Goal: Task Accomplishment & Management: Manage account settings

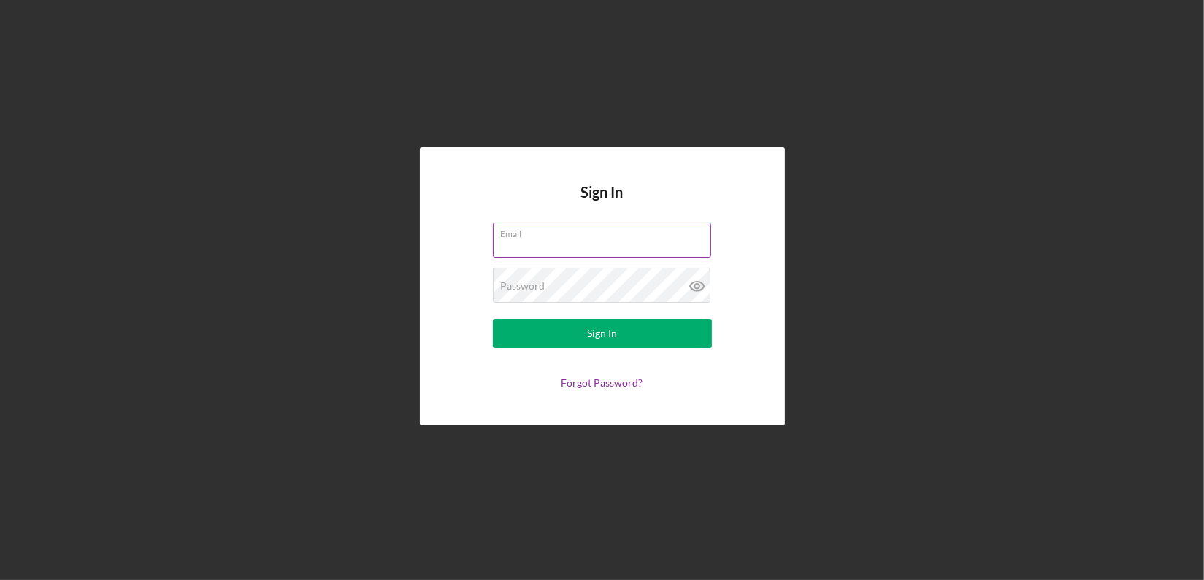
click at [538, 245] on input "Email" at bounding box center [602, 240] width 218 height 35
type input "[EMAIL_ADDRESS][DOMAIN_NAME]"
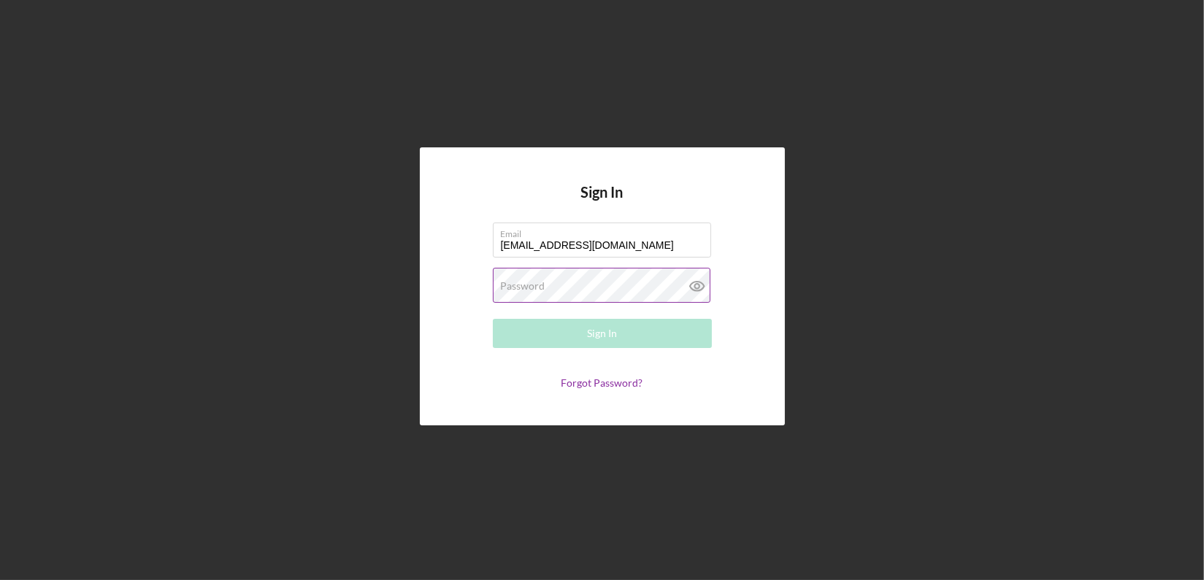
click at [535, 283] on label "Password" at bounding box center [523, 286] width 45 height 12
click at [493, 319] on button "Sign In" at bounding box center [602, 333] width 219 height 29
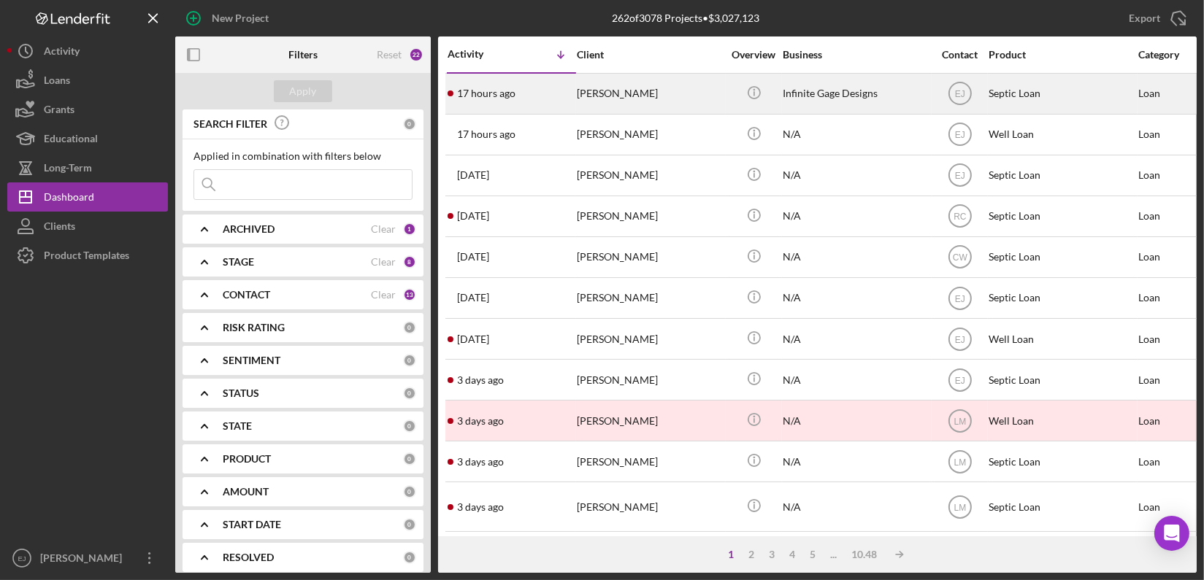
click at [603, 99] on div "[PERSON_NAME]" at bounding box center [650, 93] width 146 height 39
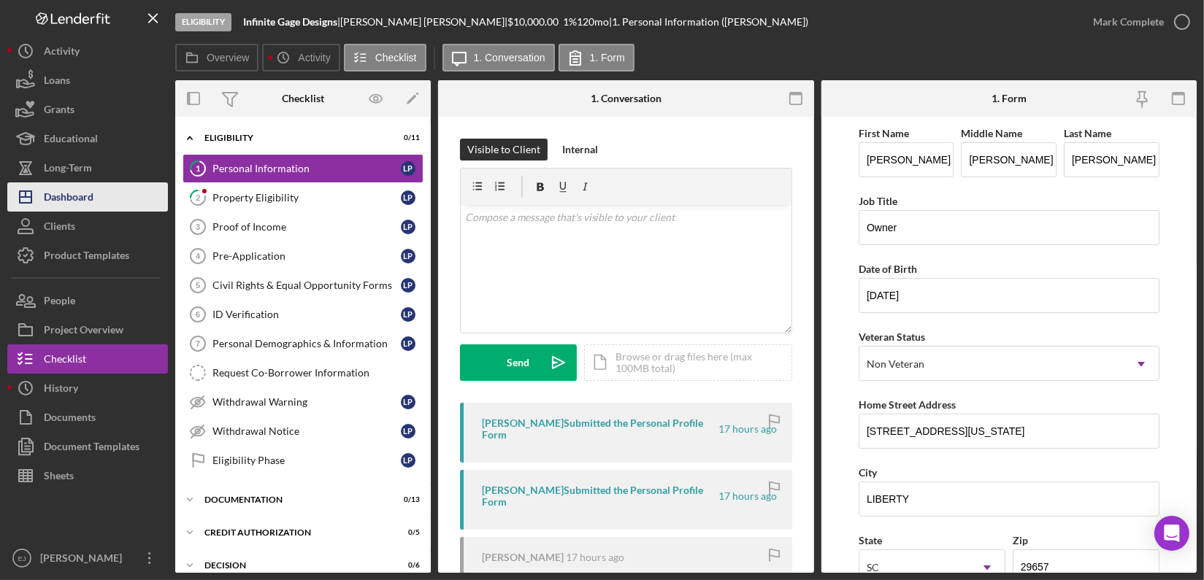
click at [64, 191] on div "Dashboard" at bounding box center [69, 199] width 50 height 33
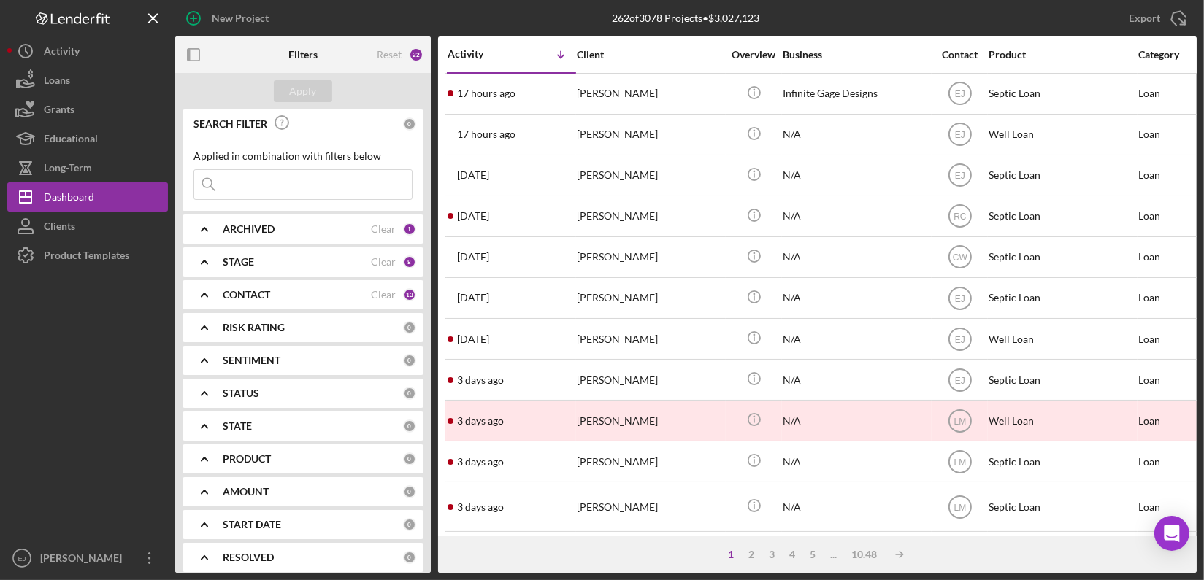
click at [202, 223] on icon "Icon/Expander" at bounding box center [204, 229] width 37 height 37
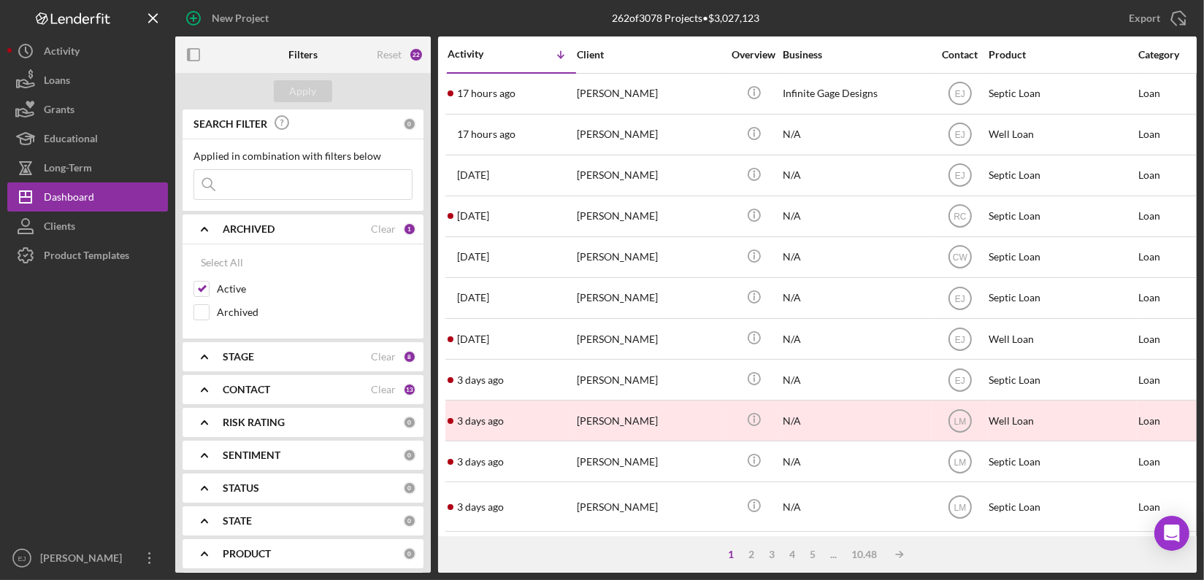
click at [202, 228] on icon "Icon/Expander" at bounding box center [204, 229] width 37 height 37
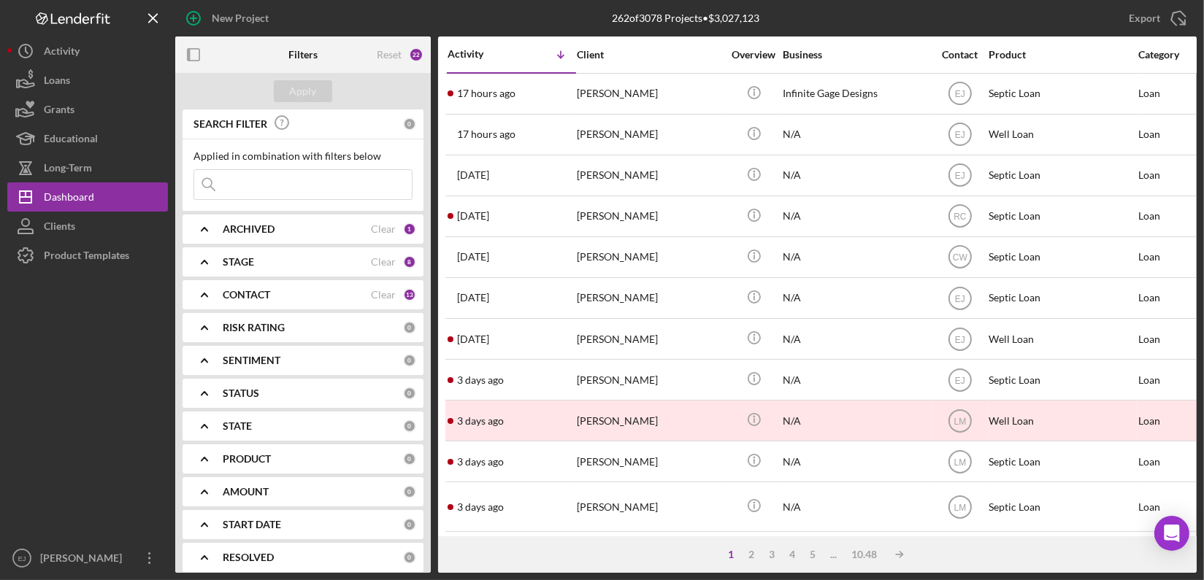
click at [202, 262] on polyline at bounding box center [205, 262] width 6 height 3
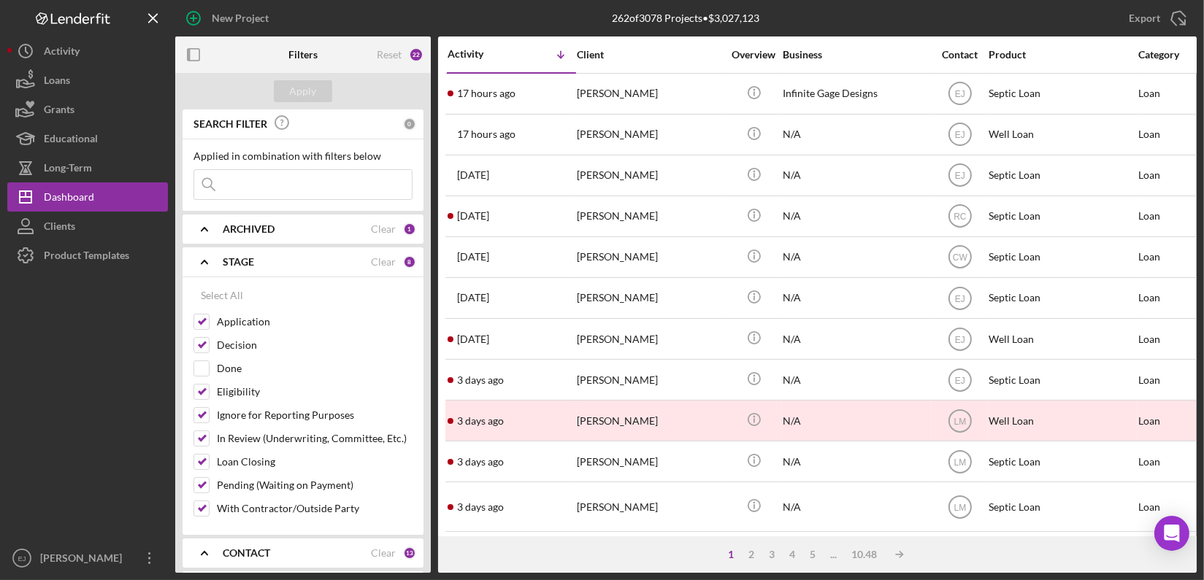
click at [202, 262] on polyline at bounding box center [205, 262] width 6 height 3
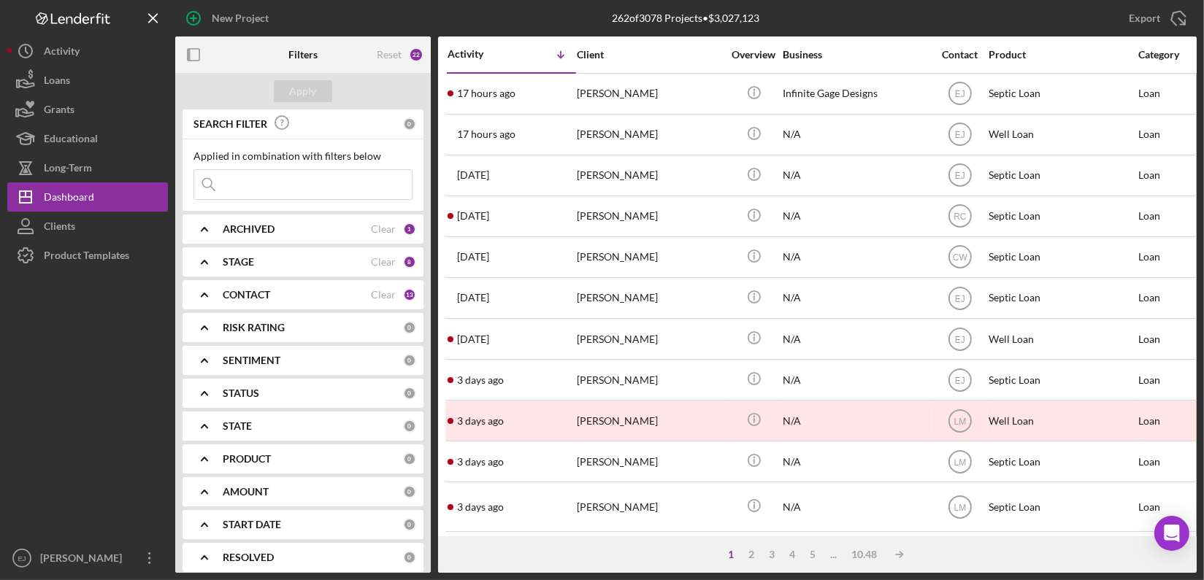
click at [207, 296] on polyline at bounding box center [205, 294] width 6 height 3
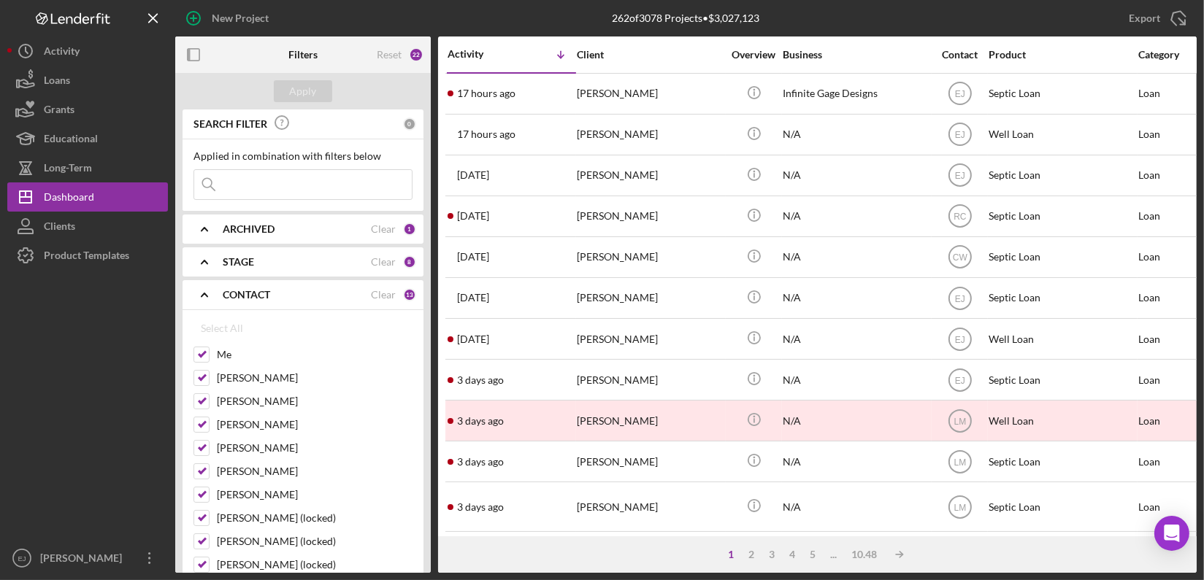
click at [207, 296] on polyline at bounding box center [205, 294] width 6 height 3
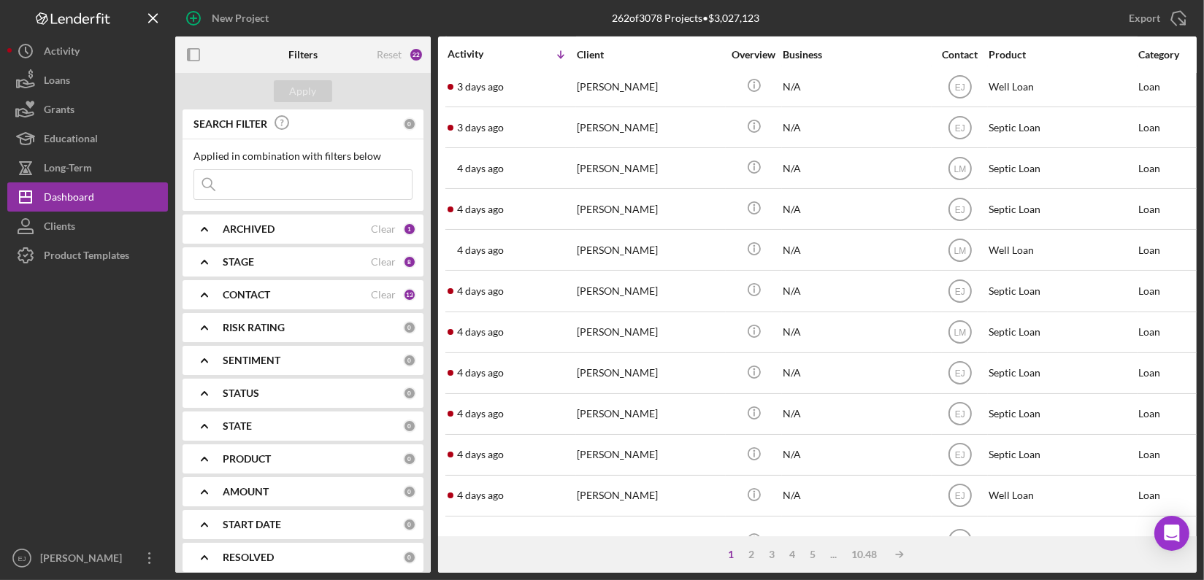
scroll to position [594, 0]
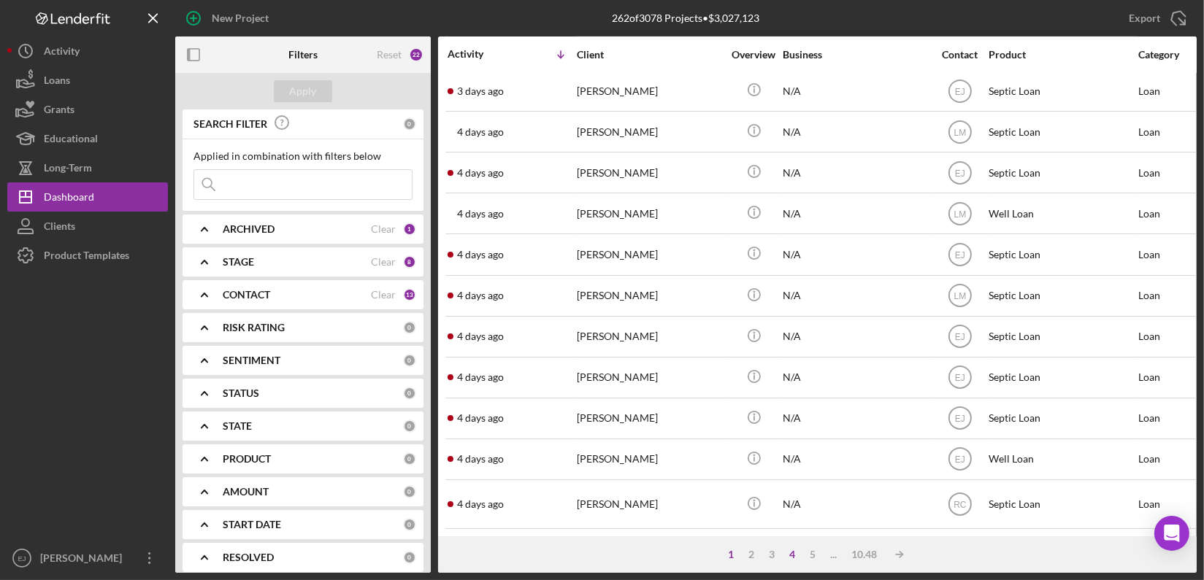
click at [794, 555] on div "4" at bounding box center [793, 555] width 20 height 12
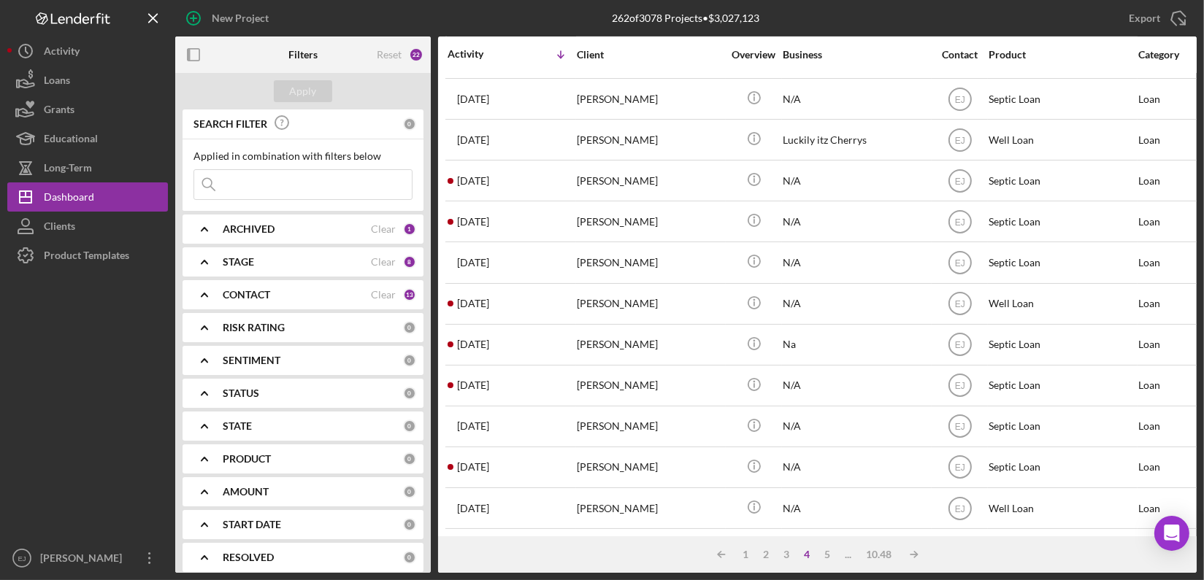
scroll to position [586, 0]
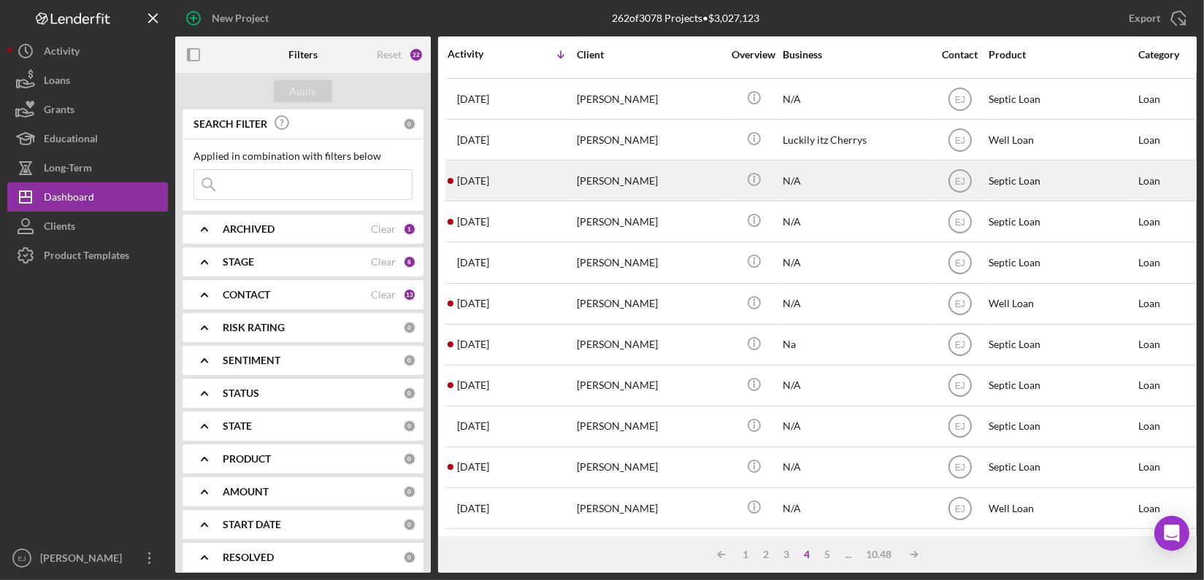
click at [615, 171] on div "[PERSON_NAME]" at bounding box center [650, 180] width 146 height 39
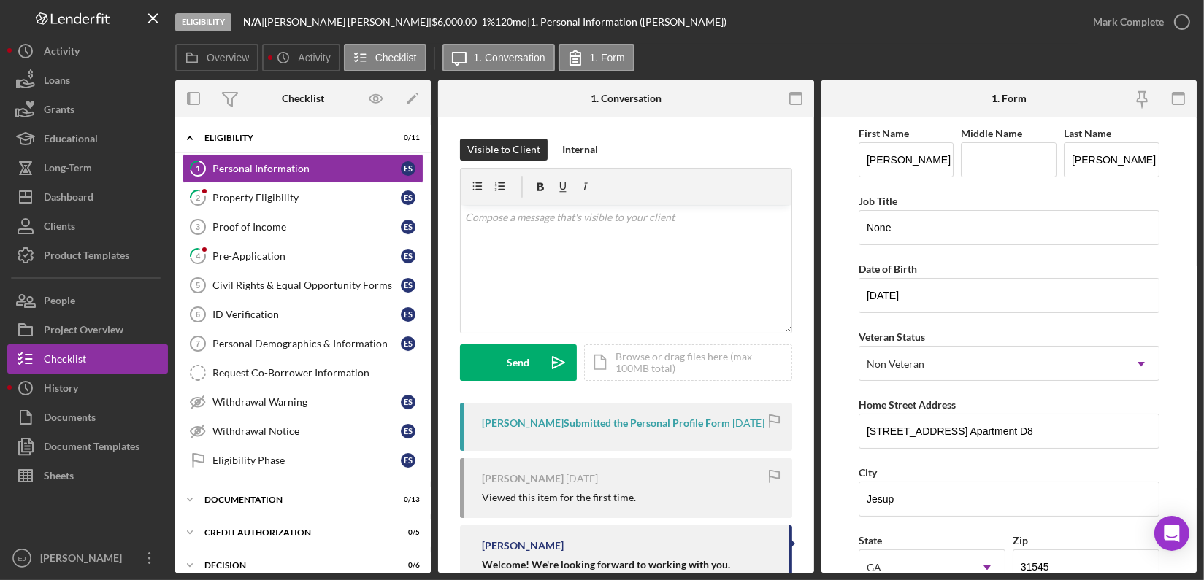
click at [1200, 509] on div "Eligibility N/A | [PERSON_NAME] | $6,000.00 1 % 120 mo | 1. Personal Informatio…" at bounding box center [602, 290] width 1204 height 580
click at [576, 237] on div "v Color teal Color pink Remove color Add row above Add row below Add column bef…" at bounding box center [626, 269] width 331 height 128
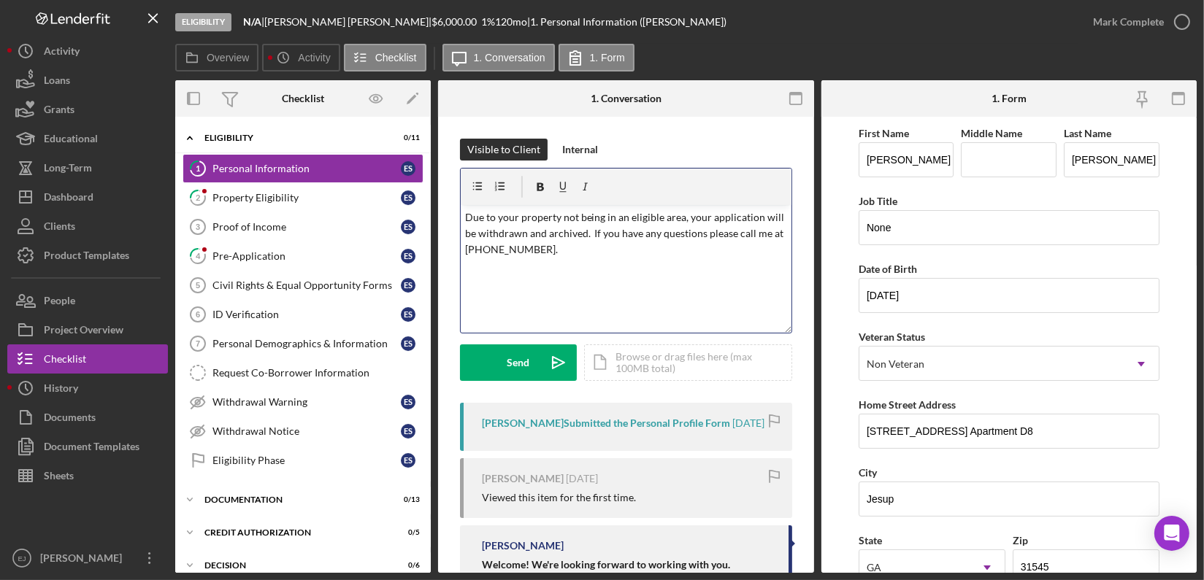
click at [564, 251] on p "Due to your property not being in an eligible area, your application will be wi…" at bounding box center [626, 234] width 322 height 49
click at [581, 253] on p "Due to your property not being in an eligible area, your application will be wi…" at bounding box center [626, 234] width 322 height 49
click at [465, 220] on p "Due to your property not being in an eligible area, your application will be wi…" at bounding box center [626, 234] width 322 height 49
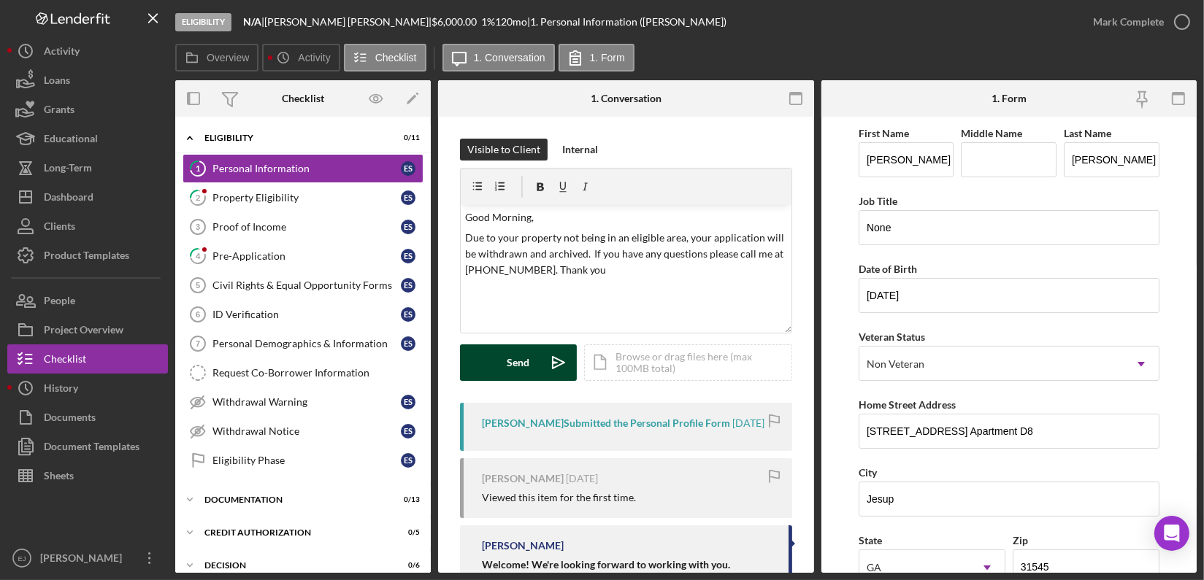
click at [502, 357] on button "Send Icon/icon-invite-send" at bounding box center [518, 363] width 117 height 37
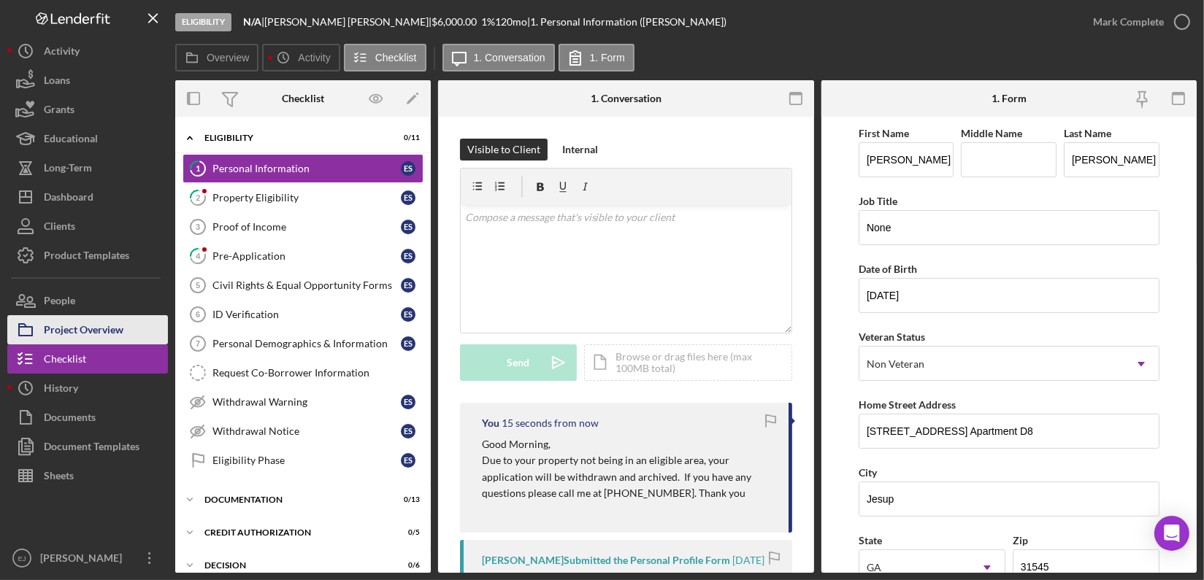
click at [91, 319] on div "Project Overview" at bounding box center [84, 331] width 80 height 33
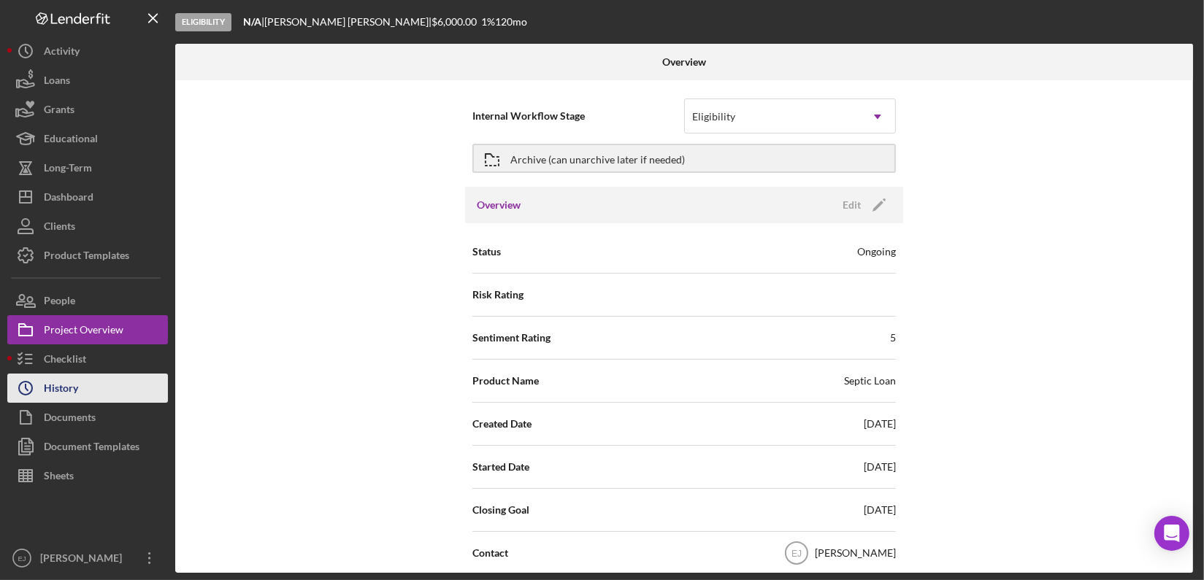
click at [94, 380] on button "Icon/History History" at bounding box center [87, 388] width 161 height 29
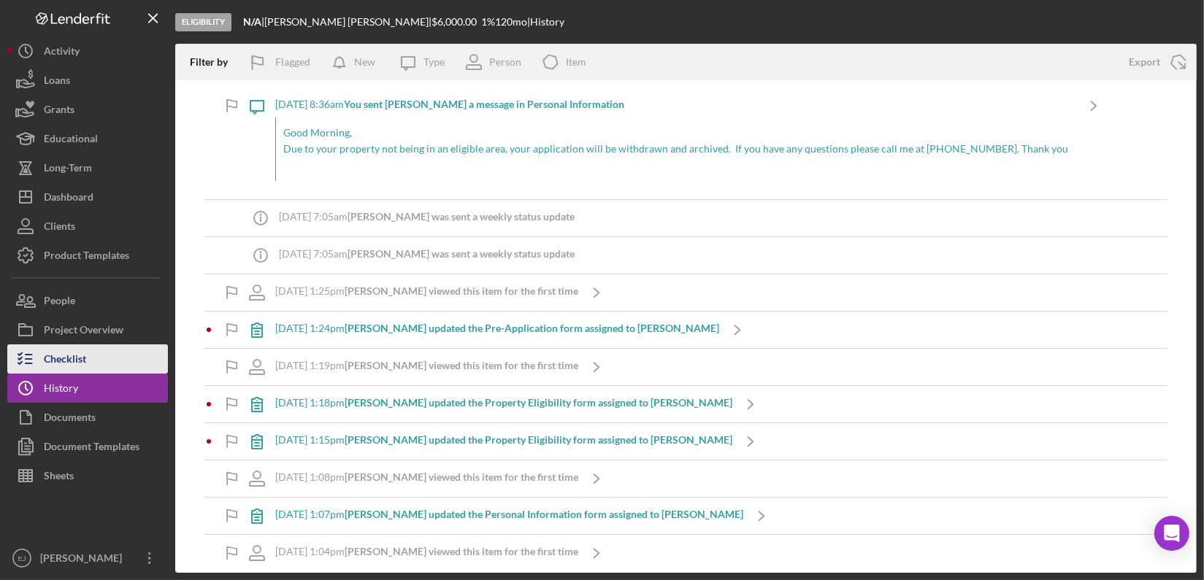
click at [57, 369] on div "Checklist" at bounding box center [65, 361] width 42 height 33
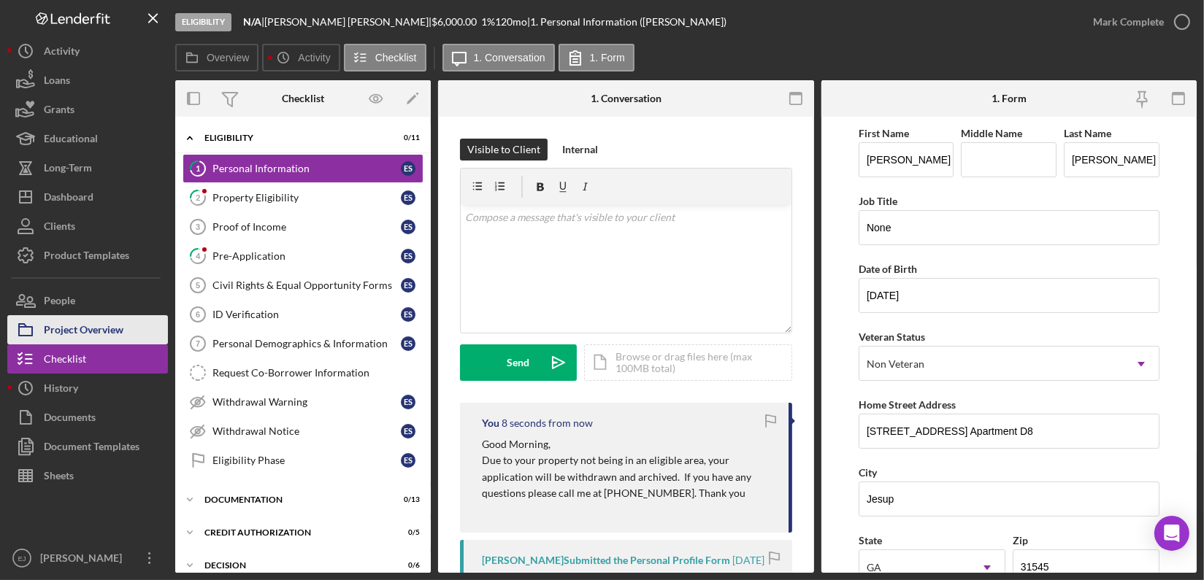
click at [123, 328] on div "Project Overview" at bounding box center [84, 331] width 80 height 33
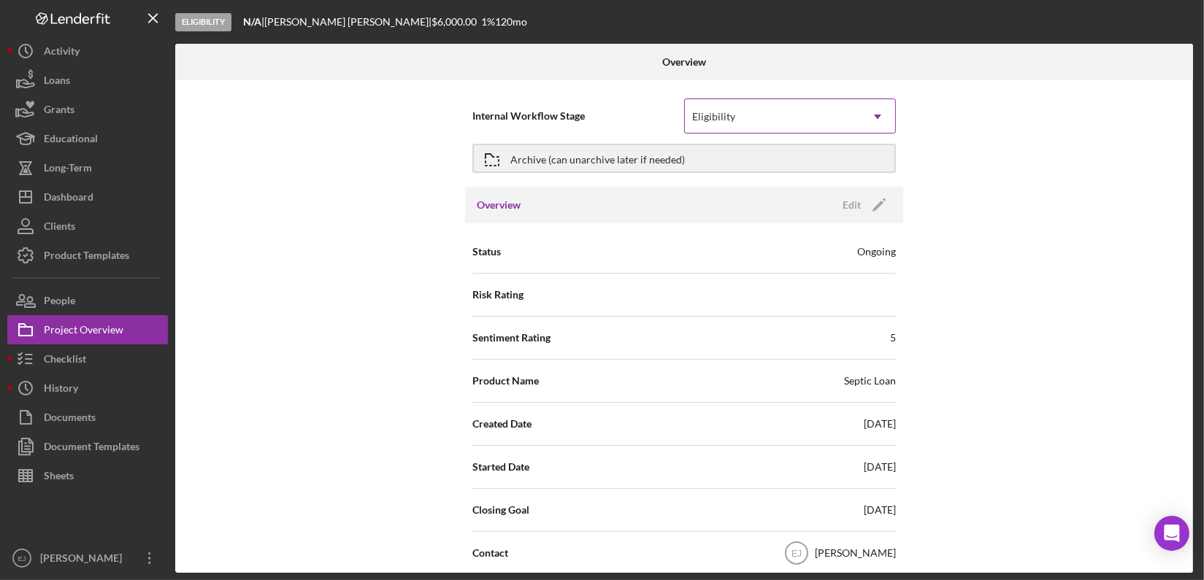
click at [878, 118] on icon "Icon/Dropdown Arrow" at bounding box center [877, 116] width 35 height 35
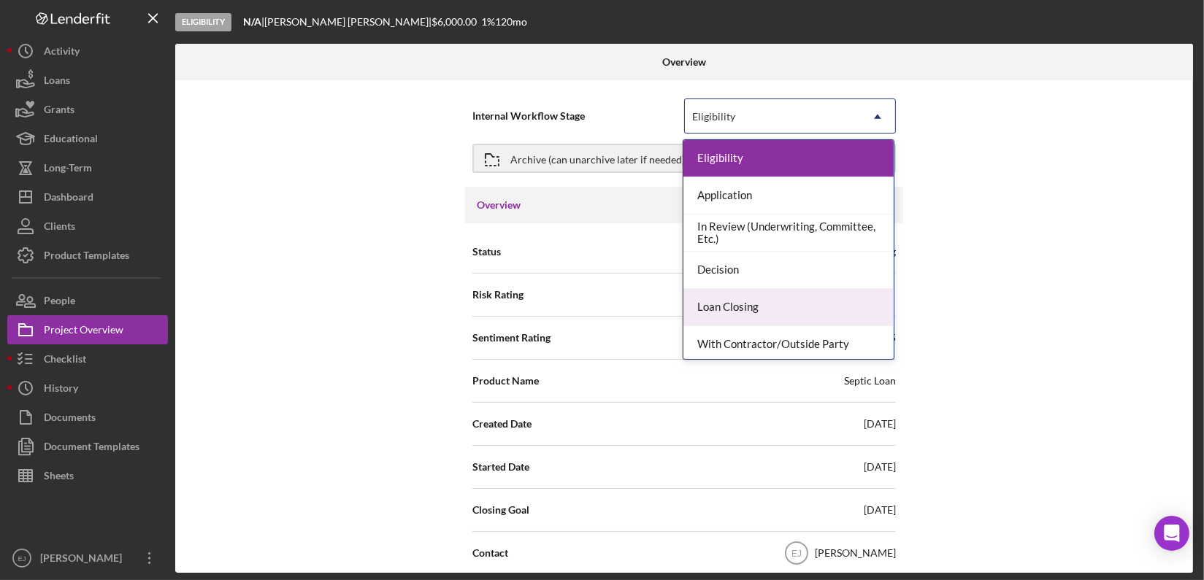
scroll to position [32, 0]
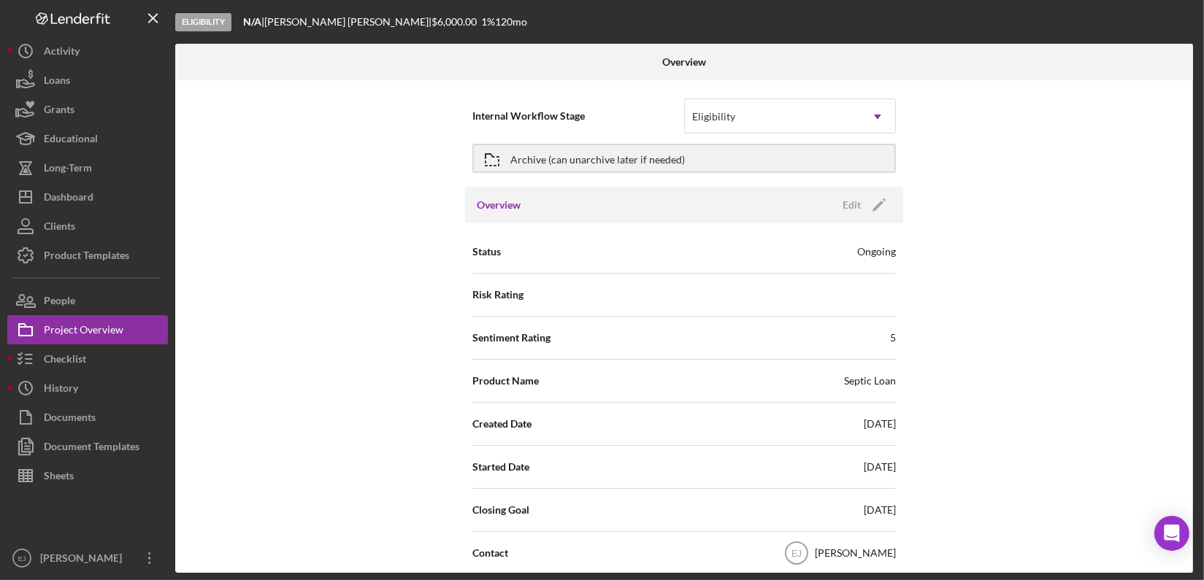
click at [898, 348] on div "Status Ongoing Risk Rating Sentiment Rating 5 Product Name Septic Loan Created …" at bounding box center [684, 579] width 438 height 713
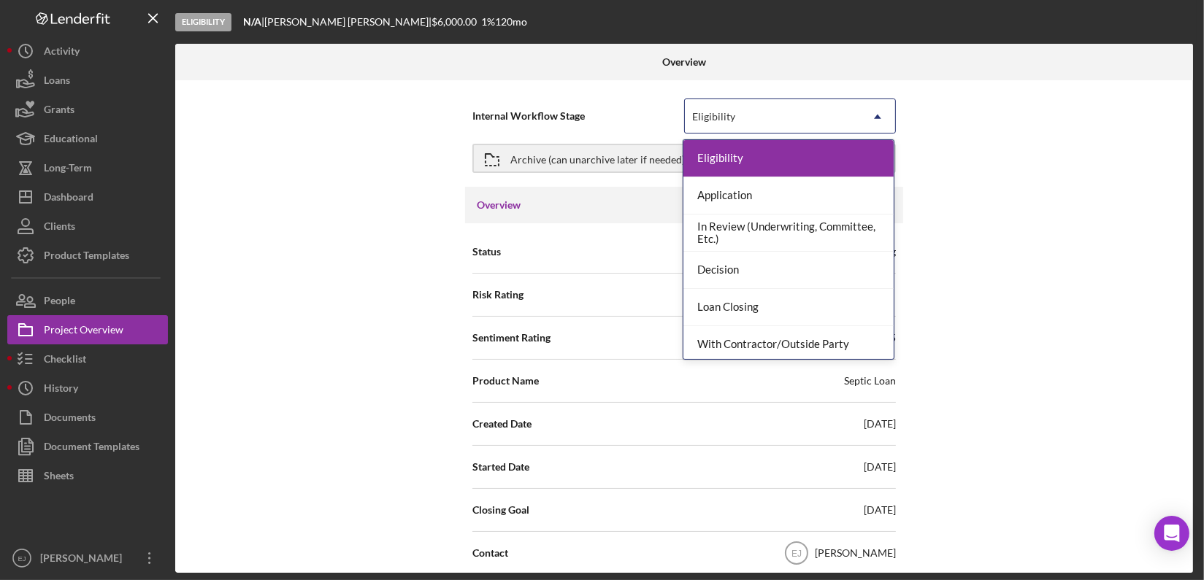
click at [881, 122] on icon "Icon/Dropdown Arrow" at bounding box center [877, 116] width 35 height 35
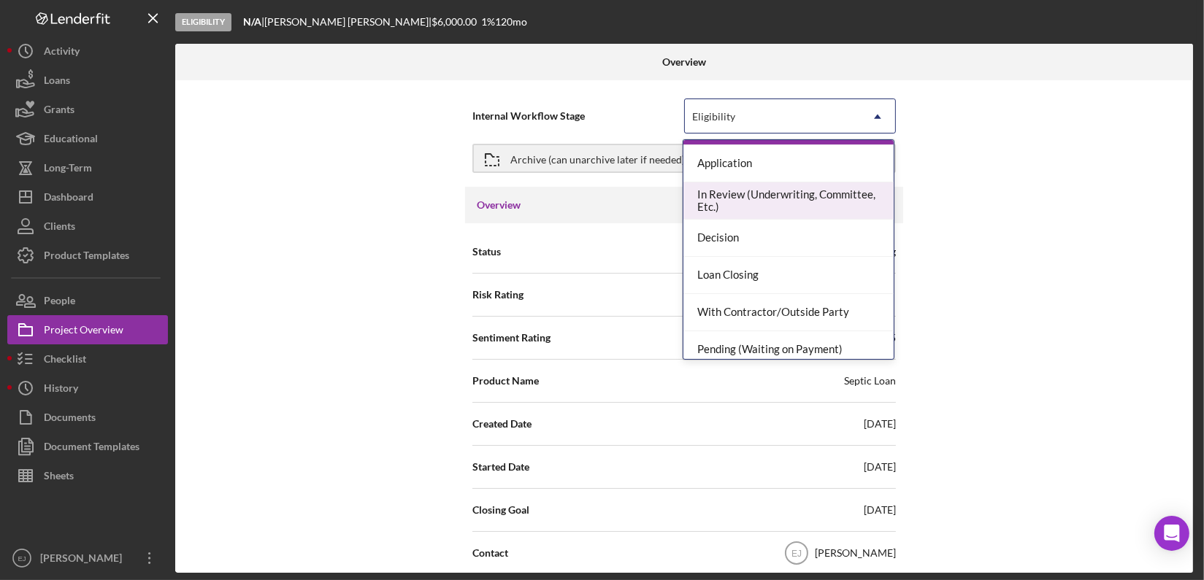
scroll to position [115, 0]
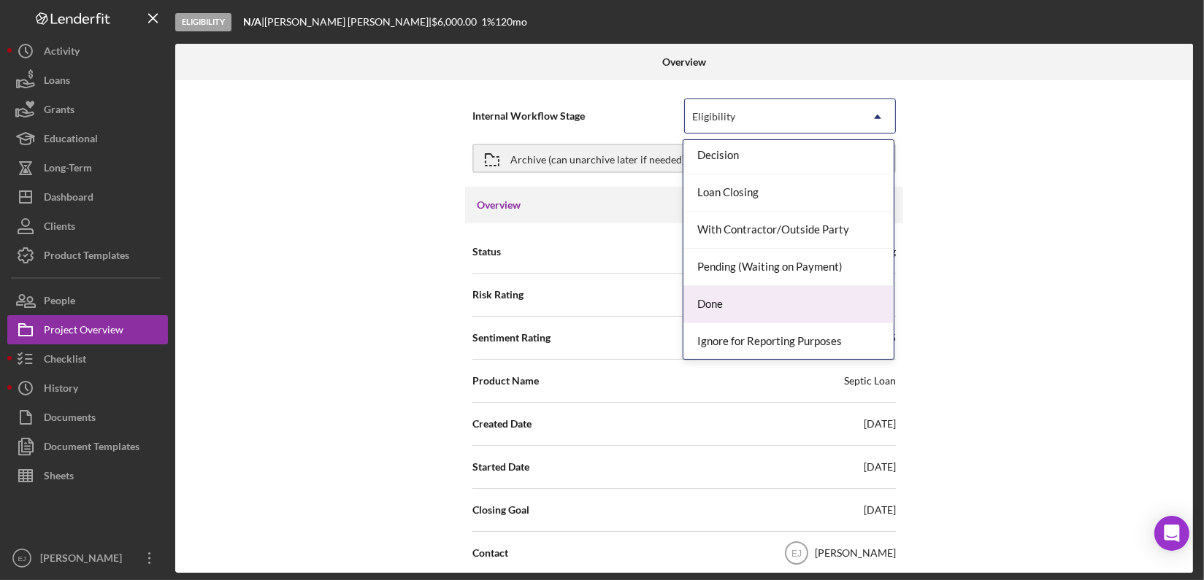
click at [815, 315] on div "Done" at bounding box center [788, 304] width 210 height 37
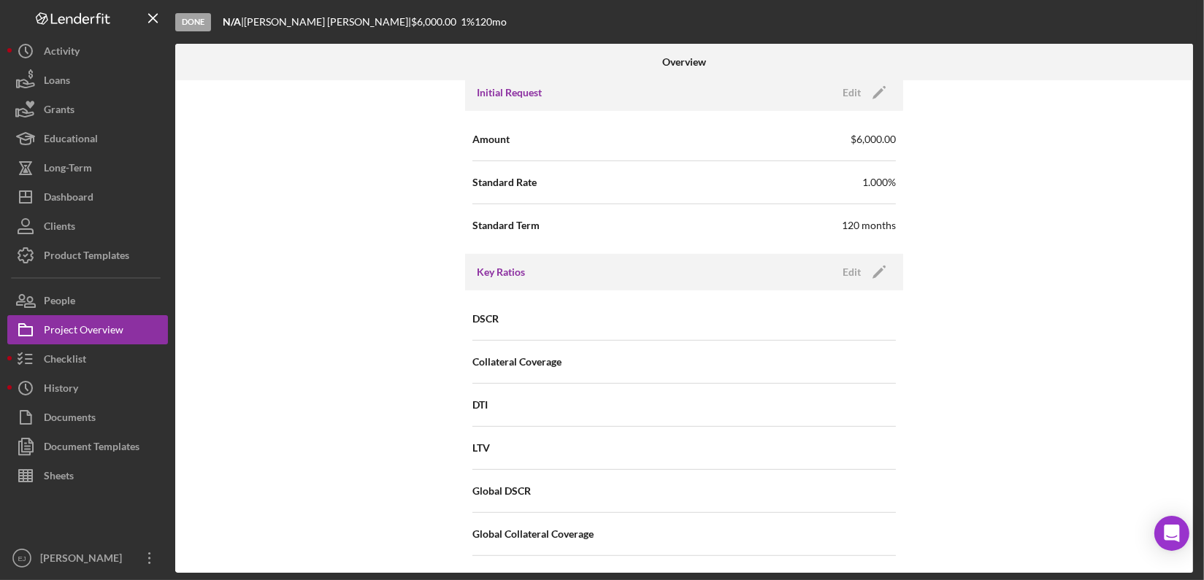
scroll to position [1673, 0]
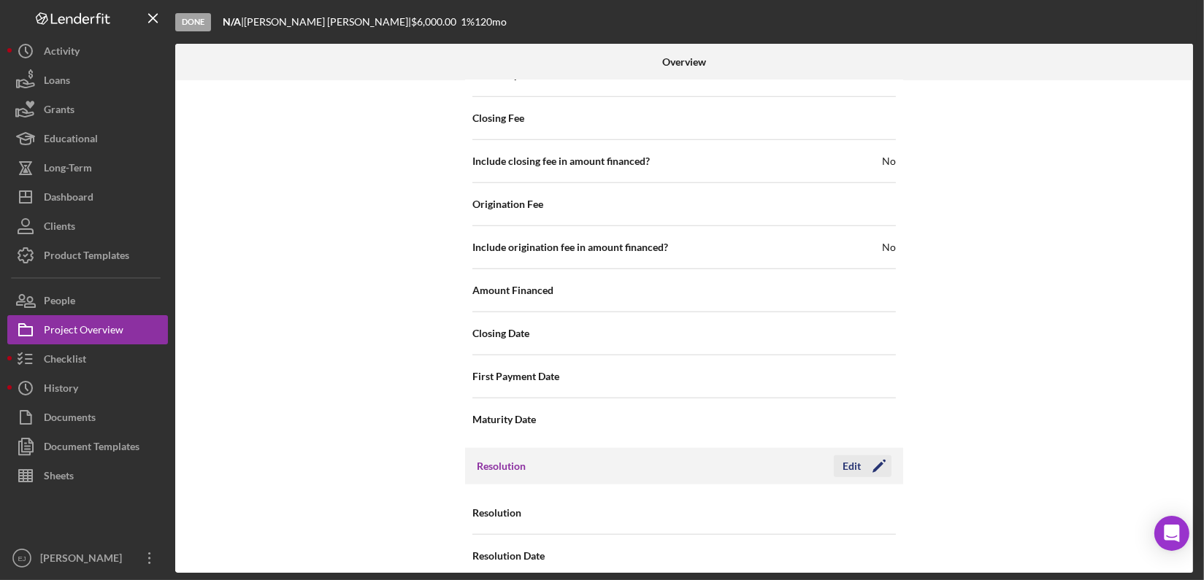
click at [852, 456] on div "Edit" at bounding box center [852, 467] width 18 height 22
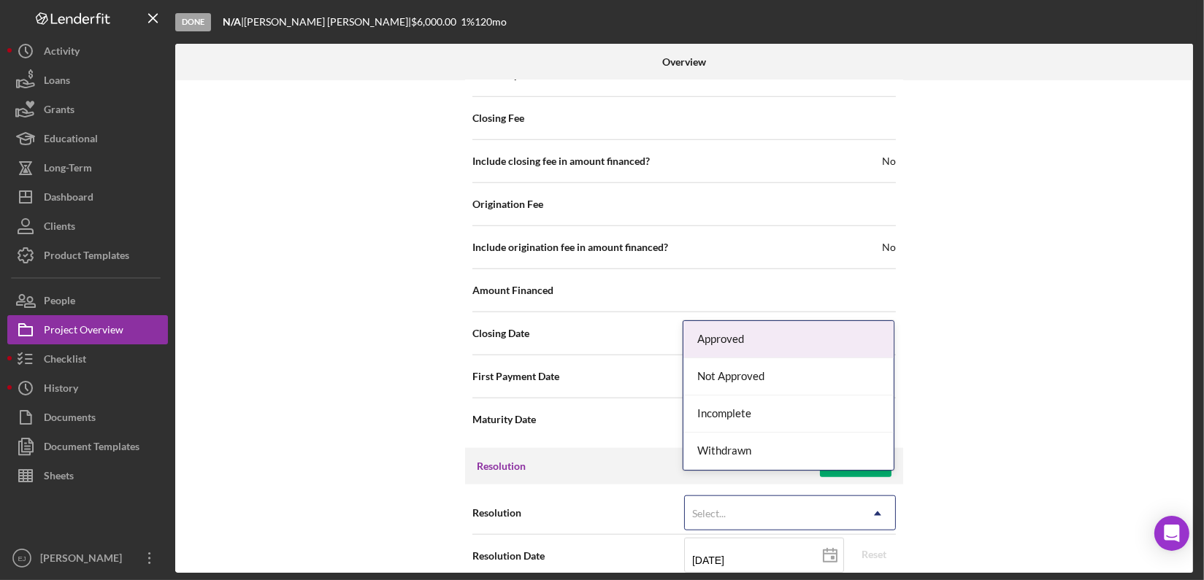
click at [878, 496] on icon "Icon/Dropdown Arrow" at bounding box center [877, 513] width 35 height 35
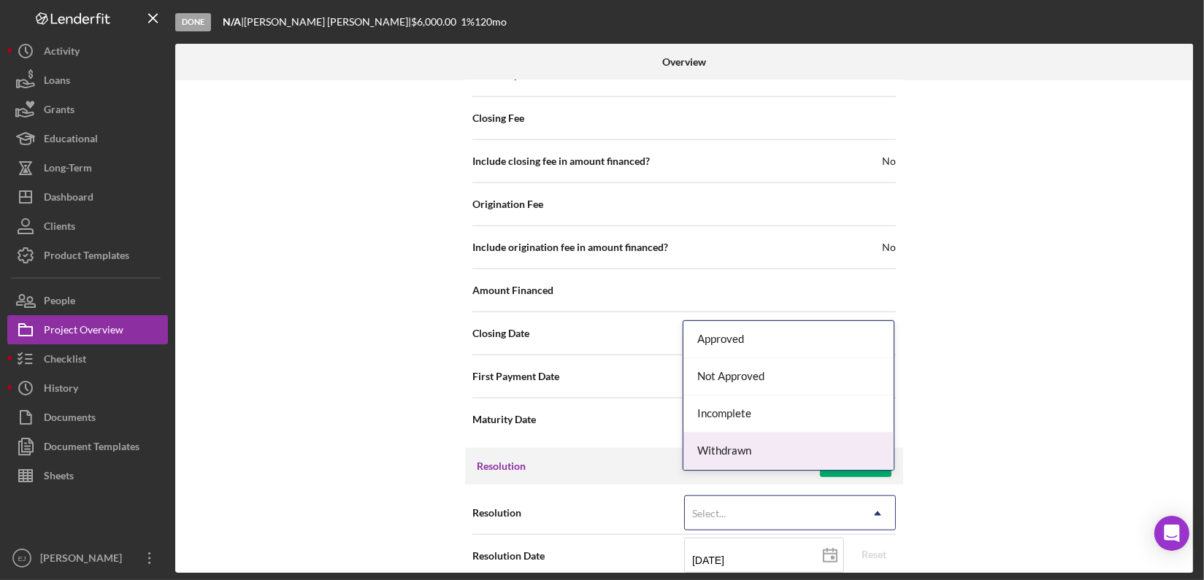
click at [861, 459] on div "Withdrawn" at bounding box center [788, 451] width 210 height 37
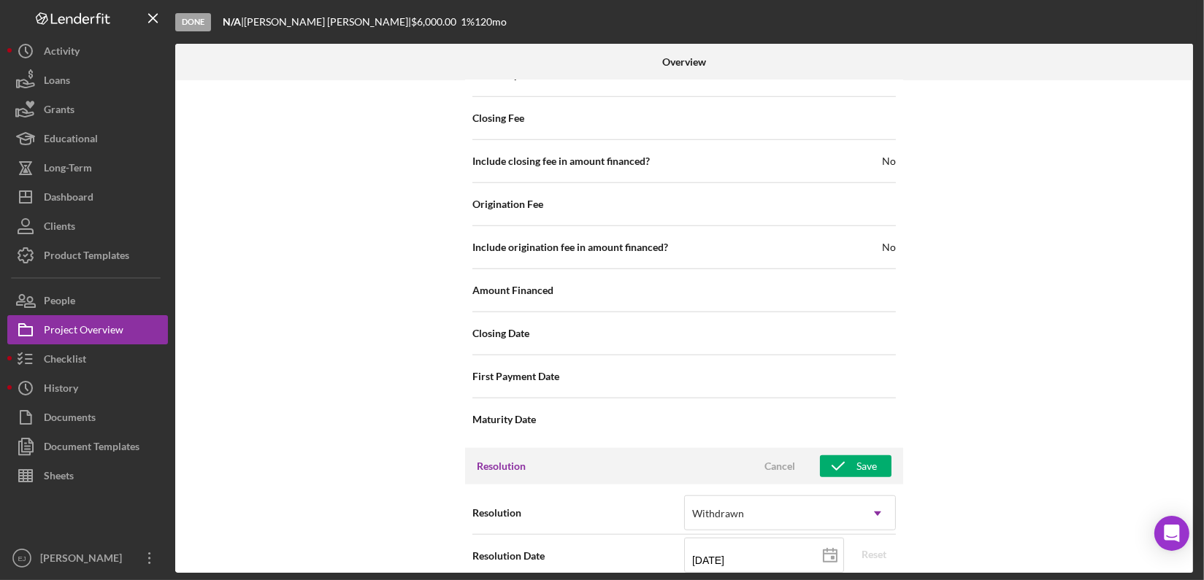
scroll to position [1765, 0]
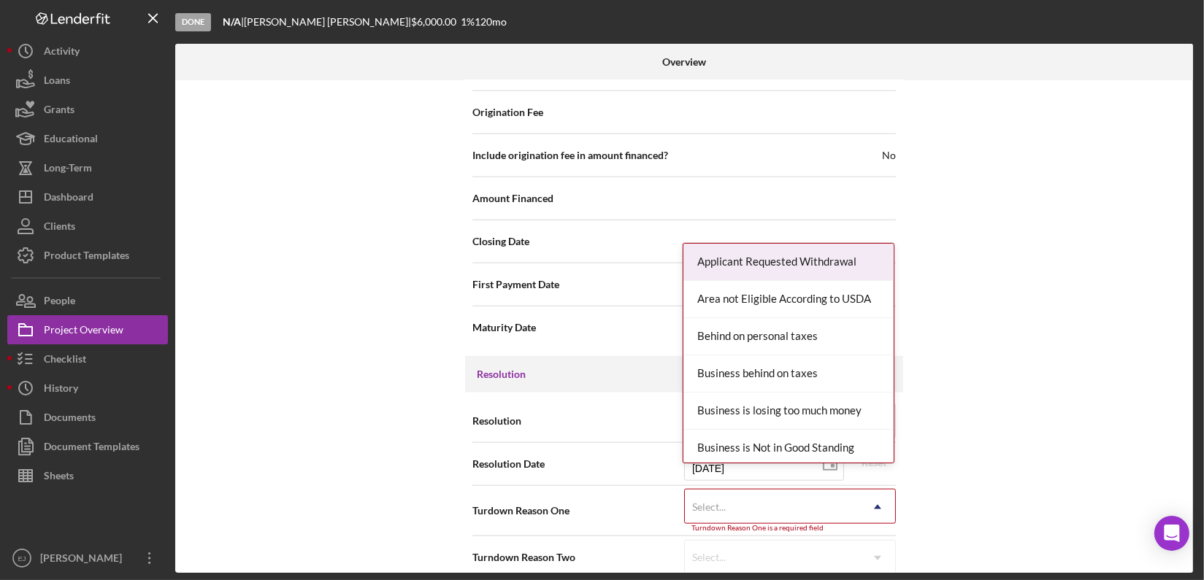
click at [886, 490] on icon "Icon/Dropdown Arrow" at bounding box center [877, 507] width 35 height 35
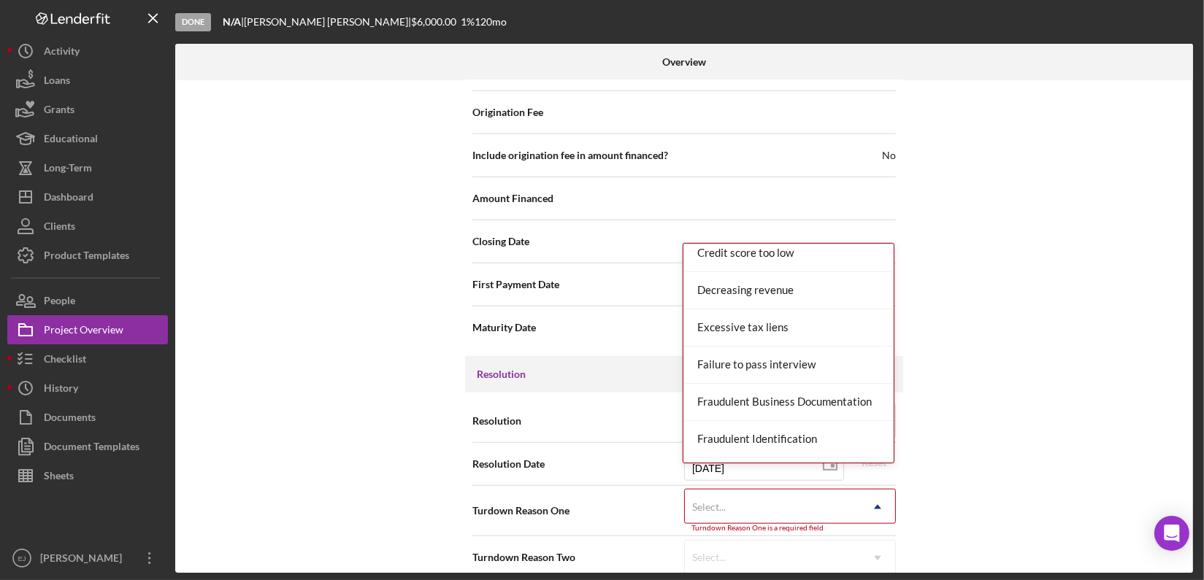
scroll to position [572, 0]
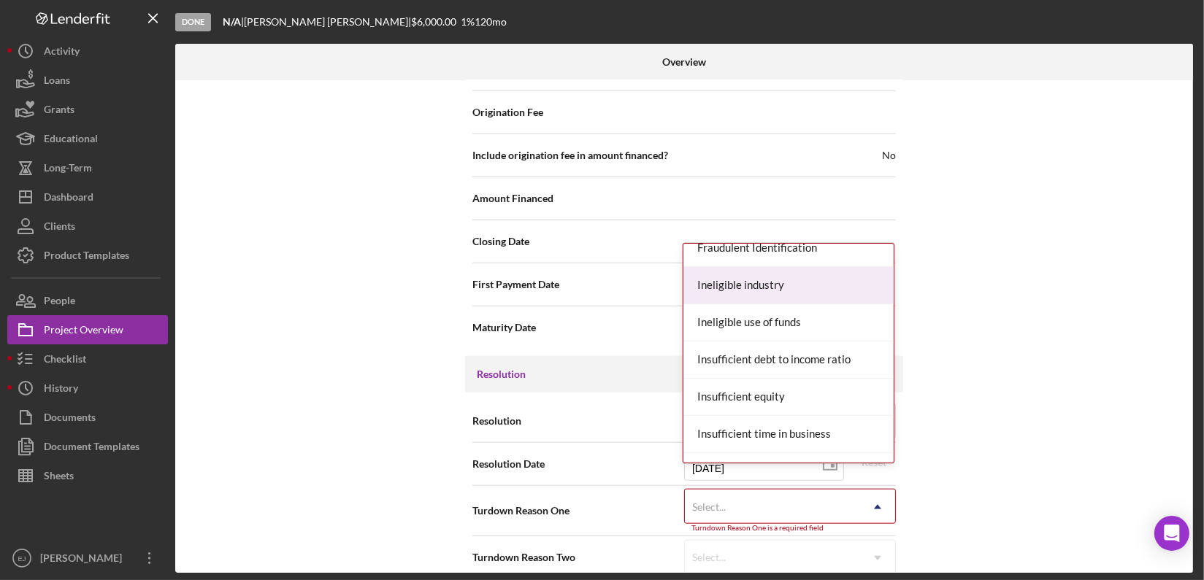
click at [794, 275] on div "Ineligible industry" at bounding box center [788, 285] width 210 height 37
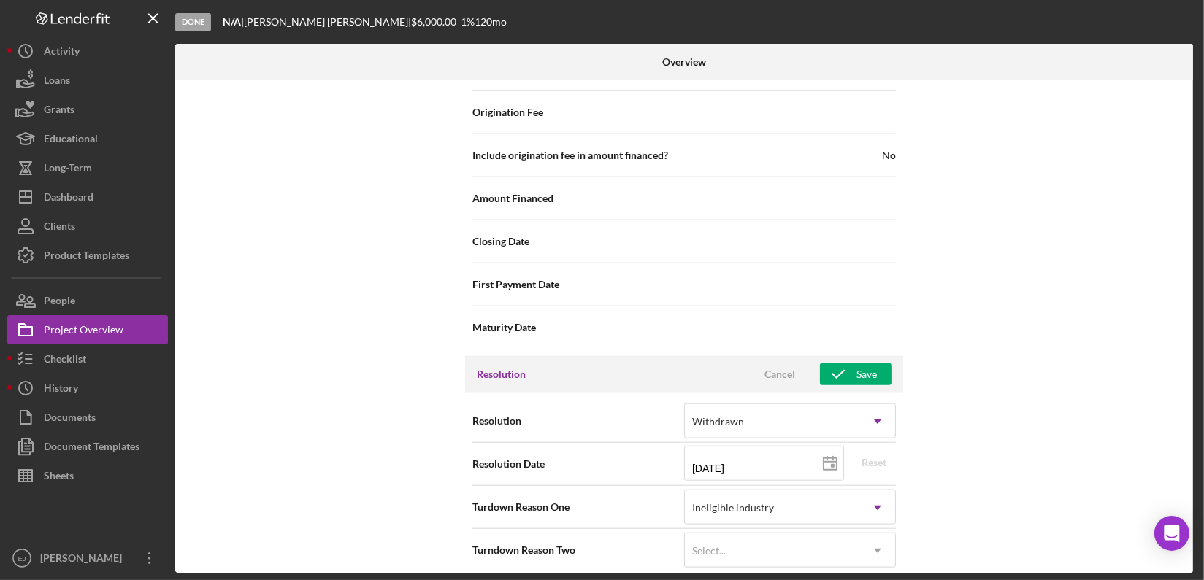
scroll to position [1759, 0]
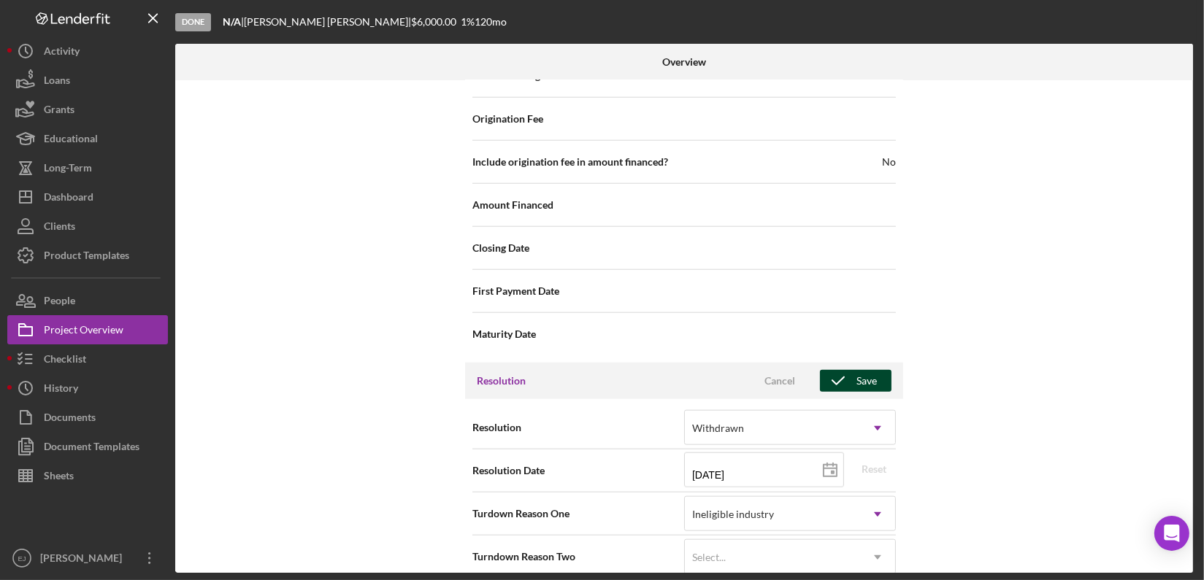
click at [848, 363] on icon "button" at bounding box center [838, 381] width 37 height 37
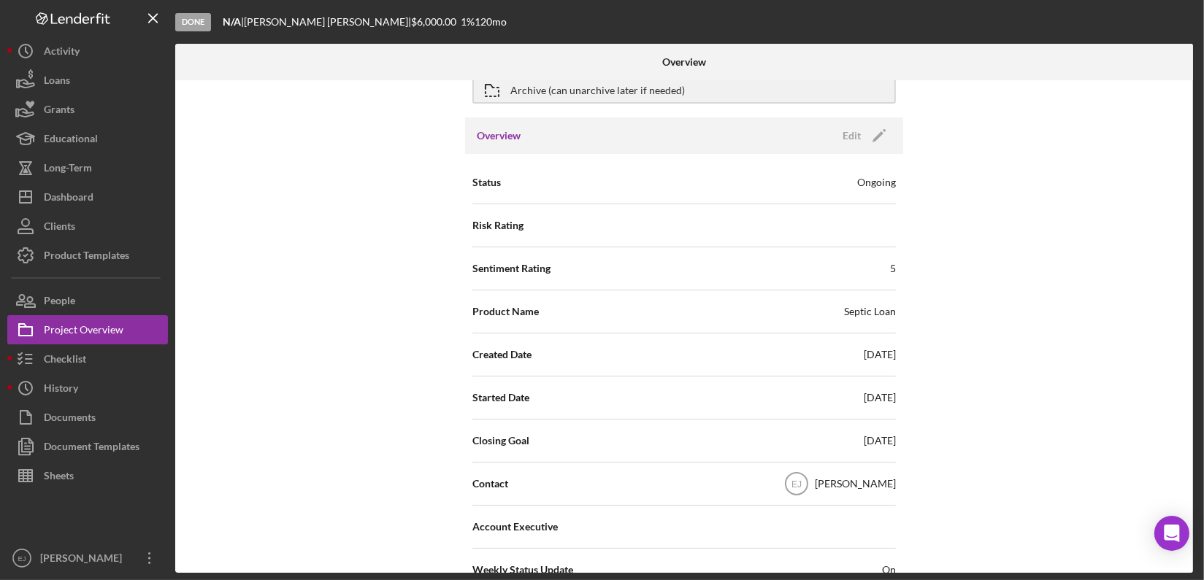
scroll to position [0, 0]
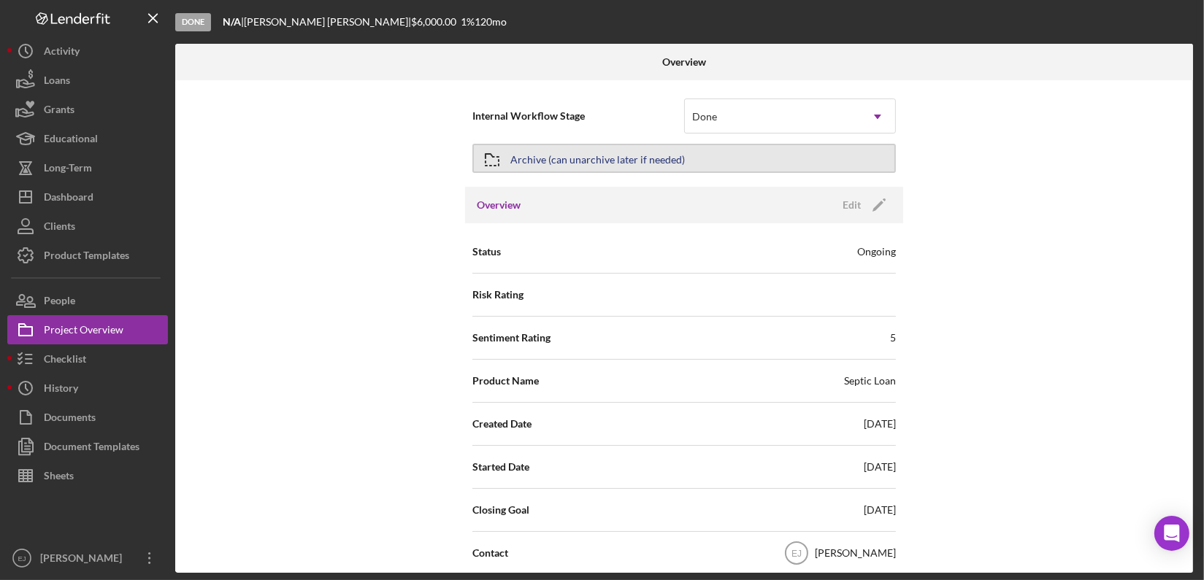
click at [634, 153] on div "Archive (can unarchive later if needed)" at bounding box center [597, 158] width 174 height 26
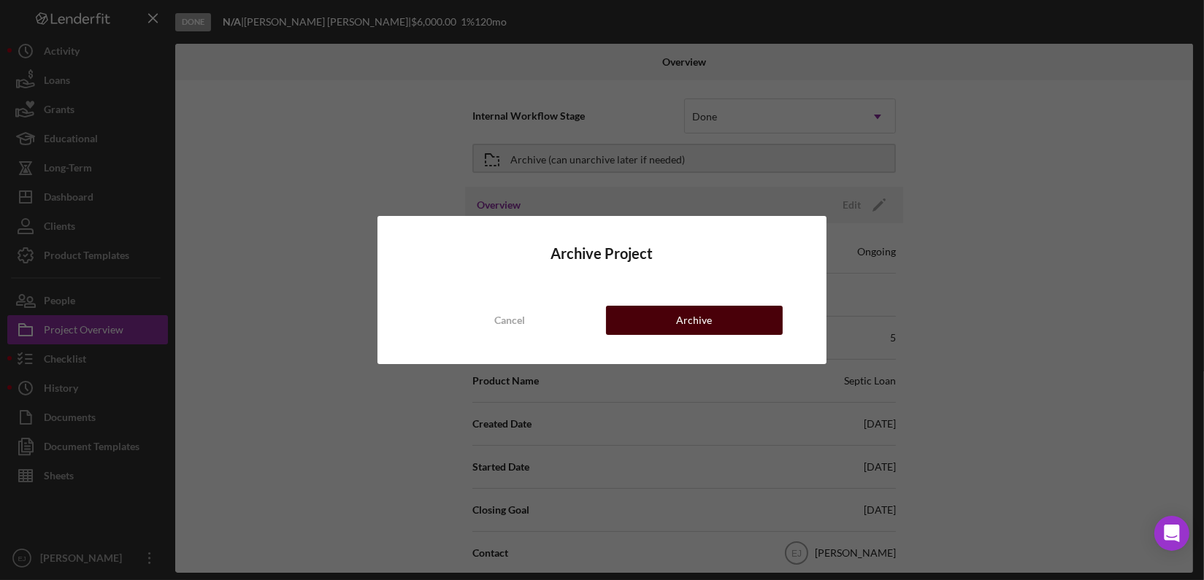
click at [732, 318] on button "Archive" at bounding box center [694, 320] width 177 height 29
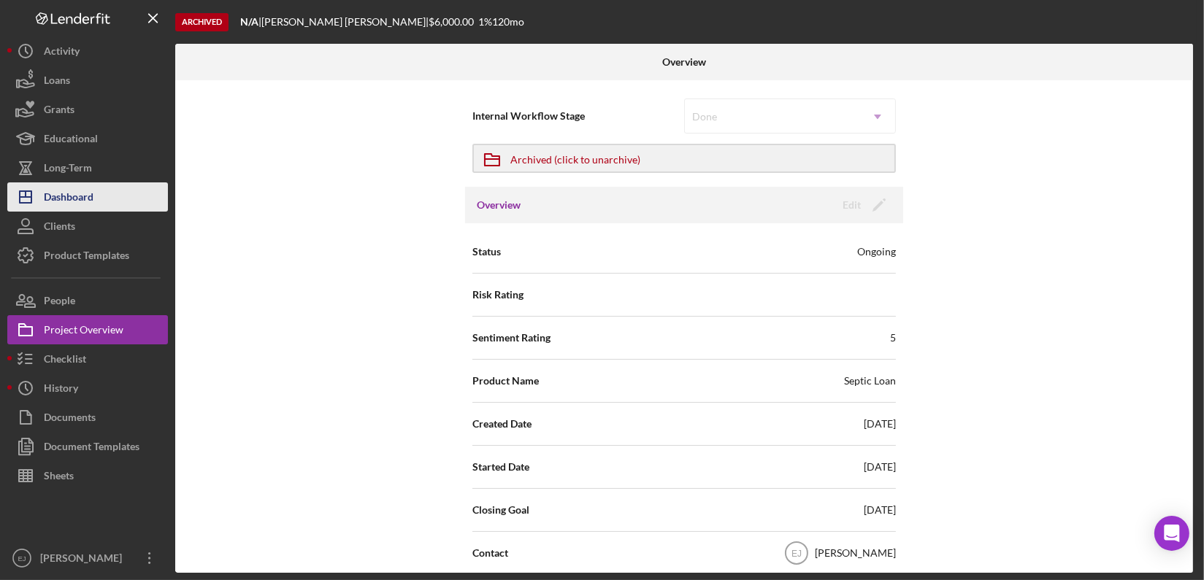
click at [123, 201] on button "Icon/Dashboard Dashboard" at bounding box center [87, 197] width 161 height 29
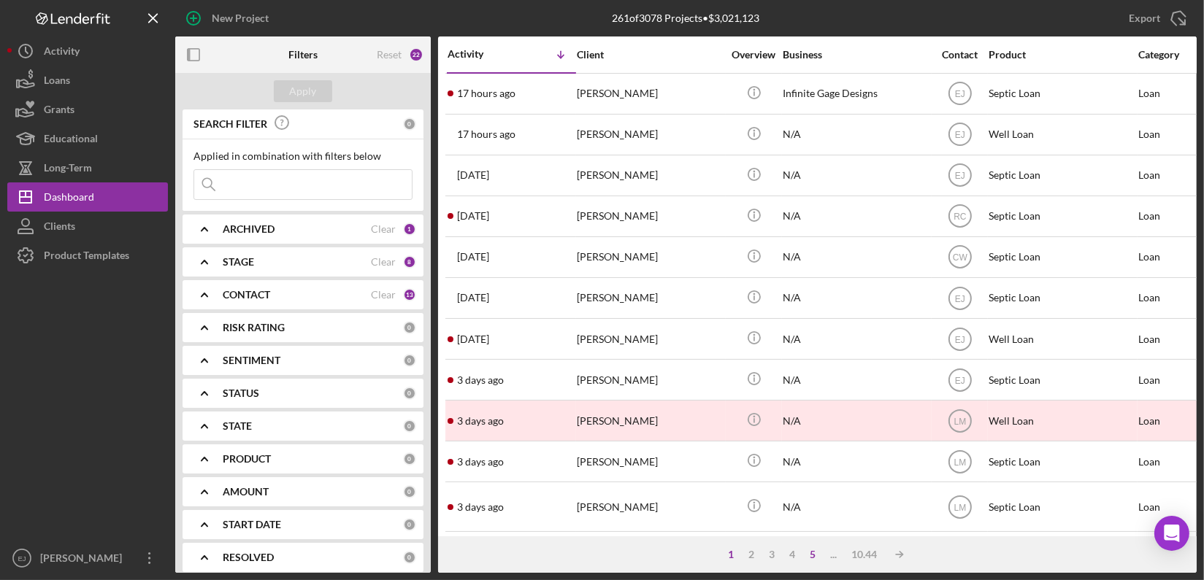
click at [808, 550] on div "5" at bounding box center [813, 555] width 20 height 12
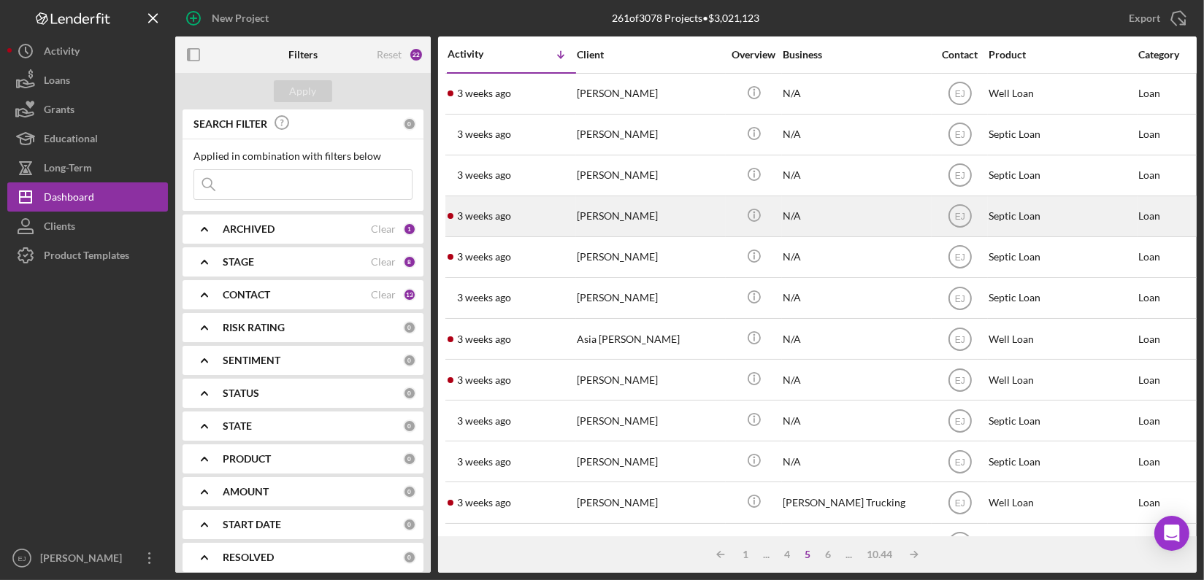
click at [574, 221] on div "[DATE] [PERSON_NAME]" at bounding box center [512, 216] width 128 height 39
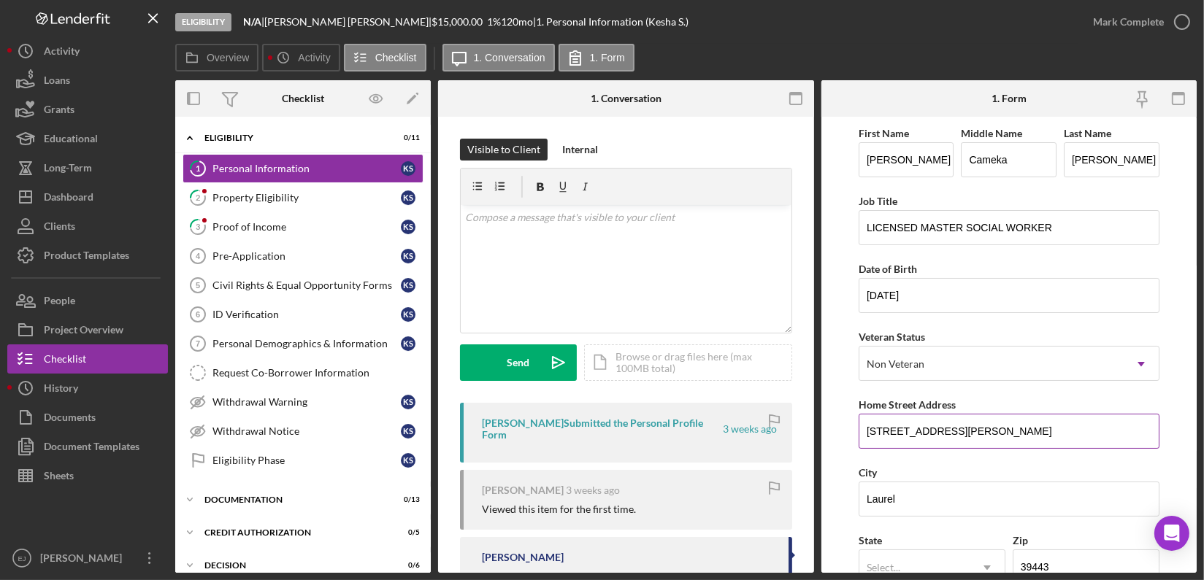
drag, startPoint x: 864, startPoint y: 431, endPoint x: 936, endPoint y: 419, distance: 73.2
click at [936, 419] on input "[STREET_ADDRESS][PERSON_NAME]" at bounding box center [1009, 431] width 301 height 35
click at [331, 202] on div "Property Eligibility" at bounding box center [306, 198] width 188 height 12
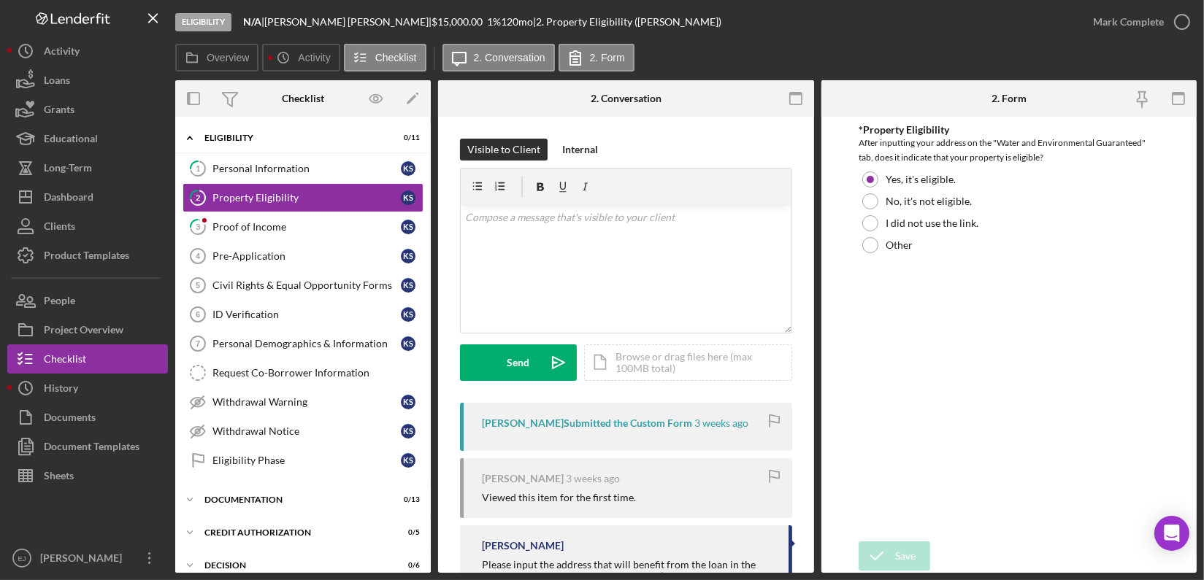
scroll to position [164, 0]
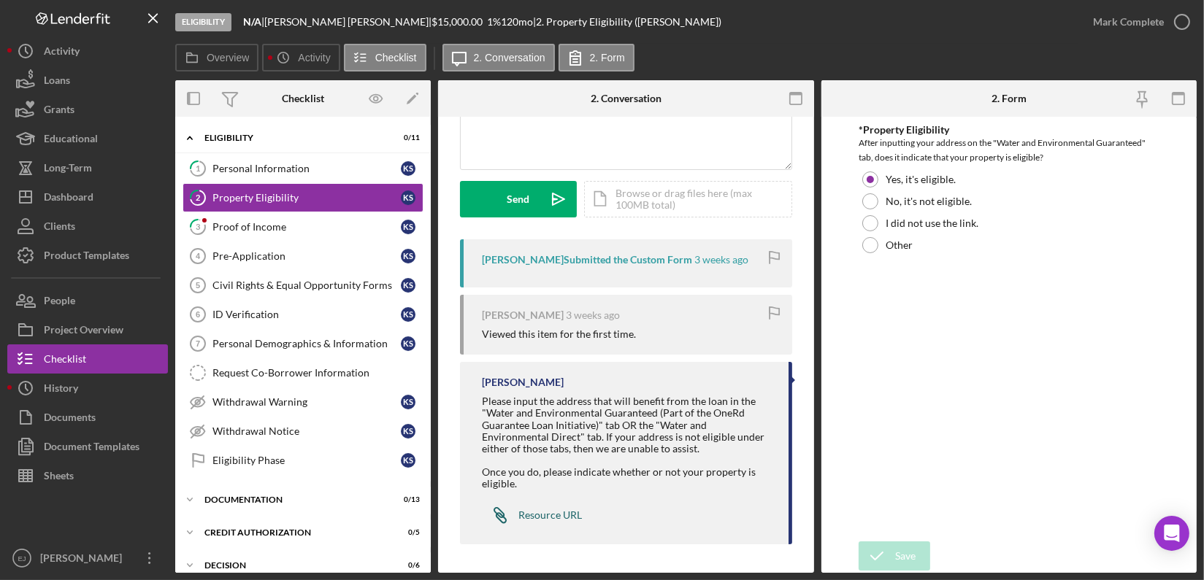
click at [547, 510] on div "Resource URL" at bounding box center [550, 516] width 64 height 12
click at [291, 163] on div "Personal Information" at bounding box center [306, 169] width 188 height 12
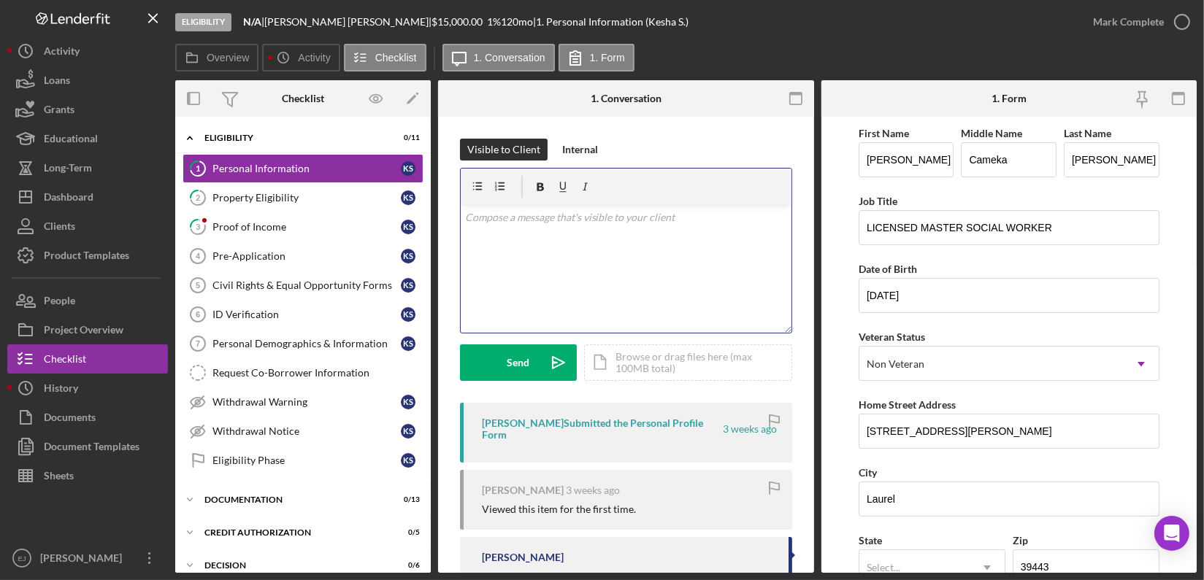
click at [500, 231] on div "v Color teal Color pink Remove color Add row above Add row below Add column bef…" at bounding box center [626, 269] width 331 height 128
click at [483, 237] on p at bounding box center [626, 238] width 322 height 16
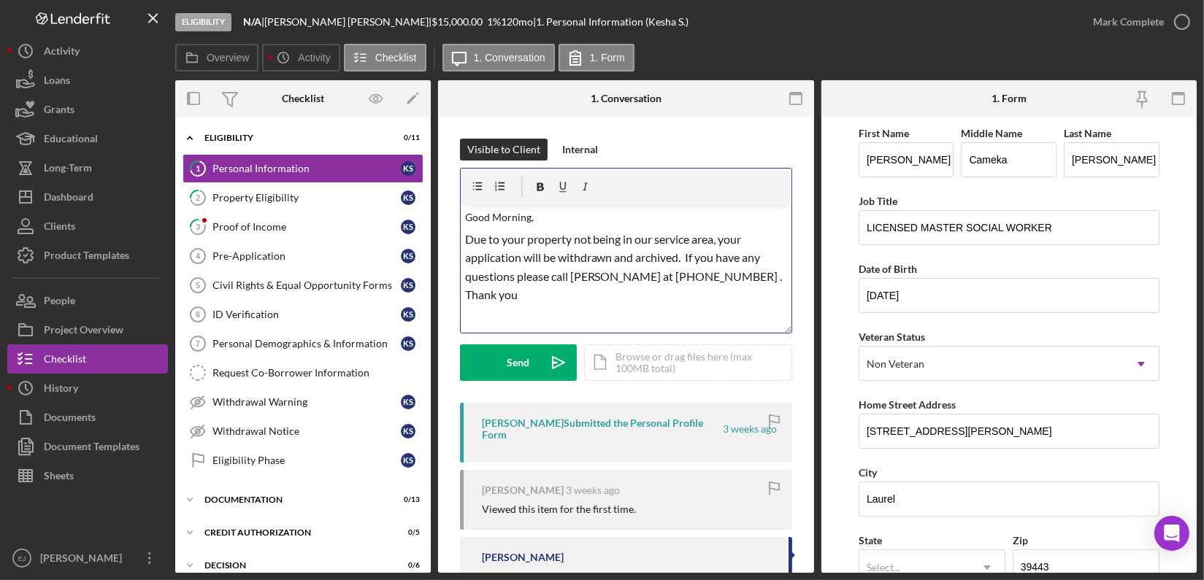
click at [735, 275] on span "Due to your property not being in our service area, your application will be wi…" at bounding box center [625, 267] width 320 height 70
click at [482, 376] on button "Send Icon/icon-invite-send" at bounding box center [518, 363] width 117 height 37
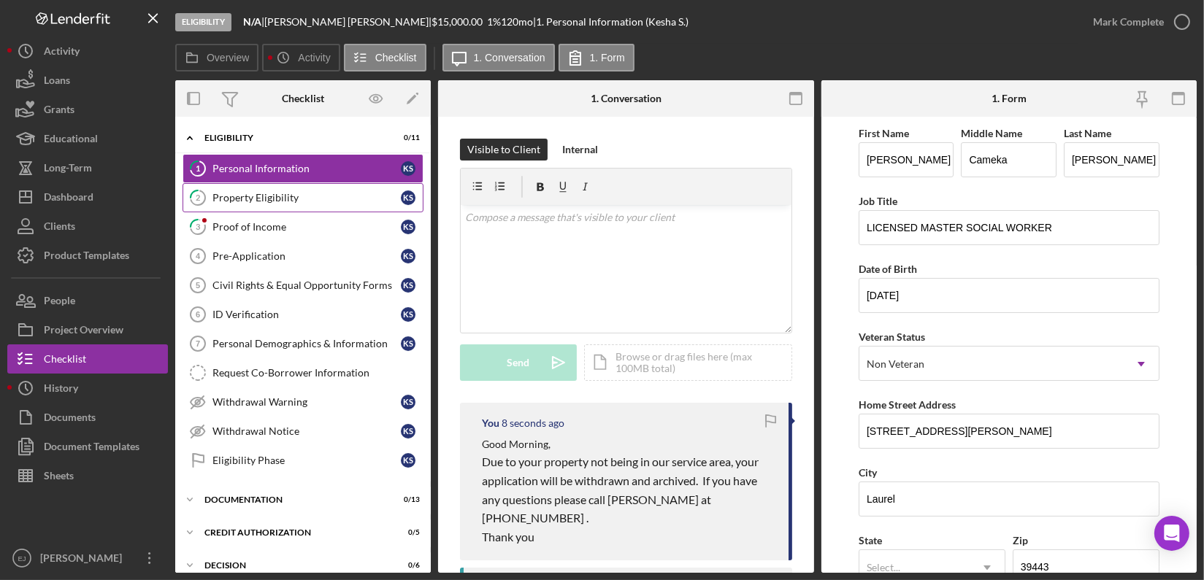
click at [275, 202] on div "Property Eligibility" at bounding box center [306, 198] width 188 height 12
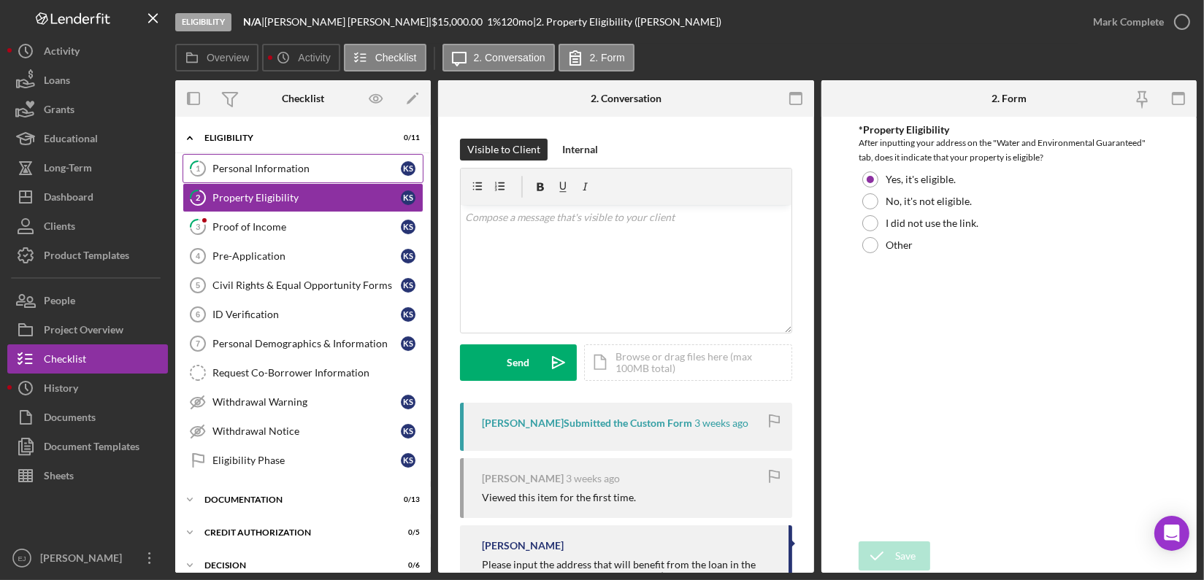
click at [266, 177] on link "1 Personal Information K S" at bounding box center [303, 168] width 241 height 29
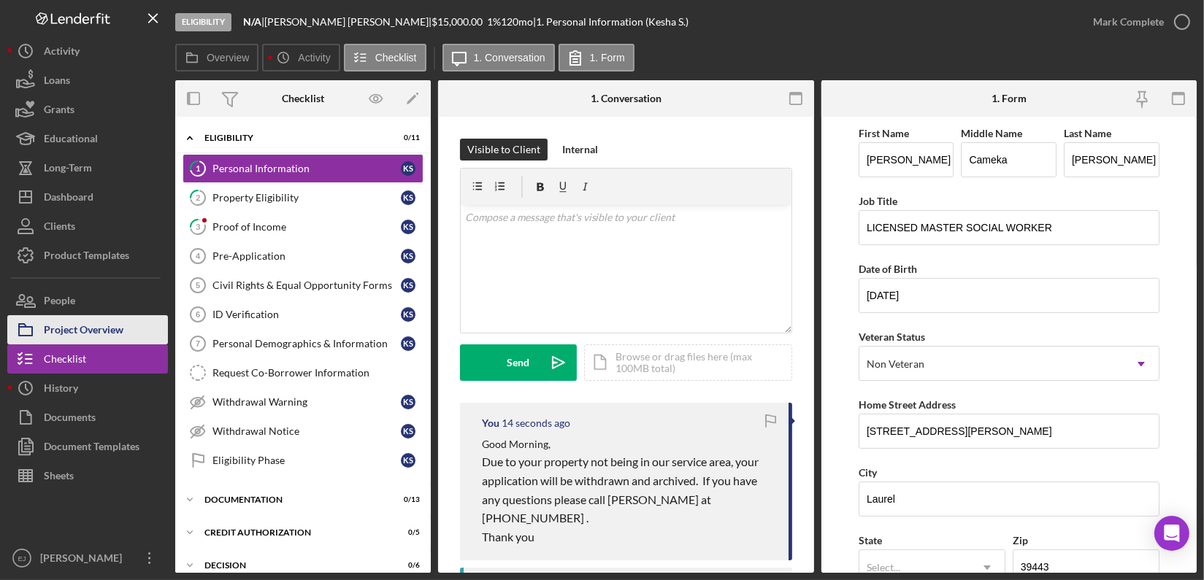
click at [126, 315] on button "Project Overview" at bounding box center [87, 329] width 161 height 29
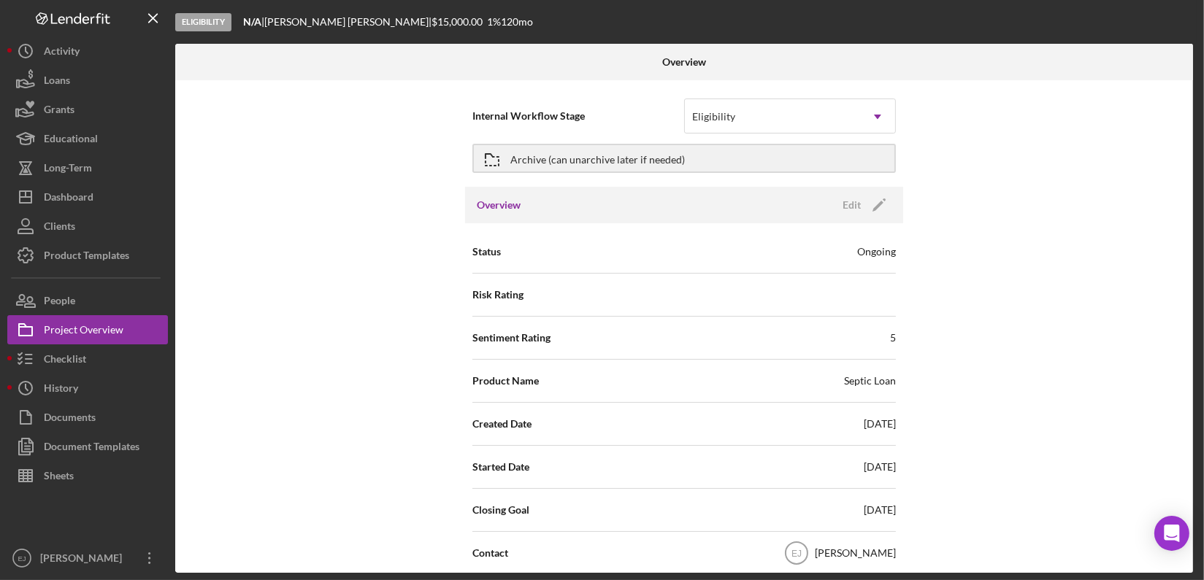
click at [1032, 147] on div "Internal Workflow Stage Eligibility Icon/Dropdown Arrow Archive (can unarchive …" at bounding box center [684, 326] width 1018 height 493
click at [871, 121] on icon "Icon/Dropdown Arrow" at bounding box center [877, 116] width 35 height 35
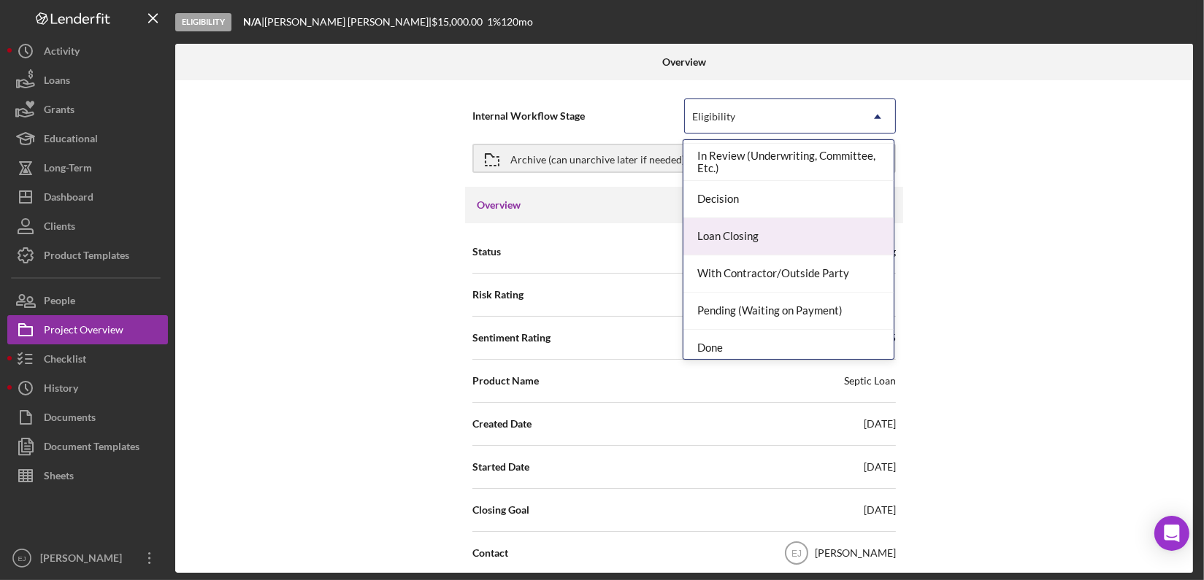
scroll to position [115, 0]
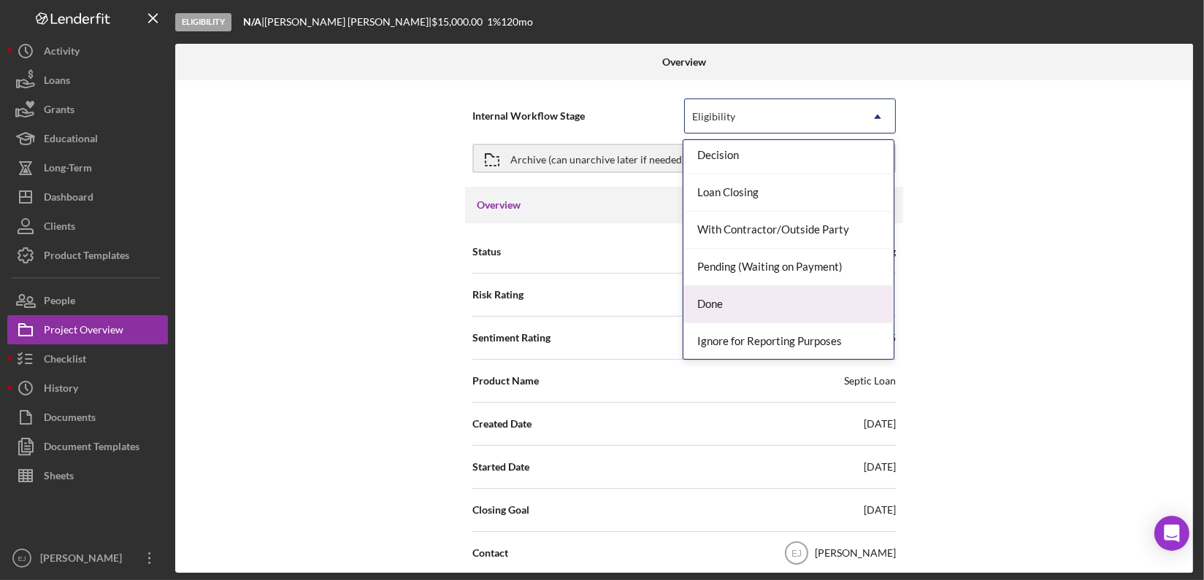
click at [799, 306] on div "Done" at bounding box center [788, 304] width 210 height 37
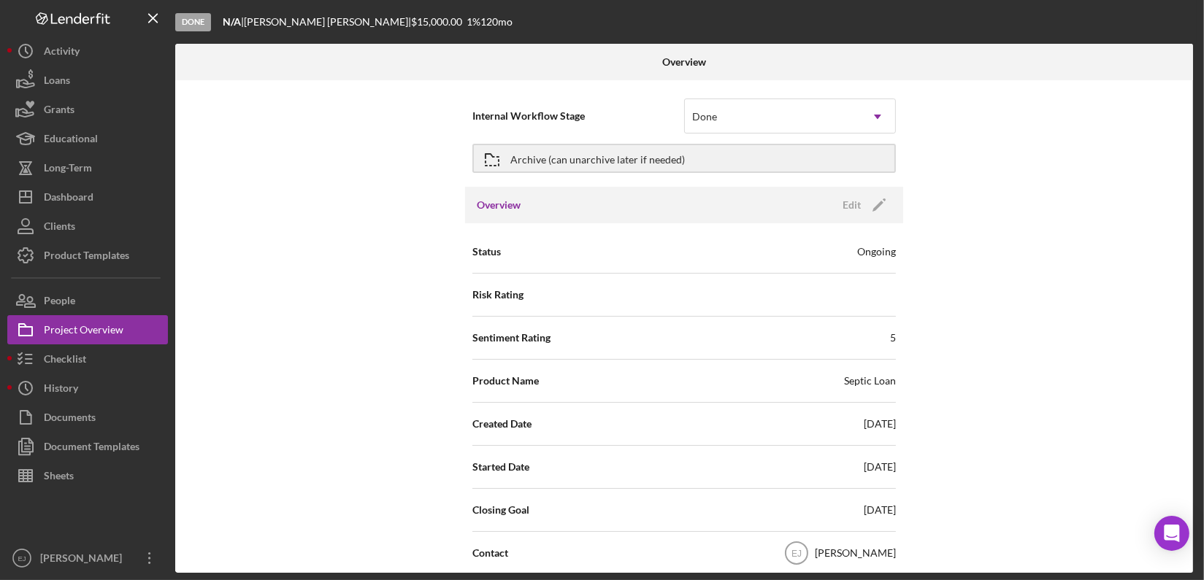
scroll to position [431, 0]
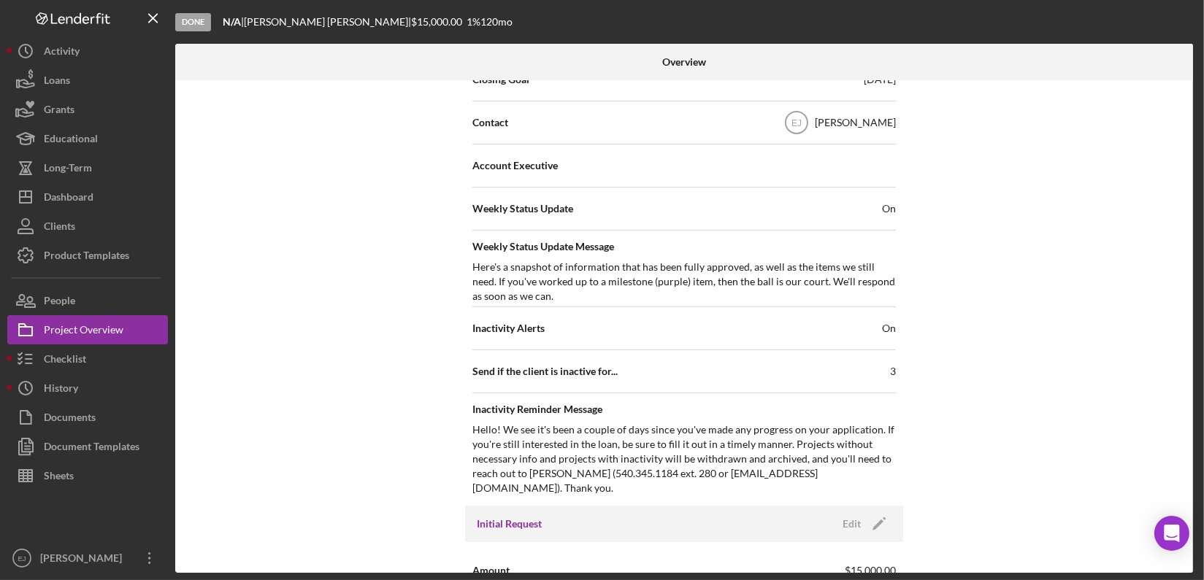
click at [1193, 456] on div "Overview Internal Workflow Stage option Done, selected. Done Icon/Dropdown Arro…" at bounding box center [685, 308] width 1021 height 529
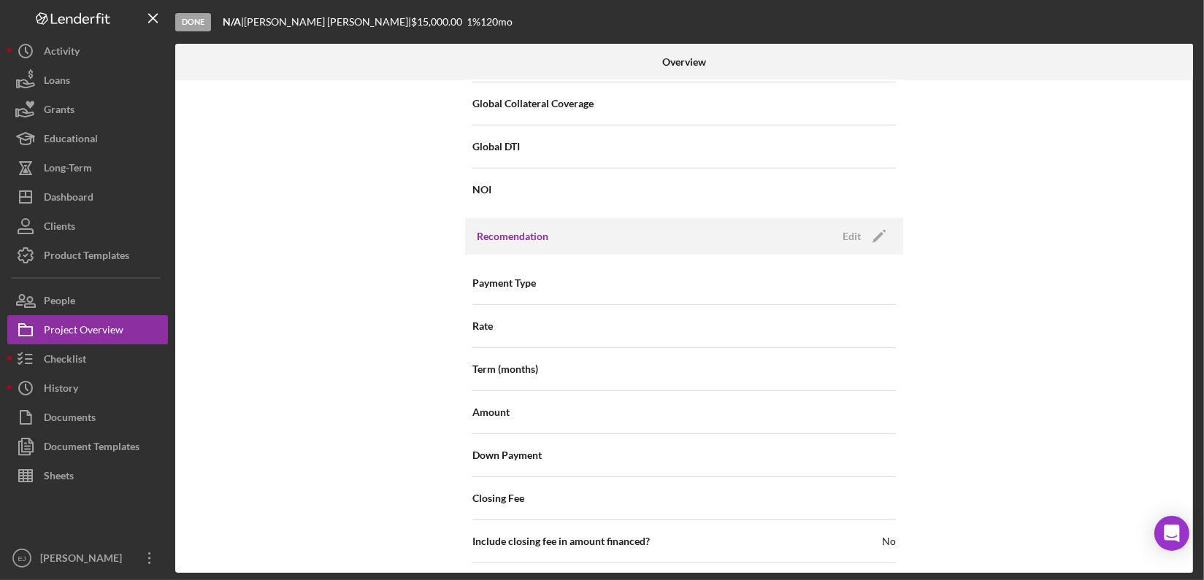
scroll to position [1673, 0]
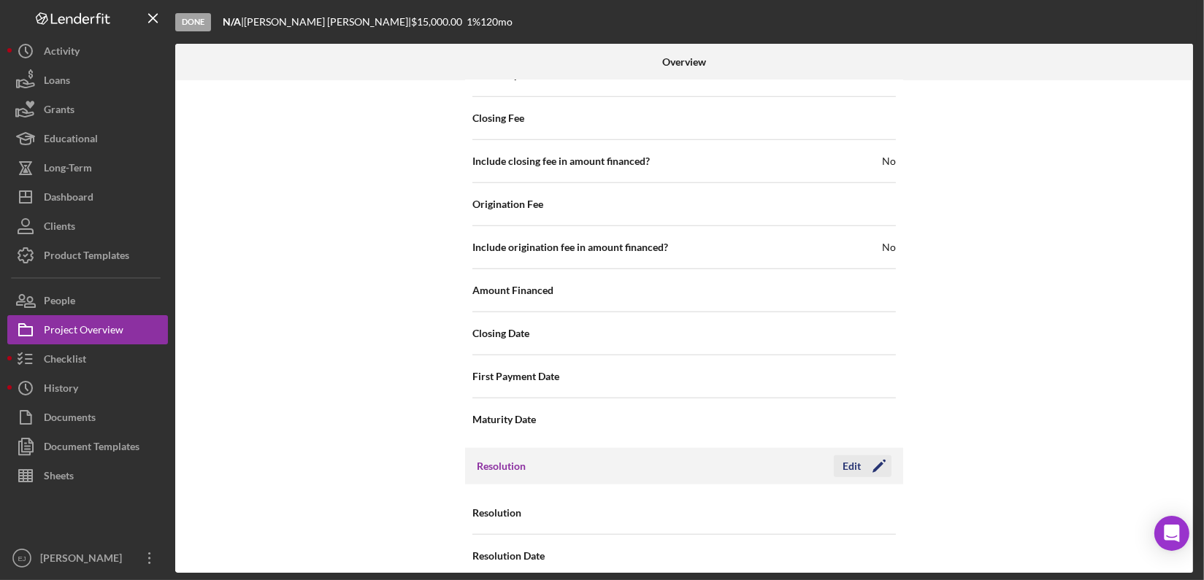
click at [850, 456] on div "Edit" at bounding box center [852, 467] width 18 height 22
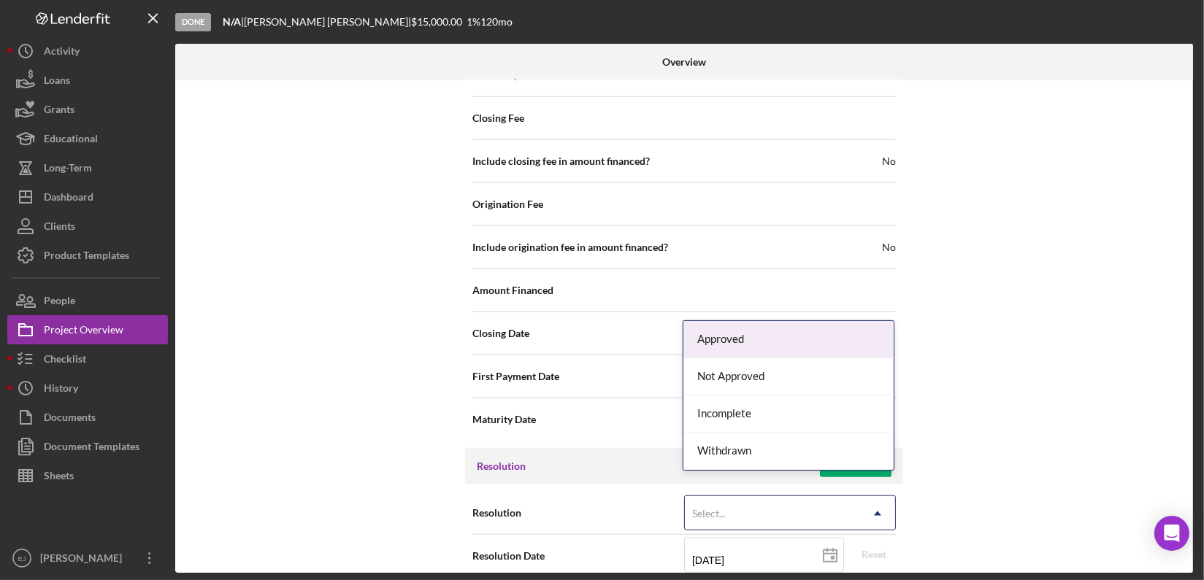
click at [878, 496] on icon "Icon/Dropdown Arrow" at bounding box center [877, 513] width 35 height 35
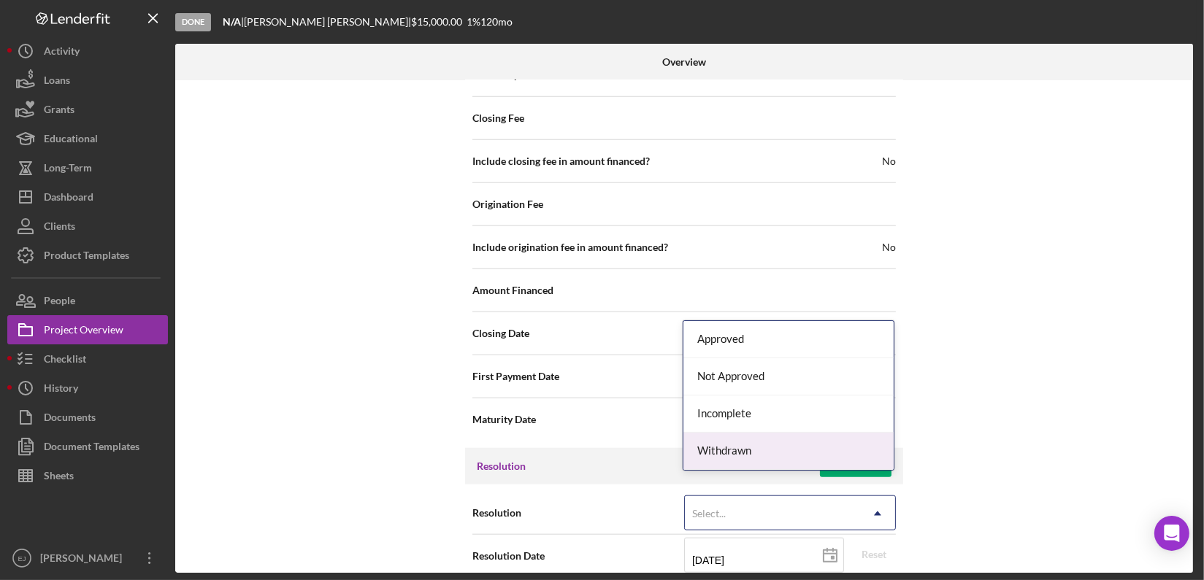
click at [854, 436] on div "Withdrawn" at bounding box center [788, 451] width 210 height 37
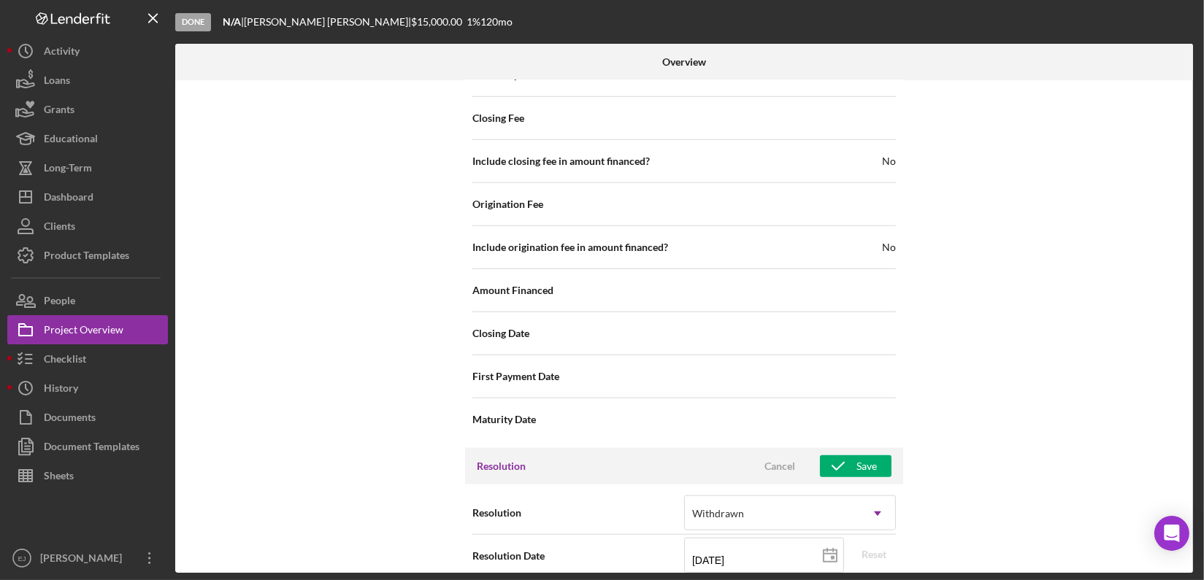
click at [1188, 557] on div "Internal Workflow Stage Done Icon/Dropdown Arrow Archive (can unarchive later i…" at bounding box center [684, 326] width 1018 height 493
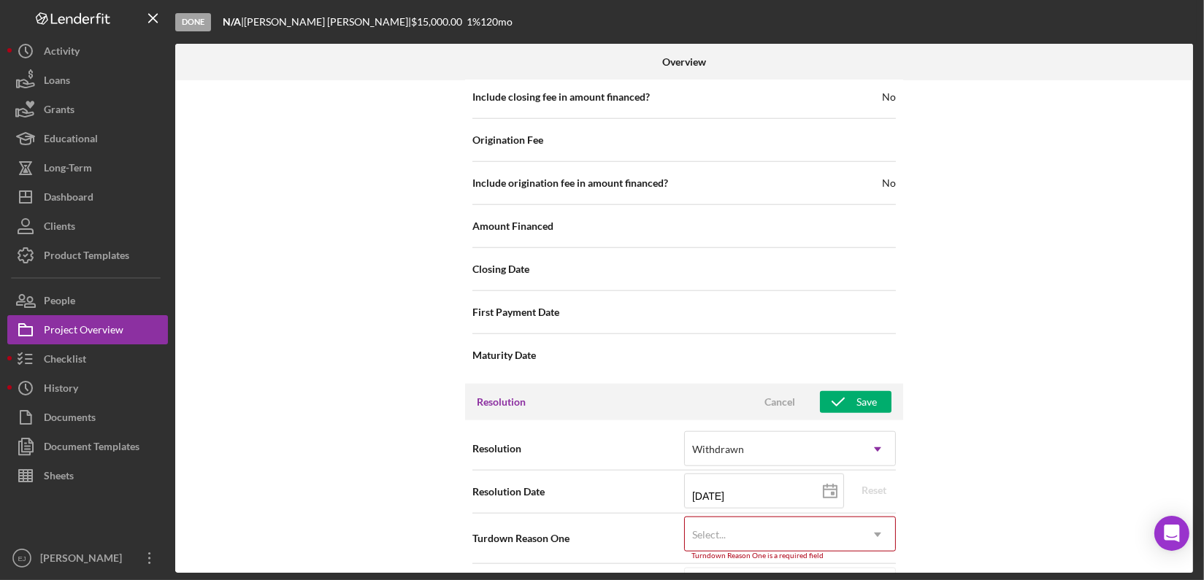
scroll to position [1765, 0]
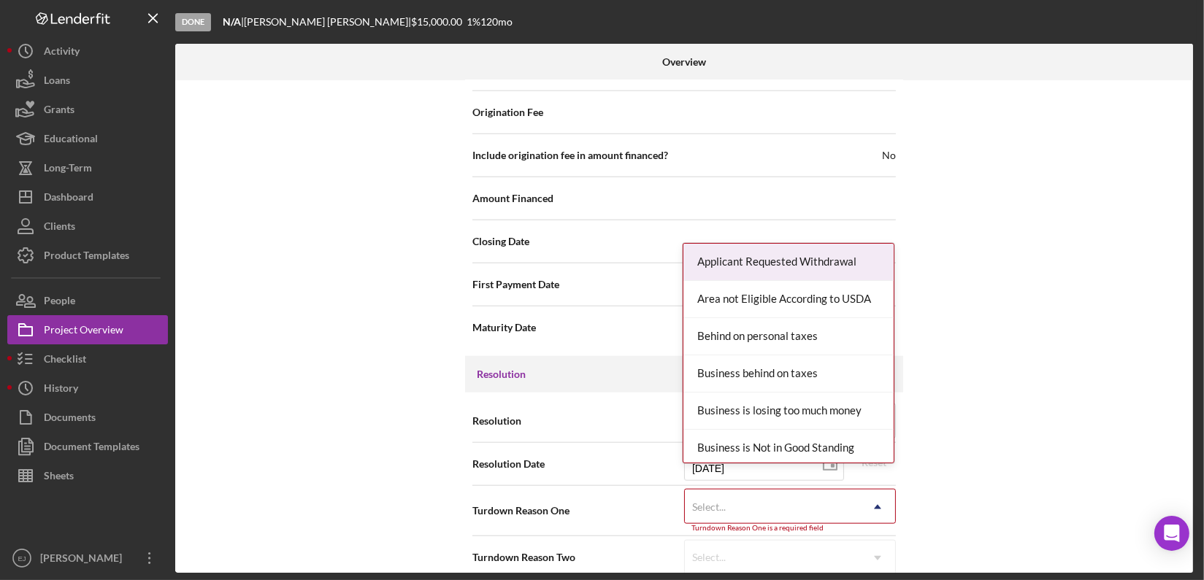
click at [865, 490] on icon "Icon/Dropdown Arrow" at bounding box center [877, 507] width 35 height 35
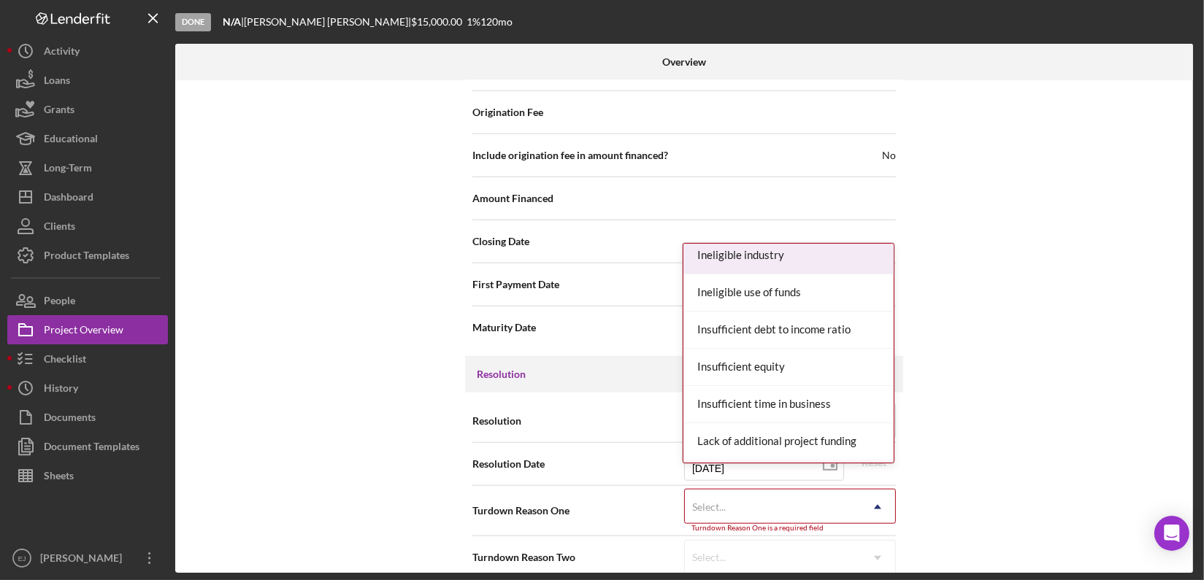
click at [855, 261] on div "Ineligible industry" at bounding box center [788, 255] width 210 height 37
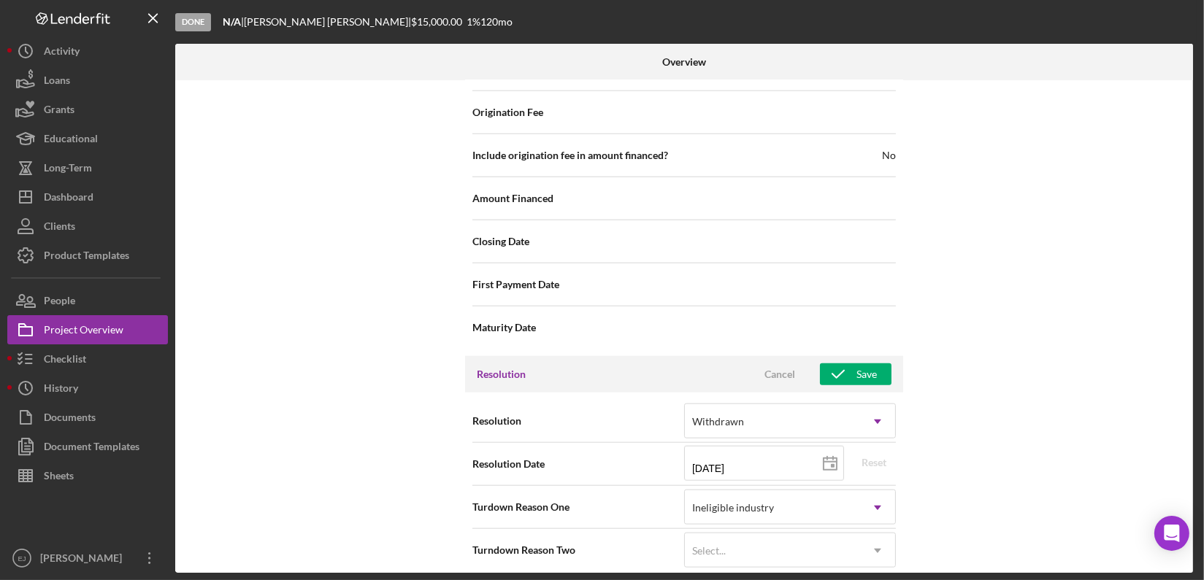
scroll to position [1759, 0]
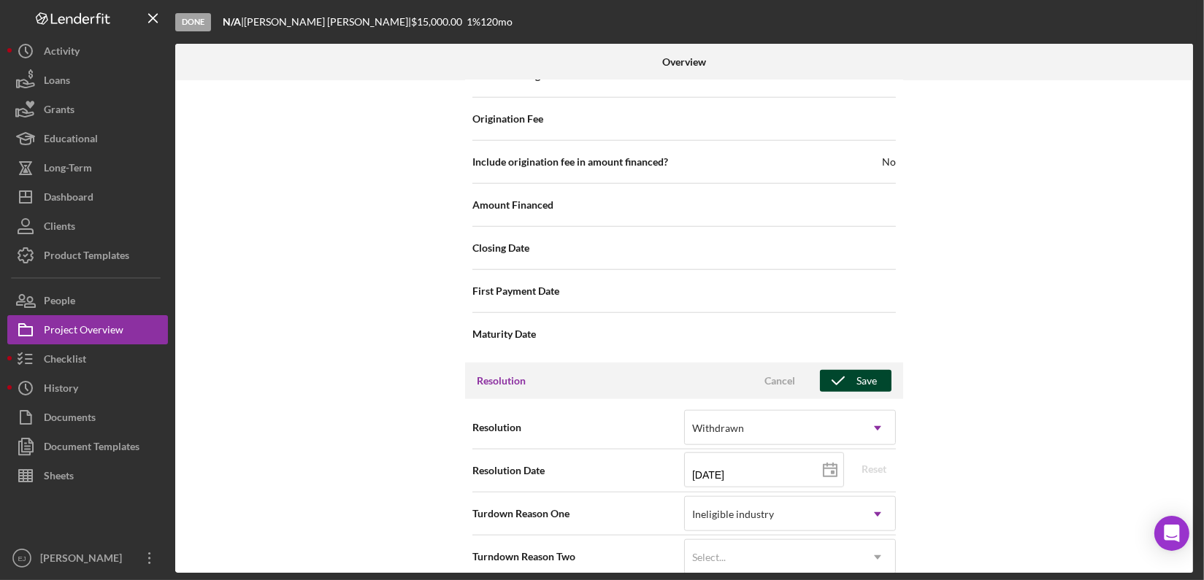
click at [875, 370] on button "Save" at bounding box center [856, 381] width 72 height 22
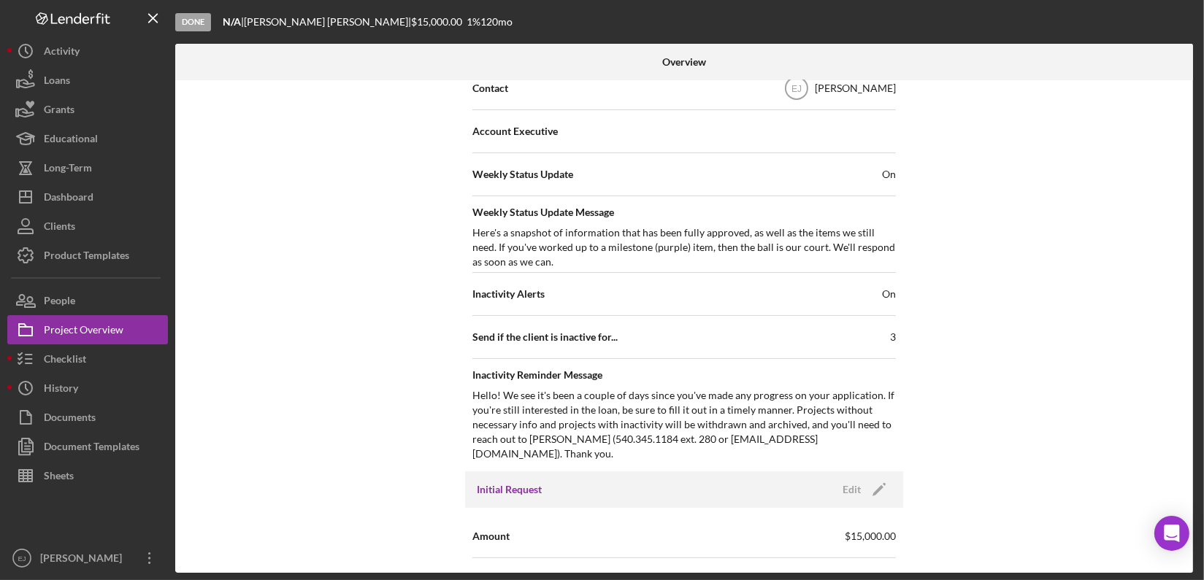
scroll to position [34, 0]
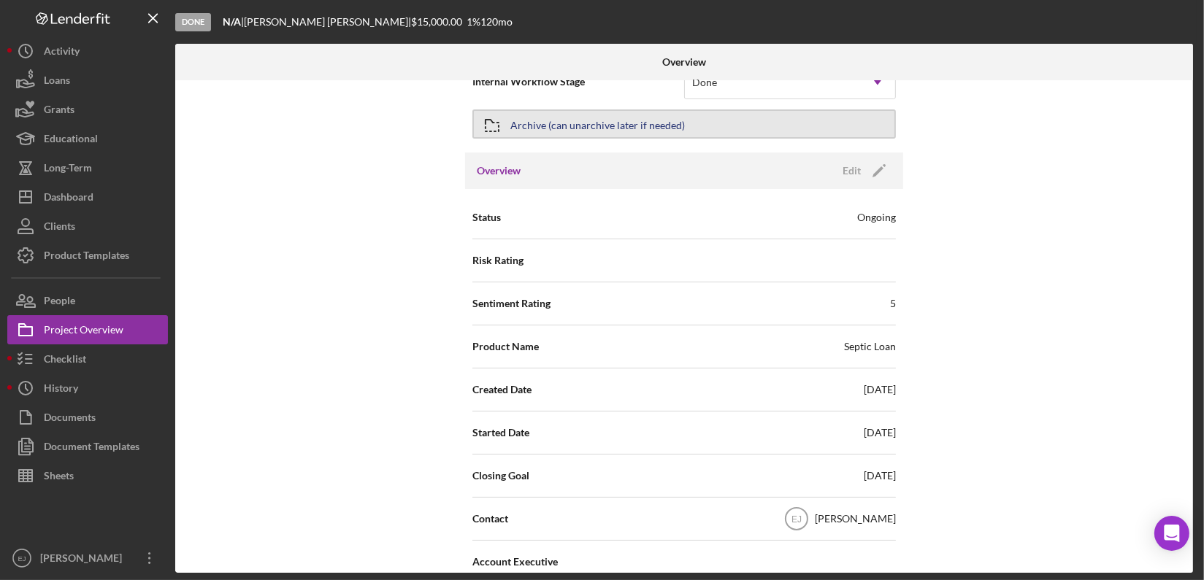
click at [656, 114] on div "Archive (can unarchive later if needed)" at bounding box center [597, 124] width 174 height 26
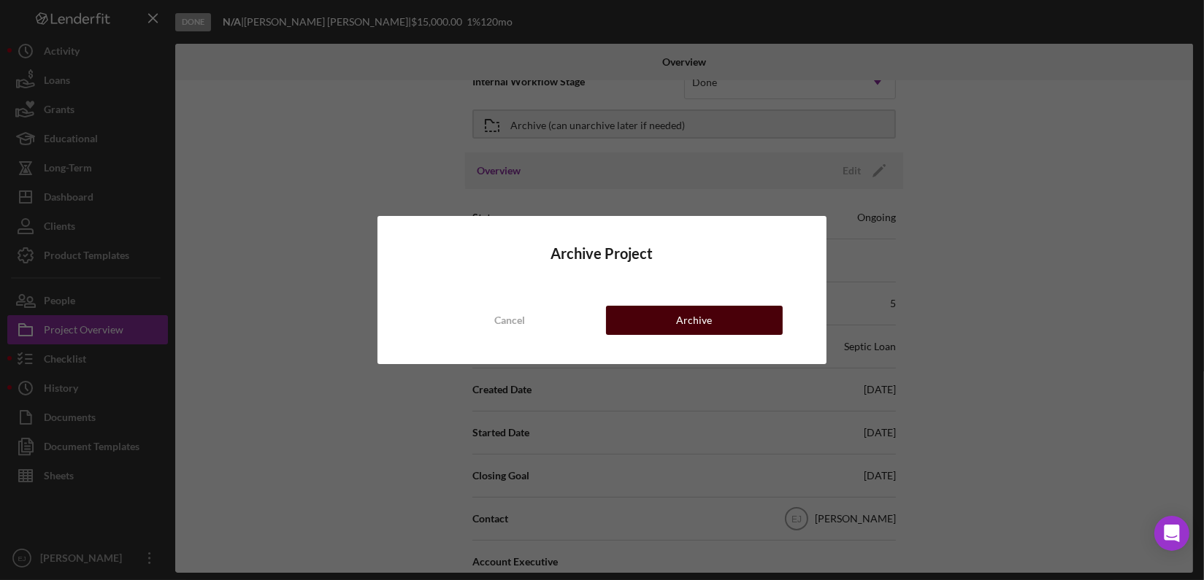
click at [672, 324] on button "Archive" at bounding box center [694, 320] width 177 height 29
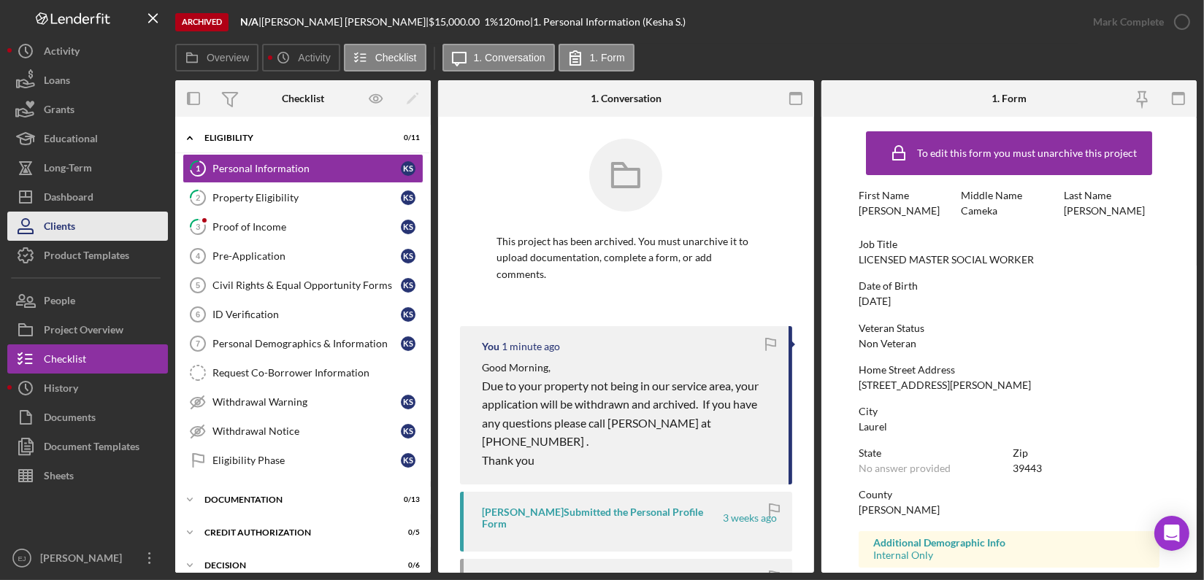
click at [91, 212] on button "Clients" at bounding box center [87, 226] width 161 height 29
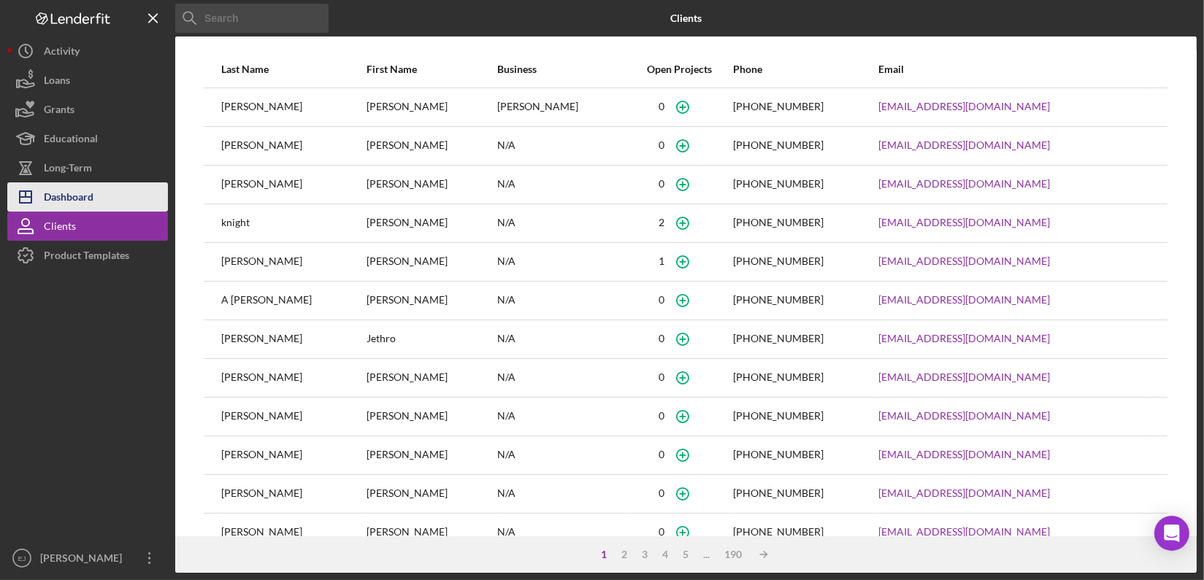
click at [89, 201] on div "Dashboard" at bounding box center [69, 199] width 50 height 33
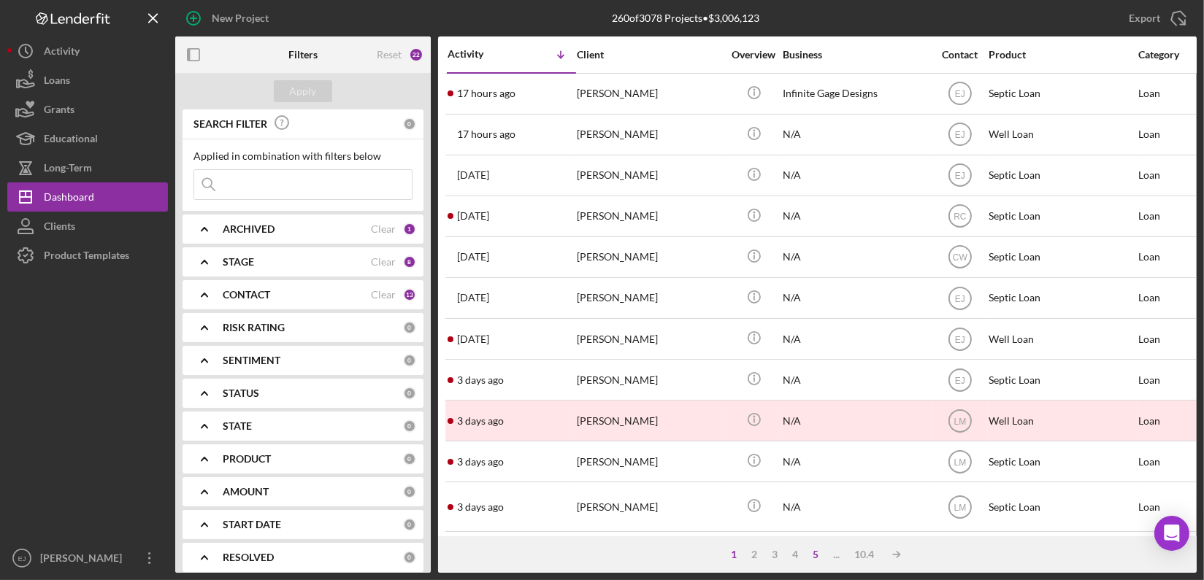
click at [813, 555] on div "5" at bounding box center [816, 555] width 20 height 12
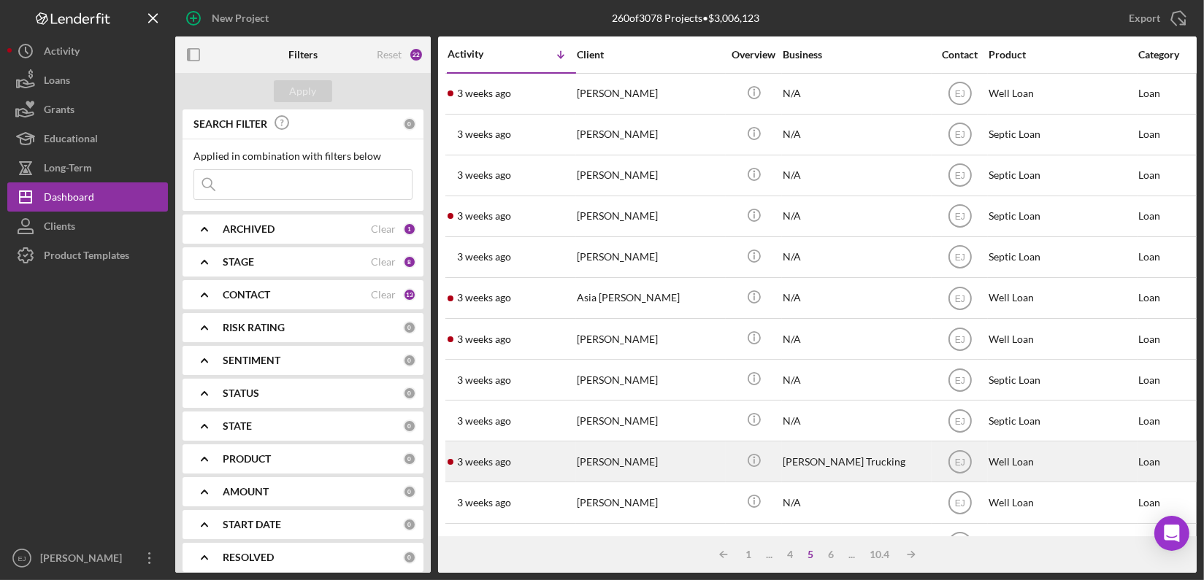
click at [615, 459] on div "[PERSON_NAME]" at bounding box center [650, 461] width 146 height 39
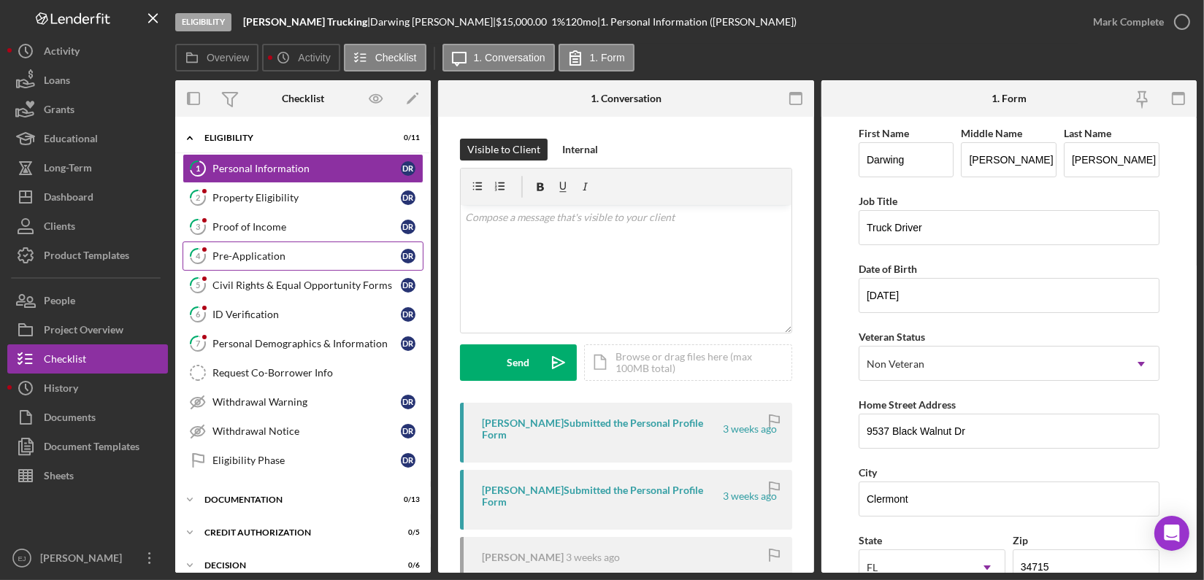
click at [252, 265] on link "4 Pre-Application D R" at bounding box center [303, 256] width 241 height 29
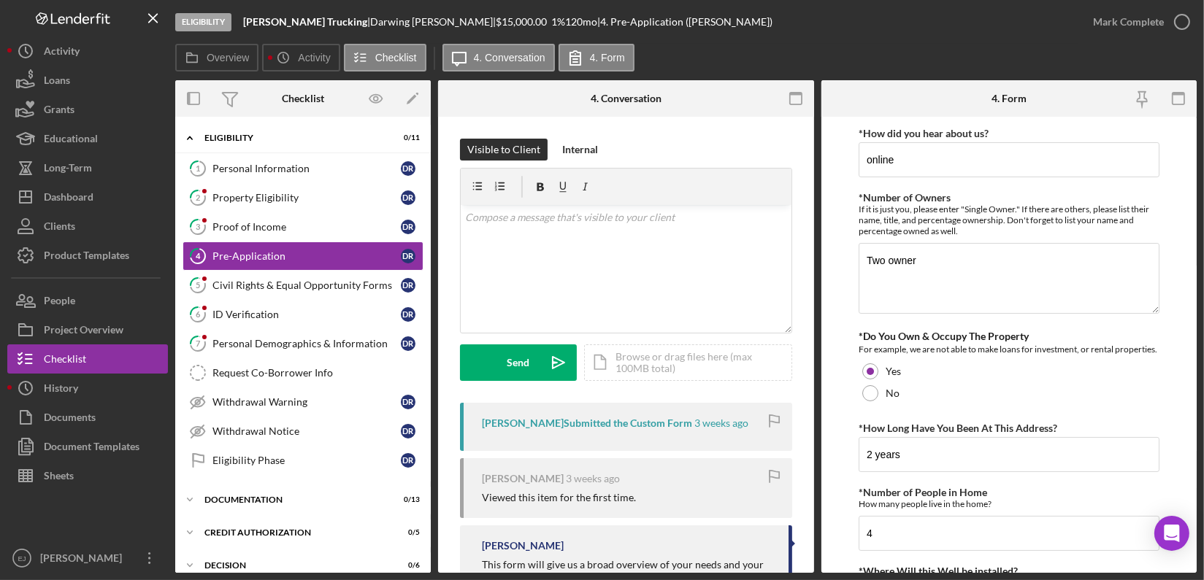
scroll to position [399, 0]
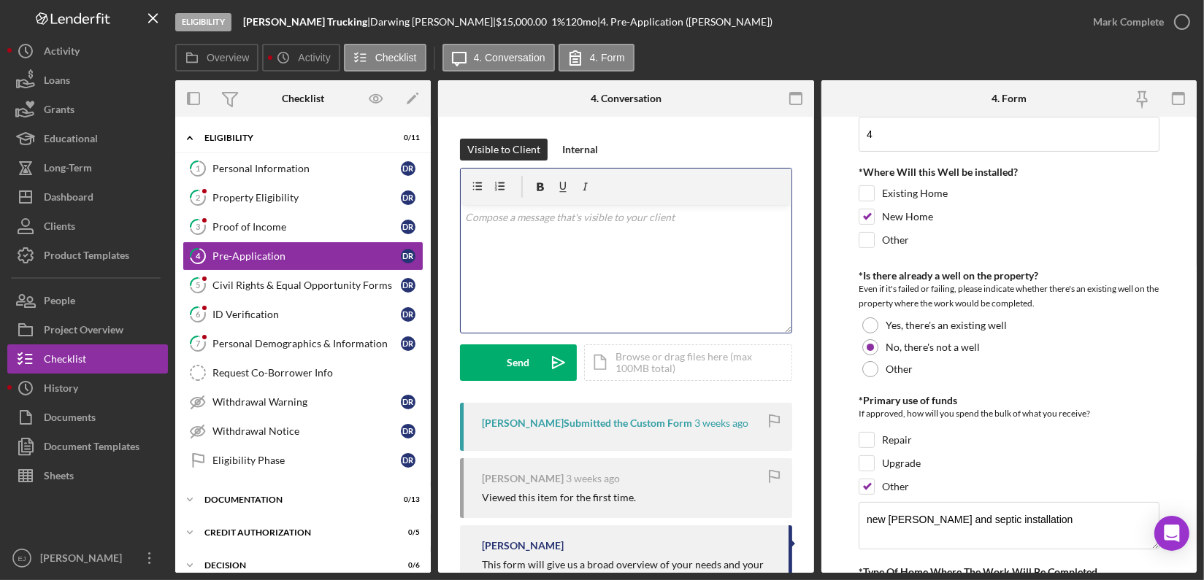
click at [473, 224] on p at bounding box center [626, 218] width 322 height 16
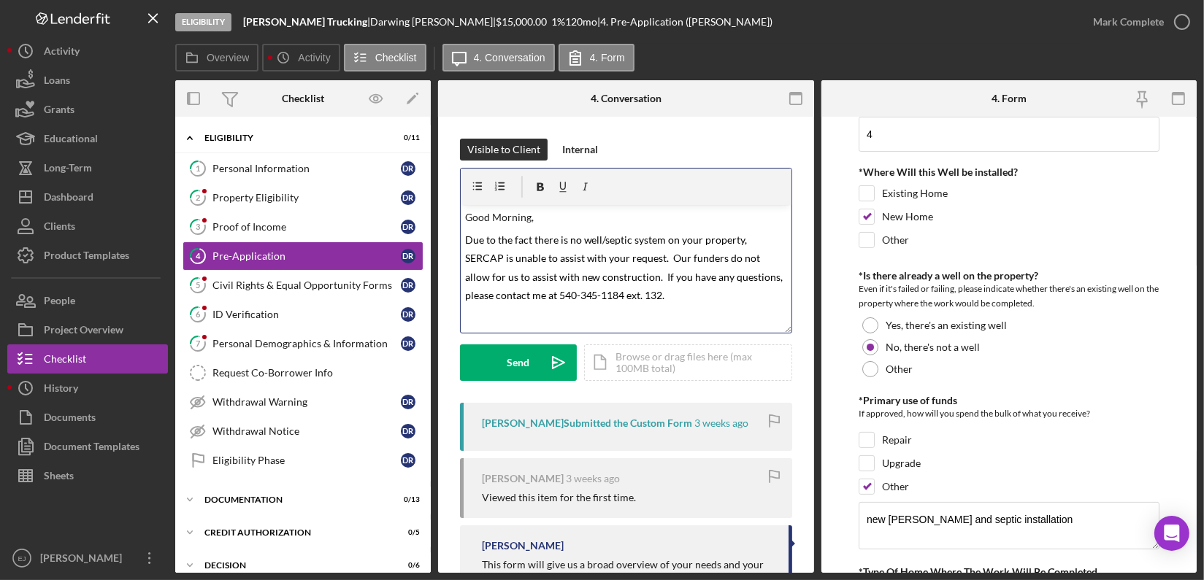
click at [664, 294] on span "Due to the fact there is no well/septic system on your property, SERCAP is unab…" at bounding box center [625, 268] width 321 height 69
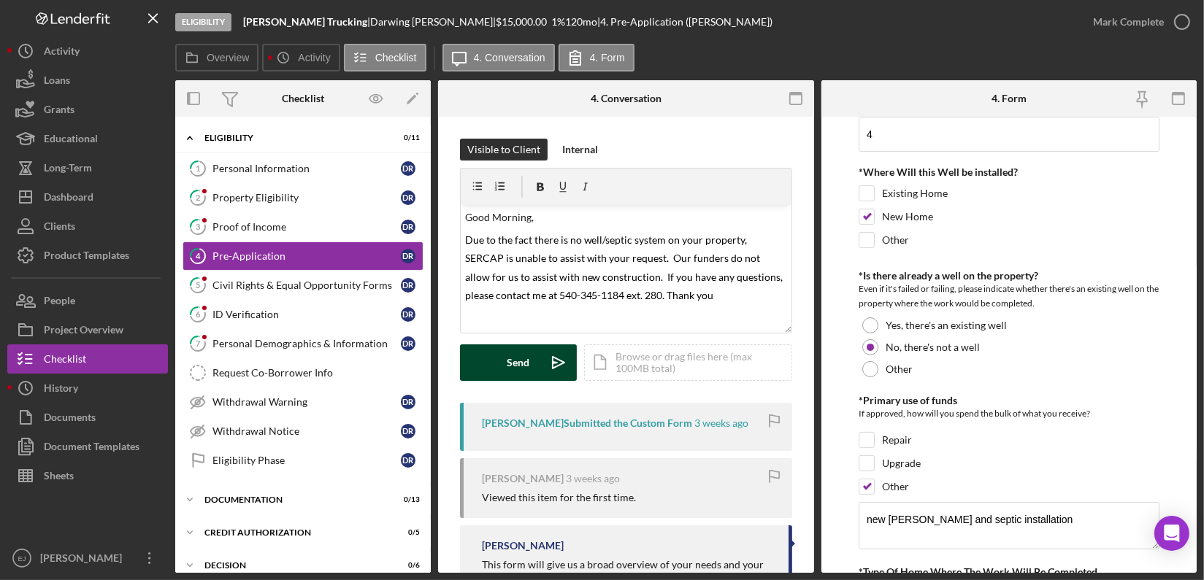
click at [503, 364] on button "Send Icon/icon-invite-send" at bounding box center [518, 363] width 117 height 37
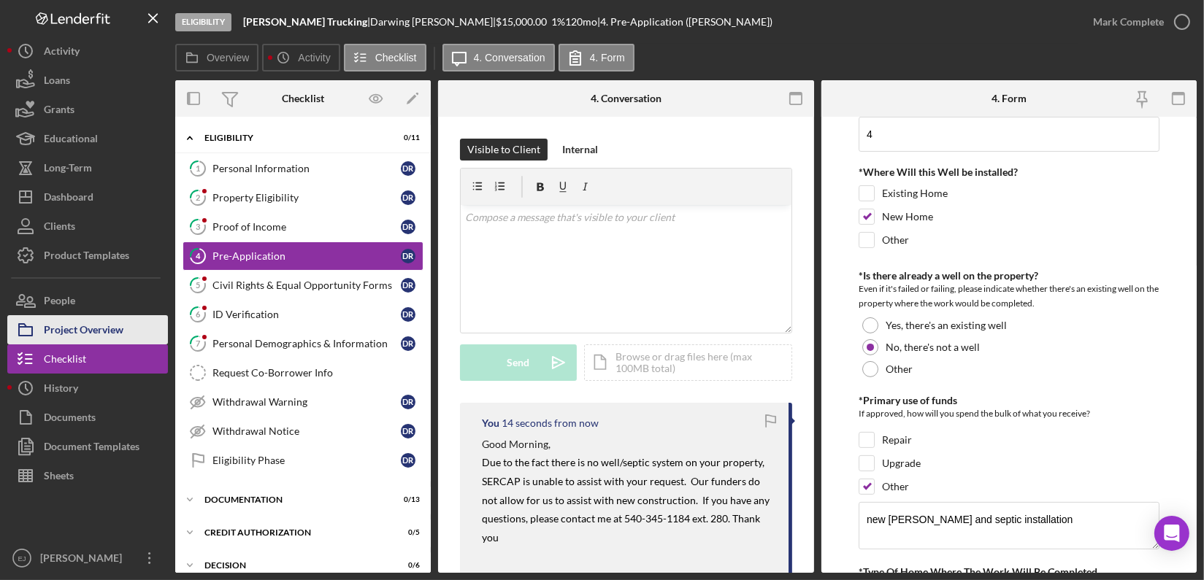
click at [106, 326] on div "Project Overview" at bounding box center [84, 331] width 80 height 33
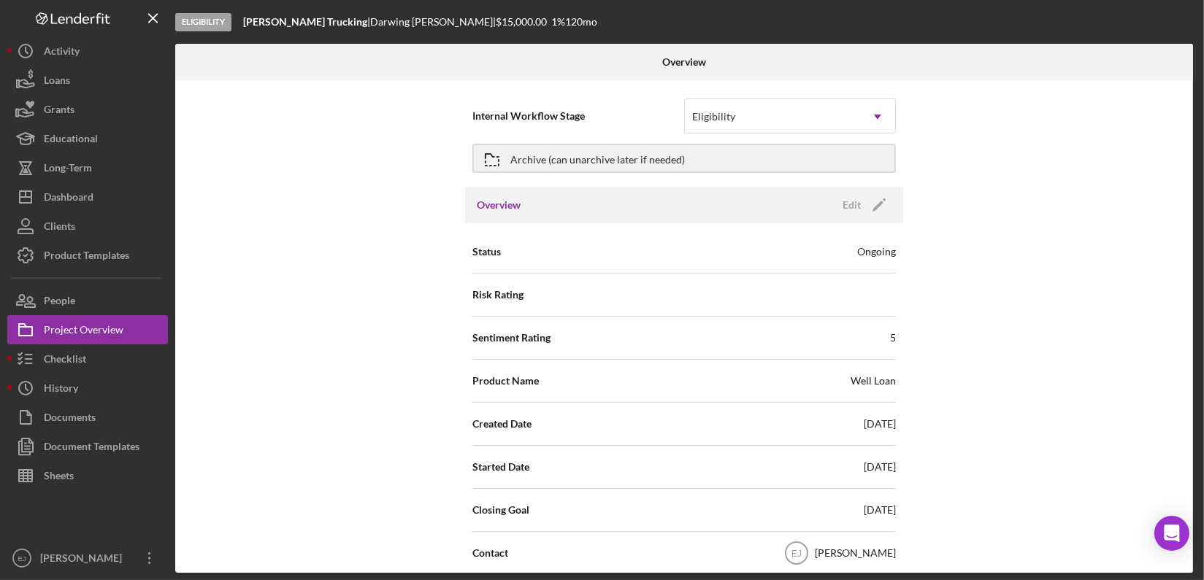
click at [1189, 395] on div "Internal Workflow Stage Eligibility Icon/Dropdown Arrow Archive (can unarchive …" at bounding box center [684, 326] width 1018 height 493
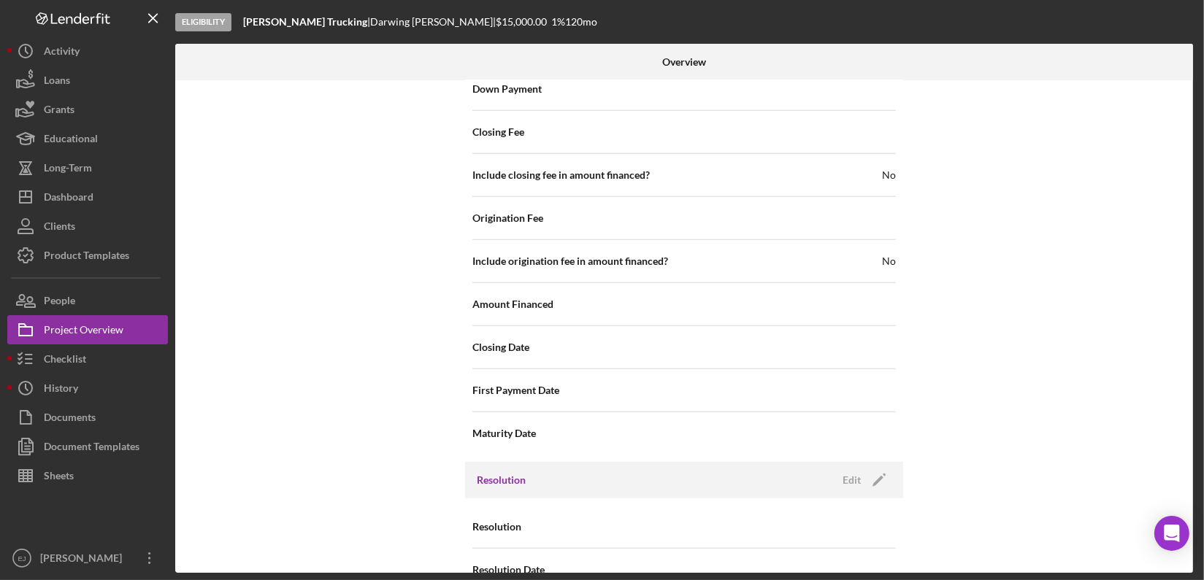
scroll to position [1673, 0]
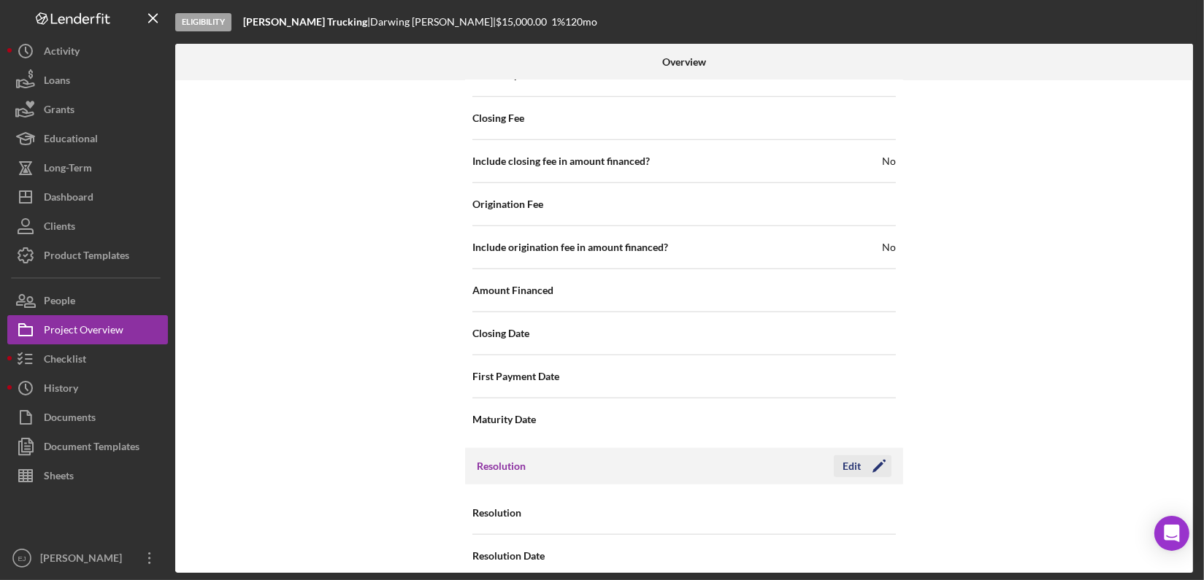
click at [848, 456] on div "Edit" at bounding box center [852, 467] width 18 height 22
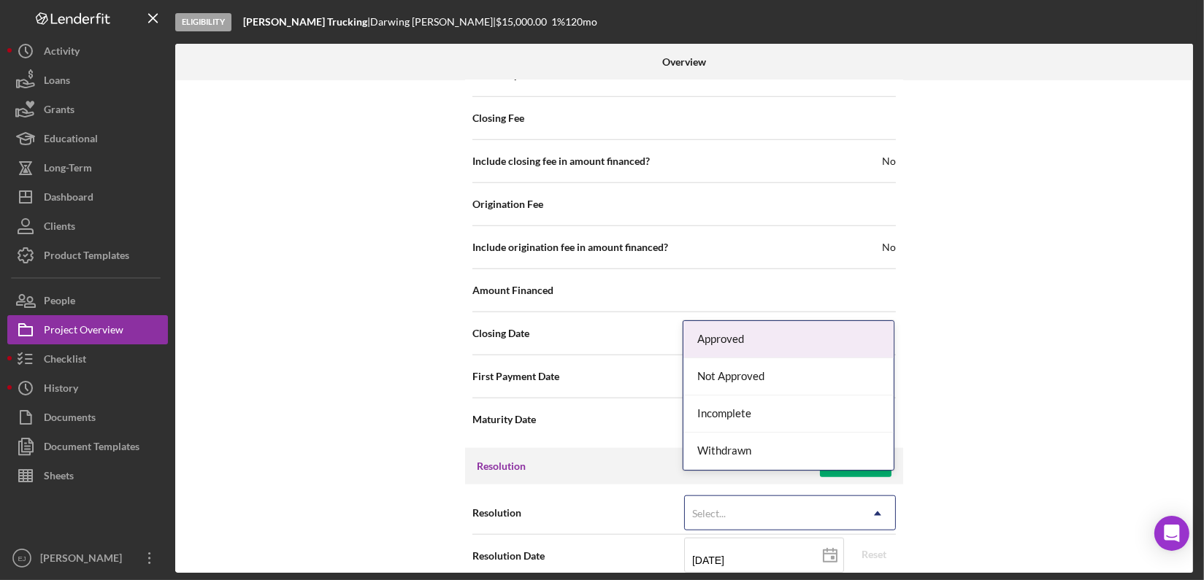
click at [875, 512] on use at bounding box center [877, 514] width 7 height 4
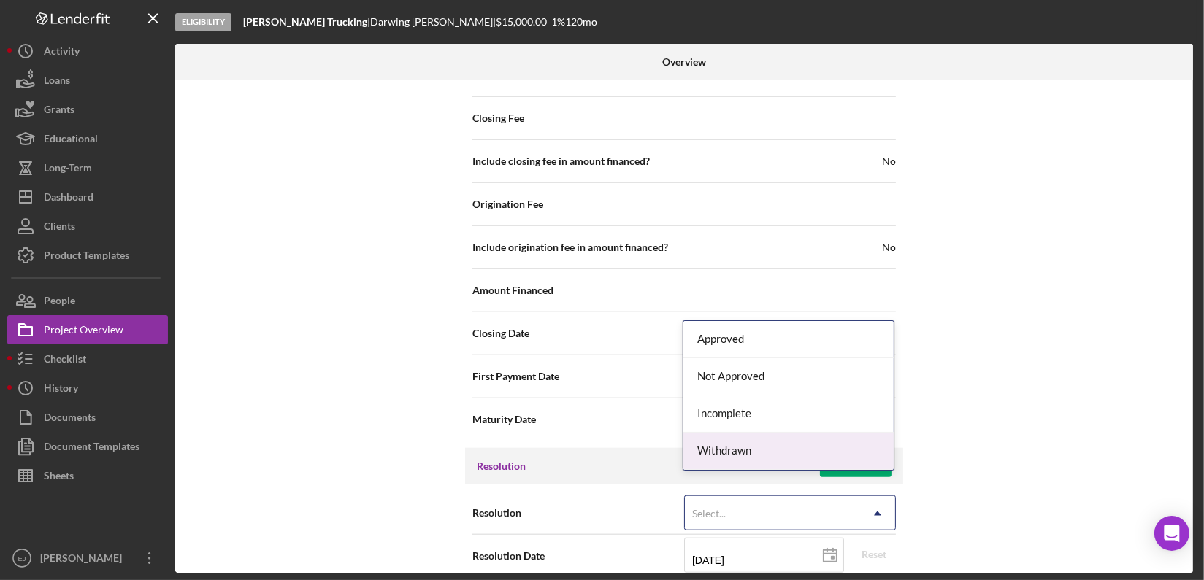
click at [850, 451] on div "Withdrawn" at bounding box center [788, 451] width 210 height 37
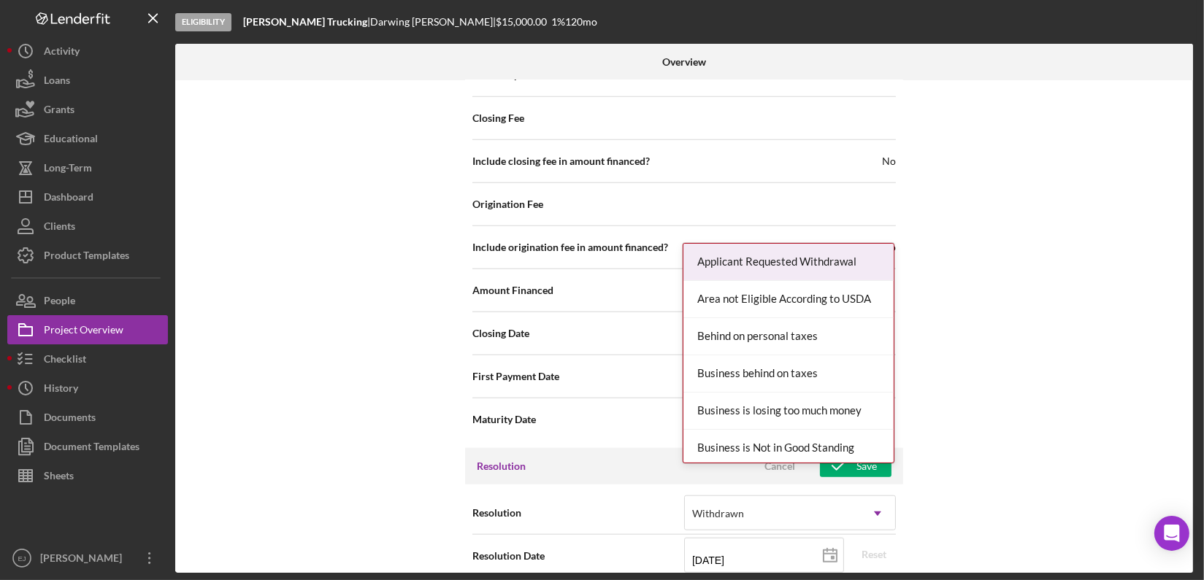
scroll to position [1765, 0]
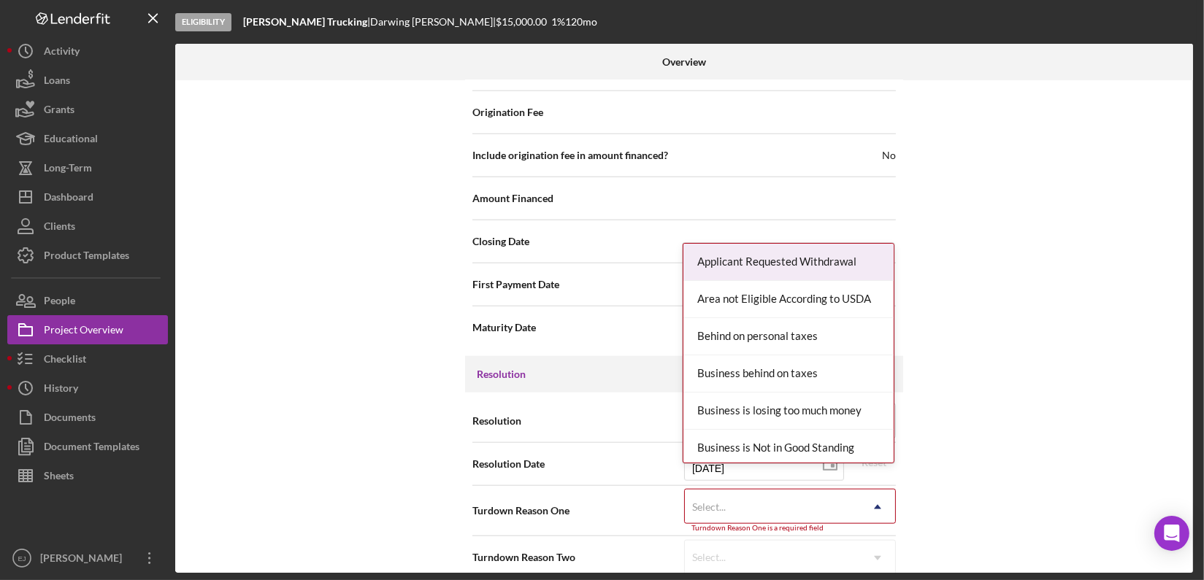
click at [856, 557] on div "Internal Workflow Stage Eligibility Icon/Dropdown Arrow Archive (can unarchive …" at bounding box center [684, 326] width 1018 height 493
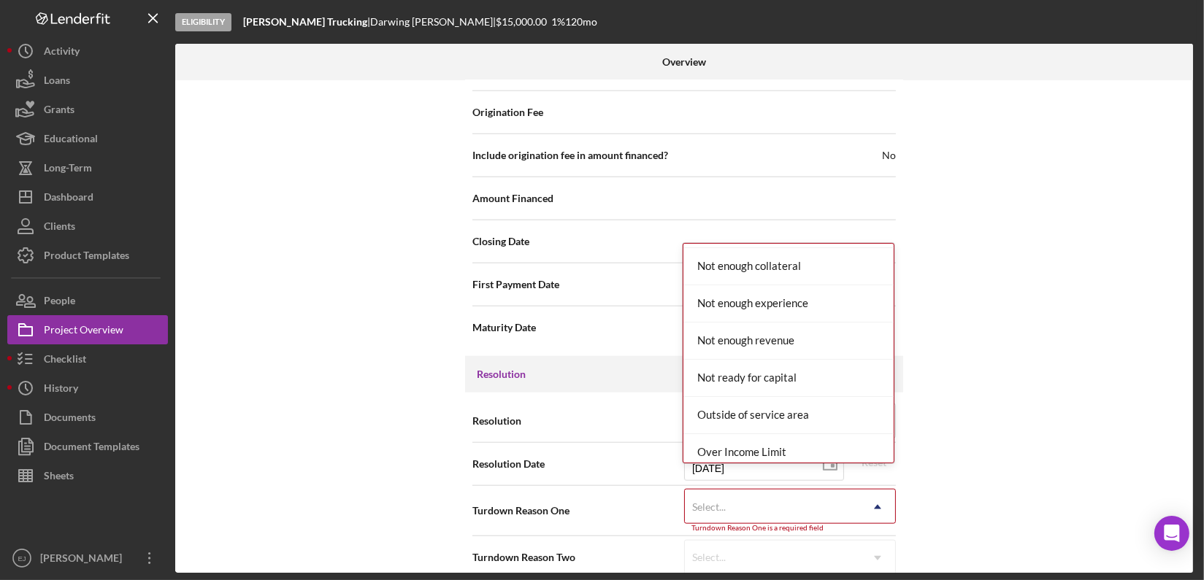
scroll to position [1145, 0]
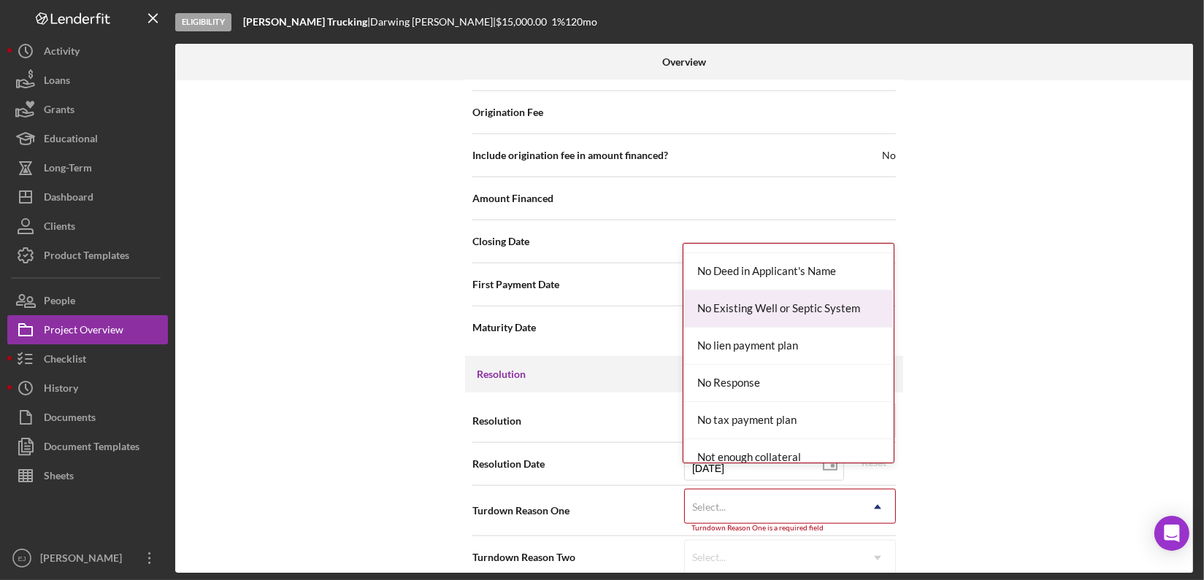
click at [854, 317] on div "No Existing Well or Septic System" at bounding box center [788, 309] width 210 height 37
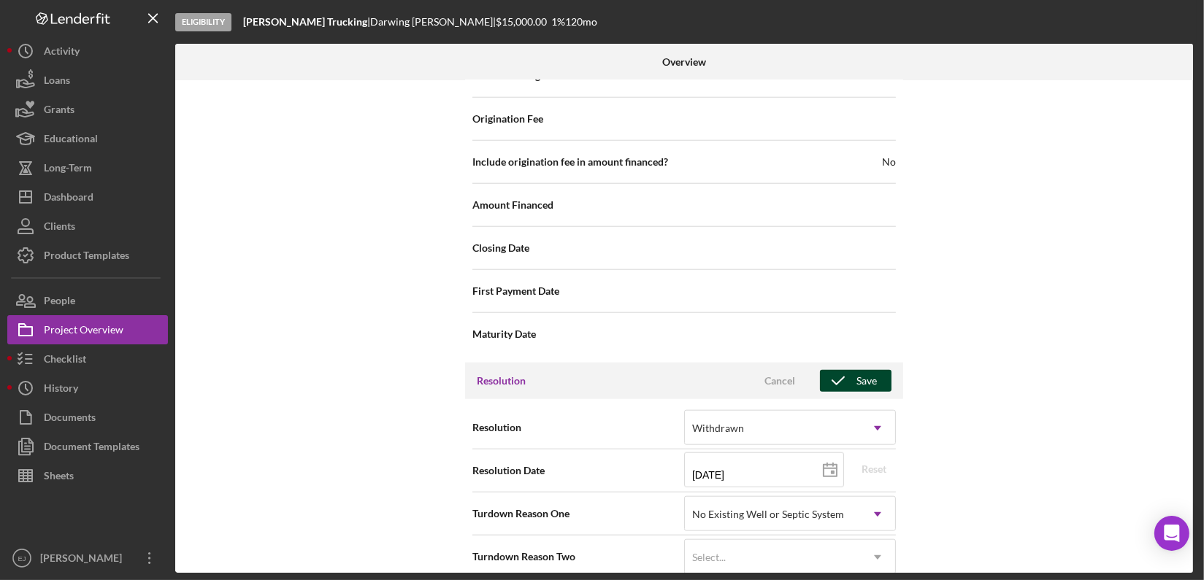
click at [860, 370] on div "Save" at bounding box center [866, 381] width 20 height 22
click at [1188, 377] on div "Internal Workflow Stage Eligibility Icon/Dropdown Arrow Archive (can unarchive …" at bounding box center [684, 326] width 1018 height 493
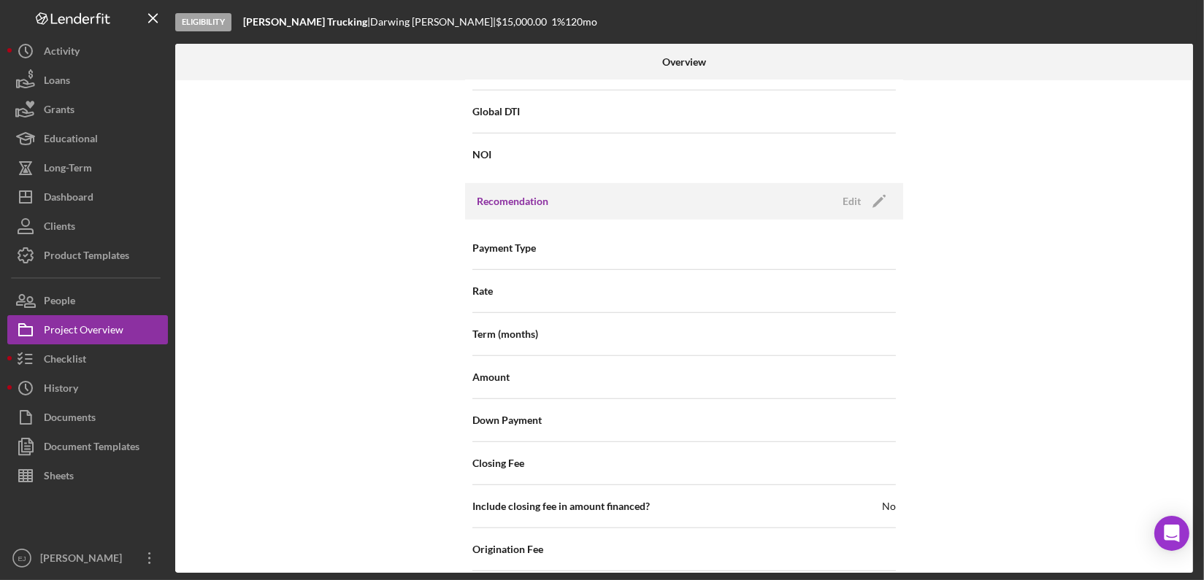
click at [1194, 307] on div "Overview Internal Workflow Stage Eligibility Icon/Dropdown Arrow Archive (can u…" at bounding box center [685, 308] width 1021 height 529
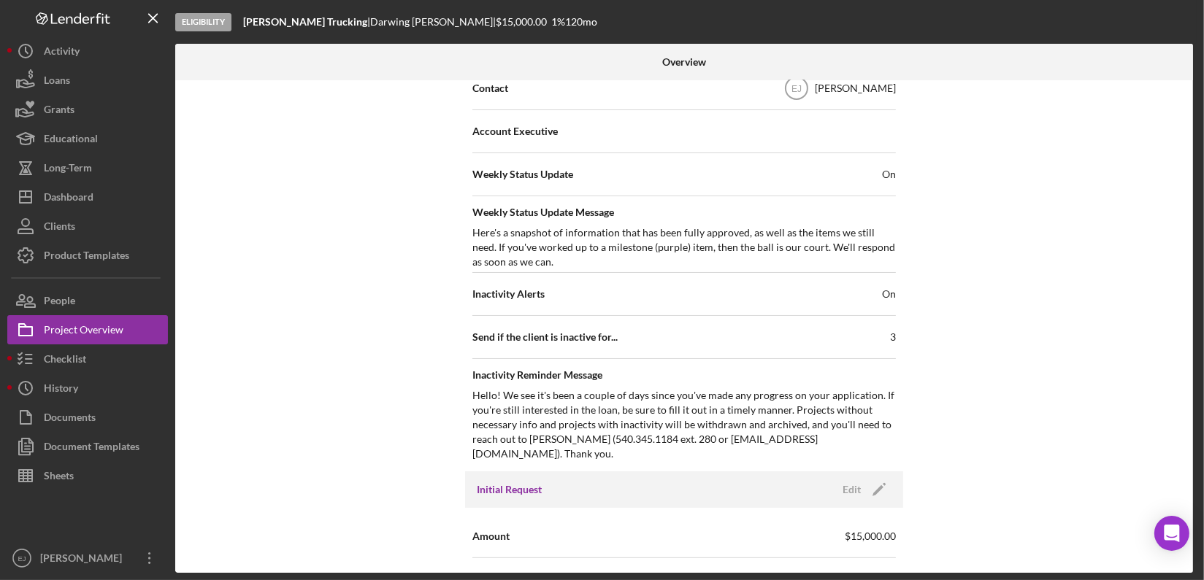
scroll to position [34, 0]
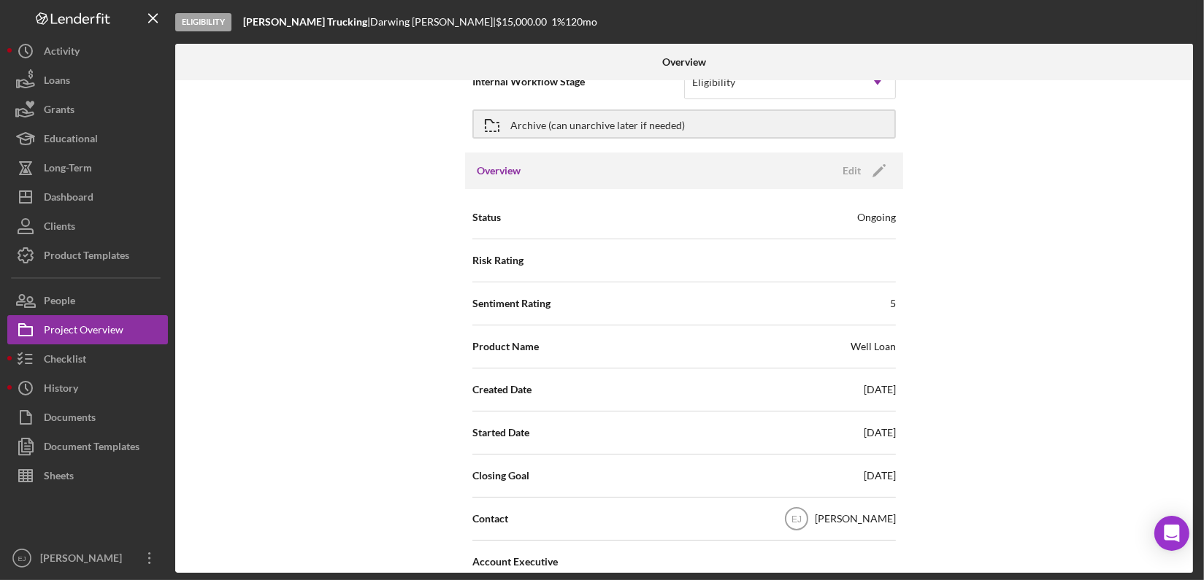
click at [1192, 64] on div at bounding box center [1022, 62] width 339 height 37
click at [1186, 64] on div at bounding box center [1022, 62] width 339 height 37
click at [1189, 69] on div at bounding box center [1022, 62] width 339 height 37
click at [1189, 272] on div "Internal Workflow Stage Eligibility Icon/Dropdown Arrow Archive (can unarchive …" at bounding box center [684, 326] width 1018 height 493
drag, startPoint x: 1189, startPoint y: 272, endPoint x: 1073, endPoint y: 141, distance: 174.9
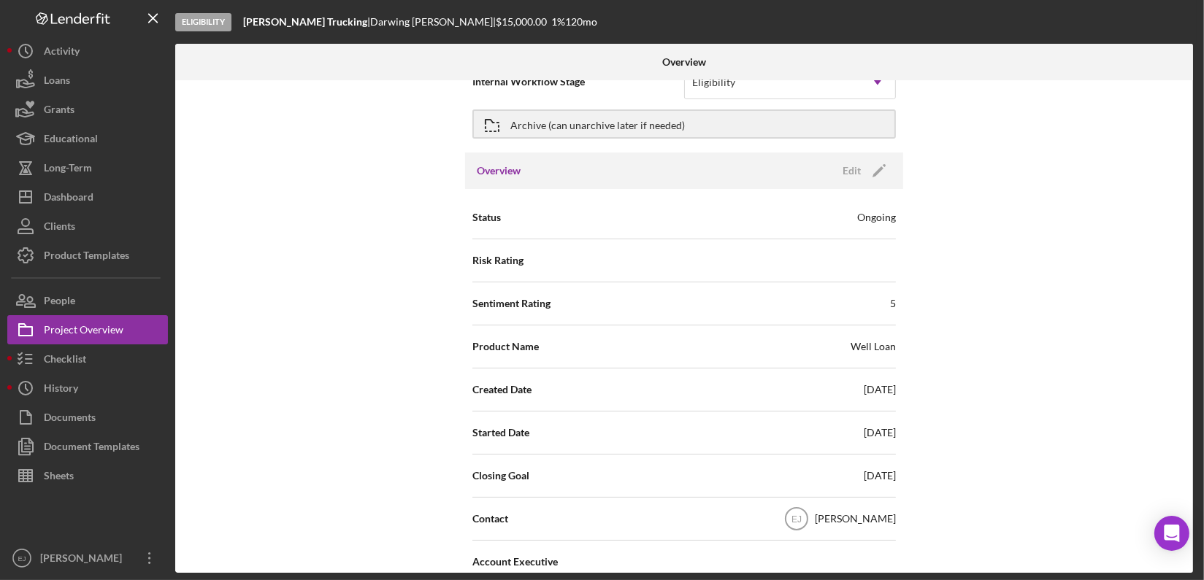
click at [1073, 141] on div "Internal Workflow Stage Eligibility Icon/Dropdown Arrow Archive (can unarchive …" at bounding box center [684, 326] width 1018 height 493
click at [1189, 74] on div at bounding box center [1022, 62] width 339 height 37
click at [104, 330] on div "Project Overview" at bounding box center [84, 331] width 80 height 33
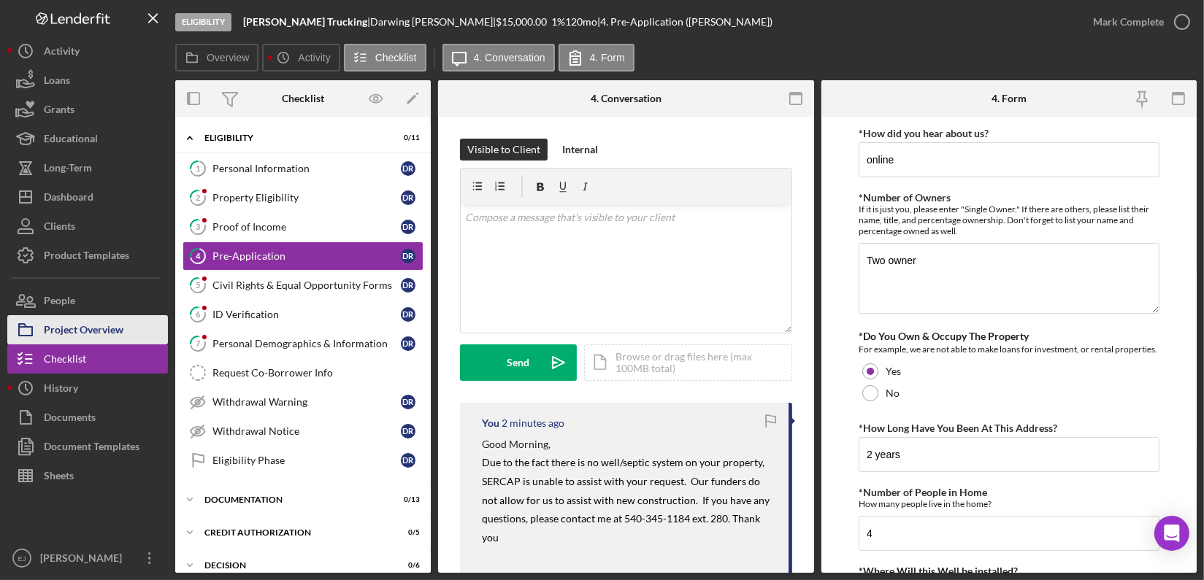
click at [120, 337] on div "Project Overview" at bounding box center [84, 331] width 80 height 33
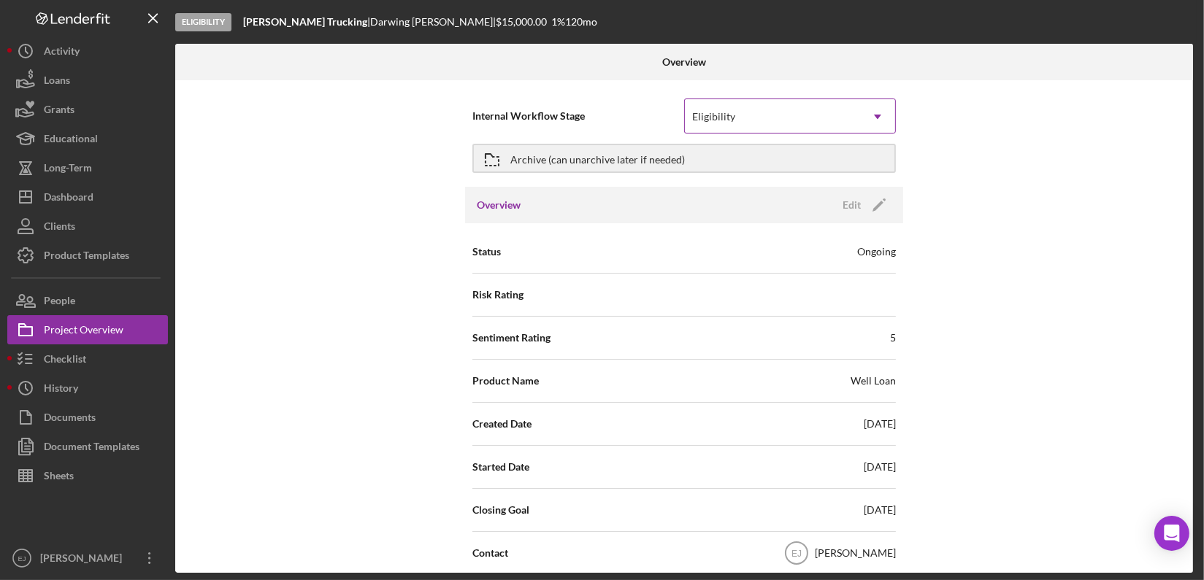
click at [880, 115] on icon "Icon/Dropdown Arrow" at bounding box center [877, 116] width 35 height 35
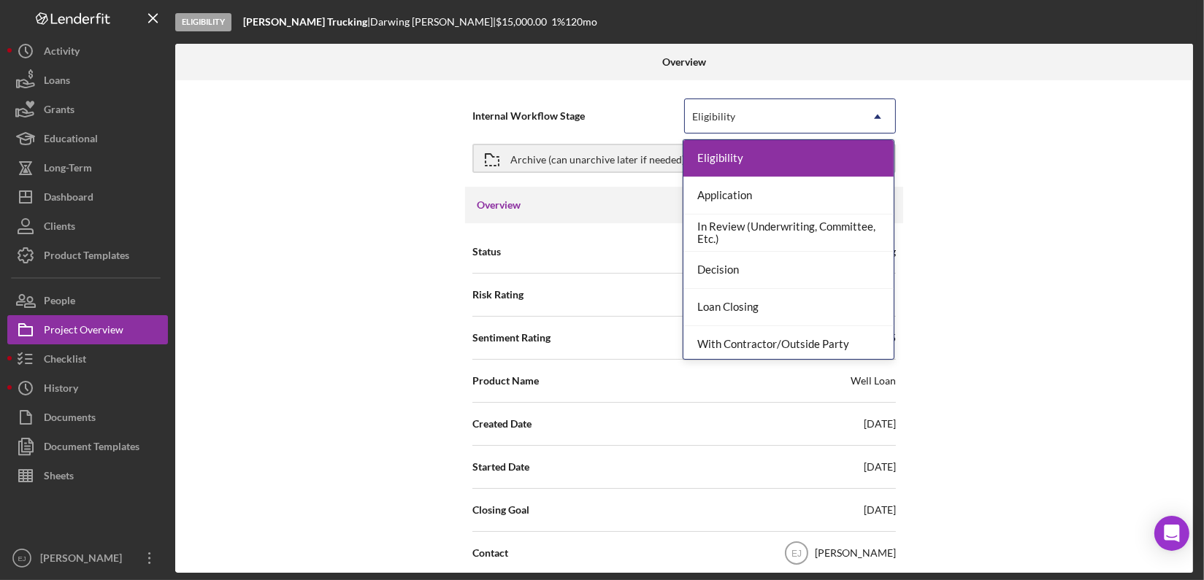
scroll to position [115, 0]
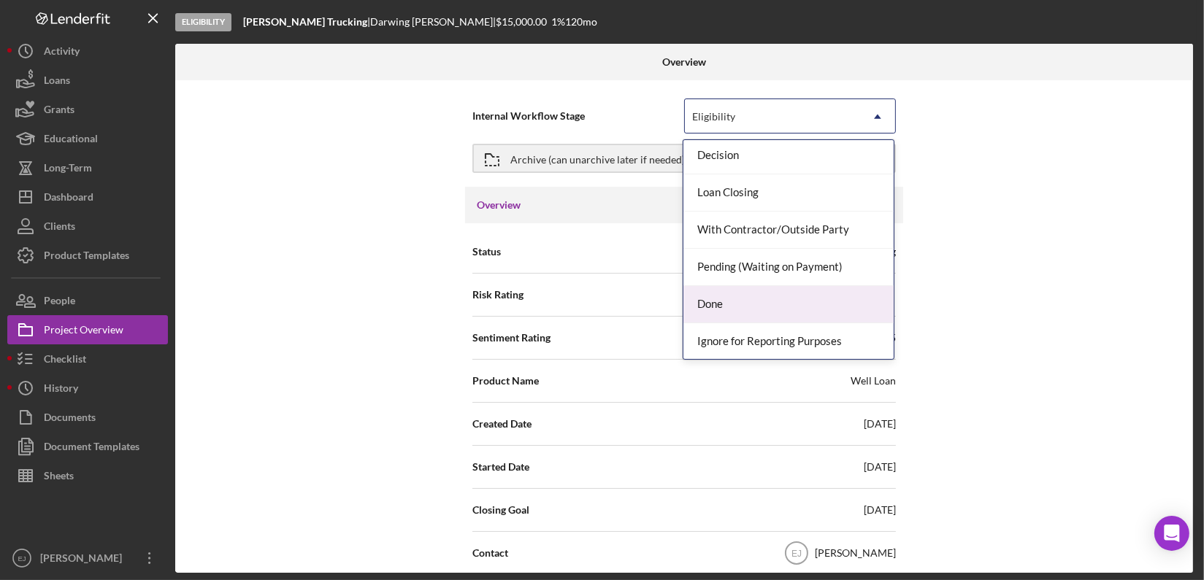
click at [822, 299] on div "Done" at bounding box center [788, 304] width 210 height 37
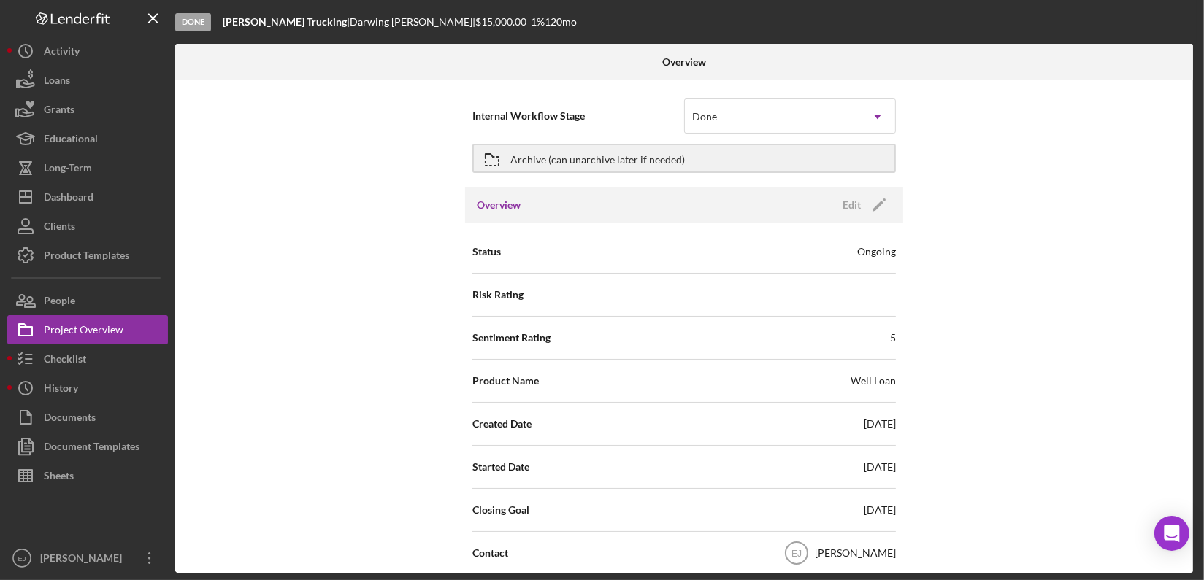
click at [1193, 483] on div "Overview Internal Workflow Stage option Done, selected. Done Icon/Dropdown Arro…" at bounding box center [685, 308] width 1021 height 529
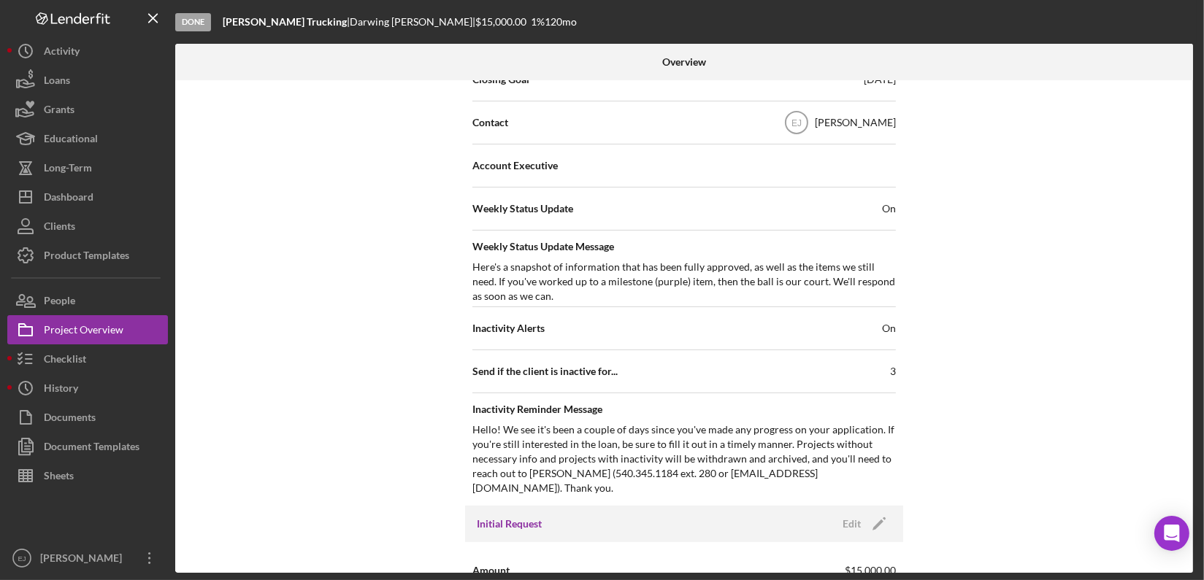
drag, startPoint x: 1192, startPoint y: 481, endPoint x: 1205, endPoint y: 475, distance: 15.3
click at [1203, 475] on html "Done [PERSON_NAME] Trucking | [PERSON_NAME] | $15,000.00 1 % 120 mo Overview In…" at bounding box center [602, 290] width 1204 height 580
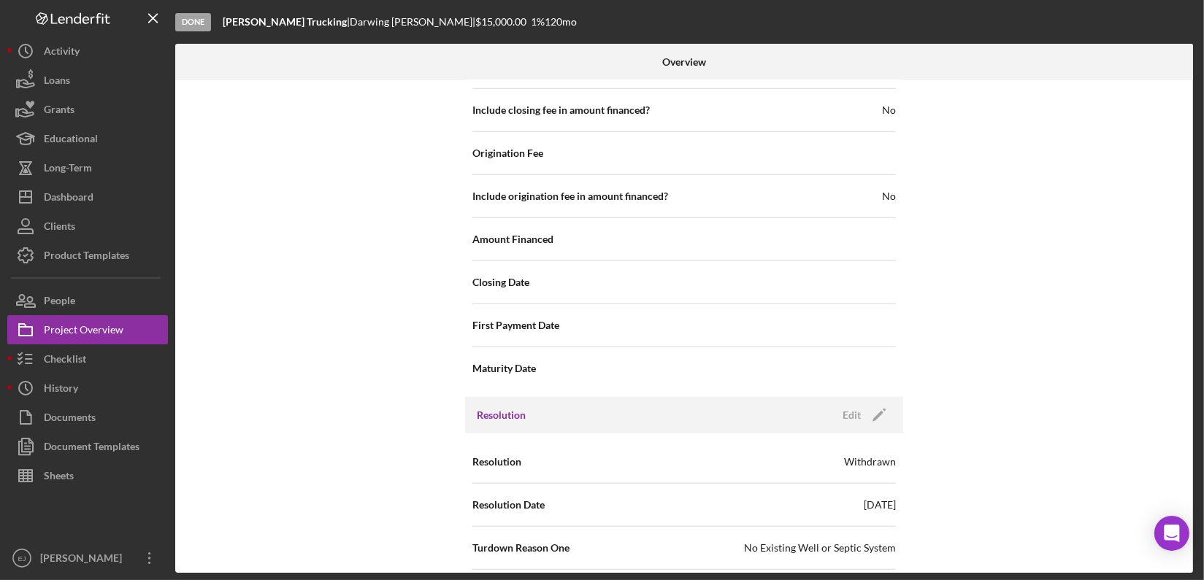
scroll to position [1293, 0]
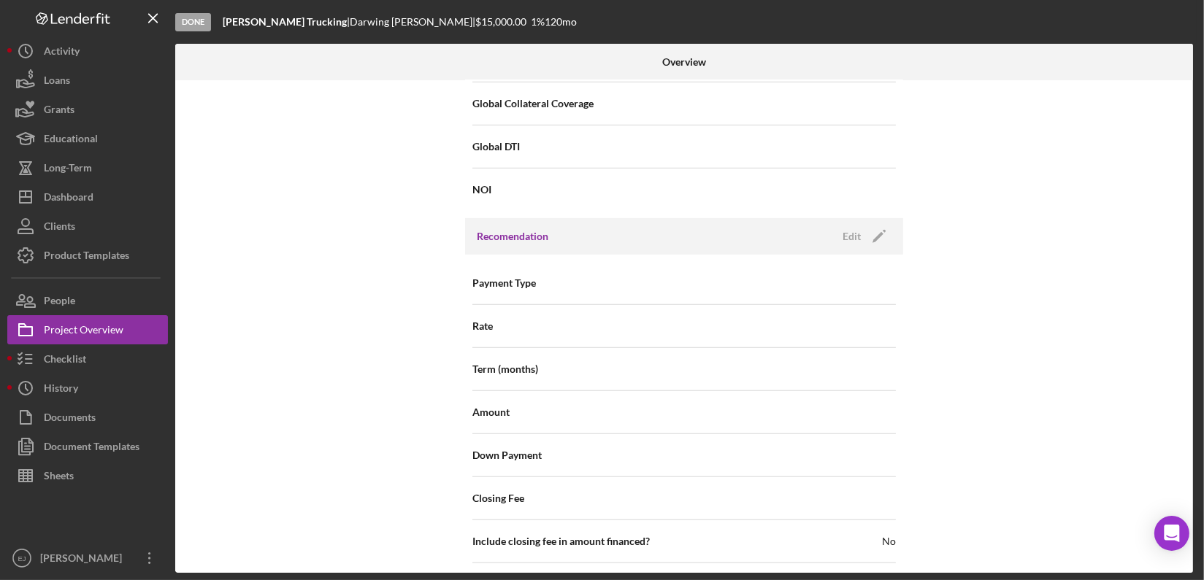
click at [1200, 290] on div "Done [PERSON_NAME] Trucking | [PERSON_NAME] | $15,000.00 1 % 120 mo Overview In…" at bounding box center [602, 290] width 1204 height 580
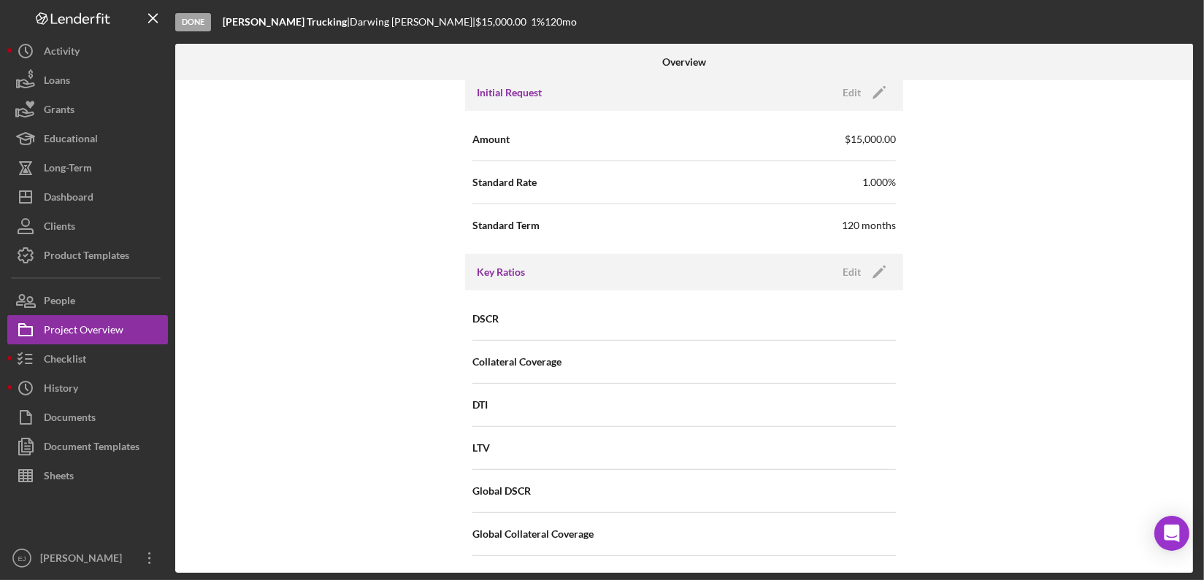
click at [1187, 156] on div "Internal Workflow Stage Done Icon/Dropdown Arrow Archive (can unarchive later i…" at bounding box center [684, 326] width 1018 height 493
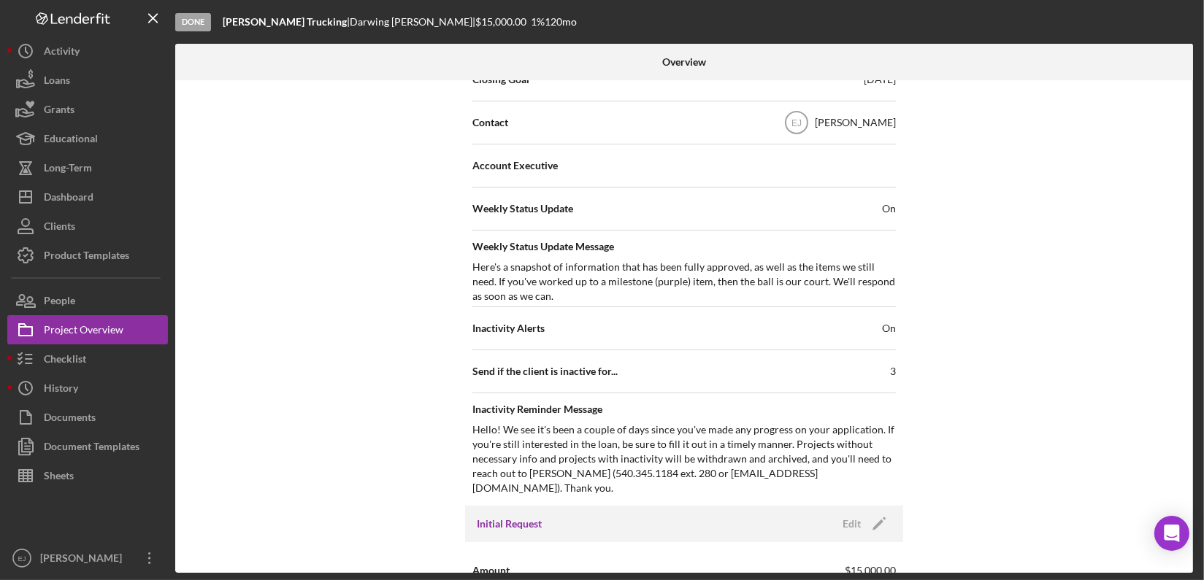
scroll to position [0, 0]
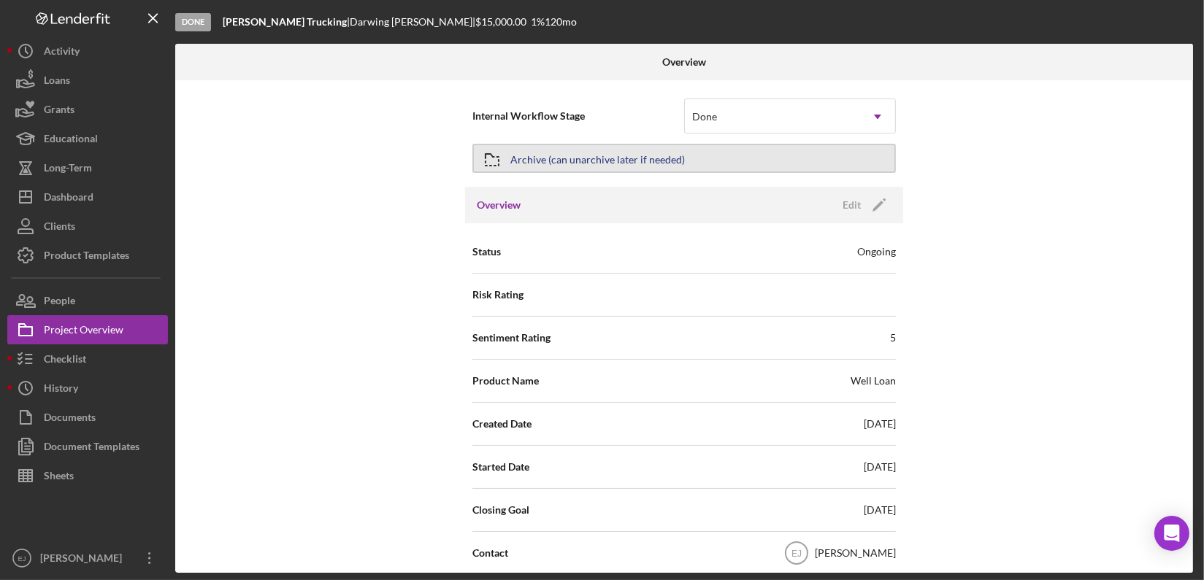
click at [737, 158] on button "Archive (can unarchive later if needed)" at bounding box center [683, 158] width 423 height 29
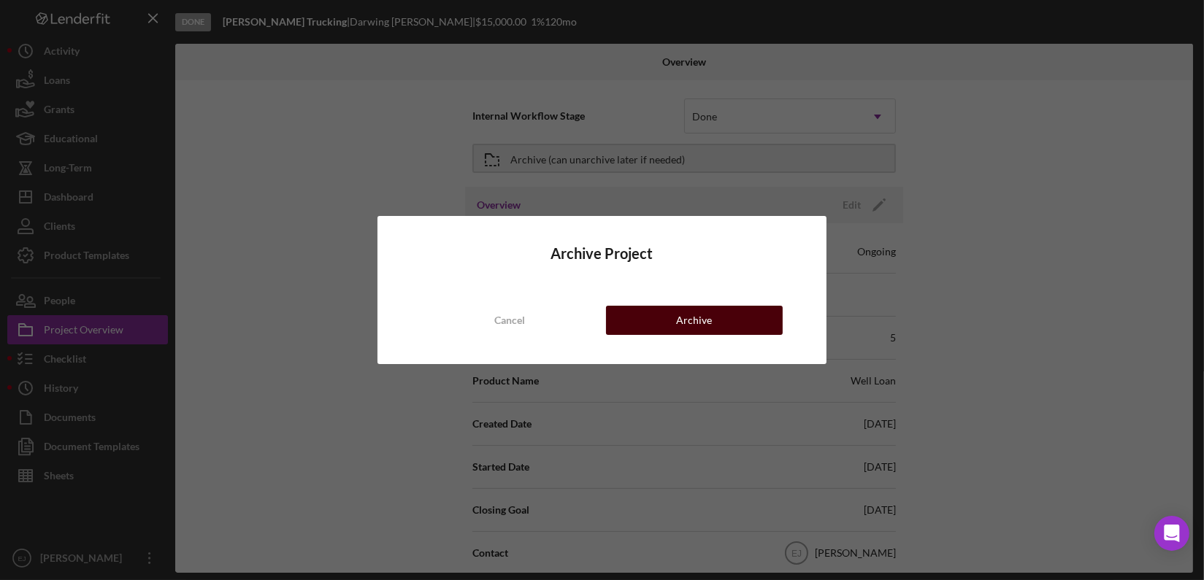
click at [743, 329] on button "Archive" at bounding box center [694, 320] width 177 height 29
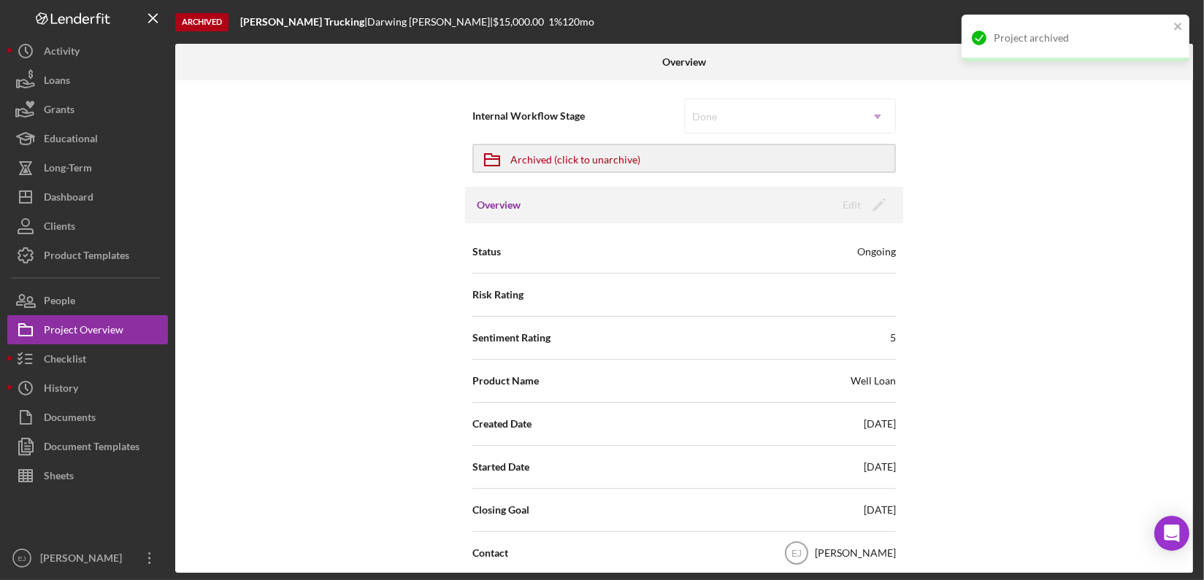
click at [748, 323] on div "Sentiment Rating 5" at bounding box center [683, 338] width 423 height 37
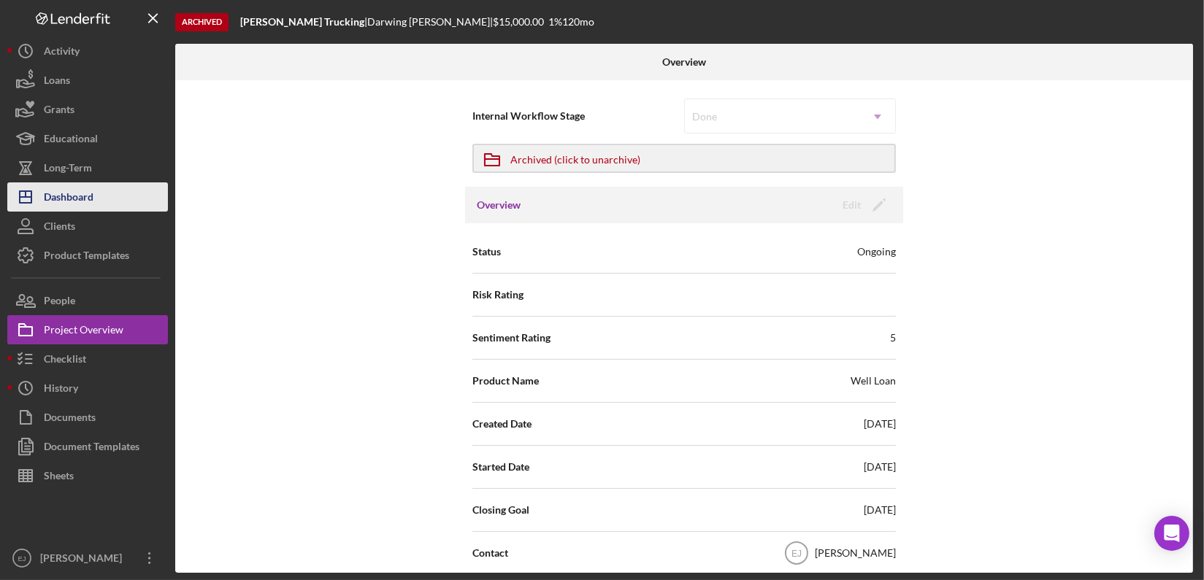
click at [142, 199] on button "Icon/Dashboard Dashboard" at bounding box center [87, 197] width 161 height 29
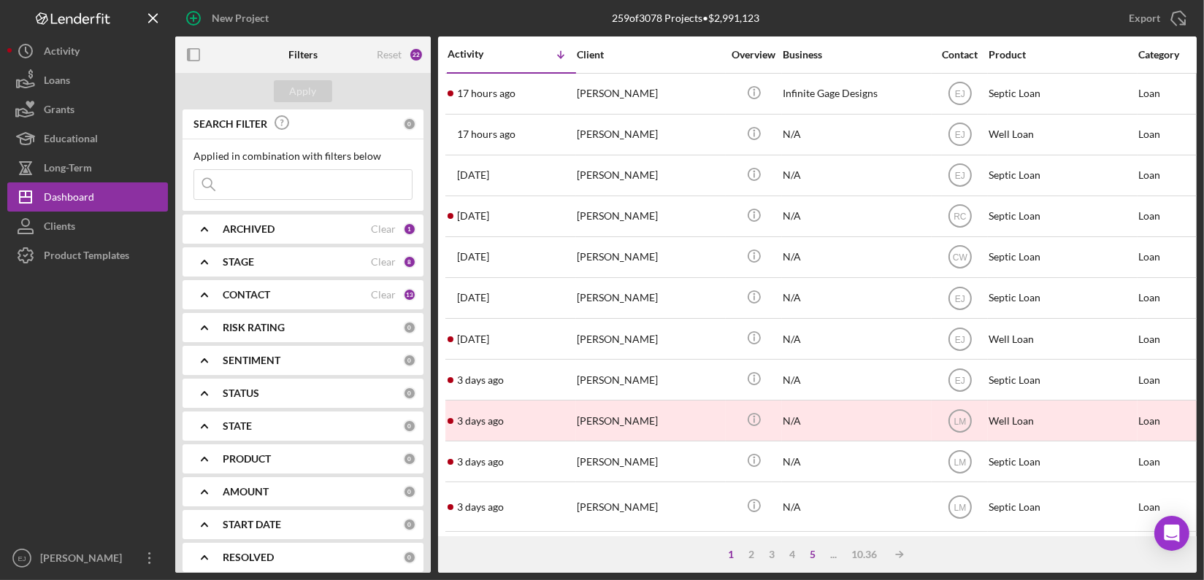
click at [816, 557] on div "5" at bounding box center [813, 555] width 20 height 12
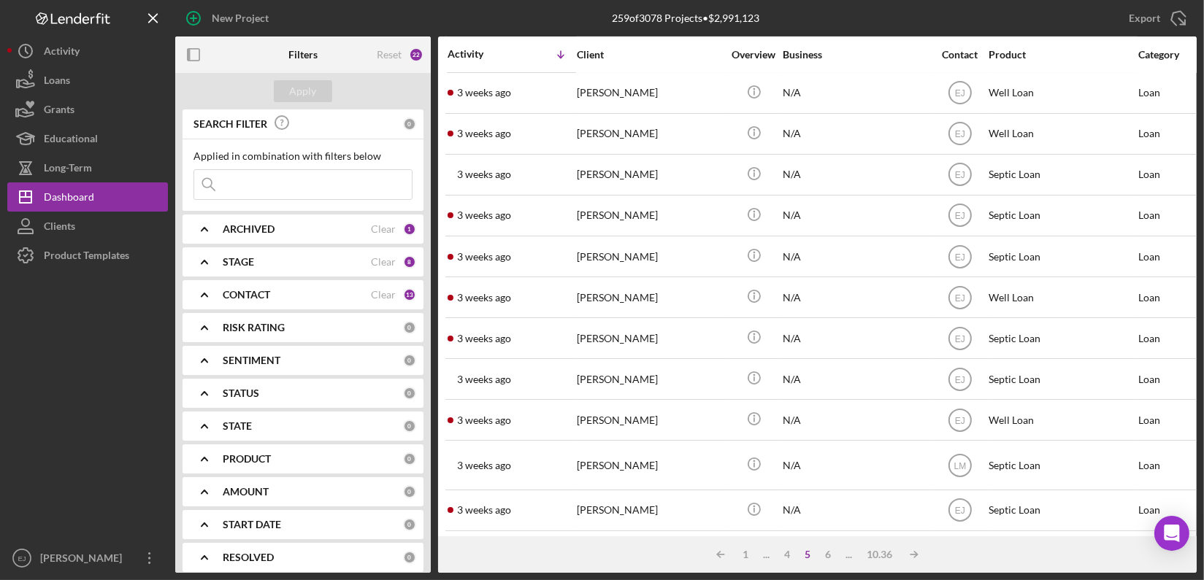
scroll to position [586, 0]
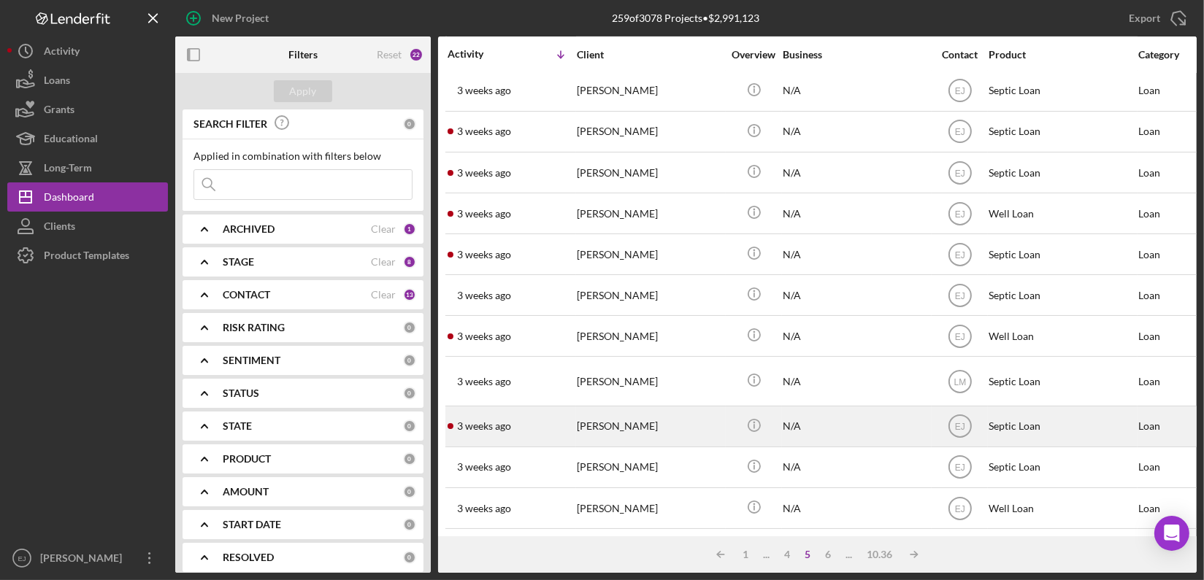
click at [618, 420] on div "[PERSON_NAME]" at bounding box center [650, 426] width 146 height 39
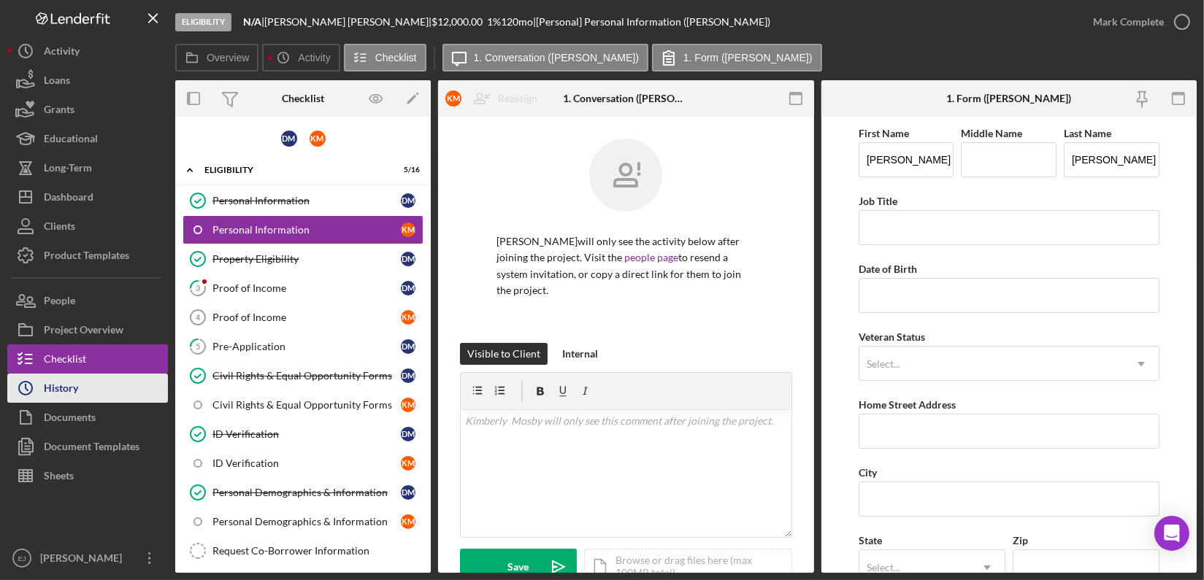
click at [111, 377] on button "Icon/History History" at bounding box center [87, 388] width 161 height 29
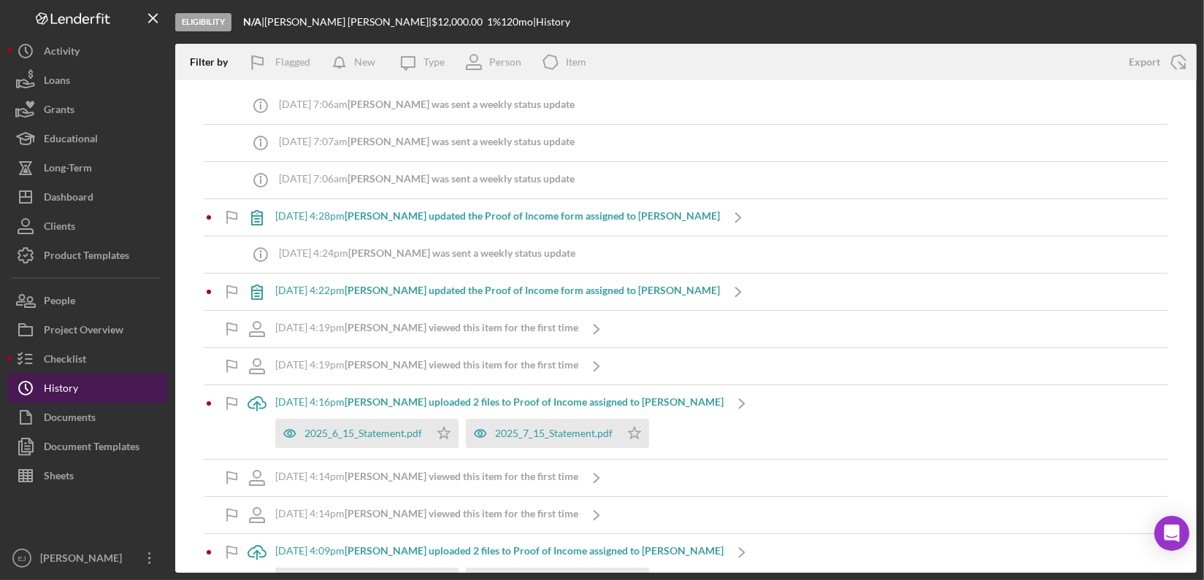
click at [111, 377] on button "Icon/History History" at bounding box center [87, 388] width 161 height 29
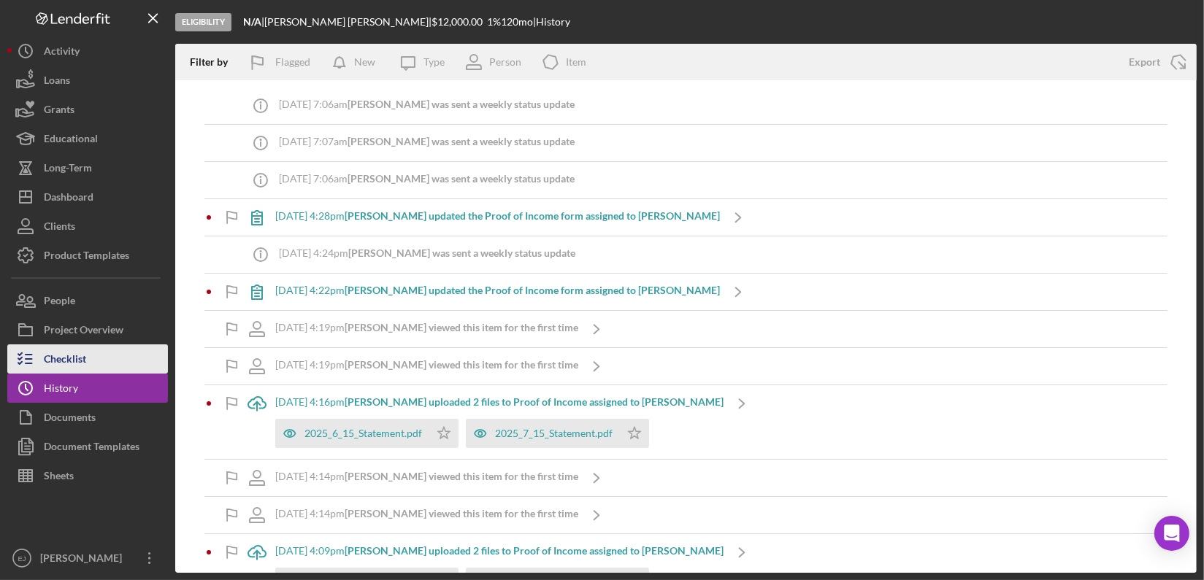
click at [92, 362] on button "Checklist" at bounding box center [87, 359] width 161 height 29
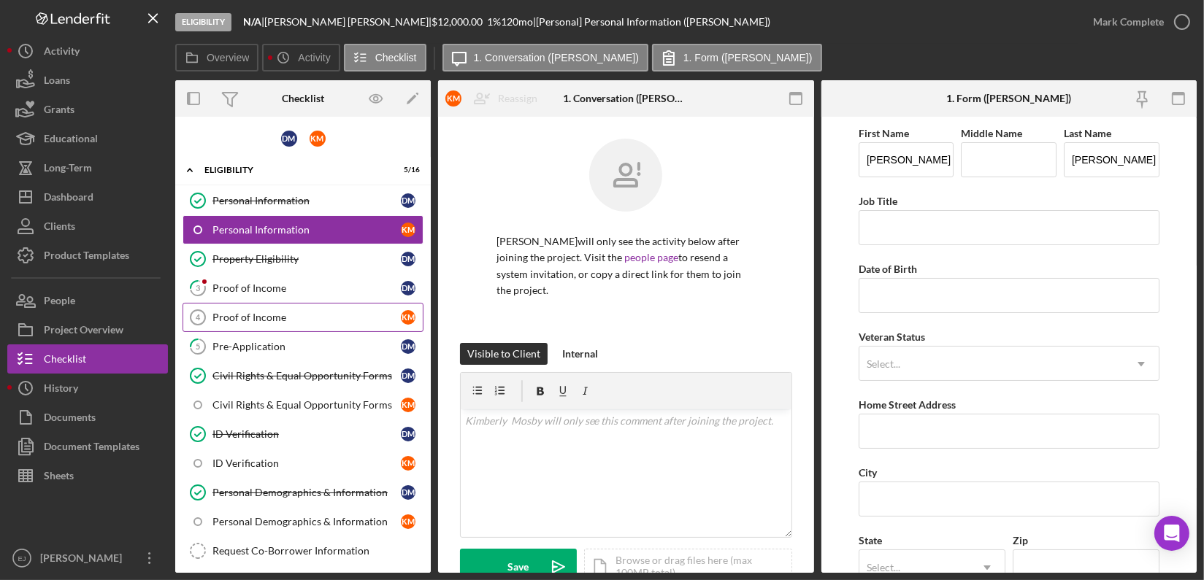
click at [280, 329] on link "Proof of Income 4 Proof of Income K M" at bounding box center [303, 317] width 241 height 29
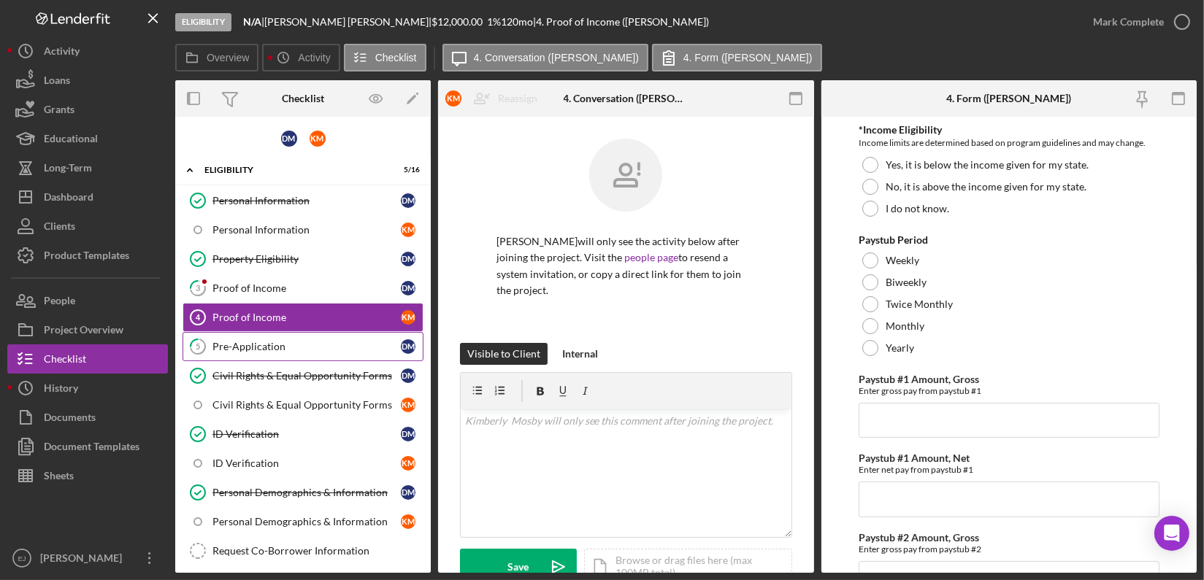
click at [279, 341] on div "Pre-Application" at bounding box center [306, 347] width 188 height 12
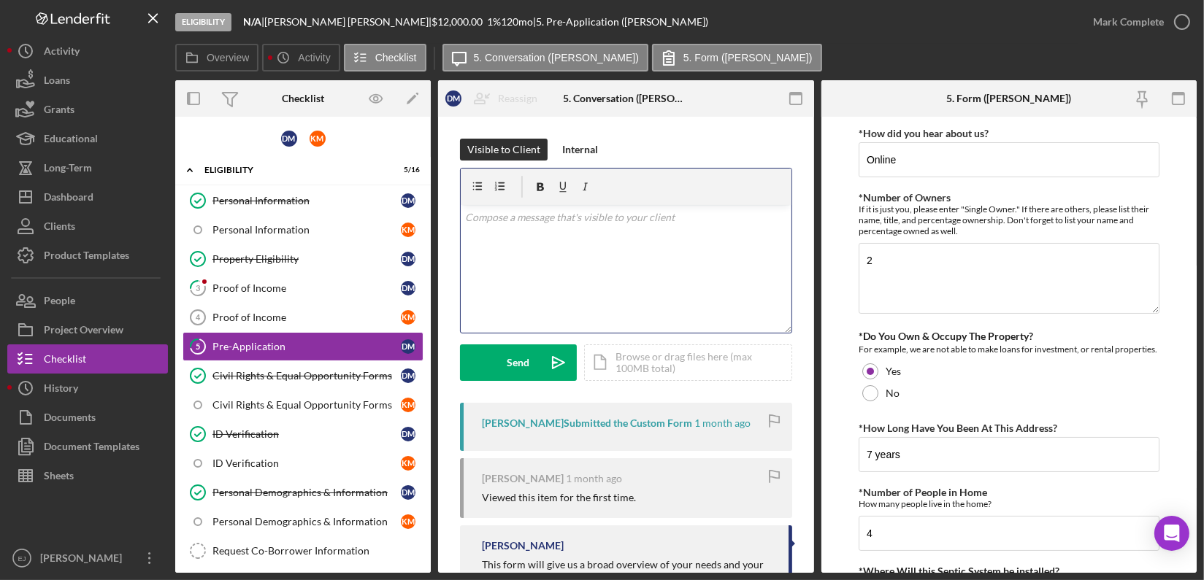
click at [550, 239] on div "v Color teal Color pink Remove color Add row above Add row below Add column bef…" at bounding box center [626, 269] width 331 height 128
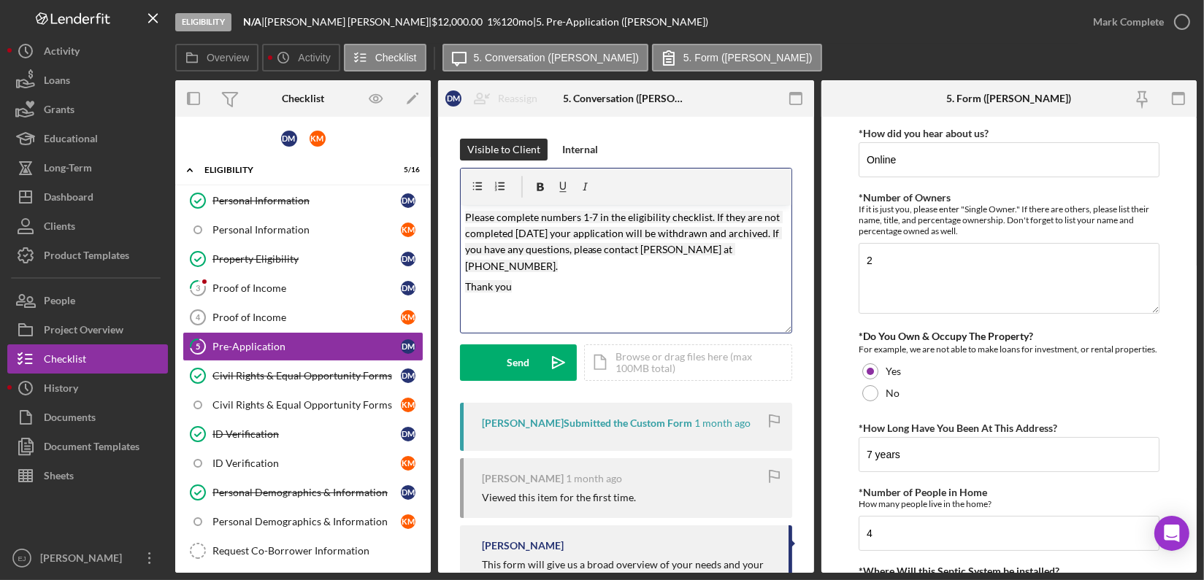
click at [496, 218] on mark "Please complete numbers 1-7 in the eligibility checklist. If they are not compl…" at bounding box center [624, 241] width 318 height 61
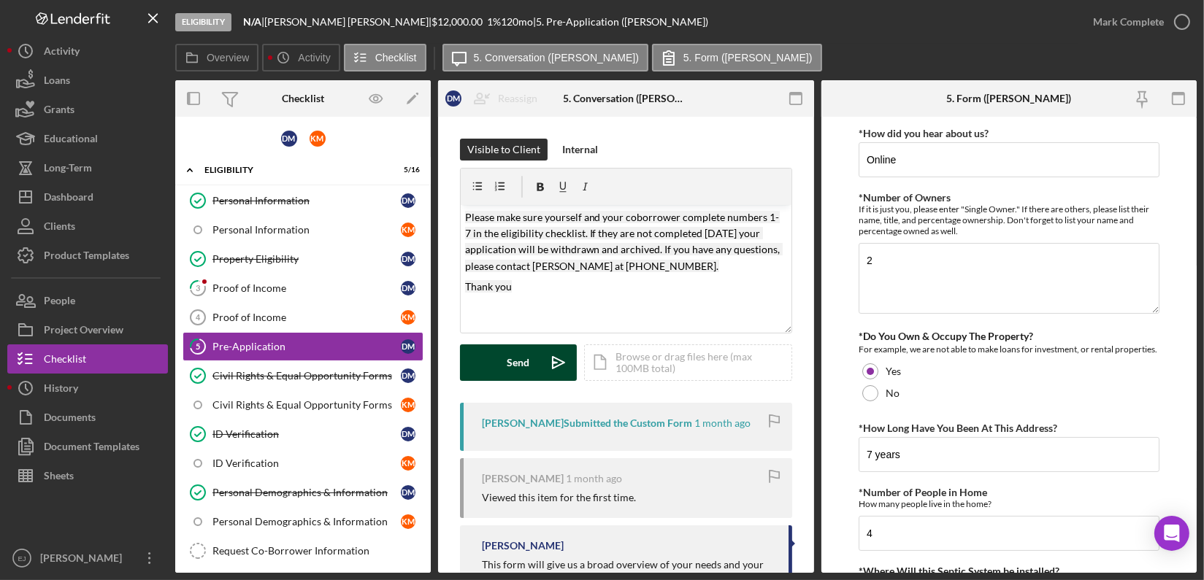
click at [528, 370] on div "Send" at bounding box center [518, 363] width 23 height 37
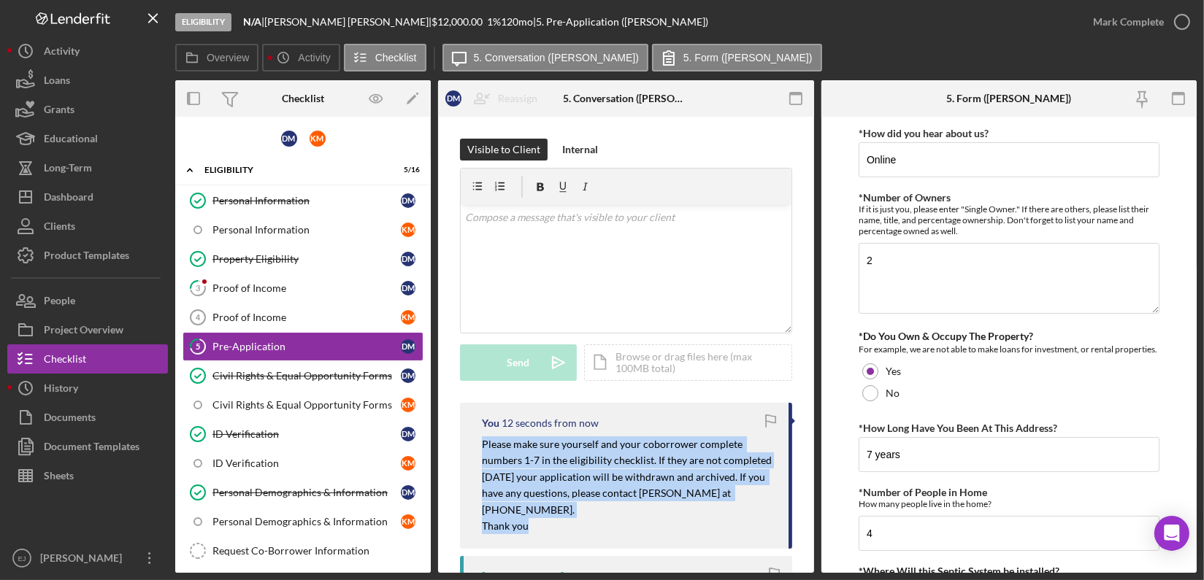
drag, startPoint x: 479, startPoint y: 444, endPoint x: 637, endPoint y: 530, distance: 180.3
click at [637, 530] on div "You 12 seconds from now Please make sure yourself and your coborrower complete …" at bounding box center [626, 476] width 332 height 146
copy div "Please make sure yourself and your coborrower complete numbers 1-7 in the eligi…"
click at [621, 529] on p "Thank you" at bounding box center [628, 526] width 292 height 16
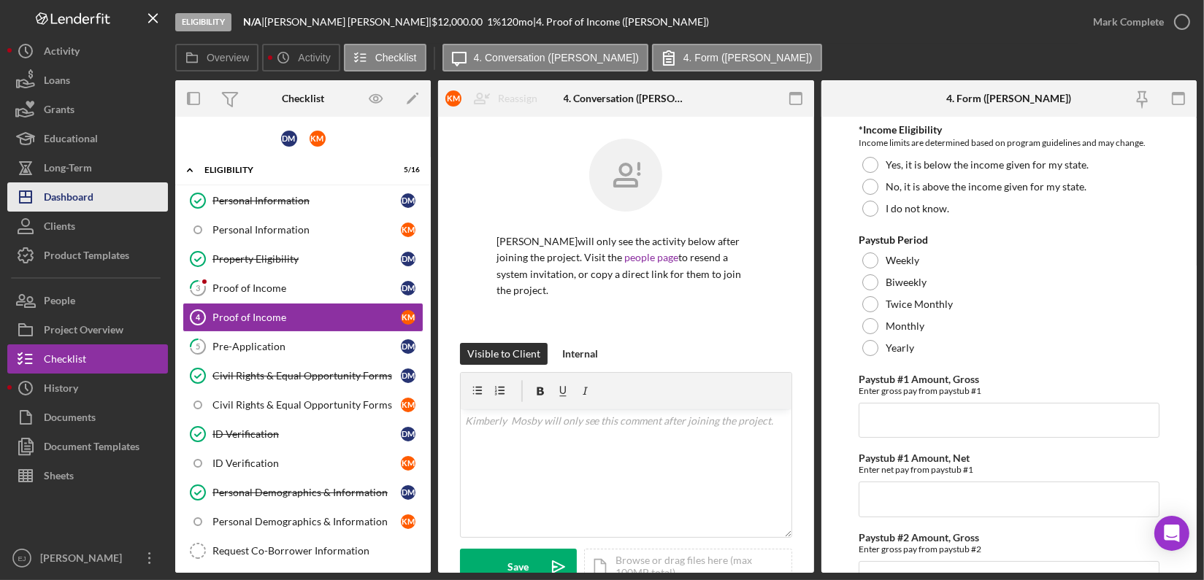
click at [143, 183] on button "Icon/Dashboard Dashboard" at bounding box center [87, 197] width 161 height 29
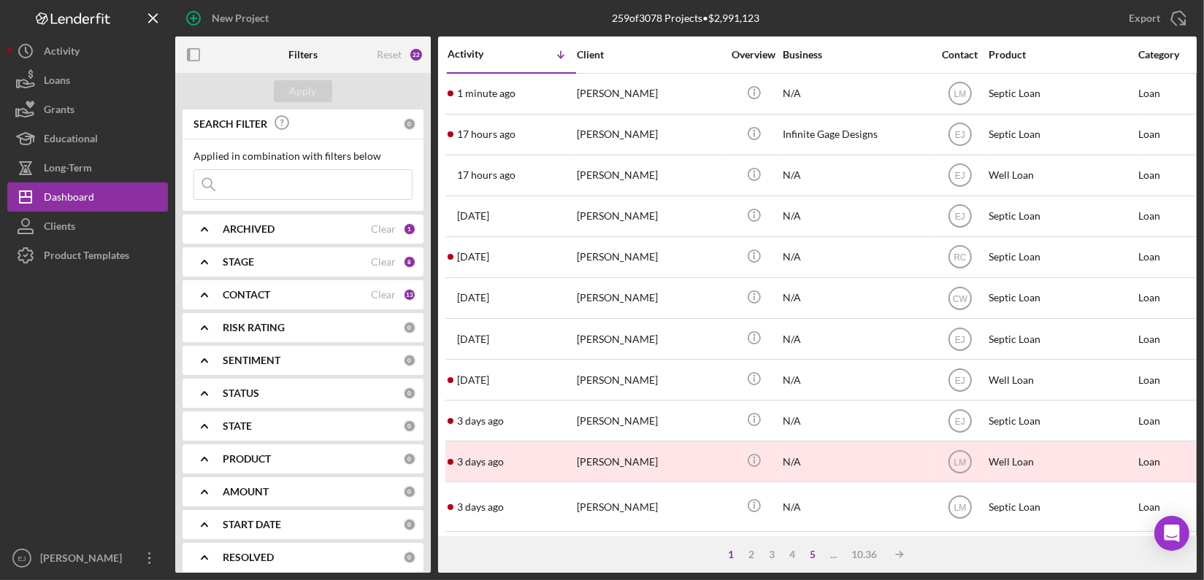
click at [810, 555] on div "5" at bounding box center [813, 555] width 20 height 12
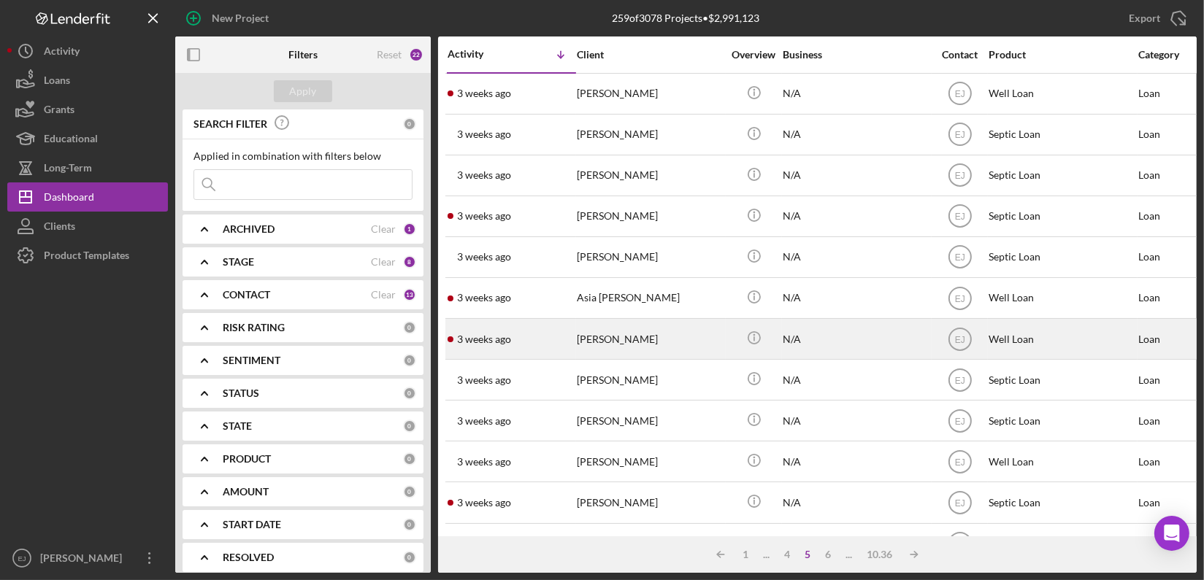
click at [647, 333] on div "[PERSON_NAME]" at bounding box center [650, 339] width 146 height 39
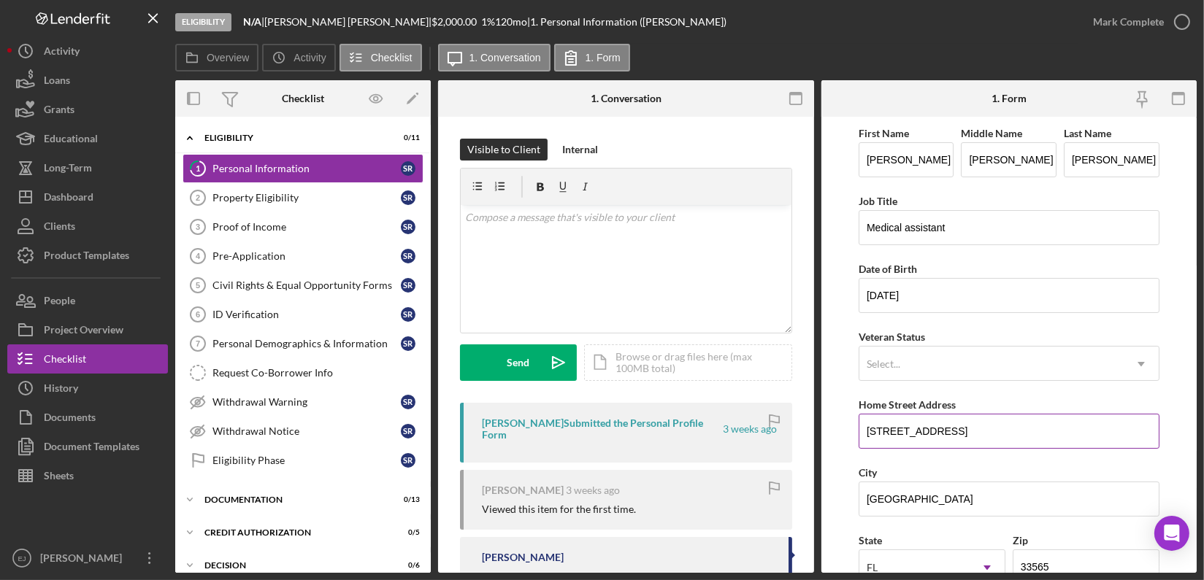
drag, startPoint x: 862, startPoint y: 429, endPoint x: 970, endPoint y: 419, distance: 107.8
click at [970, 419] on input "[STREET_ADDRESS]" at bounding box center [1009, 431] width 301 height 35
click at [237, 201] on div "Property Eligibility" at bounding box center [306, 198] width 188 height 12
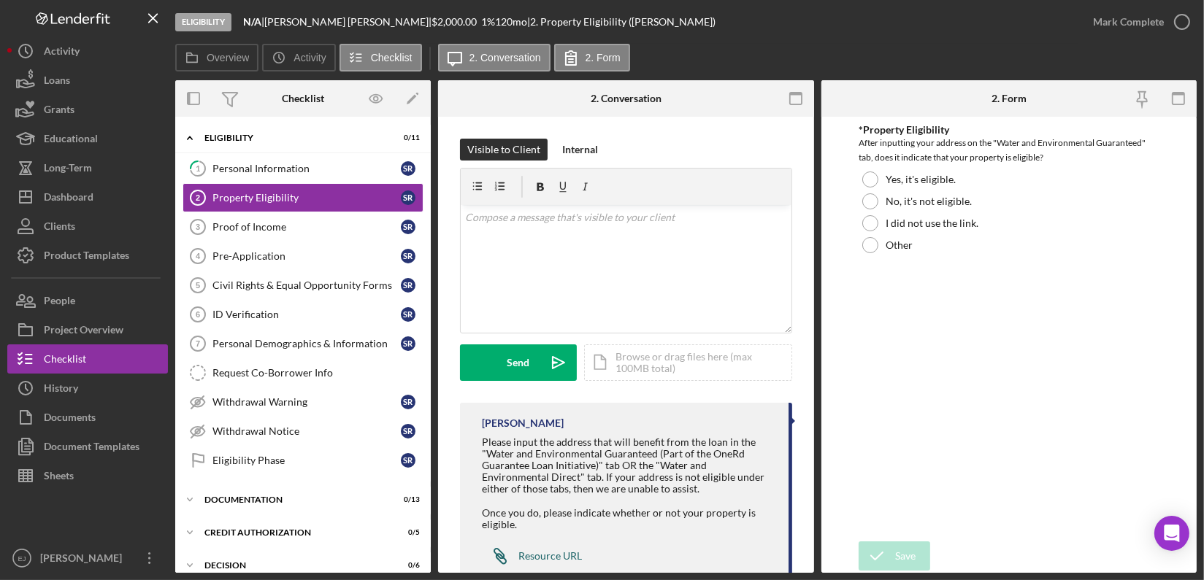
click at [555, 557] on div "Resource URL" at bounding box center [550, 556] width 64 height 12
click at [875, 179] on div at bounding box center [870, 180] width 16 height 16
click at [718, 357] on div "Icon/Document Browse or drag files here (max 100MB total) Tap to choose files o…" at bounding box center [688, 363] width 208 height 37
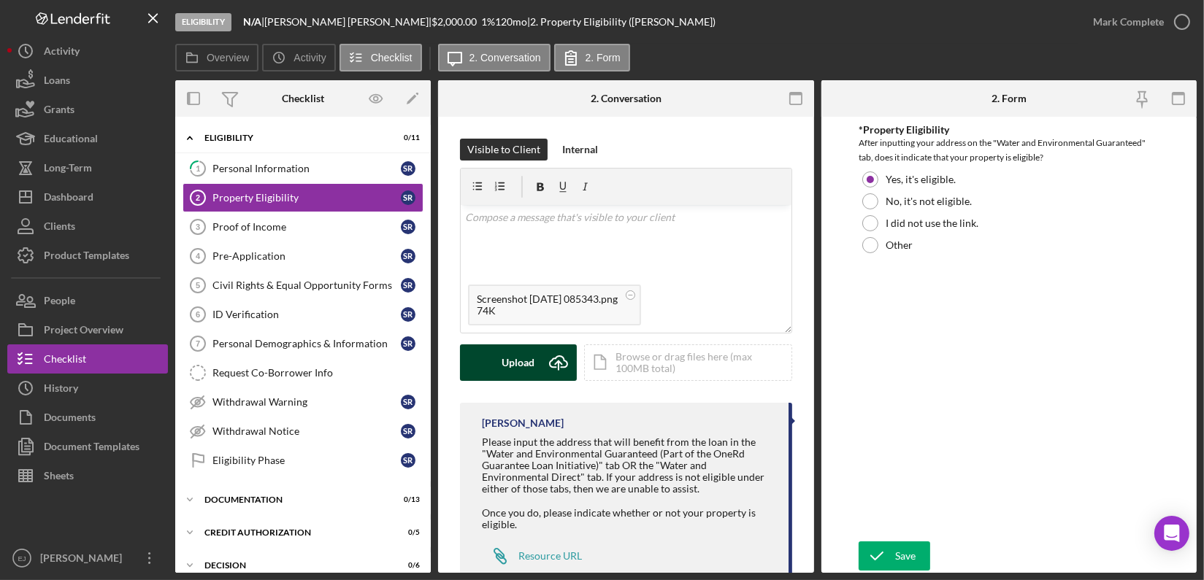
click at [519, 360] on div "Upload" at bounding box center [518, 363] width 33 height 37
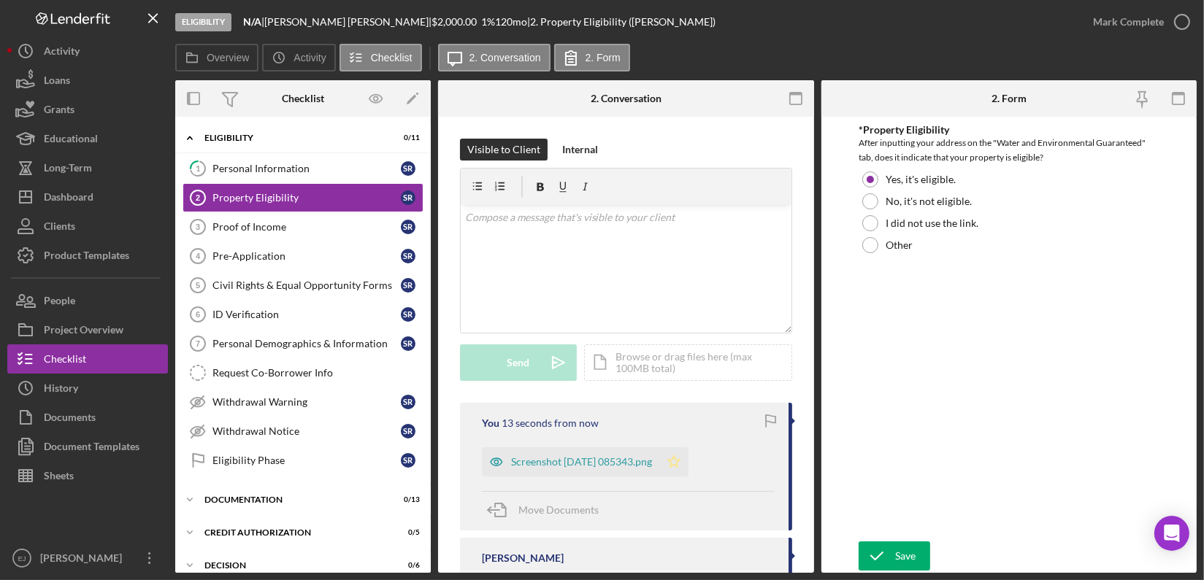
click at [688, 471] on icon "Icon/Star" at bounding box center [673, 462] width 29 height 29
click at [1181, 23] on icon "button" at bounding box center [1182, 22] width 37 height 37
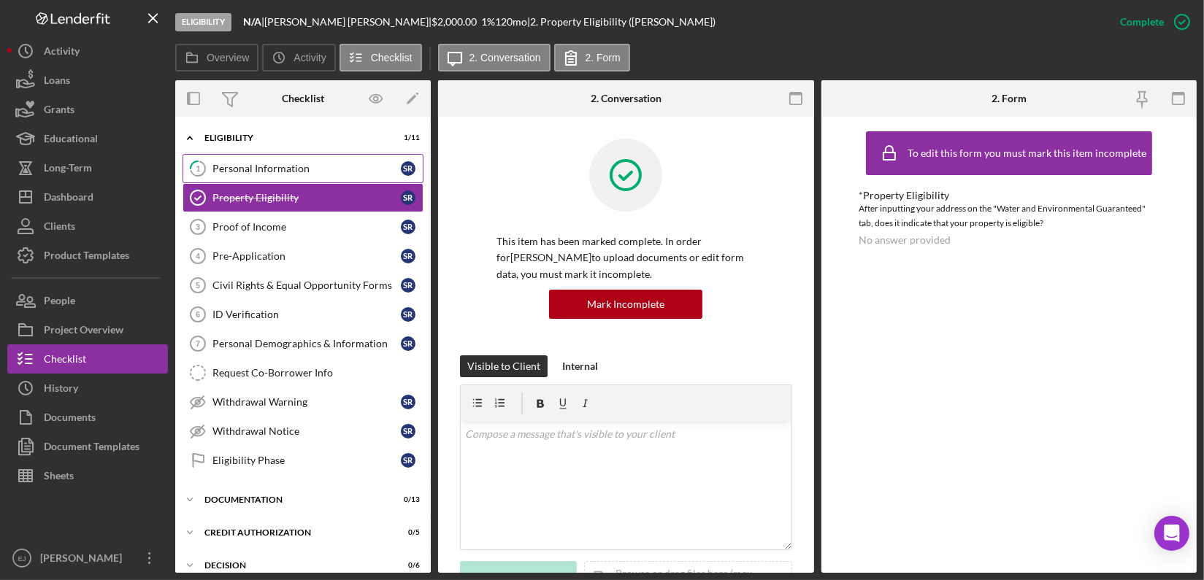
click at [253, 171] on div "Personal Information" at bounding box center [306, 169] width 188 height 12
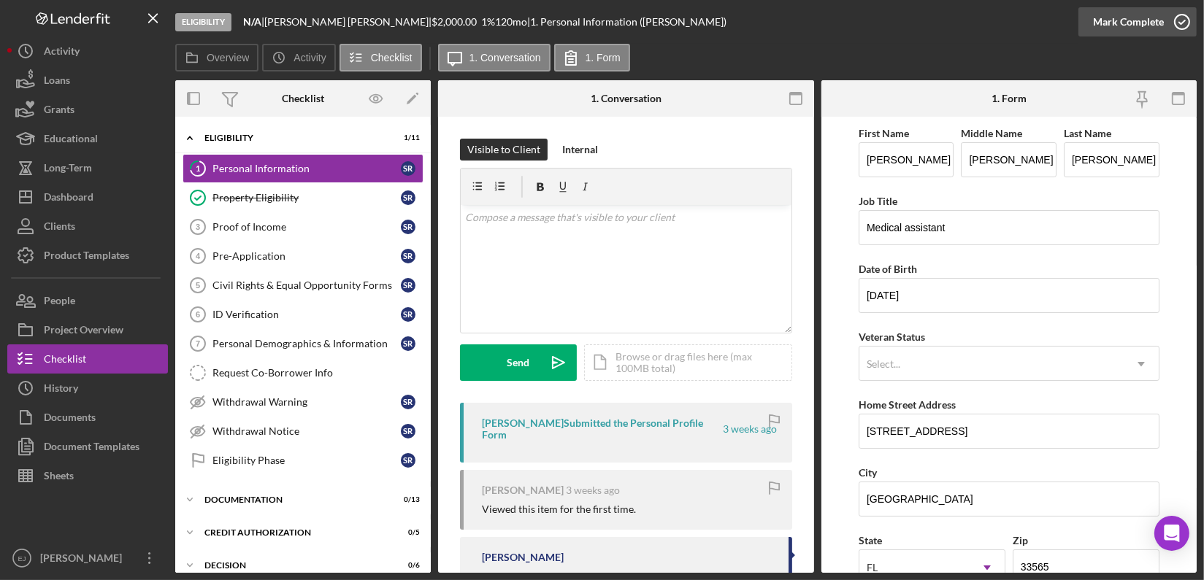
click at [1181, 24] on icon "button" at bounding box center [1182, 22] width 37 height 37
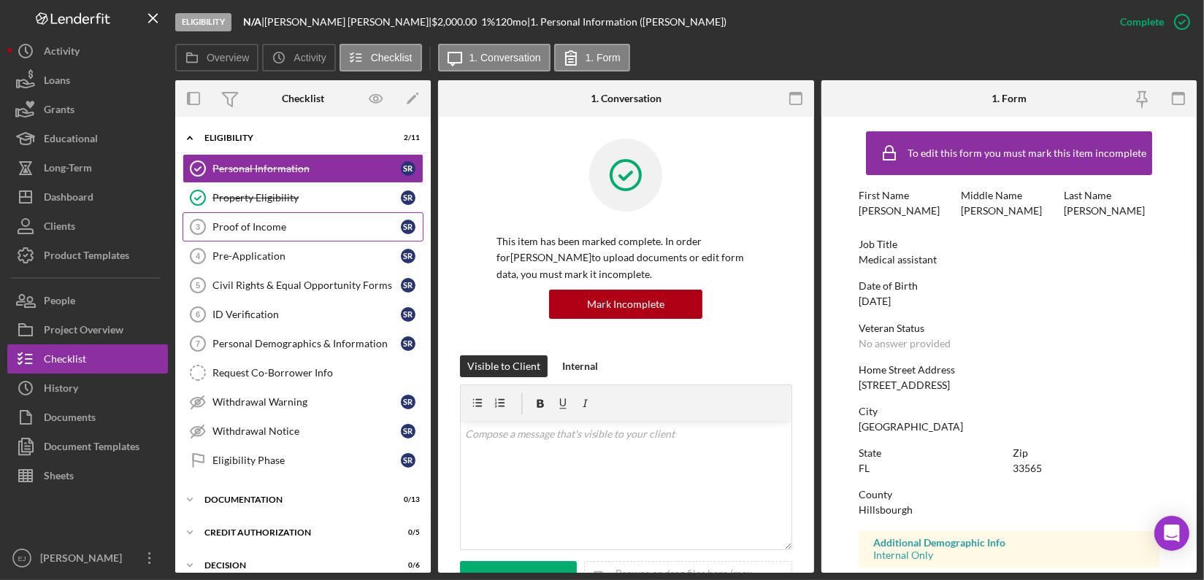
click at [280, 237] on link "Proof of Income 3 Proof of Income S R" at bounding box center [303, 226] width 241 height 29
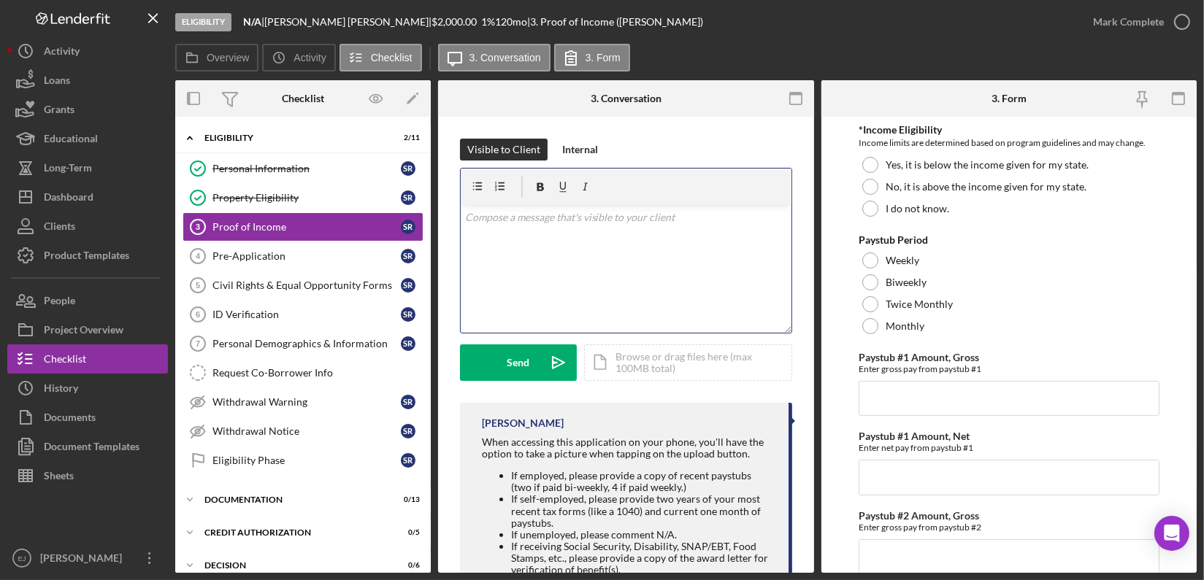
click at [510, 234] on div "v Color teal Color pink Remove color Add row above Add row below Add column bef…" at bounding box center [626, 269] width 331 height 128
click at [510, 234] on p at bounding box center [626, 238] width 322 height 16
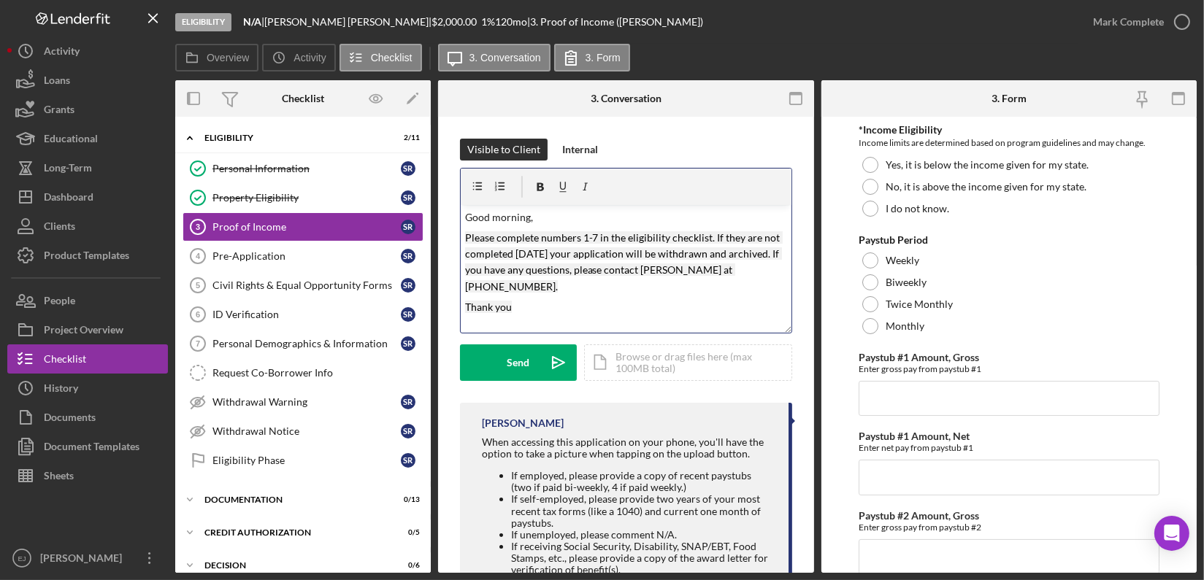
click at [583, 245] on p "Please complete numbers 1-7 in the eligibility checklist. If they are not compl…" at bounding box center [626, 263] width 322 height 66
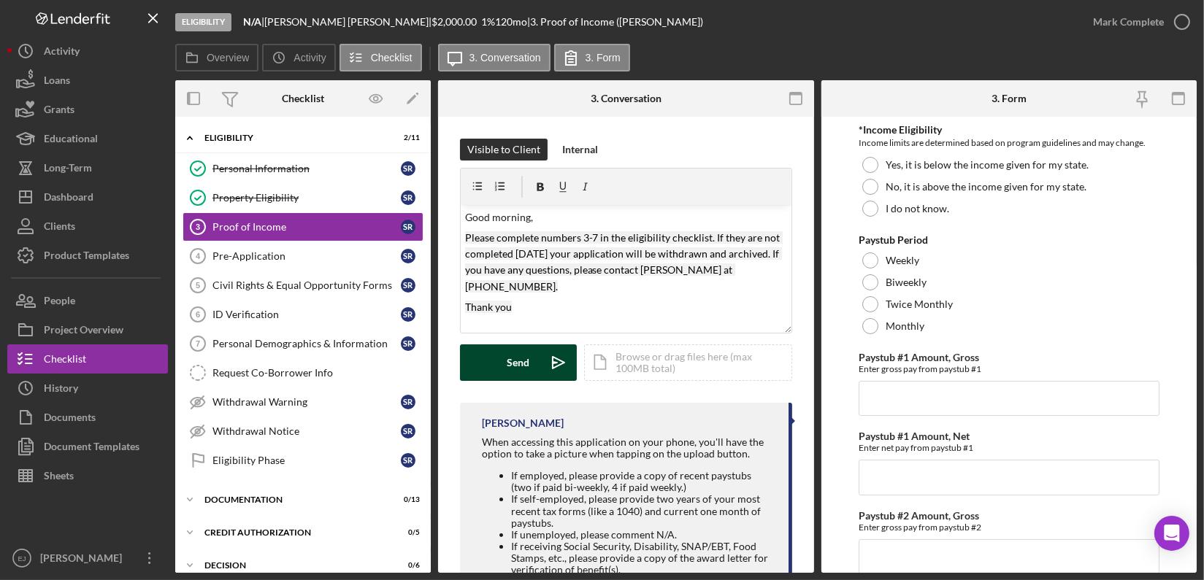
click at [518, 363] on div "Send" at bounding box center [518, 363] width 23 height 37
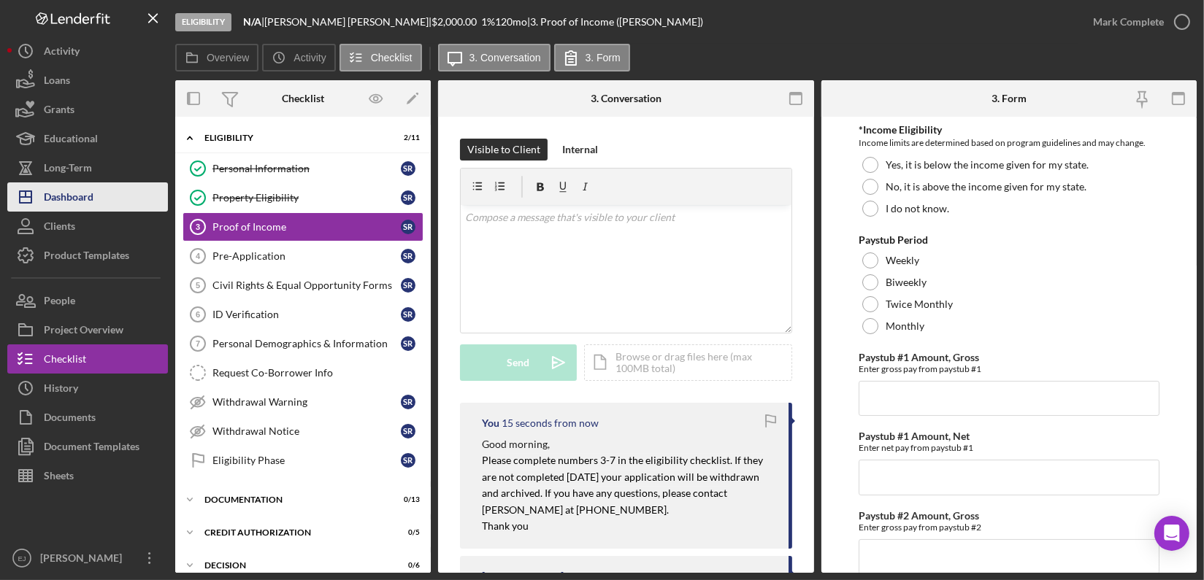
click at [91, 205] on div "Dashboard" at bounding box center [69, 199] width 50 height 33
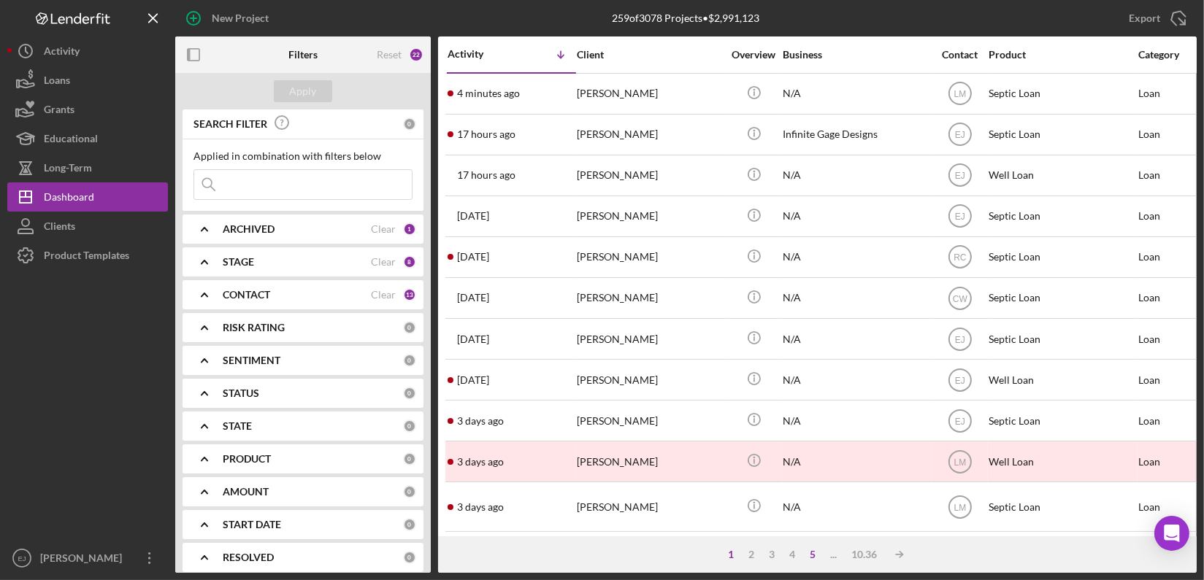
click at [813, 551] on div "5" at bounding box center [813, 555] width 20 height 12
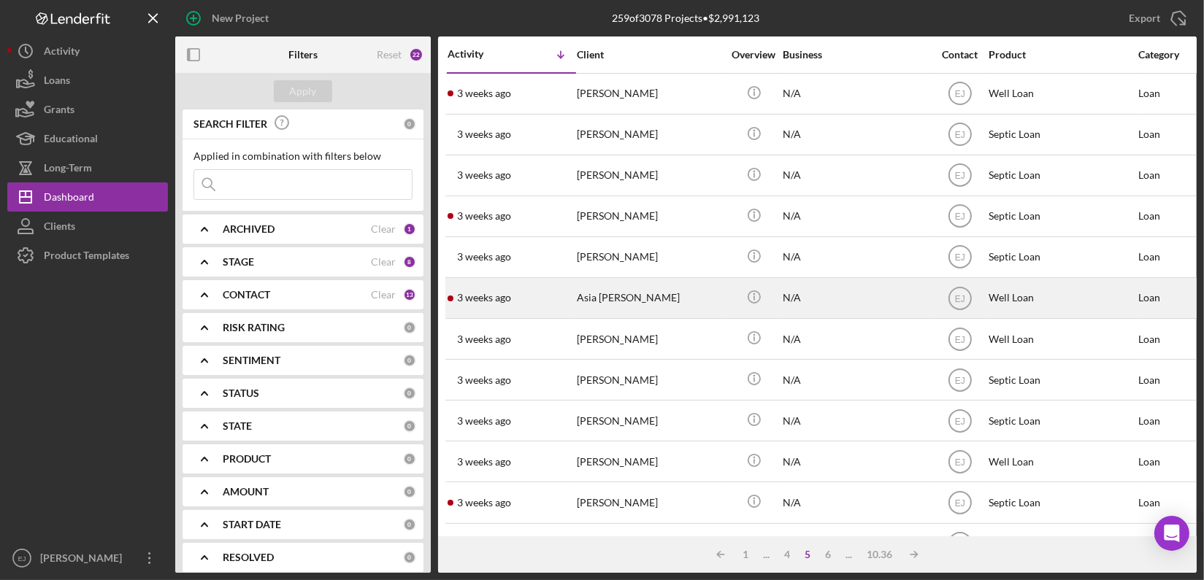
click at [606, 301] on div "Asia [PERSON_NAME]" at bounding box center [650, 298] width 146 height 39
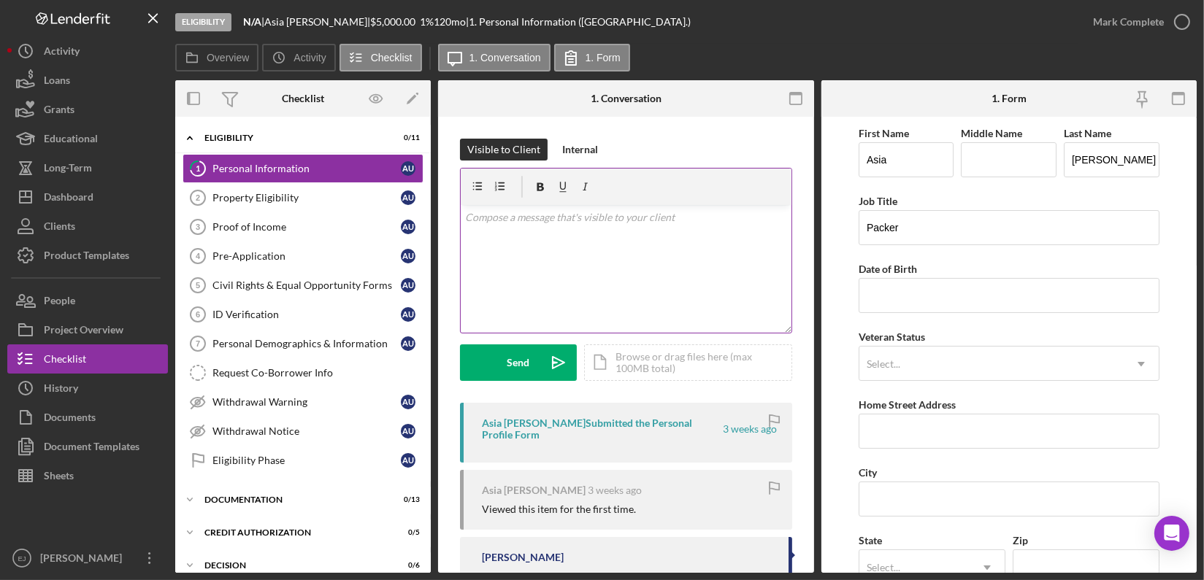
click at [545, 218] on p at bounding box center [626, 218] width 322 height 16
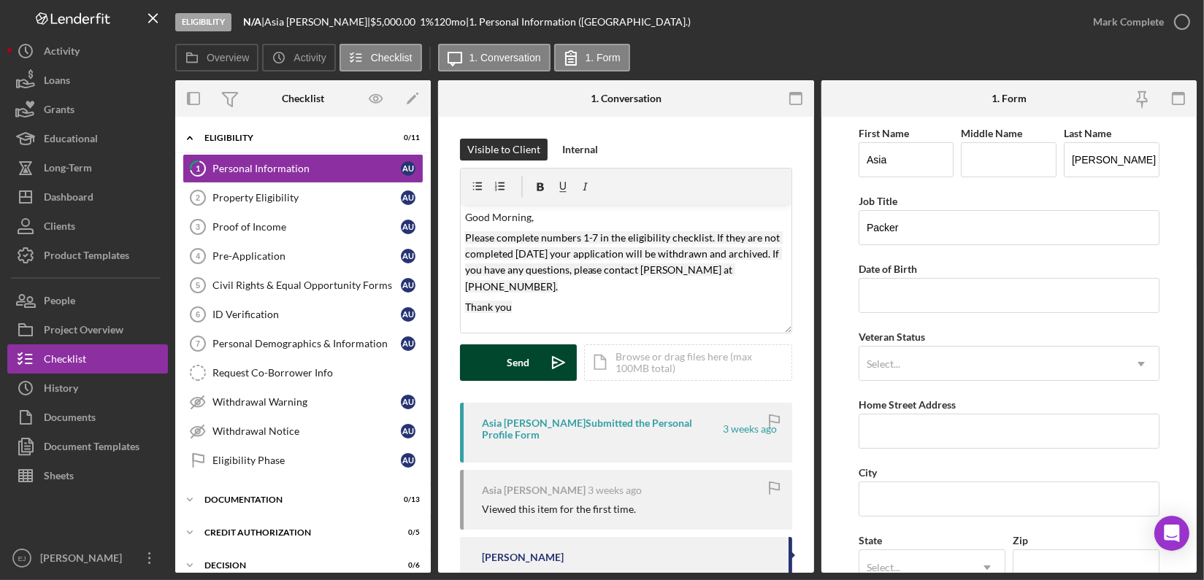
click at [542, 361] on icon "Icon/icon-invite-send" at bounding box center [558, 363] width 37 height 37
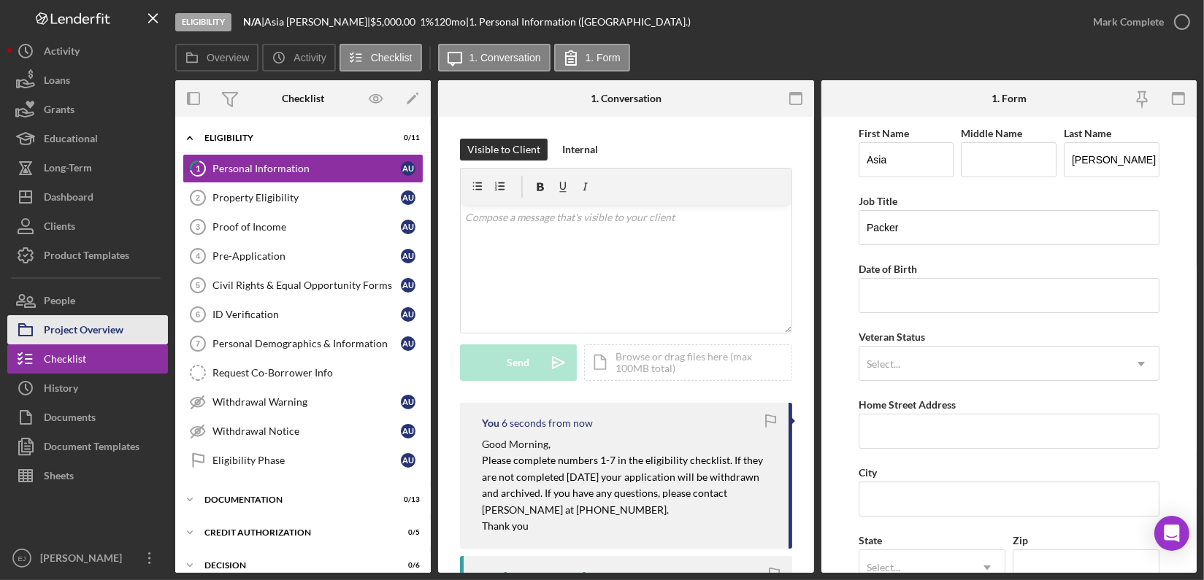
click at [115, 333] on div "Project Overview" at bounding box center [84, 331] width 80 height 33
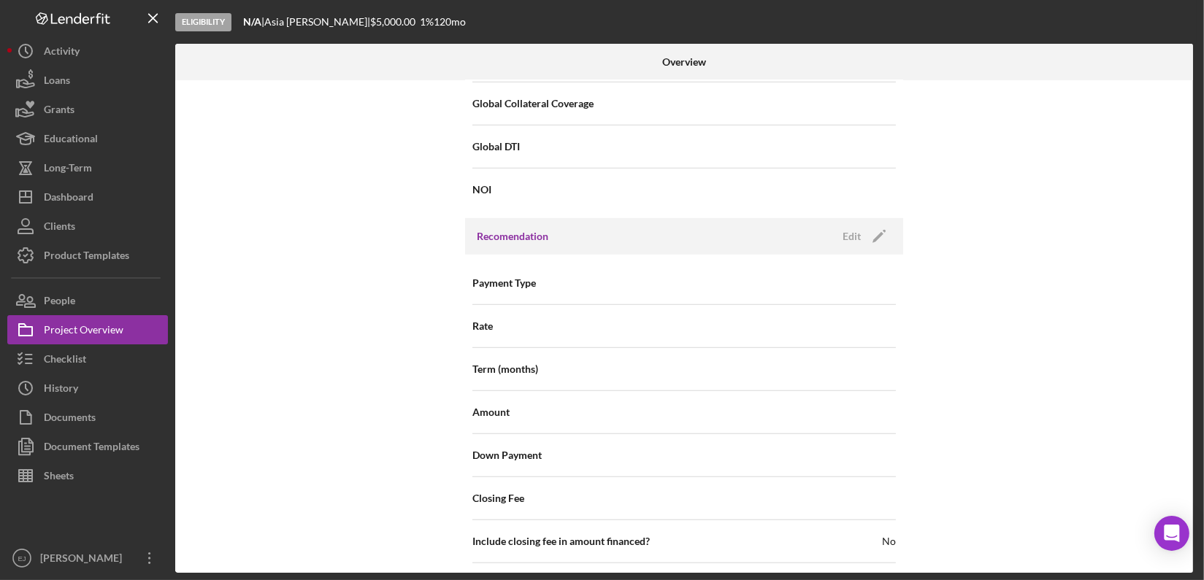
scroll to position [1673, 0]
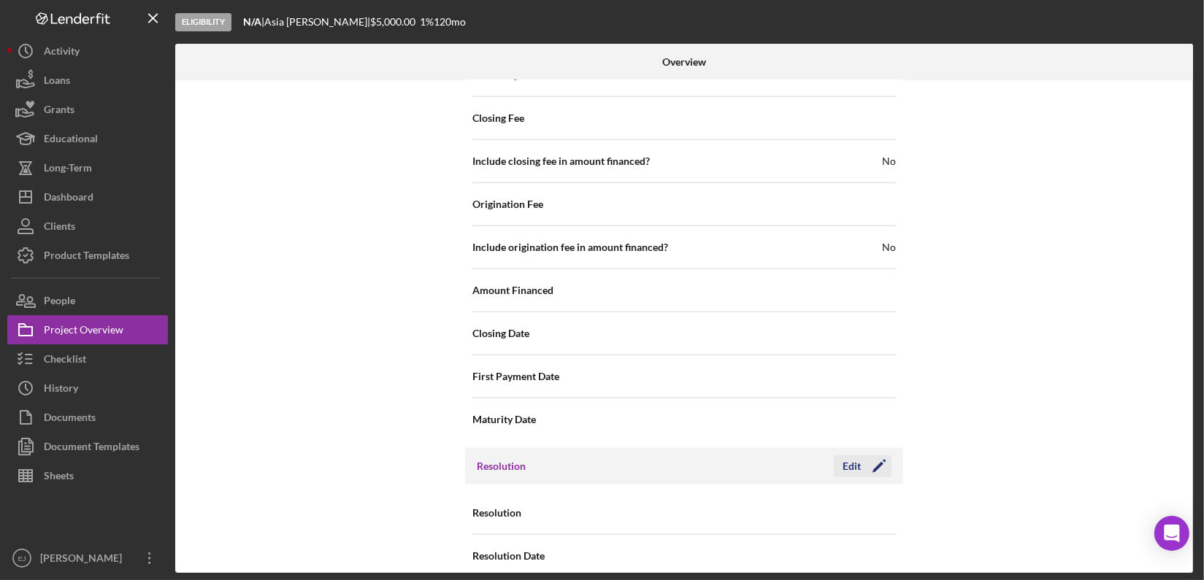
click at [848, 456] on div "Edit" at bounding box center [852, 467] width 18 height 22
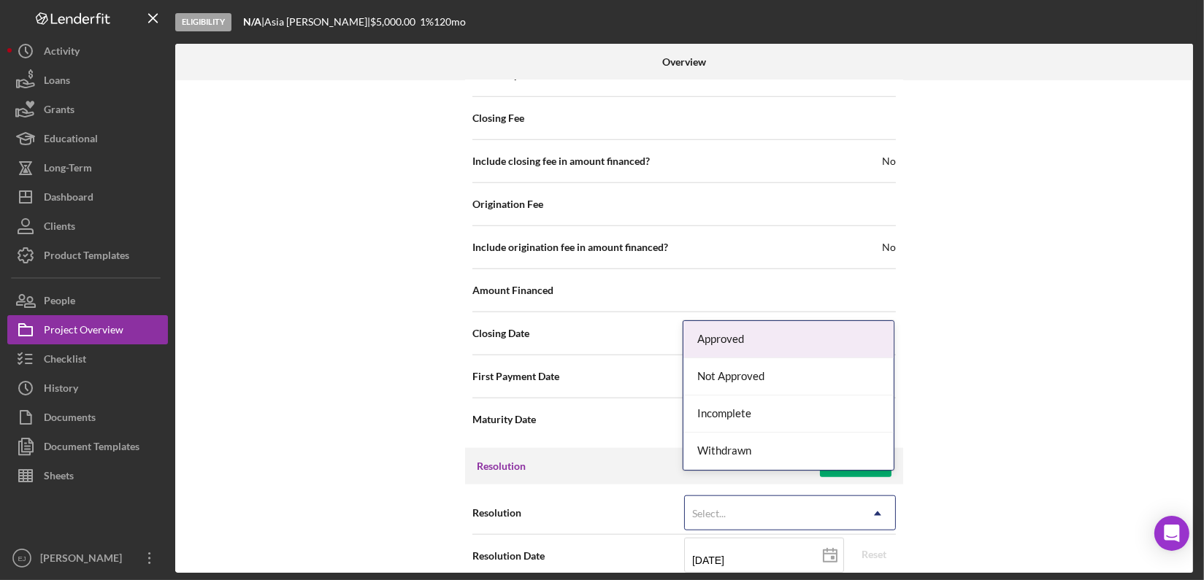
click at [879, 499] on icon "Icon/Dropdown Arrow" at bounding box center [877, 513] width 35 height 35
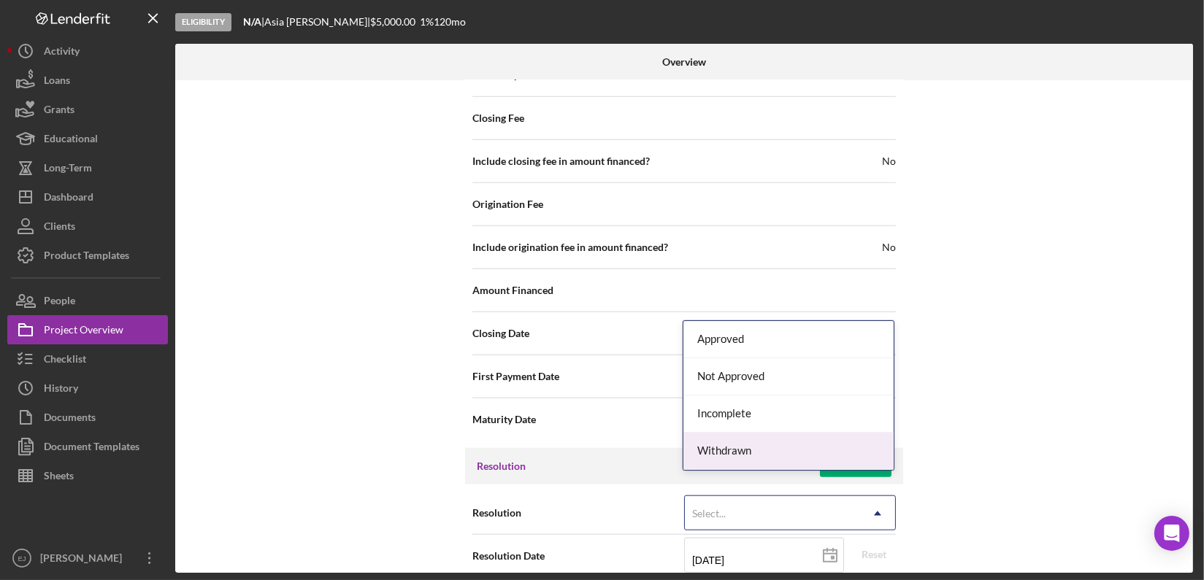
click at [859, 465] on div "Withdrawn" at bounding box center [788, 451] width 210 height 37
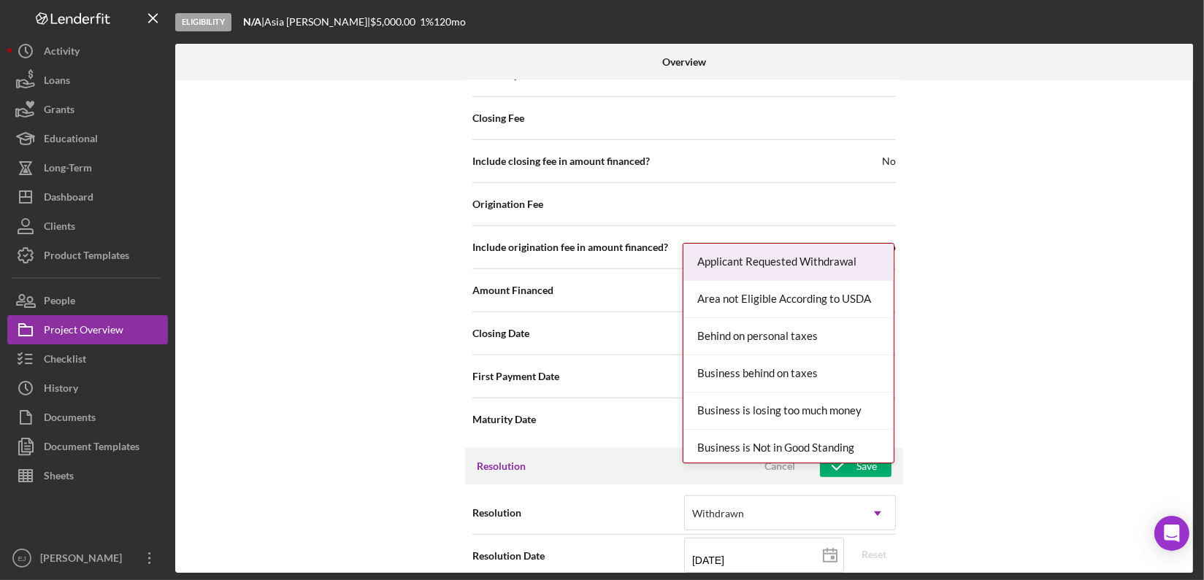
scroll to position [1765, 0]
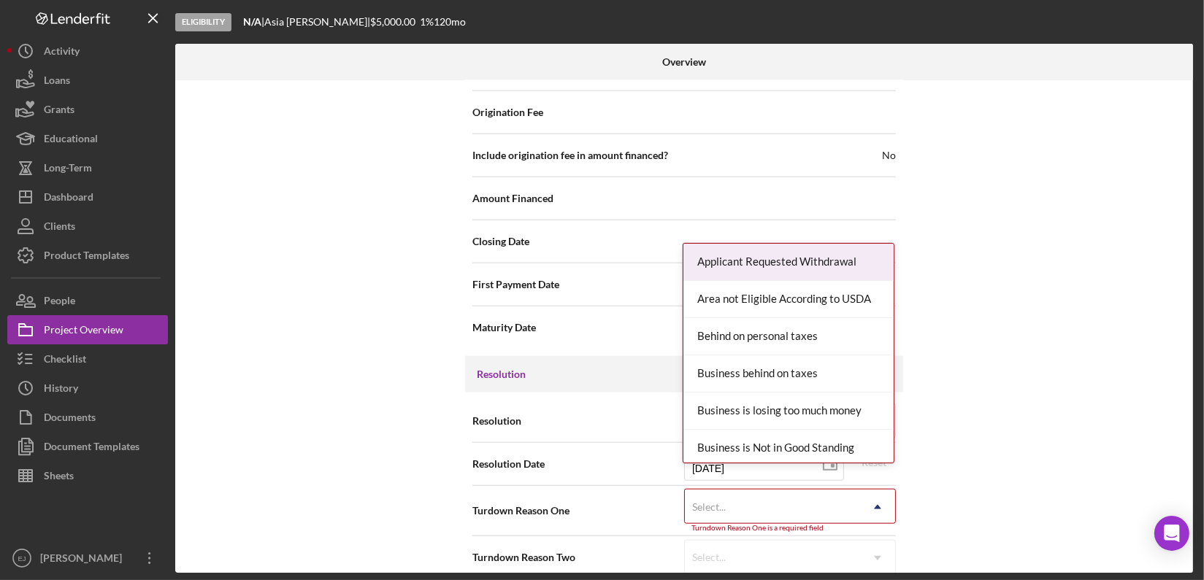
click at [889, 557] on div "Internal Workflow Stage Eligibility Icon/Dropdown Arrow Archive (can unarchive …" at bounding box center [684, 326] width 1018 height 493
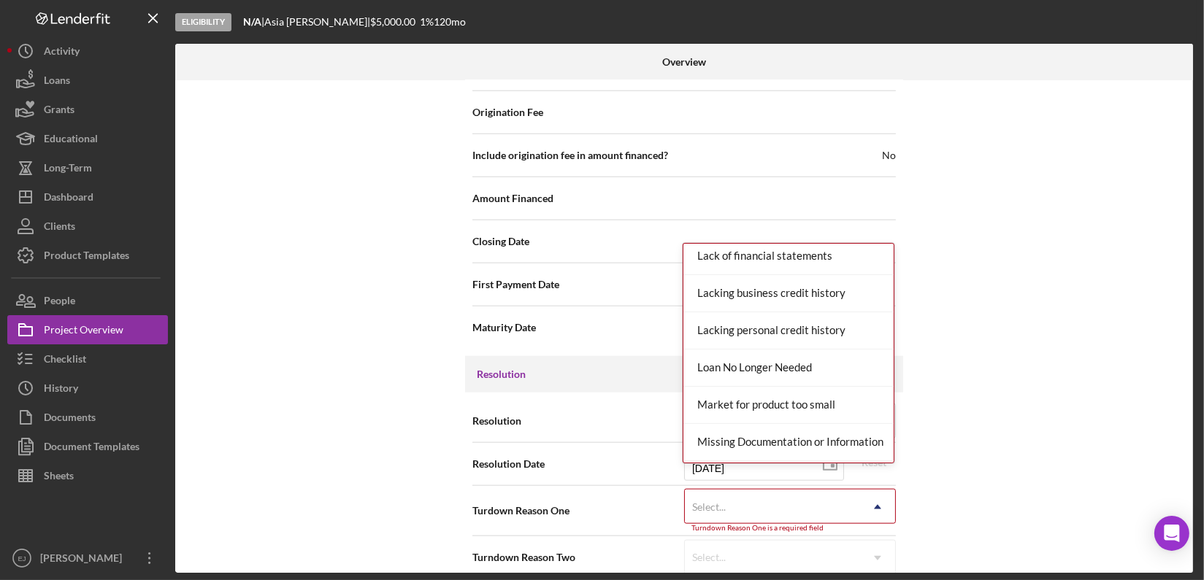
scroll to position [889, 0]
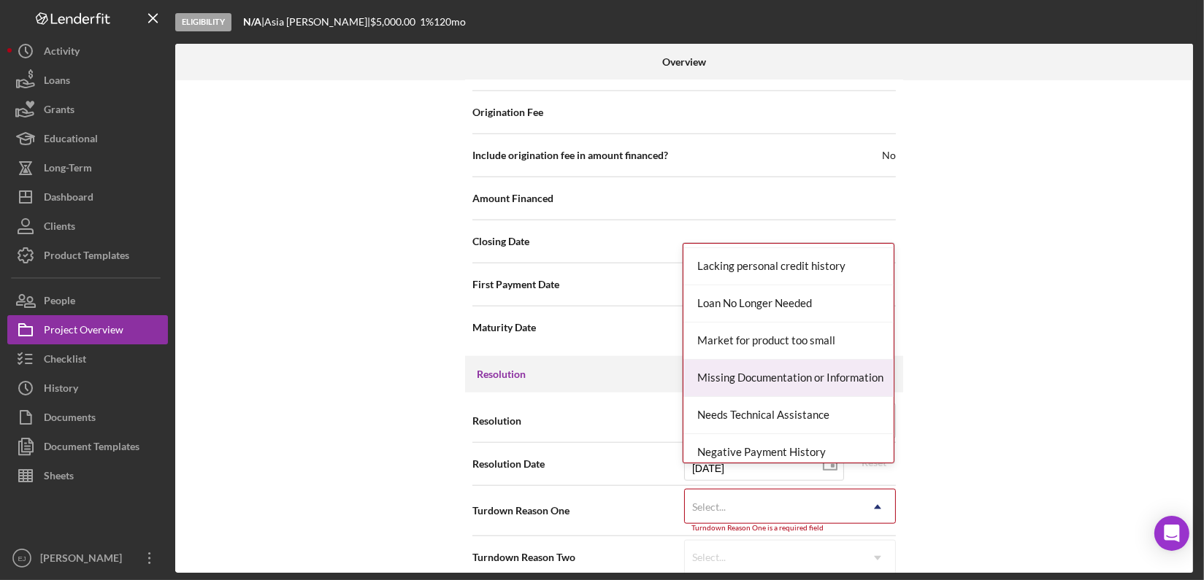
click at [836, 380] on div "Missing Documentation or Information" at bounding box center [788, 378] width 210 height 37
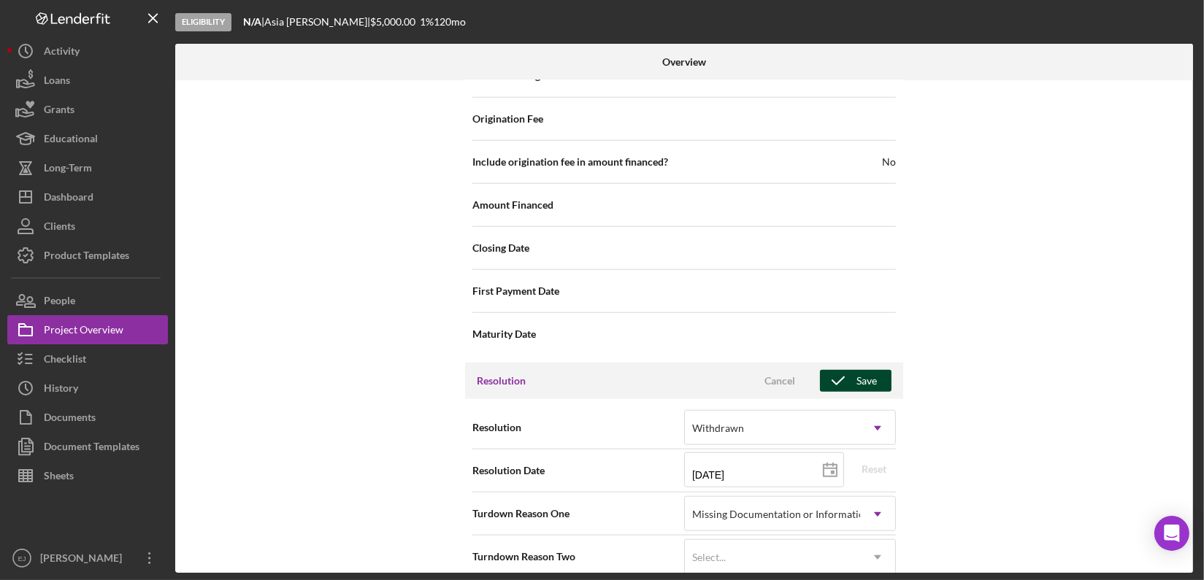
click at [864, 370] on div "Save" at bounding box center [866, 381] width 20 height 22
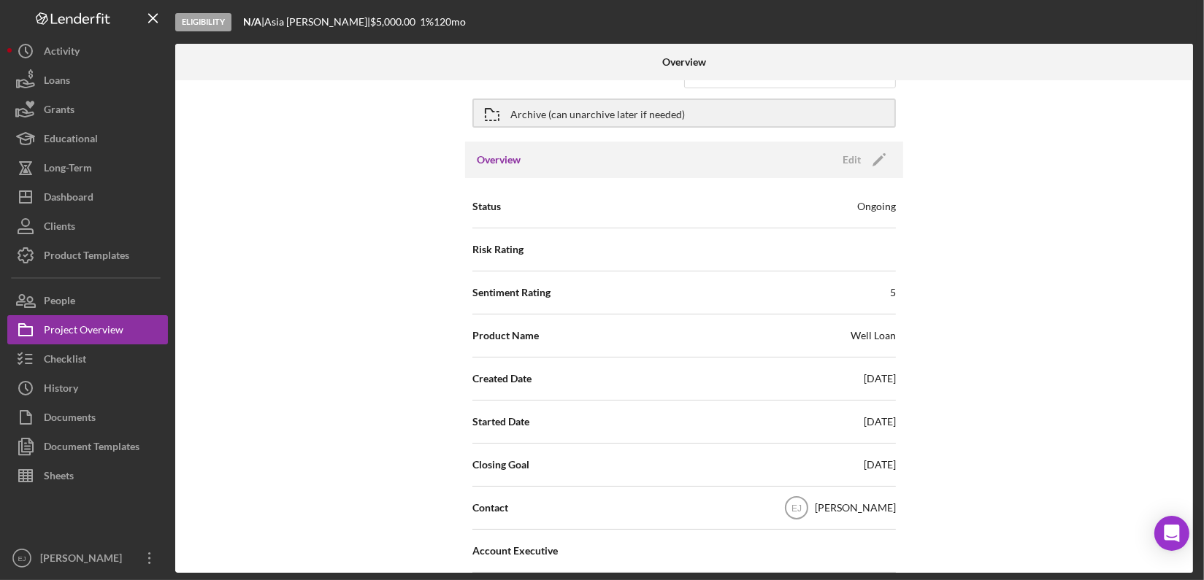
scroll to position [0, 0]
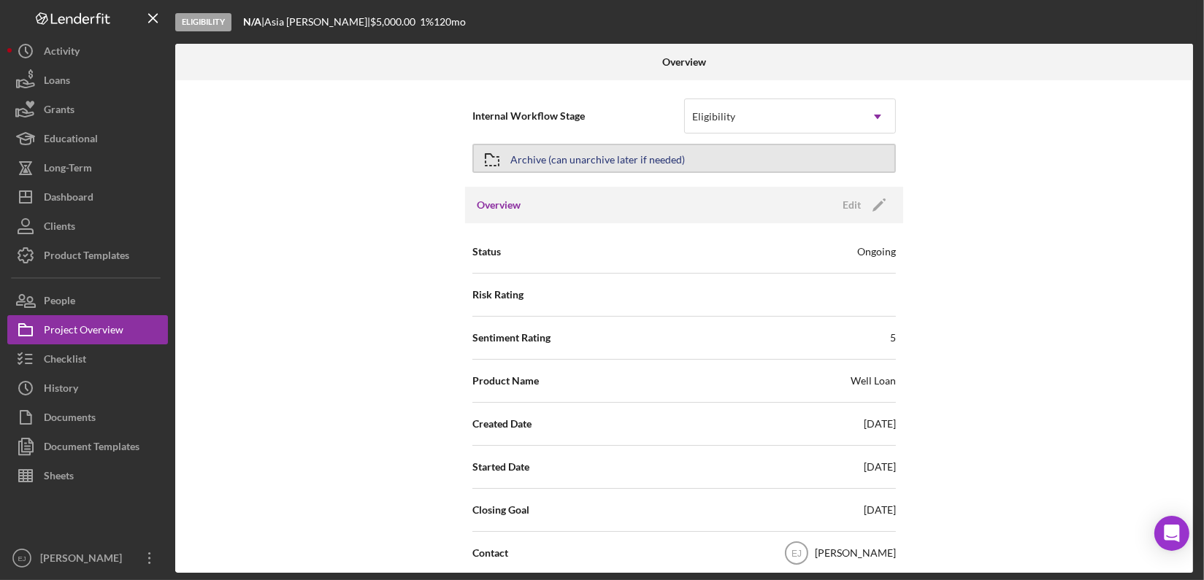
click at [503, 161] on icon "button" at bounding box center [492, 160] width 37 height 37
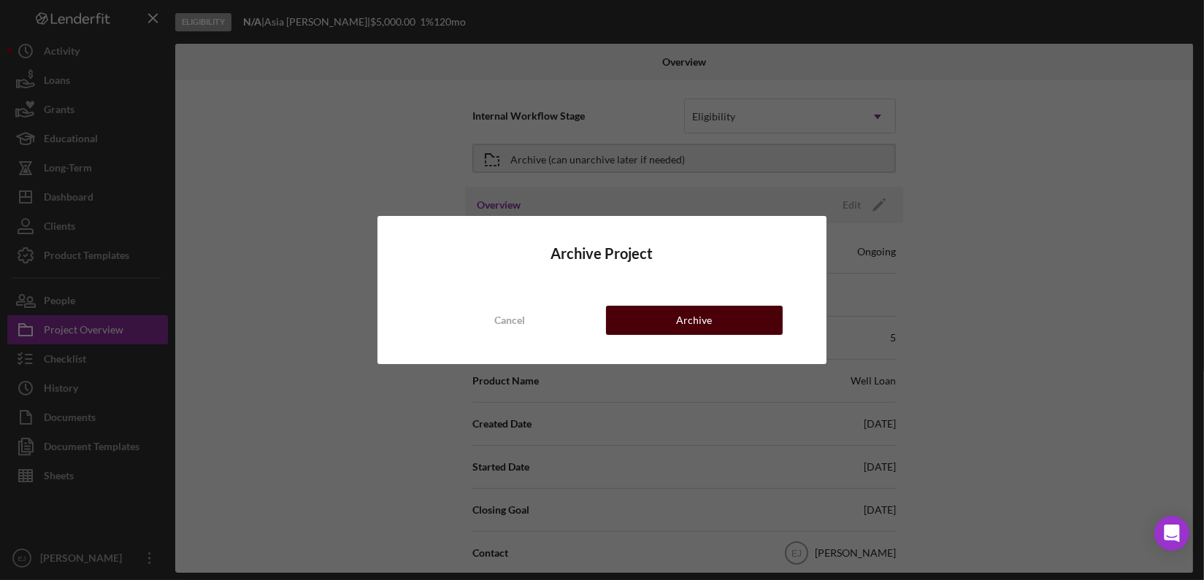
click at [672, 325] on button "Archive" at bounding box center [694, 320] width 177 height 29
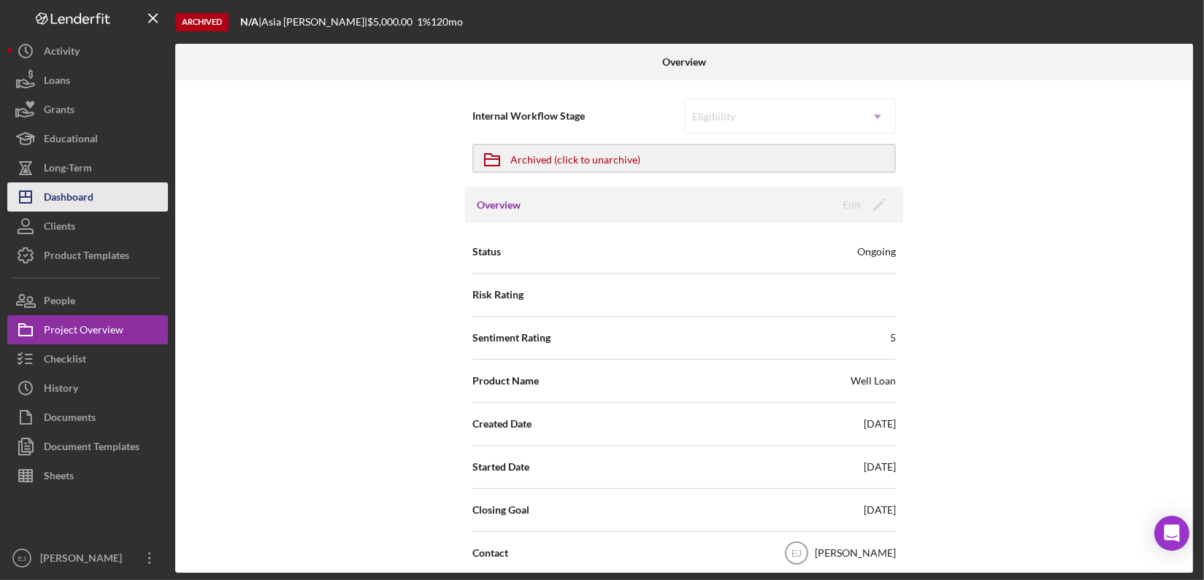
click at [113, 203] on button "Icon/Dashboard Dashboard" at bounding box center [87, 197] width 161 height 29
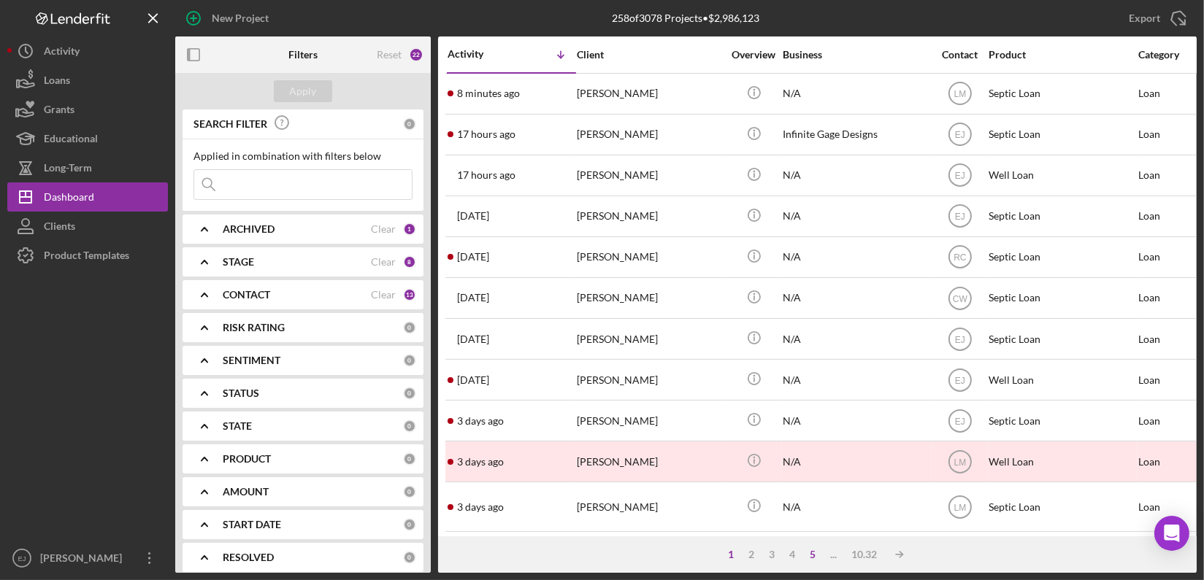
click at [810, 550] on div "5" at bounding box center [813, 555] width 20 height 12
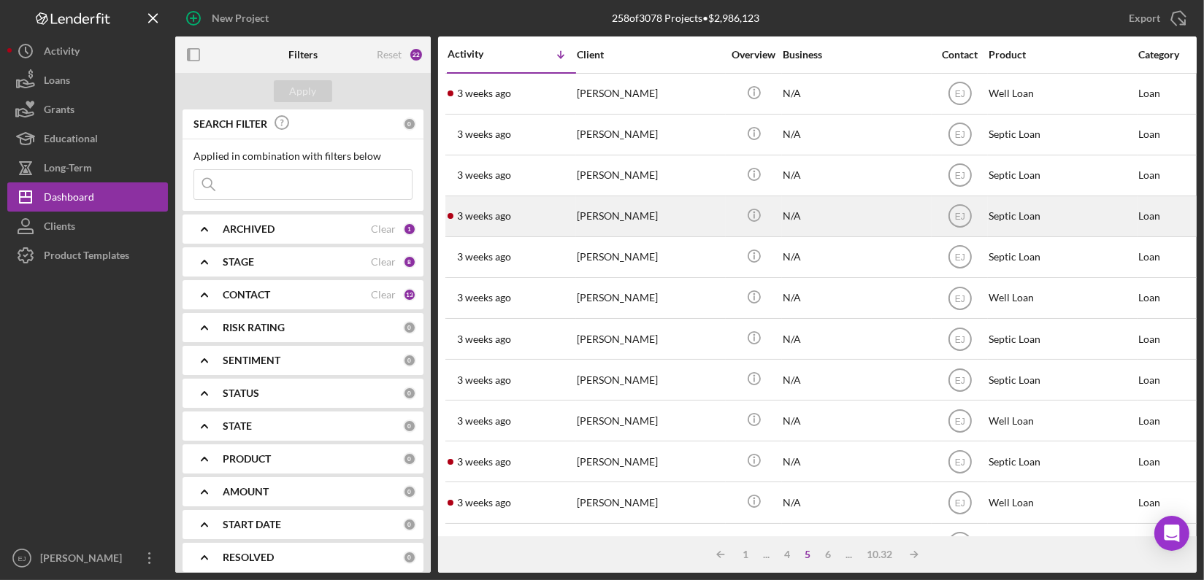
click at [584, 215] on div "[PERSON_NAME]" at bounding box center [650, 216] width 146 height 39
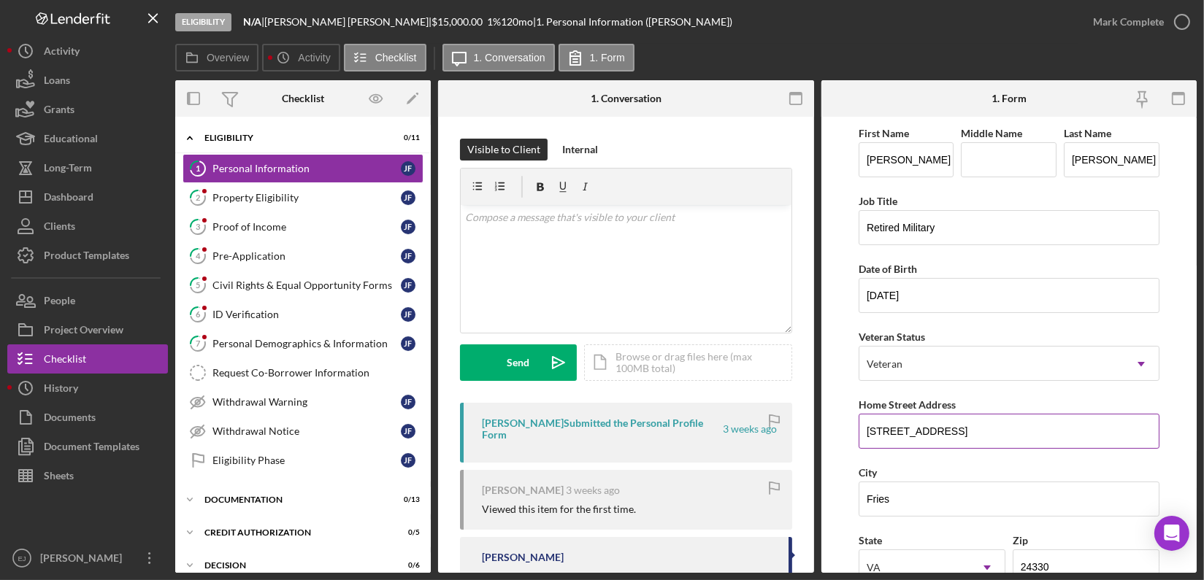
drag, startPoint x: 862, startPoint y: 429, endPoint x: 1002, endPoint y: 432, distance: 140.2
click at [1002, 432] on input "[STREET_ADDRESS]" at bounding box center [1009, 431] width 301 height 35
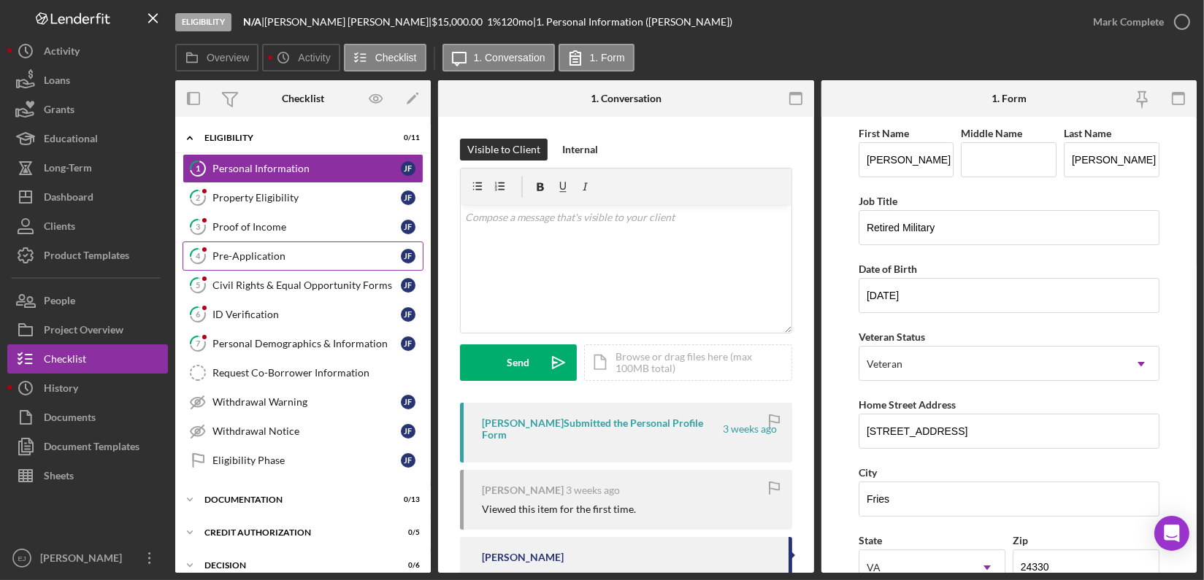
click at [282, 258] on div "Pre-Application" at bounding box center [306, 256] width 188 height 12
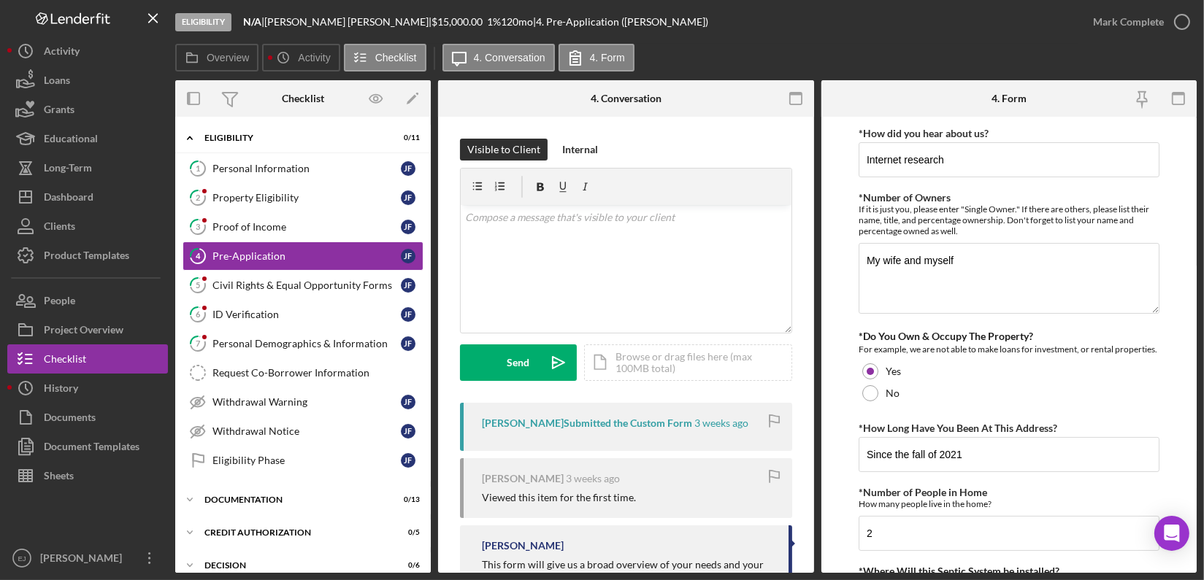
click at [841, 297] on form "*How did you hear about us? Internet research *Number of Owners If it is just y…" at bounding box center [1009, 345] width 376 height 456
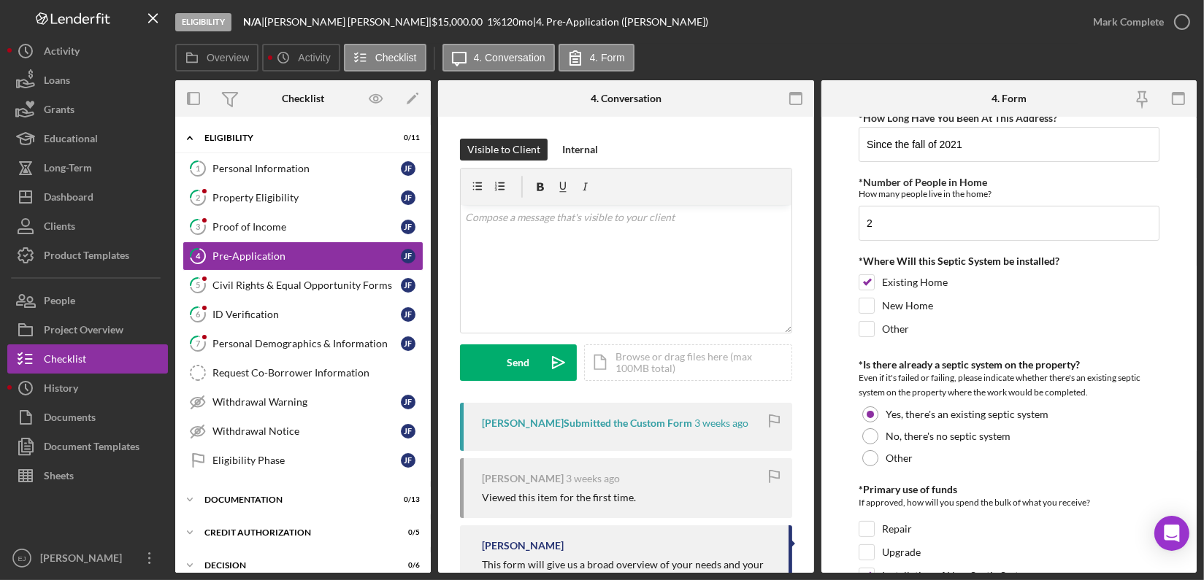
scroll to position [321, 0]
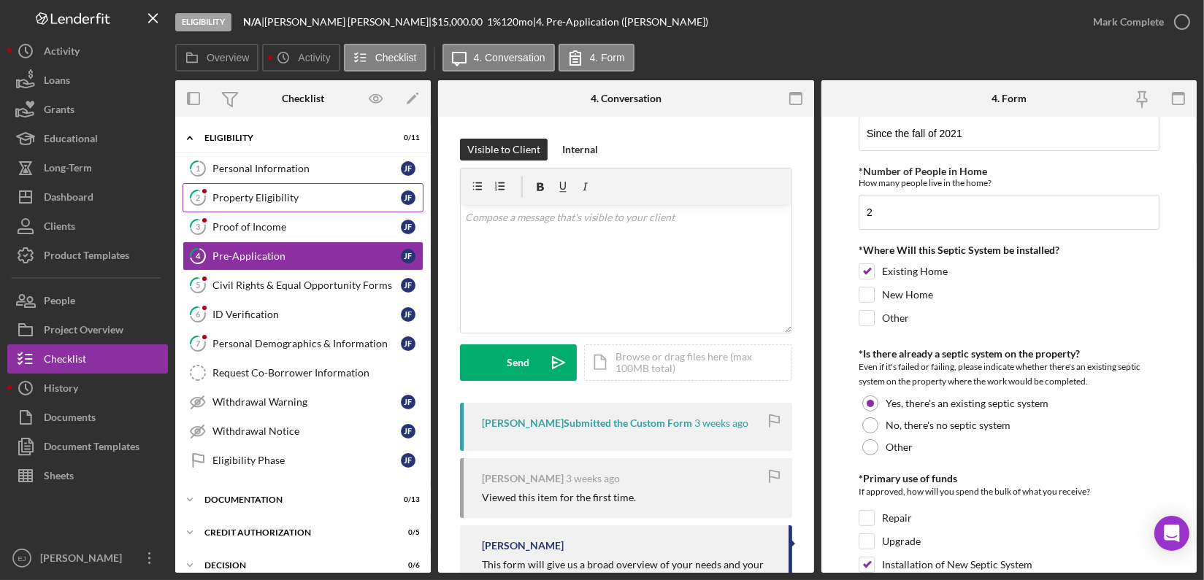
click at [248, 187] on link "2 Property Eligibility [PERSON_NAME]" at bounding box center [303, 197] width 241 height 29
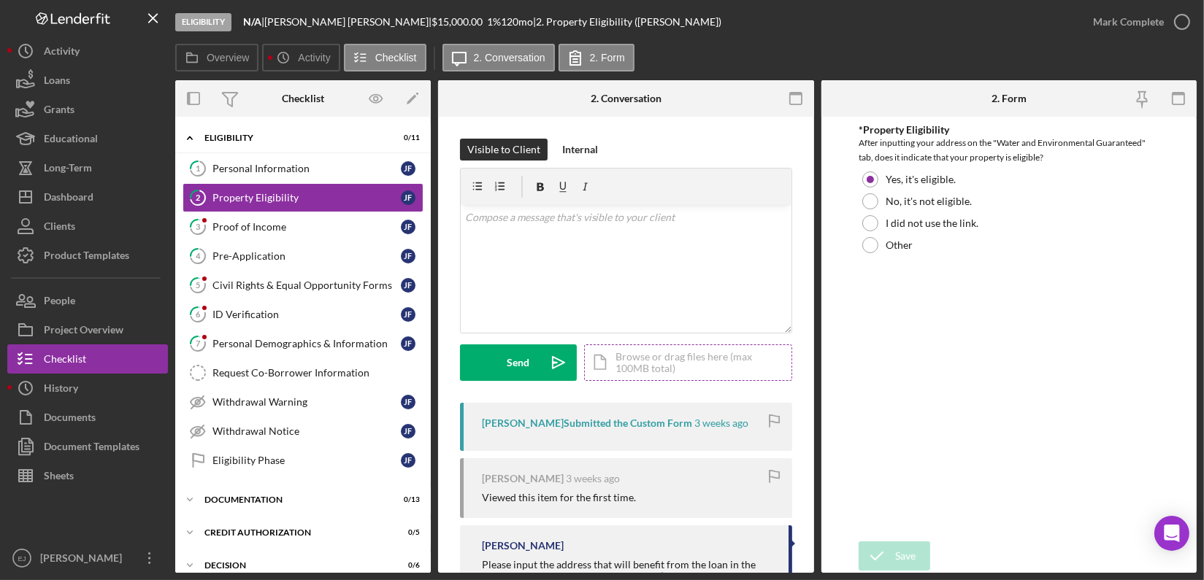
click at [636, 367] on div "Icon/Document Browse or drag files here (max 100MB total) Tap to choose files o…" at bounding box center [688, 363] width 208 height 37
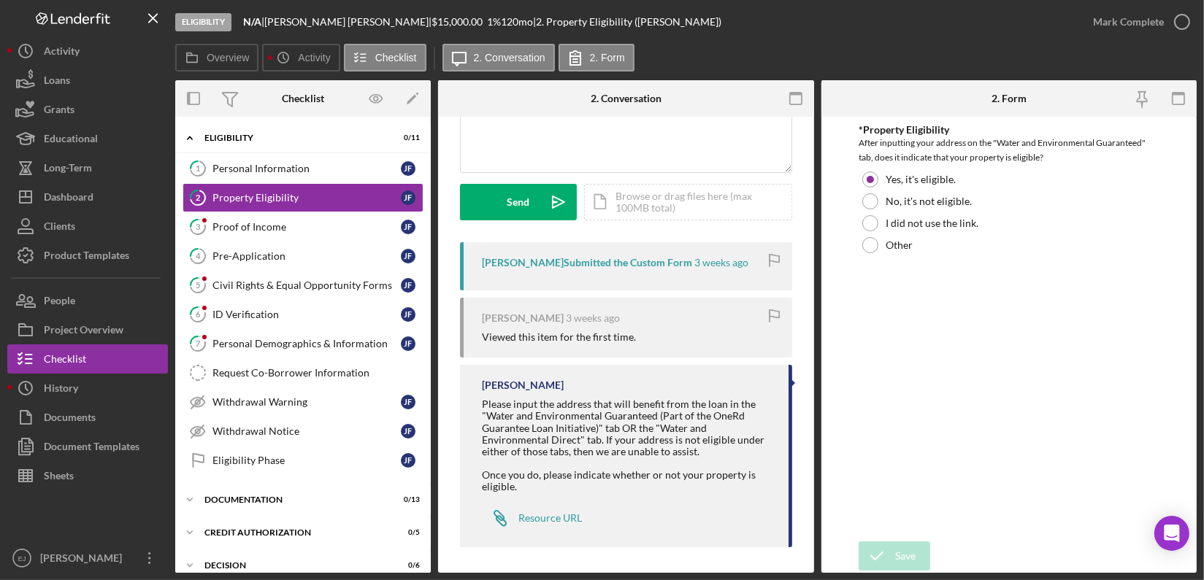
scroll to position [164, 0]
click at [548, 504] on link "Icon/Link Resource URL" at bounding box center [532, 515] width 100 height 29
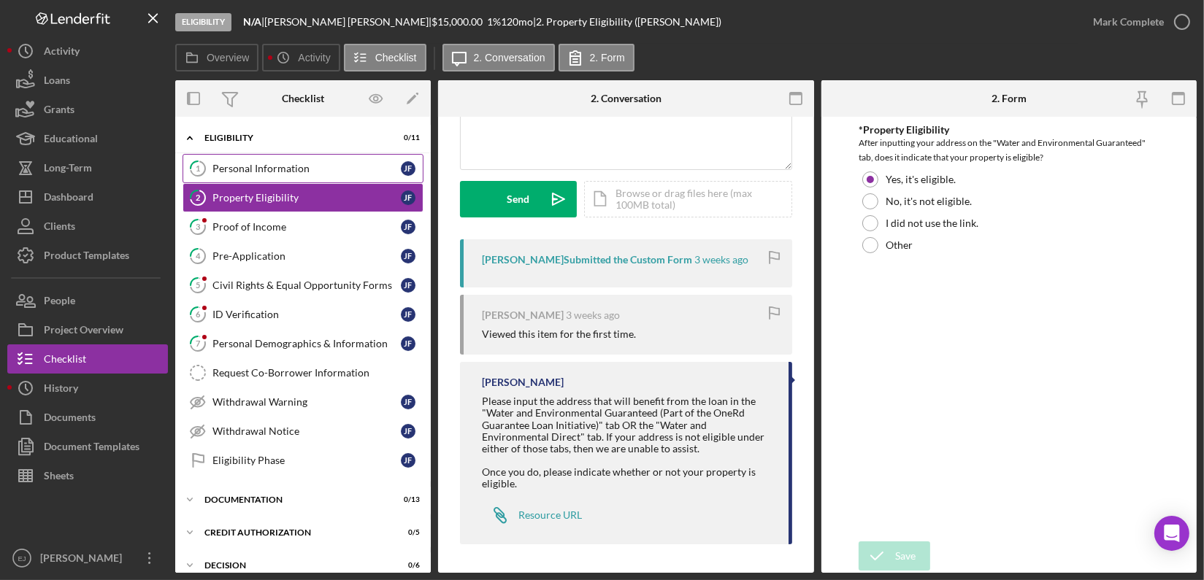
click at [278, 173] on div "Personal Information" at bounding box center [306, 169] width 188 height 12
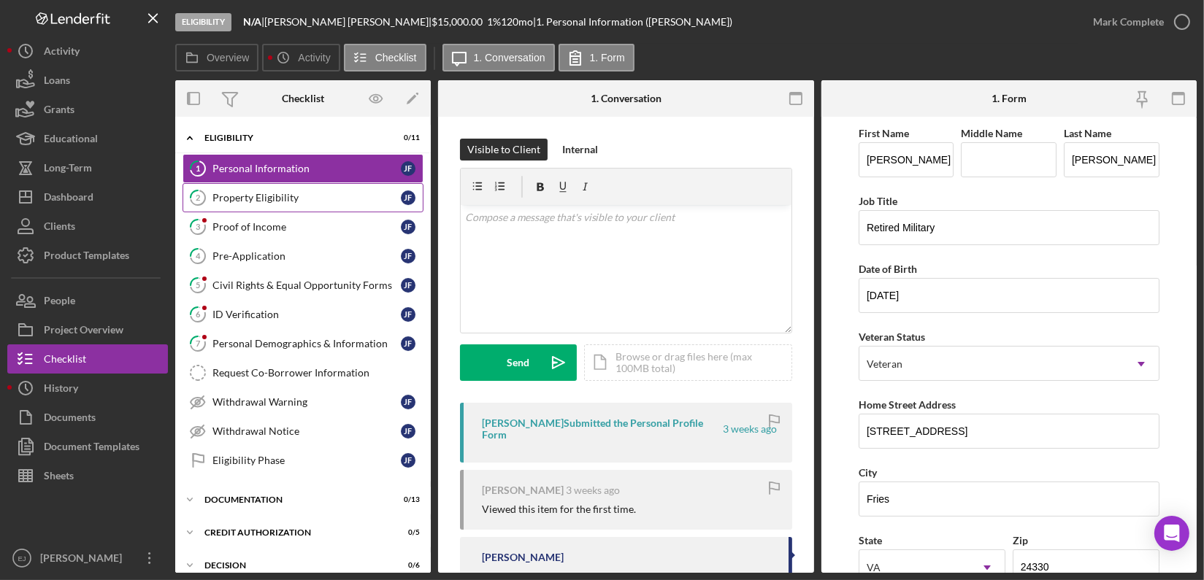
click at [328, 204] on link "2 Property Eligibility [PERSON_NAME]" at bounding box center [303, 197] width 241 height 29
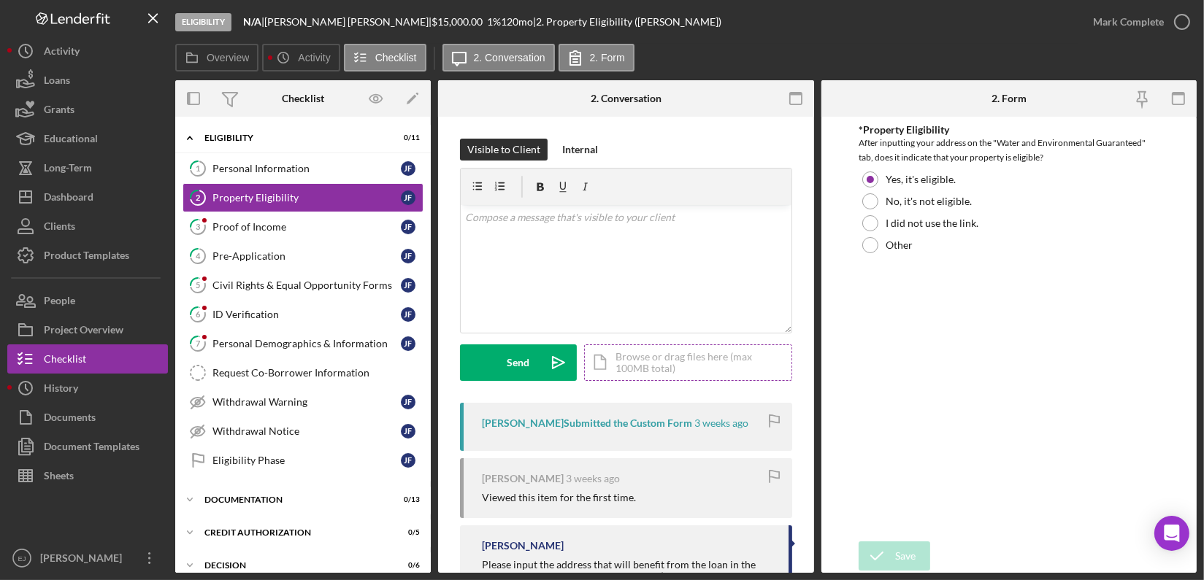
click at [678, 362] on div "Icon/Document Browse or drag files here (max 100MB total) Tap to choose files o…" at bounding box center [688, 363] width 208 height 37
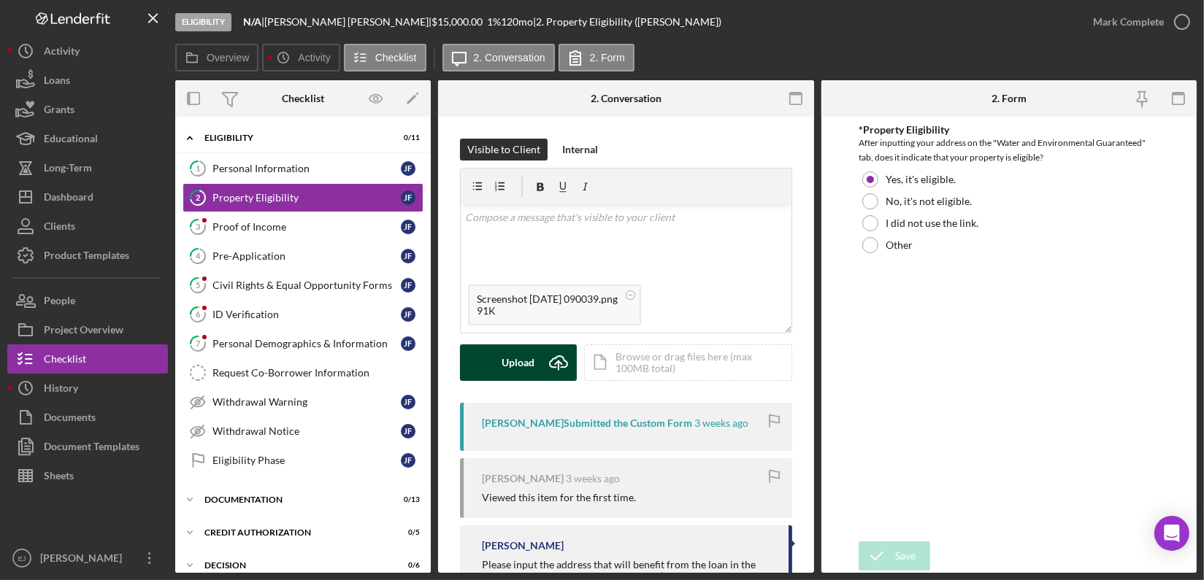
click at [532, 361] on div "Upload" at bounding box center [518, 363] width 33 height 37
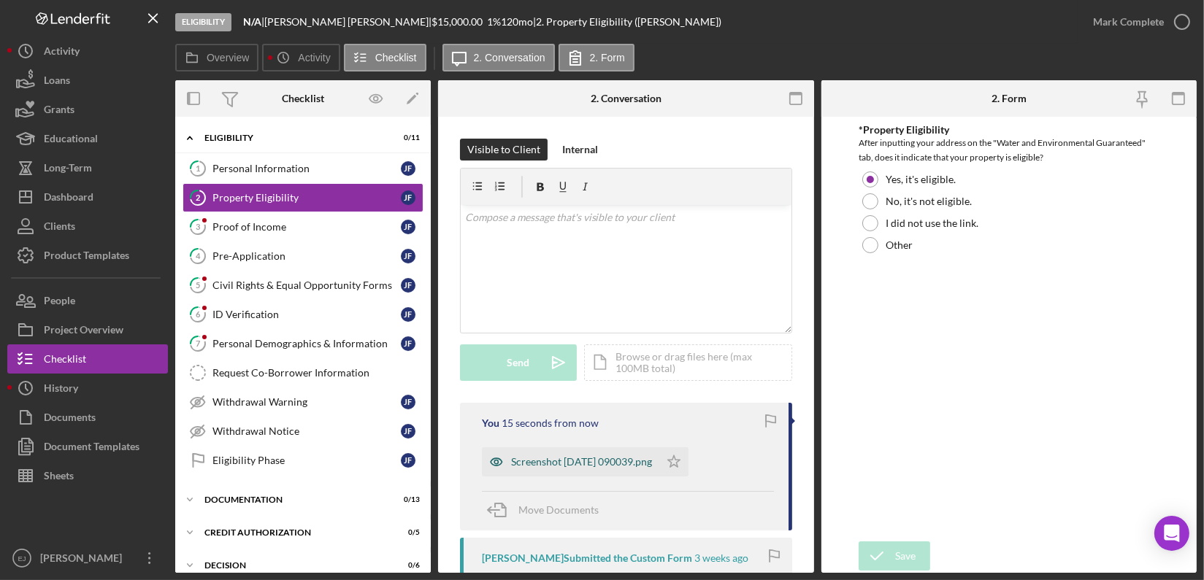
click at [578, 465] on div "Screenshot [DATE] 090039.png" at bounding box center [581, 462] width 141 height 12
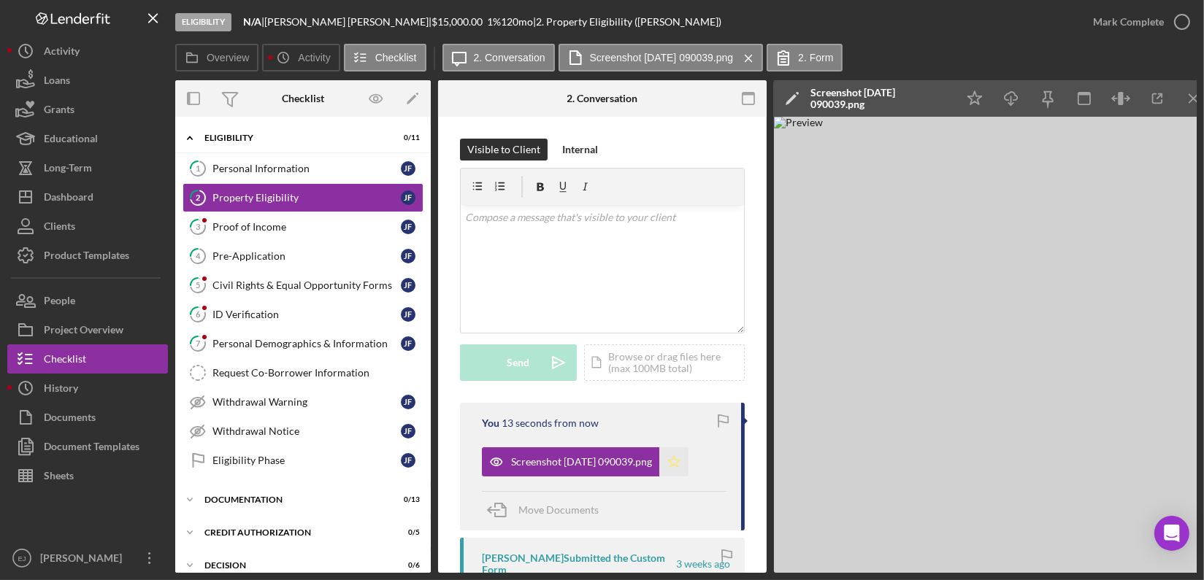
click at [688, 461] on icon "Icon/Star" at bounding box center [673, 462] width 29 height 29
click at [1181, 20] on icon "button" at bounding box center [1182, 22] width 37 height 37
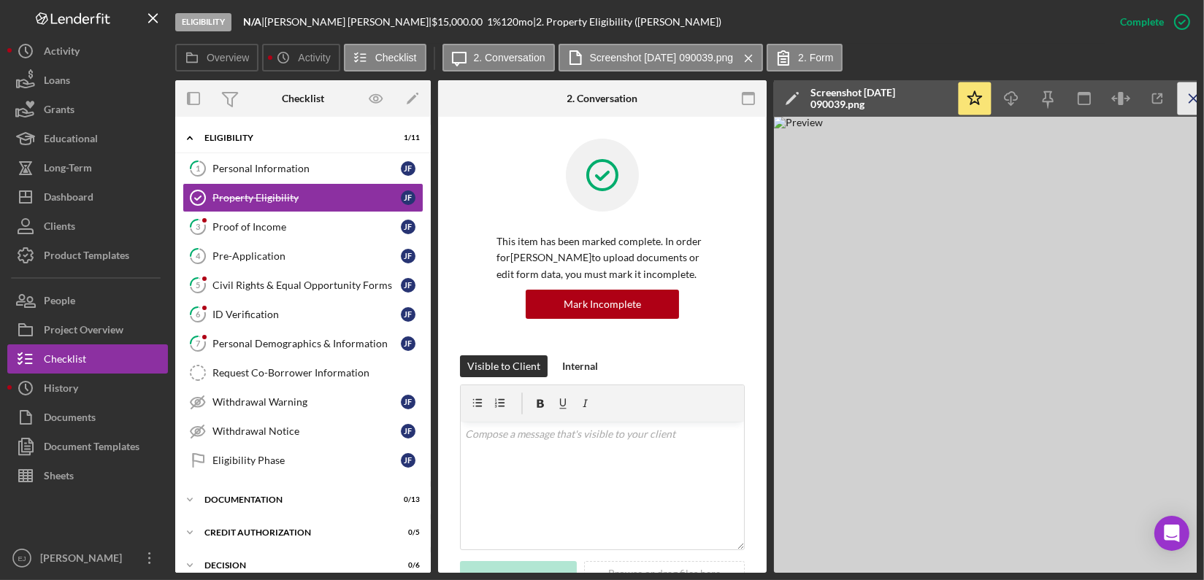
click at [1194, 98] on line "button" at bounding box center [1193, 98] width 8 height 8
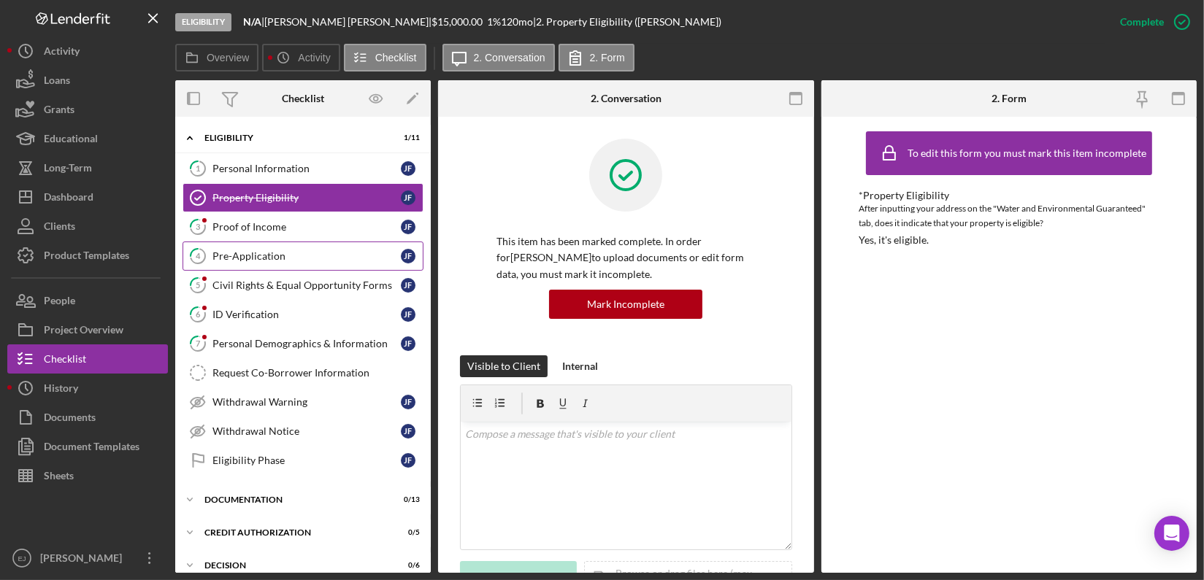
click at [256, 250] on div "Pre-Application" at bounding box center [306, 256] width 188 height 12
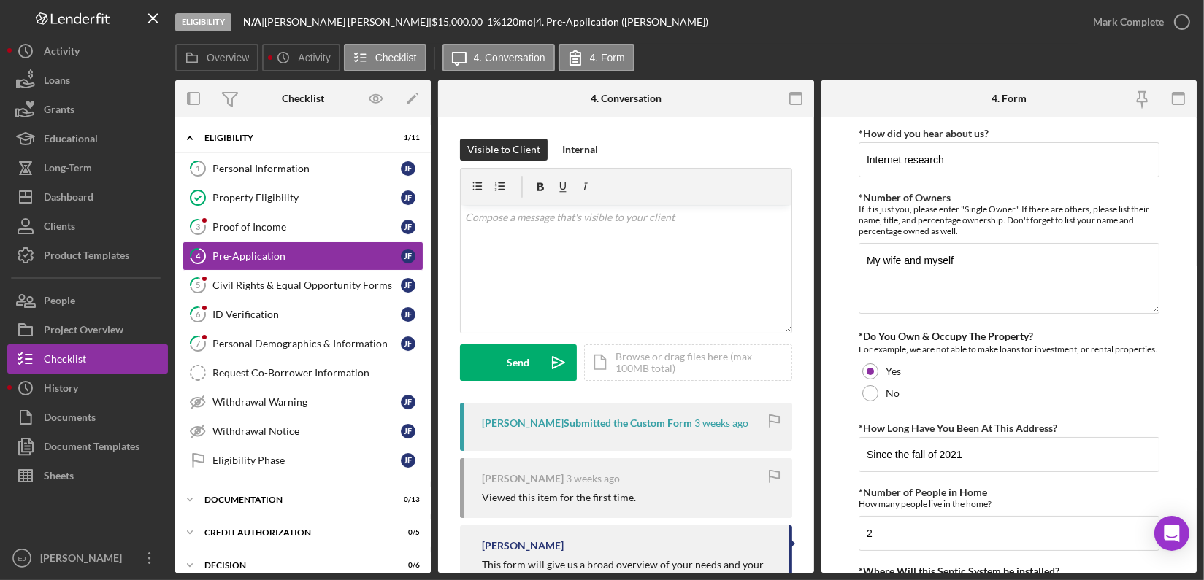
click at [833, 404] on form "*How did you hear about us? Internet research *Number of Owners If it is just y…" at bounding box center [1009, 345] width 376 height 456
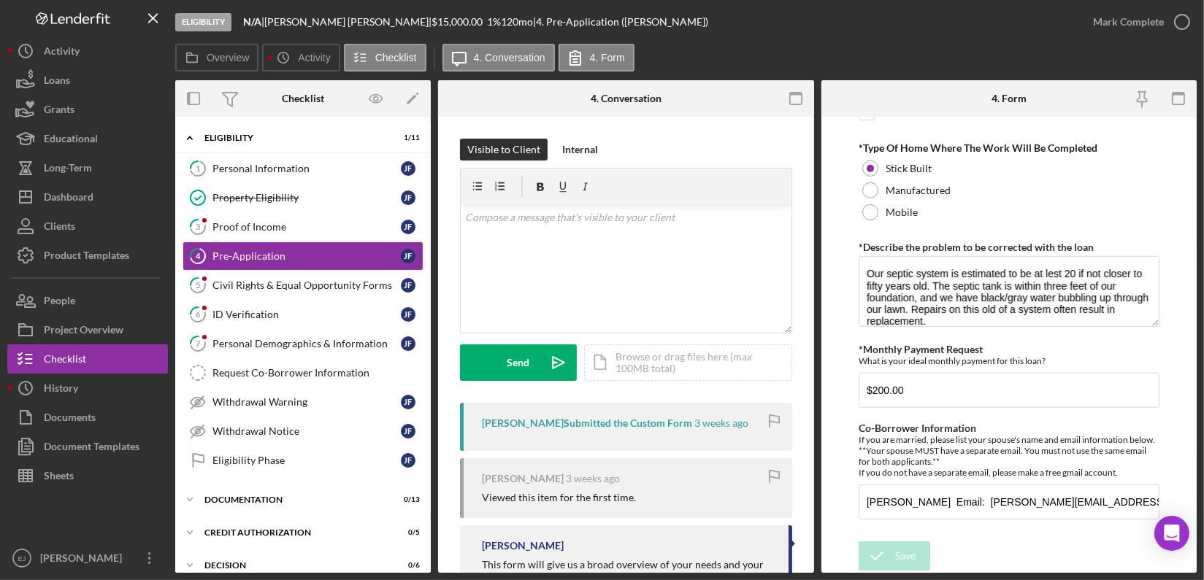
scroll to position [809, 0]
drag, startPoint x: 864, startPoint y: 504, endPoint x: 1105, endPoint y: 499, distance: 241.7
click at [1105, 499] on input "[PERSON_NAME] Email: [PERSON_NAME][EMAIL_ADDRESS][DOMAIN_NAME]" at bounding box center [1009, 502] width 301 height 35
click at [96, 308] on button "People" at bounding box center [87, 300] width 161 height 29
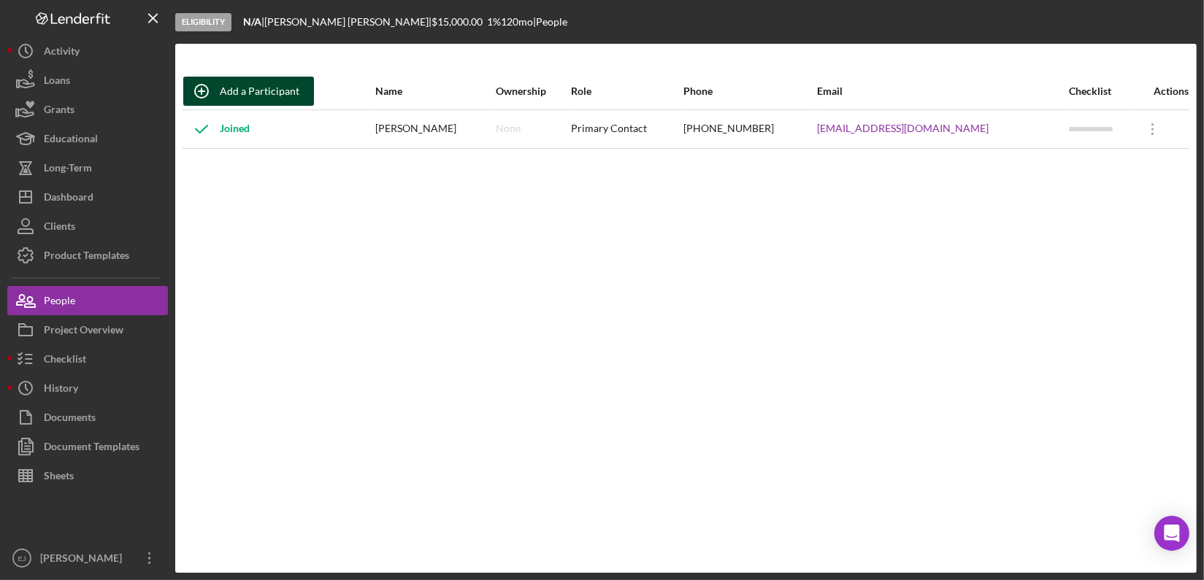
click at [272, 92] on div "Add a Participant" at bounding box center [260, 91] width 80 height 29
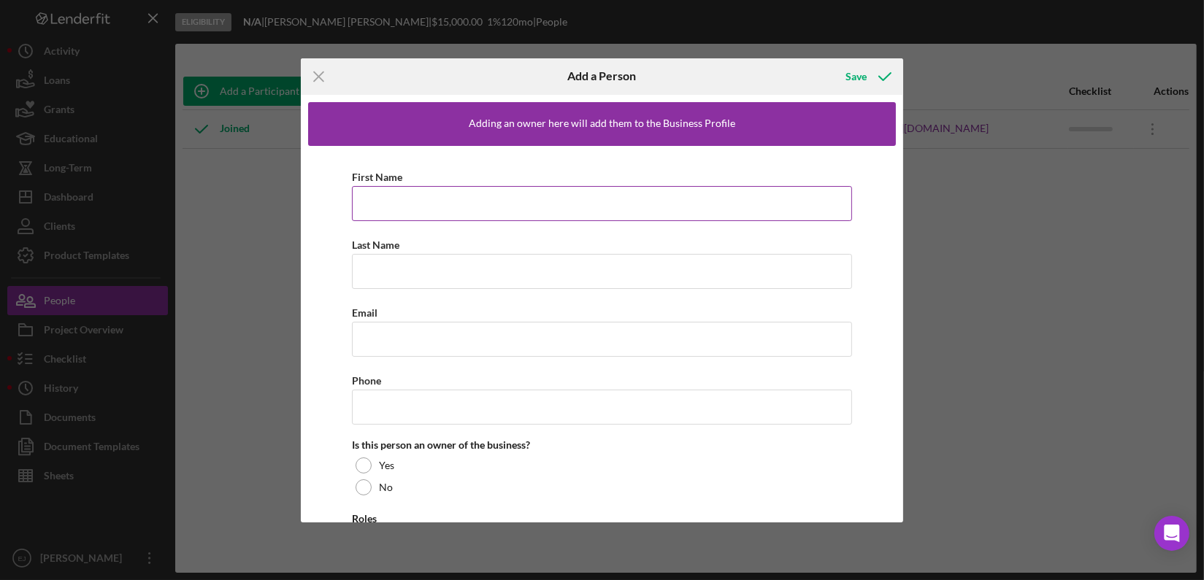
click at [380, 203] on input "First Name" at bounding box center [602, 203] width 500 height 35
type input "[PERSON_NAME]"
click at [375, 264] on input "Last Name" at bounding box center [602, 271] width 500 height 35
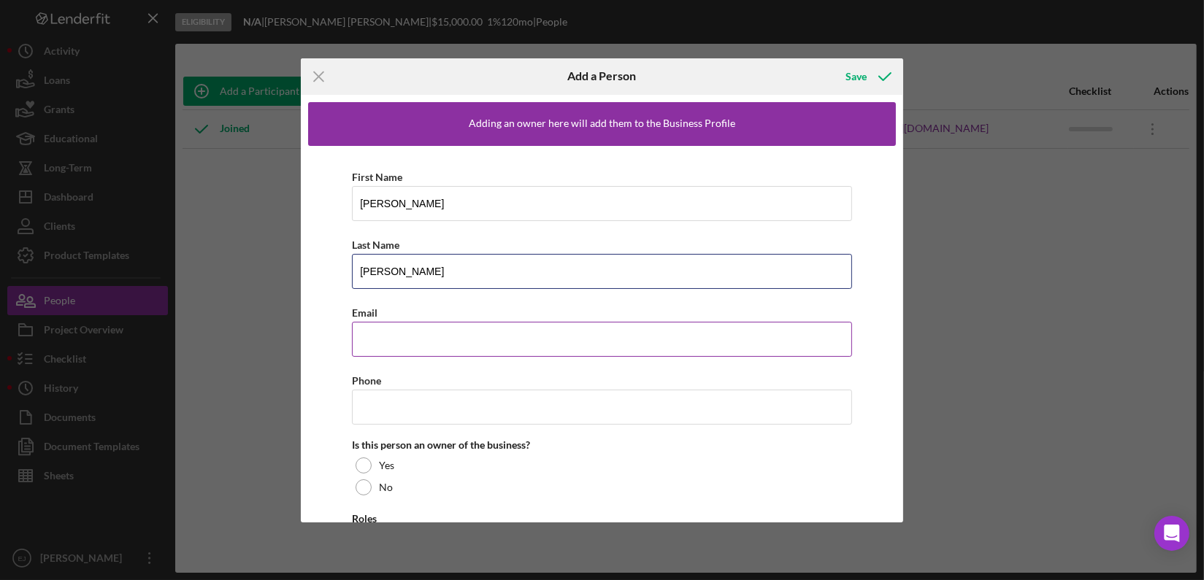
type input "[PERSON_NAME]"
click at [380, 341] on input "Email" at bounding box center [602, 339] width 500 height 35
paste input "[PERSON_NAME] Email: [PERSON_NAME][EMAIL_ADDRESS][DOMAIN_NAME]"
click at [468, 340] on input "[PERSON_NAME] Email: [PERSON_NAME][EMAIL_ADDRESS][DOMAIN_NAME]" at bounding box center [602, 339] width 500 height 35
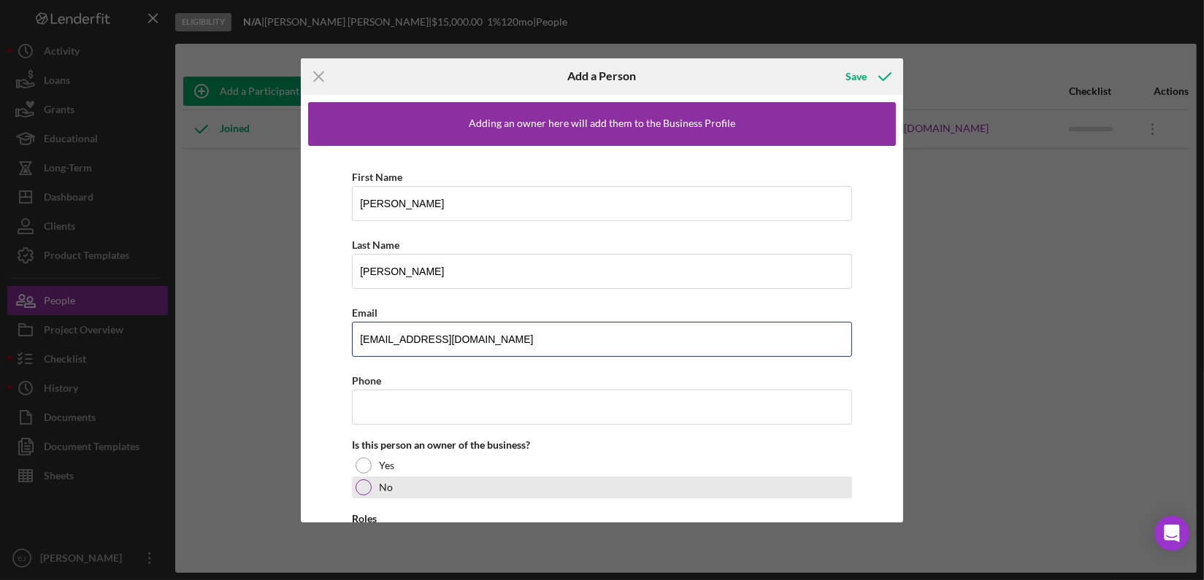
type input "[EMAIL_ADDRESS][DOMAIN_NAME]"
click at [362, 486] on div at bounding box center [364, 488] width 16 height 16
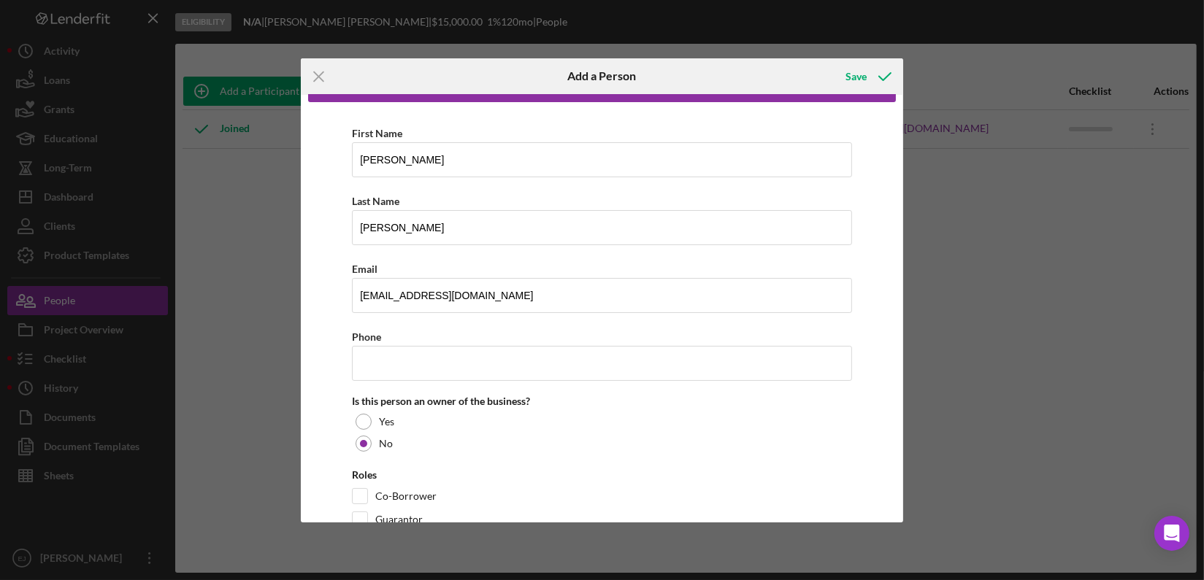
scroll to position [84, 0]
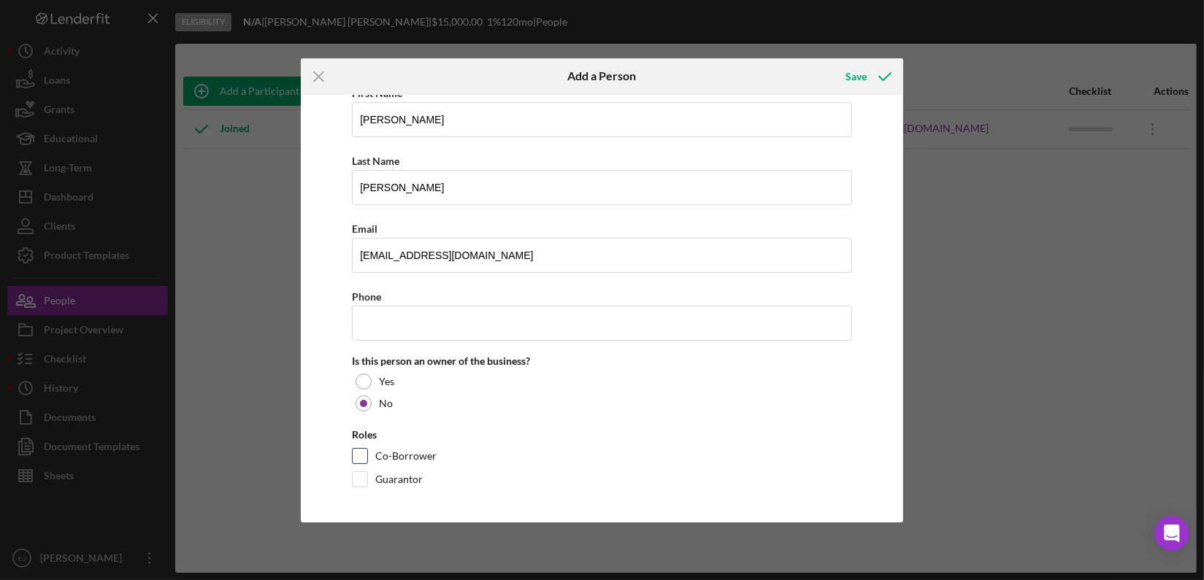
click at [362, 455] on input "Co-Borrower" at bounding box center [360, 456] width 15 height 15
checkbox input "true"
click at [853, 77] on div "Save" at bounding box center [855, 76] width 21 height 29
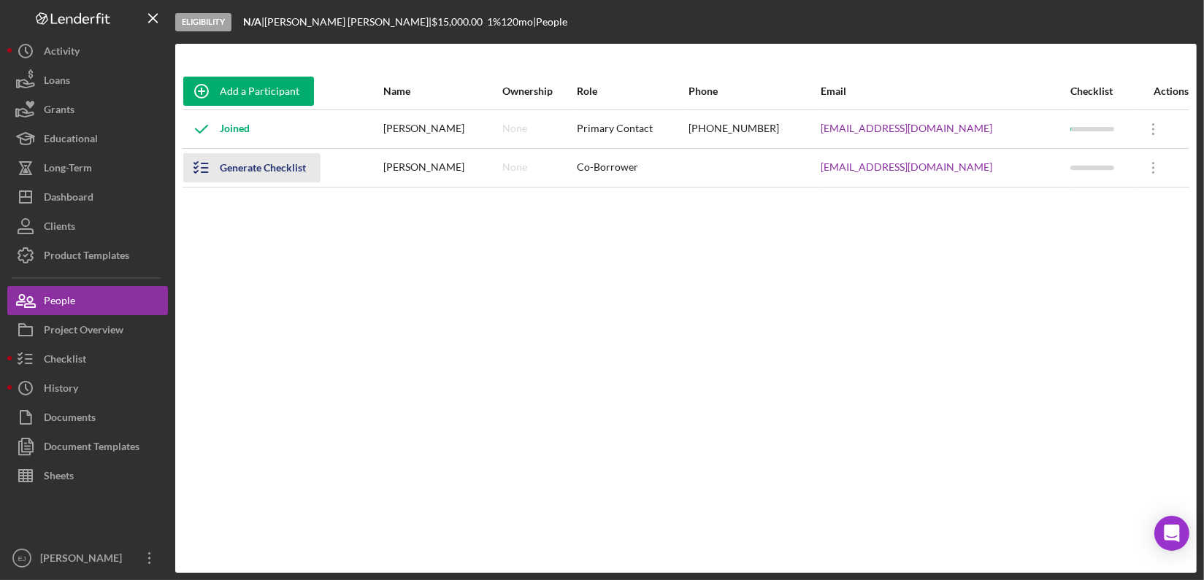
click at [188, 164] on icon "button" at bounding box center [201, 168] width 37 height 37
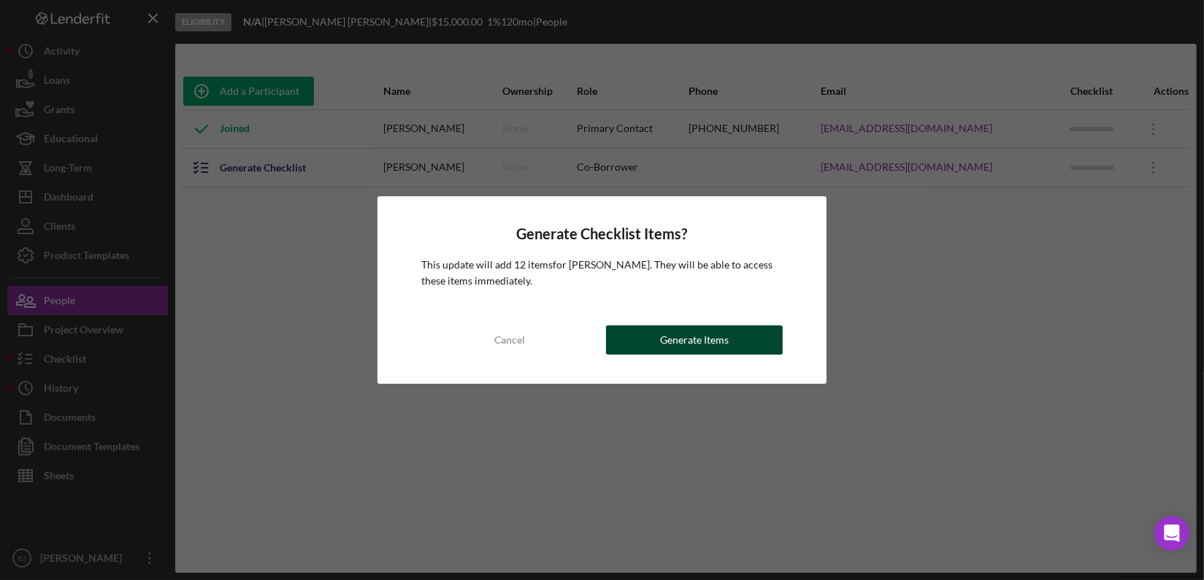
click at [713, 344] on div "Generate Items" at bounding box center [694, 340] width 69 height 29
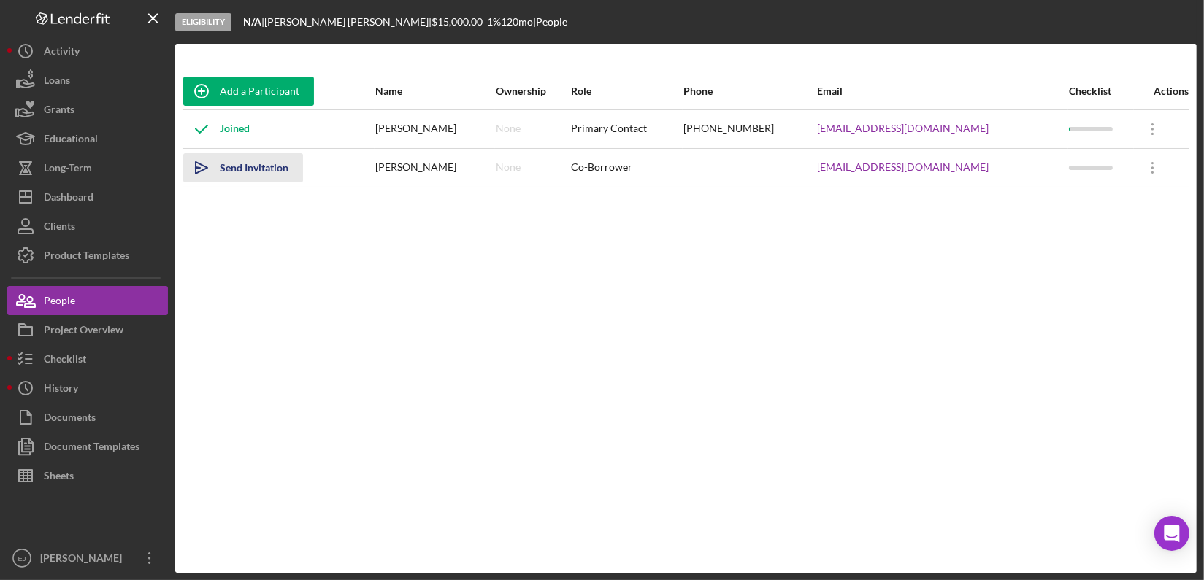
click at [201, 164] on polygon "button" at bounding box center [202, 168] width 12 height 12
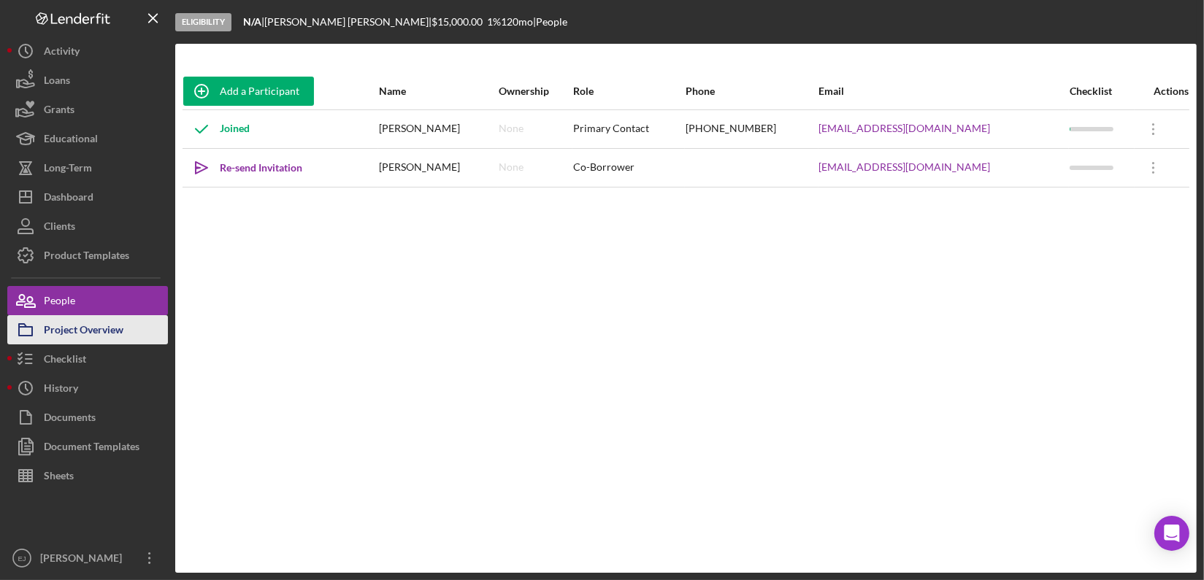
click at [104, 339] on div "Project Overview" at bounding box center [84, 331] width 80 height 33
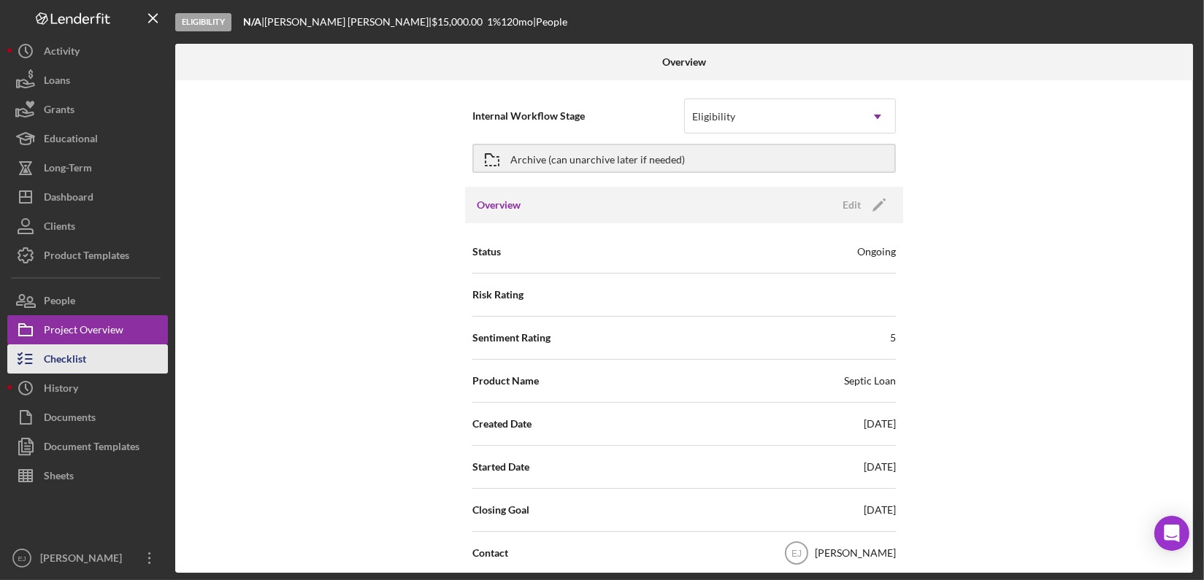
click at [108, 356] on button "Checklist" at bounding box center [87, 359] width 161 height 29
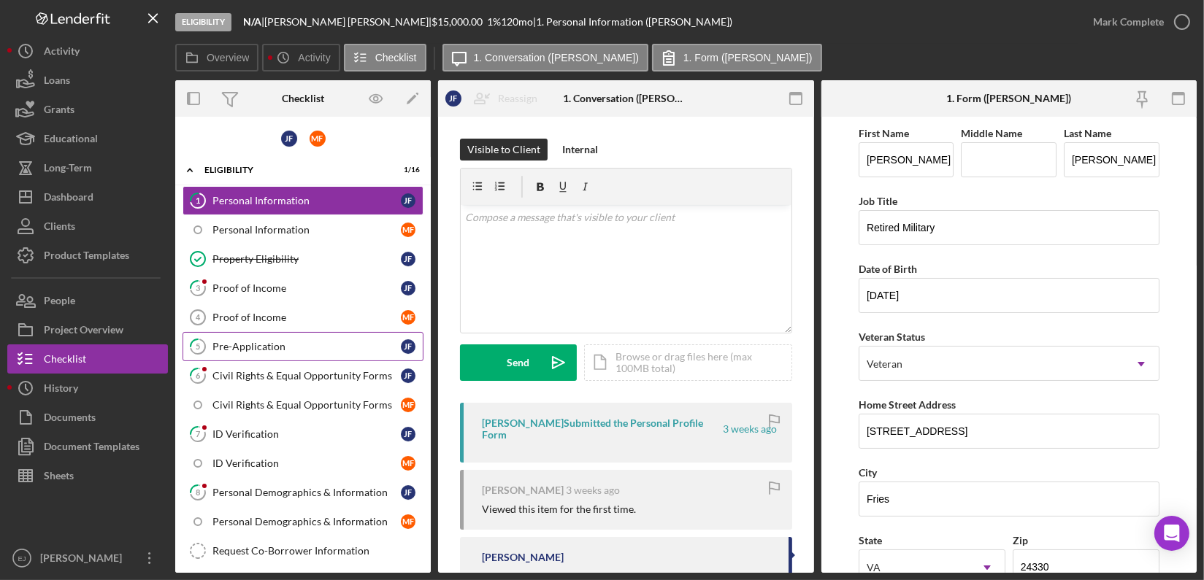
click at [339, 334] on link "5 Pre-Application [PERSON_NAME]" at bounding box center [303, 346] width 241 height 29
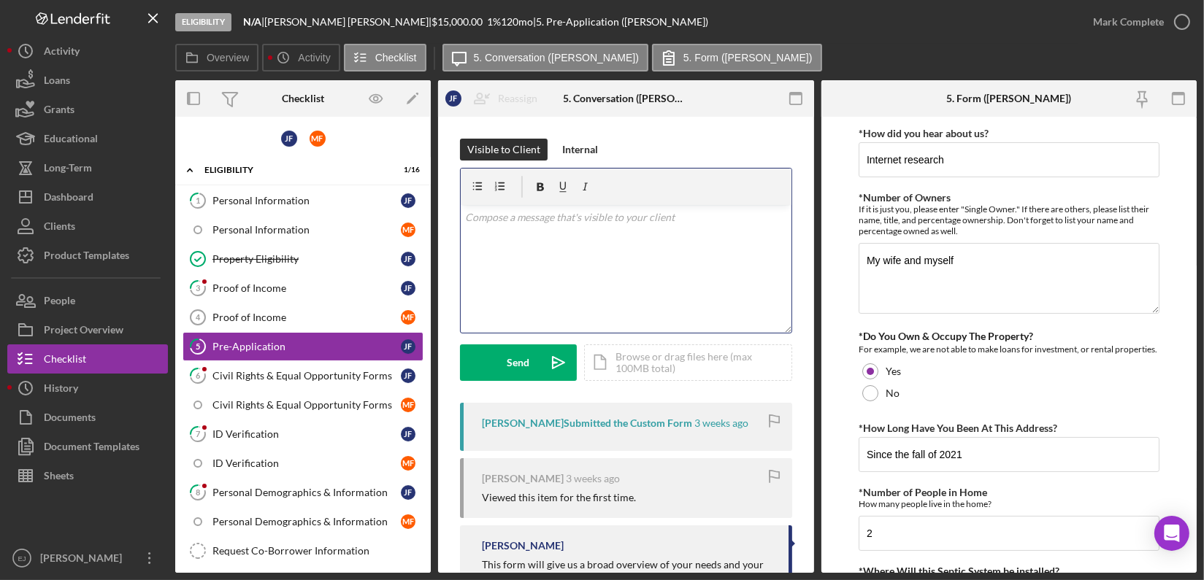
click at [540, 242] on div "v Color teal Color pink Remove color Add row above Add row below Add column bef…" at bounding box center [626, 269] width 331 height 128
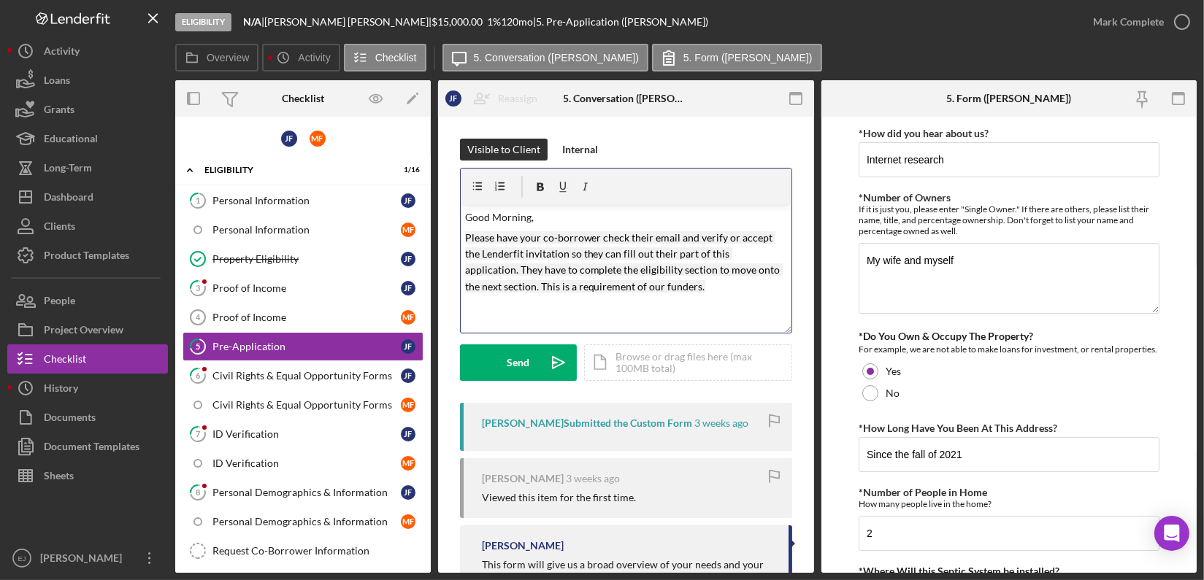
click at [749, 291] on p "Please have your co-borrower check their email and verify or accept the Lenderf…" at bounding box center [626, 263] width 322 height 66
click at [518, 367] on div "Send" at bounding box center [518, 363] width 23 height 37
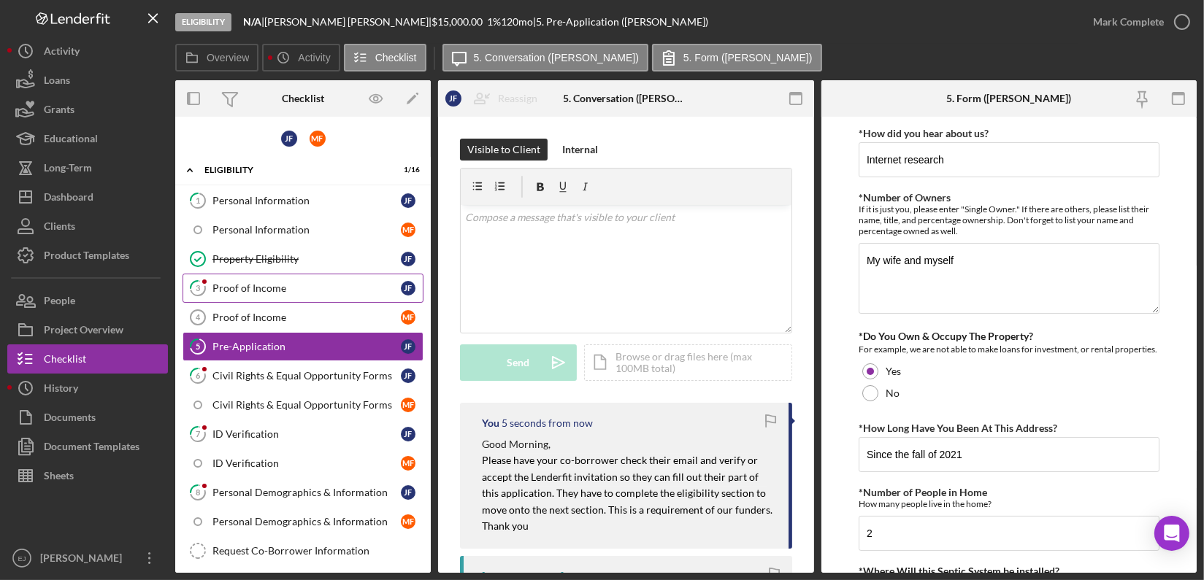
click at [260, 279] on link "3 Proof of Income [PERSON_NAME]" at bounding box center [303, 288] width 241 height 29
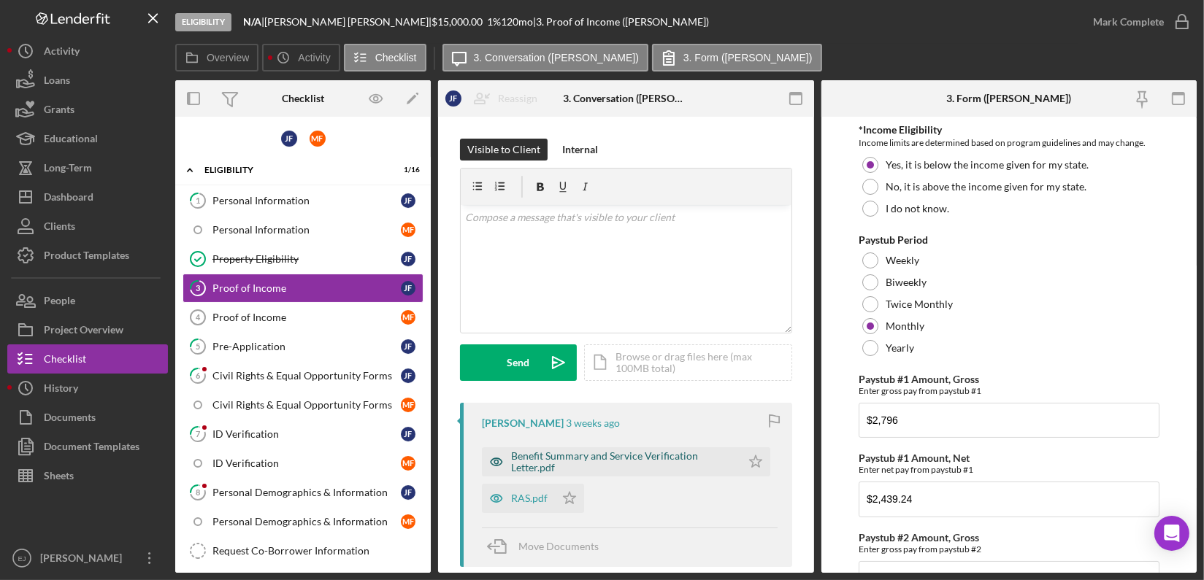
click at [589, 459] on div "Benefit Summary and Service Verification Letter.pdf" at bounding box center [622, 461] width 223 height 23
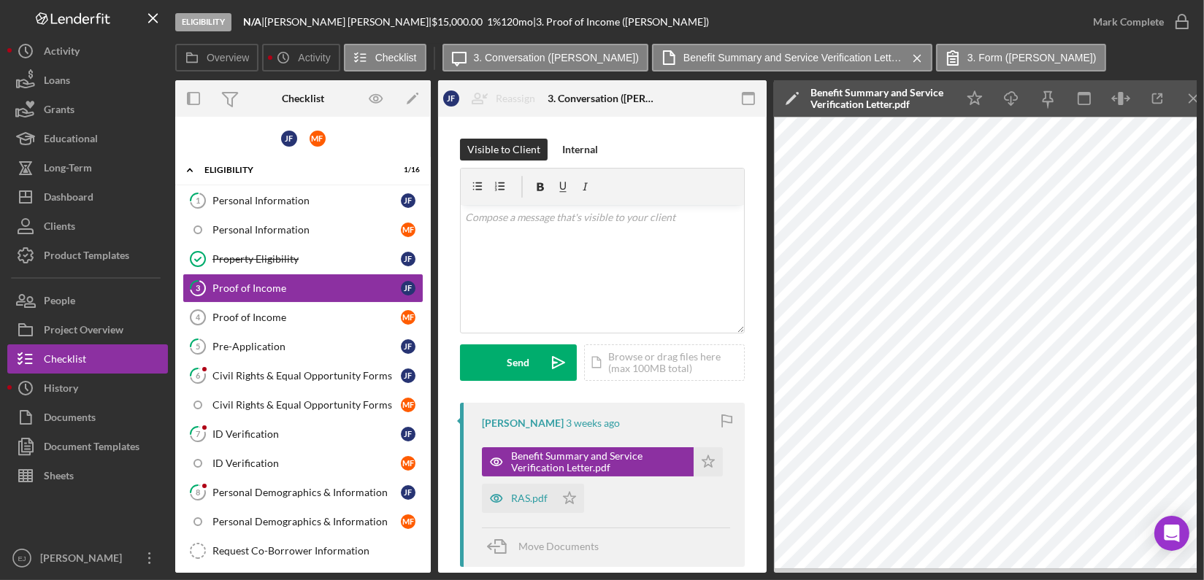
click at [959, 557] on div "Eligibility N/A | [PERSON_NAME] | $15,000.00 1 % 120 mo | 3. Proof of Income ([…" at bounding box center [602, 290] width 1204 height 580
click at [951, 557] on div "Eligibility N/A | [PERSON_NAME] | $15,000.00 1 % 120 mo | 3. Proof of Income ([…" at bounding box center [602, 290] width 1204 height 580
click at [1191, 95] on line "button" at bounding box center [1193, 98] width 8 height 8
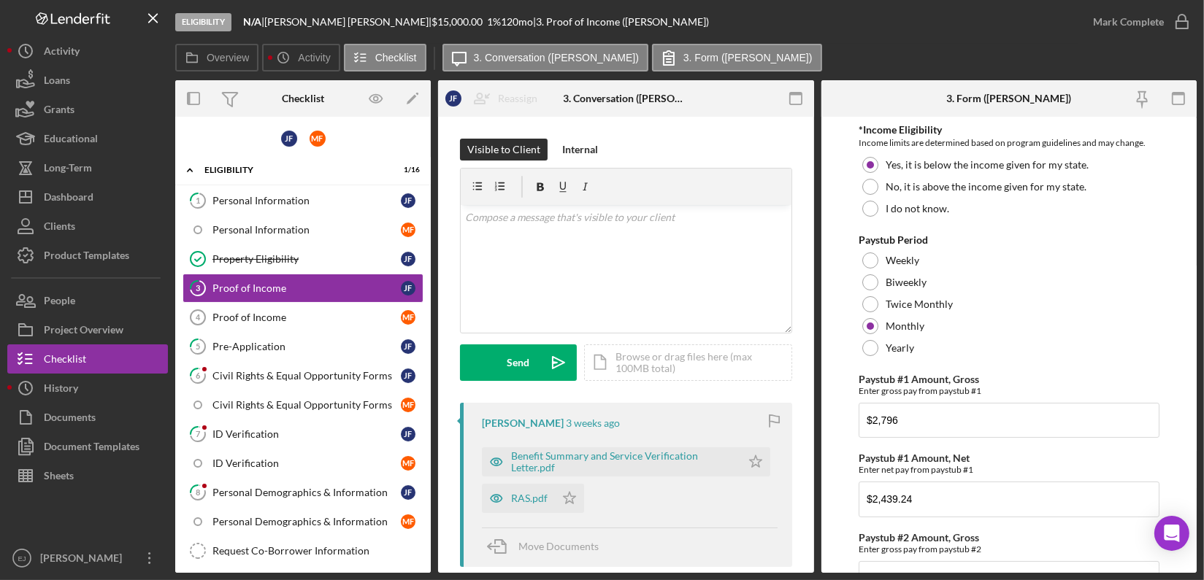
click at [1198, 516] on div "Eligibility N/A | [PERSON_NAME] | $15,000.00 1 % 120 mo | 3. Proof of Income ([…" at bounding box center [602, 290] width 1204 height 580
click at [86, 483] on button "Sheets" at bounding box center [87, 475] width 161 height 29
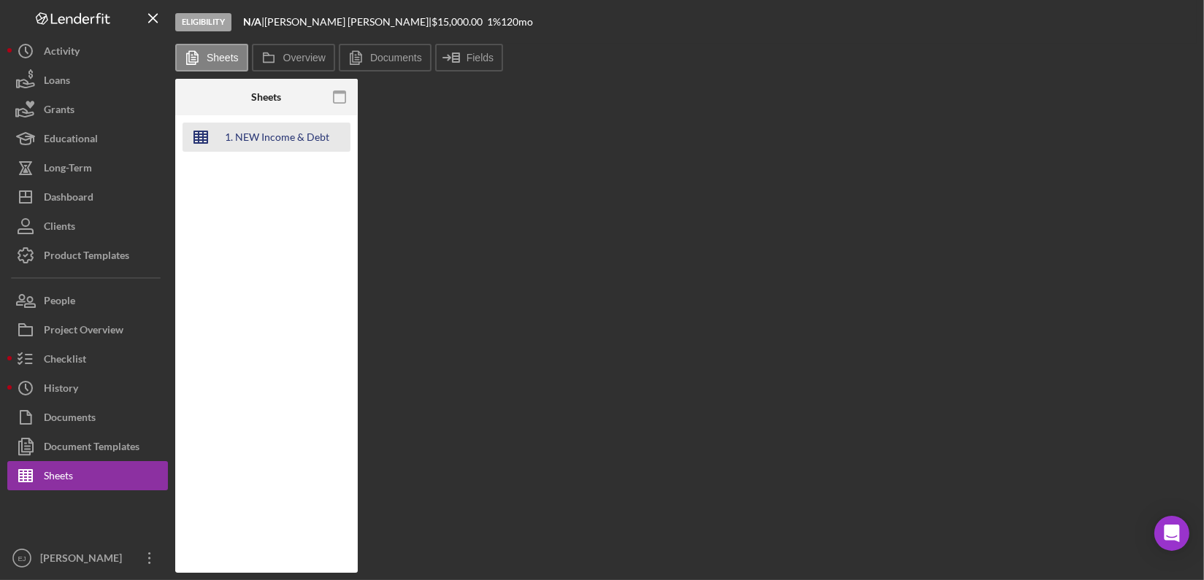
click at [200, 140] on line "button" at bounding box center [200, 140] width 13 height 0
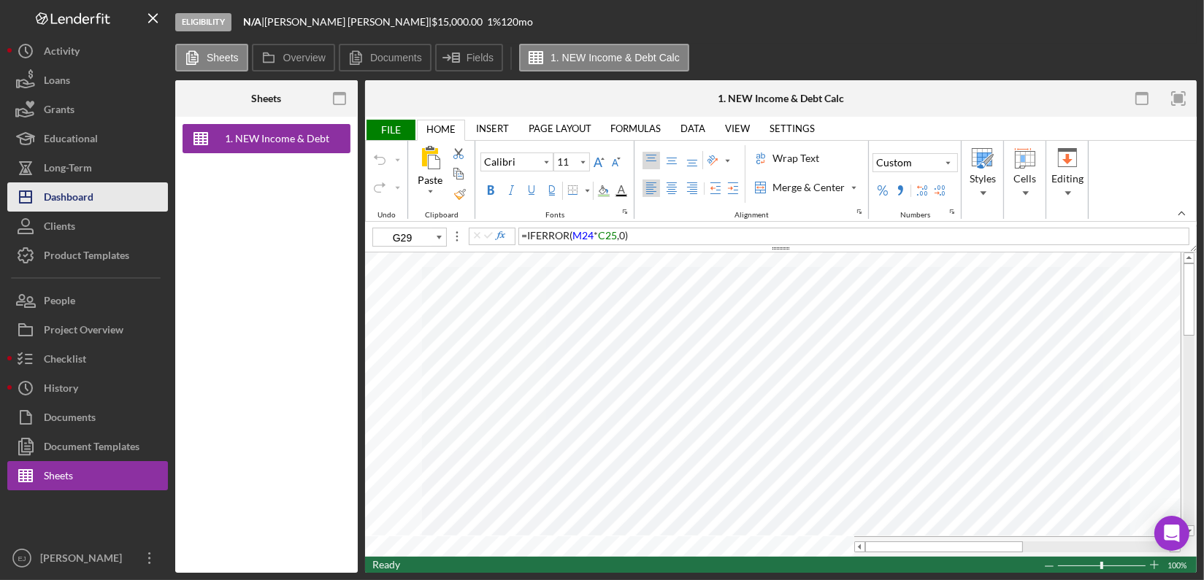
click at [100, 203] on button "Icon/Dashboard Dashboard" at bounding box center [87, 197] width 161 height 29
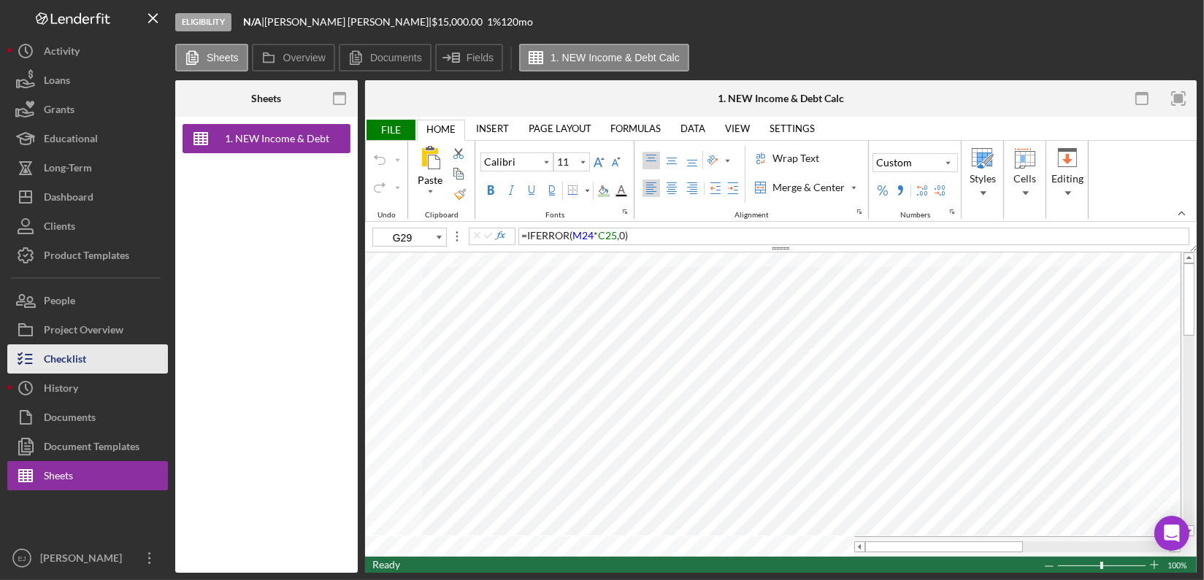
click at [110, 366] on button "Checklist" at bounding box center [87, 359] width 161 height 29
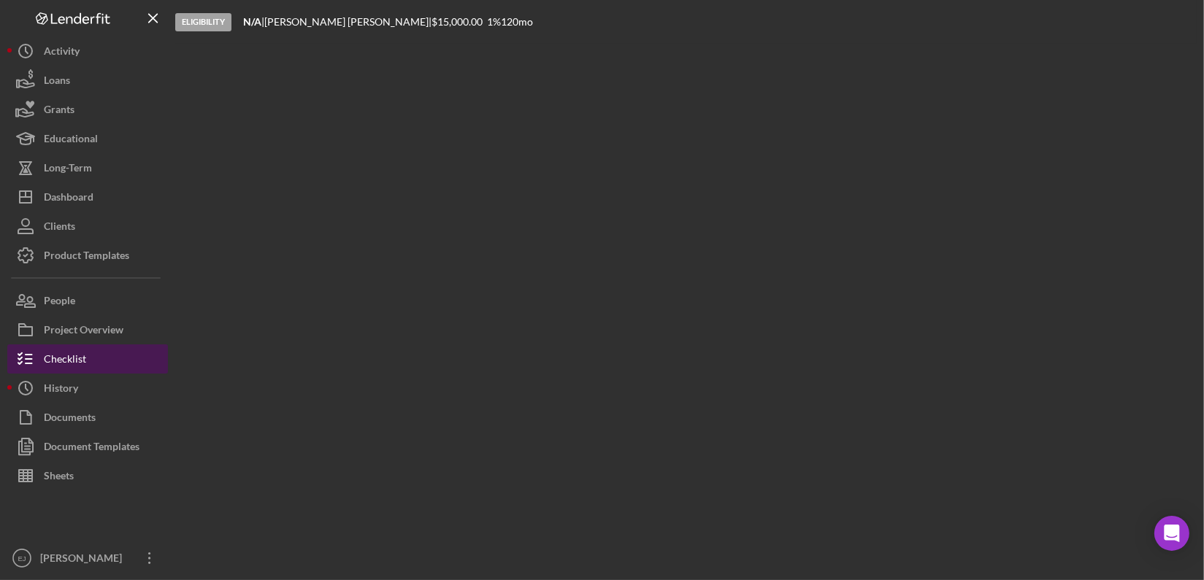
click at [110, 366] on button "Checklist" at bounding box center [87, 359] width 161 height 29
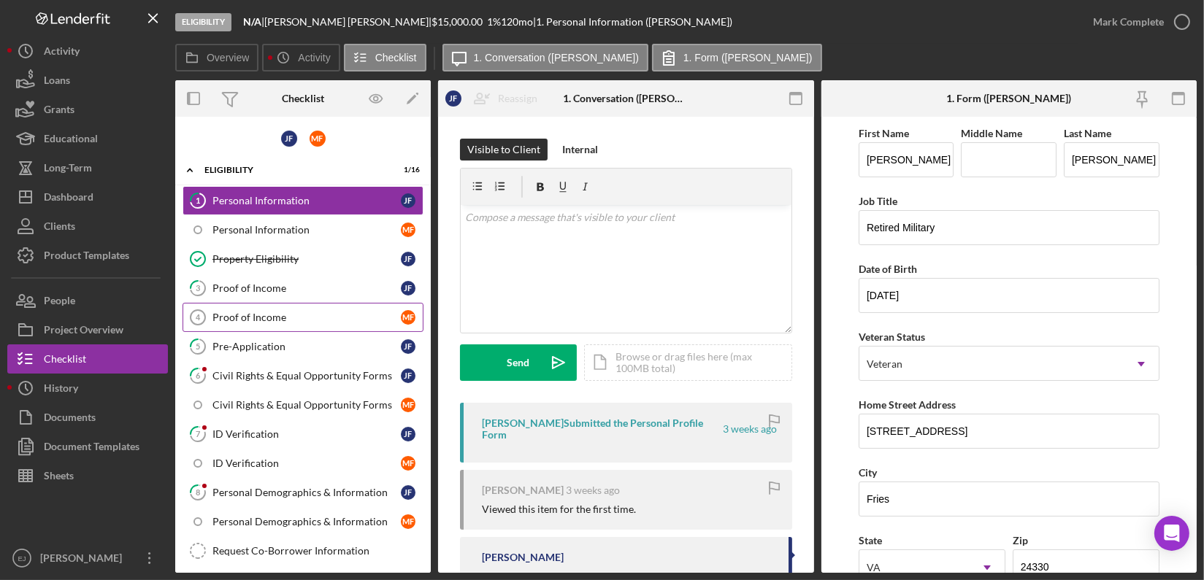
click at [298, 312] on div "Proof of Income" at bounding box center [306, 318] width 188 height 12
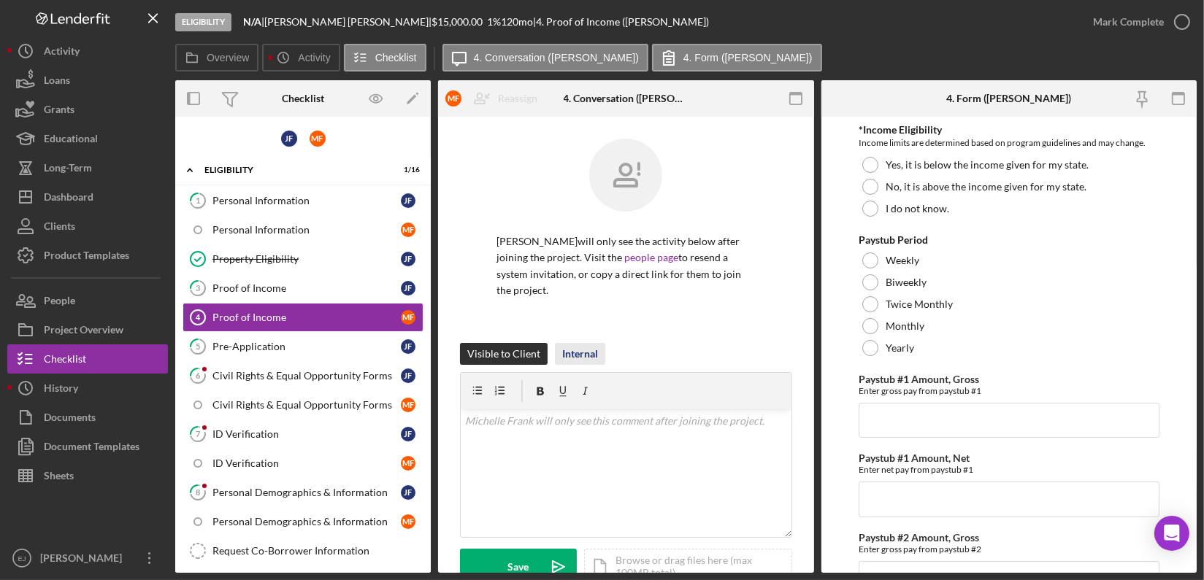
click at [569, 353] on div "Internal" at bounding box center [580, 354] width 36 height 22
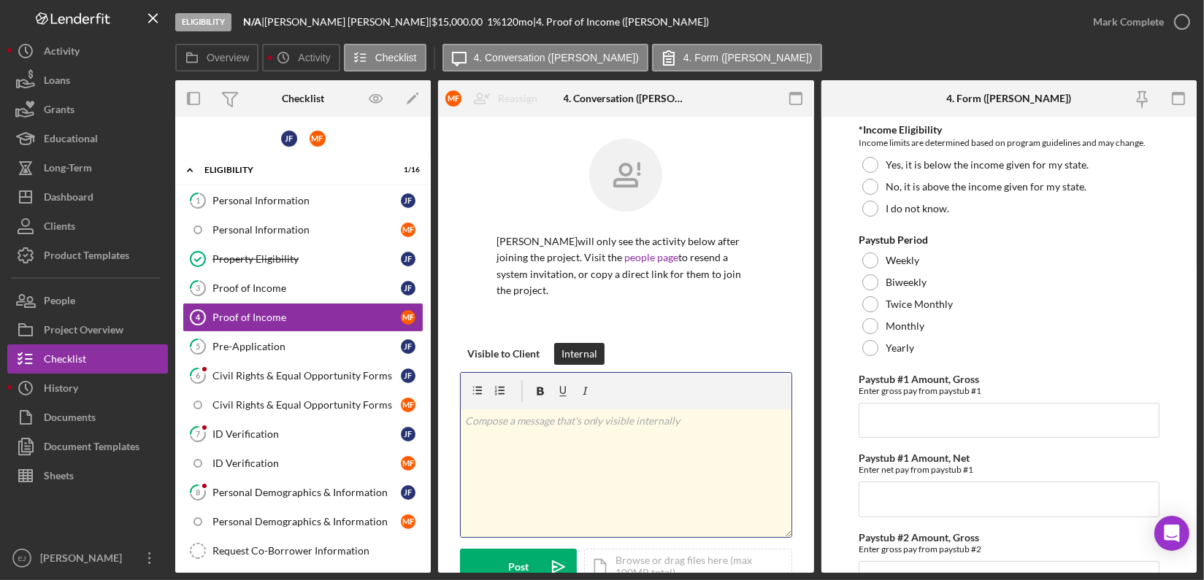
click at [495, 423] on p at bounding box center [626, 421] width 322 height 16
click at [277, 274] on link "3 Proof of Income [PERSON_NAME]" at bounding box center [303, 288] width 241 height 29
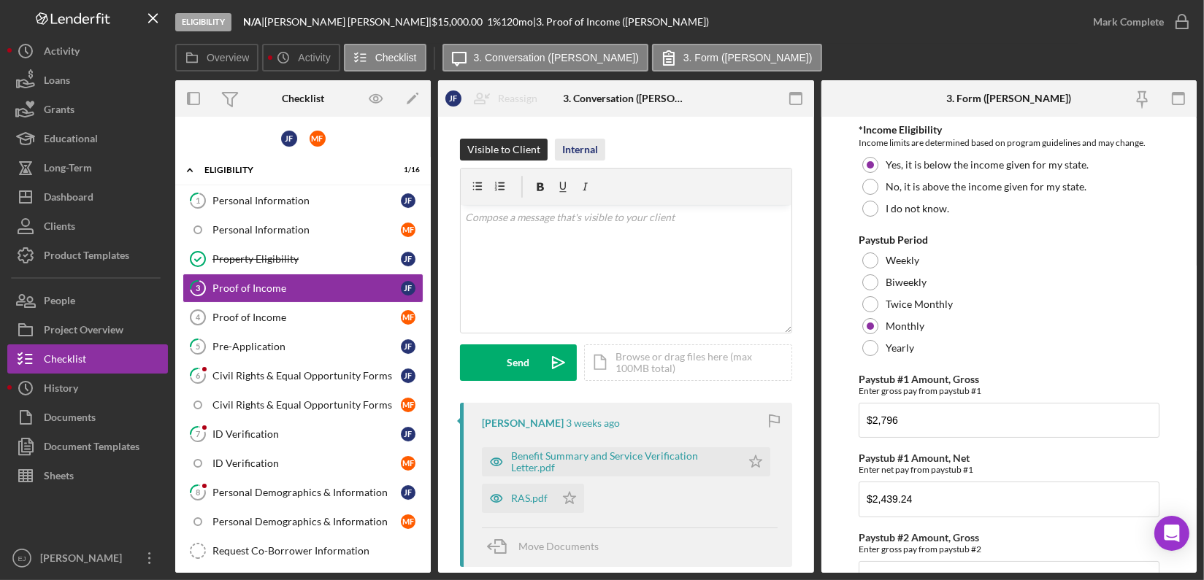
click at [583, 155] on div "Internal" at bounding box center [580, 150] width 36 height 22
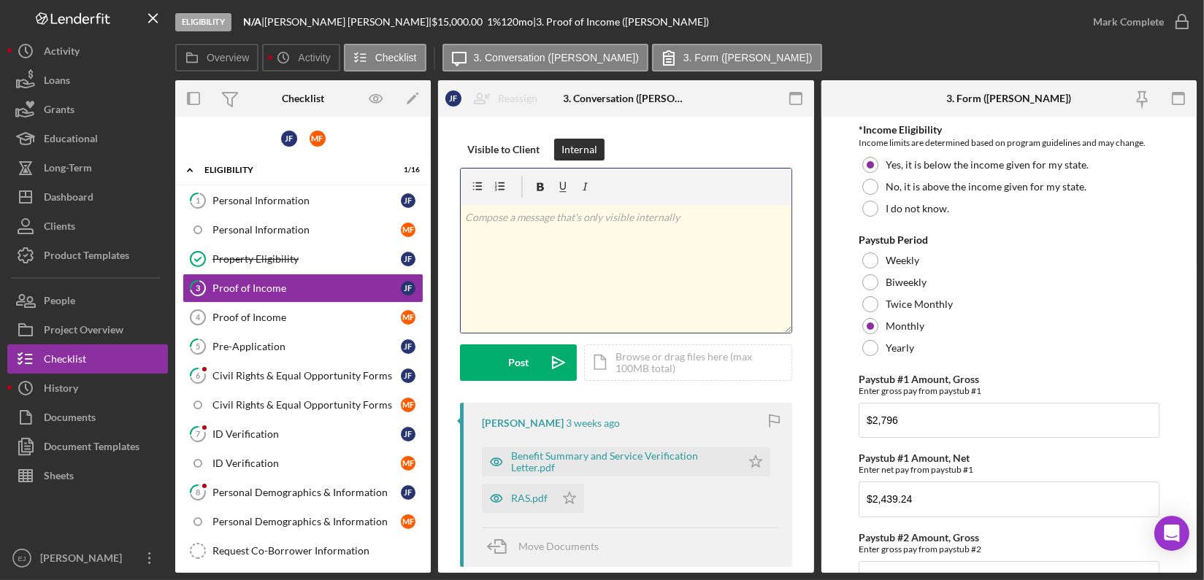
click at [530, 237] on div "v Color teal Color pink Remove color Add row above Add row below Add column bef…" at bounding box center [626, 269] width 331 height 128
click at [522, 213] on p "Gross Yearly-441861.82" at bounding box center [626, 218] width 322 height 16
click at [542, 222] on p "Gross Yearly$-441861.82" at bounding box center [626, 218] width 322 height 16
click at [618, 219] on p "Gross Yearly$-41,1861.82" at bounding box center [626, 218] width 322 height 16
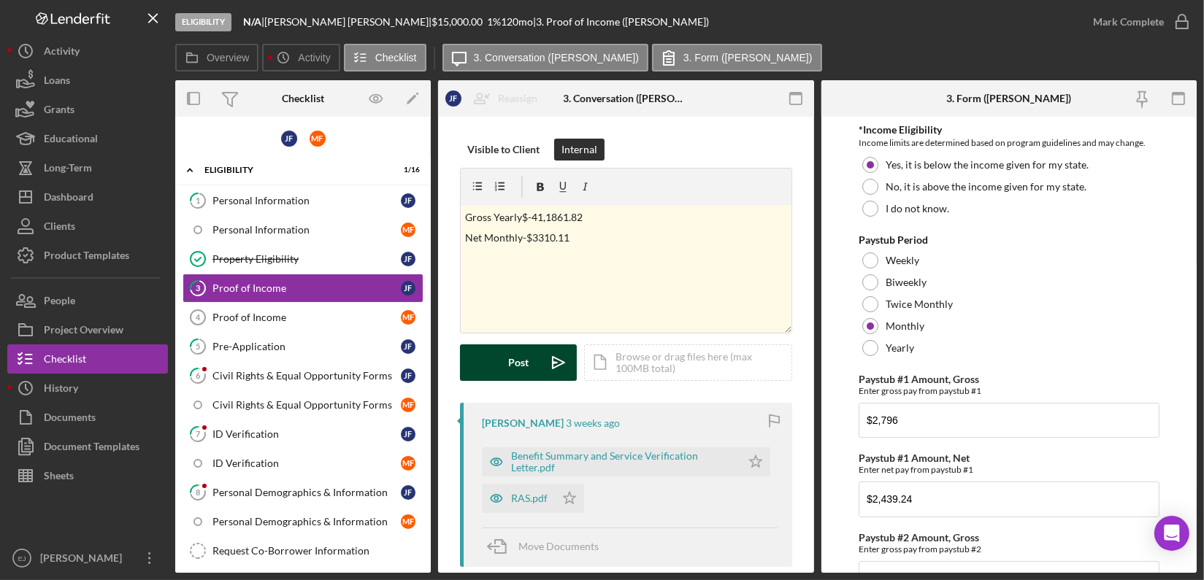
click at [507, 364] on button "Post Icon/icon-invite-send" at bounding box center [518, 363] width 117 height 37
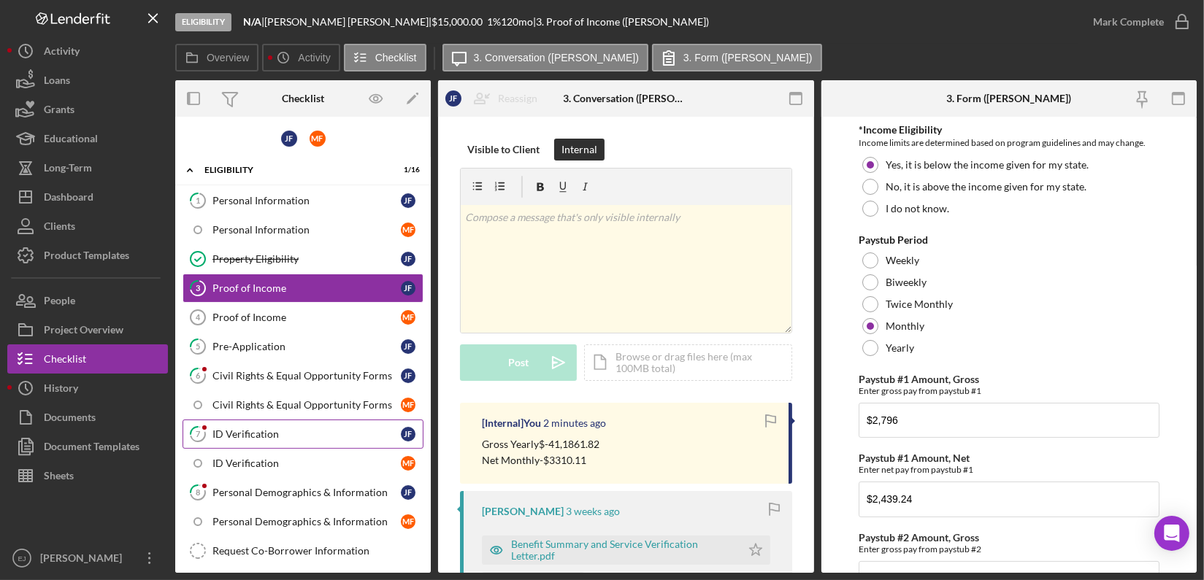
click at [288, 429] on div "ID Verification" at bounding box center [306, 435] width 188 height 12
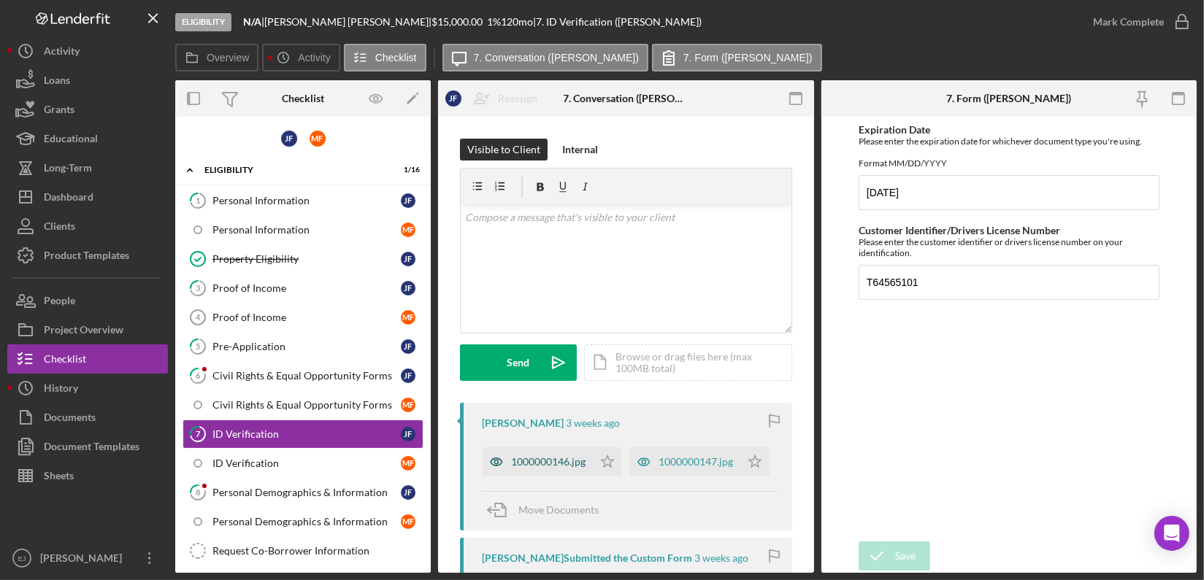
click at [575, 457] on div "1000000146.jpg" at bounding box center [548, 462] width 74 height 12
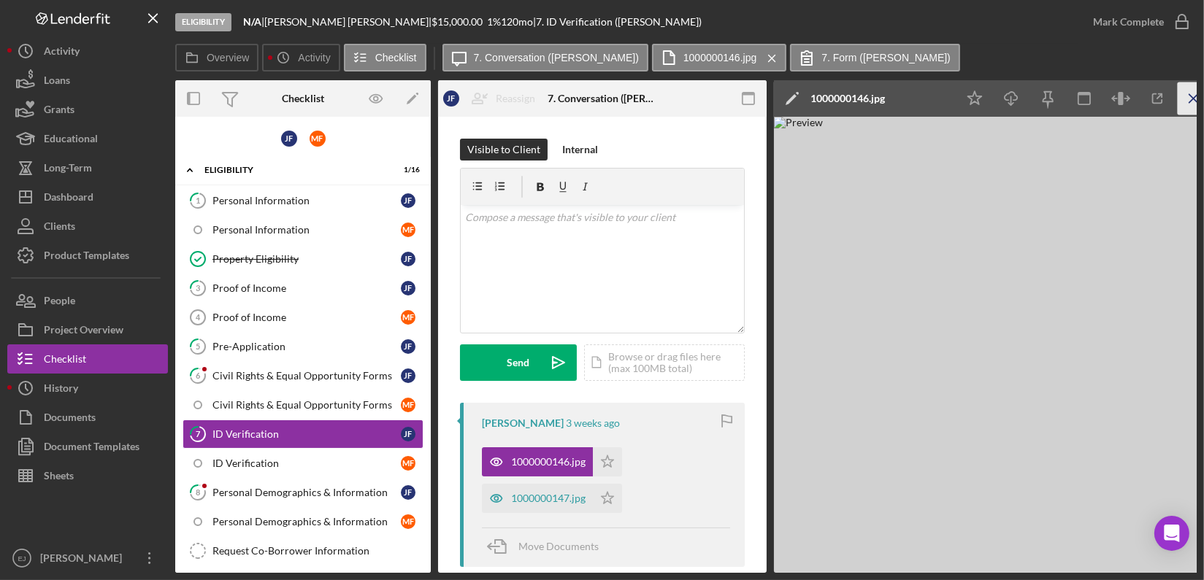
click at [1185, 99] on icon "Icon/Menu Close" at bounding box center [1194, 99] width 33 height 33
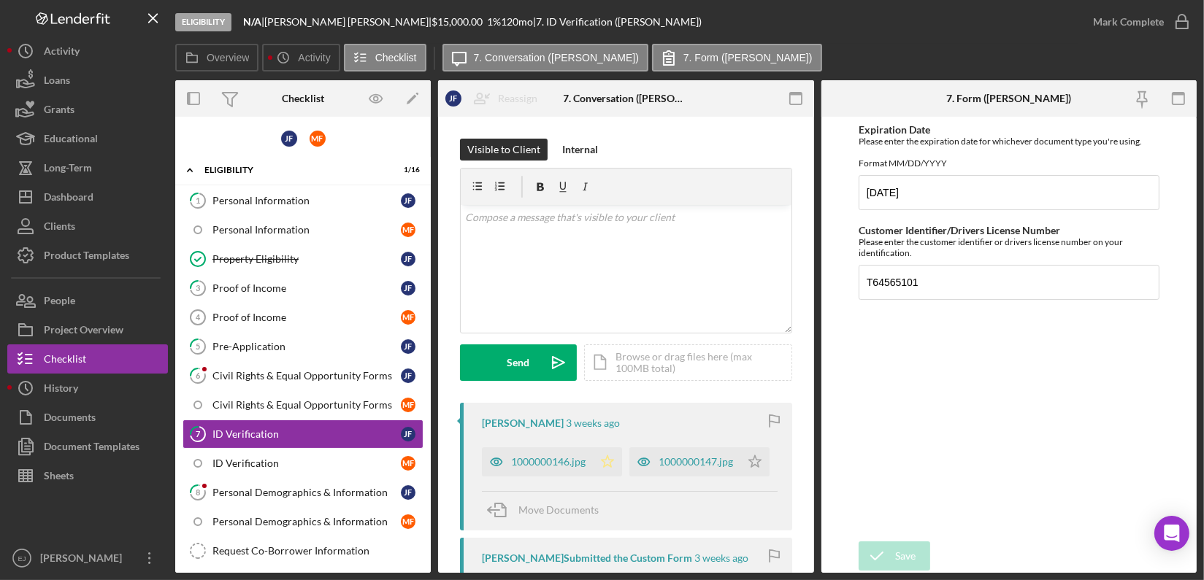
click at [604, 459] on polygon "button" at bounding box center [608, 462] width 12 height 12
click at [1181, 26] on icon "button" at bounding box center [1182, 22] width 37 height 37
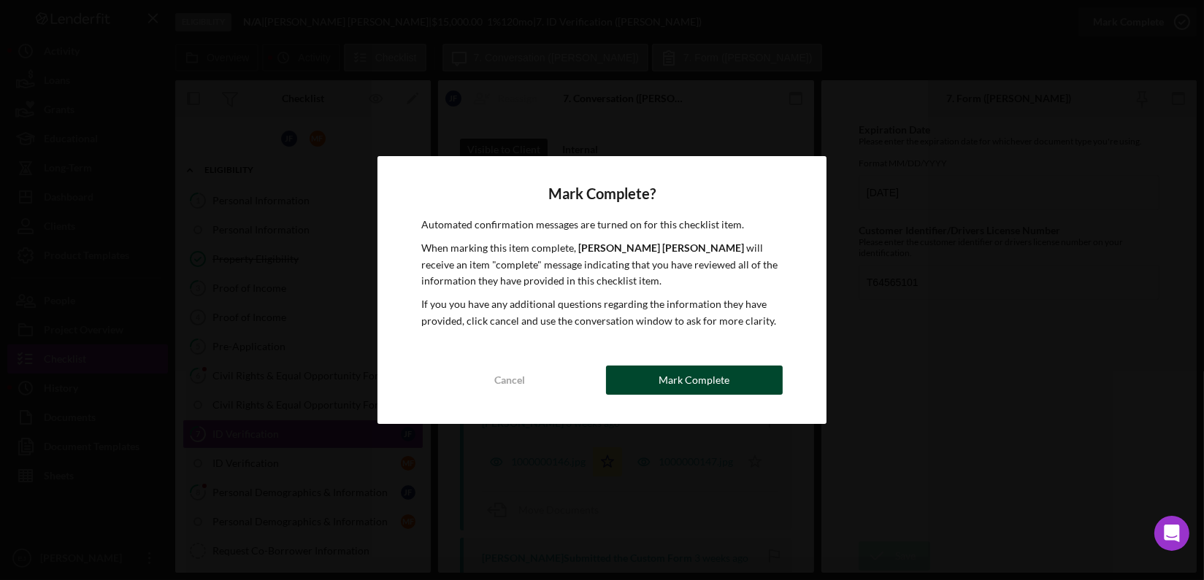
click at [752, 384] on button "Mark Complete" at bounding box center [694, 380] width 177 height 29
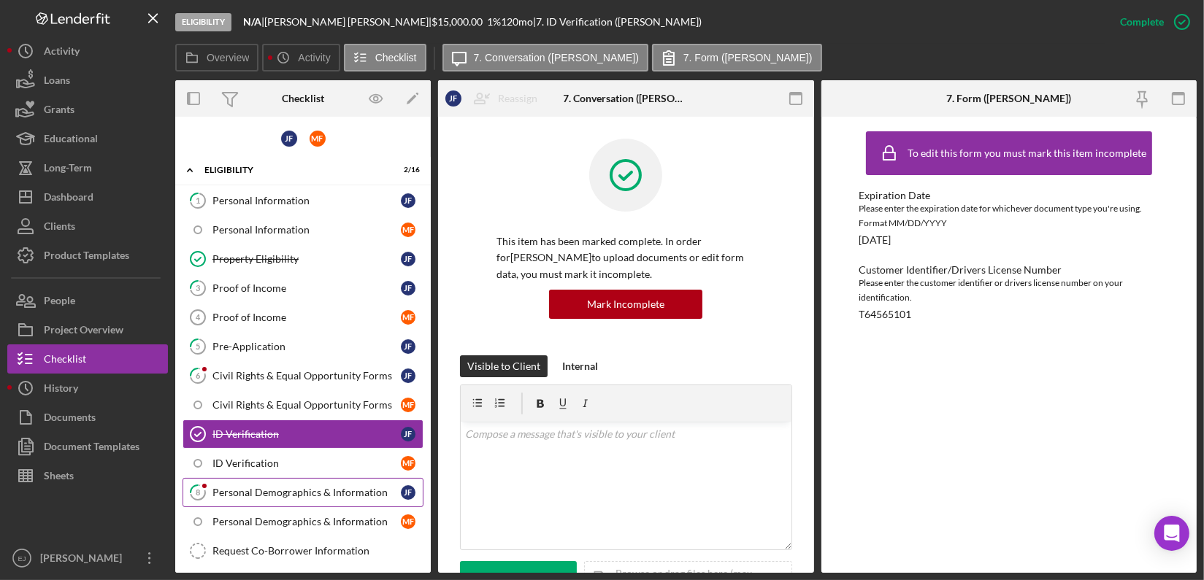
click at [383, 489] on div "Personal Demographics & Information" at bounding box center [306, 493] width 188 height 12
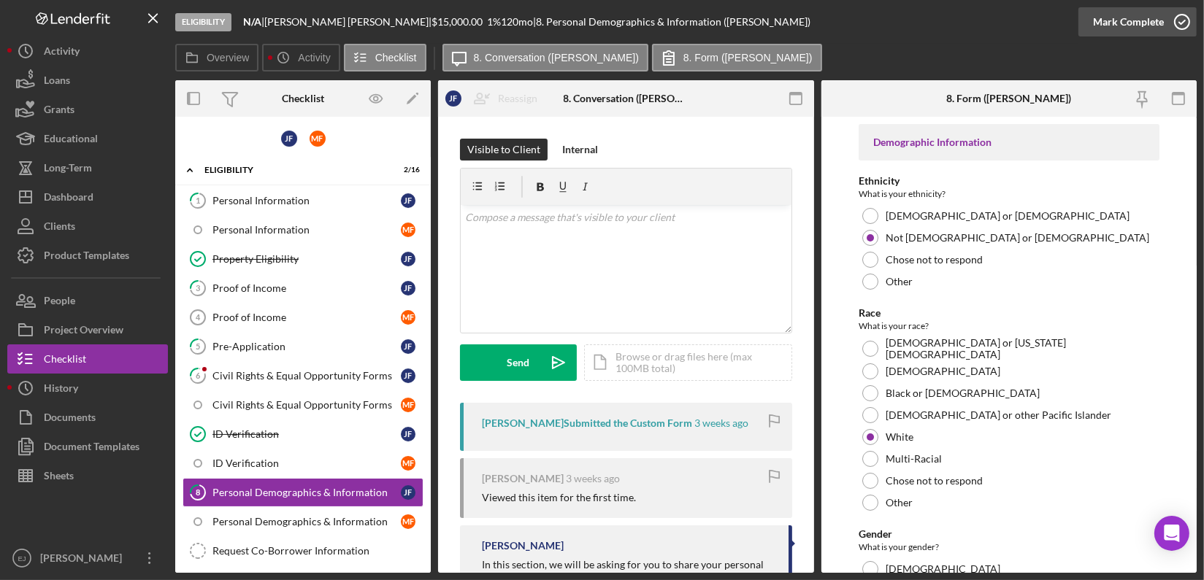
click at [1186, 19] on icon "button" at bounding box center [1182, 22] width 37 height 37
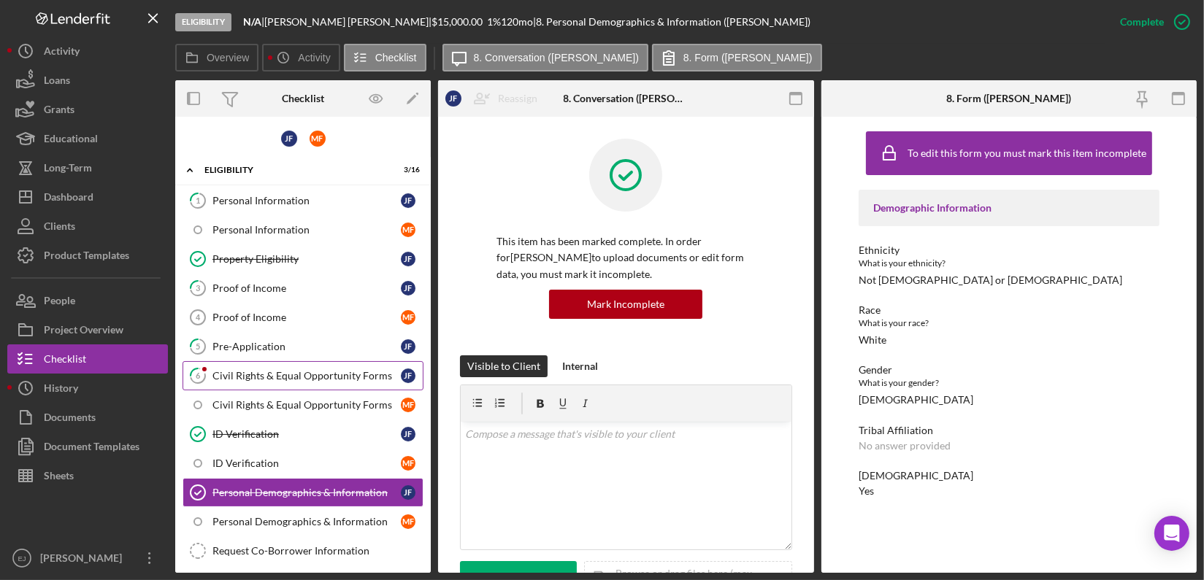
click at [288, 378] on div "Civil Rights & Equal Opportunity Forms" at bounding box center [306, 376] width 188 height 12
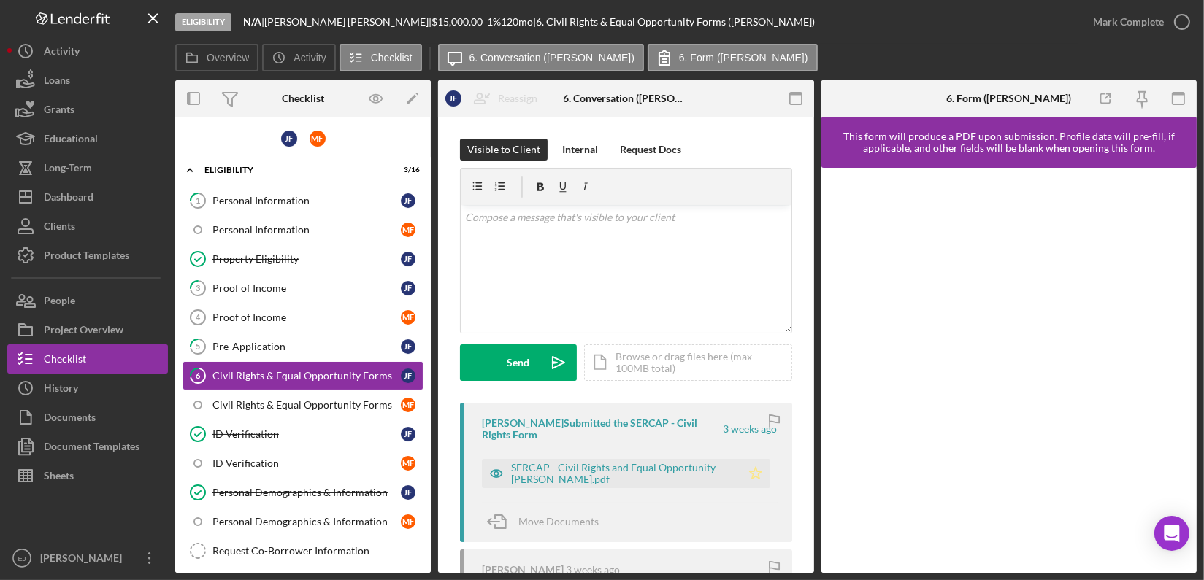
click at [758, 475] on icon "Icon/Star" at bounding box center [755, 473] width 29 height 29
click at [1181, 14] on icon "button" at bounding box center [1182, 22] width 37 height 37
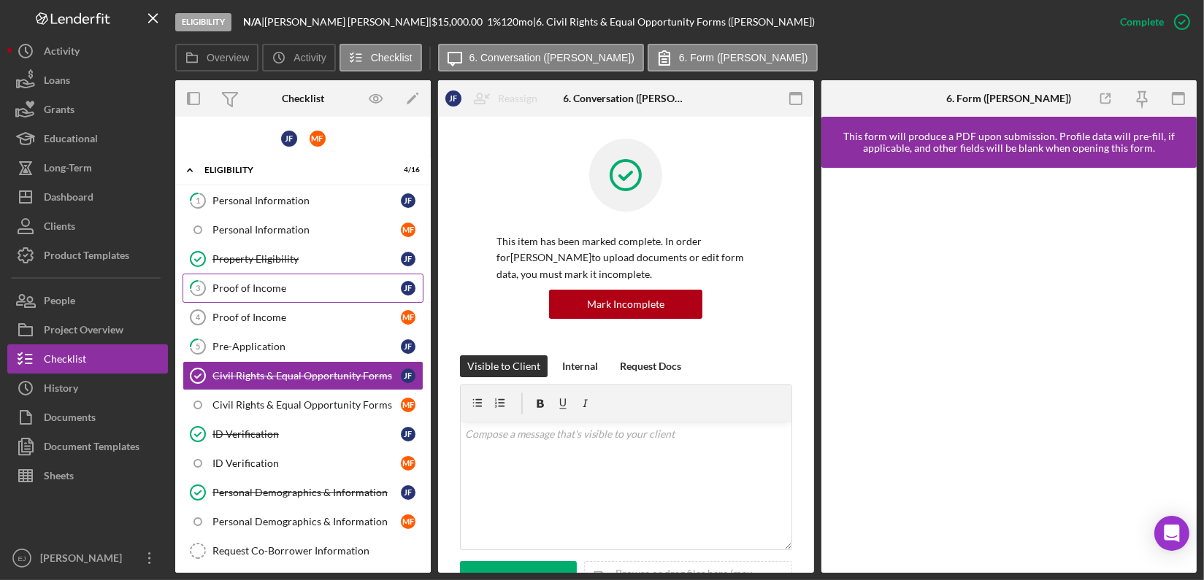
click at [311, 293] on link "3 Proof of Income [PERSON_NAME]" at bounding box center [303, 288] width 241 height 29
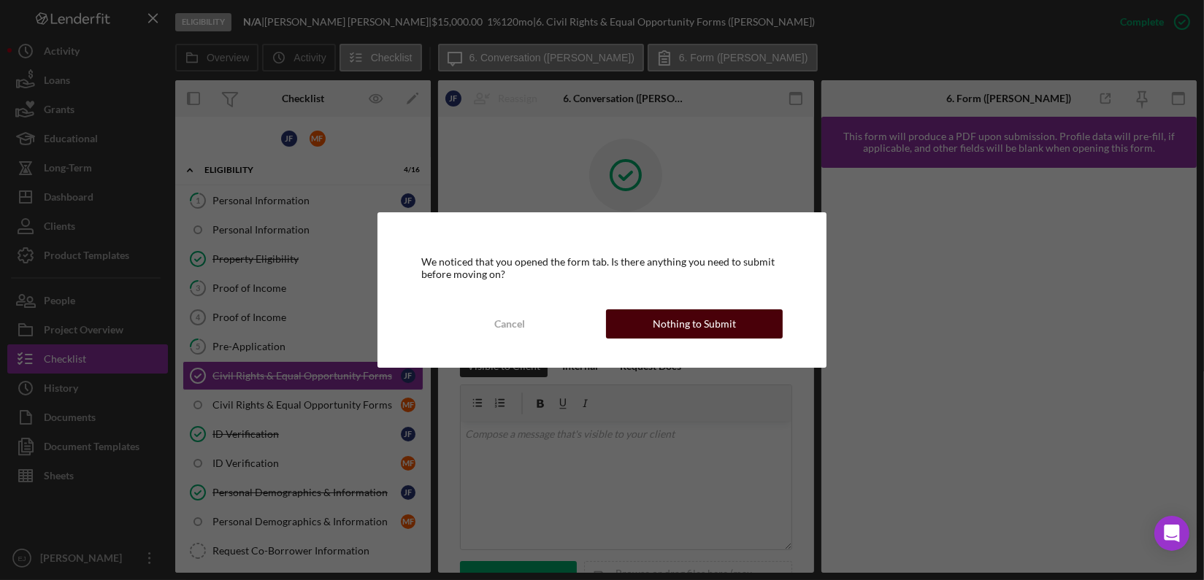
click at [721, 322] on div "Nothing to Submit" at bounding box center [694, 324] width 83 height 29
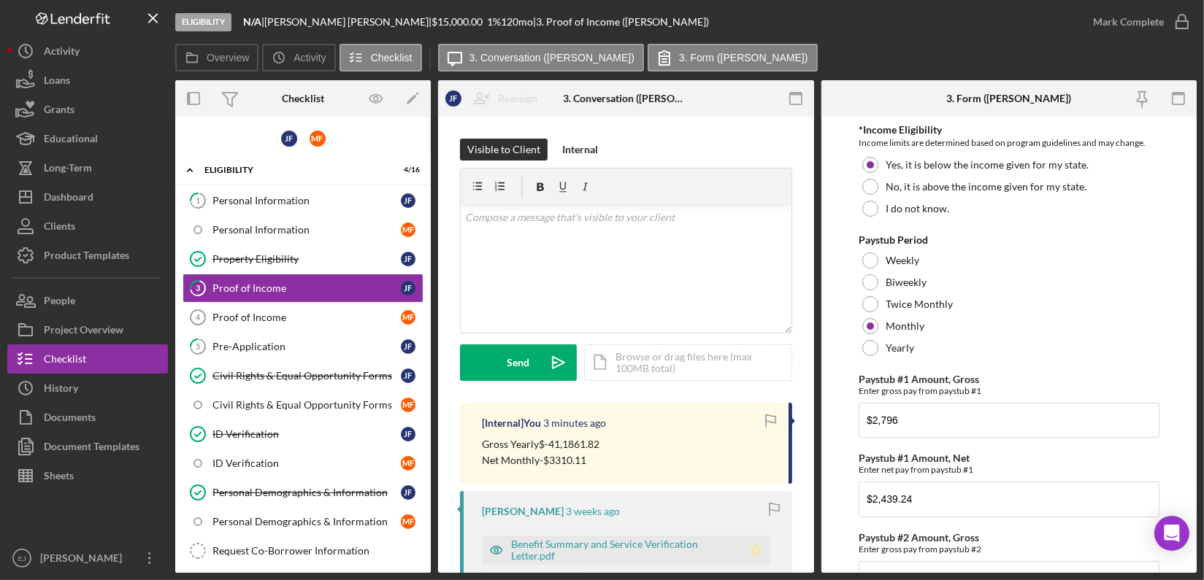
click at [755, 541] on icon "Icon/Star" at bounding box center [755, 550] width 29 height 29
click at [1191, 20] on icon "button" at bounding box center [1182, 22] width 37 height 37
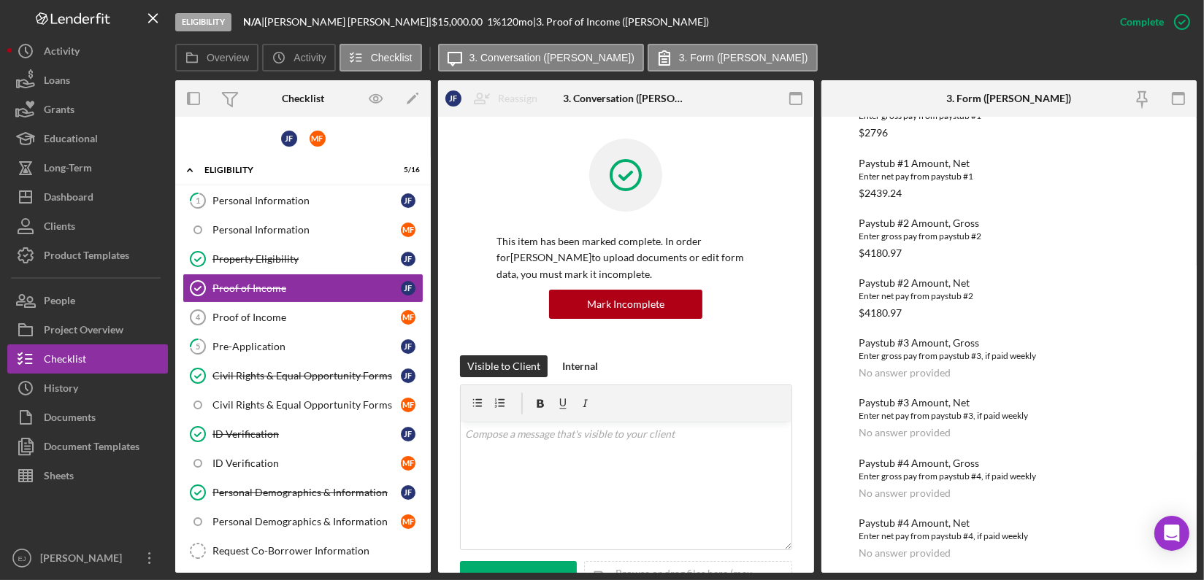
scroll to position [205, 0]
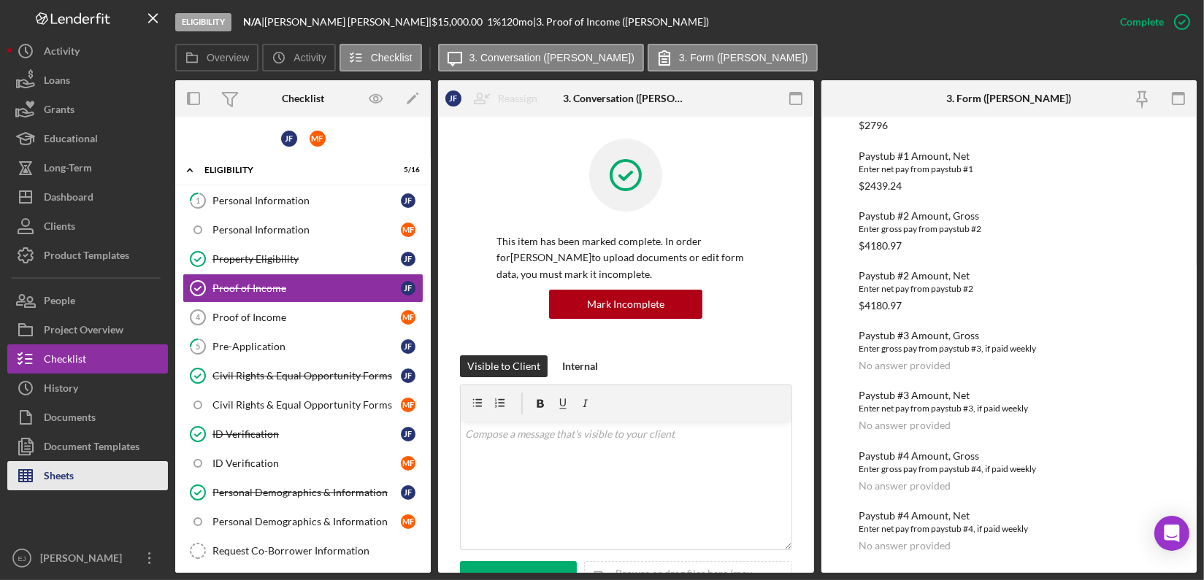
click at [87, 476] on button "Sheets" at bounding box center [87, 475] width 161 height 29
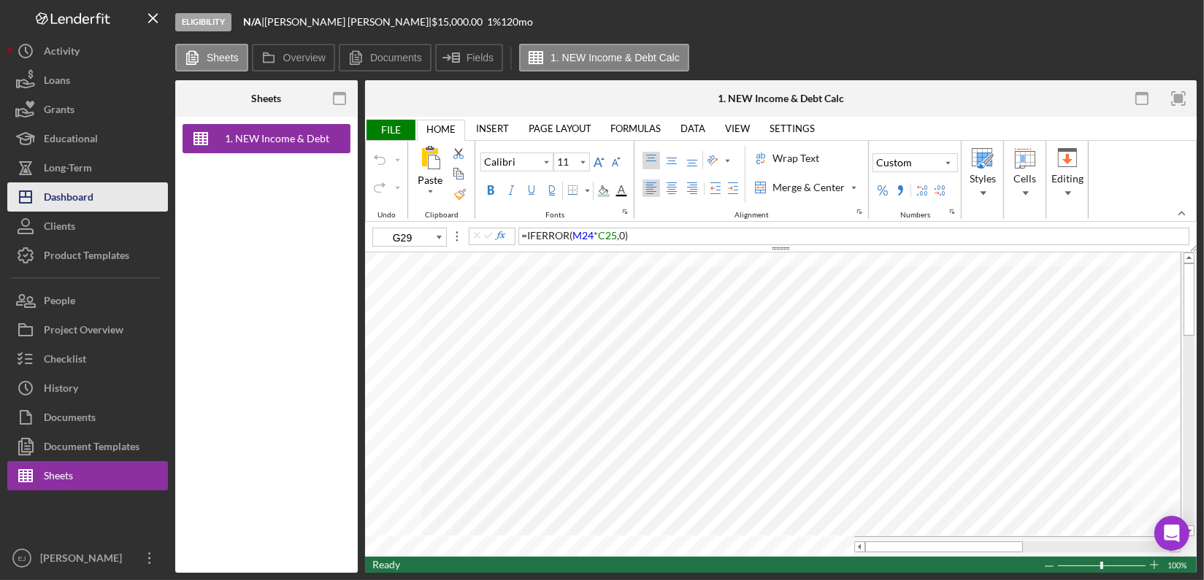
click at [86, 190] on div "Dashboard" at bounding box center [69, 199] width 50 height 33
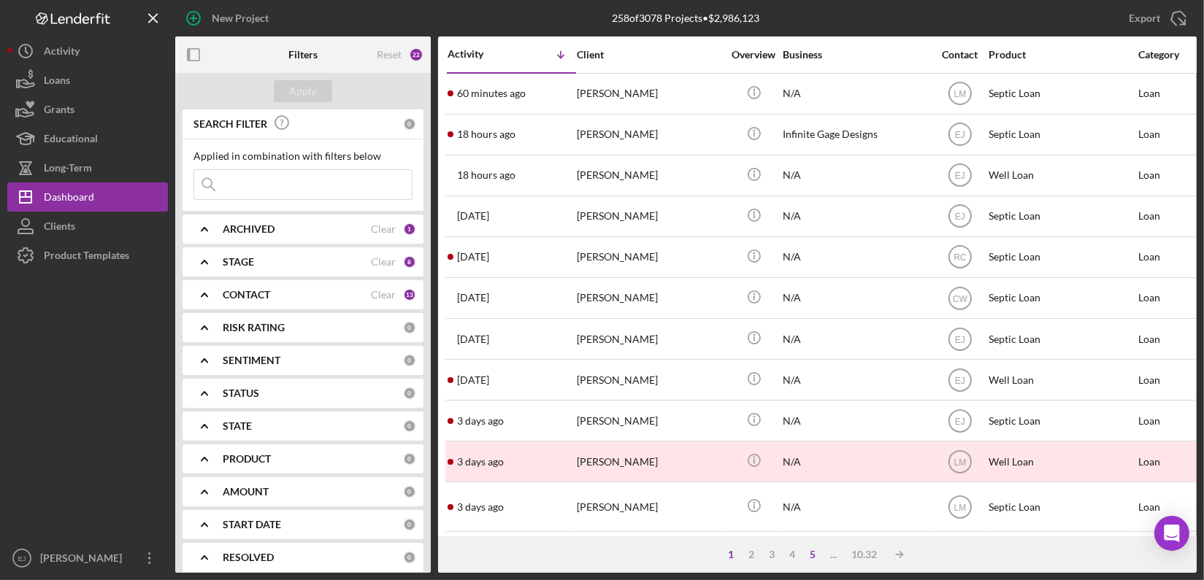
click at [812, 552] on div "5" at bounding box center [813, 555] width 20 height 12
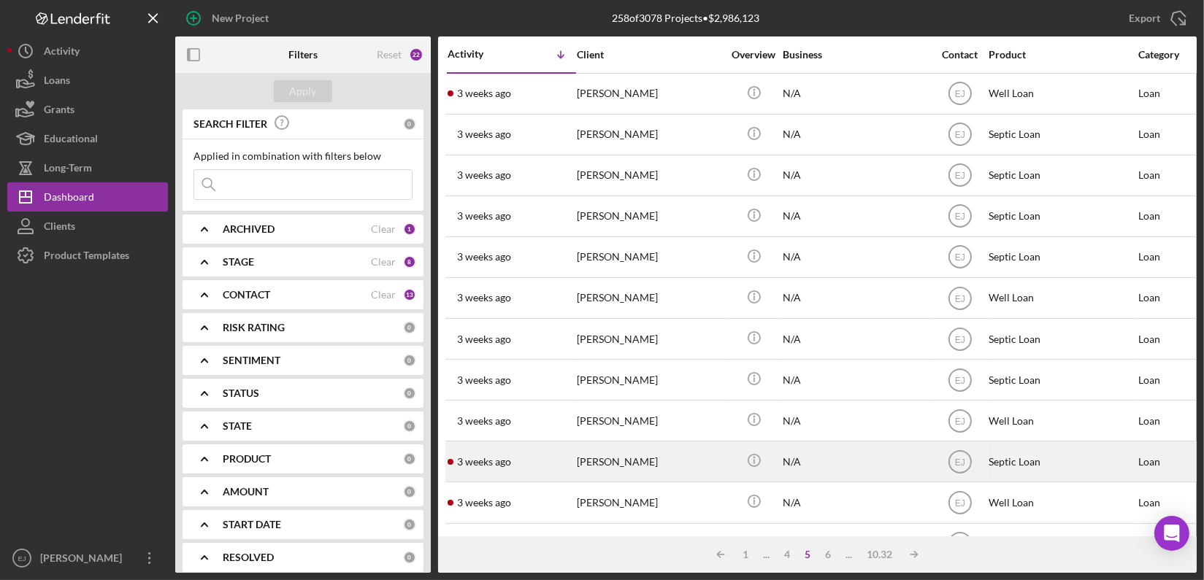
click at [588, 446] on div "[PERSON_NAME]" at bounding box center [650, 461] width 146 height 39
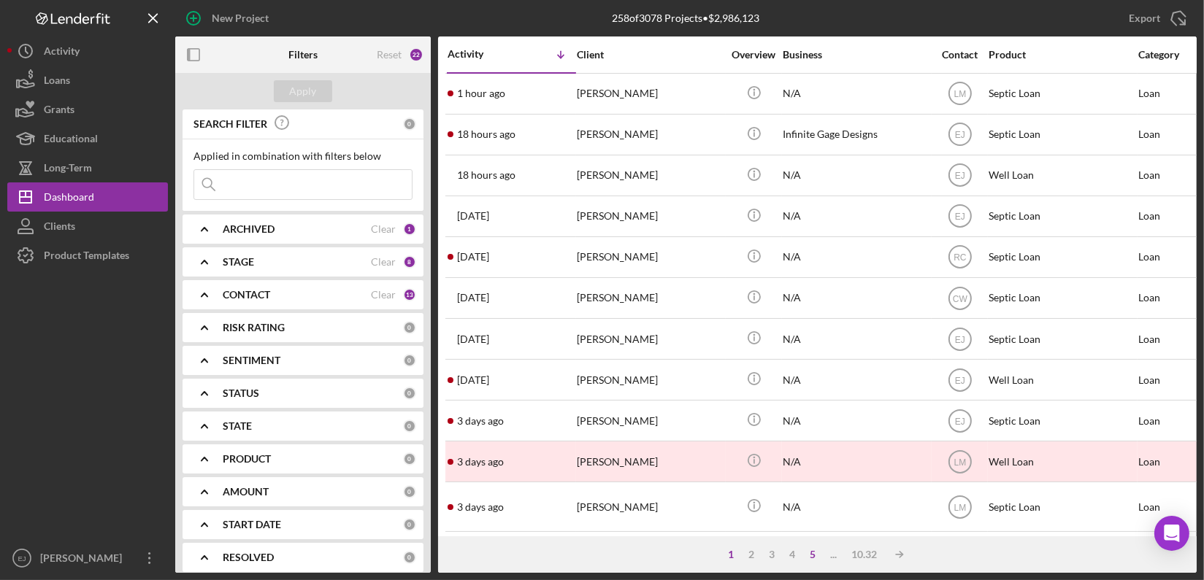
click at [812, 556] on div "5" at bounding box center [813, 555] width 20 height 12
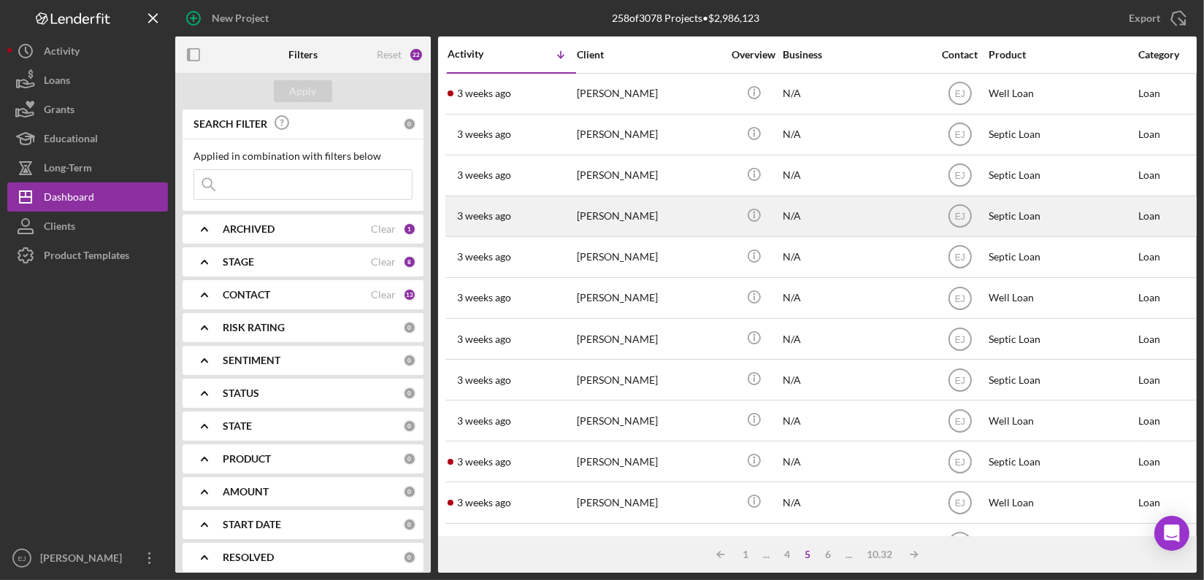
click at [594, 220] on div "[PERSON_NAME]" at bounding box center [650, 216] width 146 height 39
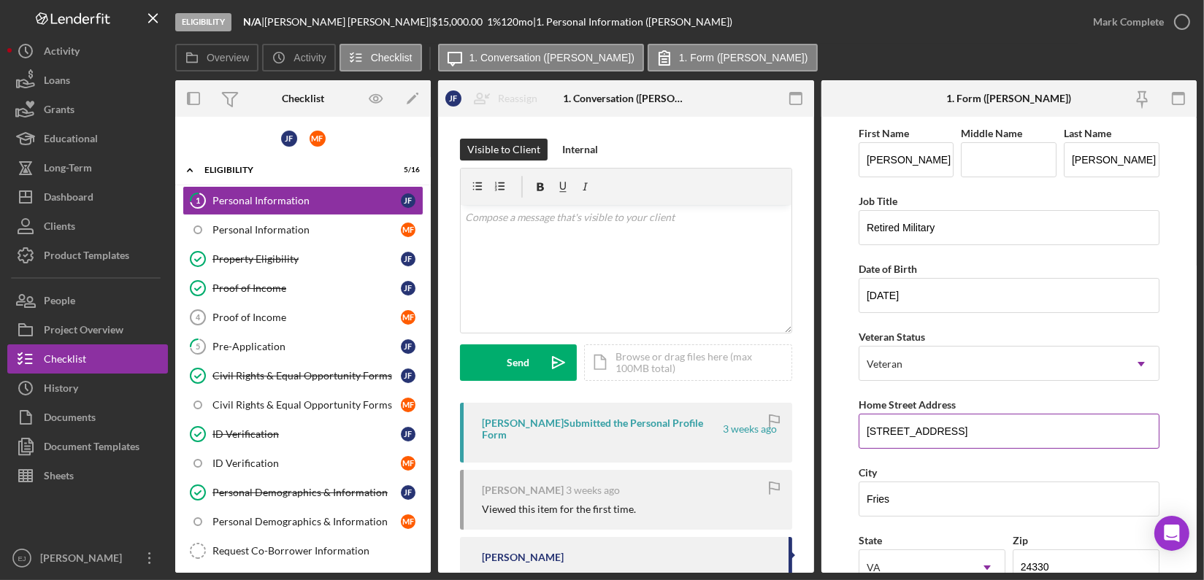
drag, startPoint x: 860, startPoint y: 425, endPoint x: 984, endPoint y: 431, distance: 124.3
click at [984, 431] on input "[STREET_ADDRESS]" at bounding box center [1009, 431] width 301 height 35
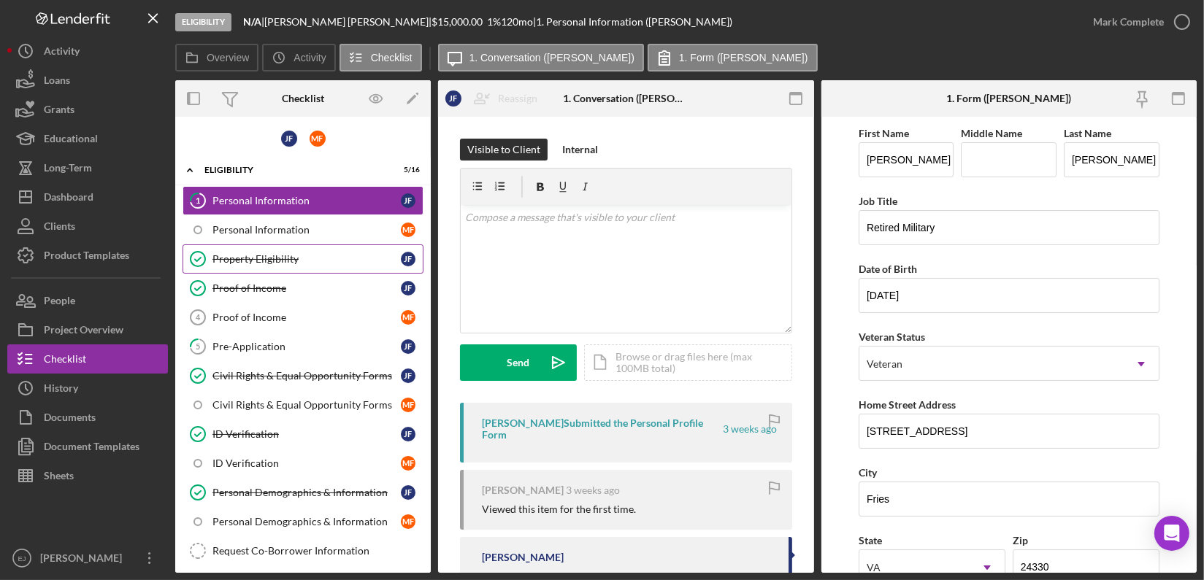
click at [269, 268] on link "Property Eligibility Property Eligibility [PERSON_NAME]" at bounding box center [303, 259] width 241 height 29
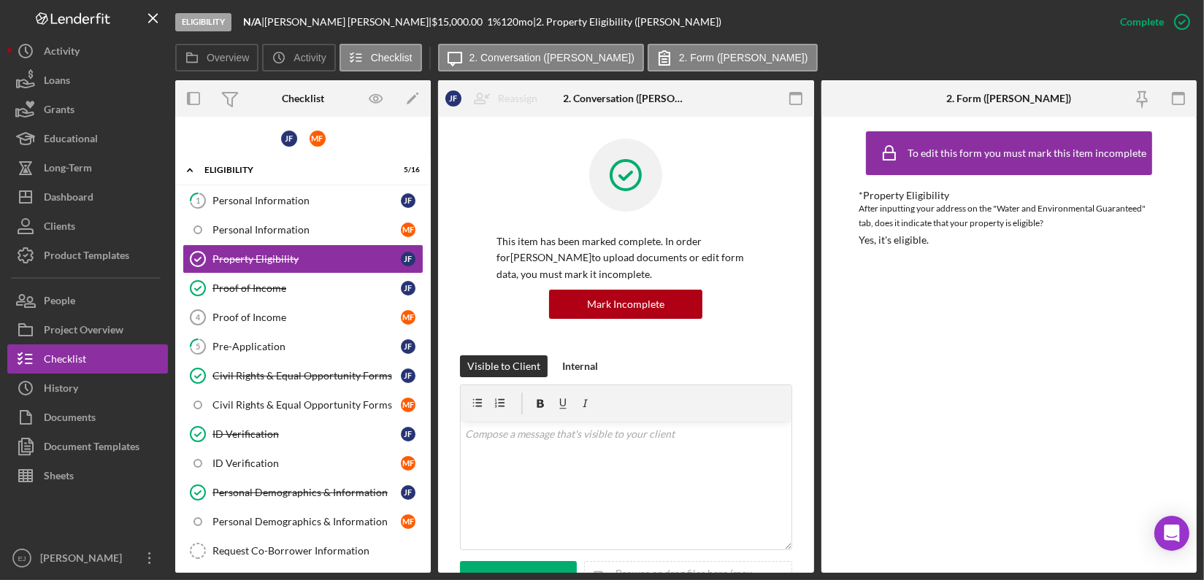
scroll to position [399, 0]
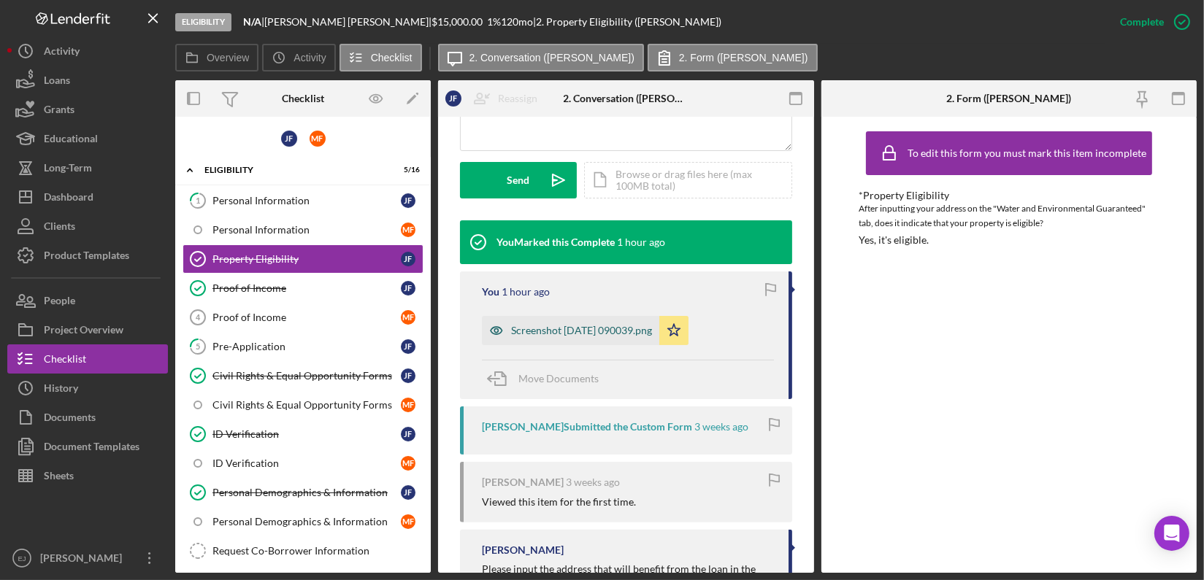
click at [619, 338] on div "Screenshot [DATE] 090039.png" at bounding box center [570, 330] width 177 height 29
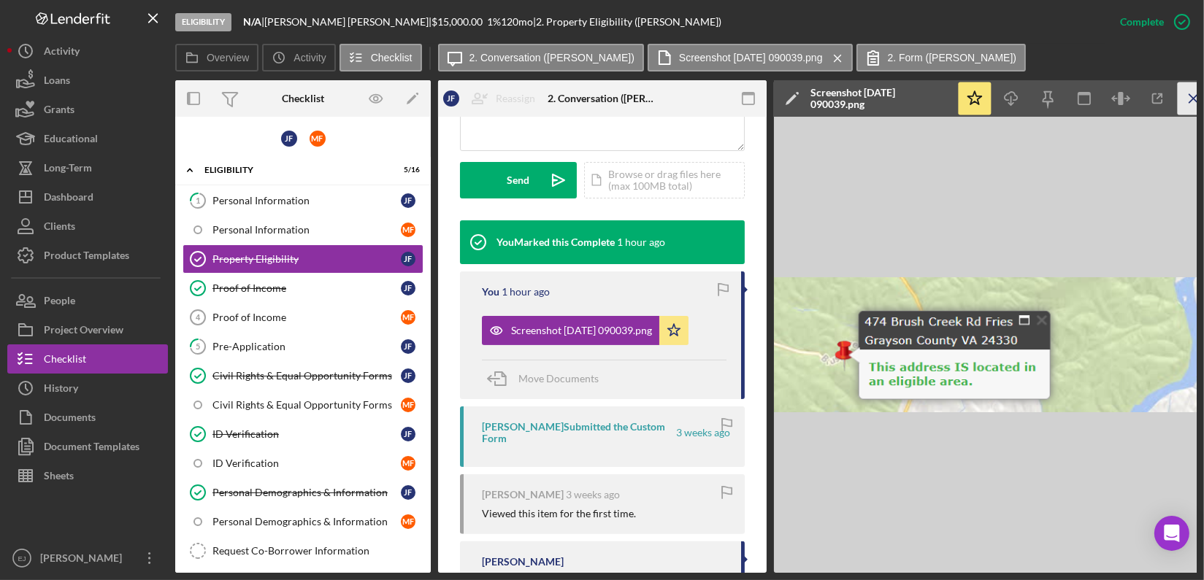
click at [1185, 99] on icon "Icon/Menu Close" at bounding box center [1194, 99] width 33 height 33
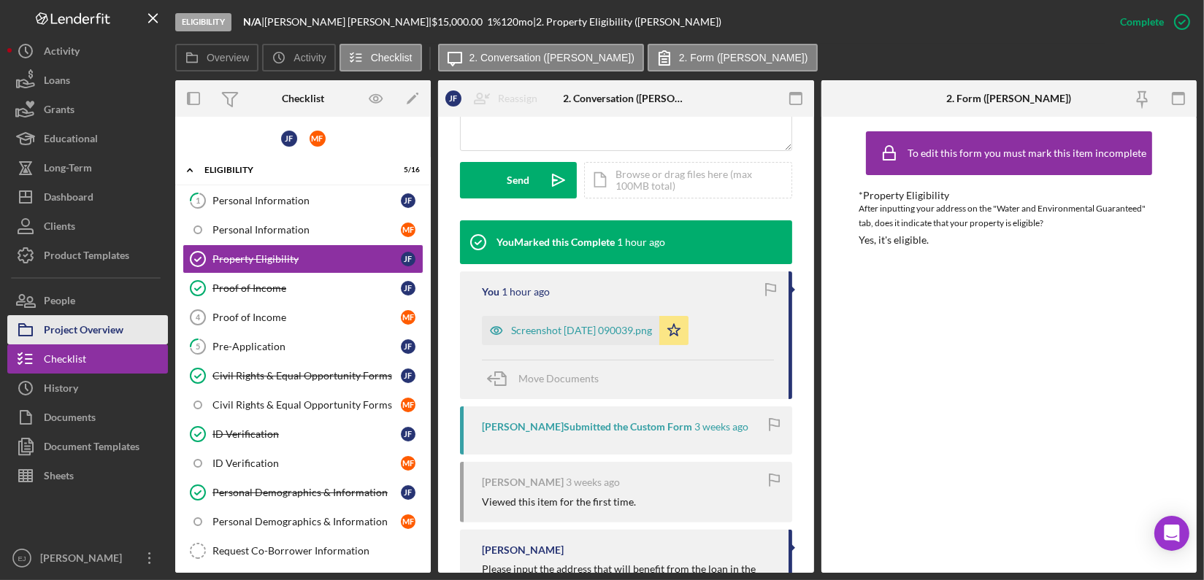
click at [114, 325] on div "Project Overview" at bounding box center [84, 331] width 80 height 33
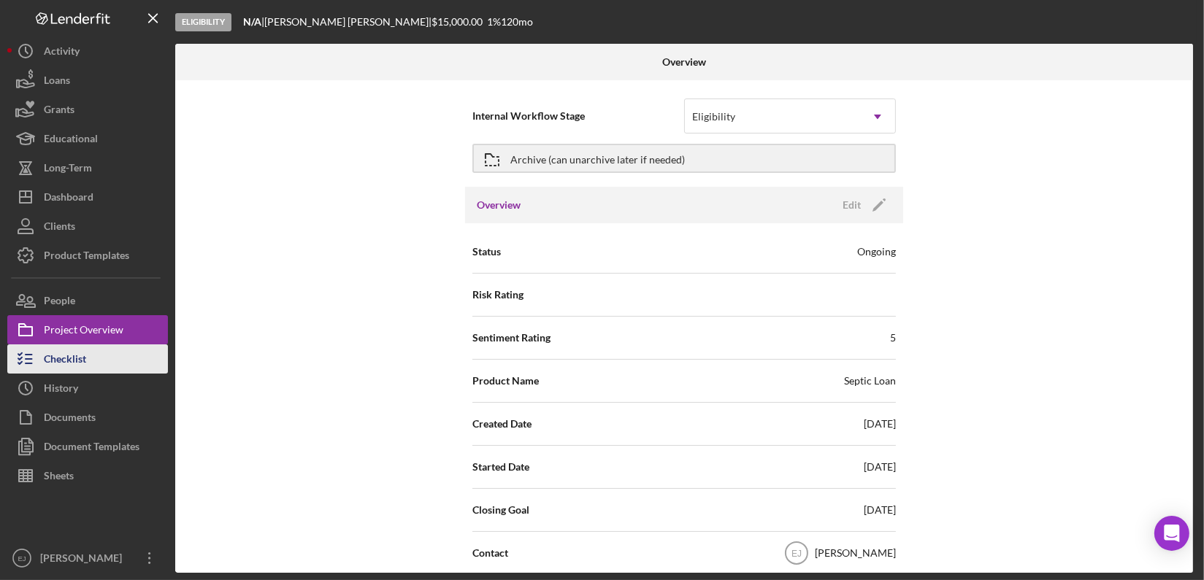
click at [118, 353] on button "Checklist" at bounding box center [87, 359] width 161 height 29
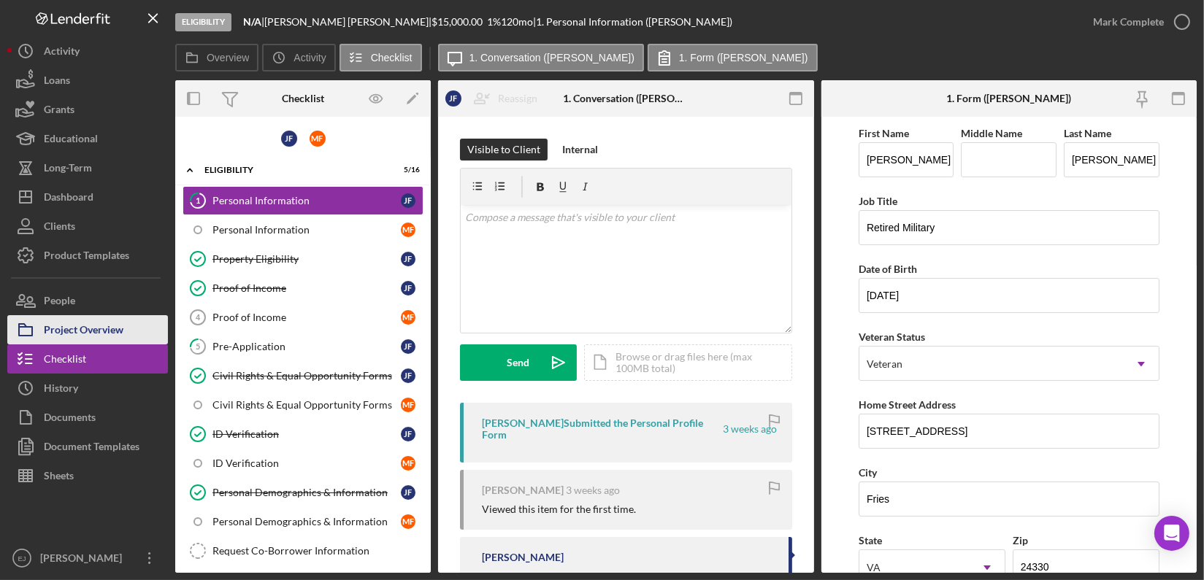
click at [48, 329] on div "Project Overview" at bounding box center [84, 331] width 80 height 33
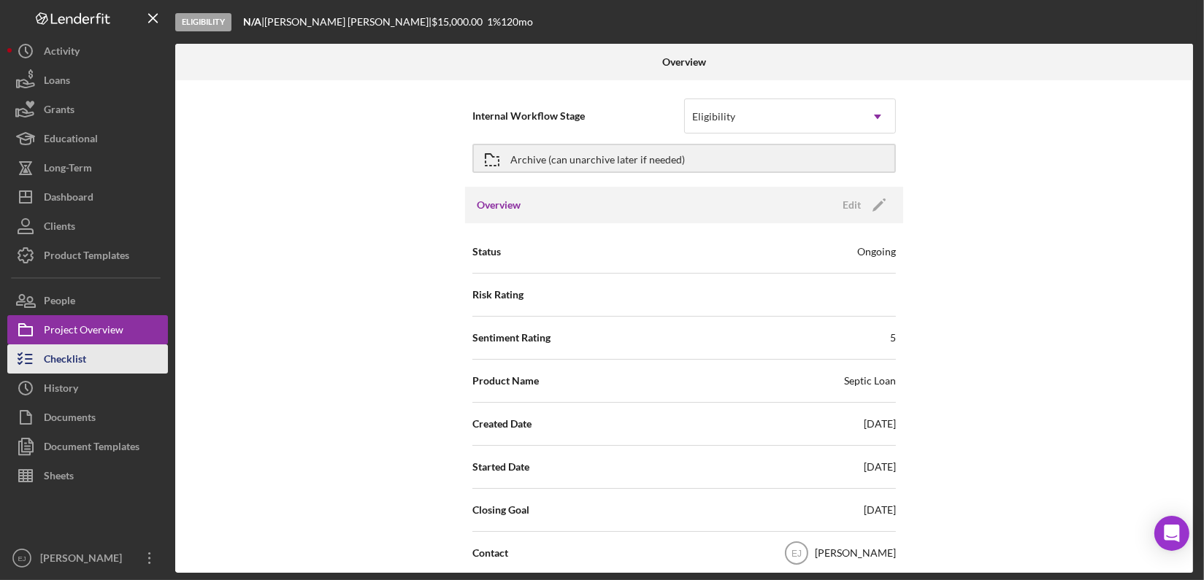
click at [94, 364] on button "Checklist" at bounding box center [87, 359] width 161 height 29
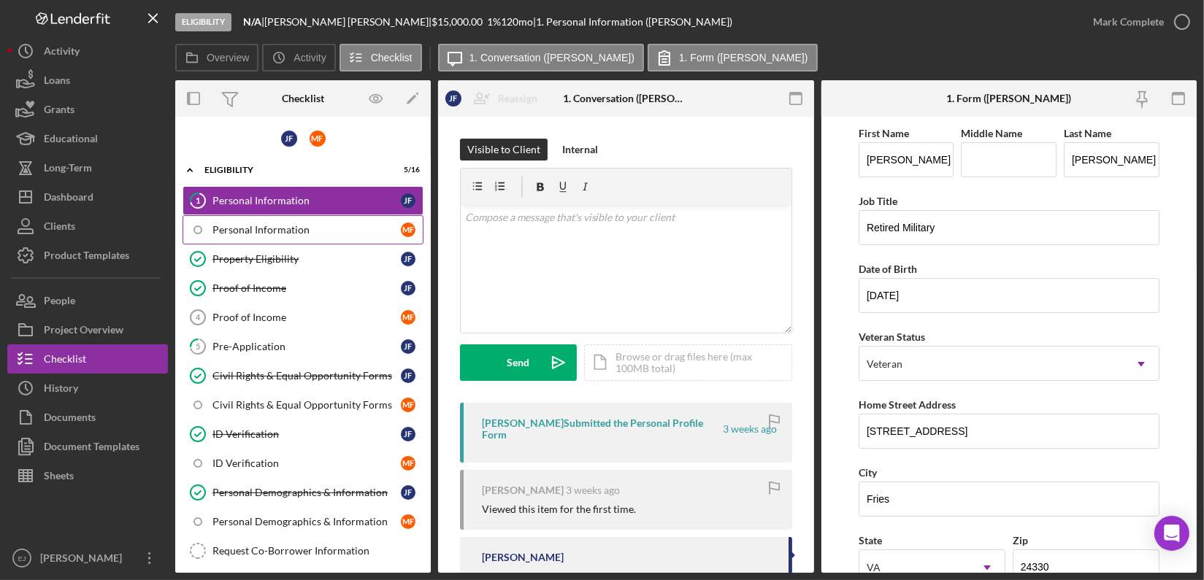
click at [302, 228] on div "Personal Information" at bounding box center [306, 230] width 188 height 12
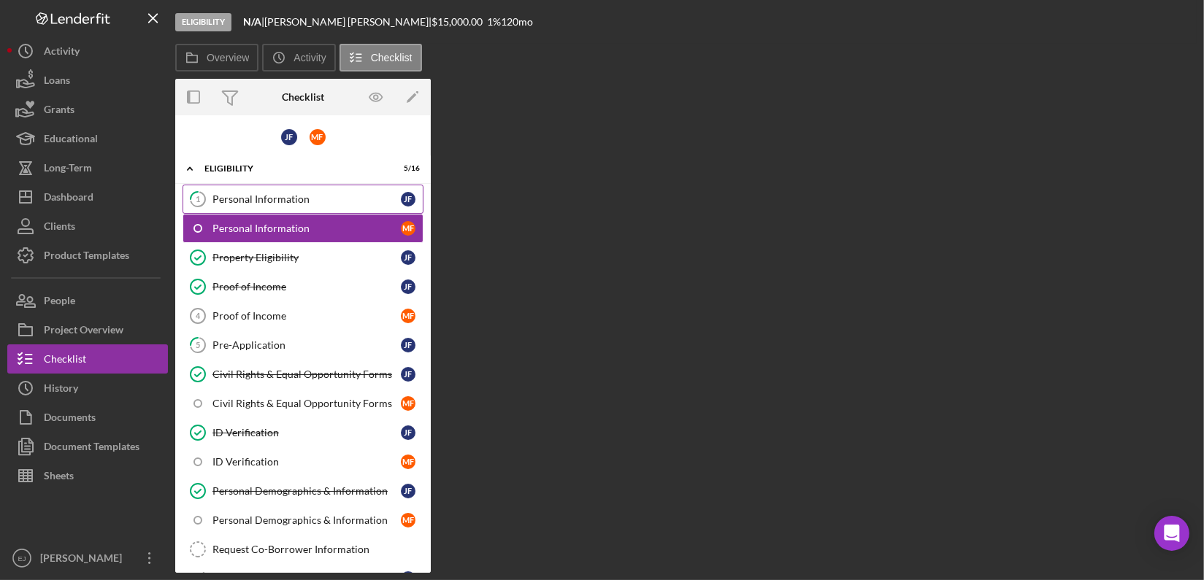
click at [288, 196] on div "Personal Information" at bounding box center [306, 199] width 188 height 12
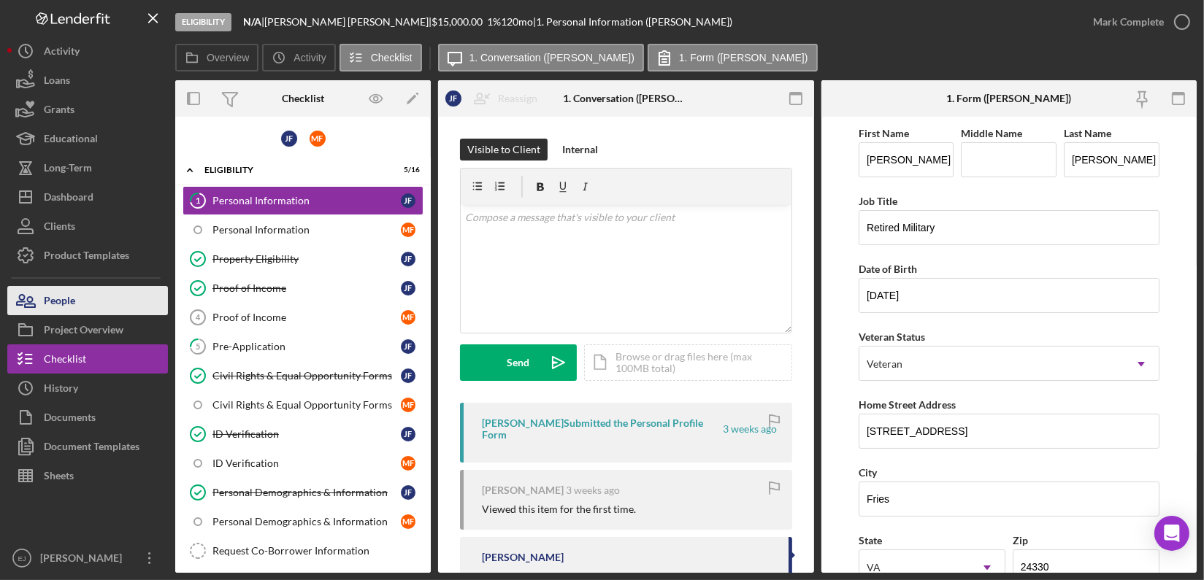
click at [85, 306] on button "People" at bounding box center [87, 300] width 161 height 29
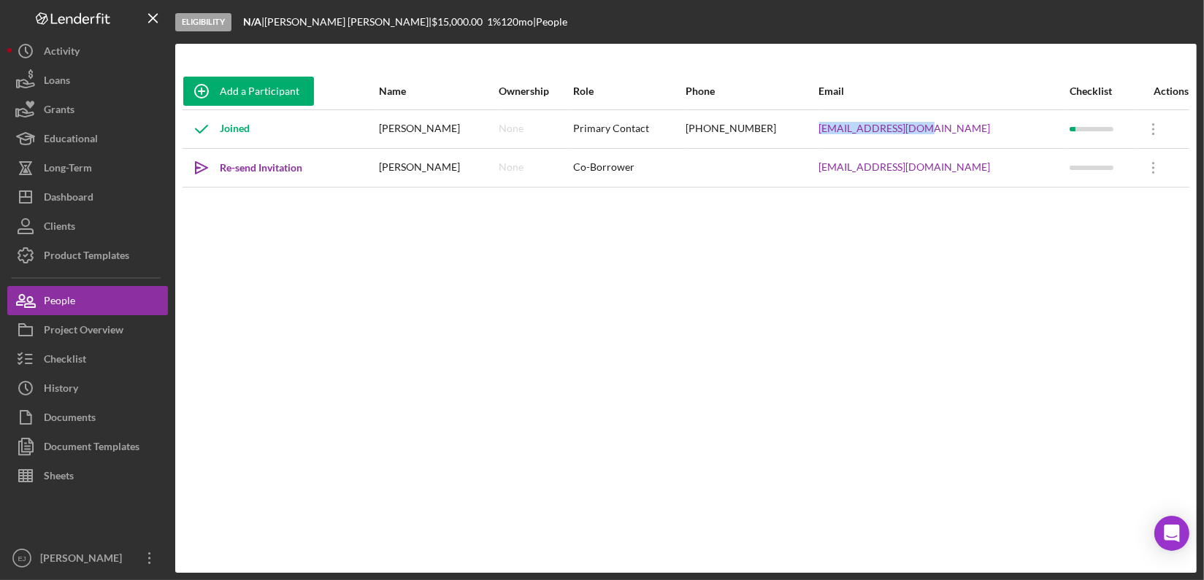
drag, startPoint x: 840, startPoint y: 131, endPoint x: 984, endPoint y: 131, distance: 143.8
click at [984, 131] on tr "Joined [PERSON_NAME] None Primary Contact [PHONE_NUMBER] [EMAIL_ADDRESS][DOMAIN…" at bounding box center [686, 129] width 1007 height 39
copy tr "[EMAIL_ADDRESS][DOMAIN_NAME]"
drag, startPoint x: 838, startPoint y: 166, endPoint x: 1000, endPoint y: 173, distance: 161.5
click at [1000, 173] on tr "Icon/icon-invite-send Re-send Invitation [PERSON_NAME] None Co-Borrower [EMAIL_…" at bounding box center [686, 167] width 1007 height 39
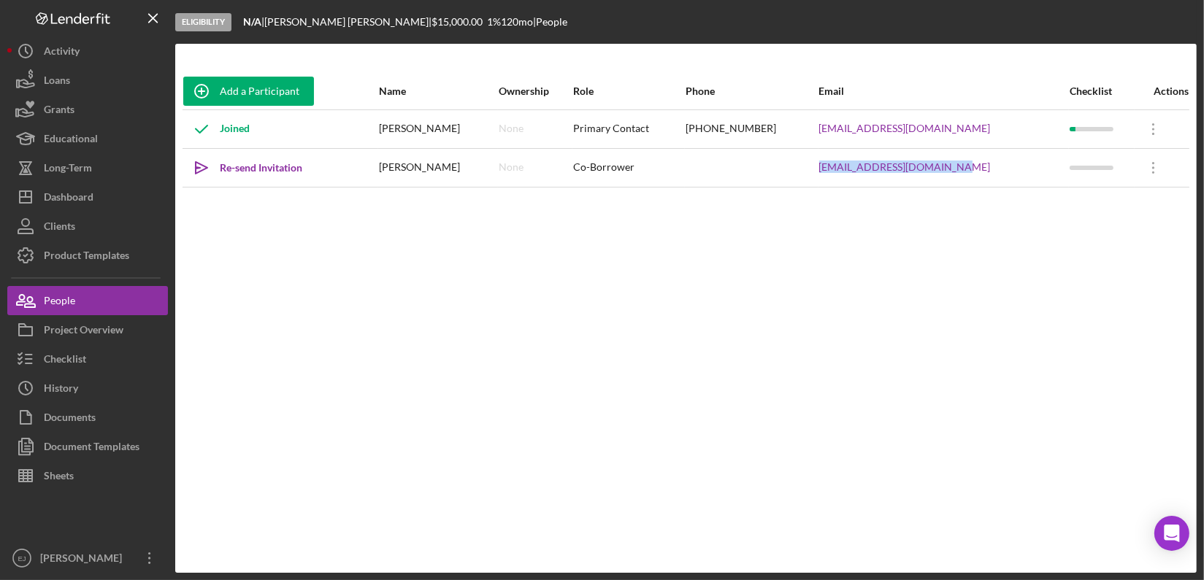
copy tr "[EMAIL_ADDRESS][DOMAIN_NAME]"
click at [63, 364] on div "Checklist" at bounding box center [65, 361] width 42 height 33
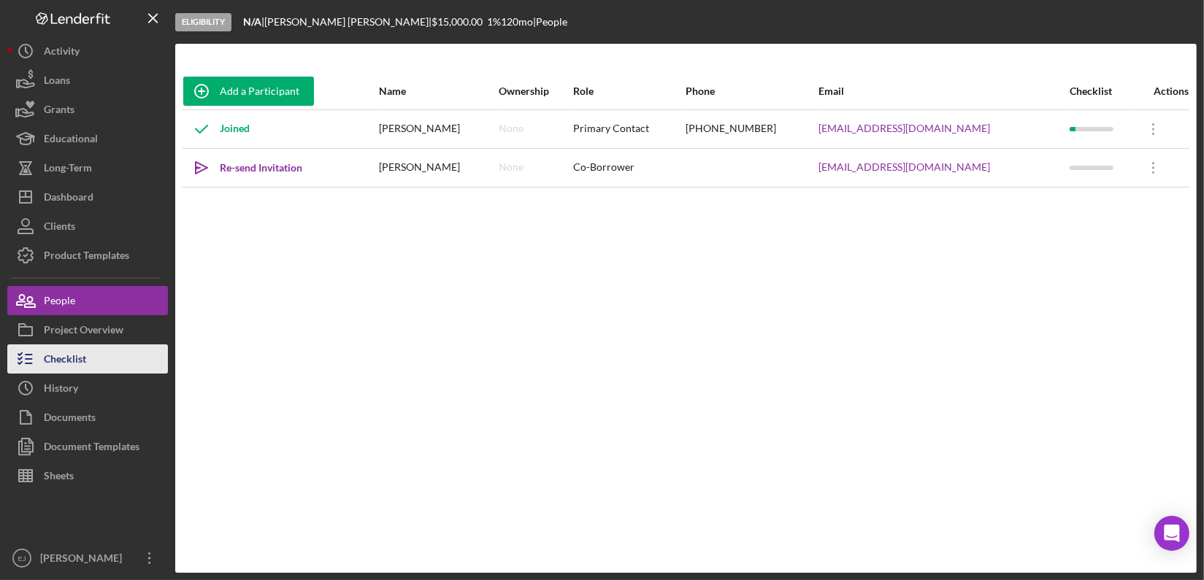
click at [117, 349] on button "Checklist" at bounding box center [87, 359] width 161 height 29
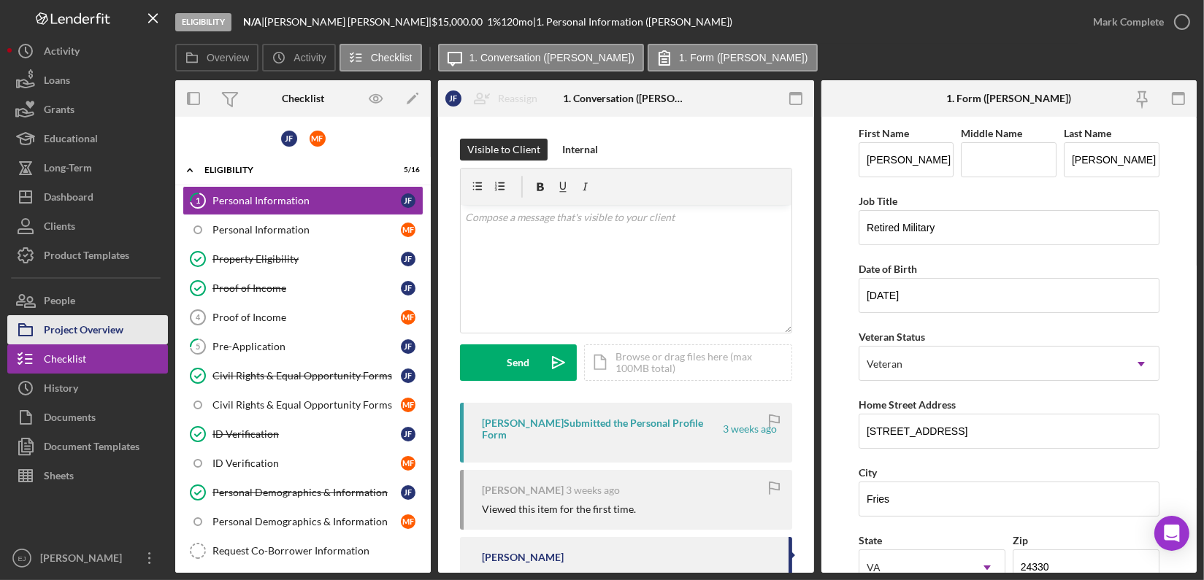
click at [83, 316] on div "Project Overview" at bounding box center [84, 331] width 80 height 33
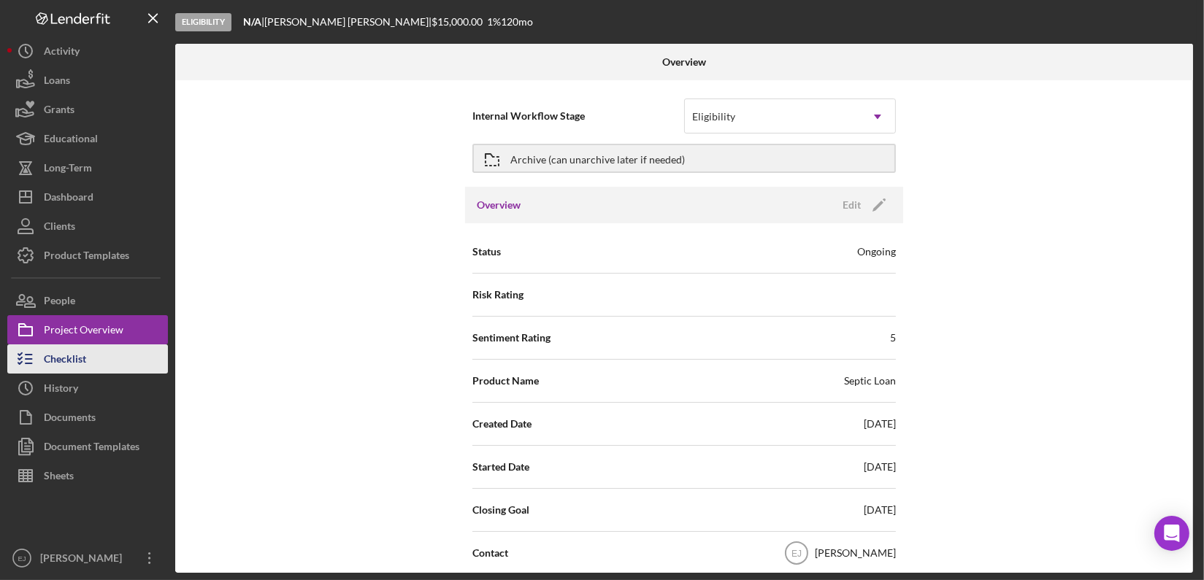
click at [86, 361] on div "Checklist" at bounding box center [65, 361] width 42 height 33
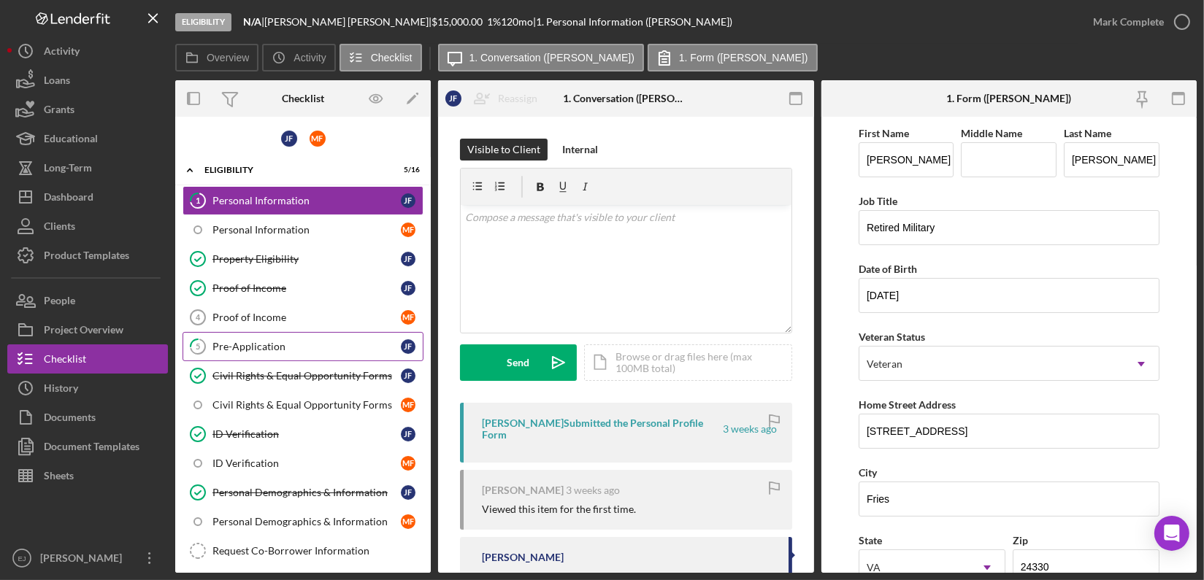
click at [271, 345] on div "Pre-Application" at bounding box center [306, 347] width 188 height 12
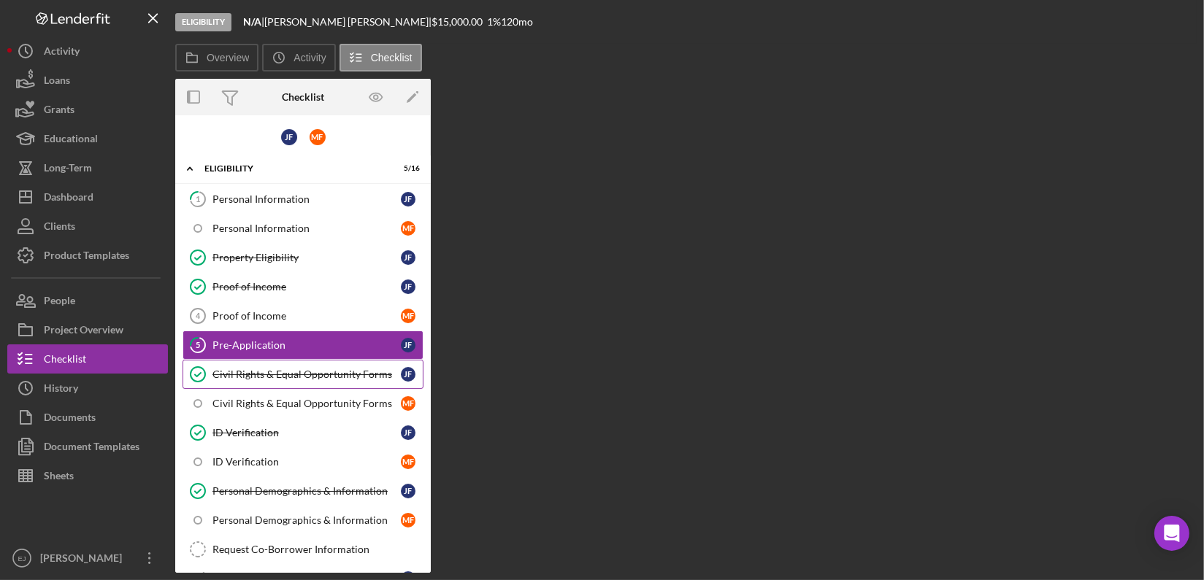
click at [293, 385] on link "Civil Rights & Equal Opportunity Forms Civil Rights & Equal Opportunity Forms […" at bounding box center [303, 374] width 241 height 29
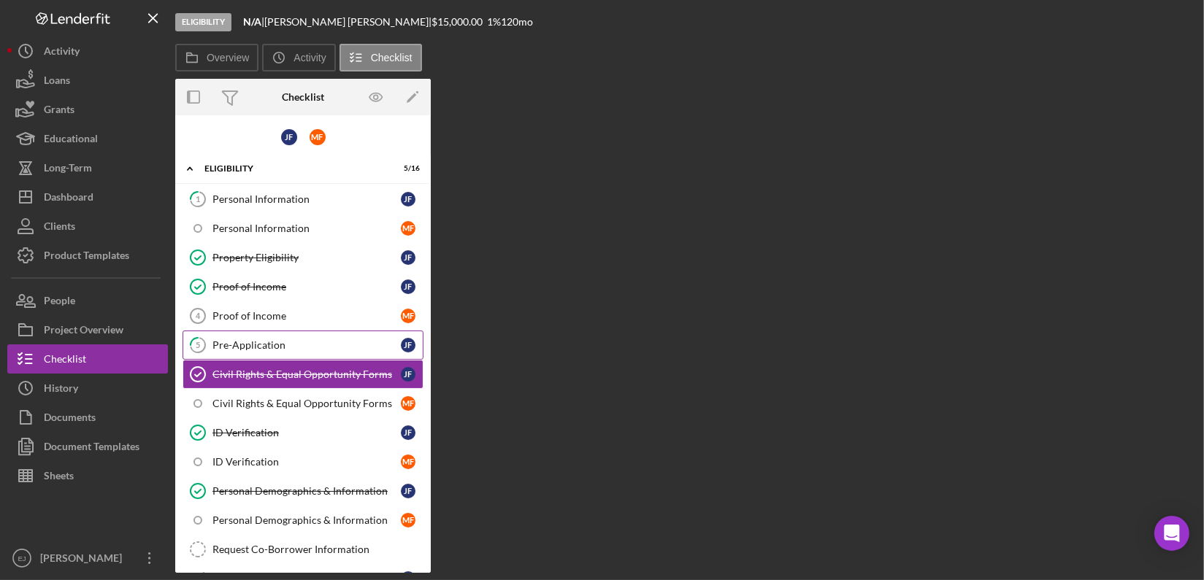
click at [273, 347] on div "Pre-Application" at bounding box center [306, 345] width 188 height 12
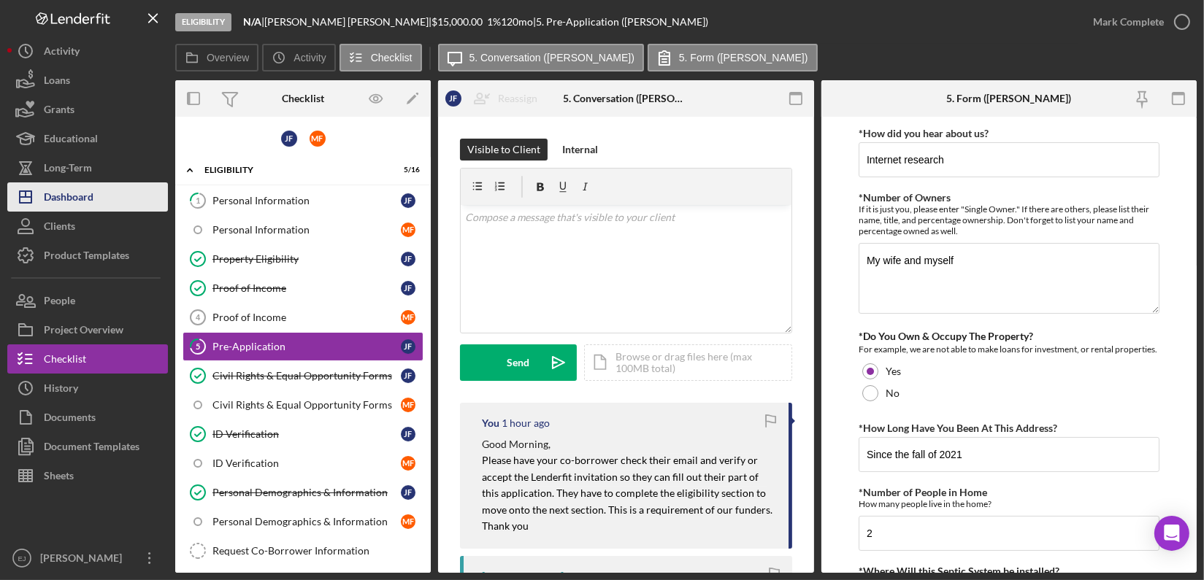
click at [87, 203] on div "Dashboard" at bounding box center [69, 199] width 50 height 33
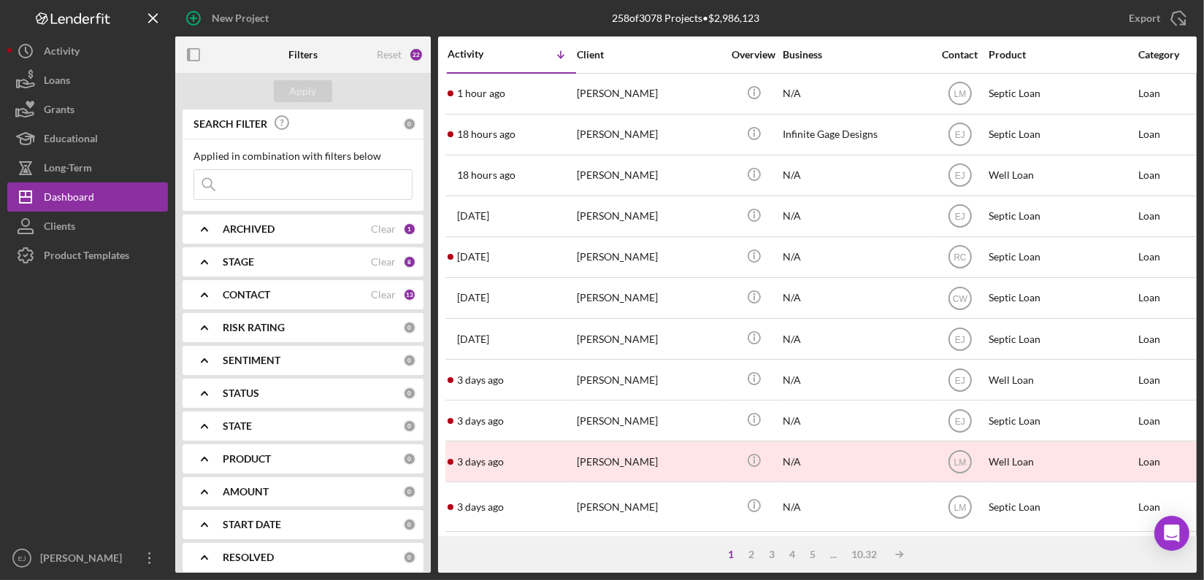
click at [278, 177] on input at bounding box center [303, 184] width 218 height 29
type input "kaleb"
click at [290, 88] on div "Apply" at bounding box center [303, 91] width 27 height 22
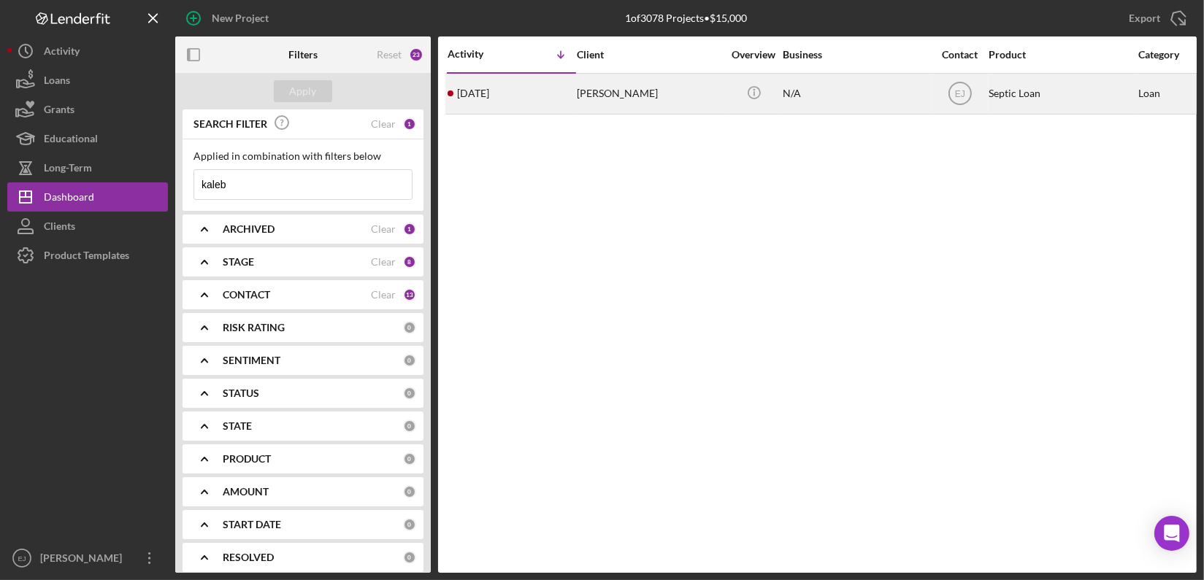
click at [602, 99] on div "[PERSON_NAME]" at bounding box center [650, 93] width 146 height 39
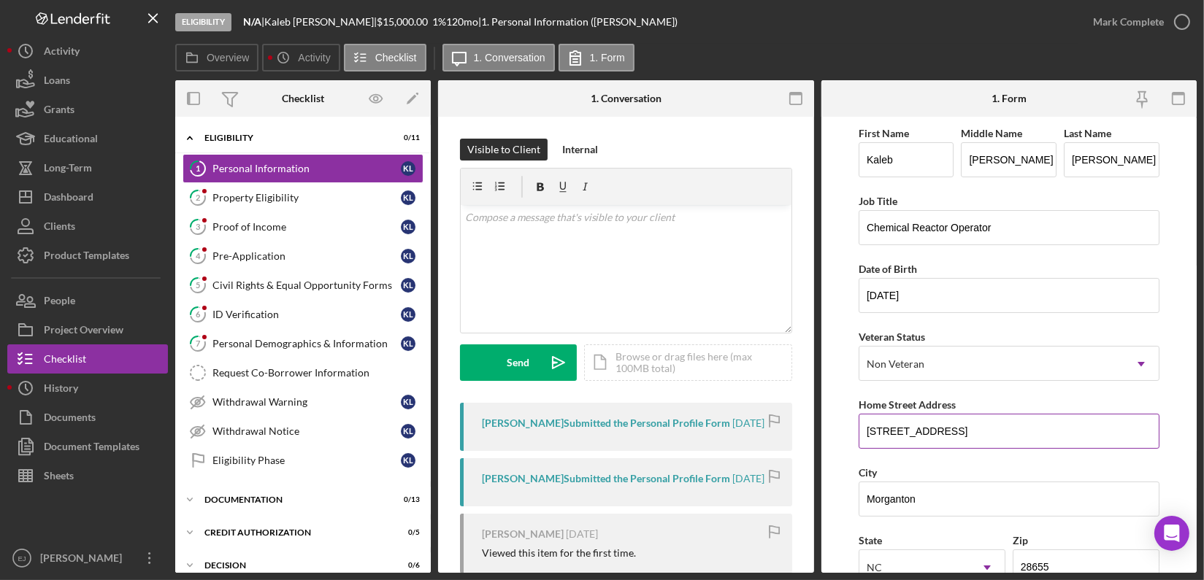
drag, startPoint x: 860, startPoint y: 428, endPoint x: 988, endPoint y: 426, distance: 127.8
click at [988, 426] on input "[STREET_ADDRESS]" at bounding box center [1009, 431] width 301 height 35
click at [308, 194] on div "Property Eligibility" at bounding box center [306, 198] width 188 height 12
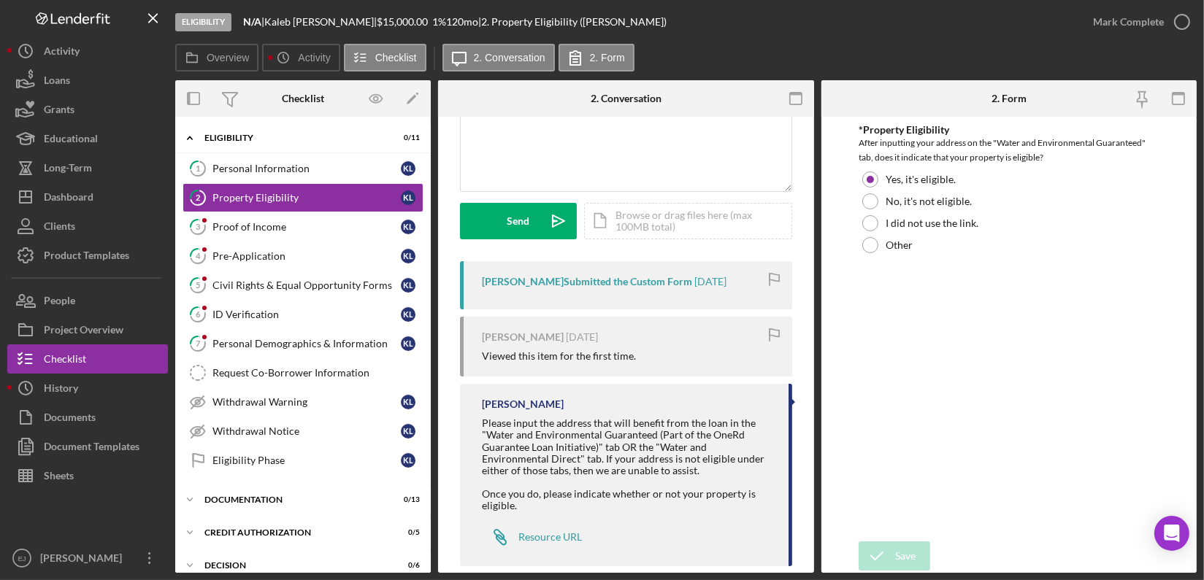
scroll to position [164, 0]
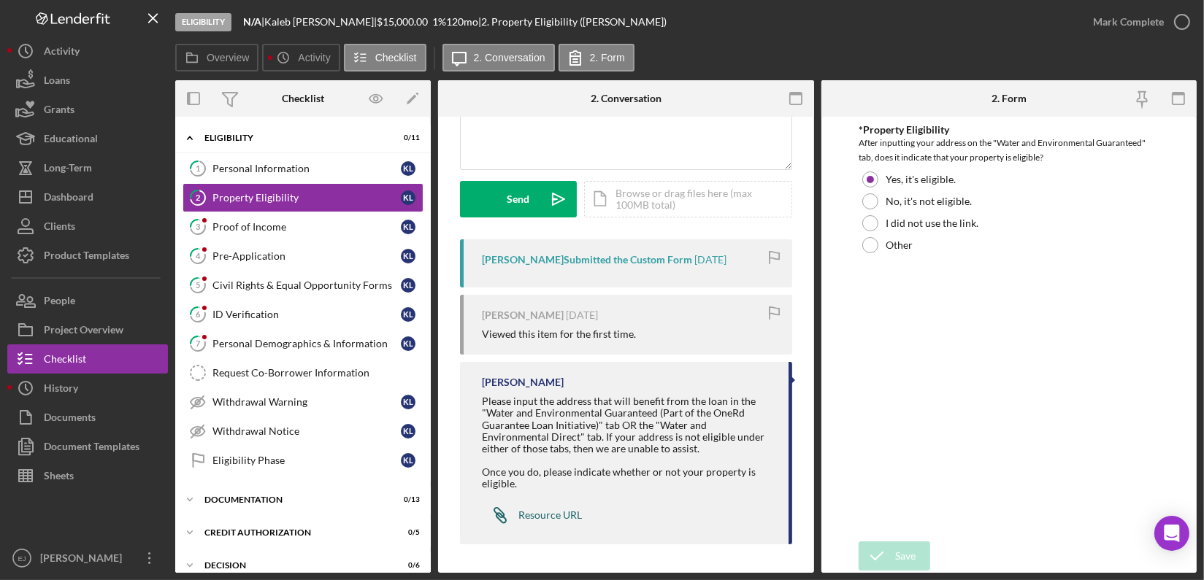
click at [567, 518] on div "Resource URL" at bounding box center [550, 516] width 64 height 12
click at [342, 165] on div "Personal Information" at bounding box center [306, 169] width 188 height 12
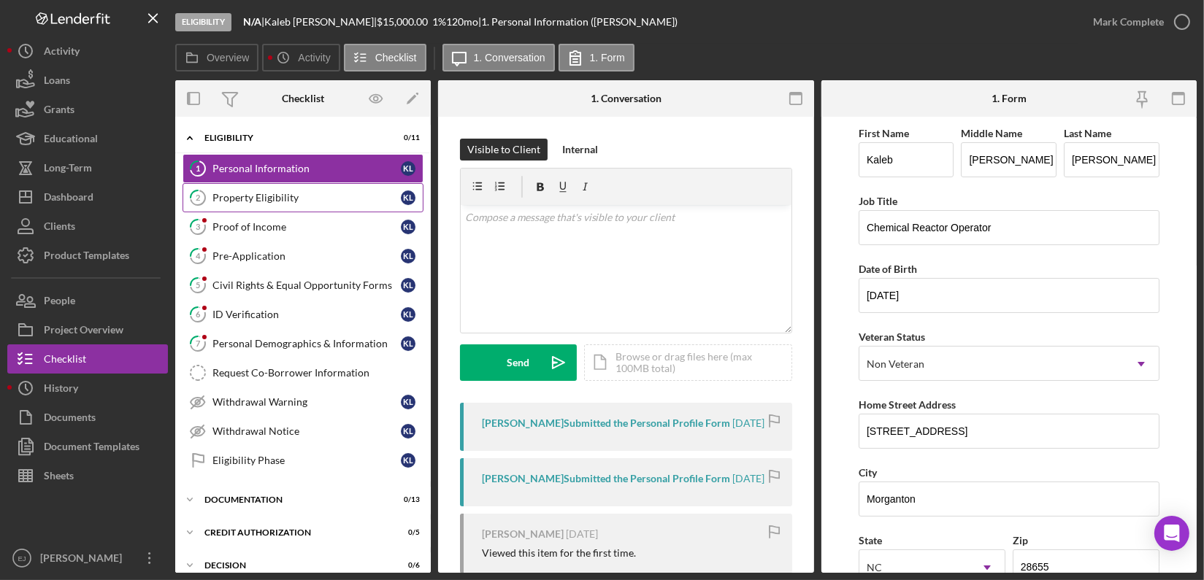
click at [330, 196] on div "Property Eligibility" at bounding box center [306, 198] width 188 height 12
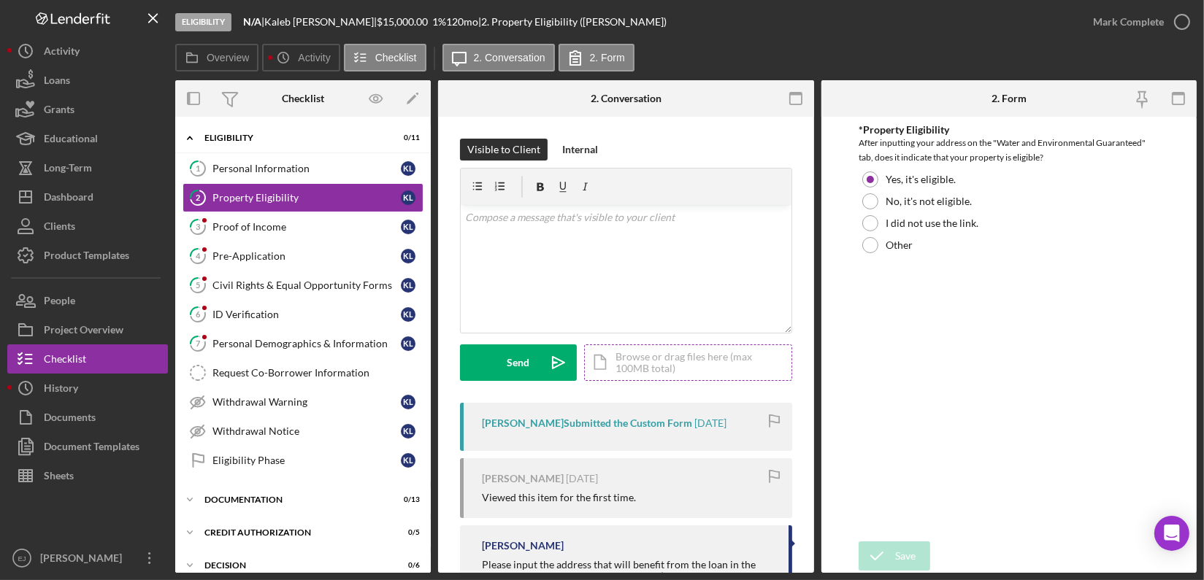
click at [715, 364] on div "Icon/Document Browse or drag files here (max 100MB total) Tap to choose files o…" at bounding box center [688, 363] width 208 height 37
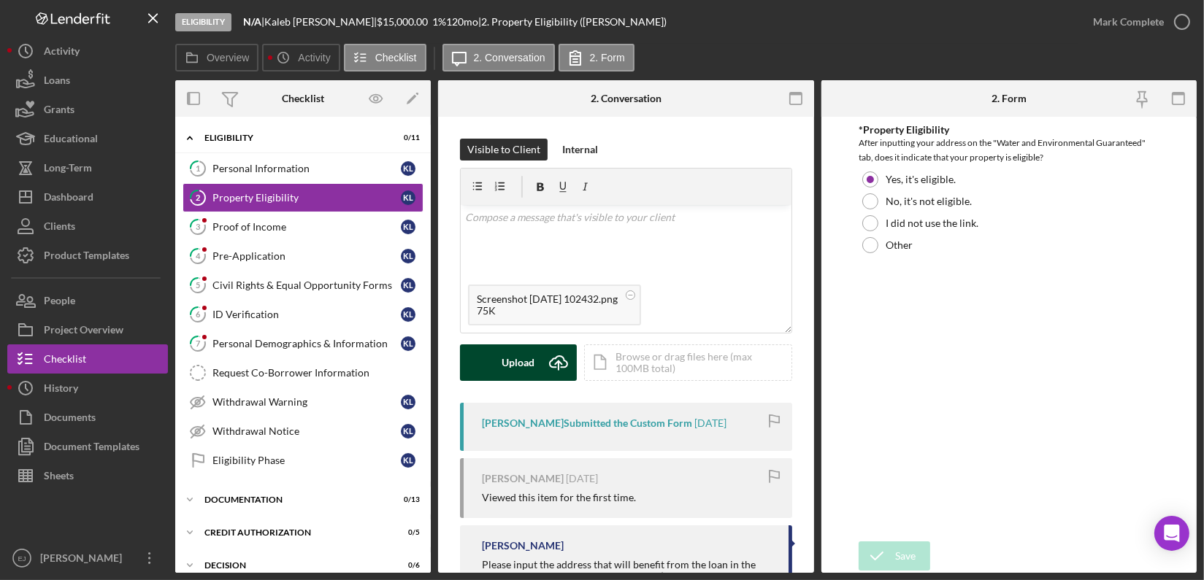
click at [542, 364] on icon "Icon/Upload" at bounding box center [558, 363] width 37 height 37
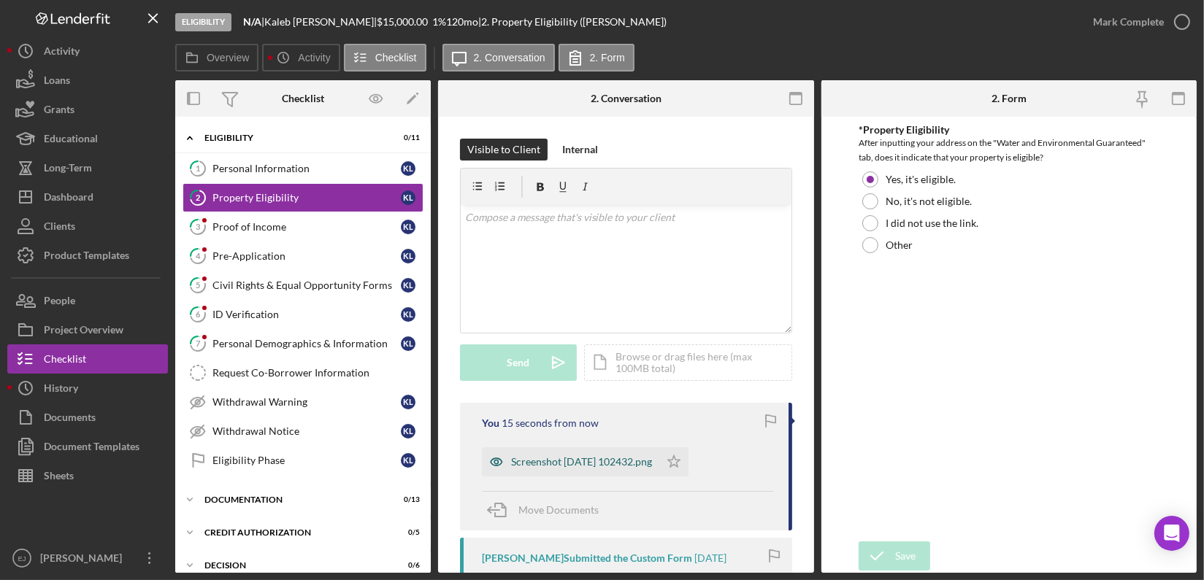
click at [632, 467] on div "Screenshot [DATE] 102432.png" at bounding box center [581, 462] width 141 height 12
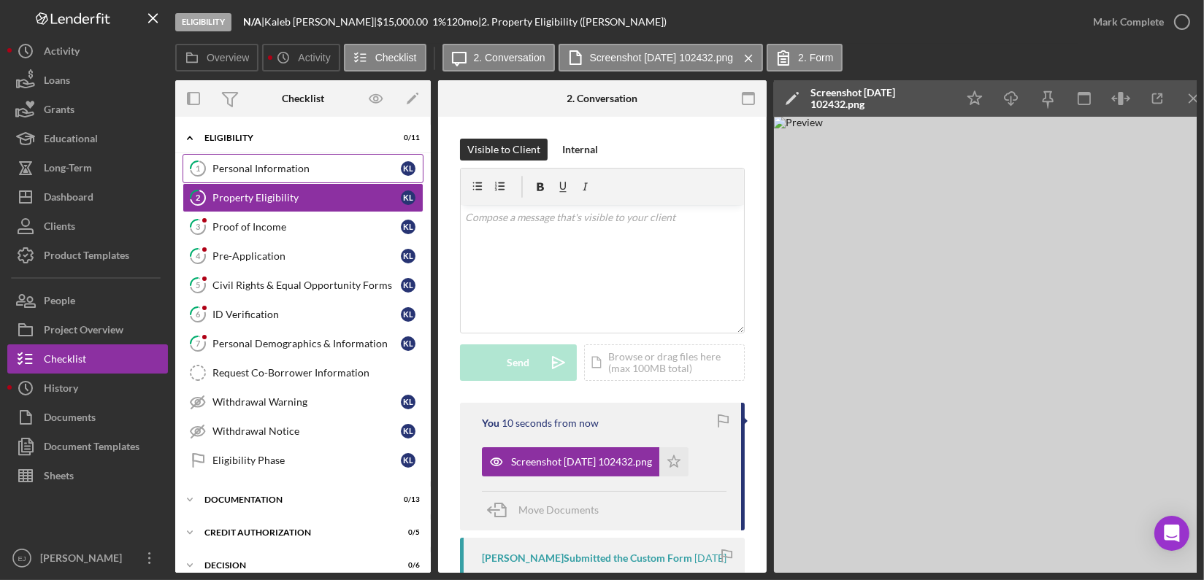
click at [313, 164] on div "Personal Information" at bounding box center [306, 169] width 188 height 12
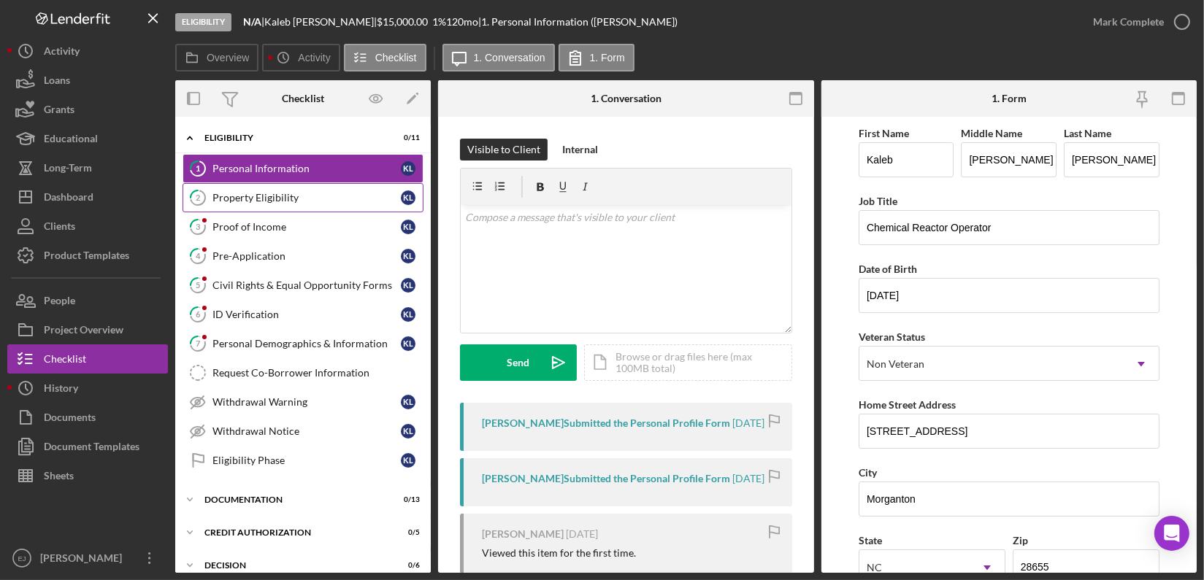
click at [298, 193] on div "Property Eligibility" at bounding box center [306, 198] width 188 height 12
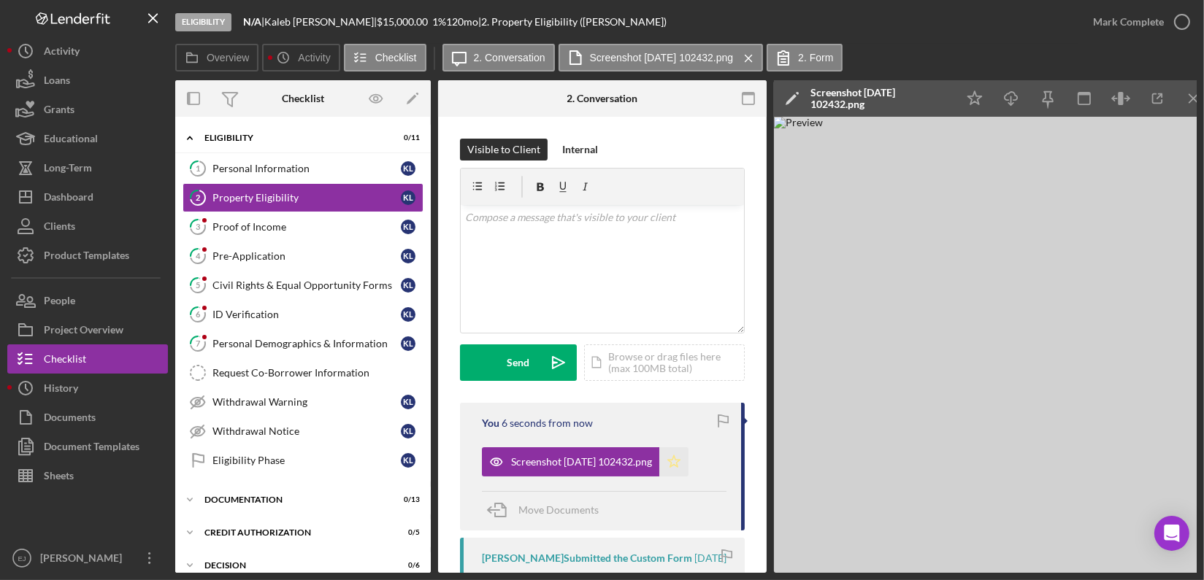
click at [680, 460] on polygon "button" at bounding box center [674, 462] width 12 height 12
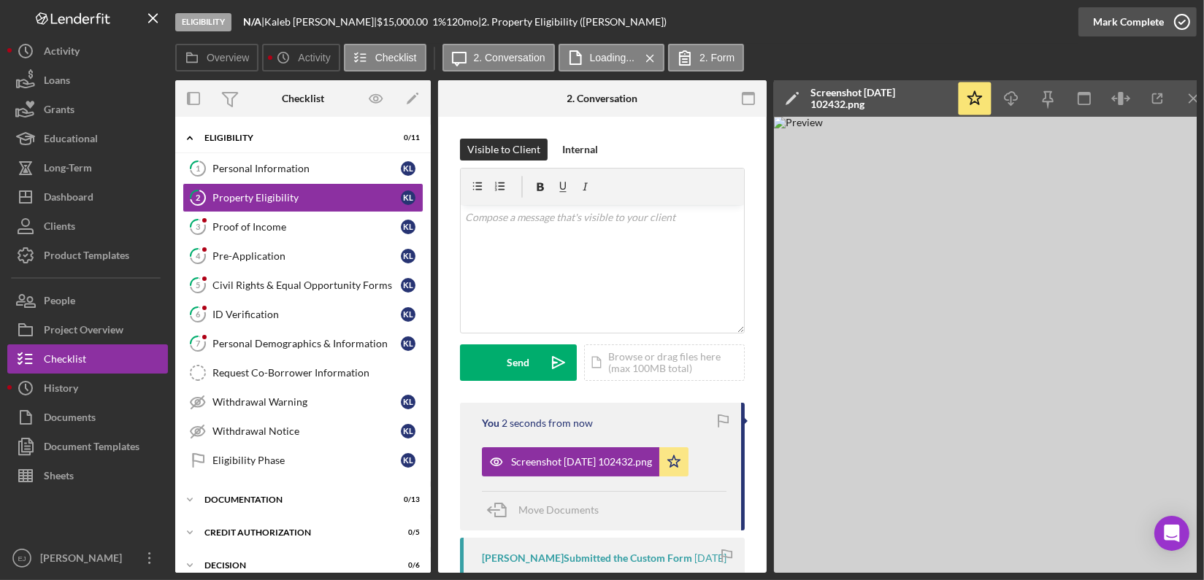
click at [1179, 28] on circle "button" at bounding box center [1182, 22] width 15 height 15
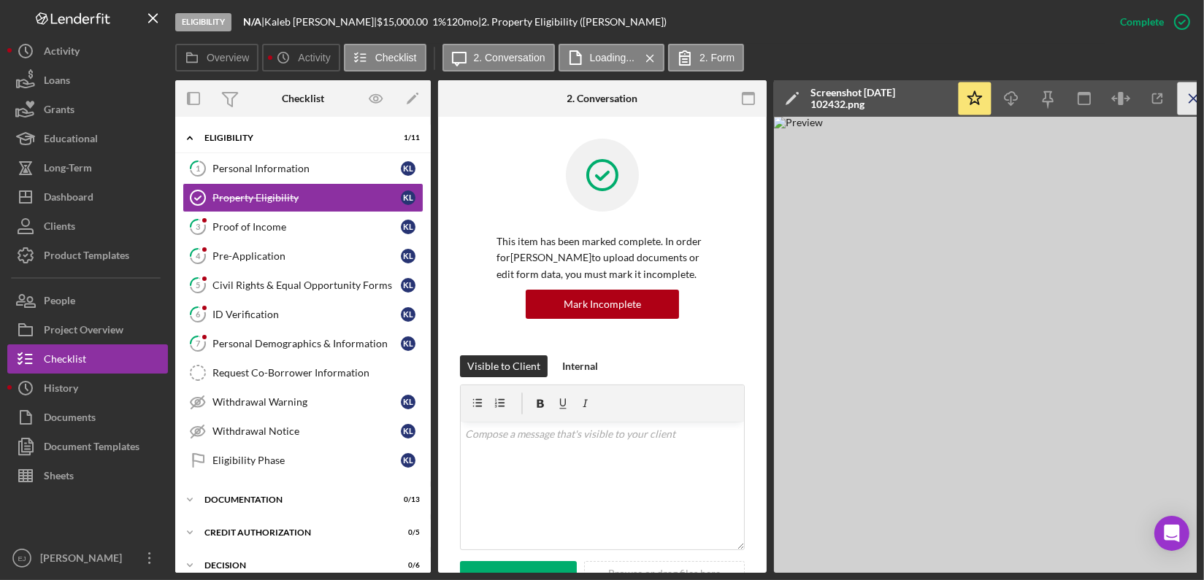
click at [1192, 101] on icon "Icon/Menu Close" at bounding box center [1194, 99] width 33 height 33
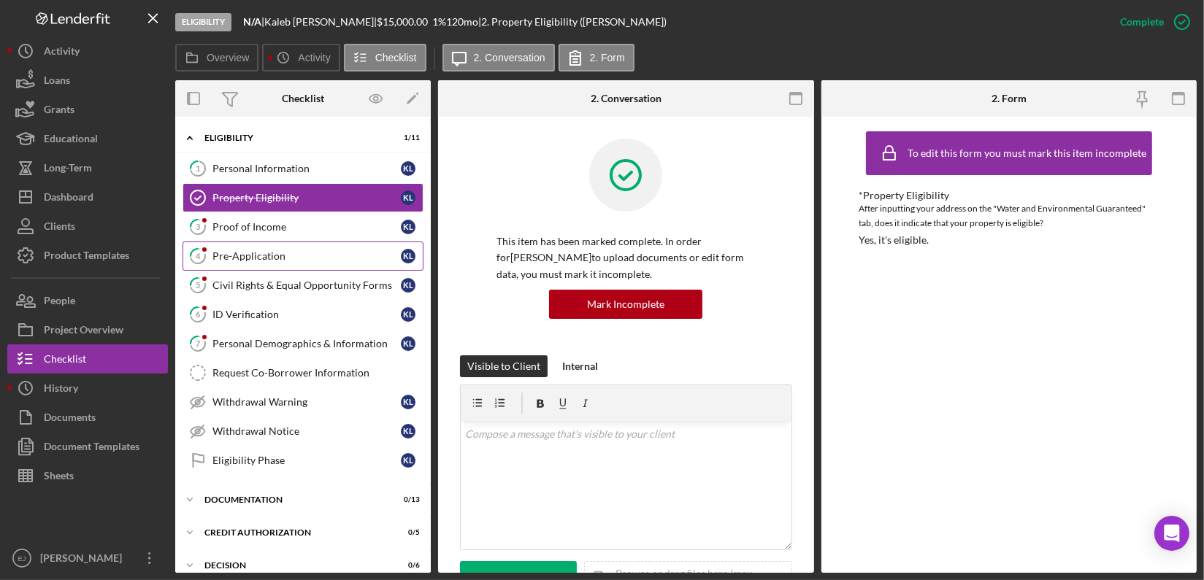
click at [272, 259] on div "Pre-Application" at bounding box center [306, 256] width 188 height 12
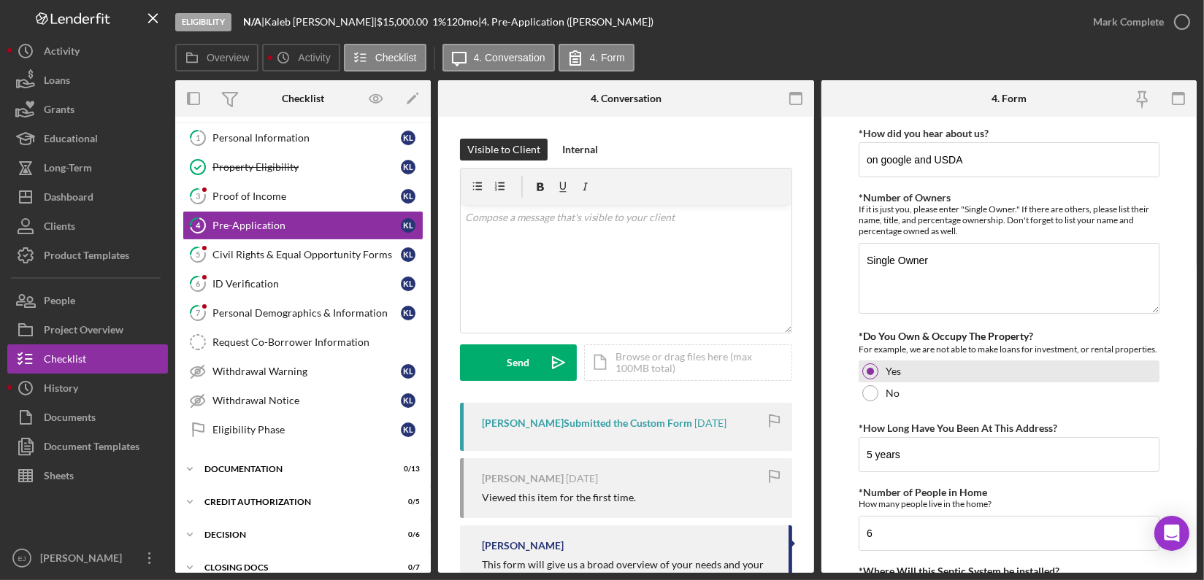
scroll to position [32, 0]
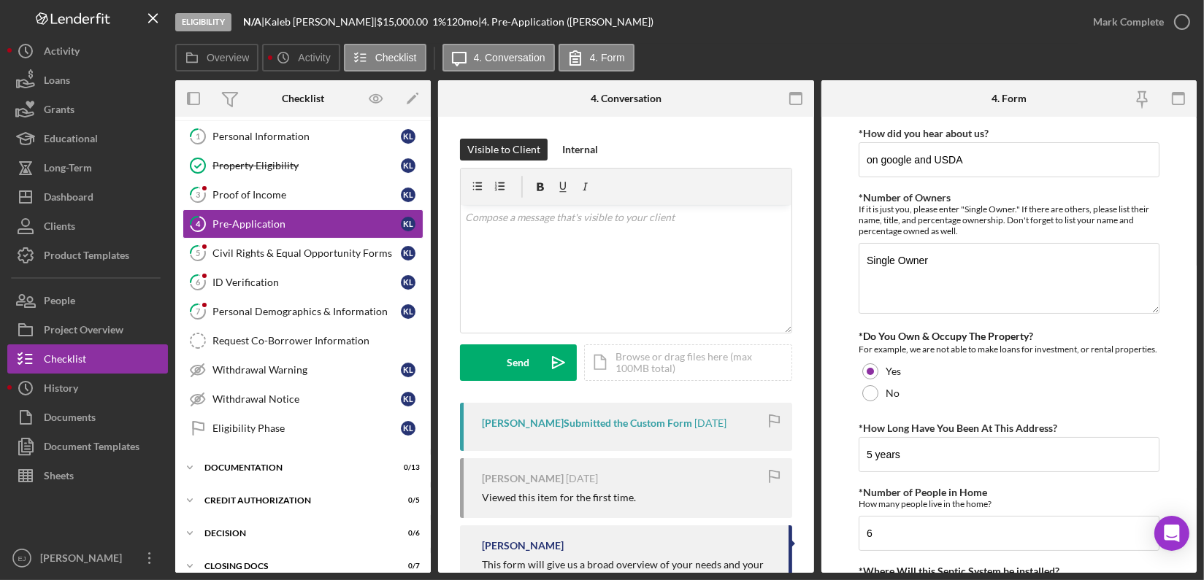
click at [833, 468] on form "*How did you hear about us? on google and USDA *Number of Owners If it is just …" at bounding box center [1009, 345] width 376 height 456
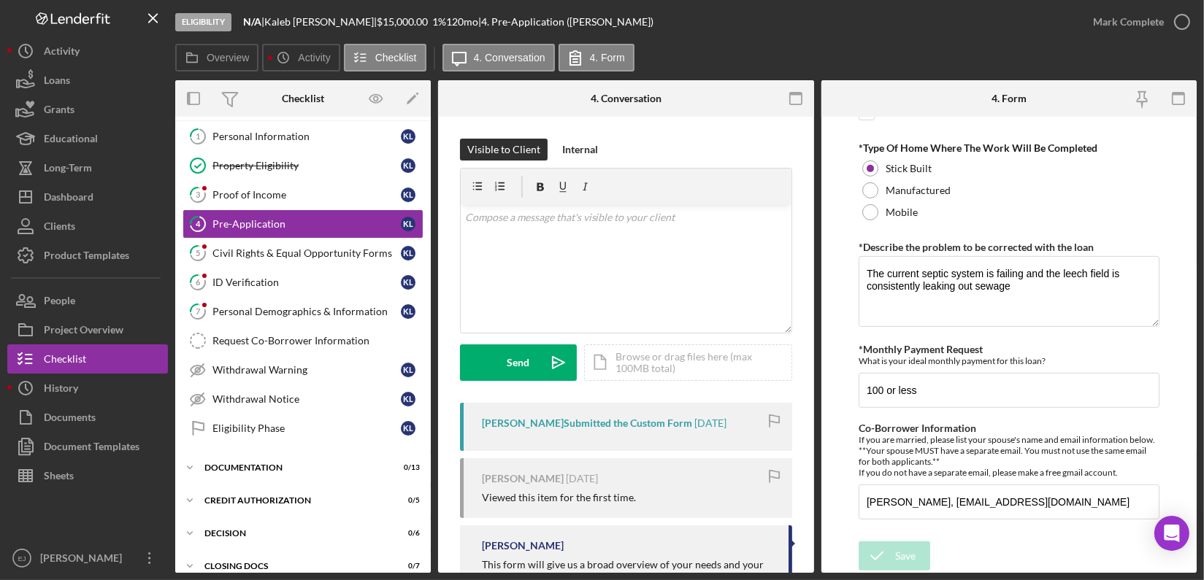
scroll to position [809, 0]
drag, startPoint x: 862, startPoint y: 502, endPoint x: 1162, endPoint y: 493, distance: 300.9
click at [1162, 493] on form "*How did you hear about us? on google and USDA *Number of Owners If it is just …" at bounding box center [1009, 345] width 376 height 456
click at [88, 299] on button "People" at bounding box center [87, 300] width 161 height 29
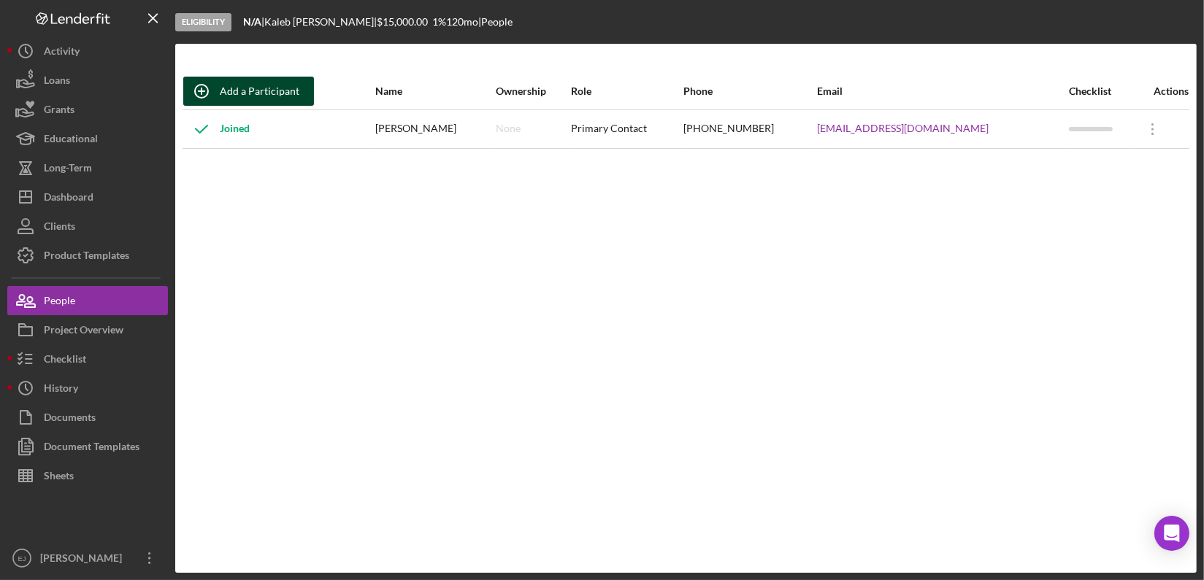
click at [304, 93] on button "Add a Participant" at bounding box center [248, 91] width 131 height 29
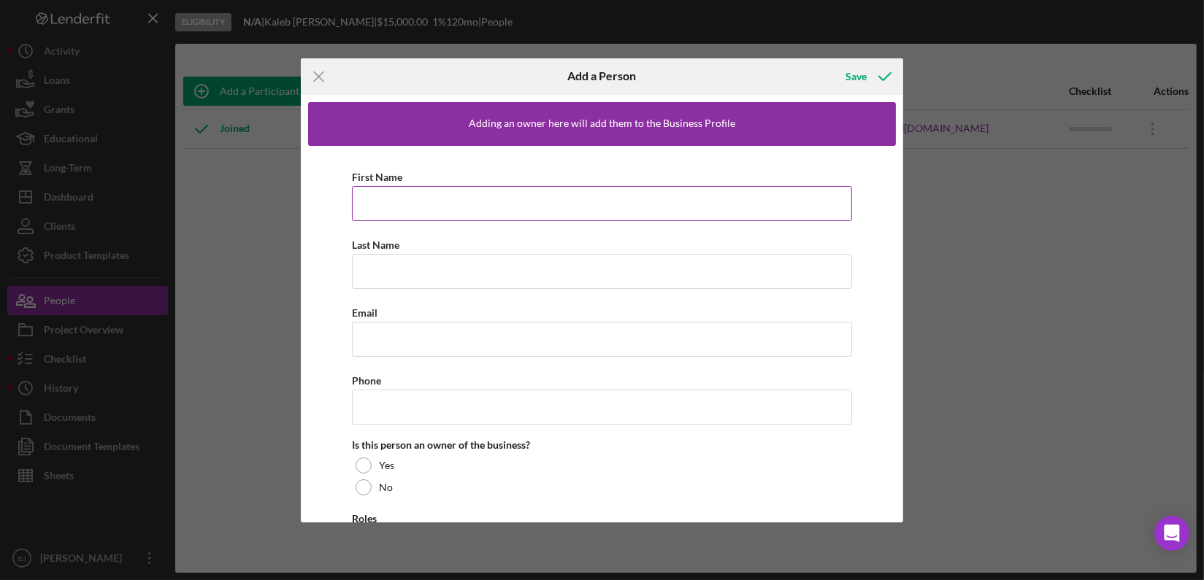
click at [431, 210] on input "First Name" at bounding box center [602, 203] width 500 height 35
paste input "[PERSON_NAME], [EMAIL_ADDRESS][DOMAIN_NAME]"
click at [576, 209] on input "[PERSON_NAME]" at bounding box center [602, 203] width 500 height 35
type input "[PERSON_NAME]"
click at [483, 251] on div "Last Name" at bounding box center [602, 245] width 500 height 18
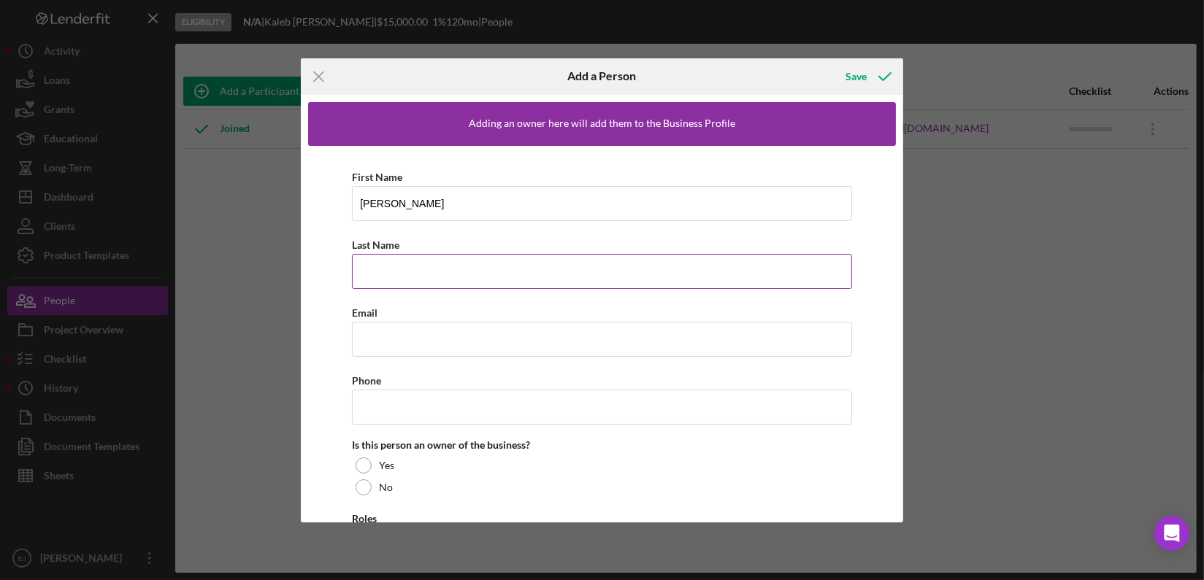
click at [445, 266] on input "Last Name" at bounding box center [602, 271] width 500 height 35
type input "[PERSON_NAME]"
click at [422, 333] on input "Email" at bounding box center [602, 339] width 500 height 35
paste input "[PERSON_NAME], [EMAIL_ADDRESS][DOMAIN_NAME]"
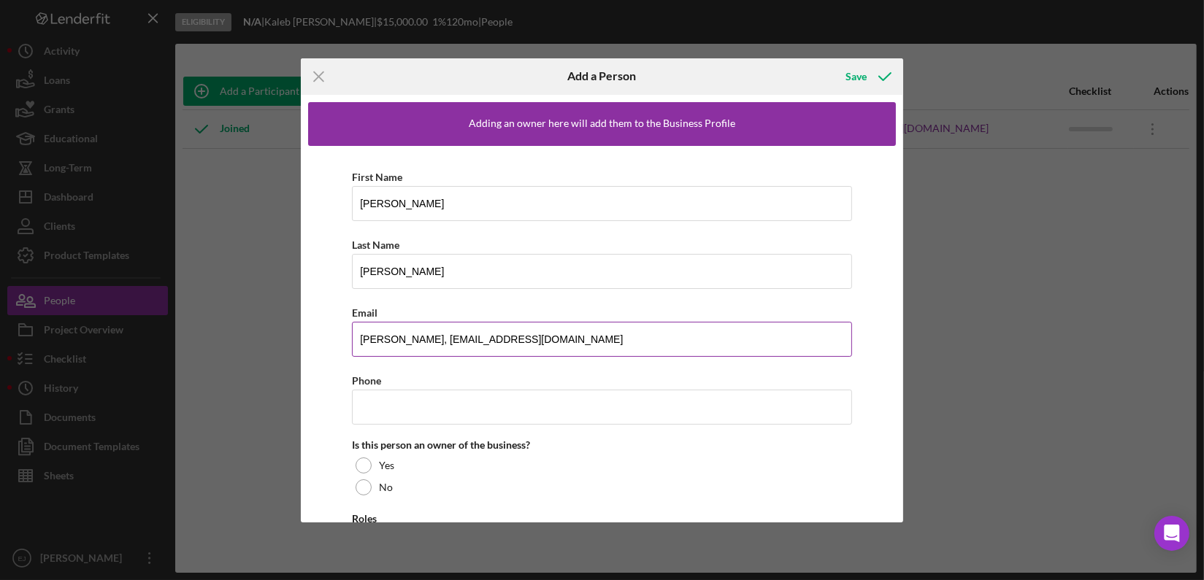
click at [442, 337] on input "[PERSON_NAME], [EMAIL_ADDRESS][DOMAIN_NAME]" at bounding box center [602, 339] width 500 height 35
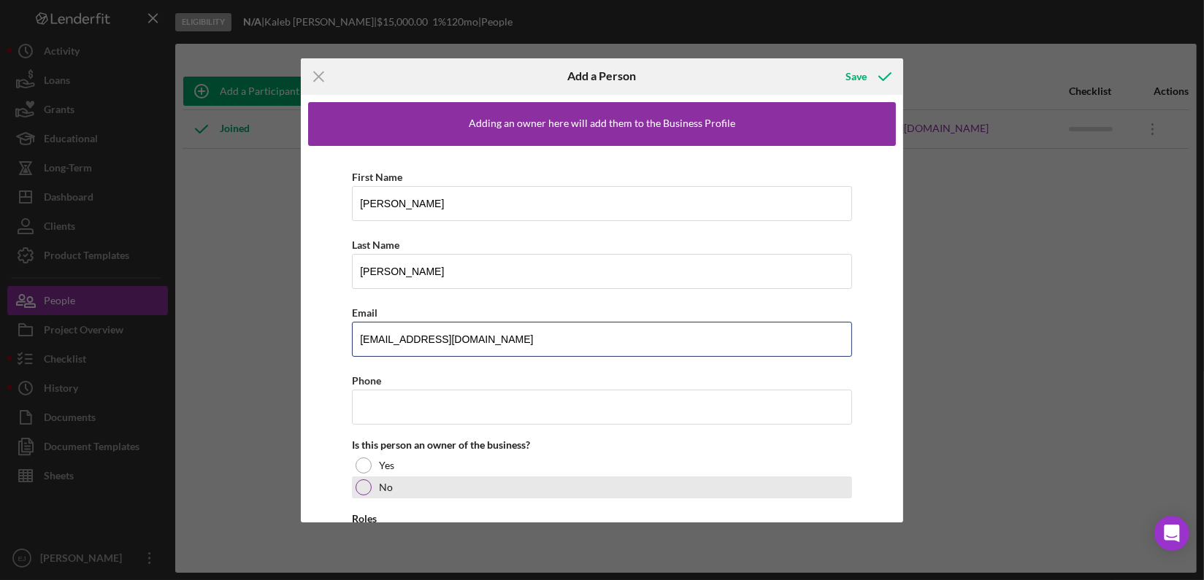
type input "[EMAIL_ADDRESS][DOMAIN_NAME]"
click at [364, 486] on div at bounding box center [364, 488] width 16 height 16
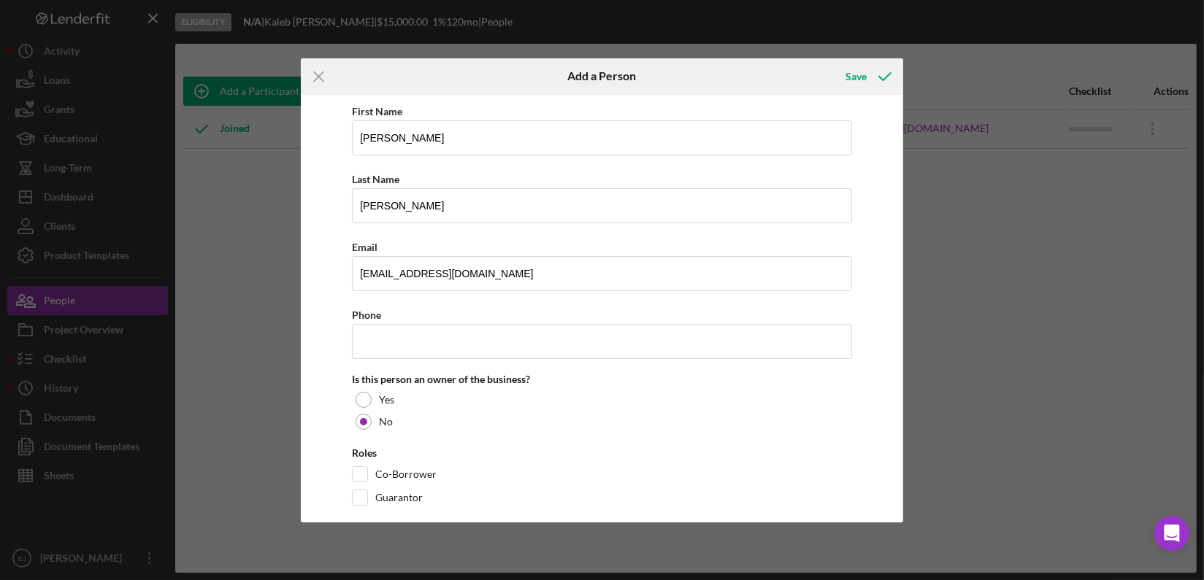
scroll to position [84, 0]
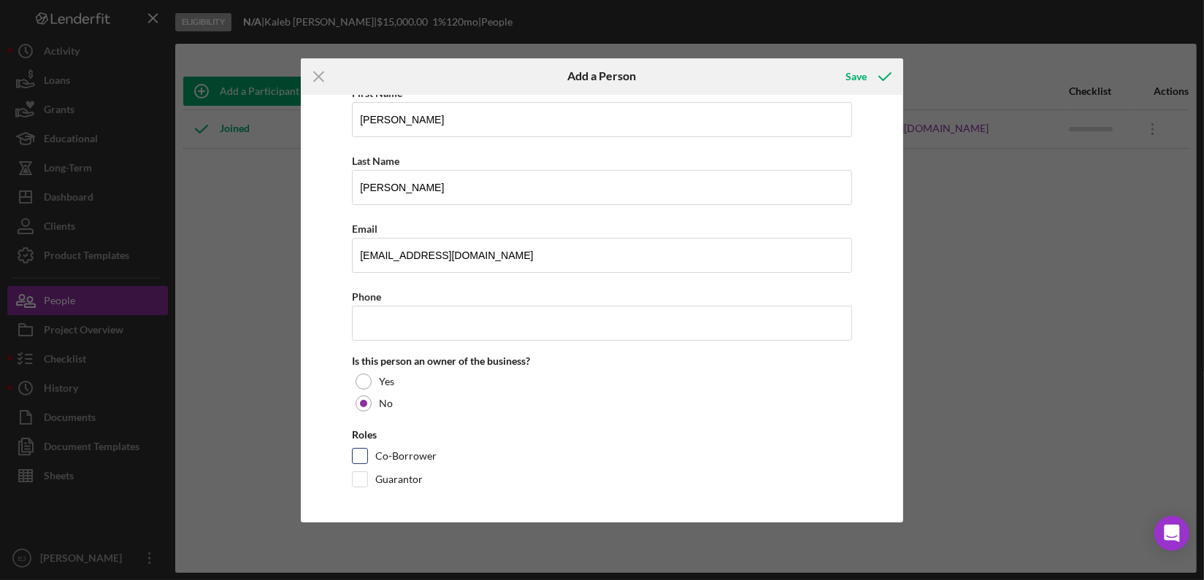
click at [362, 453] on input "Co-Borrower" at bounding box center [360, 456] width 15 height 15
checkbox input "true"
click at [851, 78] on div "Save" at bounding box center [855, 76] width 21 height 29
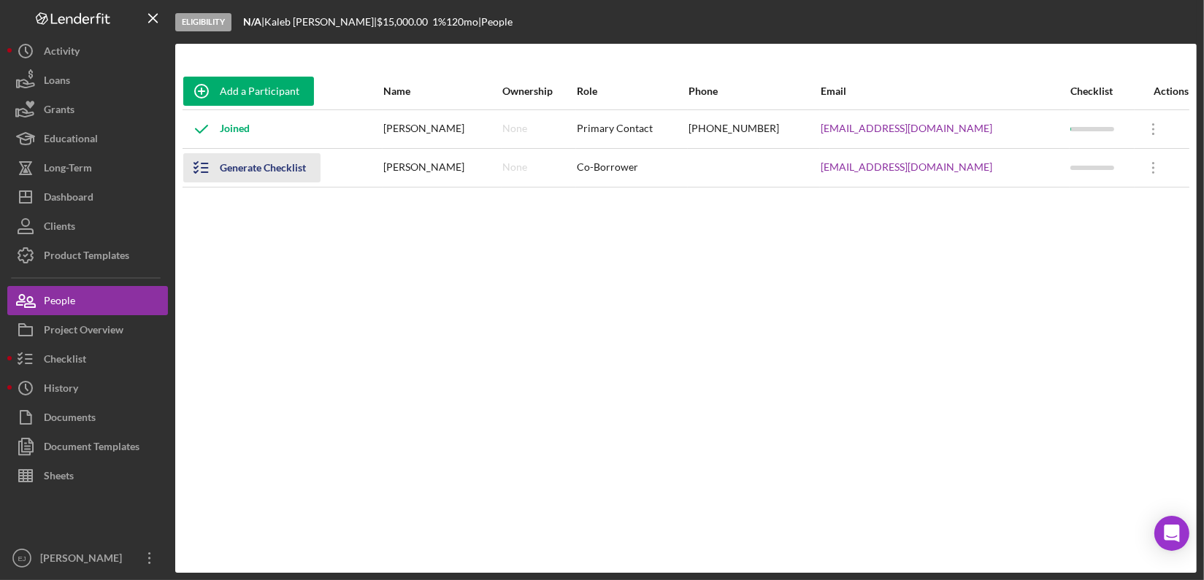
click at [204, 166] on icon "button" at bounding box center [201, 168] width 37 height 37
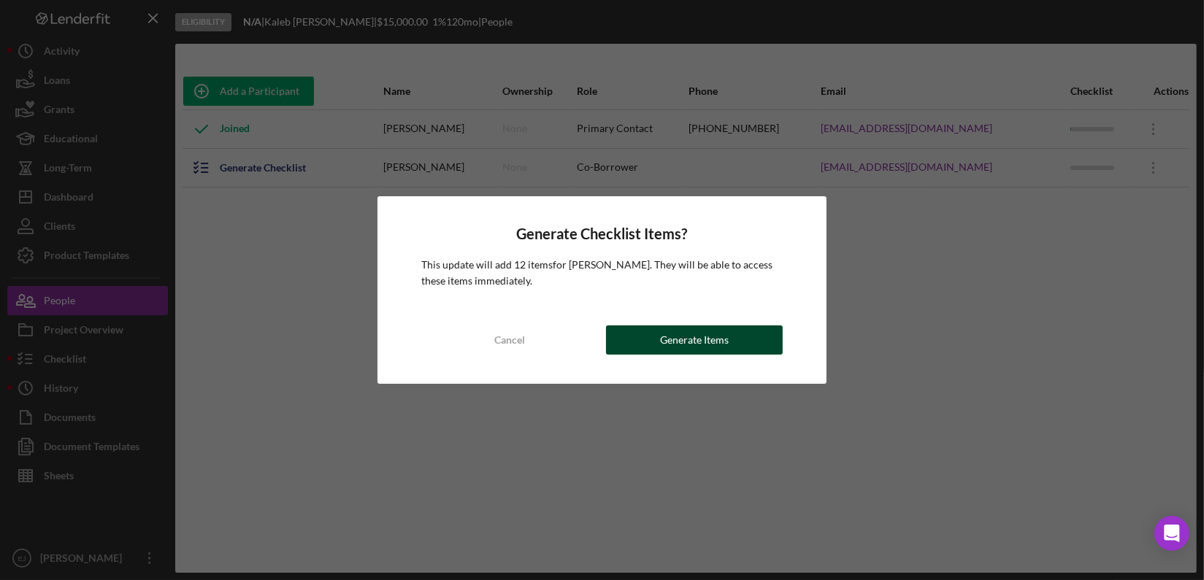
click at [650, 334] on button "Generate Items" at bounding box center [694, 340] width 177 height 29
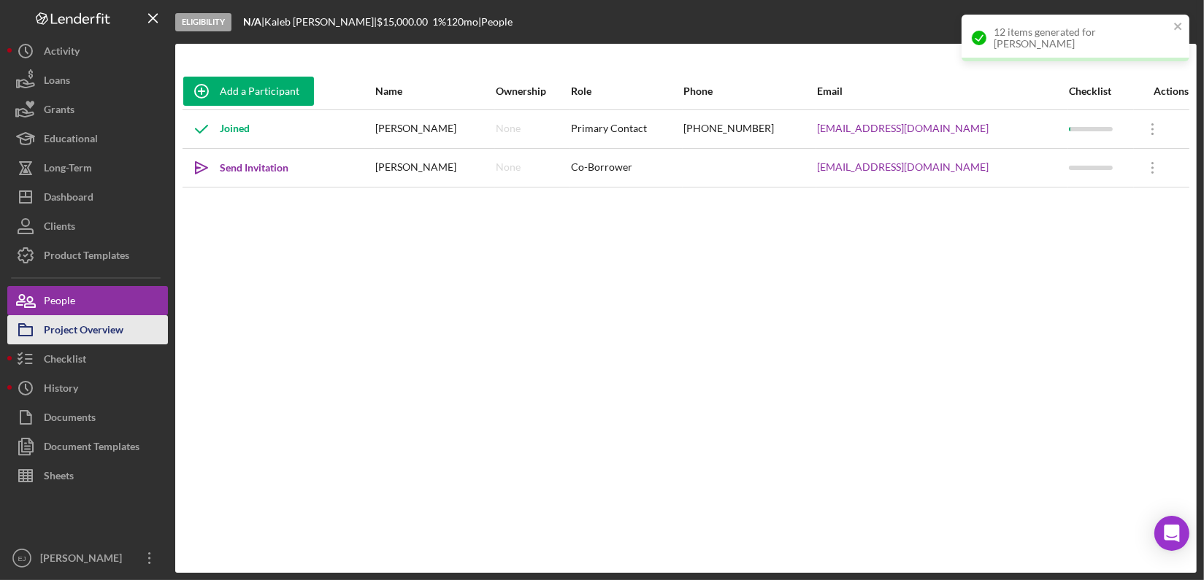
click at [86, 336] on div "Project Overview" at bounding box center [84, 331] width 80 height 33
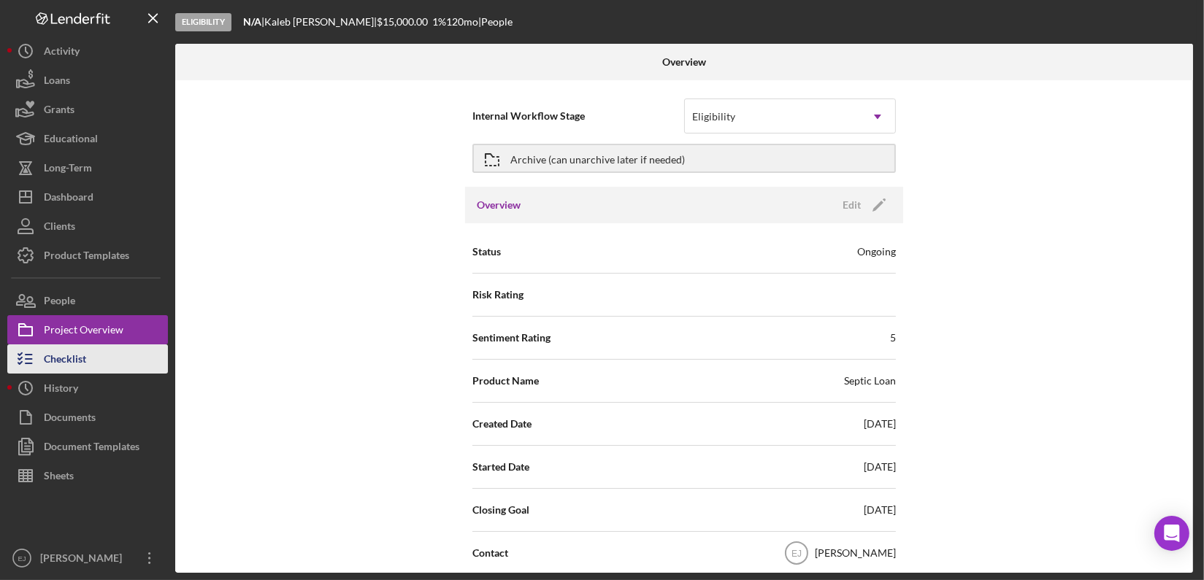
click at [82, 363] on div "Checklist" at bounding box center [65, 361] width 42 height 33
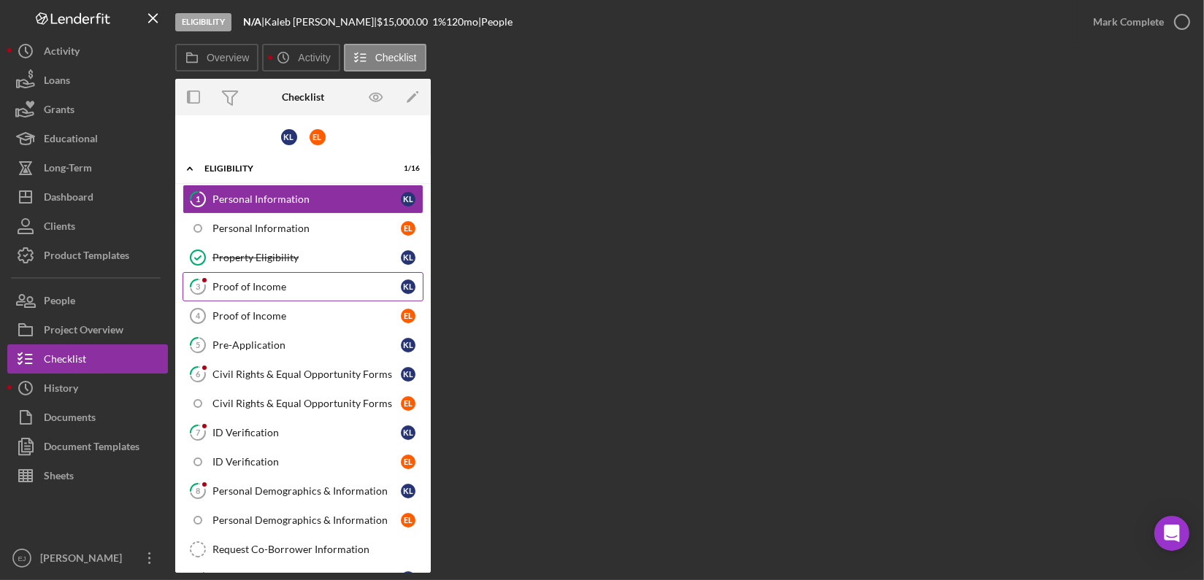
click at [313, 288] on div "Proof of Income" at bounding box center [306, 287] width 188 height 12
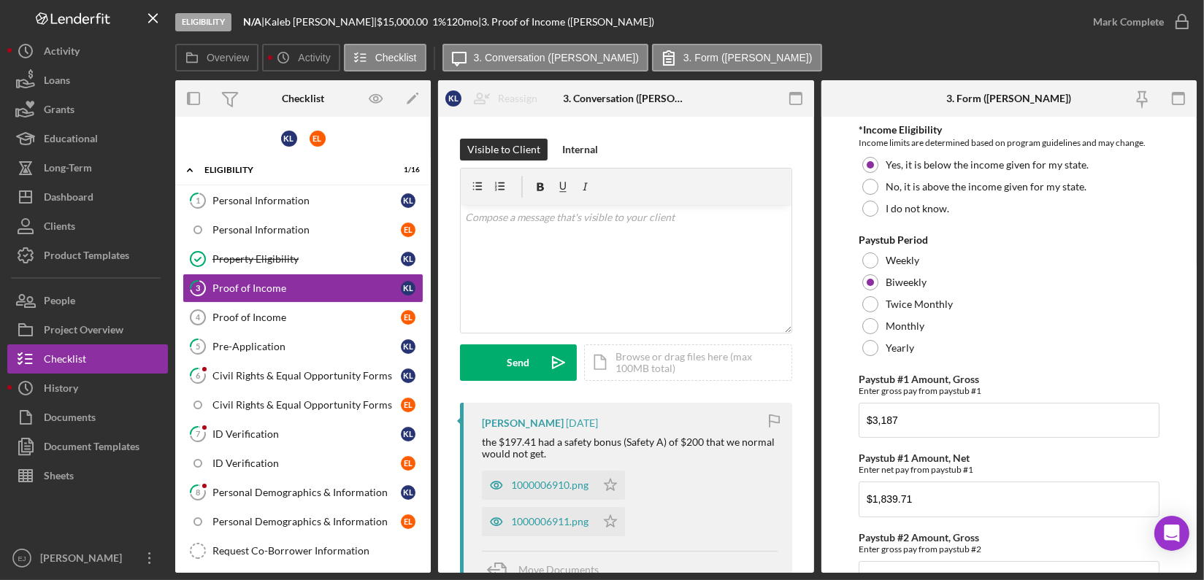
click at [1196, 431] on form "*Income Eligibility Income limits are determined based on program guidelines an…" at bounding box center [1009, 345] width 376 height 456
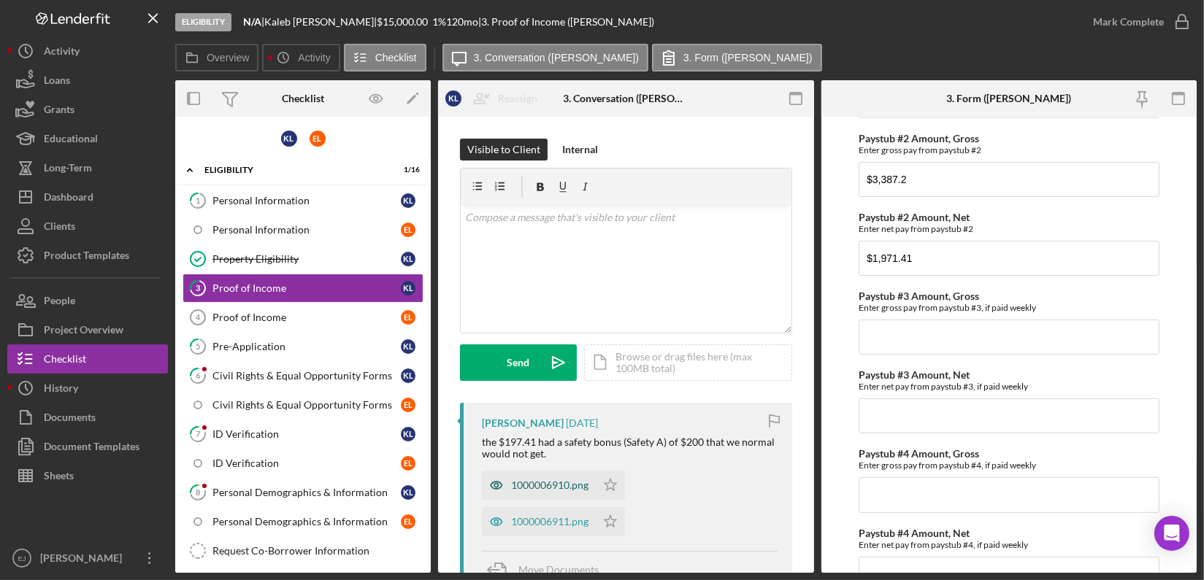
click at [572, 486] on div "1000006910.png" at bounding box center [549, 486] width 77 height 12
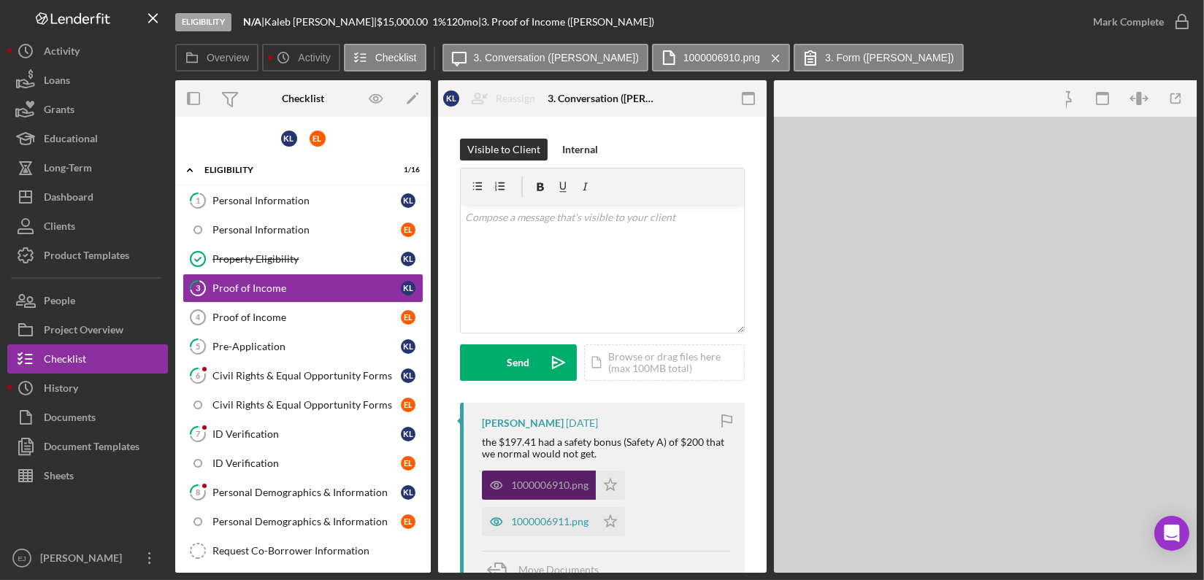
scroll to position [414, 0]
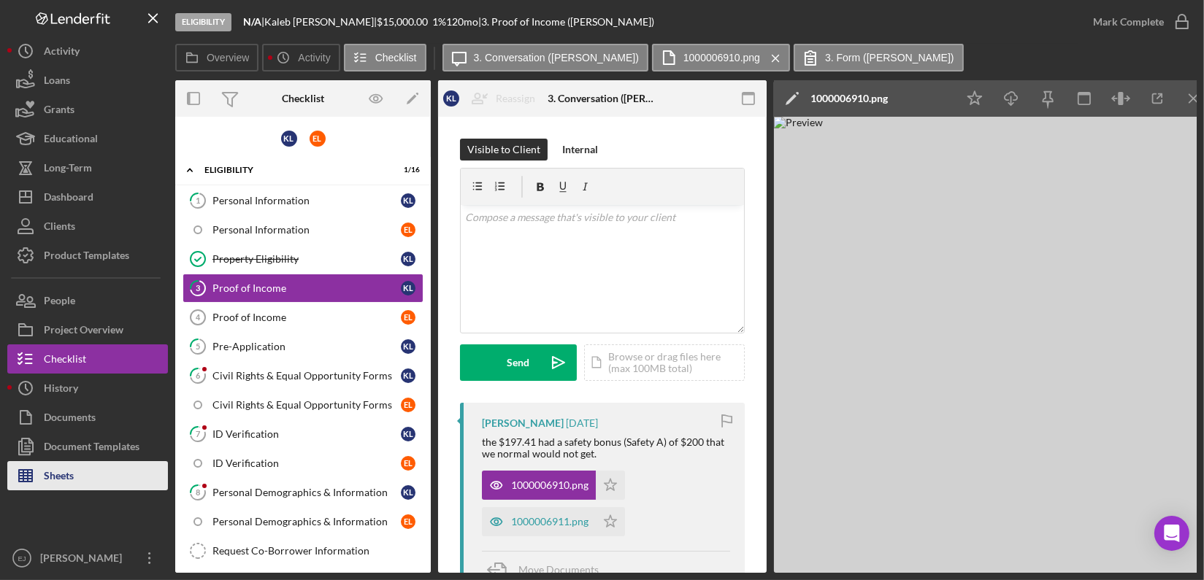
click at [80, 471] on button "Sheets" at bounding box center [87, 475] width 161 height 29
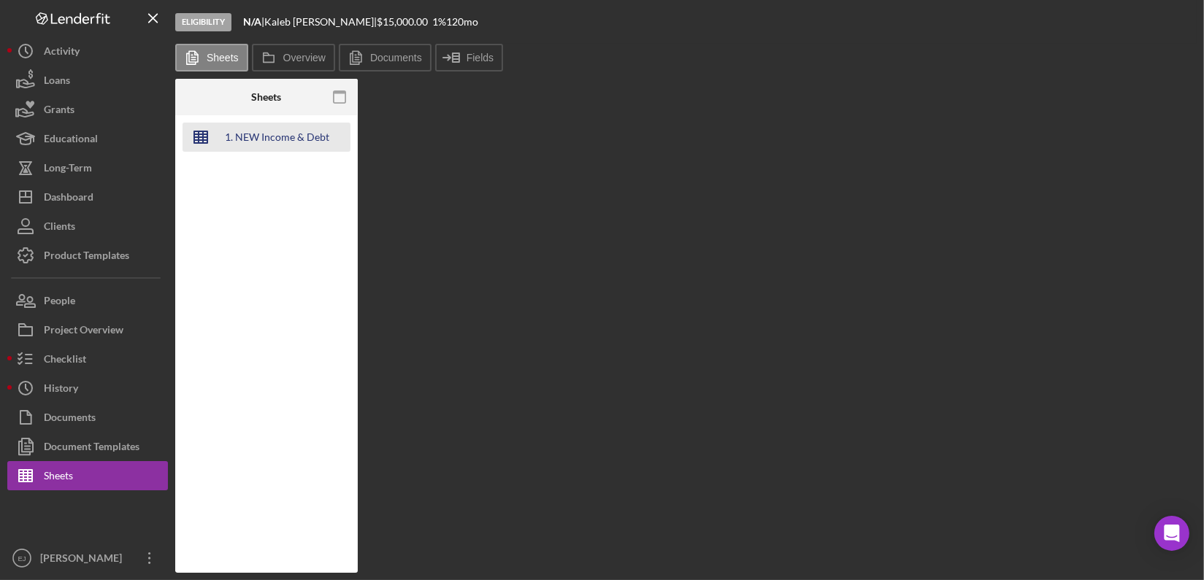
click at [299, 141] on div "1. NEW Income & Debt Calc" at bounding box center [277, 137] width 117 height 29
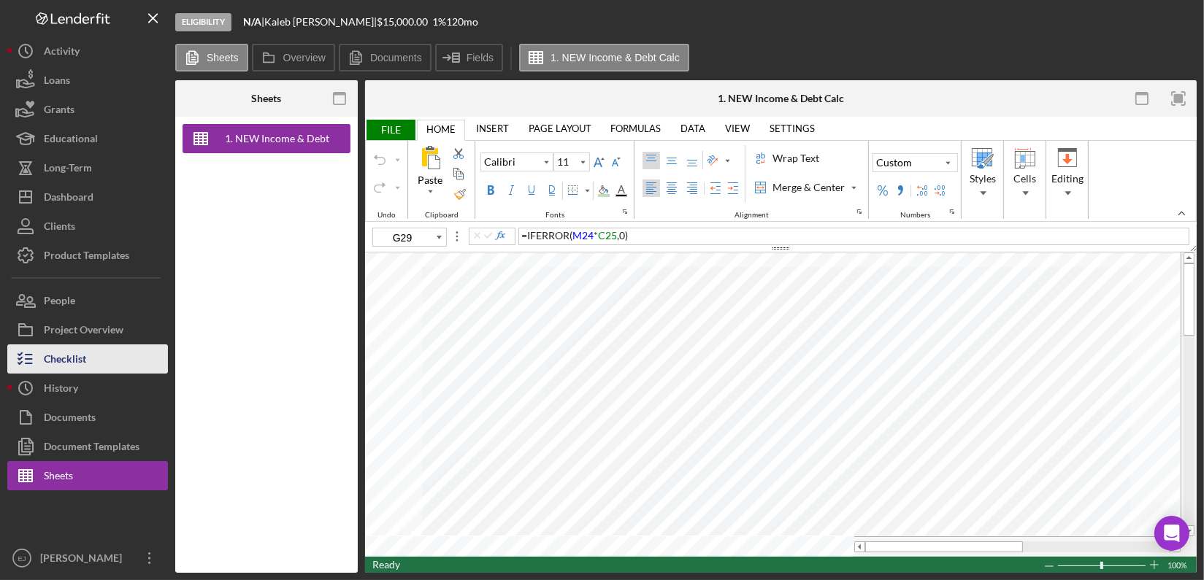
click at [99, 367] on button "Checklist" at bounding box center [87, 359] width 161 height 29
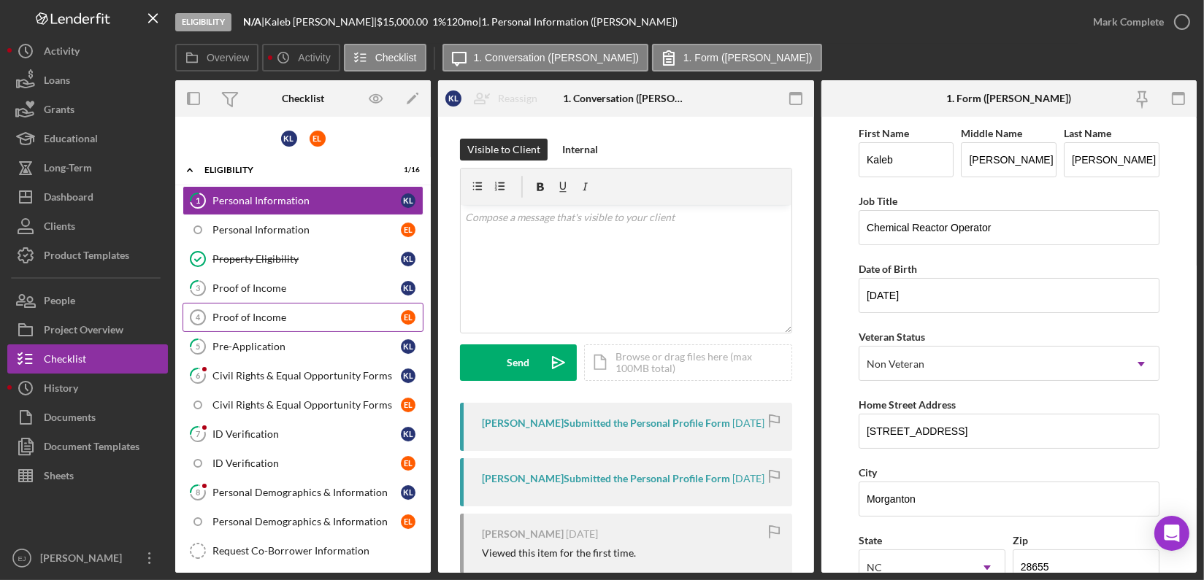
click at [300, 326] on link "Proof of Income 4 Proof of Income E L" at bounding box center [303, 317] width 241 height 29
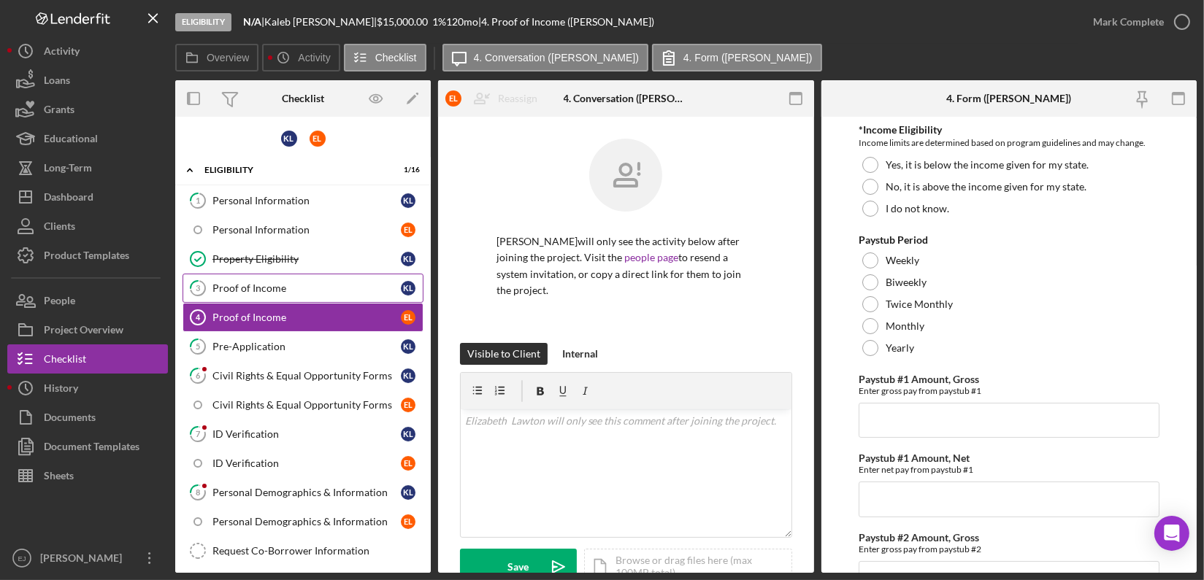
click at [326, 296] on link "3 Proof of Income K L" at bounding box center [303, 288] width 241 height 29
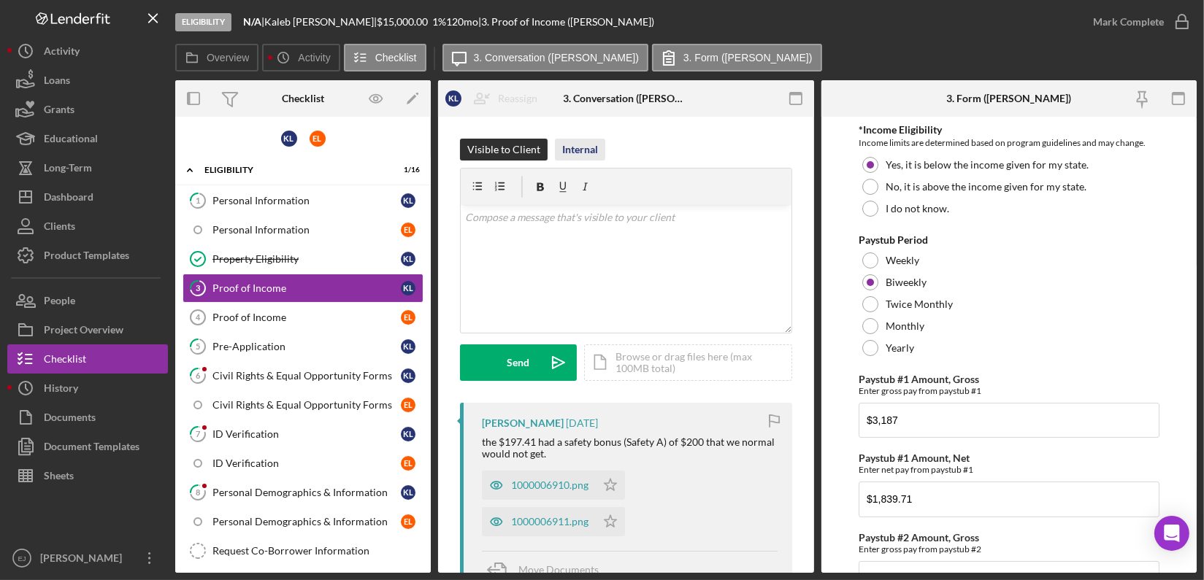
click at [578, 150] on div "Internal" at bounding box center [580, 150] width 36 height 22
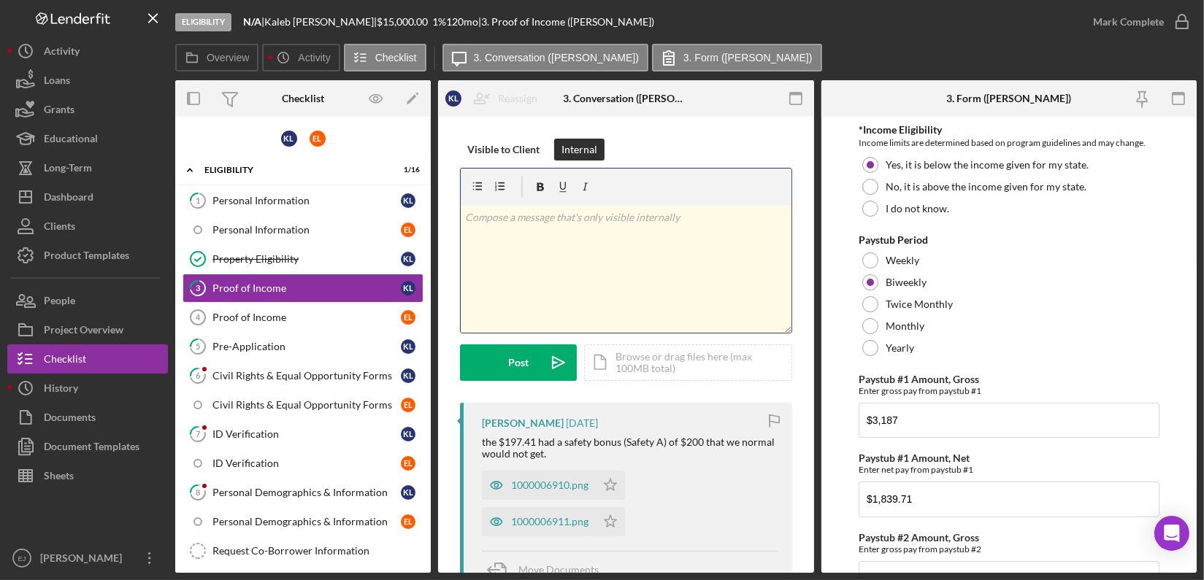
click at [558, 233] on div "v Color teal Color pink Remove color Add row above Add row below Add column bef…" at bounding box center [626, 269] width 331 height 128
click at [578, 215] on p "Gross Yearly-$85,464.60 NetMonthly-" at bounding box center [626, 218] width 322 height 16
click at [671, 220] on p "Gross Yearly-$85,464.60 Net Monthly-" at bounding box center [626, 218] width 322 height 16
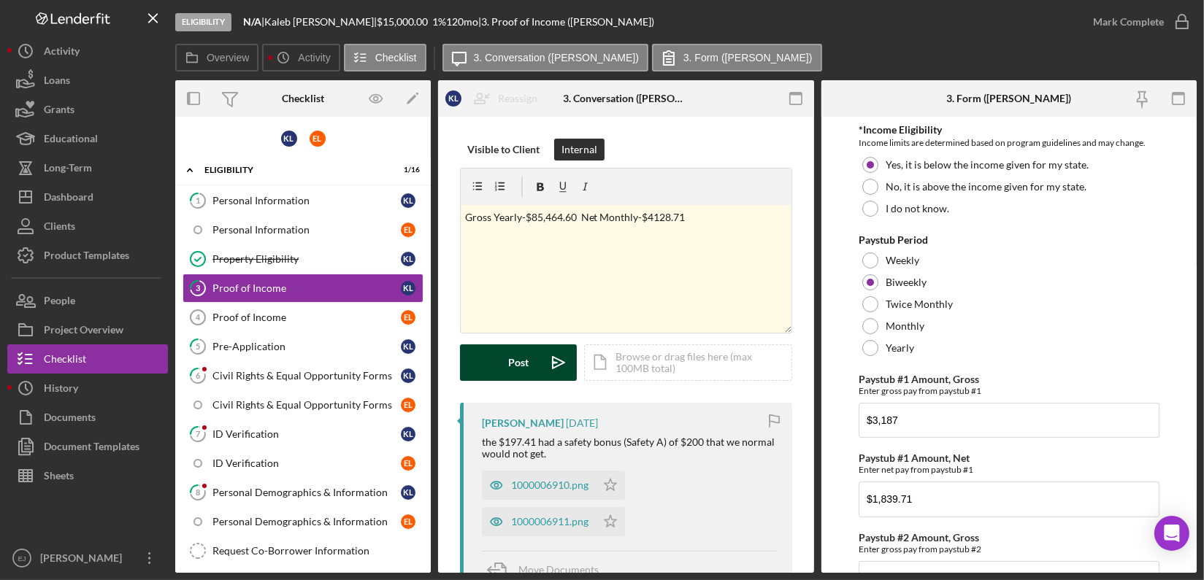
click at [532, 372] on button "Post Icon/icon-invite-send" at bounding box center [518, 363] width 117 height 37
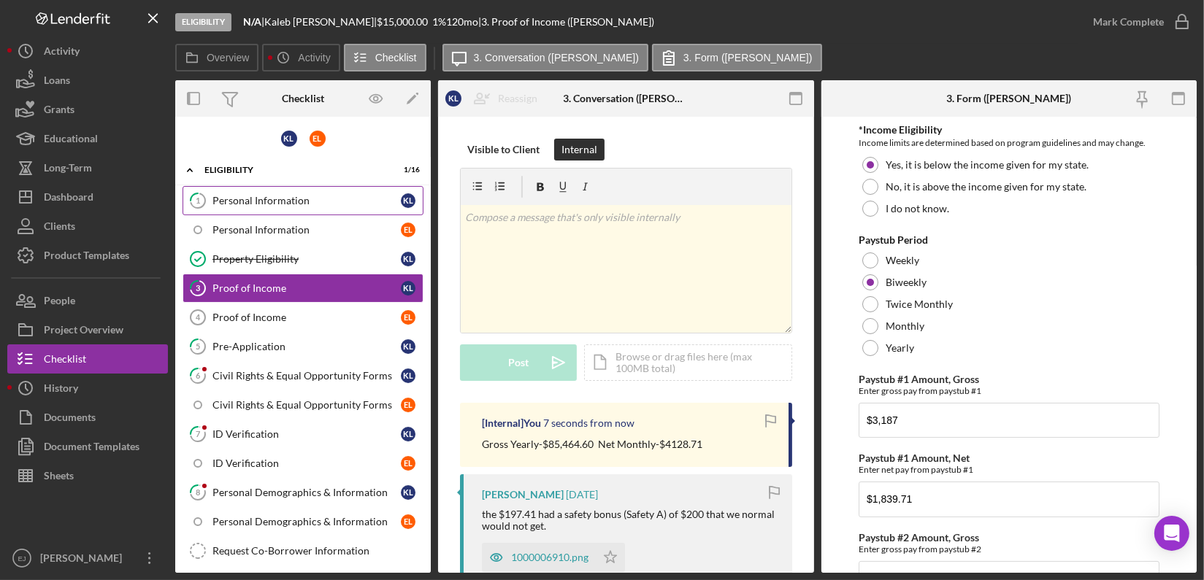
click at [248, 204] on div "Personal Information" at bounding box center [306, 201] width 188 height 12
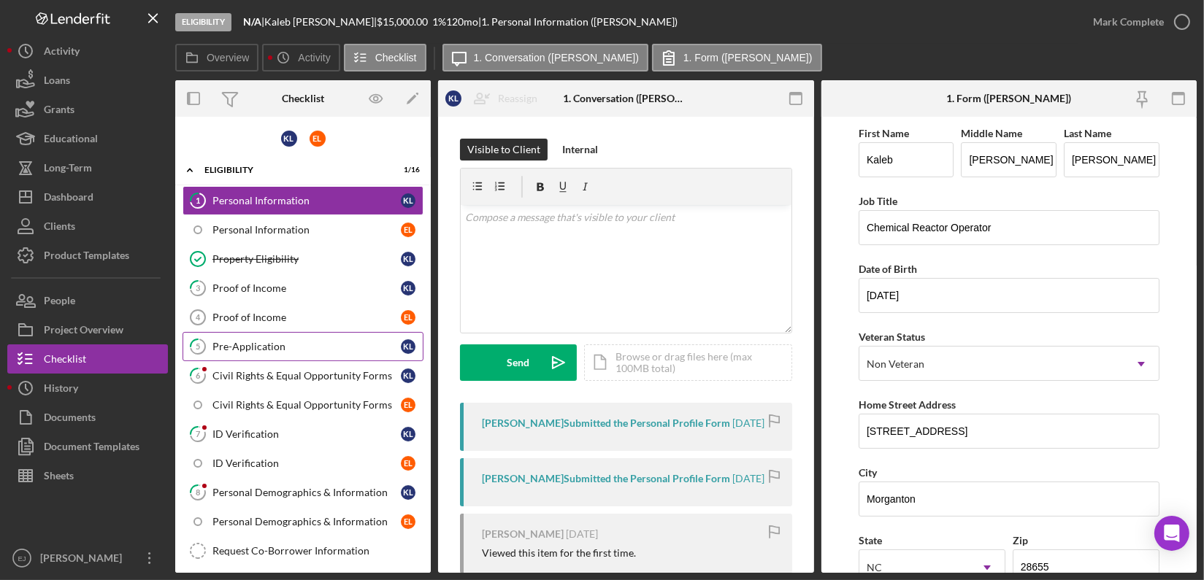
click at [307, 348] on div "Pre-Application" at bounding box center [306, 347] width 188 height 12
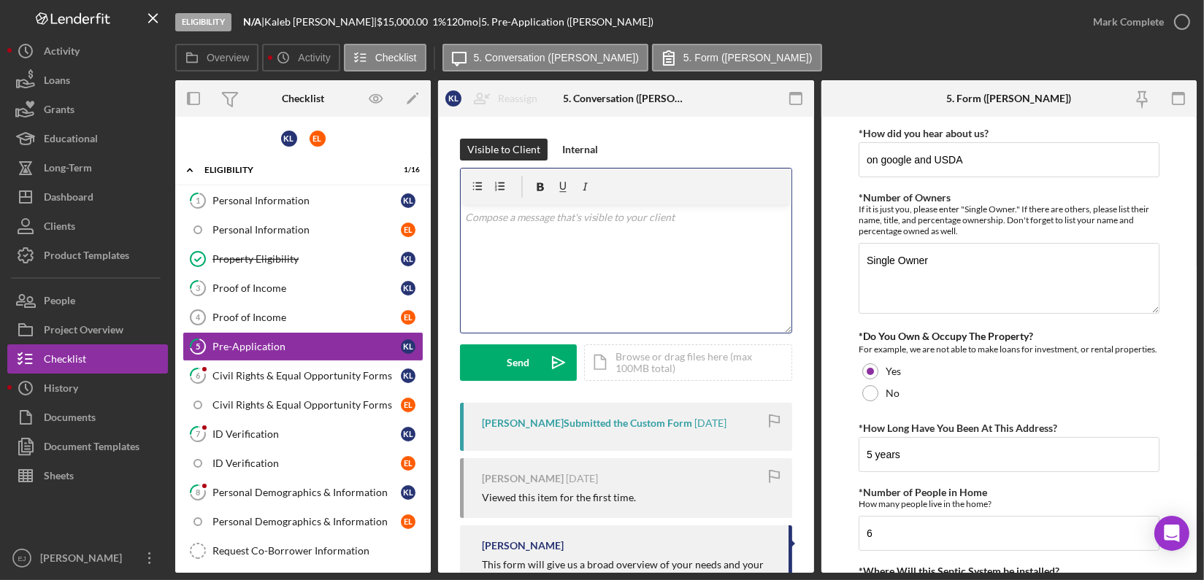
click at [515, 243] on div "v Color teal Color pink Remove color Add row above Add row below Add column bef…" at bounding box center [626, 269] width 331 height 128
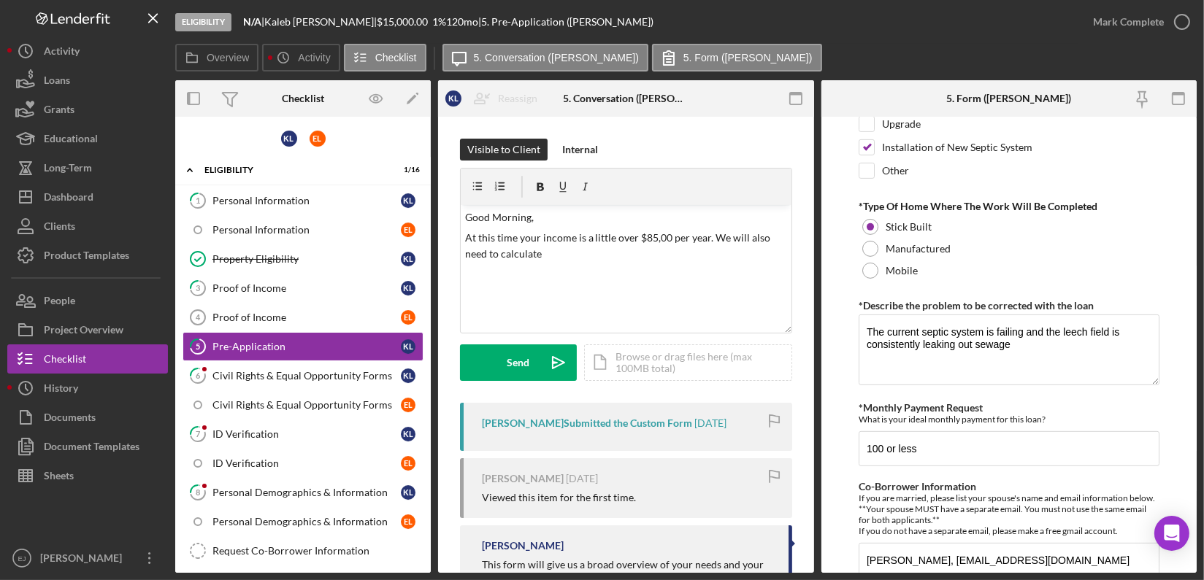
scroll to position [771, 0]
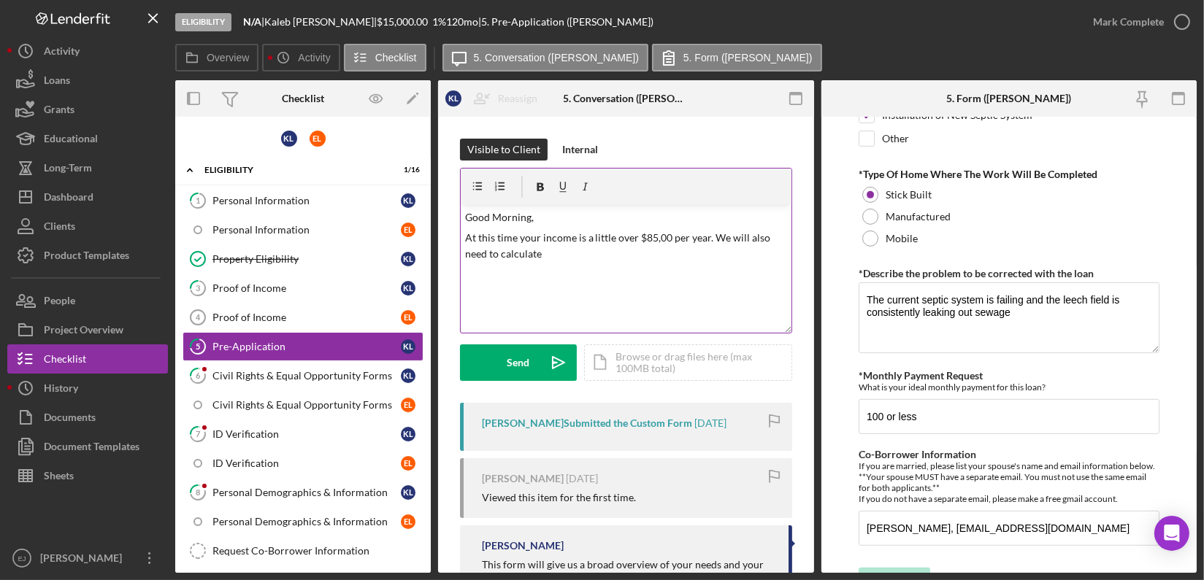
click at [572, 250] on p "At this time your income is a little over $85,00 per year. We will also need to…" at bounding box center [626, 246] width 322 height 33
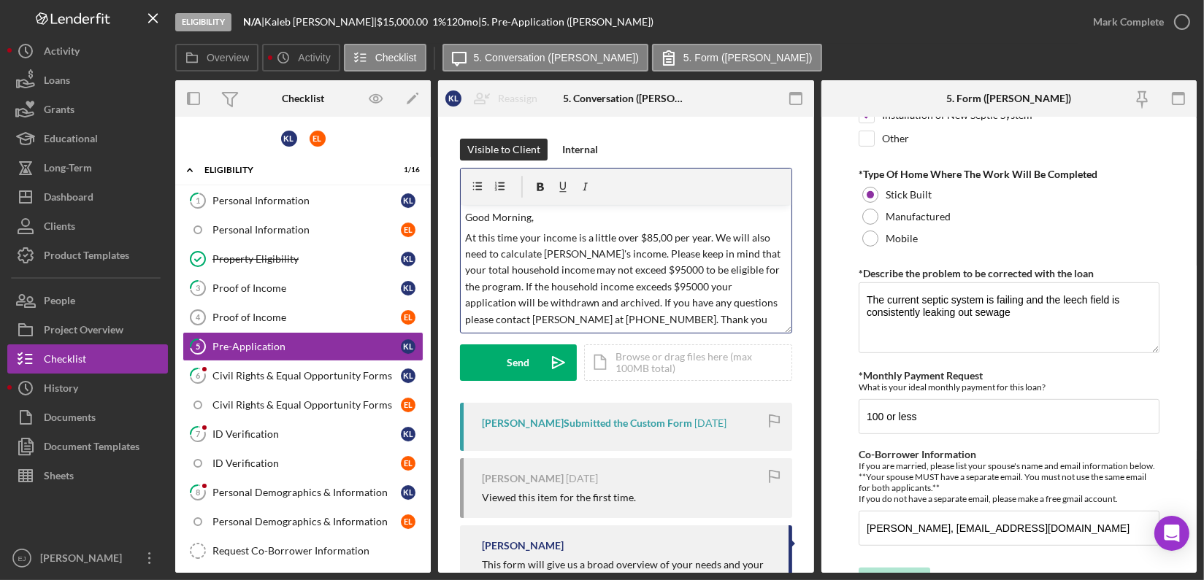
click at [539, 236] on p "At this time your income is a little over $85,00 per year. We will also need to…" at bounding box center [626, 279] width 322 height 98
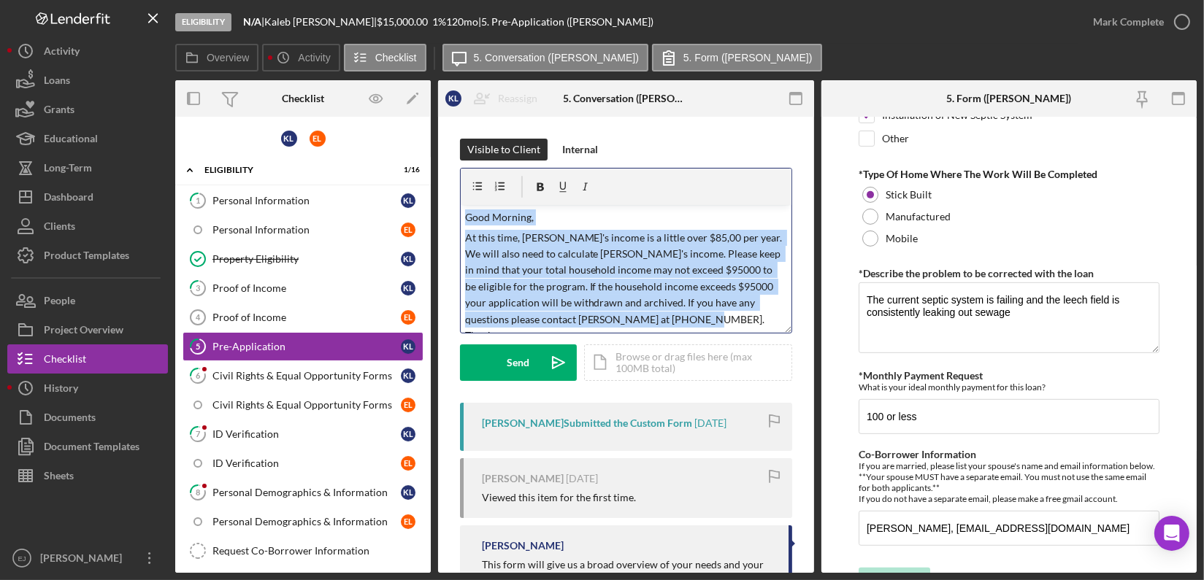
drag, startPoint x: 461, startPoint y: 215, endPoint x: 686, endPoint y: 332, distance: 253.7
click at [686, 332] on div "v Color teal Color pink Remove color Add row above Add row below Add column bef…" at bounding box center [626, 269] width 331 height 128
copy div "Good Morning, At this time, [PERSON_NAME]'s income is a little over $85,00 per …"
click at [299, 284] on div "Proof of Income" at bounding box center [306, 289] width 188 height 12
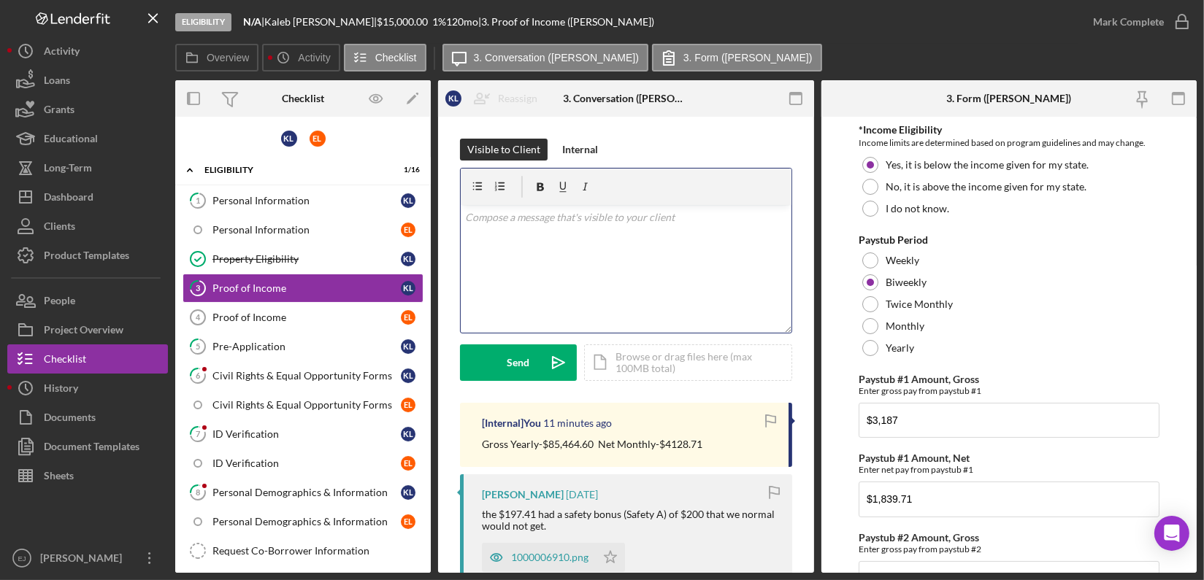
click at [576, 223] on p at bounding box center [626, 218] width 322 height 16
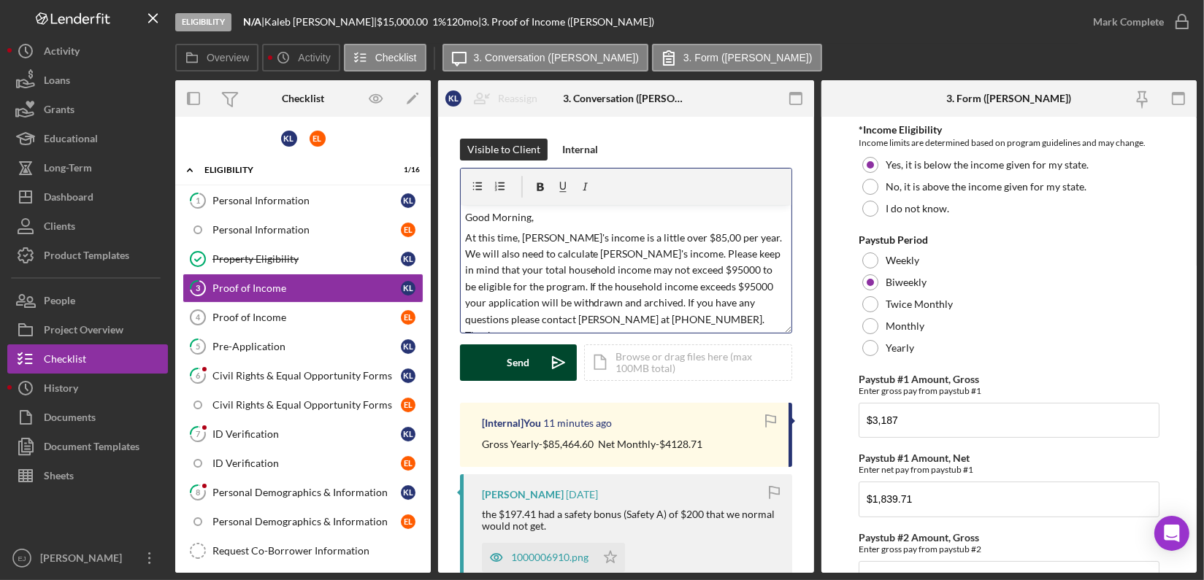
click at [529, 361] on button "Send Icon/icon-invite-send" at bounding box center [518, 363] width 117 height 37
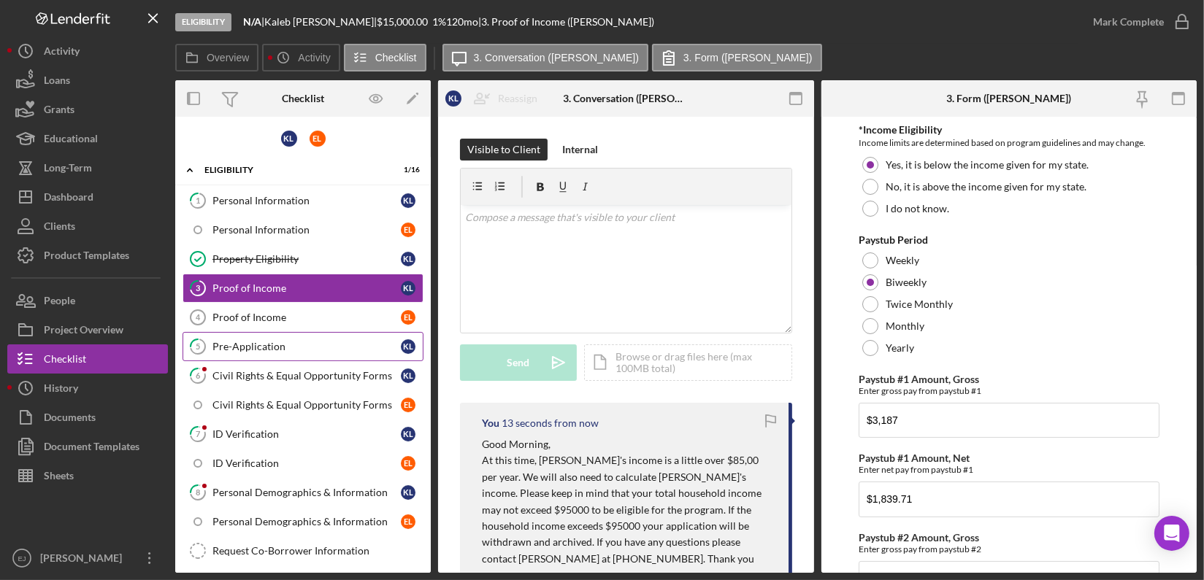
click at [305, 344] on div "Pre-Application" at bounding box center [306, 347] width 188 height 12
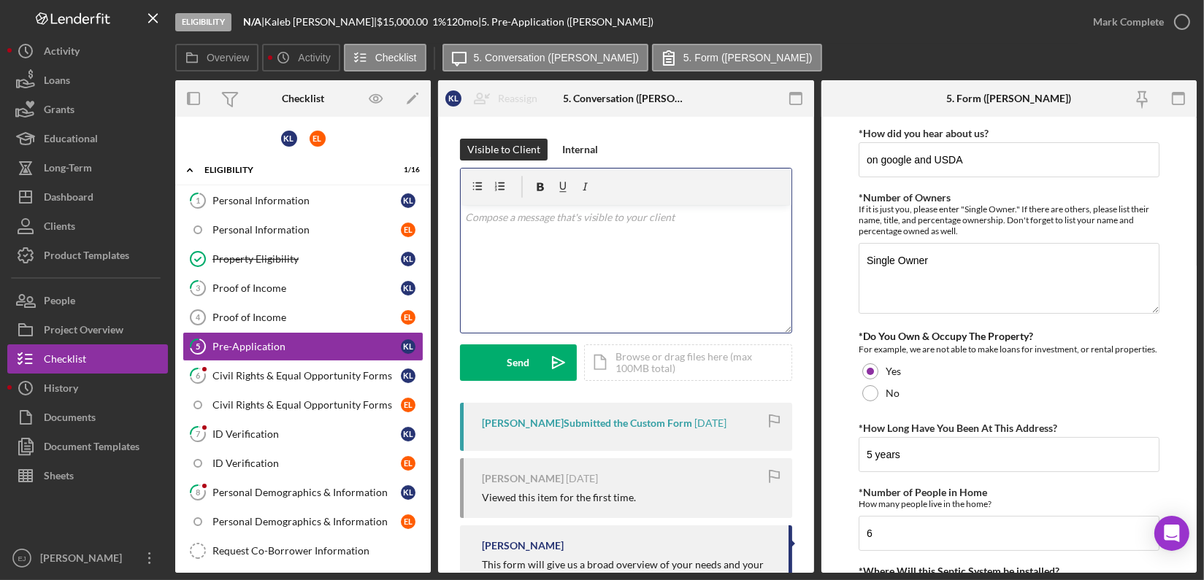
click at [532, 237] on div "v Color teal Color pink Remove color Add row above Add row below Add column bef…" at bounding box center [626, 269] width 331 height 128
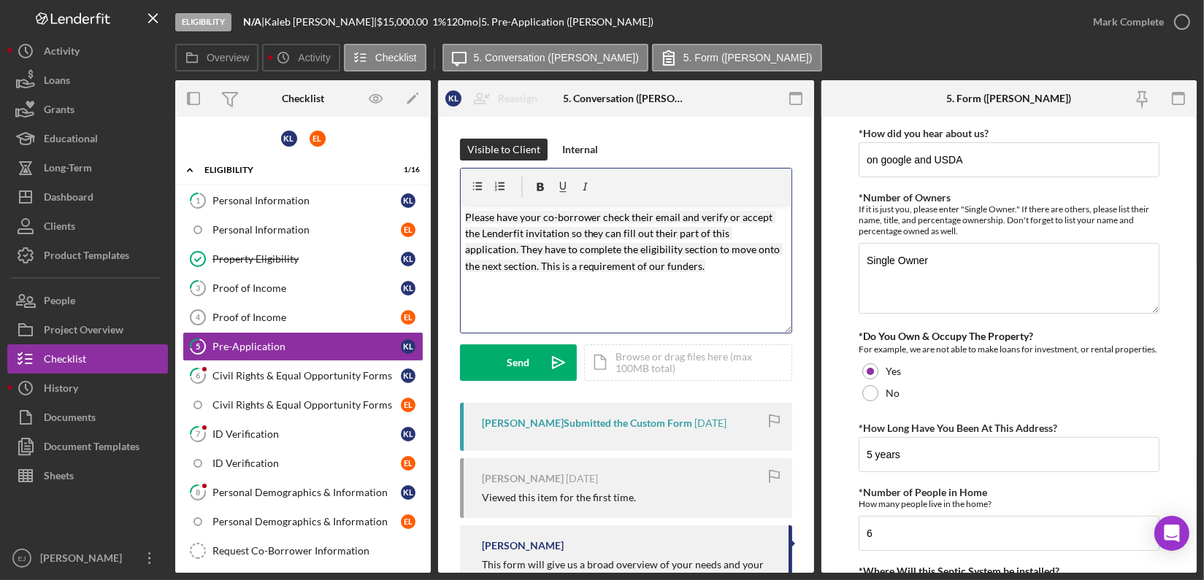
click at [465, 216] on mark "Please have your co-borrower check their email and verify or accept the Lenderf…" at bounding box center [624, 241] width 318 height 61
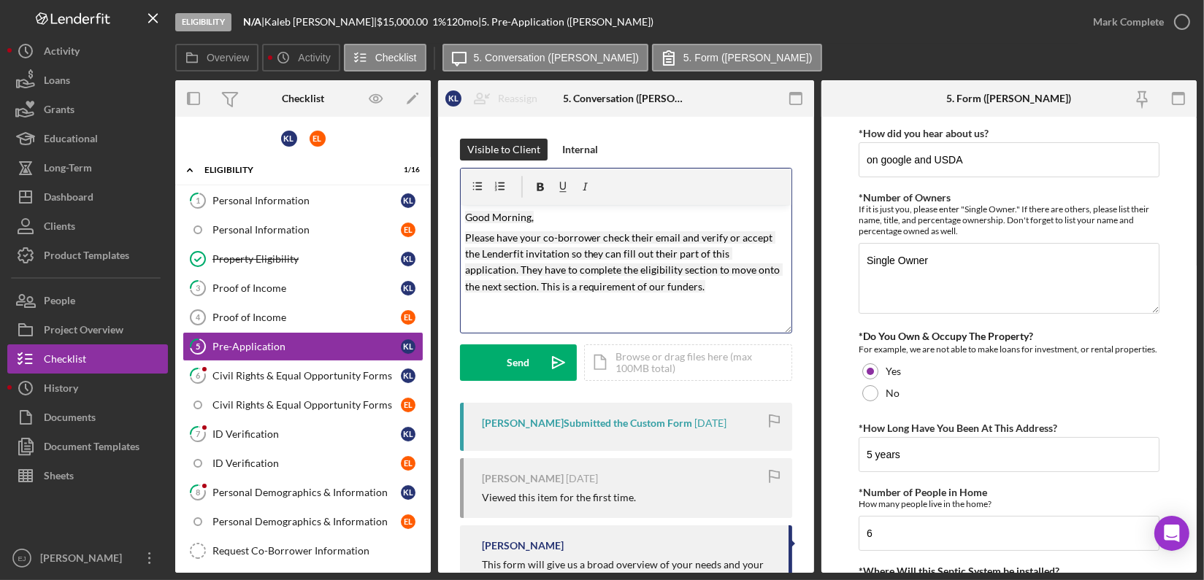
click at [684, 283] on p "Please have your co-borrower check their email and verify or accept the Lenderf…" at bounding box center [626, 263] width 322 height 66
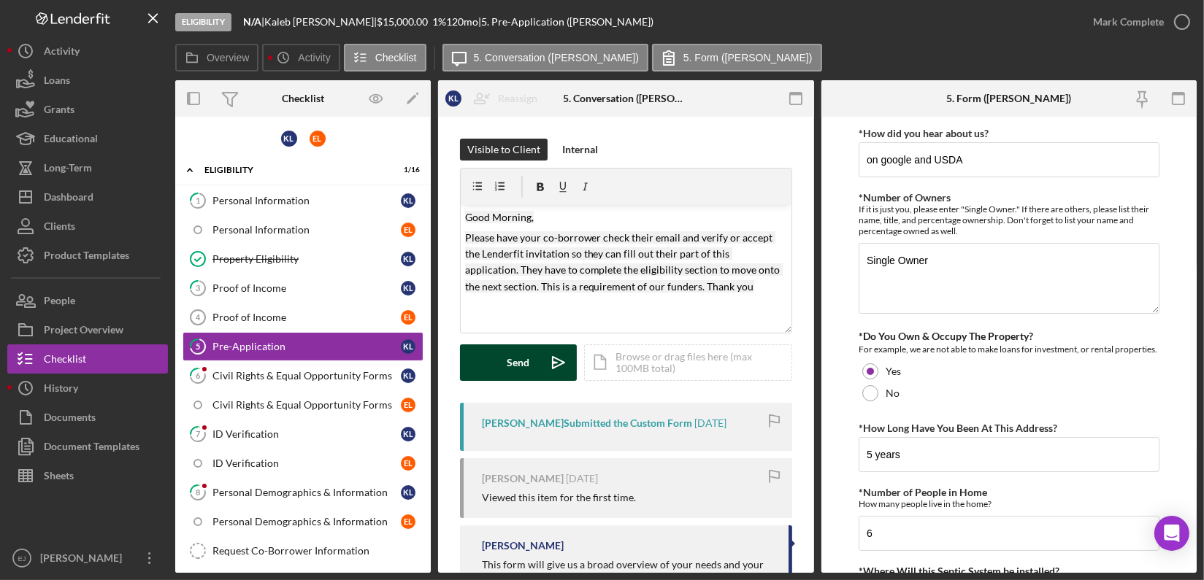
click at [533, 355] on button "Send Icon/icon-invite-send" at bounding box center [518, 363] width 117 height 37
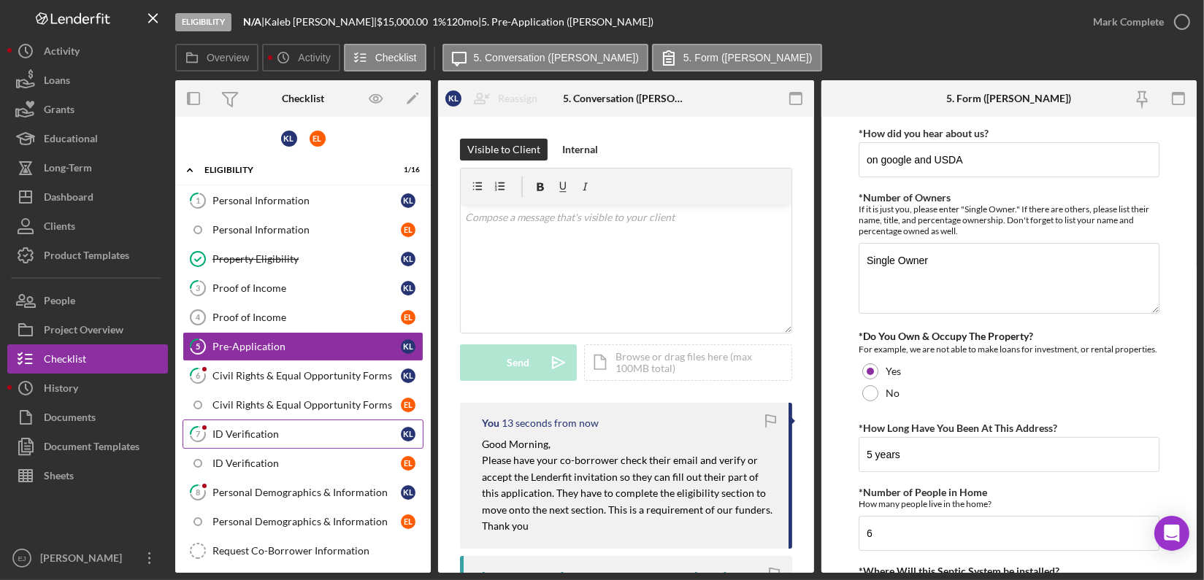
click at [315, 423] on link "7 ID Verification K L" at bounding box center [303, 434] width 241 height 29
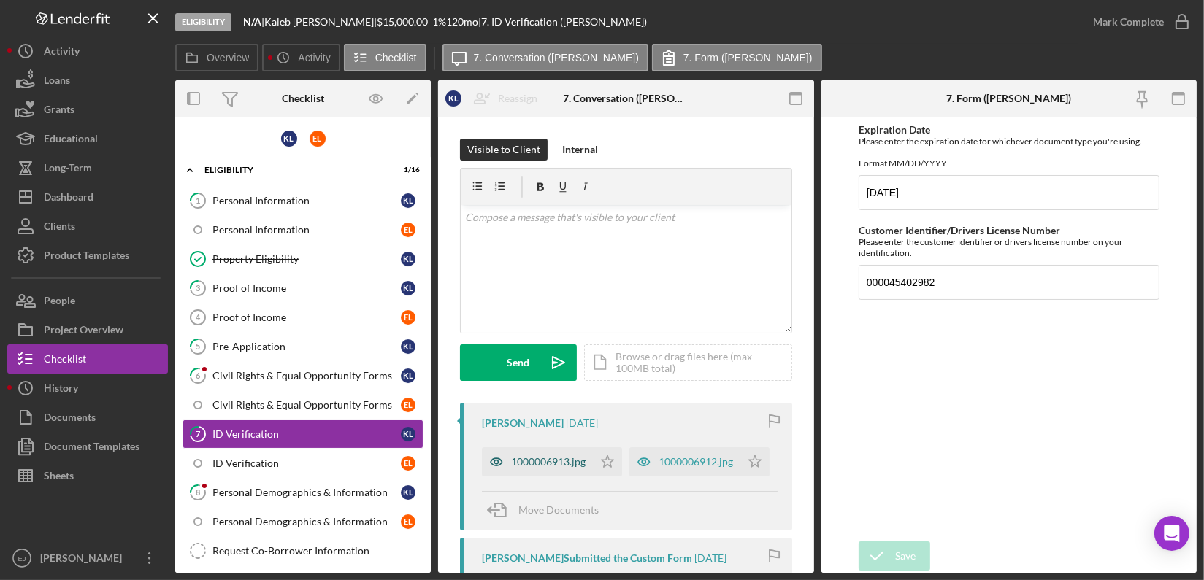
click at [513, 469] on div "1000006913.jpg" at bounding box center [537, 462] width 111 height 29
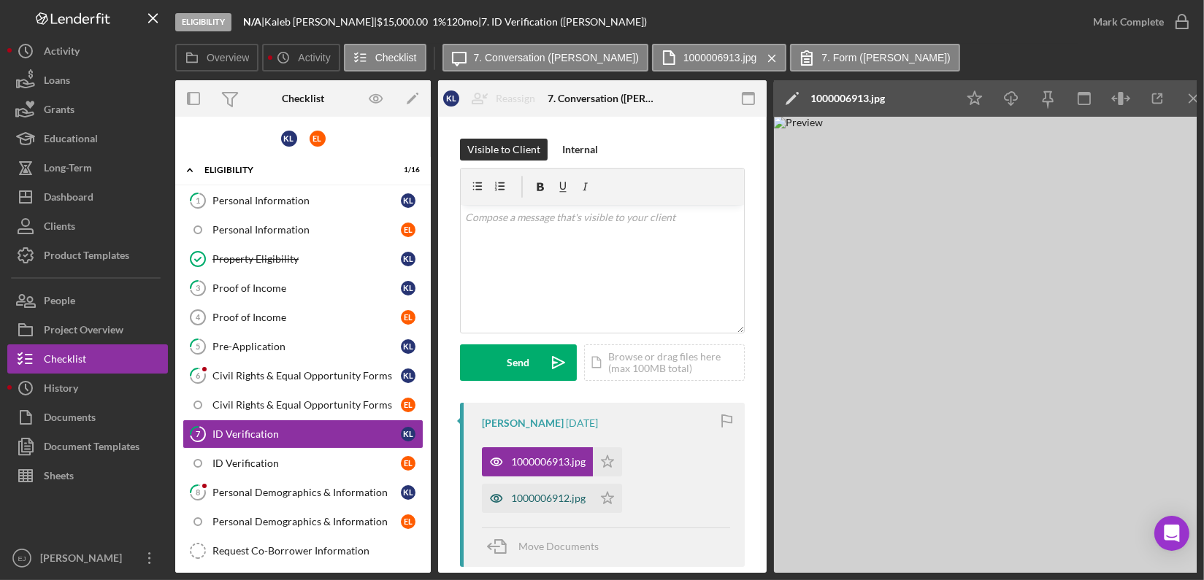
click at [534, 495] on div "1000006912.jpg" at bounding box center [548, 499] width 74 height 12
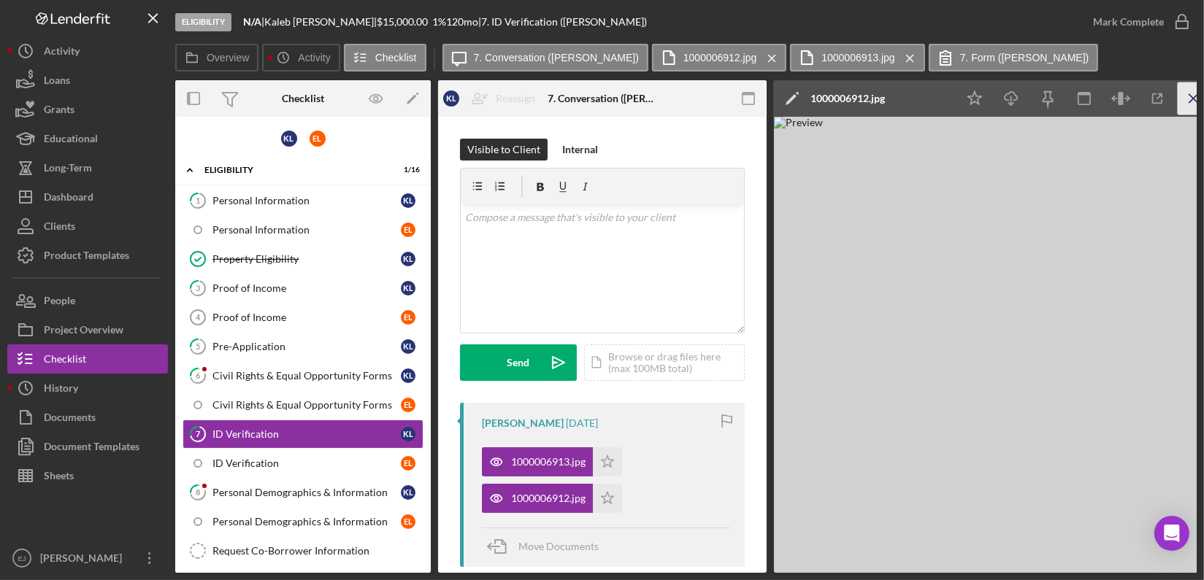
click at [1188, 91] on icon "Icon/Menu Close" at bounding box center [1194, 99] width 33 height 33
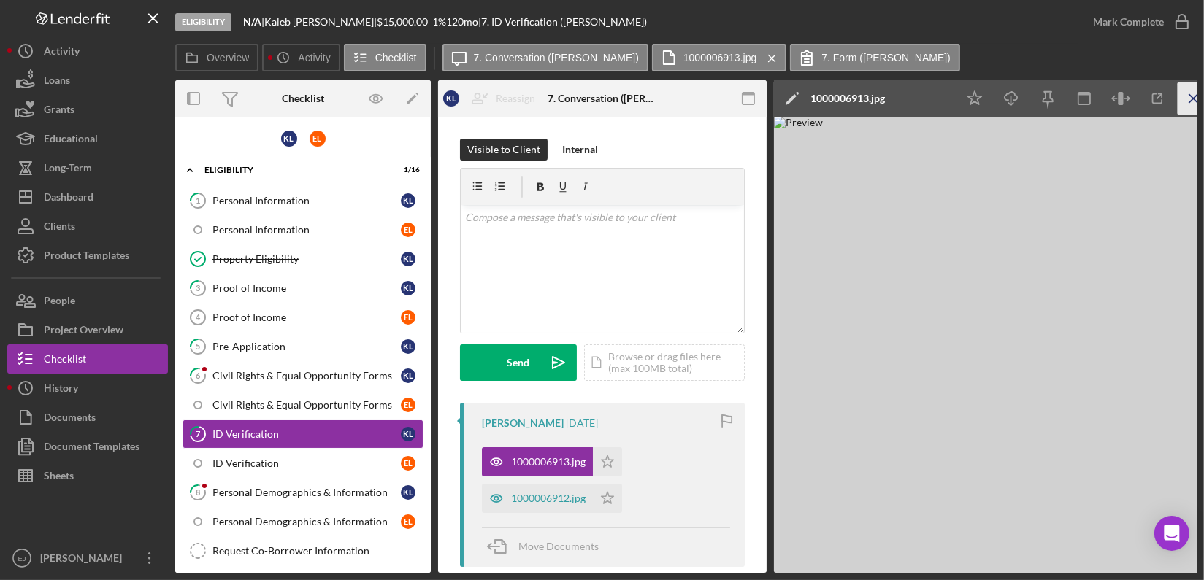
click at [1188, 94] on icon "Icon/Menu Close" at bounding box center [1194, 99] width 33 height 33
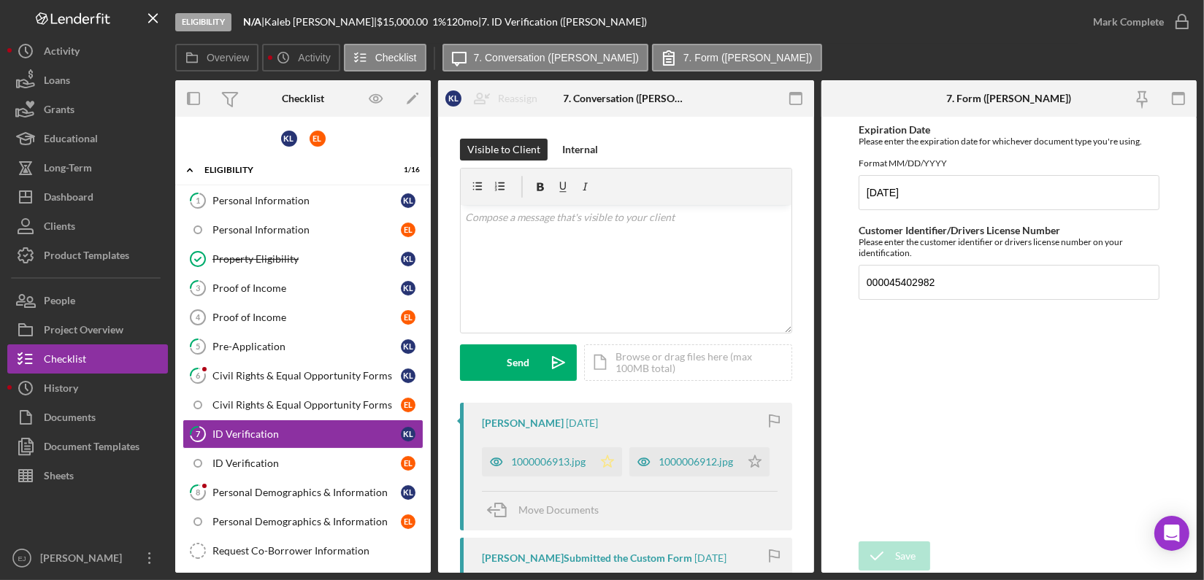
click at [605, 465] on icon "Icon/Star" at bounding box center [607, 462] width 29 height 29
click at [740, 477] on icon "Icon/Star" at bounding box center [754, 462] width 29 height 29
click at [1185, 21] on icon "button" at bounding box center [1182, 22] width 37 height 37
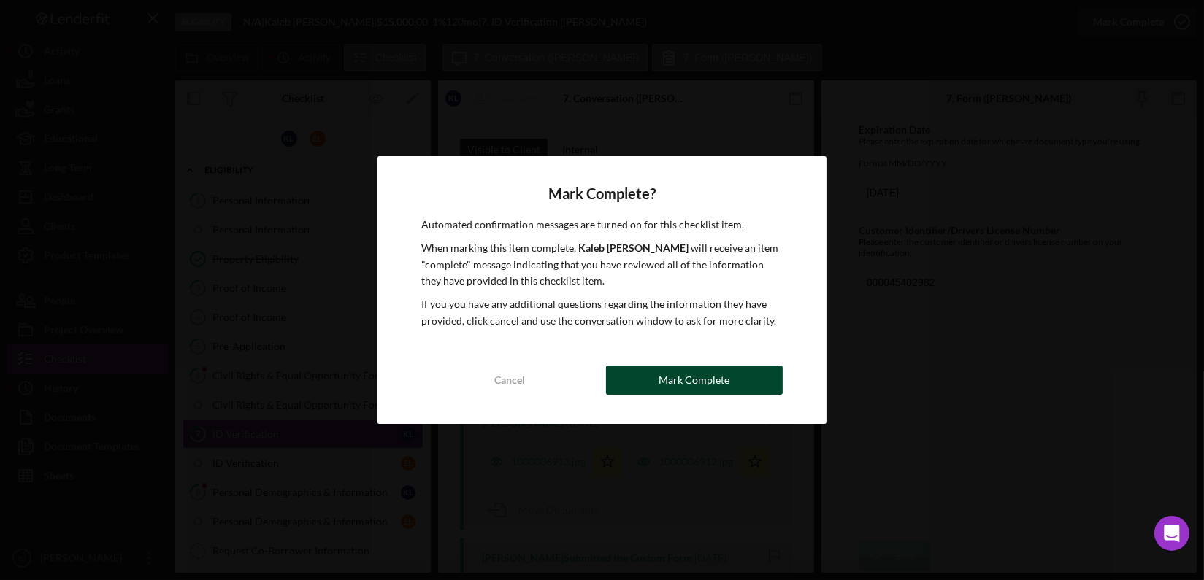
click at [745, 382] on button "Mark Complete" at bounding box center [694, 380] width 177 height 29
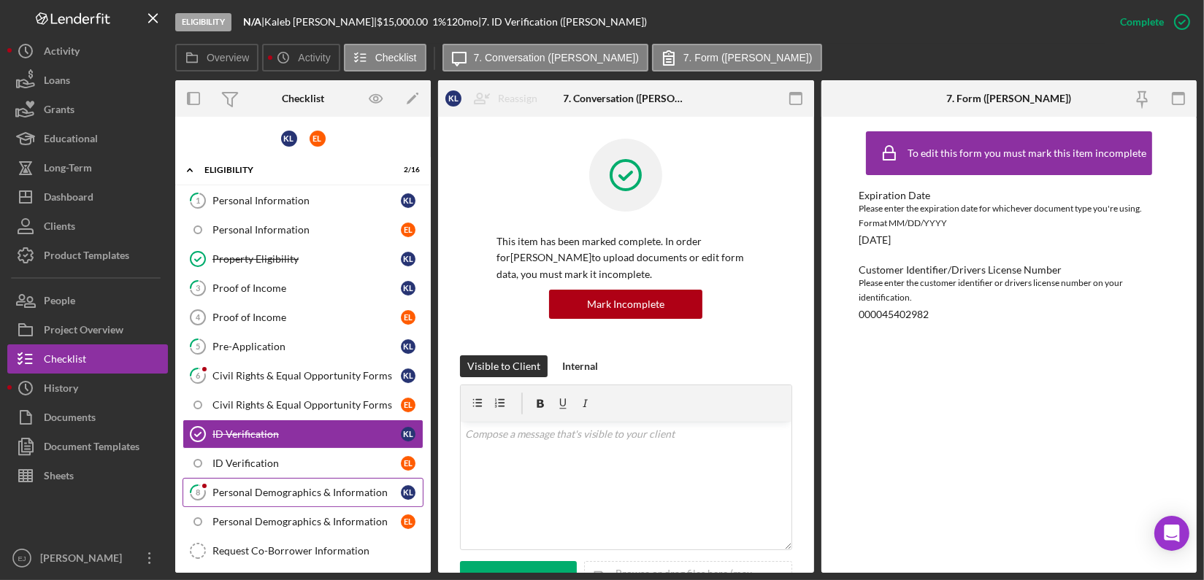
click at [298, 494] on div "Personal Demographics & Information" at bounding box center [306, 493] width 188 height 12
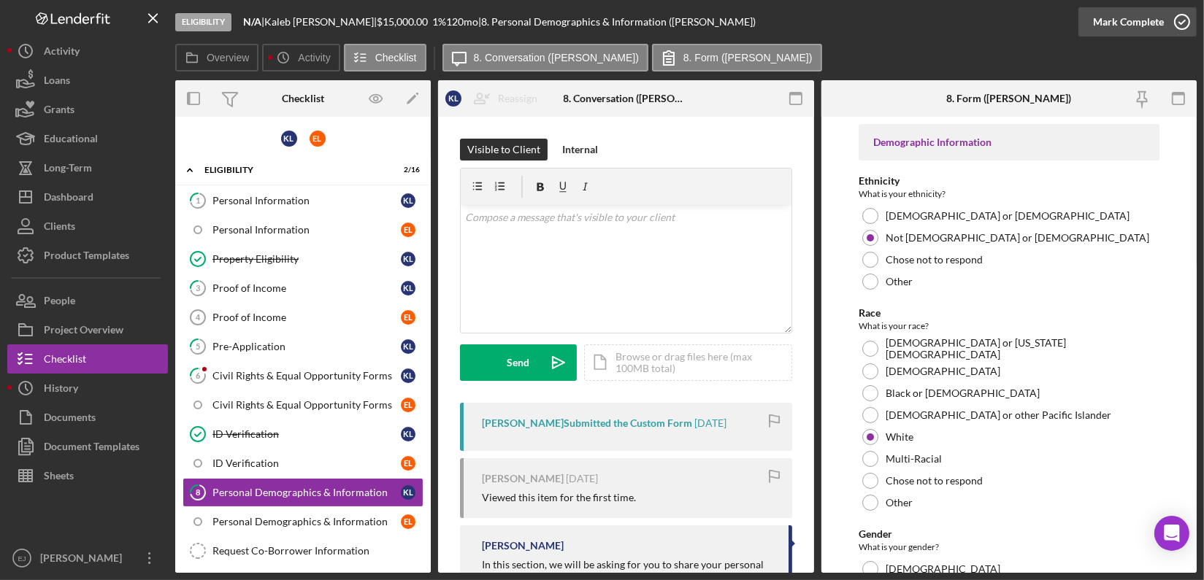
click at [1178, 17] on icon "button" at bounding box center [1182, 22] width 37 height 37
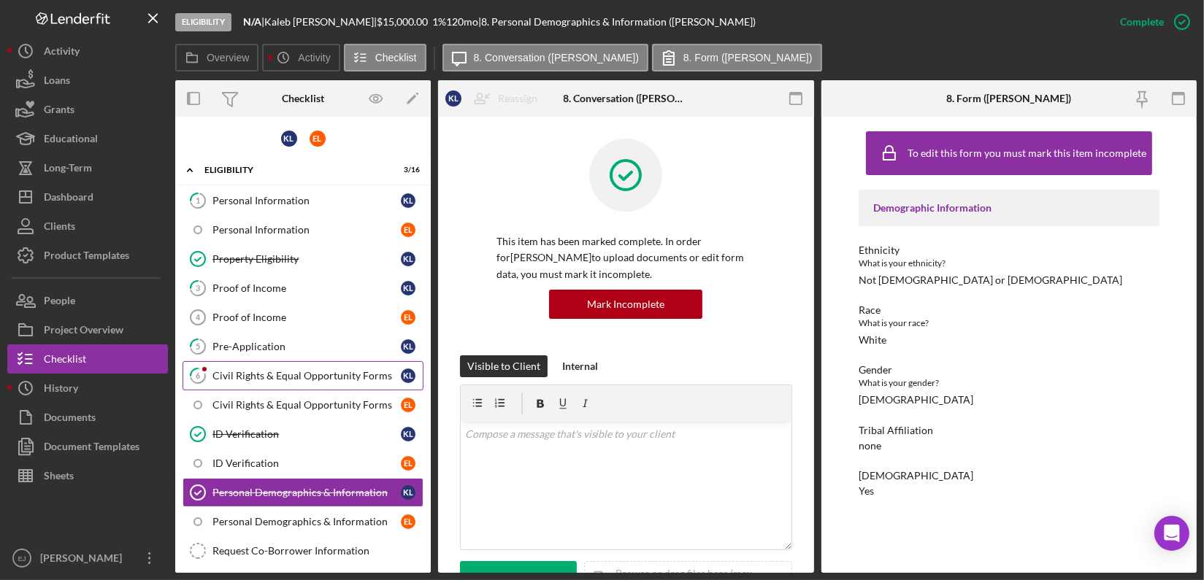
click at [367, 378] on div "Civil Rights & Equal Opportunity Forms" at bounding box center [306, 376] width 188 height 12
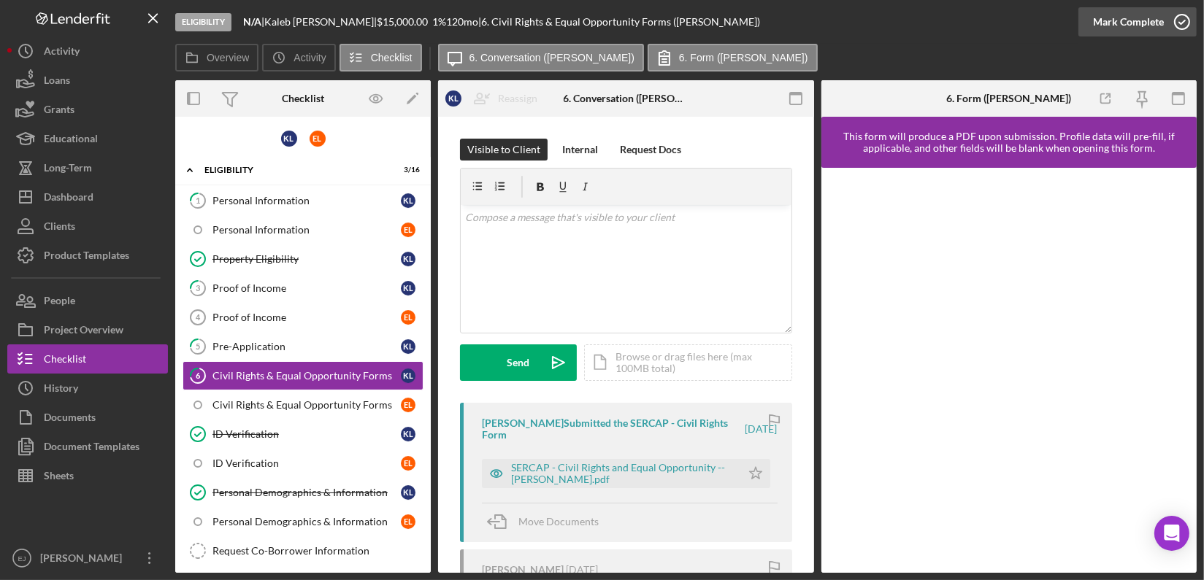
click at [1181, 26] on icon "button" at bounding box center [1182, 22] width 37 height 37
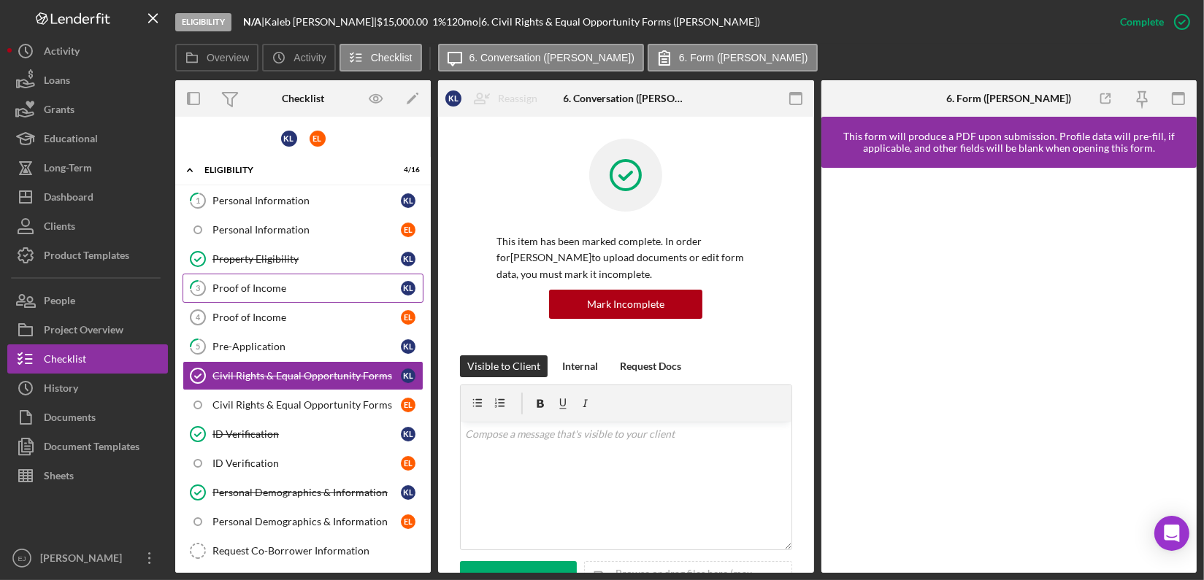
click at [318, 290] on div "Proof of Income" at bounding box center [306, 289] width 188 height 12
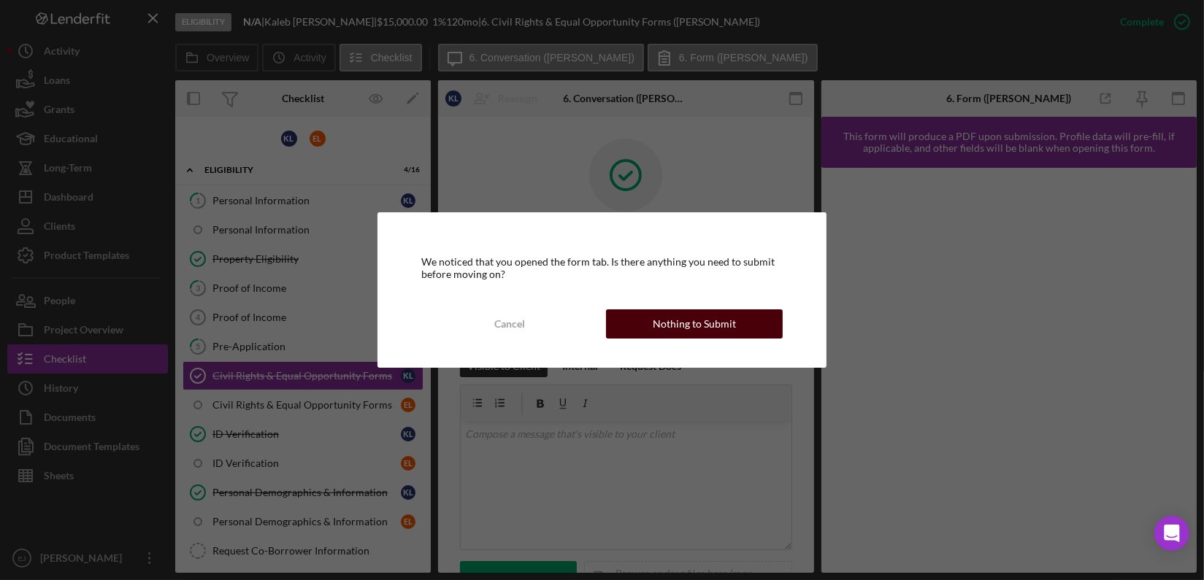
click at [760, 328] on button "Nothing to Submit" at bounding box center [694, 324] width 177 height 29
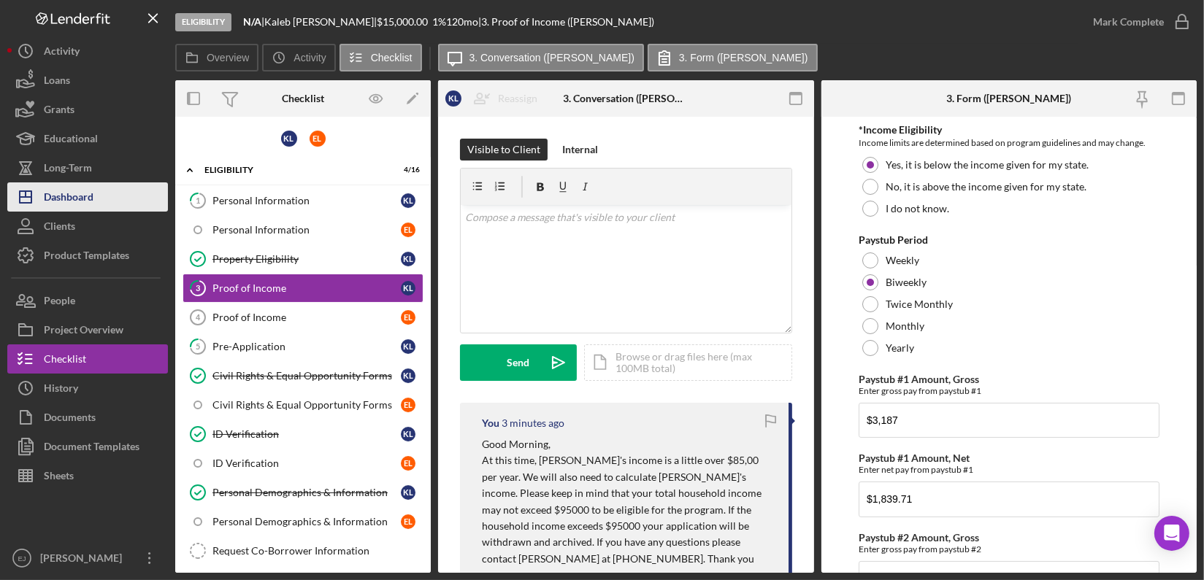
click at [69, 204] on div "Dashboard" at bounding box center [69, 199] width 50 height 33
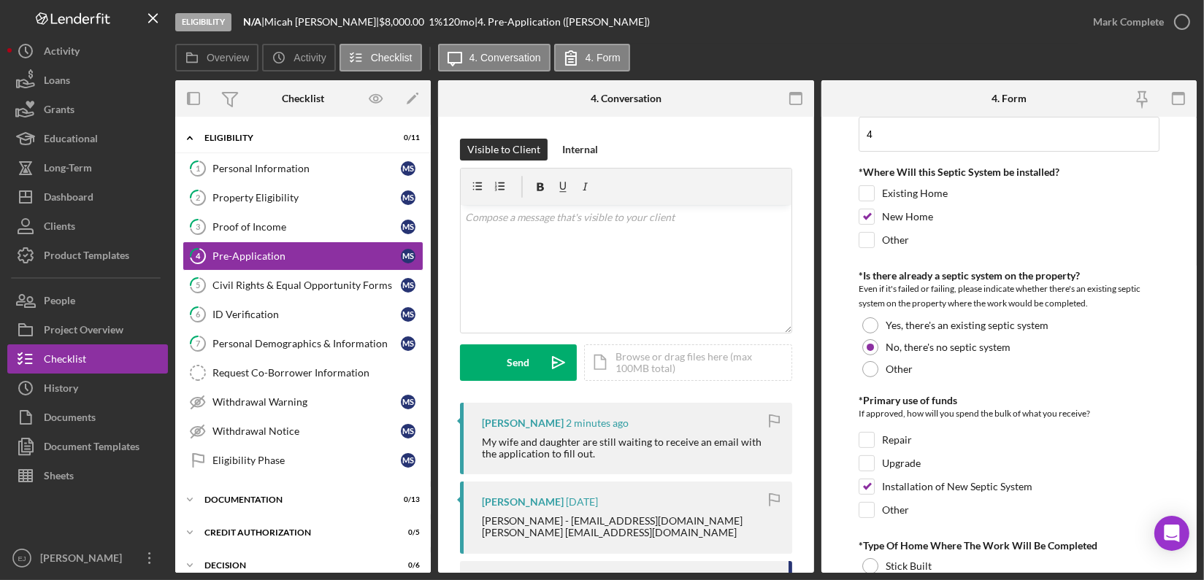
scroll to position [798, 0]
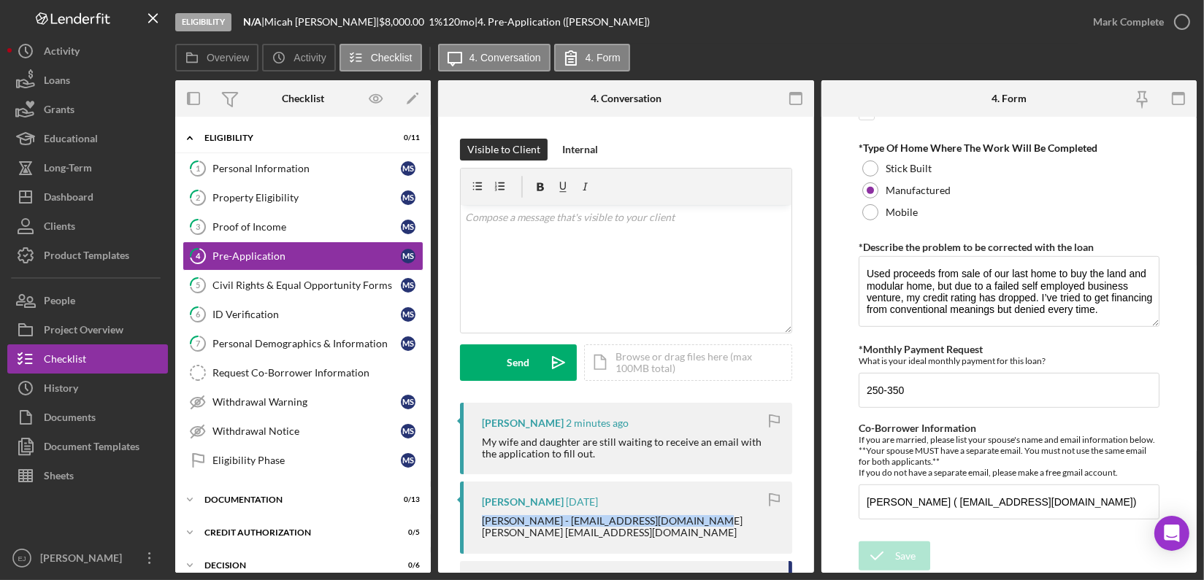
drag, startPoint x: 475, startPoint y: 519, endPoint x: 693, endPoint y: 519, distance: 217.6
click at [693, 519] on div "Micah Stultz 6 days ago Heather Stultz - heathernelson24@yahoo.com Makayla Bert…" at bounding box center [626, 518] width 332 height 72
copy div "Heather Stultz - heathernelson24@yahoo.com"
click at [96, 312] on button "People" at bounding box center [87, 300] width 161 height 29
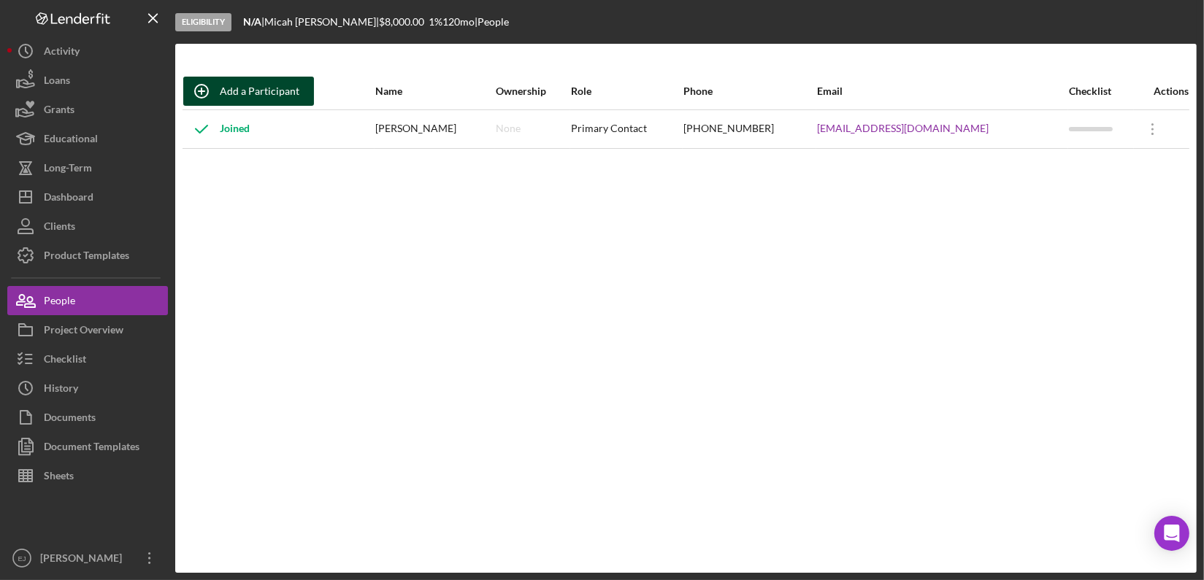
click at [285, 85] on div "Add a Participant" at bounding box center [260, 91] width 80 height 29
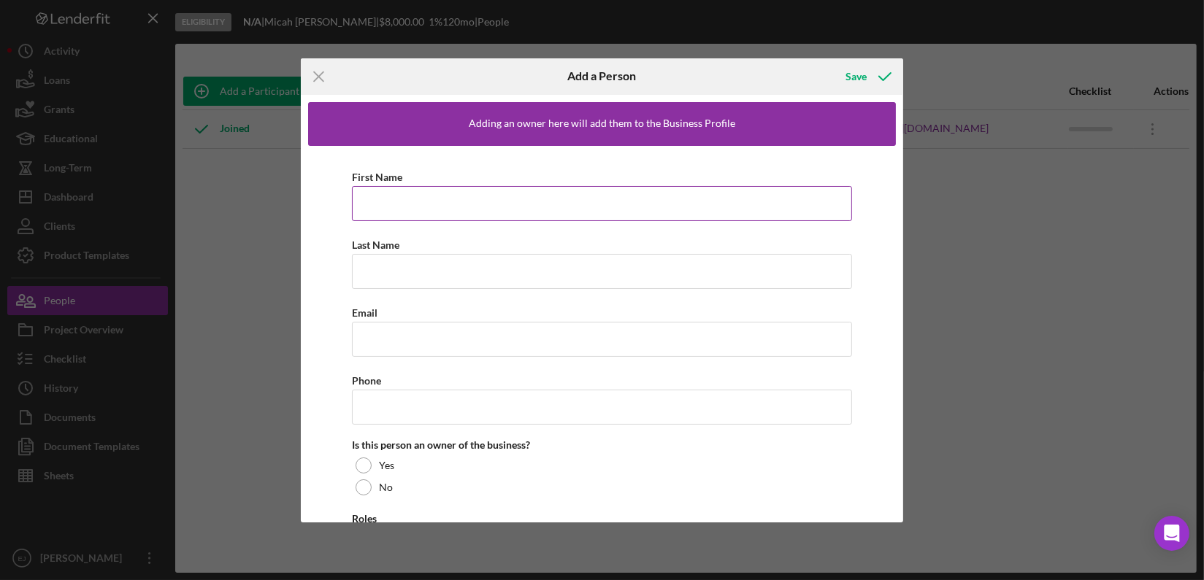
click at [381, 201] on input "First Name" at bounding box center [602, 203] width 500 height 35
paste input "Heather Stultz - heathernelson24@yahoo.com"
type input "Heather Stultz - heathernelson24@yahoo.com"
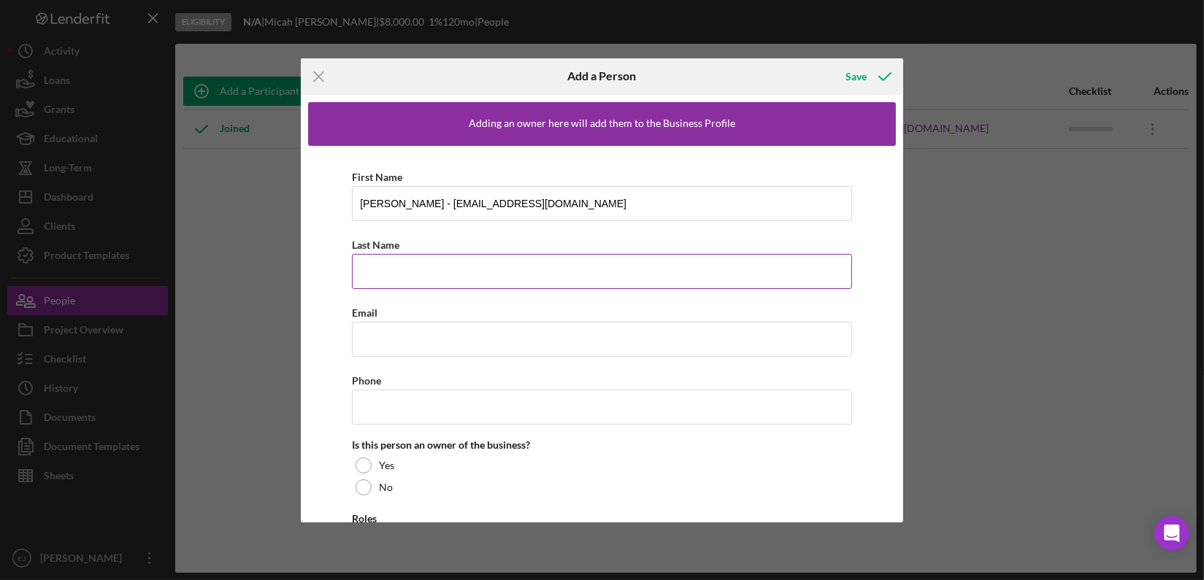
click at [393, 265] on input "Last Name" at bounding box center [602, 271] width 500 height 35
type input "Stultz"
click at [383, 335] on input "Email" at bounding box center [602, 339] width 500 height 35
paste input "Heather Stultz - heathernelson24@yahoo.com"
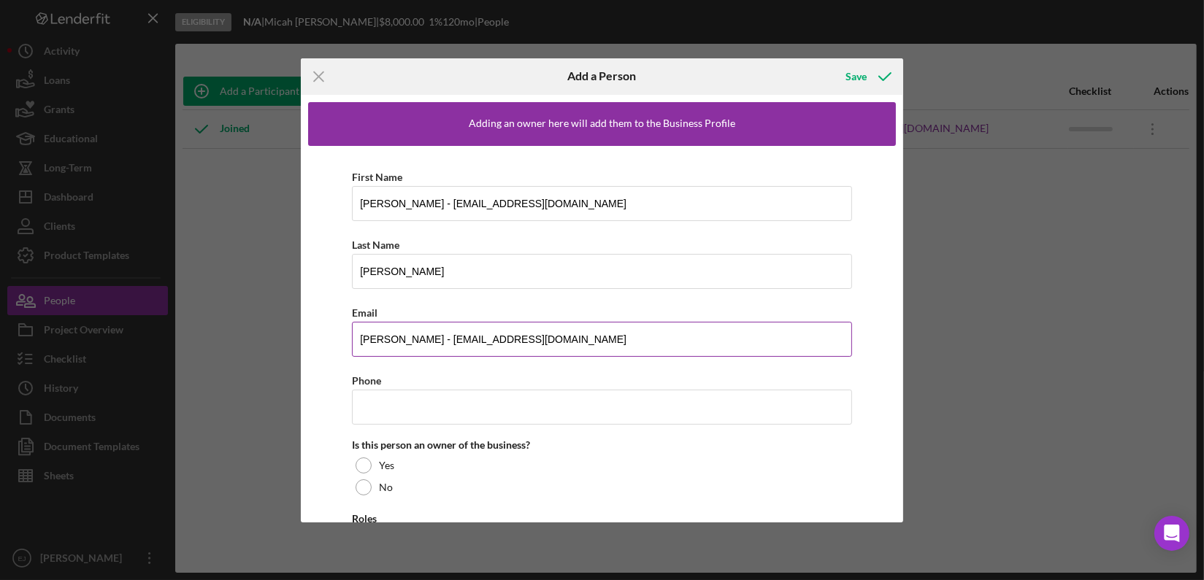
click at [431, 341] on input "Heather Stultz - heathernelson24@yahoo.com" at bounding box center [602, 339] width 500 height 35
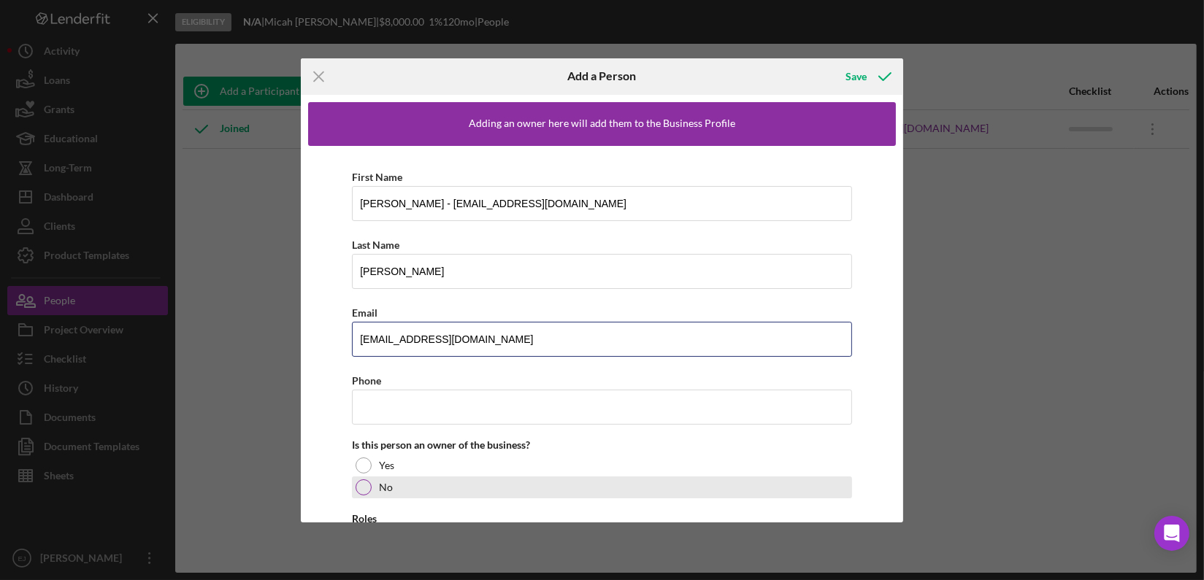
type input "heathernelson24@yahoo.com"
click at [363, 477] on div "No" at bounding box center [602, 488] width 500 height 22
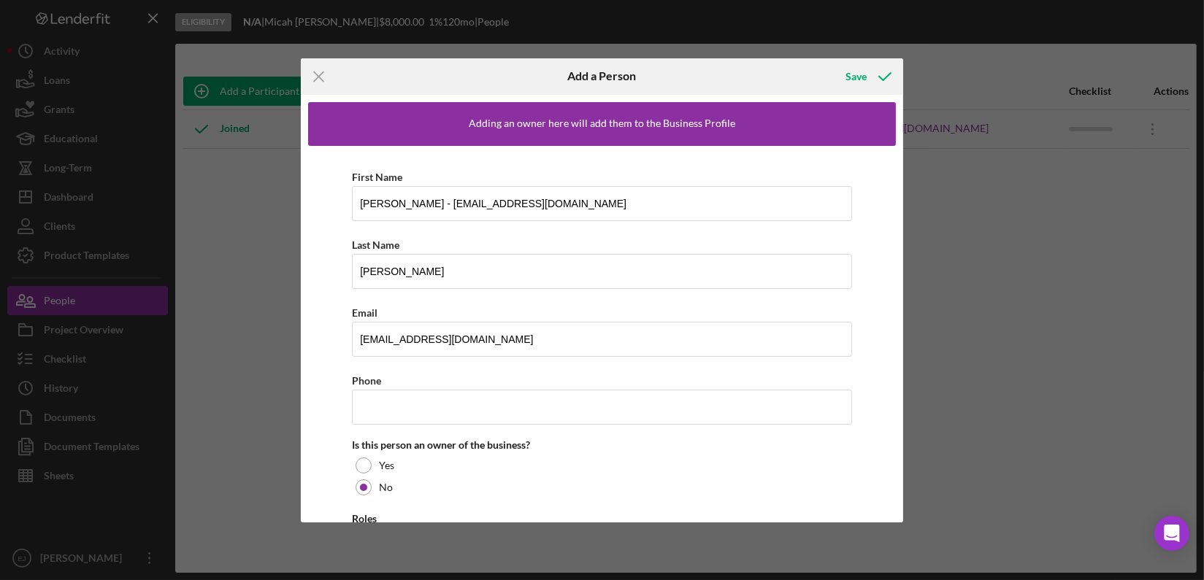
scroll to position [84, 0]
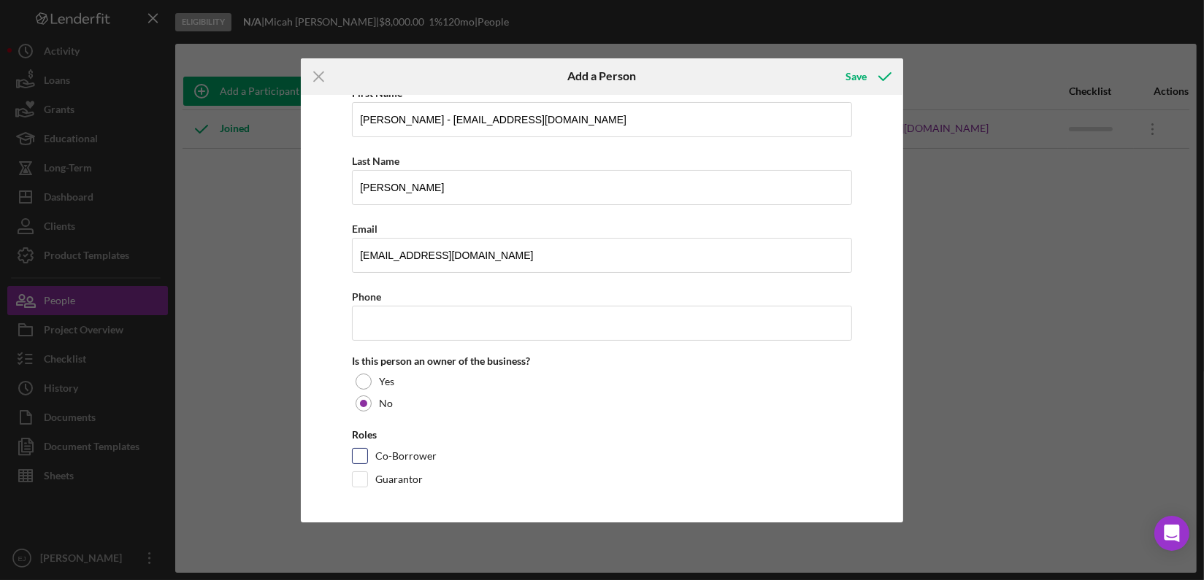
click at [360, 455] on input "Co-Borrower" at bounding box center [360, 456] width 15 height 15
checkbox input "true"
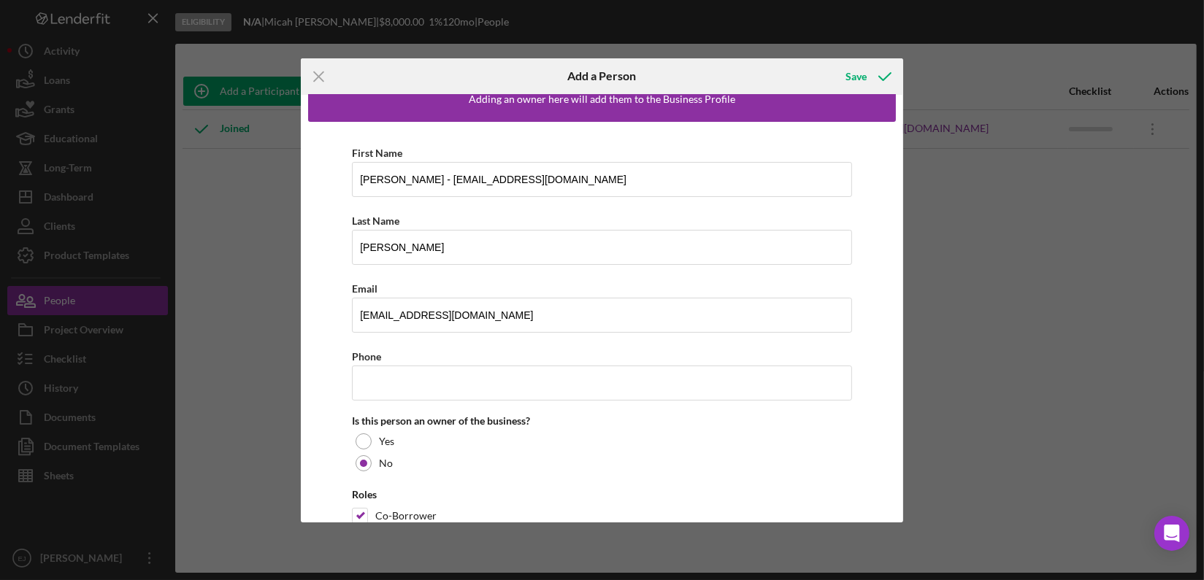
scroll to position [0, 0]
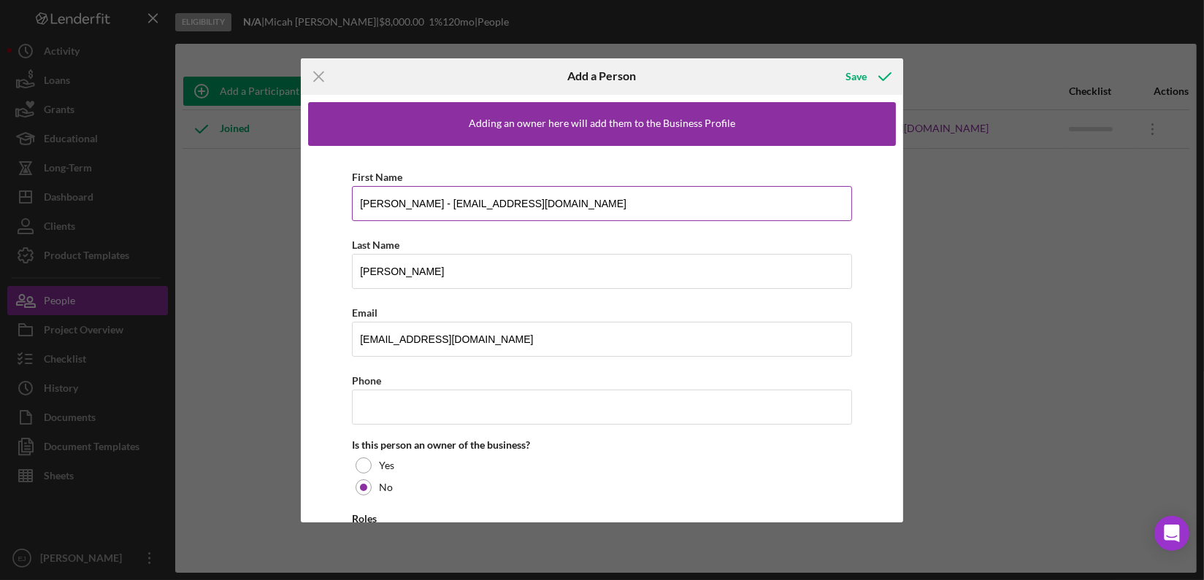
click at [402, 200] on input "Heather Stultz - heathernelson24@yahoo.com" at bounding box center [602, 203] width 500 height 35
type input "Heather"
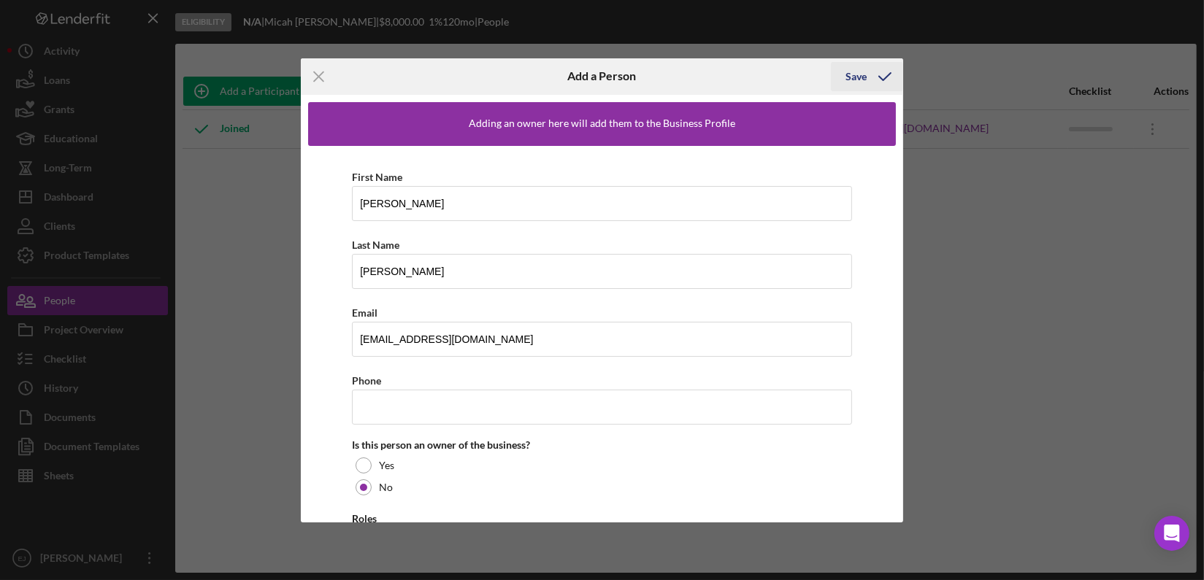
click at [864, 72] on div "Save" at bounding box center [855, 76] width 21 height 29
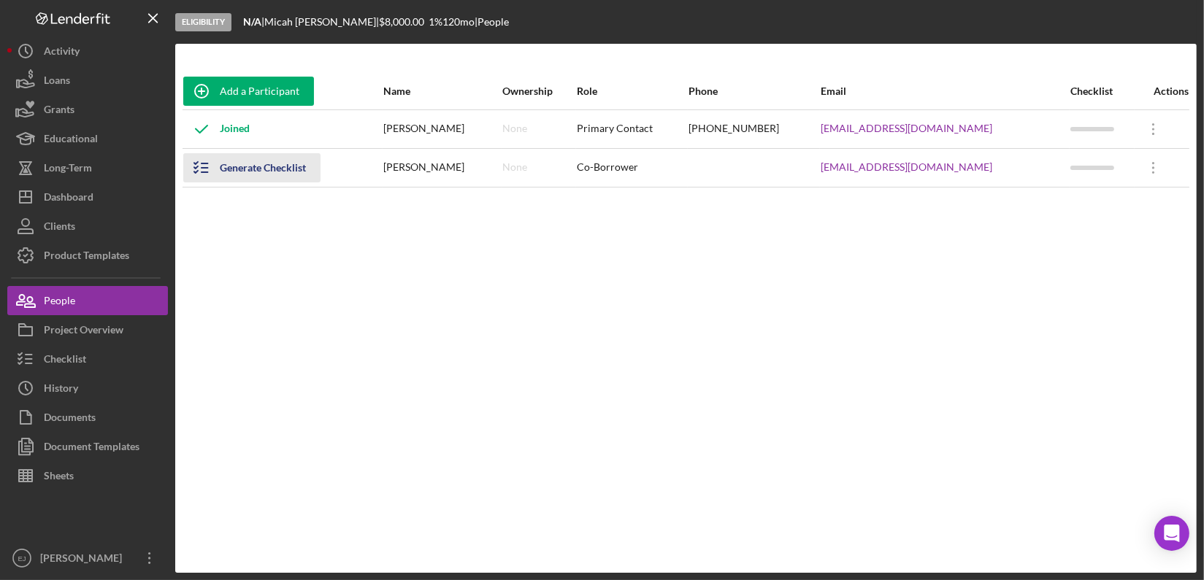
click at [212, 164] on icon "button" at bounding box center [201, 168] width 37 height 37
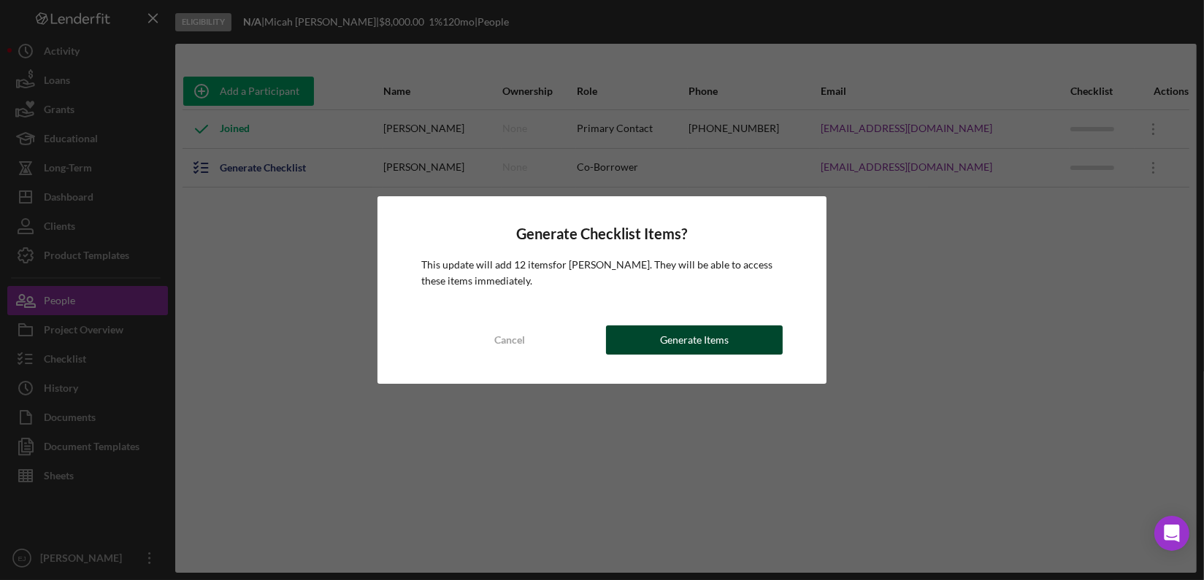
click at [706, 348] on div "Generate Items" at bounding box center [694, 340] width 69 height 29
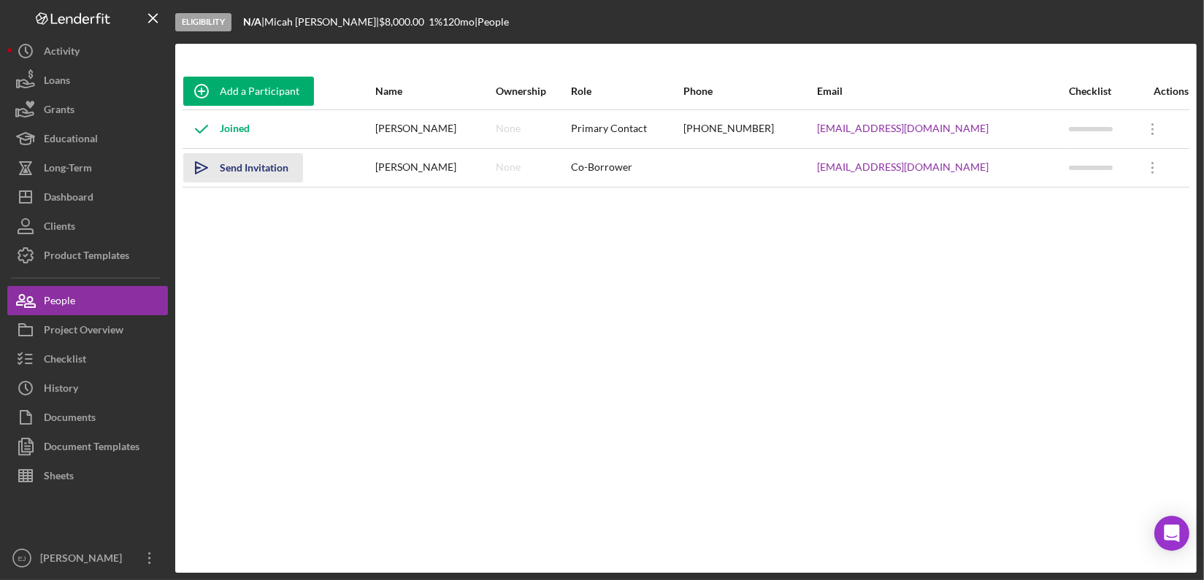
click at [201, 170] on polygon "button" at bounding box center [202, 168] width 12 height 12
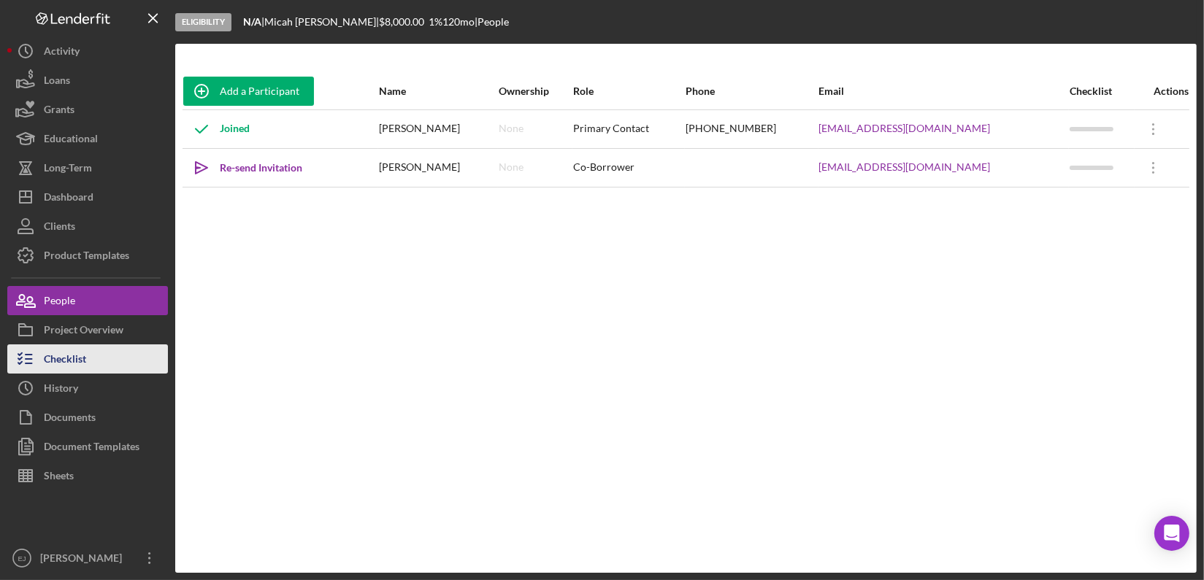
click at [139, 368] on button "Checklist" at bounding box center [87, 359] width 161 height 29
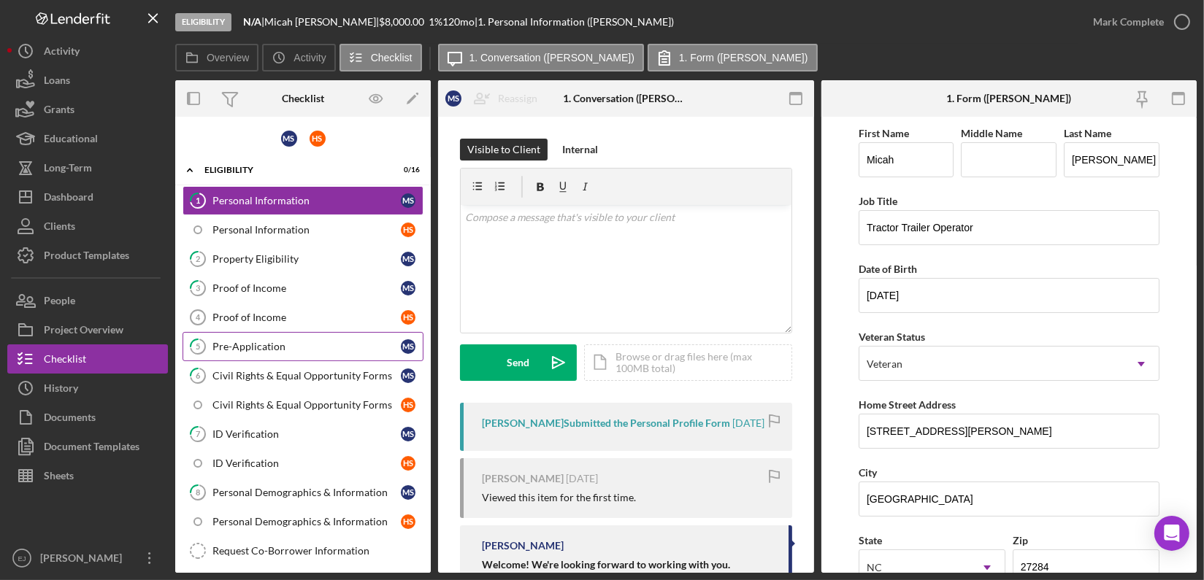
click at [263, 344] on div "Pre-Application" at bounding box center [306, 347] width 188 height 12
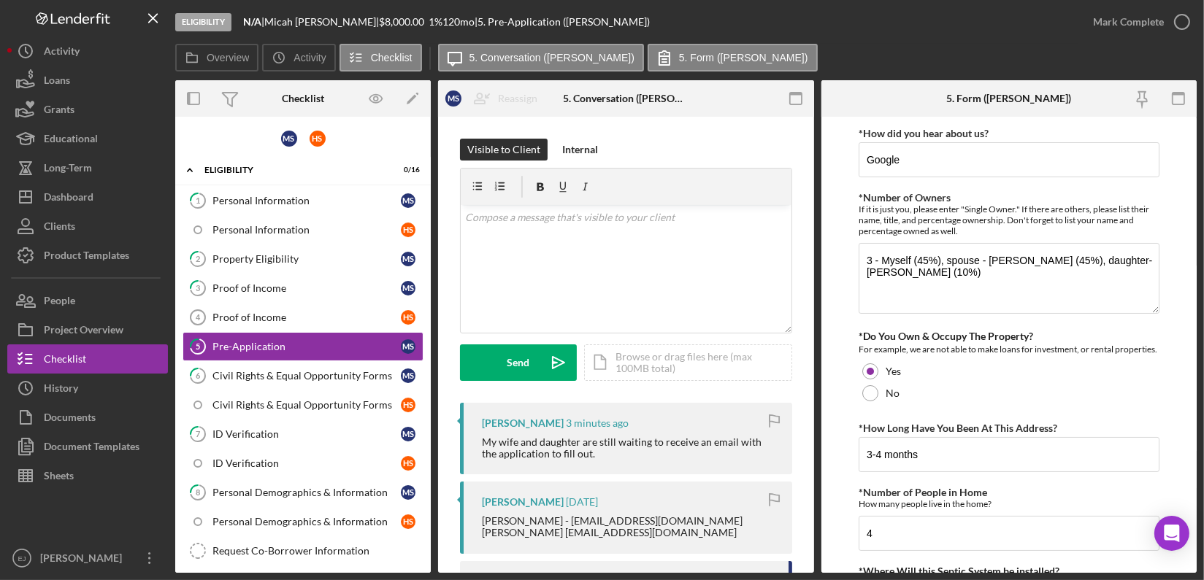
click at [815, 559] on div "Overview Internal Workflow Stage Eligibility Icon/Dropdown Arrow Archive (can u…" at bounding box center [685, 326] width 1021 height 493
click at [813, 554] on div "Overview Internal Workflow Stage Eligibility Icon/Dropdown Arrow Archive (can u…" at bounding box center [685, 326] width 1021 height 493
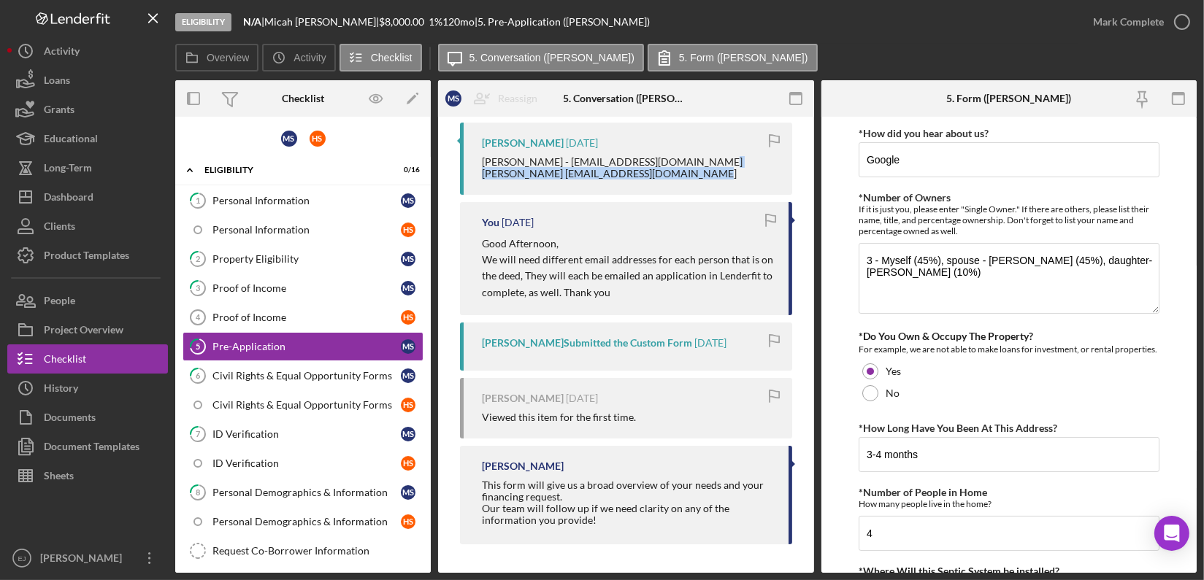
drag, startPoint x: 479, startPoint y: 174, endPoint x: 710, endPoint y: 191, distance: 232.0
click at [710, 191] on div "Micah Stultz 6 days ago Heather Stultz - heathernelson24@yahoo.com Makayla Bert…" at bounding box center [626, 159] width 332 height 72
copy div "Makayla Bertucci -Makaylanelson60@gmail.com"
click at [107, 299] on button "People" at bounding box center [87, 300] width 161 height 29
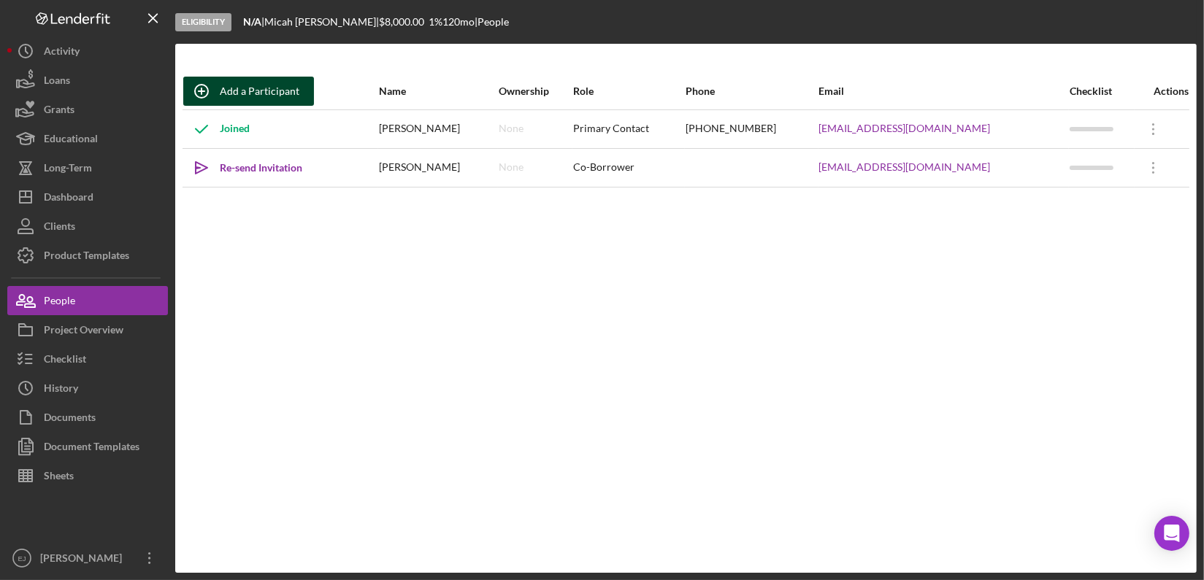
click at [246, 77] on div "Add a Participant" at bounding box center [260, 91] width 80 height 29
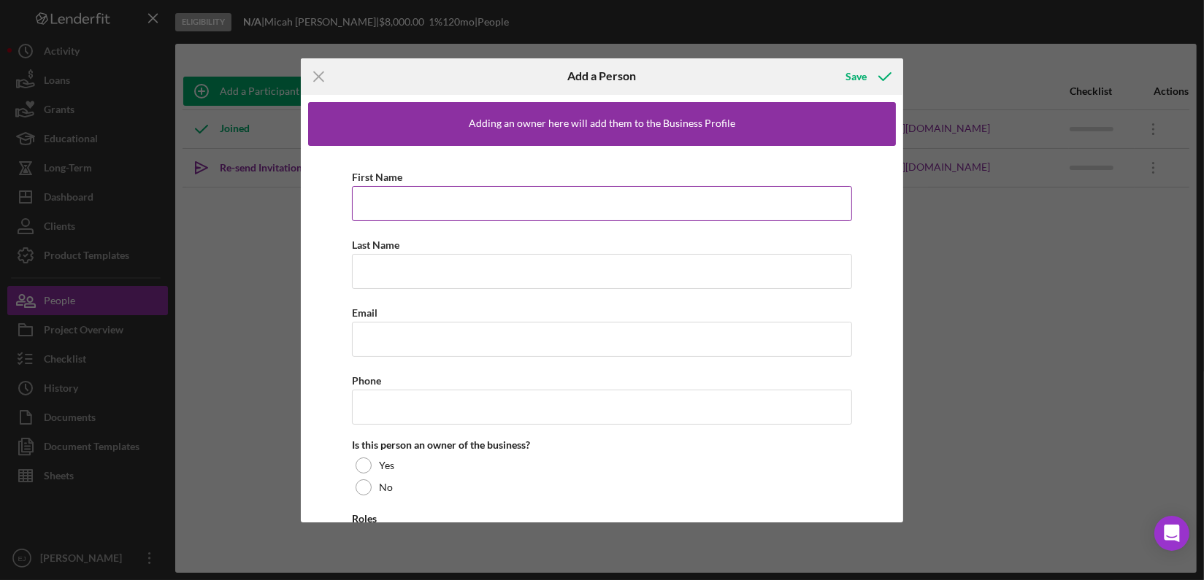
click at [374, 207] on input "First Name" at bounding box center [602, 203] width 500 height 35
paste input "Makayla Bertucci -Makaylanelson60@gmail.com"
type input "Makayla Bertucci -Makaylanelson60@gmail.com"
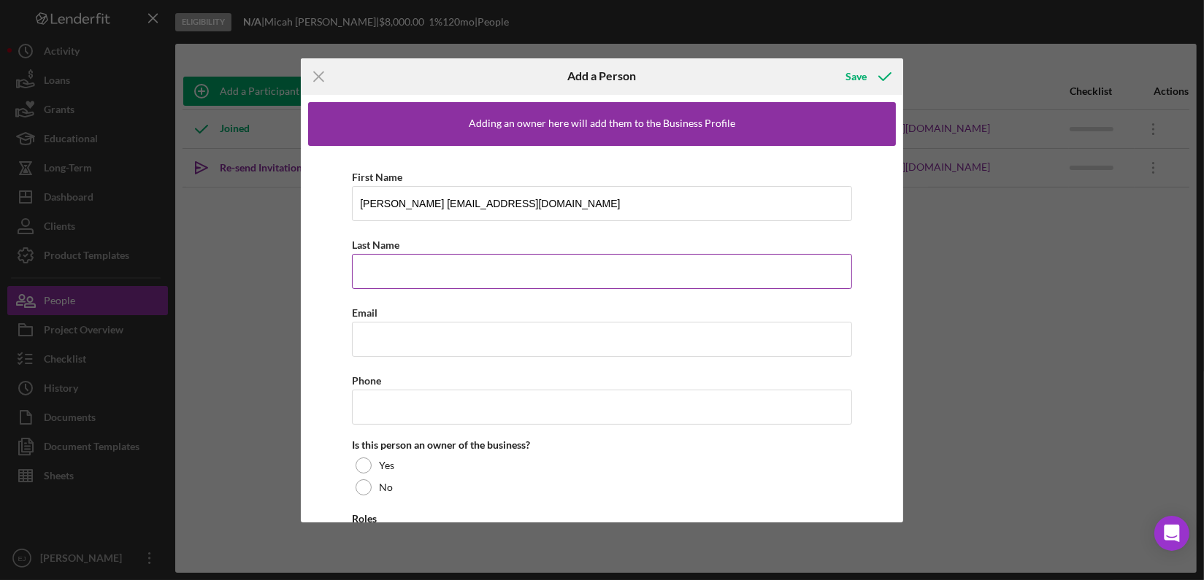
click at [408, 279] on input "Last Name" at bounding box center [602, 271] width 500 height 35
paste input "Makayla Bertucci -Makaylanelson60@gmail.com"
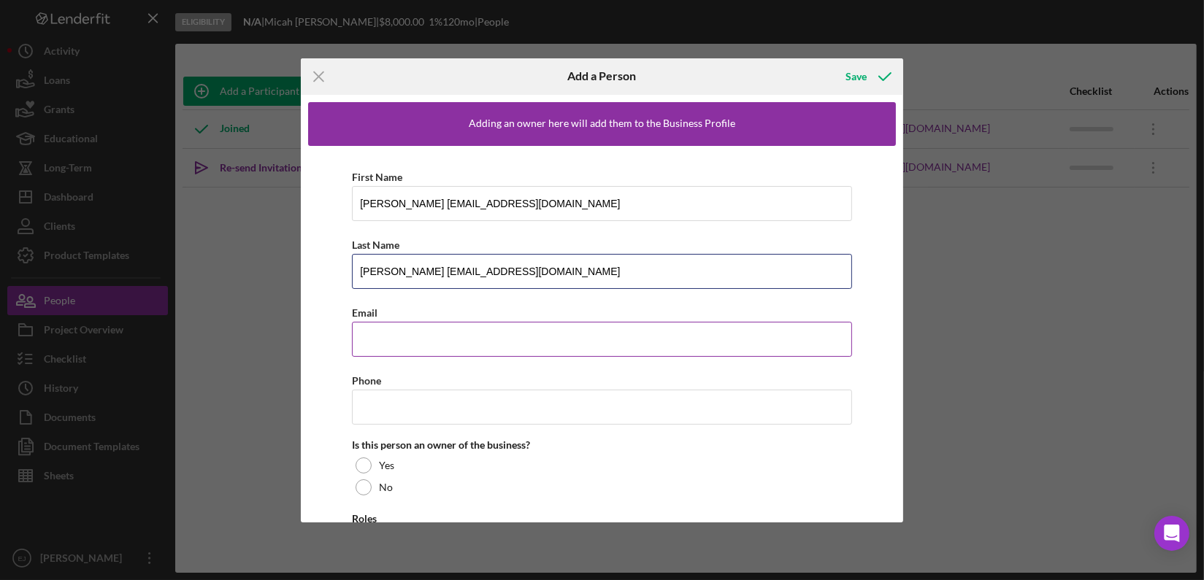
type input "Makayla Bertucci -Makaylanelson60@gmail.com"
click at [400, 347] on input "Email" at bounding box center [602, 339] width 500 height 35
paste input "Makayla Bertucci -Makaylanelson60@gmail.com"
click at [442, 342] on input "Makayla Bertucci -Makaylanelson60@gmail.com" at bounding box center [602, 339] width 500 height 35
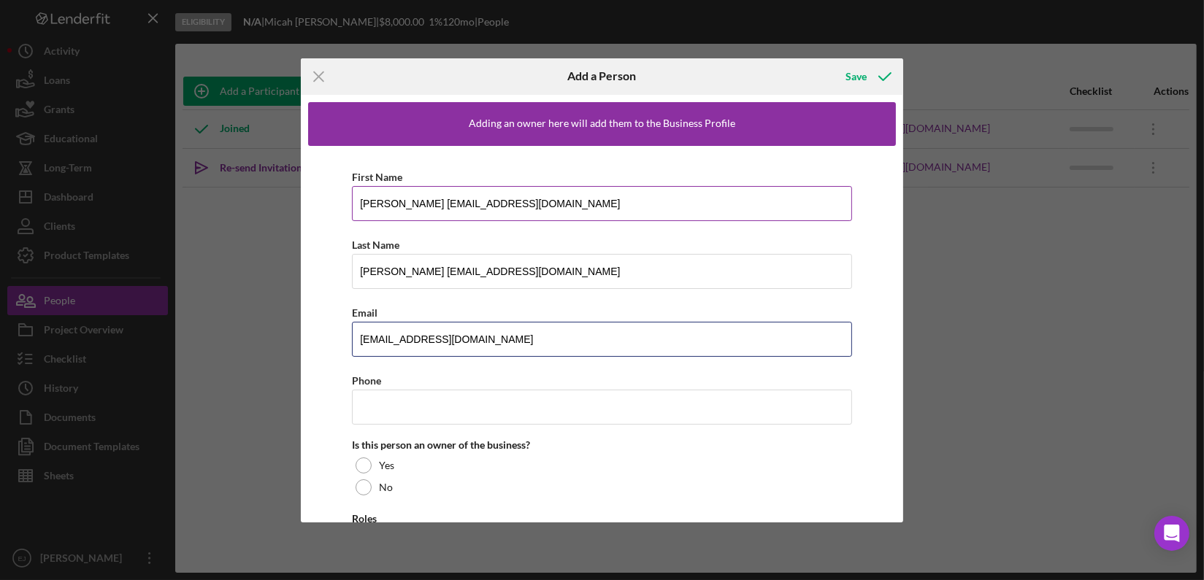
type input "Makaylanelson60@gmail.com"
click at [401, 199] on input "Makayla Bertucci -Makaylanelson60@gmail.com" at bounding box center [602, 203] width 500 height 35
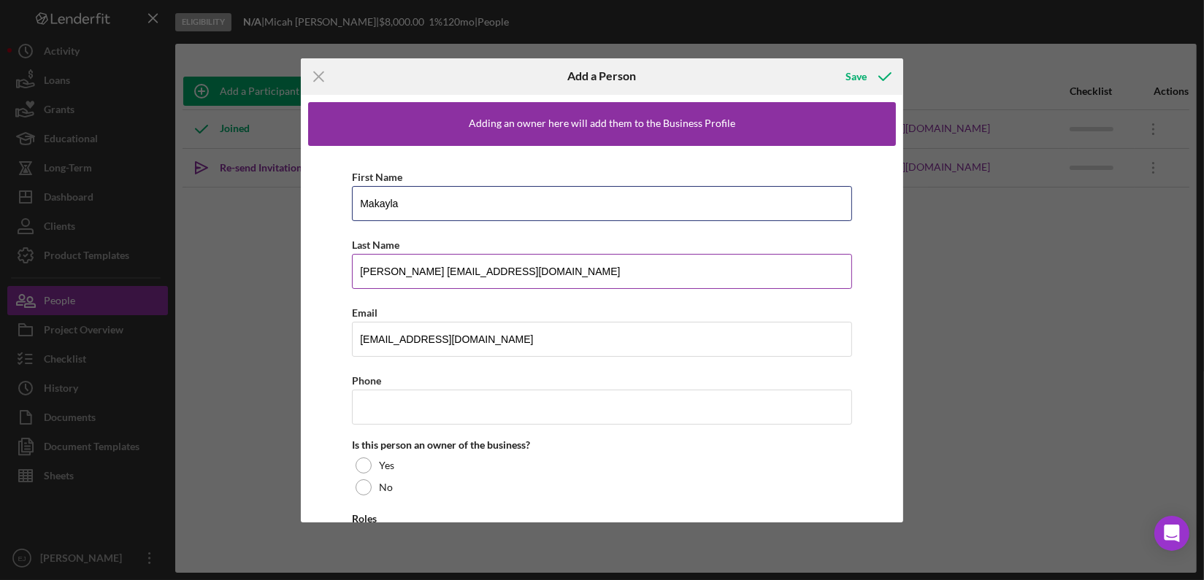
type input "Makayla"
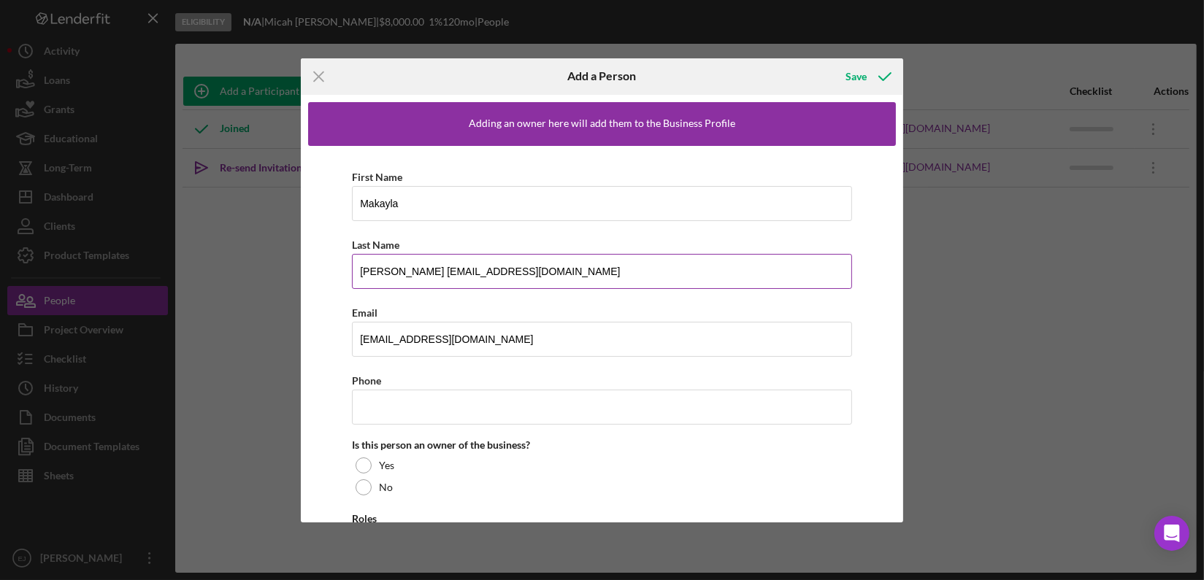
click at [440, 270] on input "Makayla Bertucci -Makaylanelson60@gmail.com" at bounding box center [602, 271] width 500 height 35
click at [400, 269] on input "Makayla Bertucci" at bounding box center [602, 271] width 500 height 35
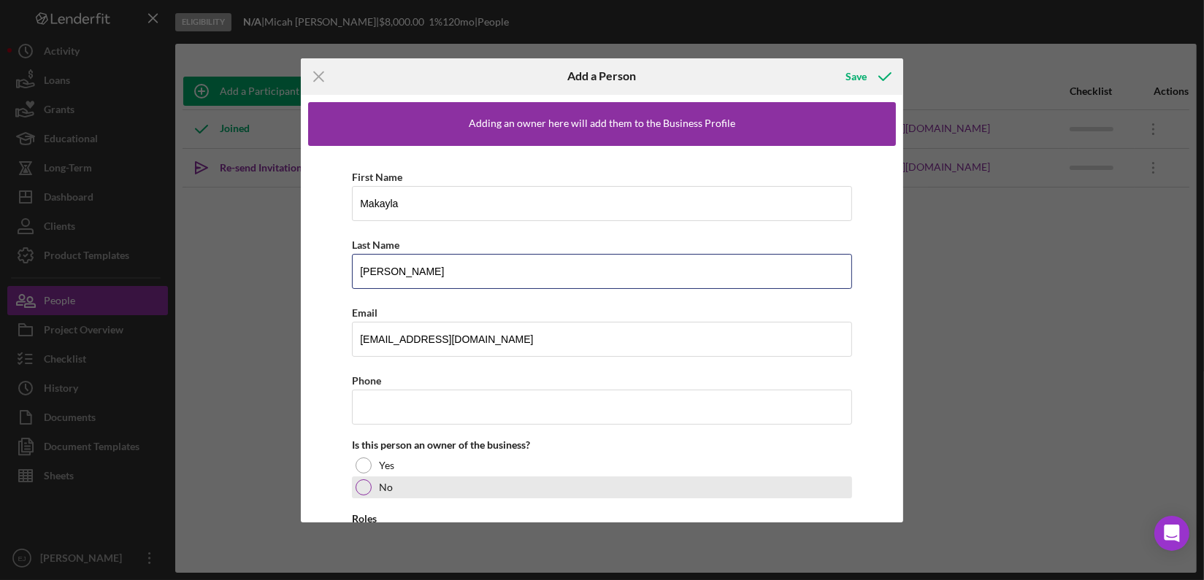
type input "Bertucci"
click at [361, 489] on div at bounding box center [364, 488] width 16 height 16
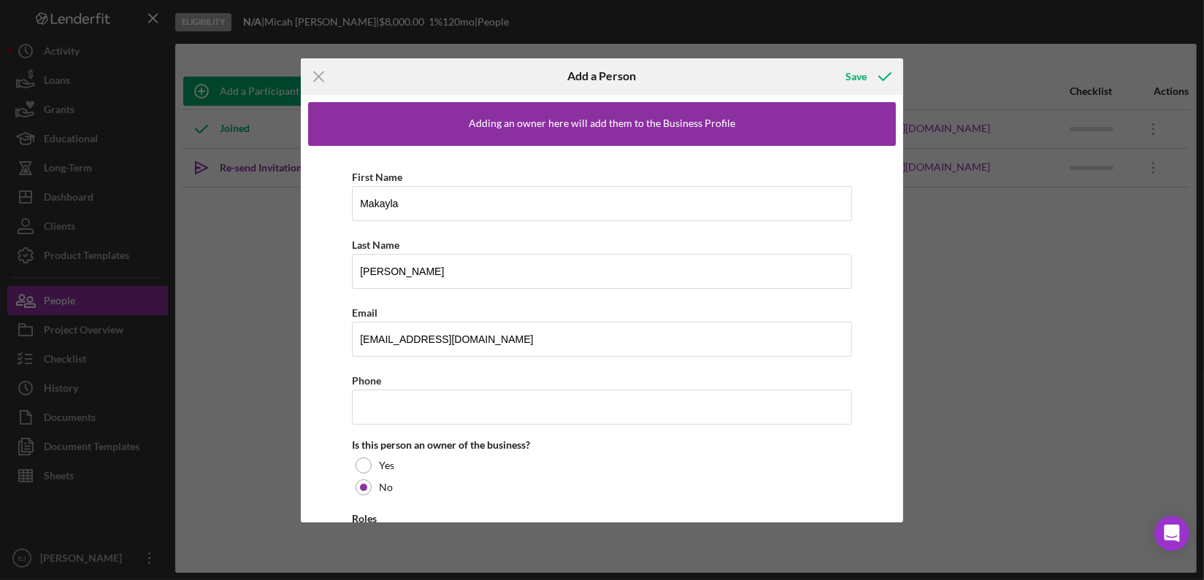
scroll to position [84, 0]
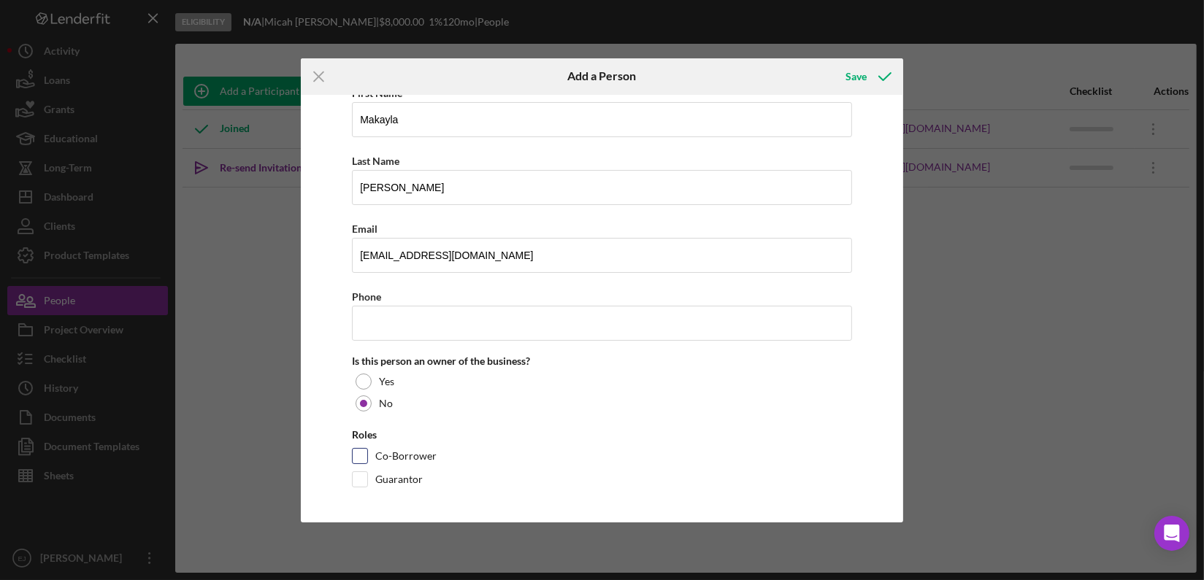
click at [361, 453] on input "Co-Borrower" at bounding box center [360, 456] width 15 height 15
checkbox input "true"
click at [849, 78] on div "Save" at bounding box center [855, 76] width 21 height 29
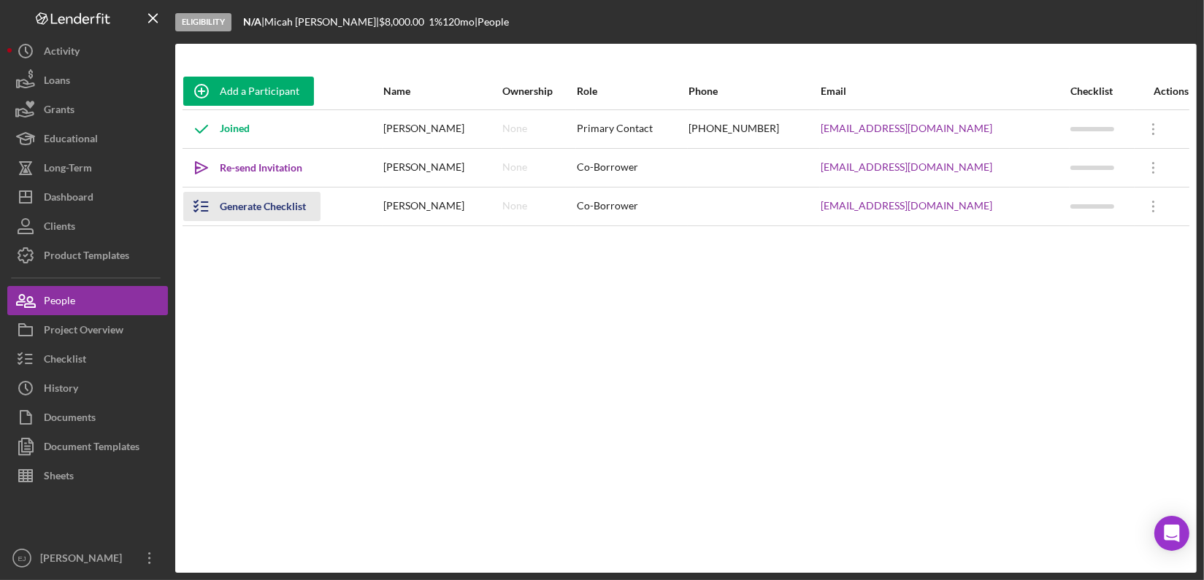
click at [199, 207] on icon "button" at bounding box center [201, 206] width 37 height 37
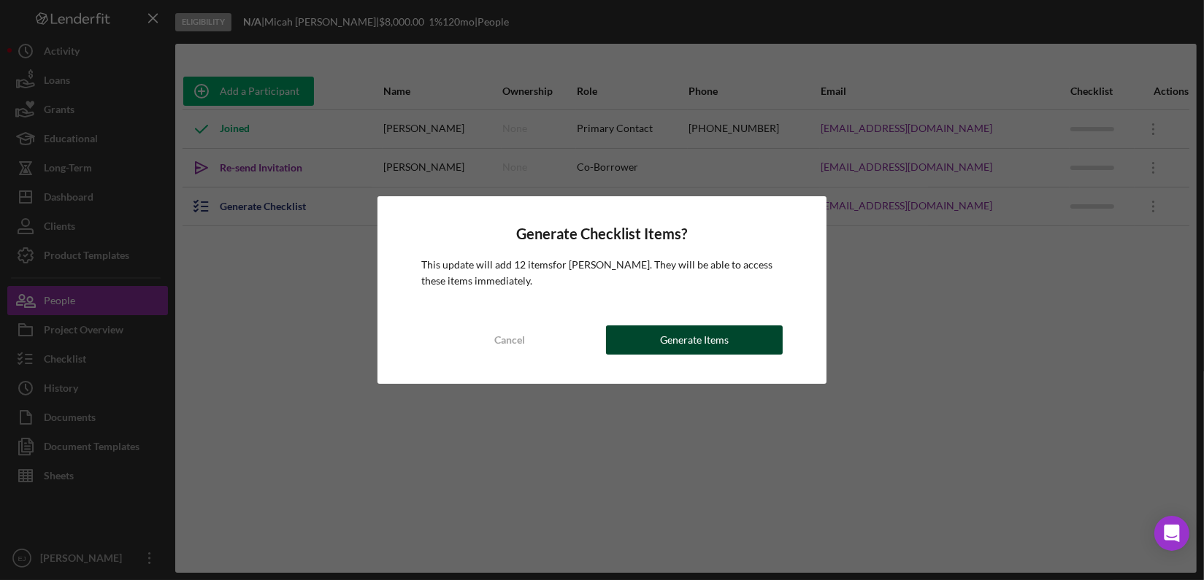
click at [692, 340] on div "Generate Items" at bounding box center [694, 340] width 69 height 29
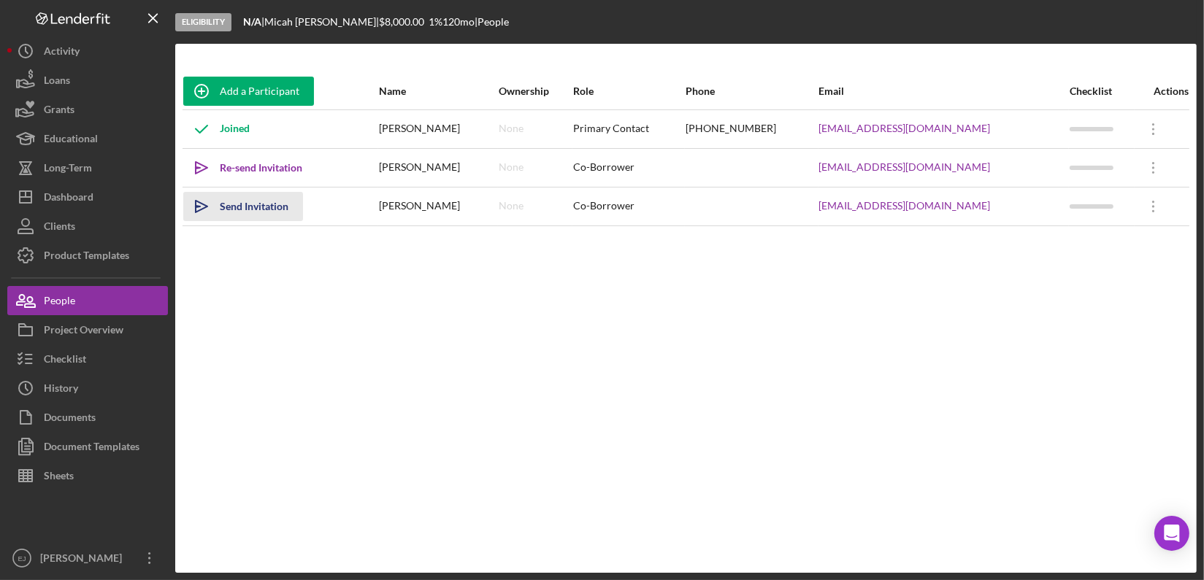
click at [203, 210] on icon "Icon/icon-invite-send" at bounding box center [201, 206] width 37 height 37
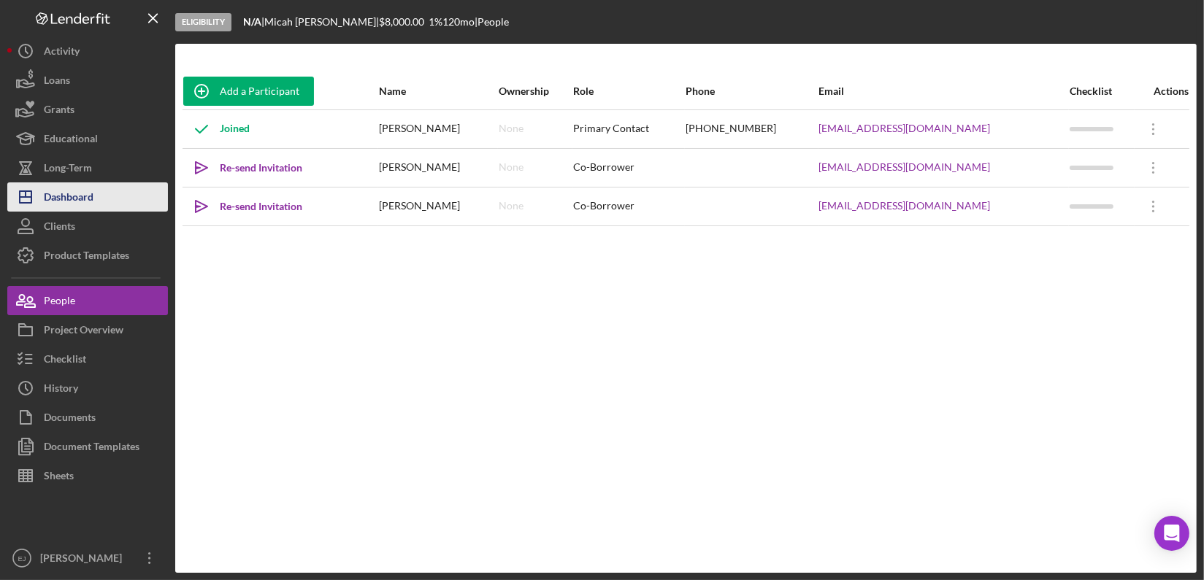
click at [103, 190] on button "Icon/Dashboard Dashboard" at bounding box center [87, 197] width 161 height 29
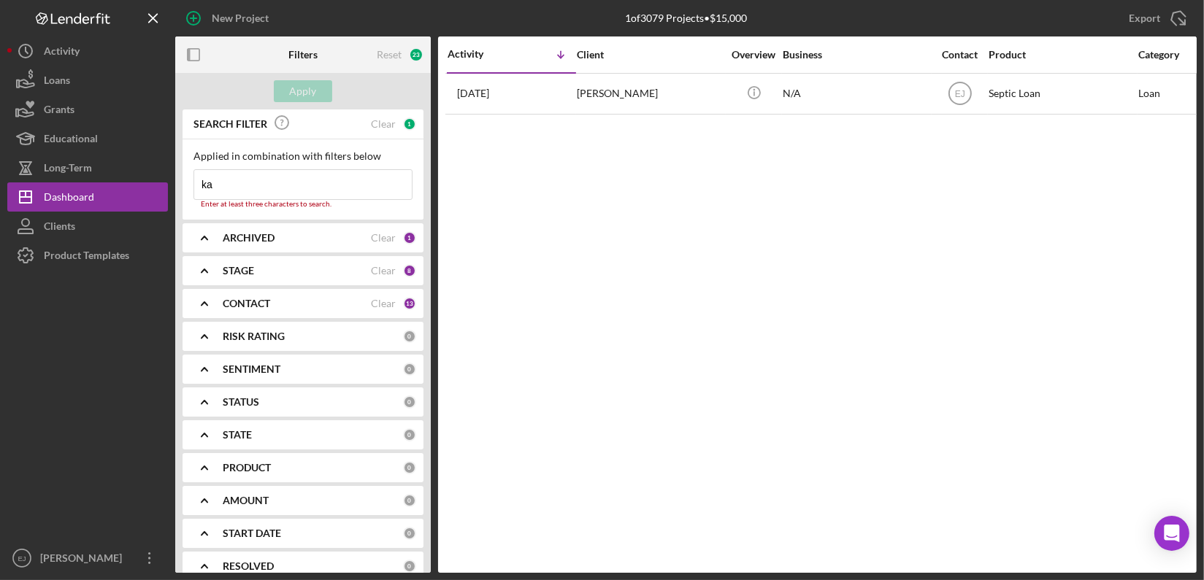
type input "k"
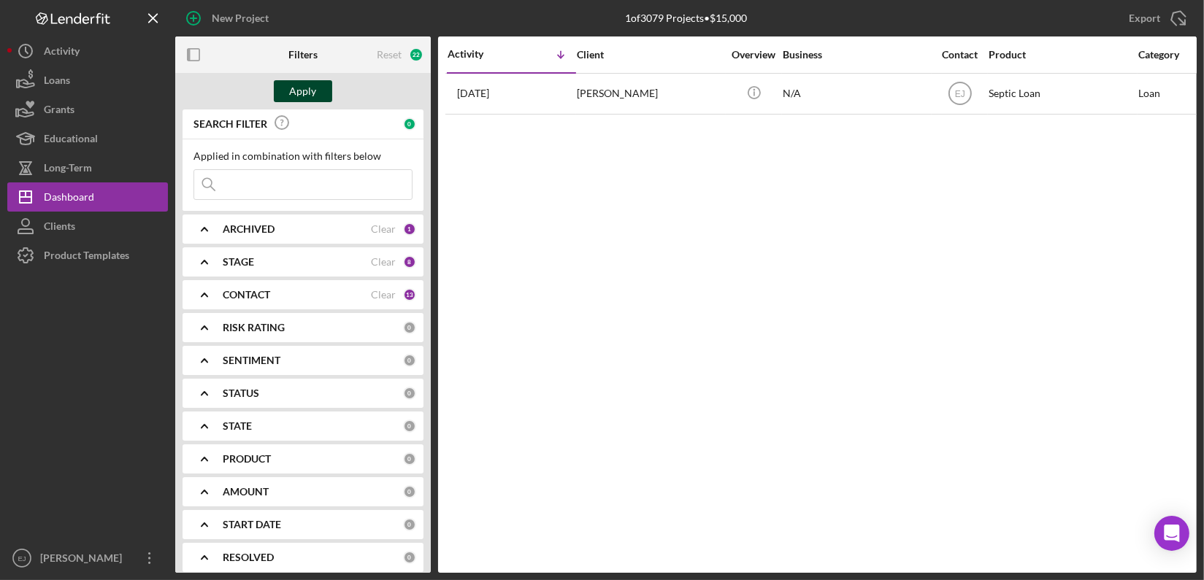
click at [298, 94] on div "Apply" at bounding box center [303, 91] width 27 height 22
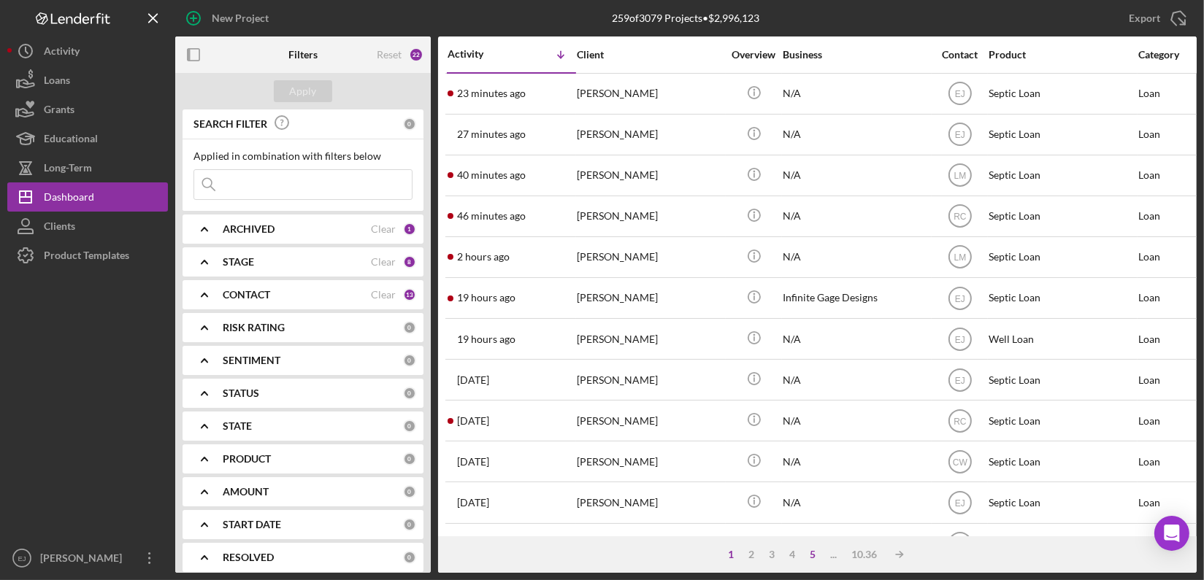
click at [818, 552] on div "5" at bounding box center [813, 555] width 20 height 12
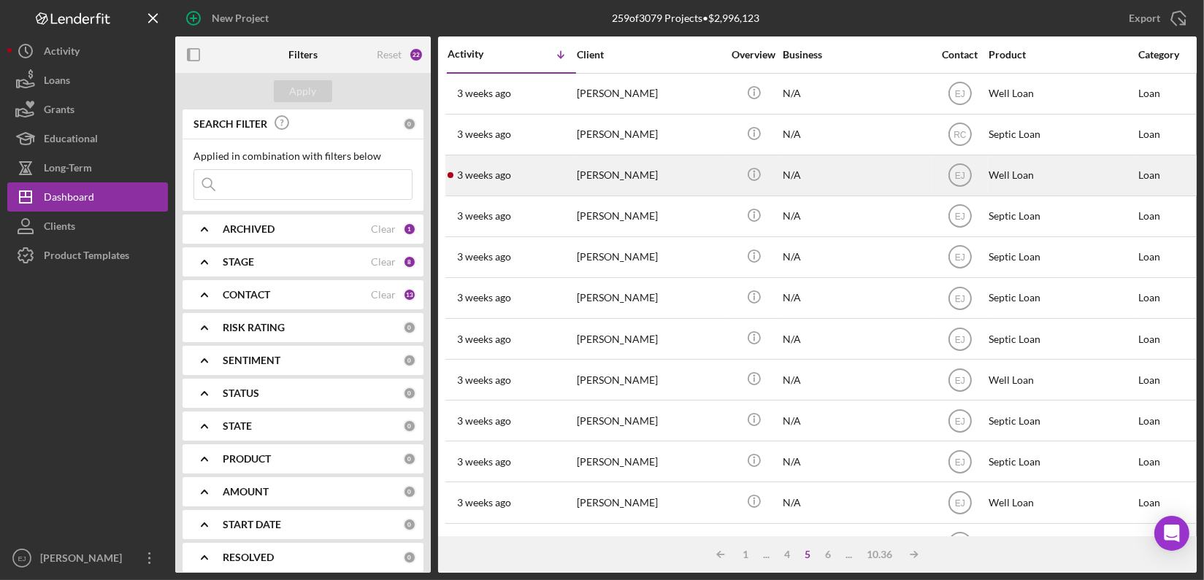
click at [634, 181] on div "[PERSON_NAME]" at bounding box center [650, 175] width 146 height 39
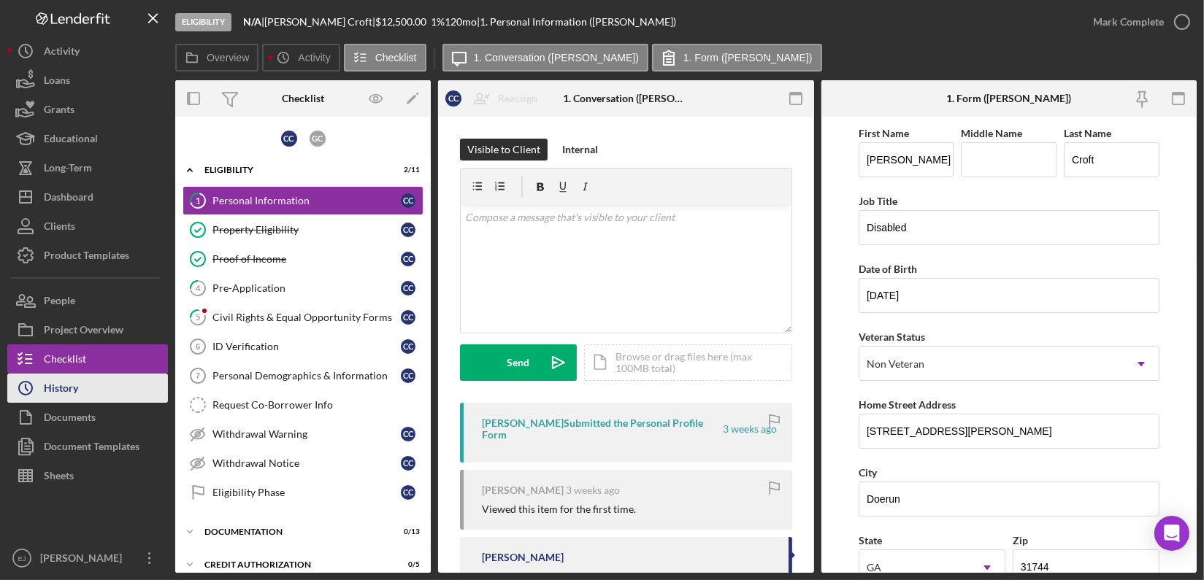
click at [77, 389] on div "History" at bounding box center [61, 390] width 34 height 33
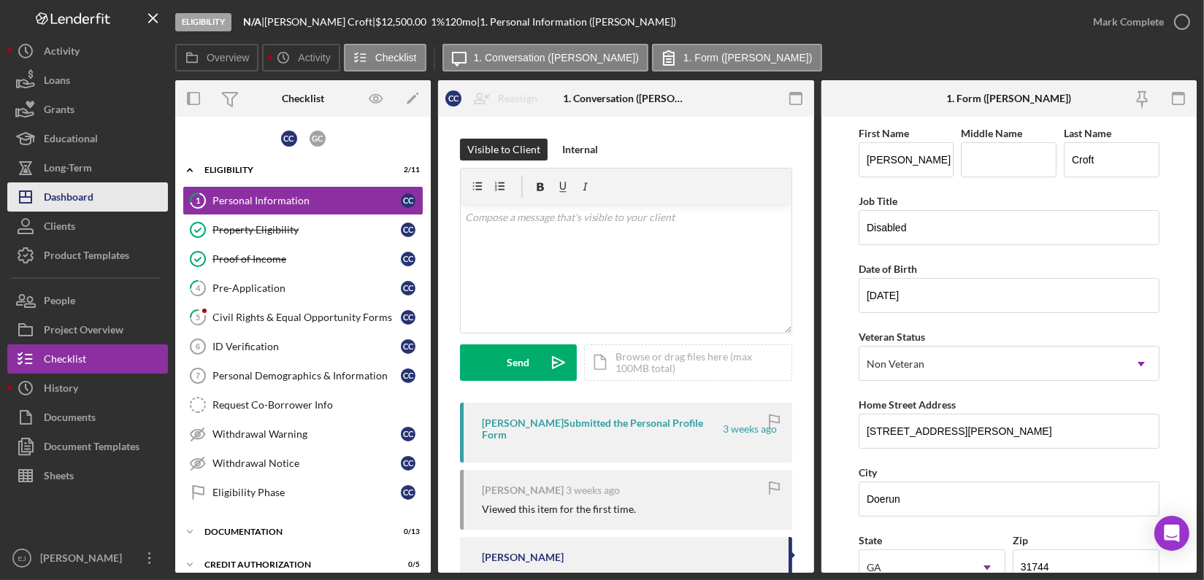
click at [47, 199] on div "Dashboard" at bounding box center [69, 199] width 50 height 33
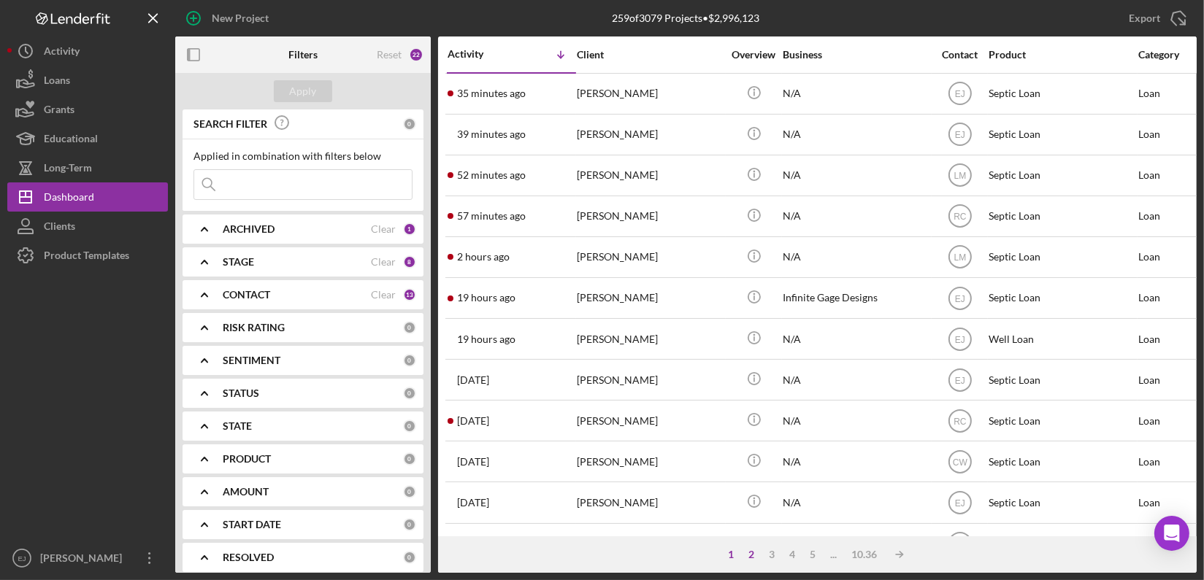
click at [753, 550] on div "2" at bounding box center [752, 555] width 20 height 12
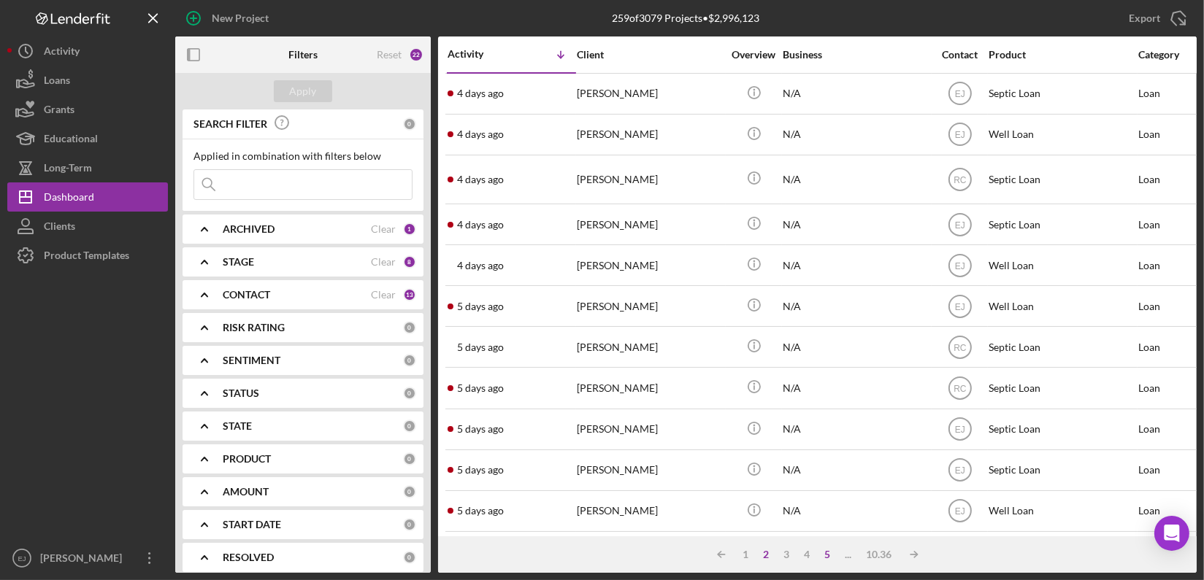
click at [824, 550] on div "5" at bounding box center [828, 555] width 20 height 12
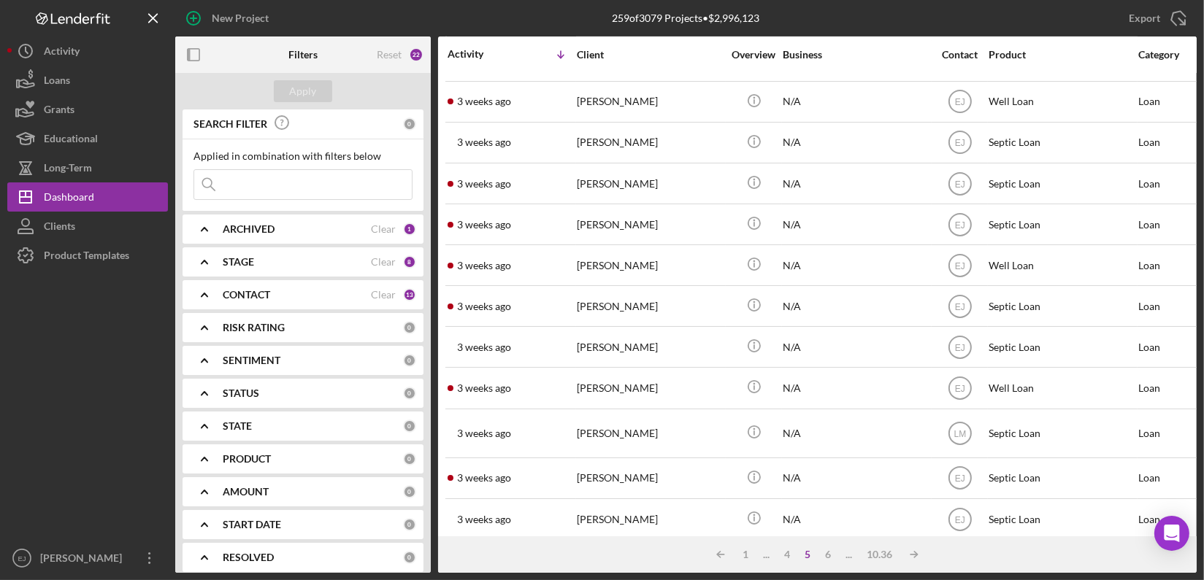
scroll to position [586, 0]
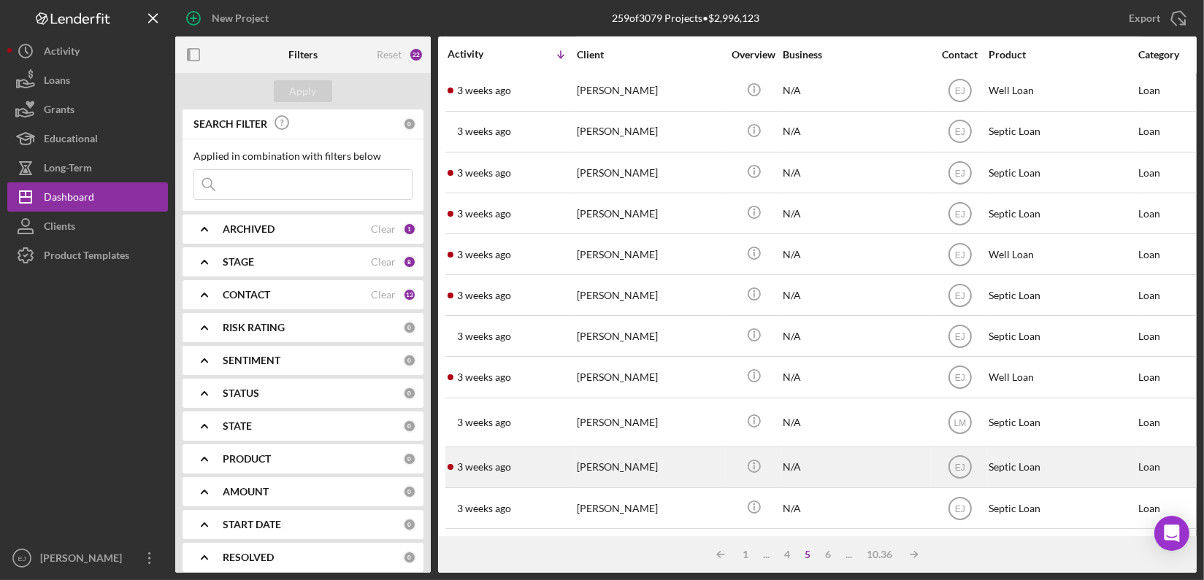
click at [670, 454] on div "[PERSON_NAME]" at bounding box center [650, 467] width 146 height 39
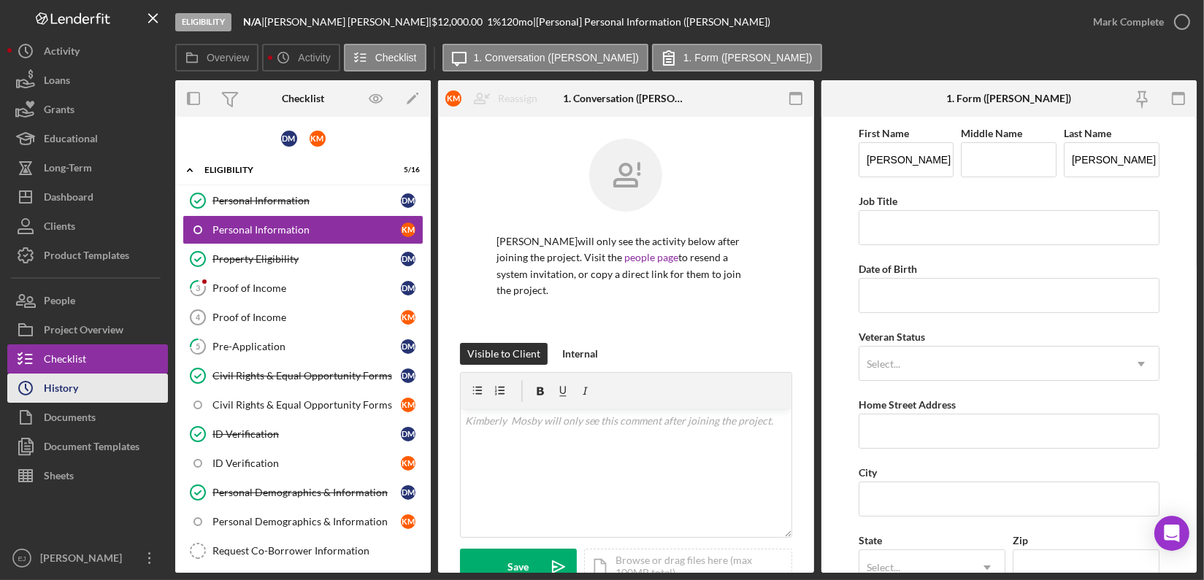
click at [104, 382] on button "Icon/History History" at bounding box center [87, 388] width 161 height 29
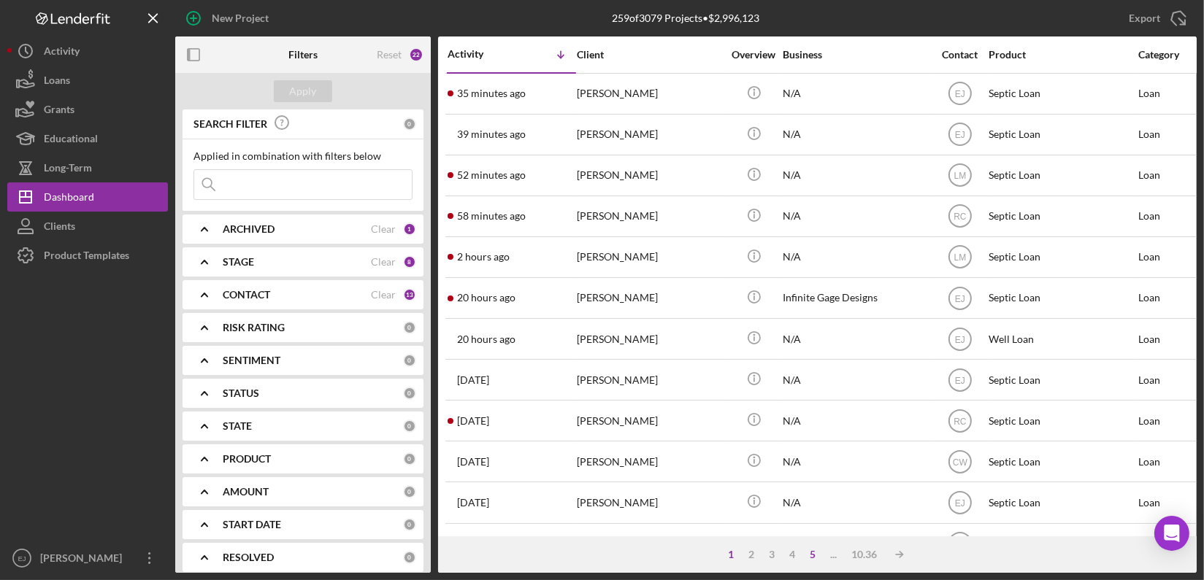
click at [813, 555] on div "5" at bounding box center [813, 555] width 20 height 12
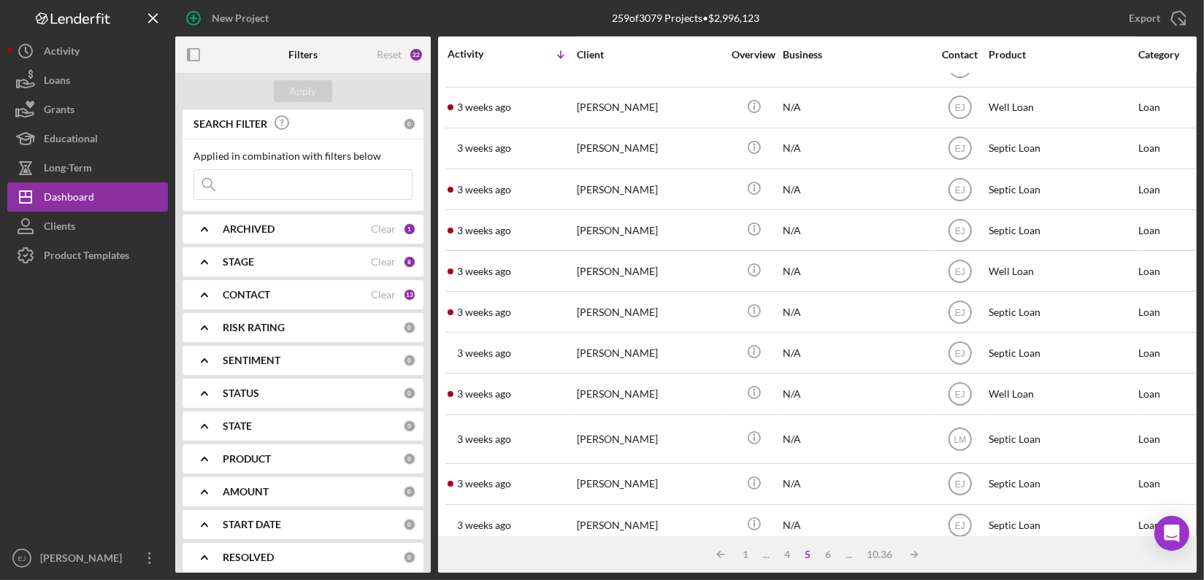
scroll to position [586, 0]
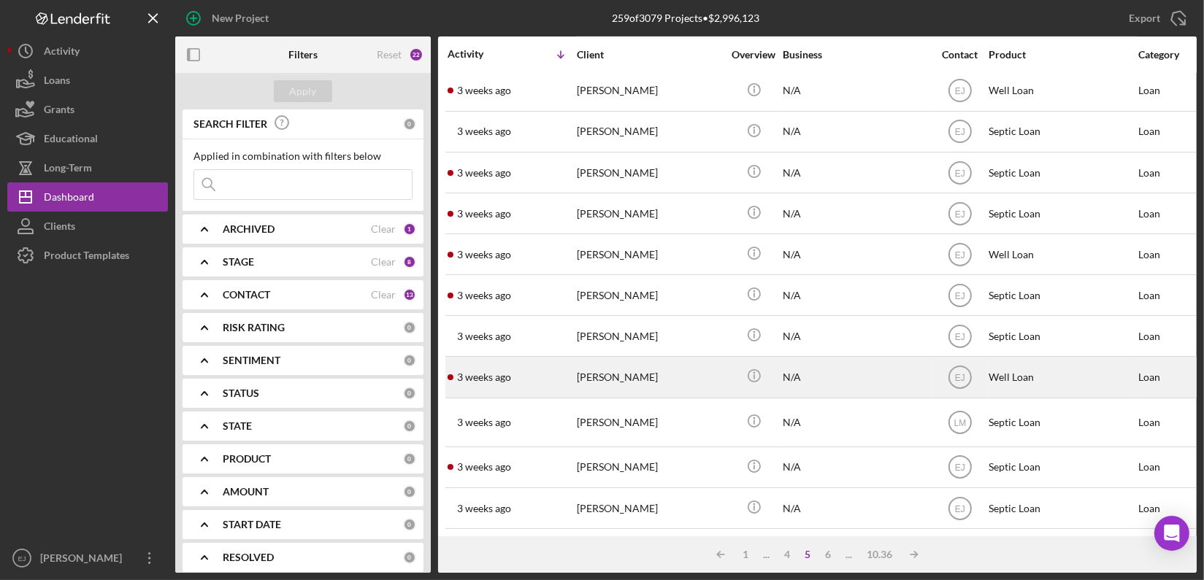
click at [618, 369] on div "[PERSON_NAME]" at bounding box center [650, 377] width 146 height 39
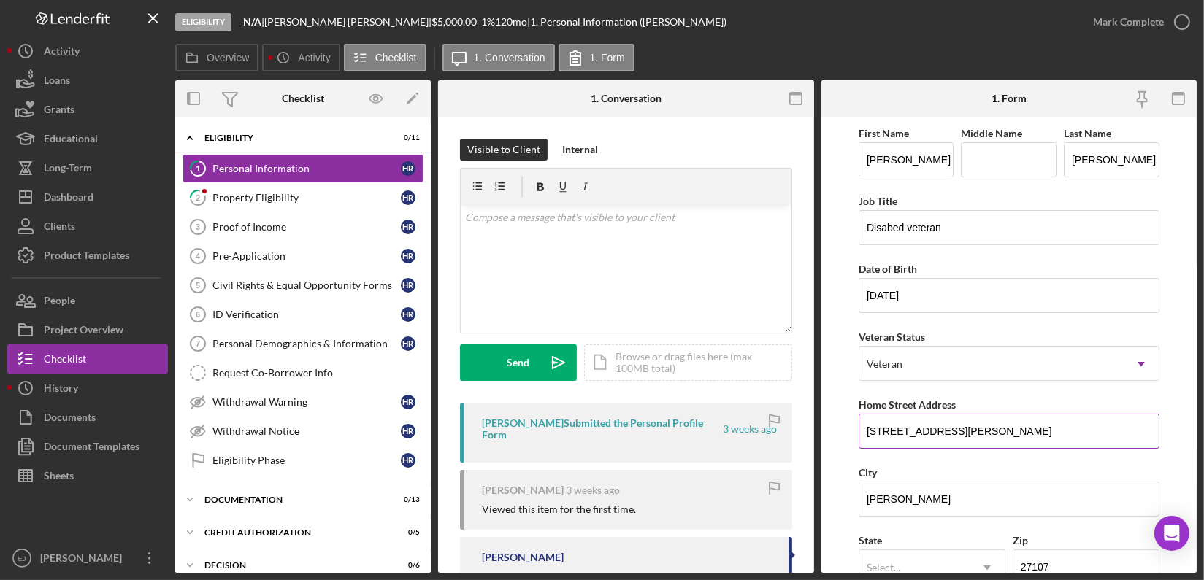
drag, startPoint x: 864, startPoint y: 426, endPoint x: 987, endPoint y: 418, distance: 122.9
click at [987, 418] on input "3494 Borum drive" at bounding box center [1009, 431] width 301 height 35
click at [258, 196] on div "Property Eligibility" at bounding box center [306, 198] width 188 height 12
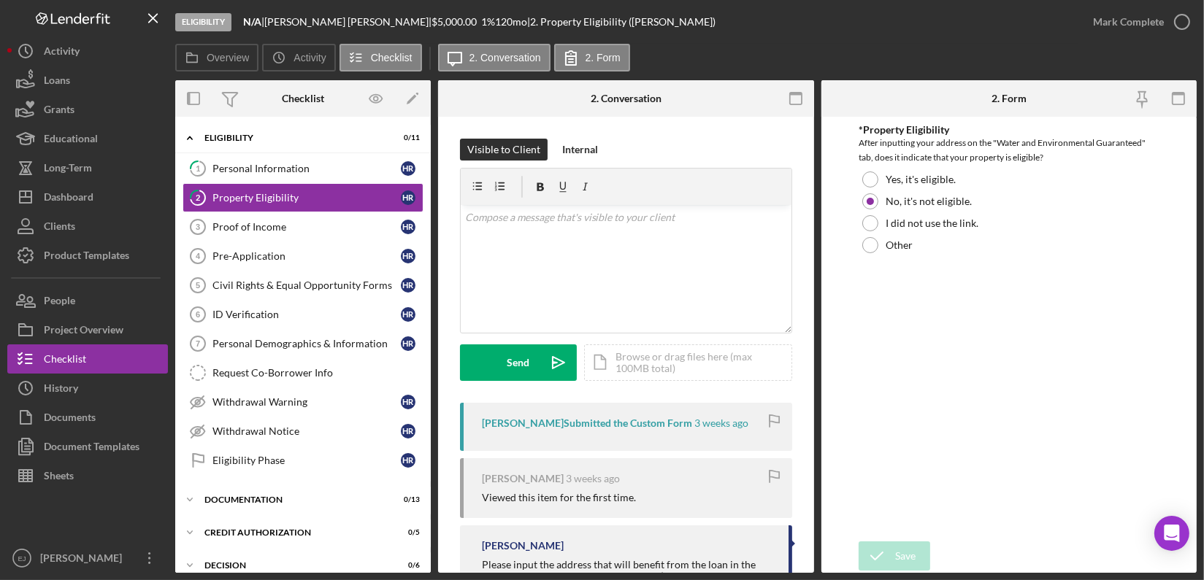
click at [815, 513] on div "Overview Internal Workflow Stage Eligibility Icon/Dropdown Arrow Archive (can u…" at bounding box center [685, 326] width 1021 height 493
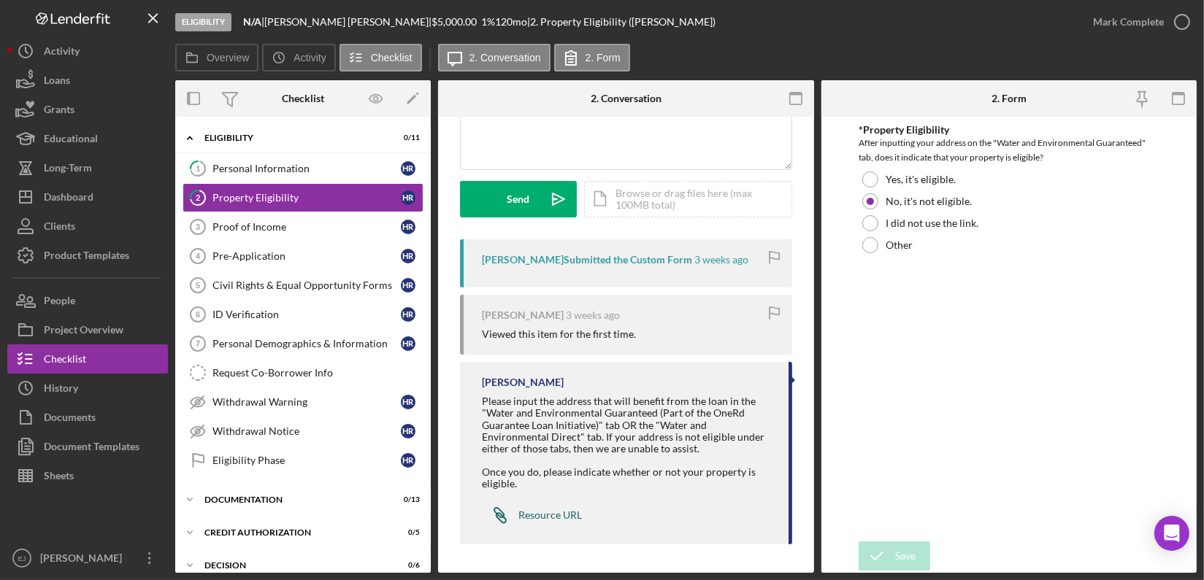
click at [567, 515] on div "Resource URL" at bounding box center [550, 516] width 64 height 12
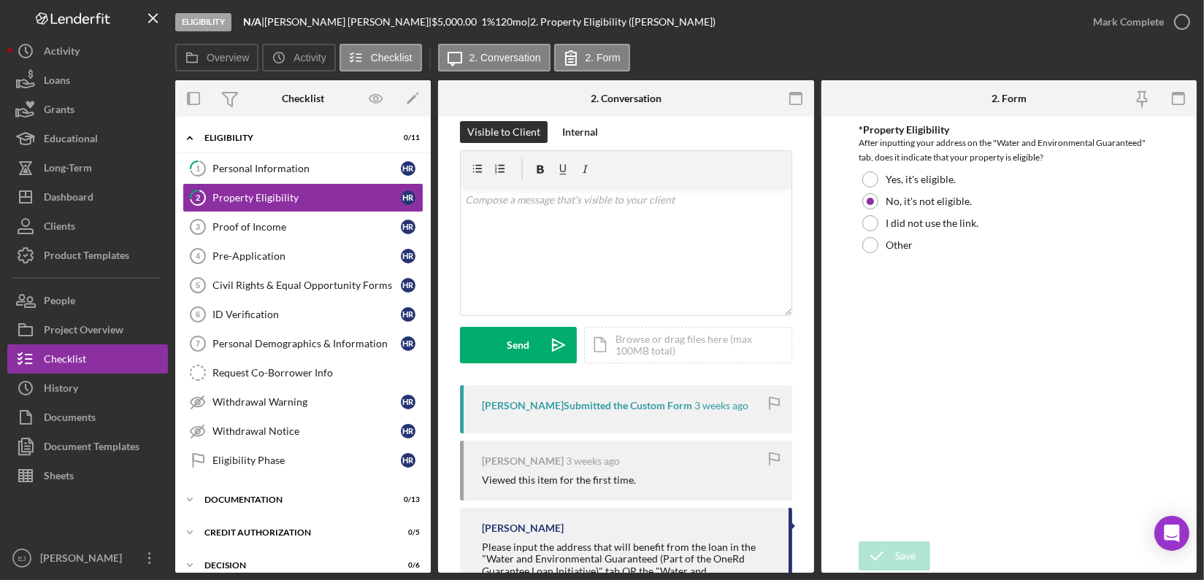
scroll to position [0, 0]
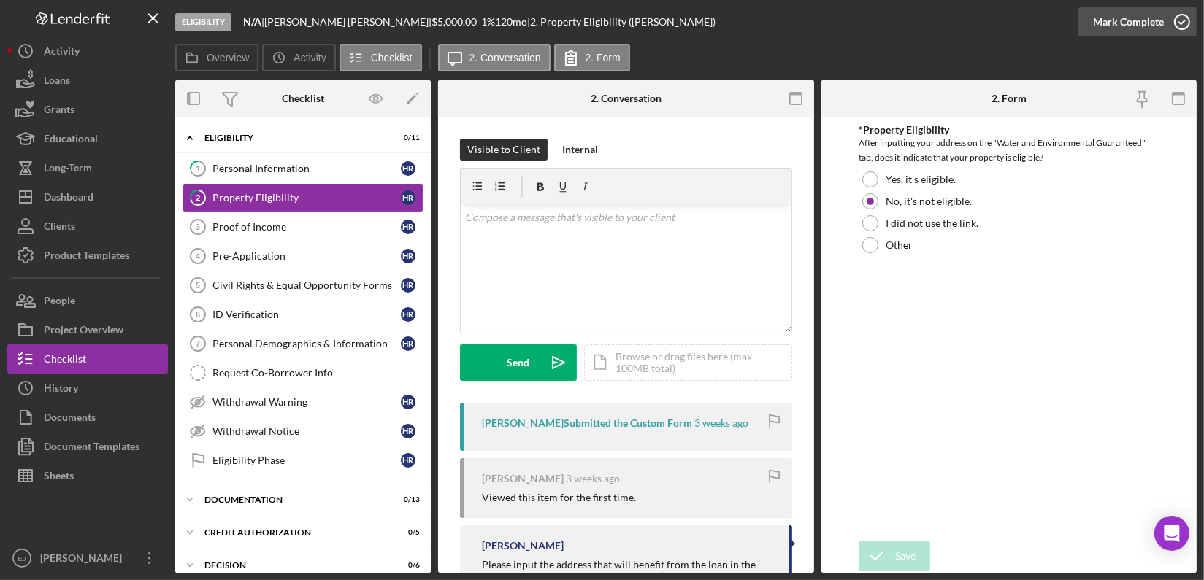
click at [1183, 18] on icon "button" at bounding box center [1182, 22] width 37 height 37
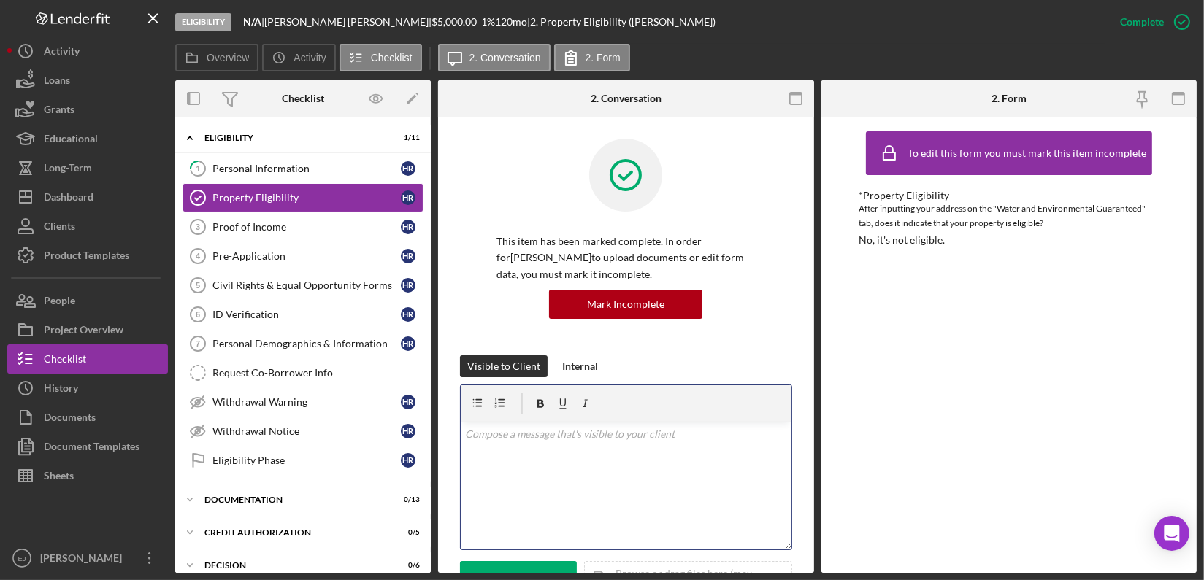
click at [505, 443] on div "v Color teal Color pink Remove color Add row above Add row below Add column bef…" at bounding box center [626, 486] width 331 height 128
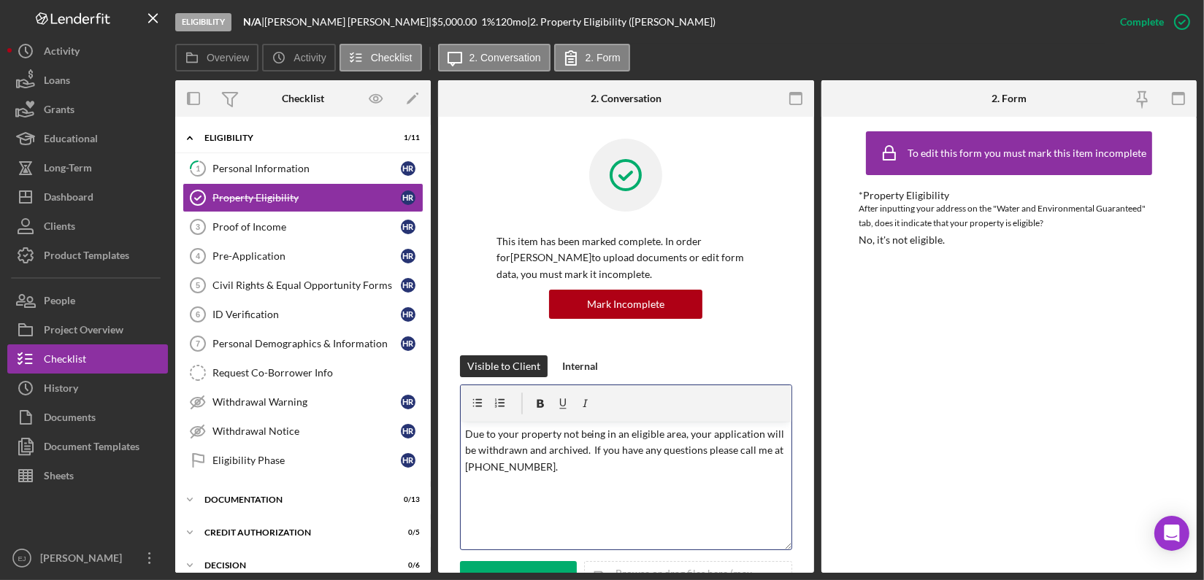
click at [572, 468] on p "Due to your property not being in an eligible area, your application will be wi…" at bounding box center [626, 450] width 322 height 49
click at [465, 431] on p "Due to your property not being in an eligible area, your application will be wi…" at bounding box center [626, 450] width 322 height 49
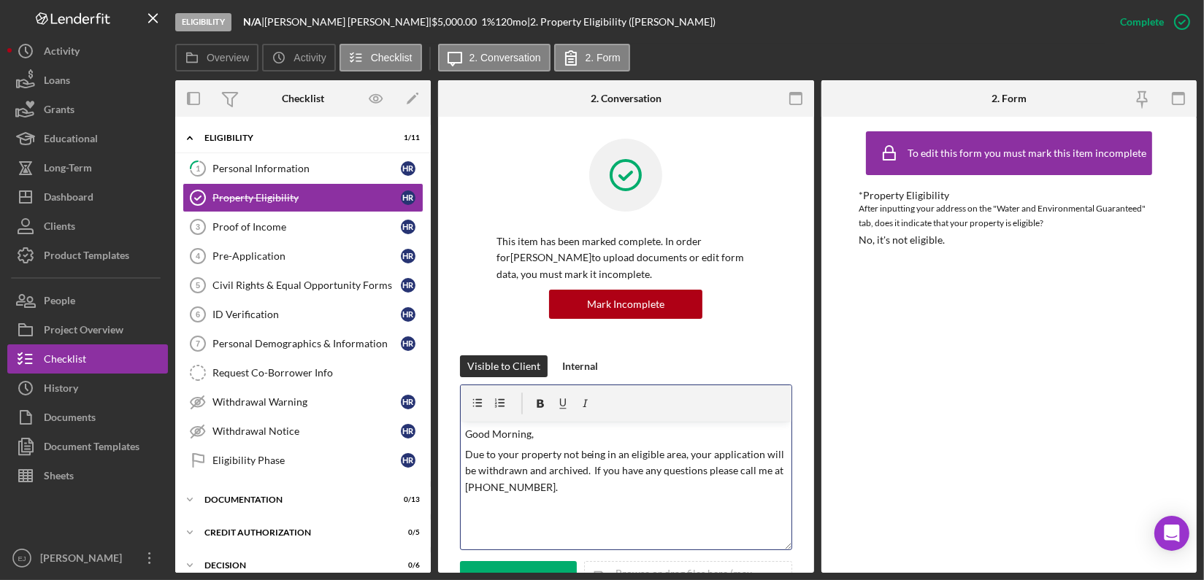
click at [579, 483] on p "Due to your property not being in an eligible area, your application will be wi…" at bounding box center [626, 471] width 322 height 49
click at [598, 491] on p "Due to your property not being in an eligible area, your application will be wi…" at bounding box center [626, 471] width 322 height 49
click at [529, 567] on button "Send Icon/icon-invite-send" at bounding box center [518, 579] width 117 height 37
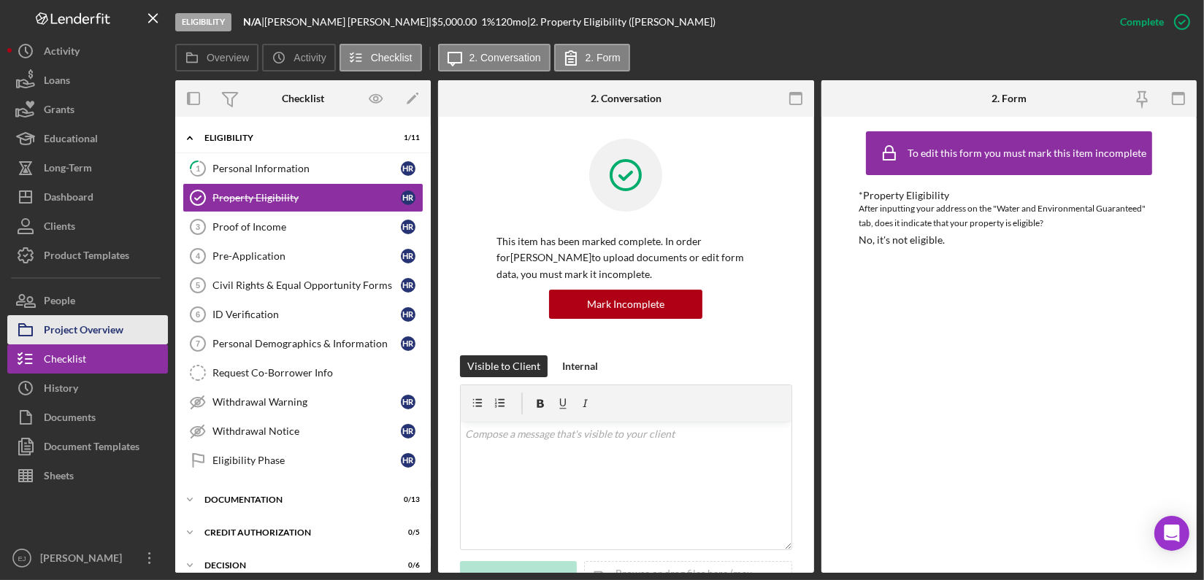
click at [106, 337] on div "Project Overview" at bounding box center [84, 331] width 80 height 33
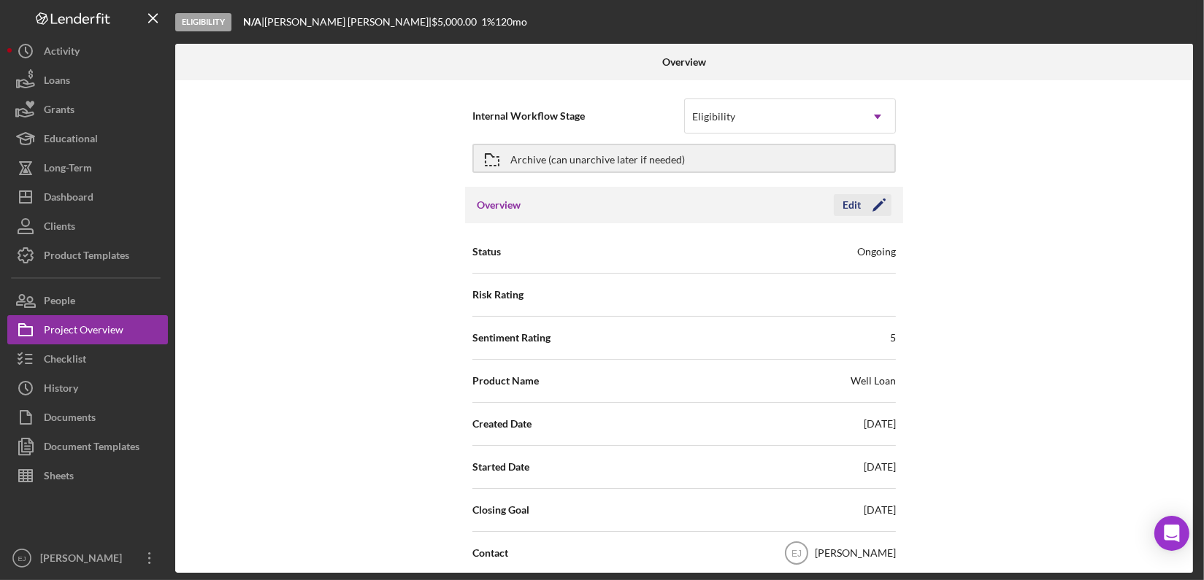
click at [855, 201] on div "Edit" at bounding box center [852, 205] width 18 height 22
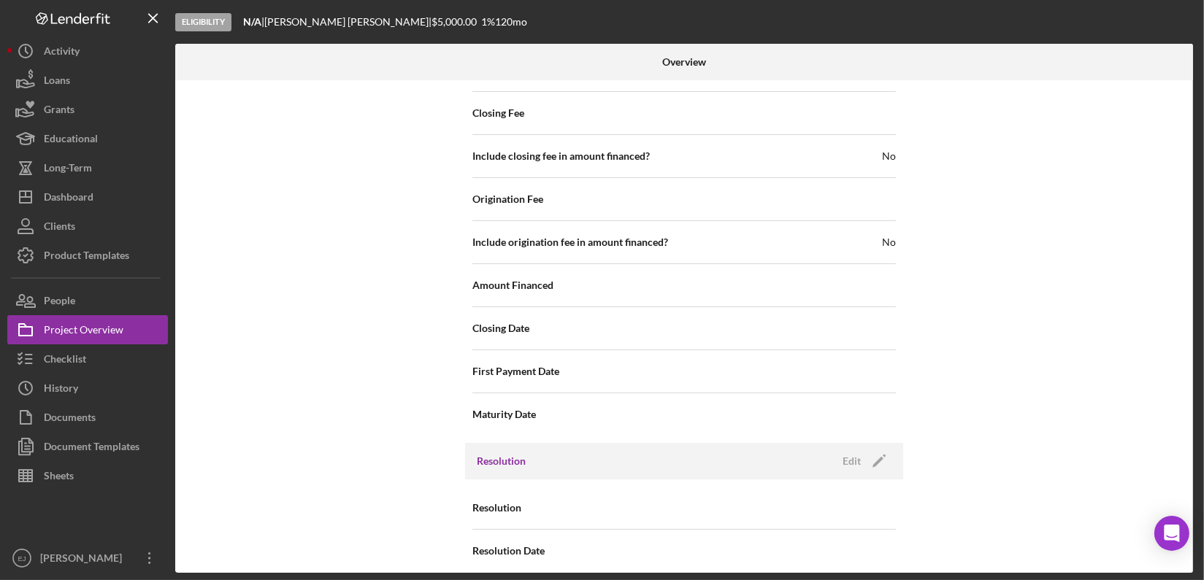
scroll to position [1715, 0]
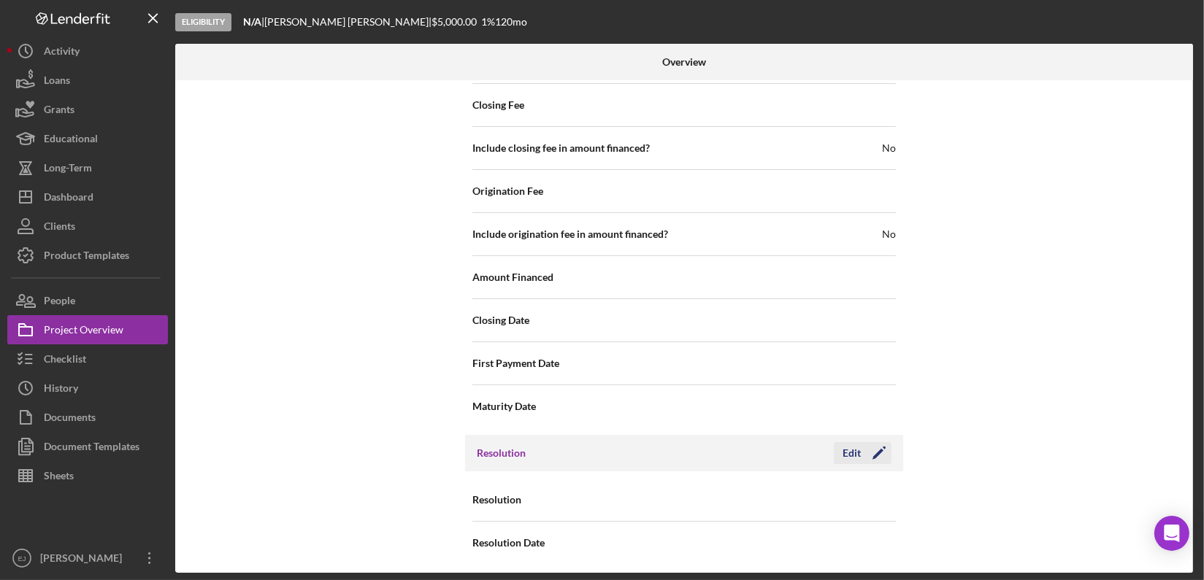
click at [834, 442] on button "Edit Icon/Edit" at bounding box center [863, 453] width 58 height 22
click at [874, 499] on icon "Icon/Dropdown Arrow" at bounding box center [877, 500] width 35 height 35
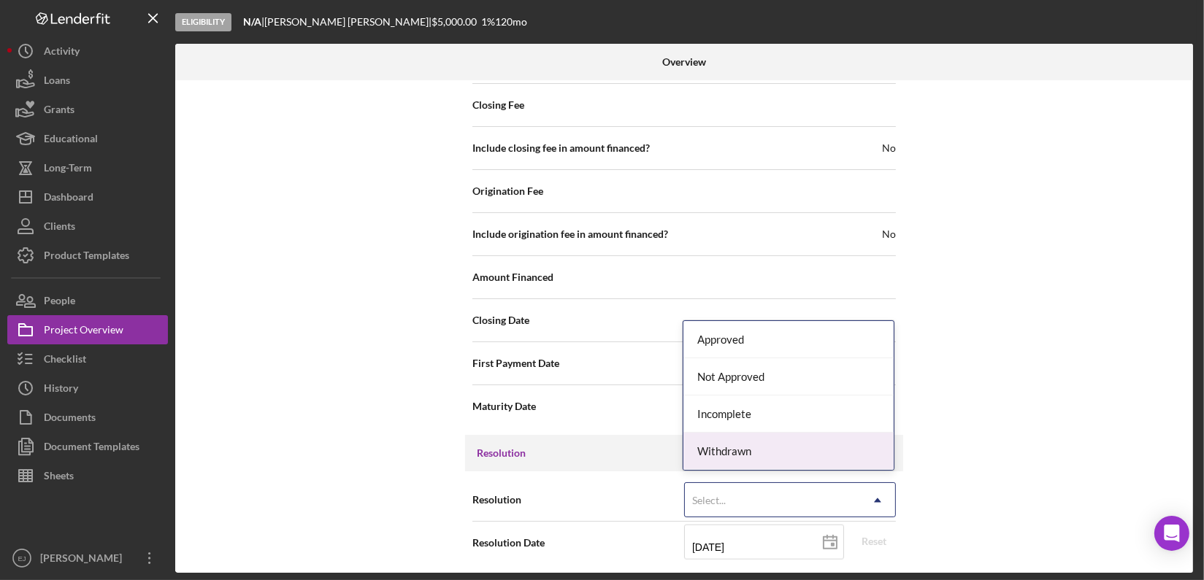
click at [856, 456] on div "Withdrawn" at bounding box center [788, 451] width 210 height 37
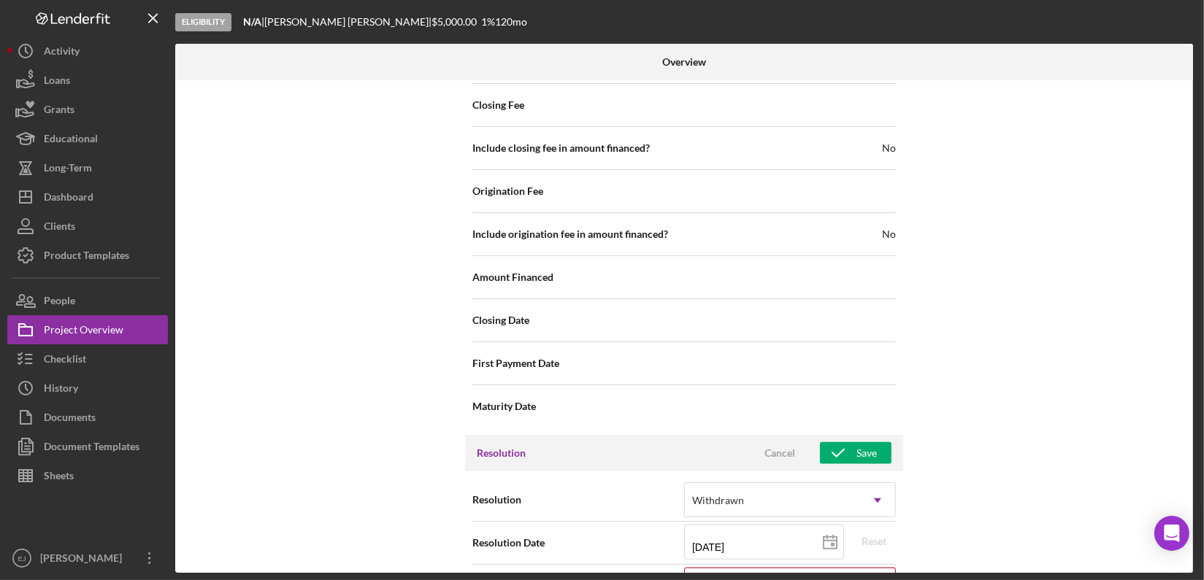
click at [1020, 496] on div "Internal Workflow Stage Eligibility Icon/Dropdown Arrow Archive (can unarchive …" at bounding box center [684, 326] width 1018 height 493
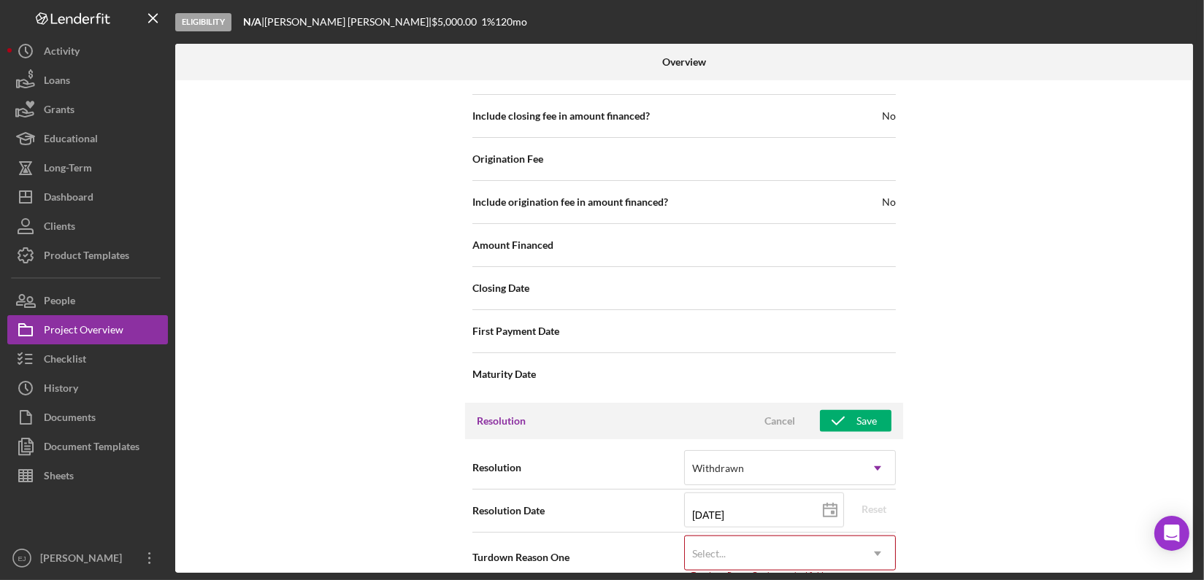
scroll to position [1808, 0]
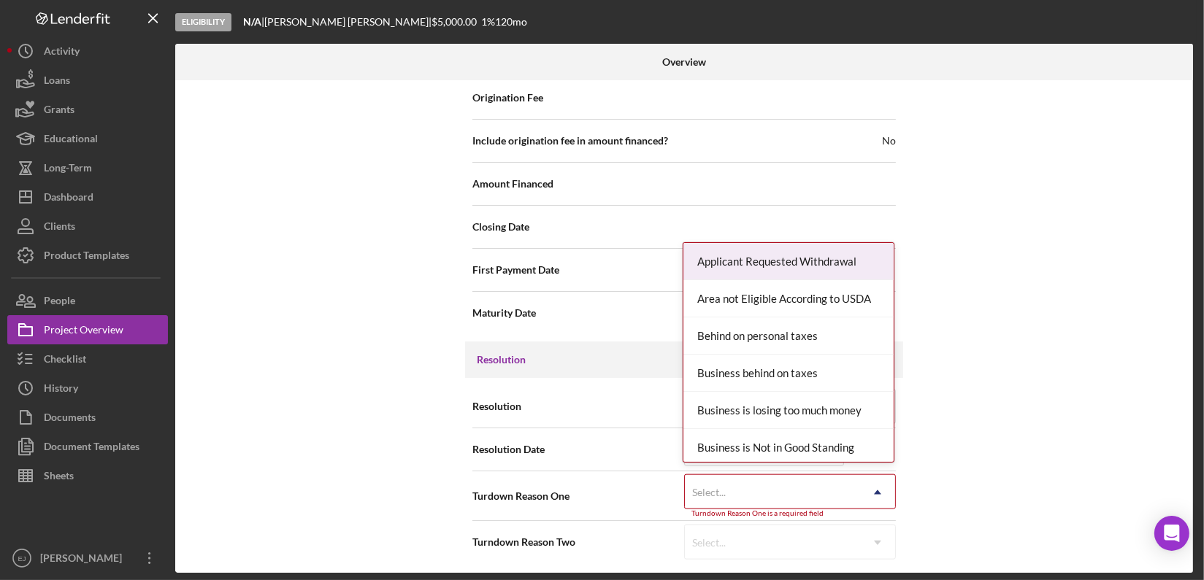
click at [881, 482] on icon "Icon/Dropdown Arrow" at bounding box center [877, 492] width 35 height 35
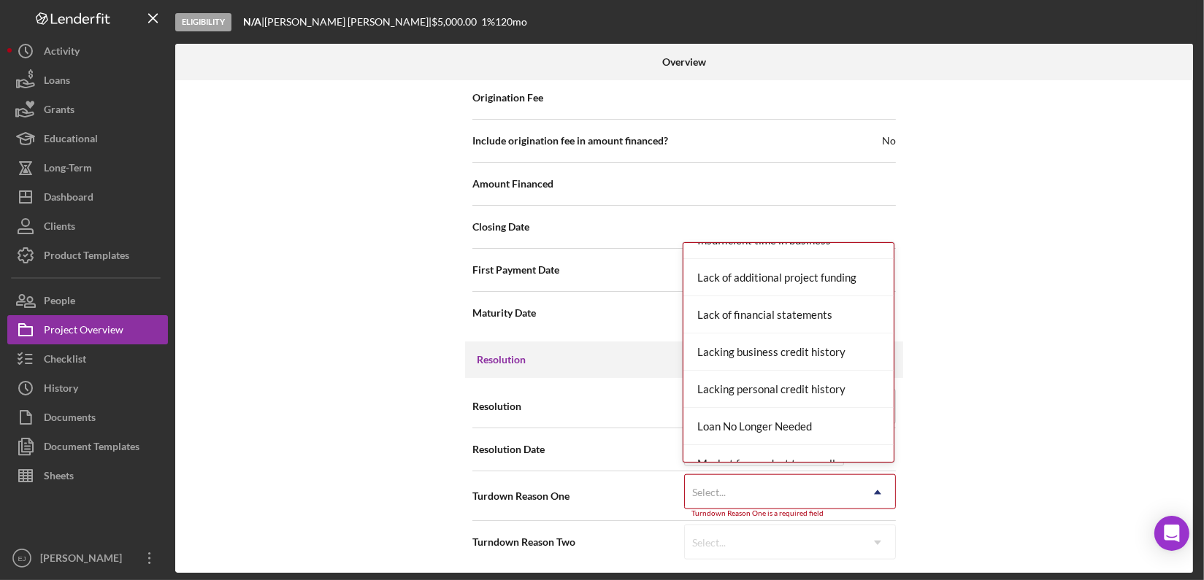
scroll to position [575, 0]
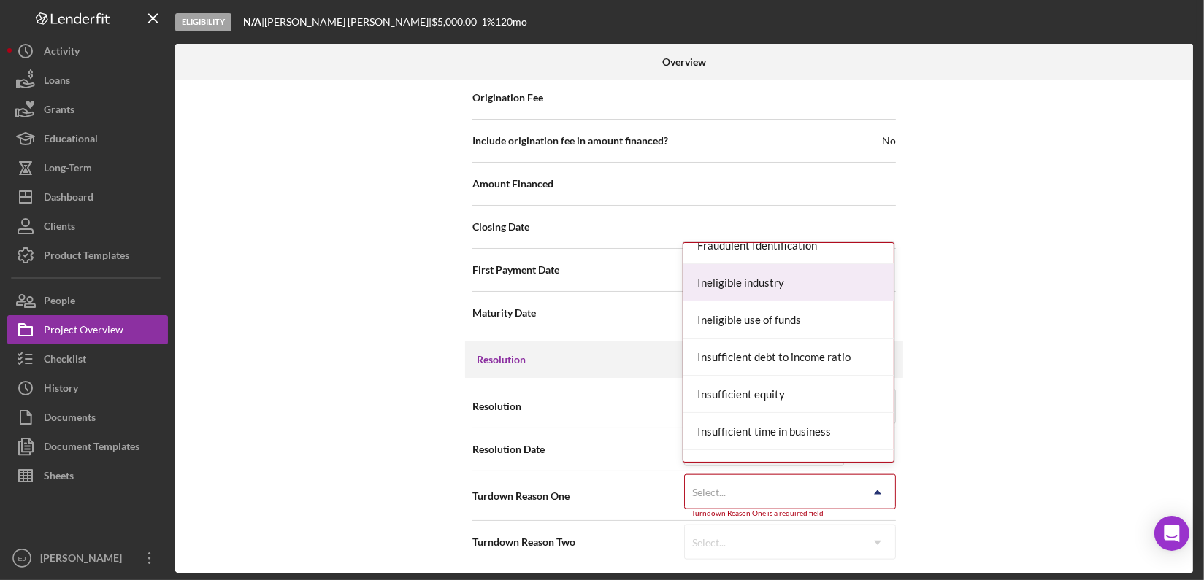
click at [859, 277] on div "Ineligible industry" at bounding box center [788, 282] width 210 height 37
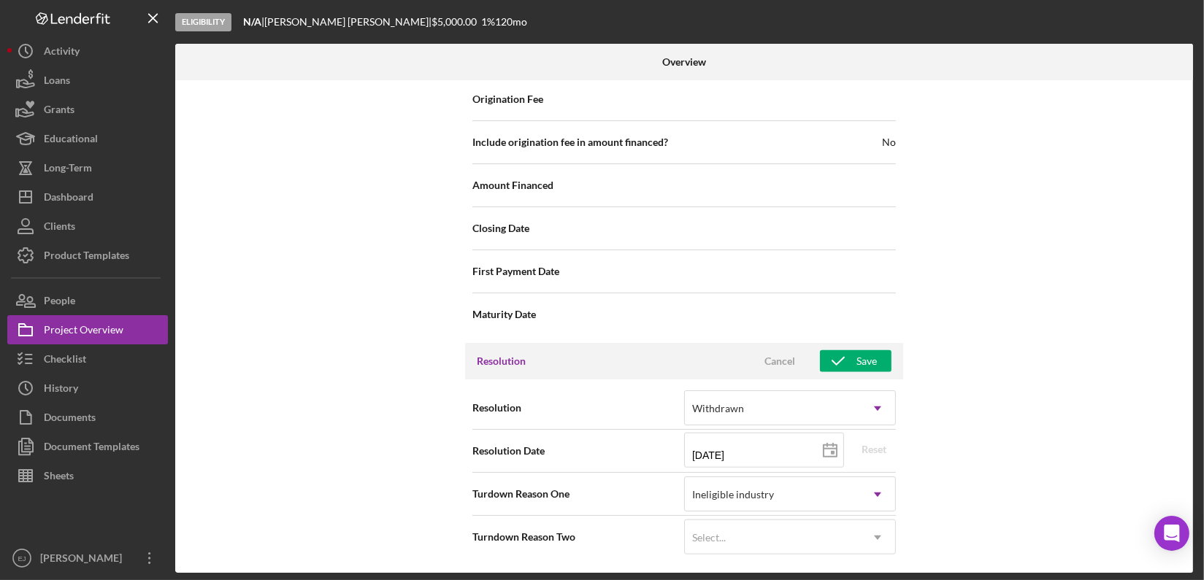
scroll to position [1802, 0]
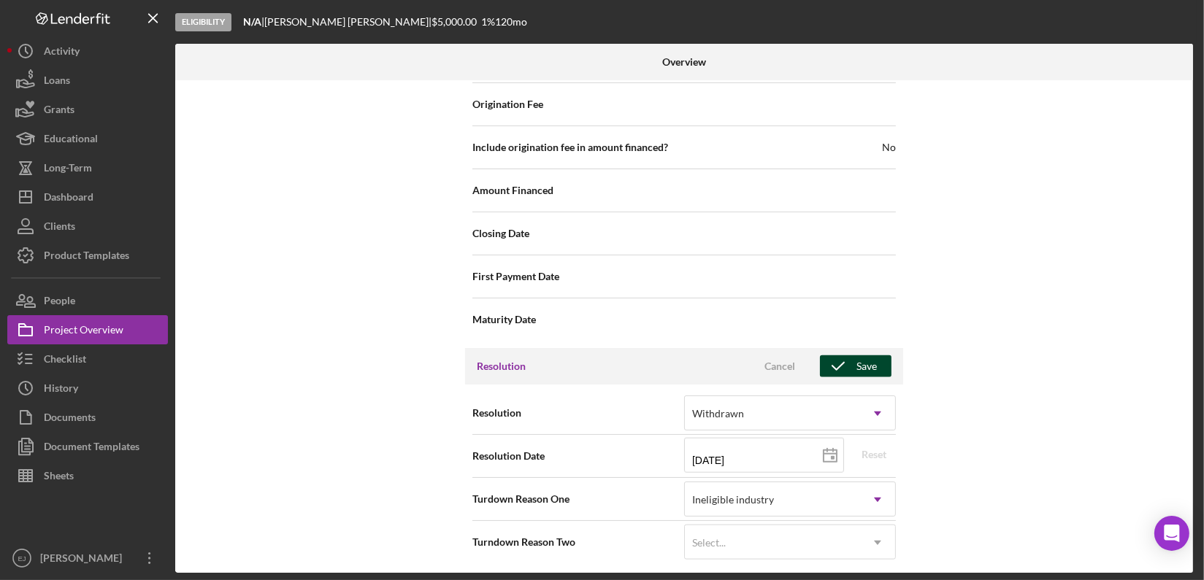
click at [868, 356] on div "Save" at bounding box center [866, 367] width 20 height 22
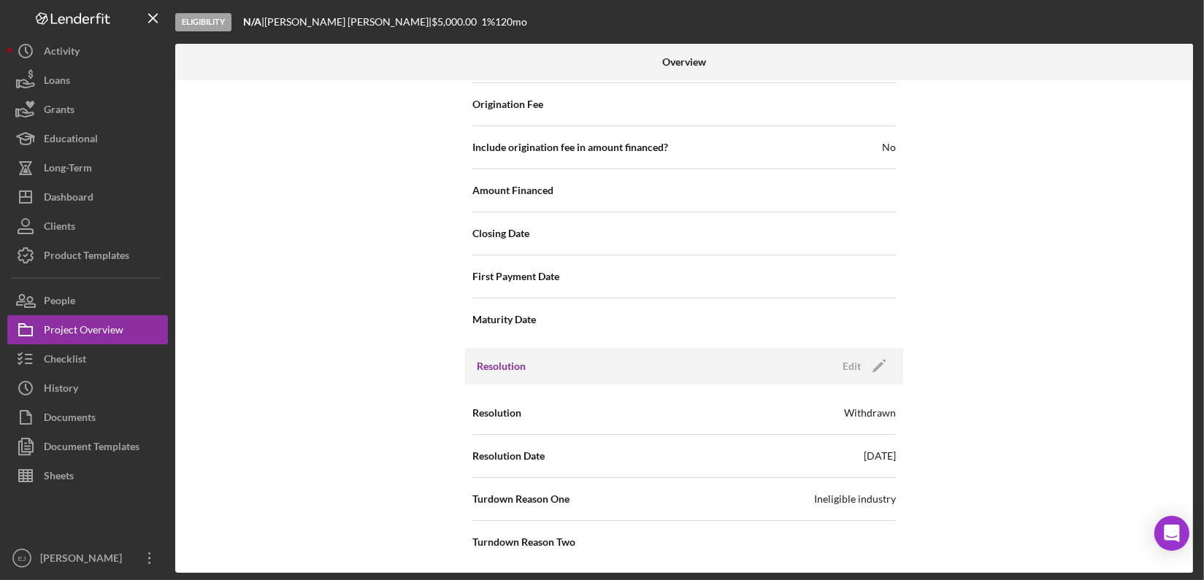
click at [1189, 159] on div "Internal Workflow Stage Eligibility Icon/Dropdown Arrow Archive (can unarchive …" at bounding box center [684, 326] width 1018 height 493
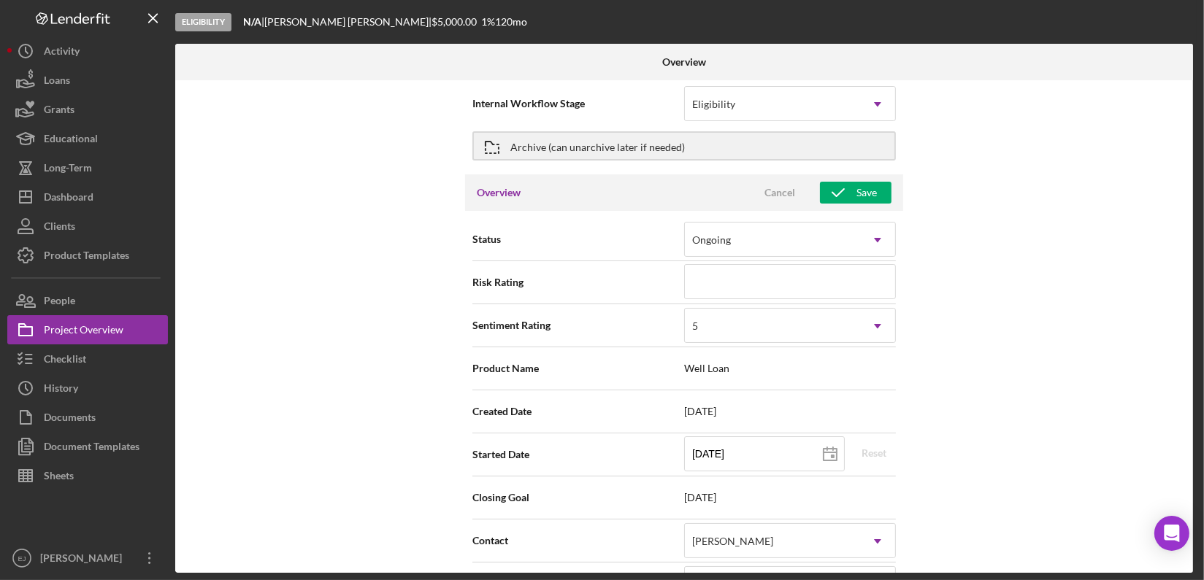
scroll to position [0, 0]
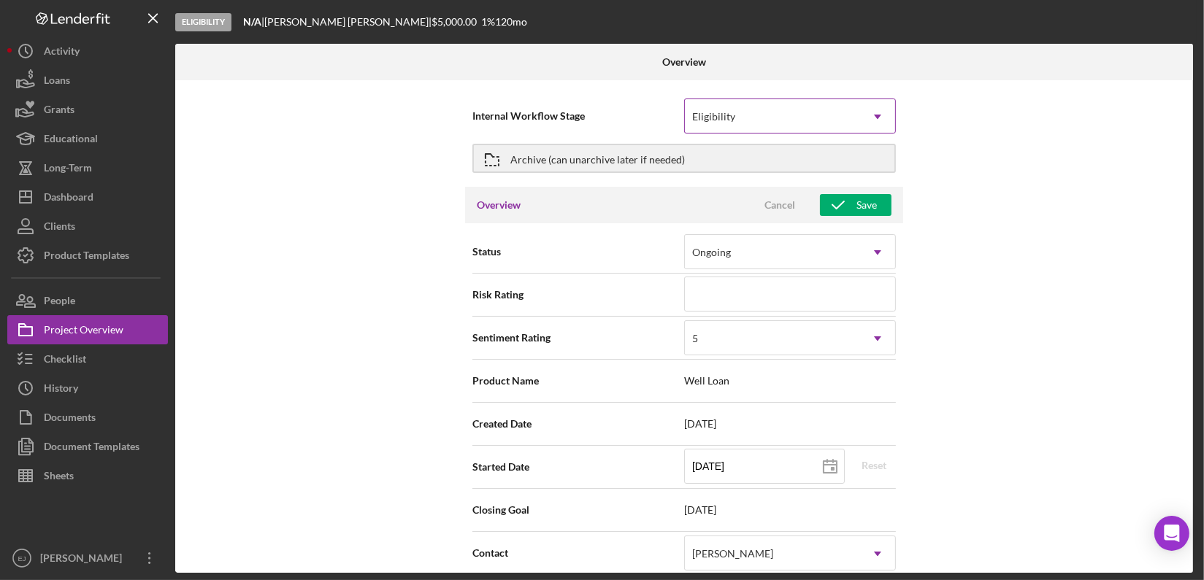
click at [879, 115] on icon "Icon/Dropdown Arrow" at bounding box center [877, 116] width 35 height 35
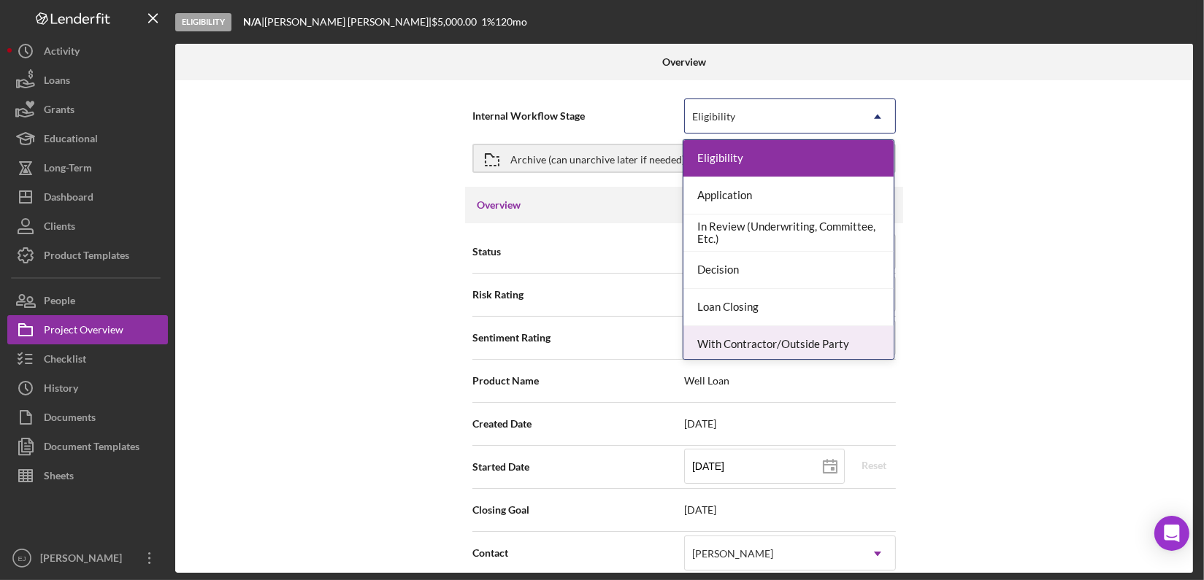
scroll to position [115, 0]
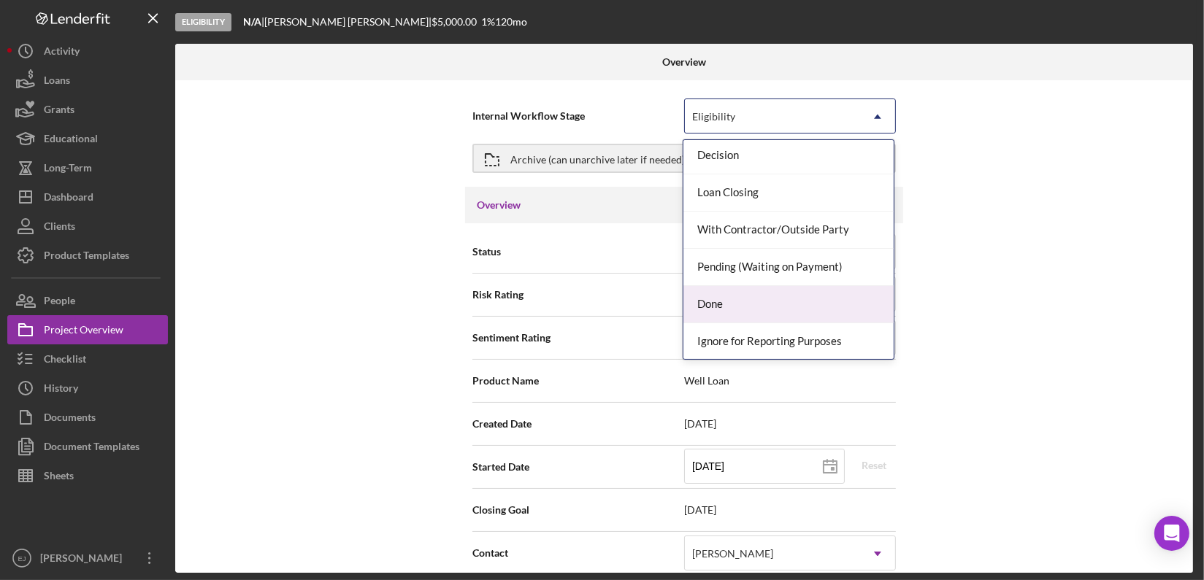
click at [844, 298] on div "Done" at bounding box center [788, 304] width 210 height 37
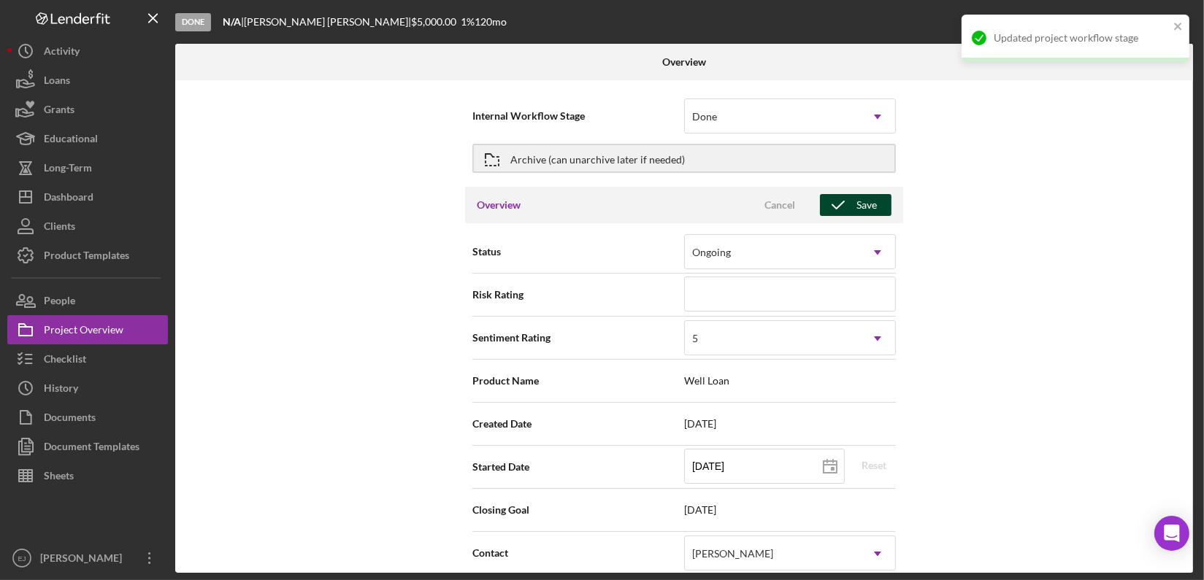
click at [850, 199] on icon "button" at bounding box center [838, 205] width 37 height 37
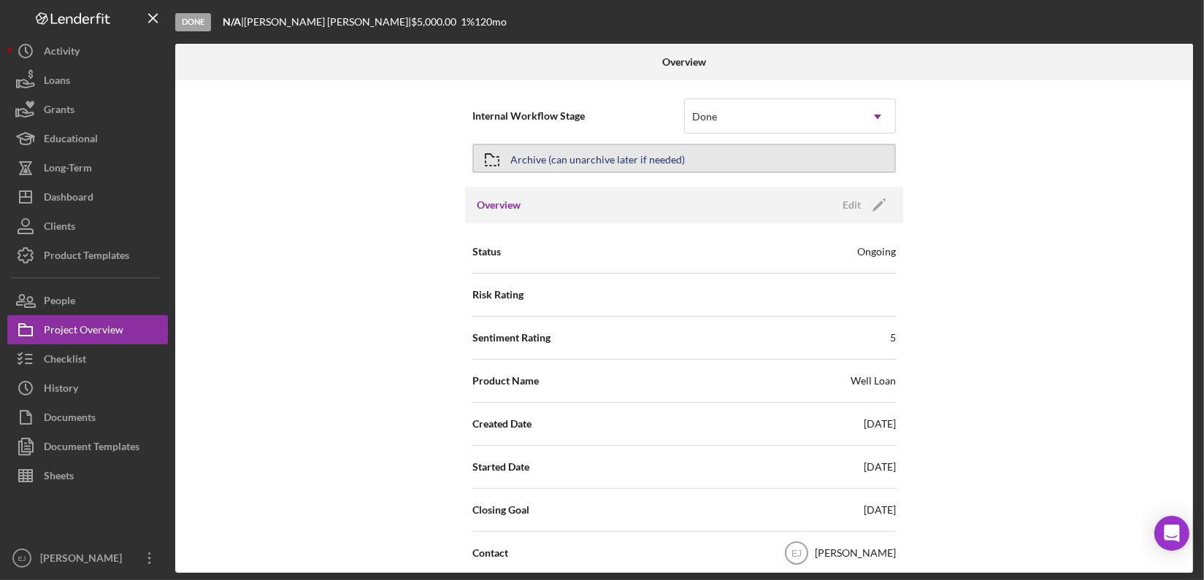
click at [569, 150] on div "Archive (can unarchive later if needed)" at bounding box center [597, 158] width 174 height 26
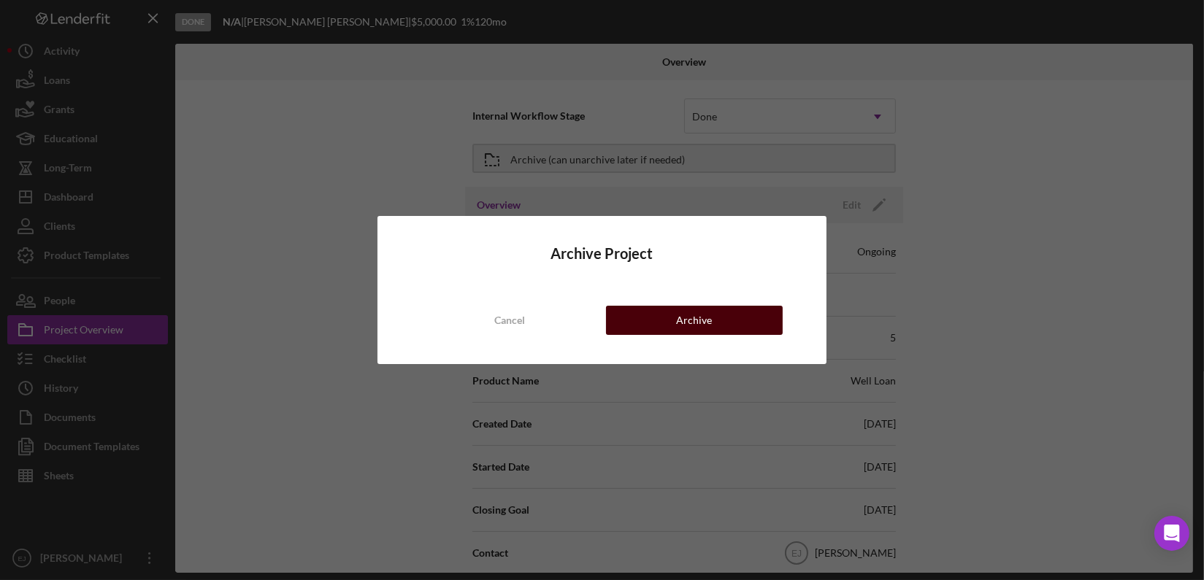
click at [696, 320] on div "Archive" at bounding box center [694, 320] width 36 height 29
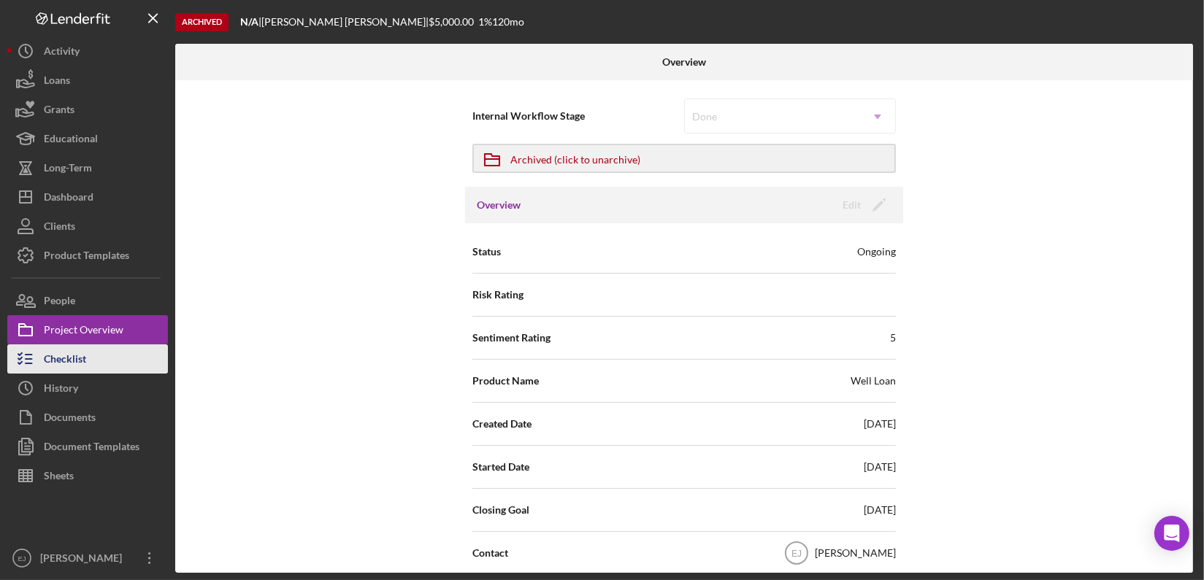
click at [110, 348] on button "Checklist" at bounding box center [87, 359] width 161 height 29
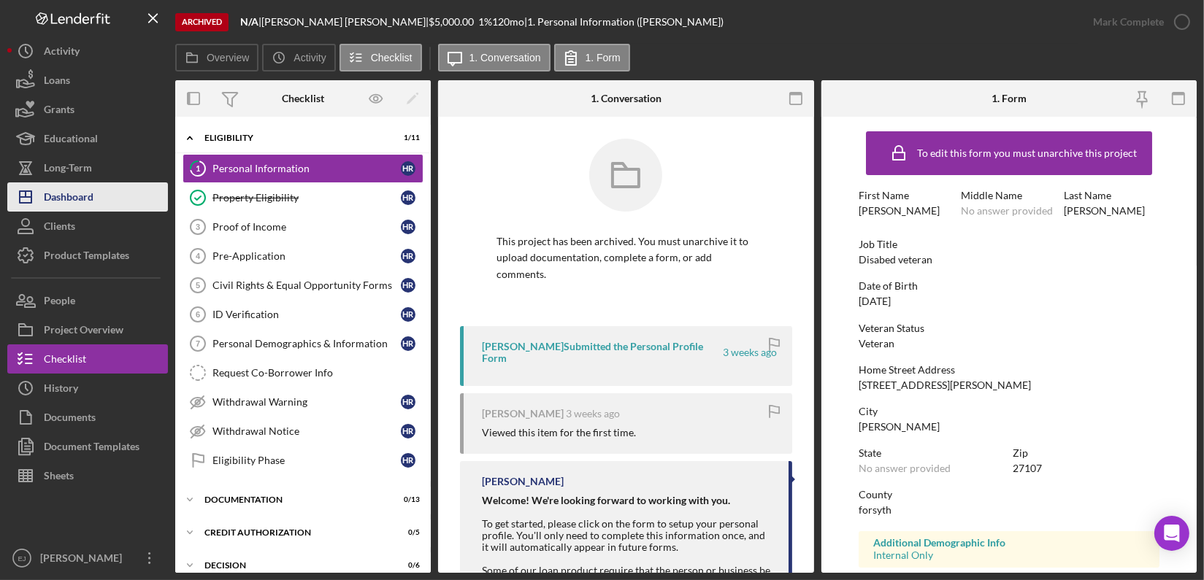
click at [127, 185] on button "Icon/Dashboard Dashboard" at bounding box center [87, 197] width 161 height 29
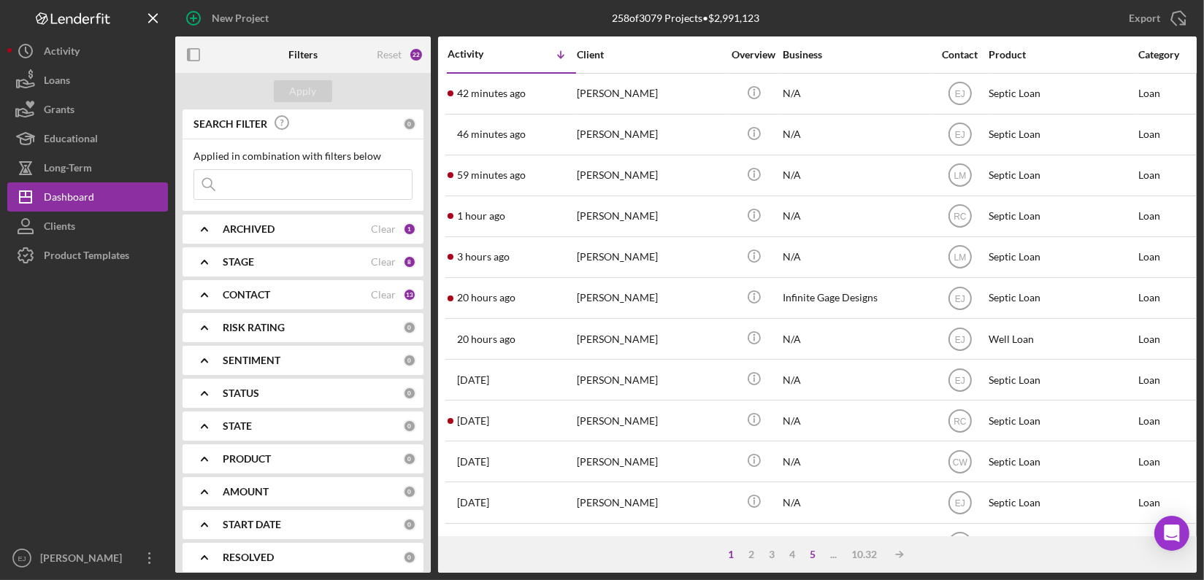
click at [810, 550] on div "5" at bounding box center [813, 555] width 20 height 12
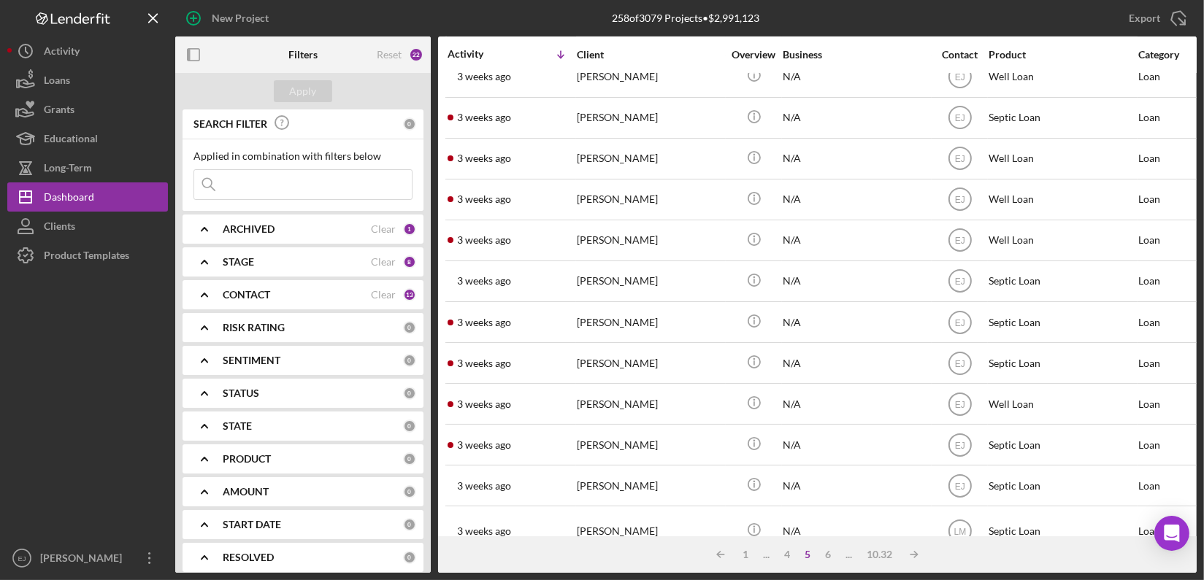
scroll to position [586, 0]
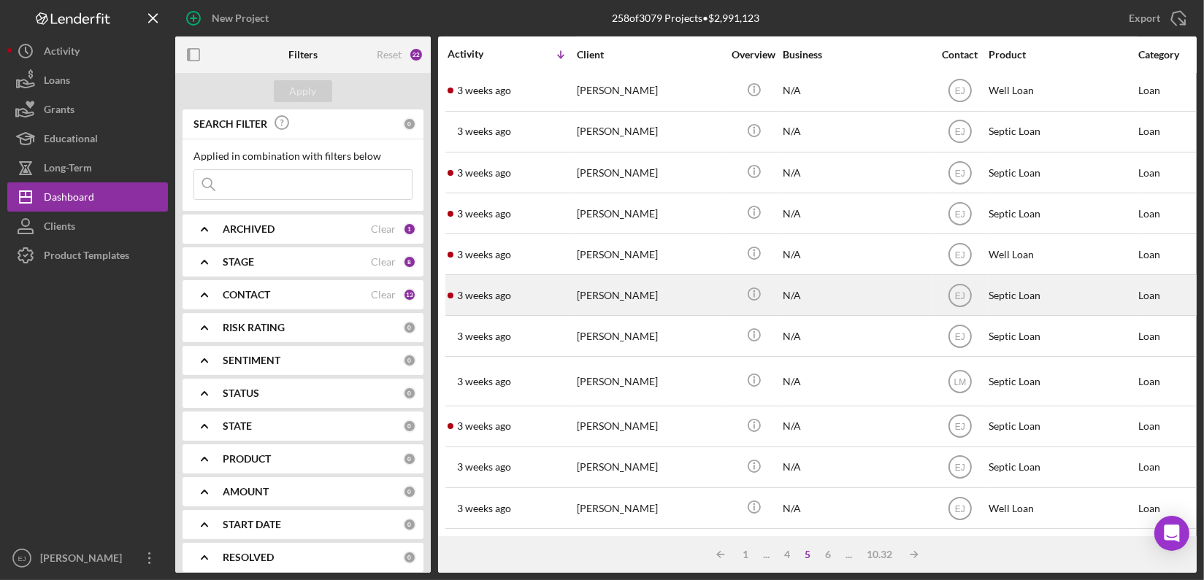
click at [598, 290] on div "[PERSON_NAME]" at bounding box center [650, 295] width 146 height 39
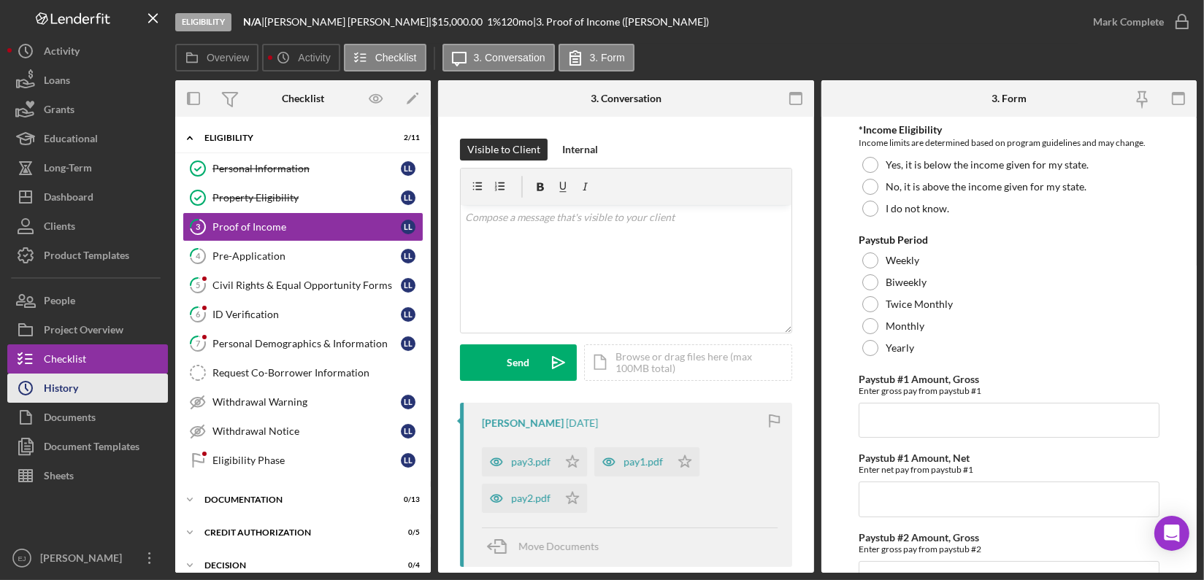
click at [50, 391] on div "History" at bounding box center [61, 390] width 34 height 33
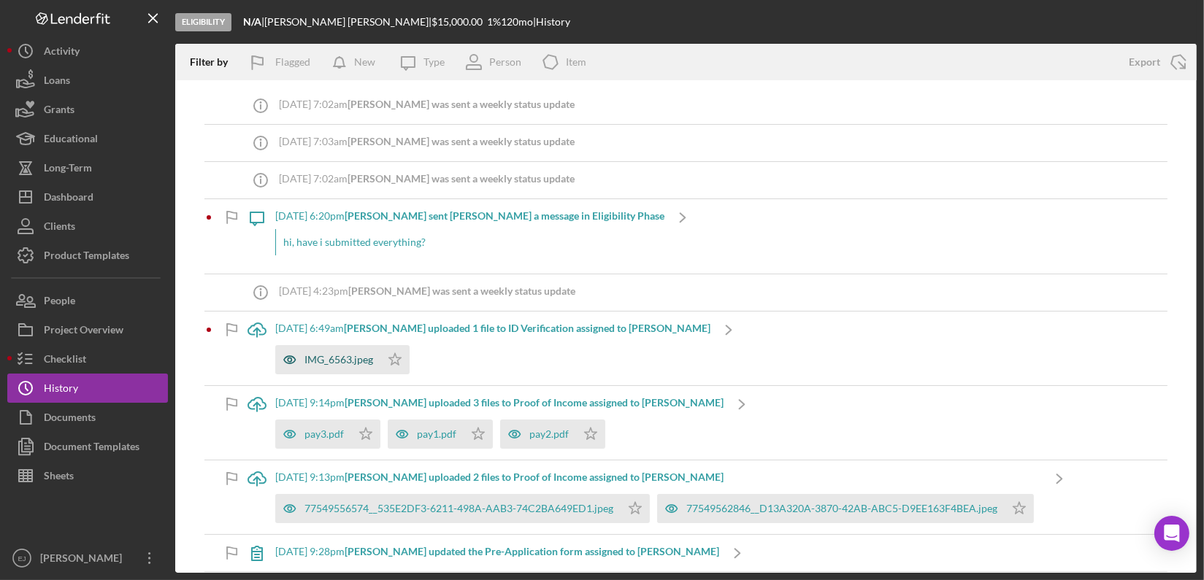
click at [366, 369] on div "IMG_6563.jpeg" at bounding box center [327, 359] width 105 height 29
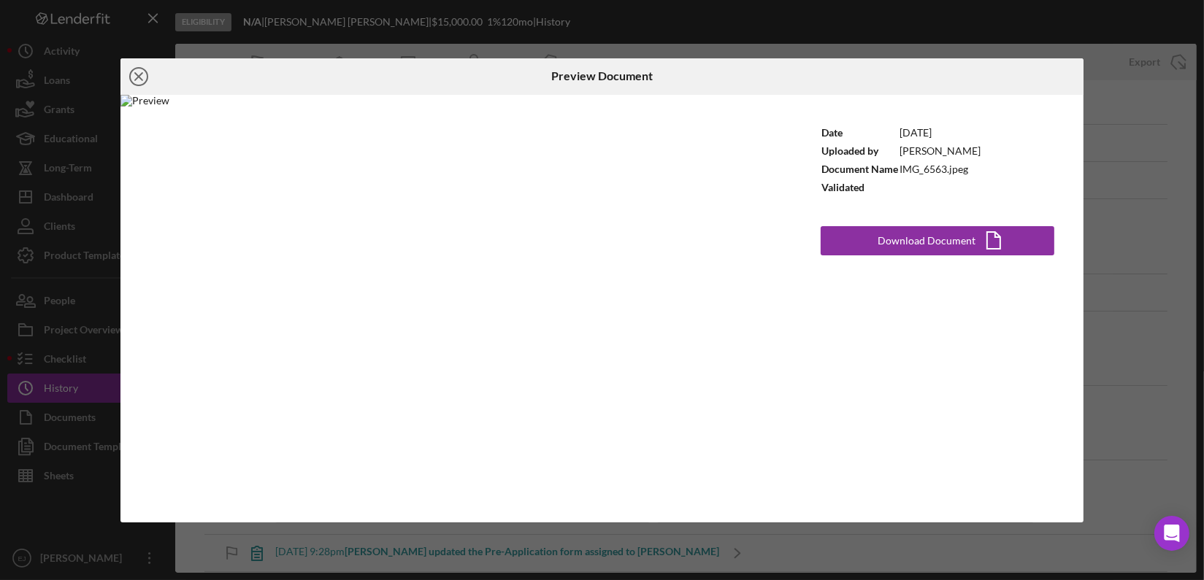
click at [137, 74] on line at bounding box center [138, 76] width 7 height 7
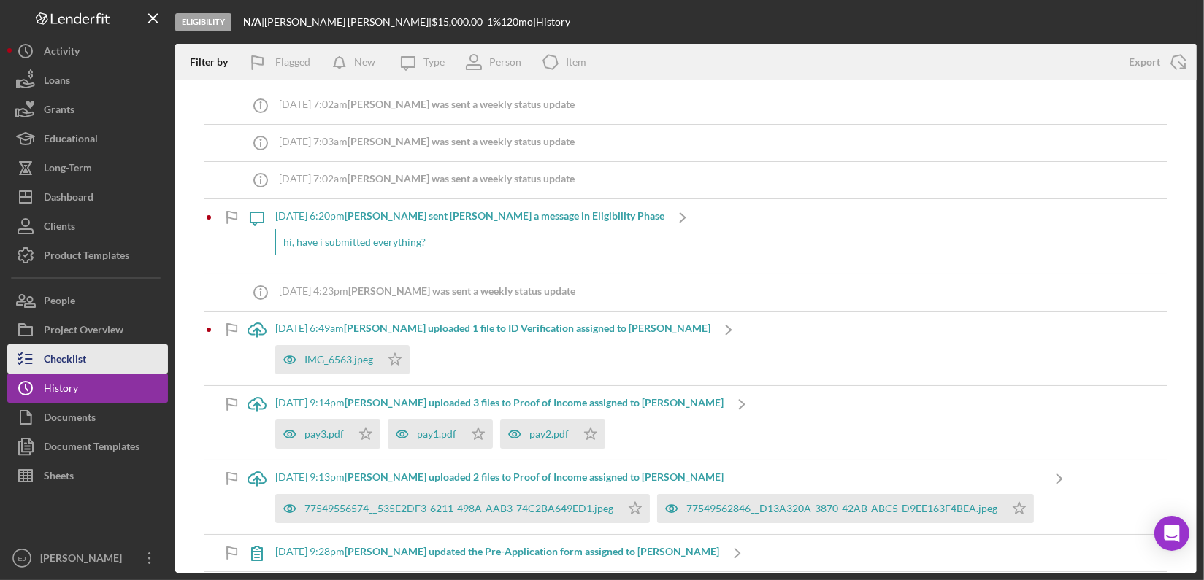
click at [134, 369] on button "Checklist" at bounding box center [87, 359] width 161 height 29
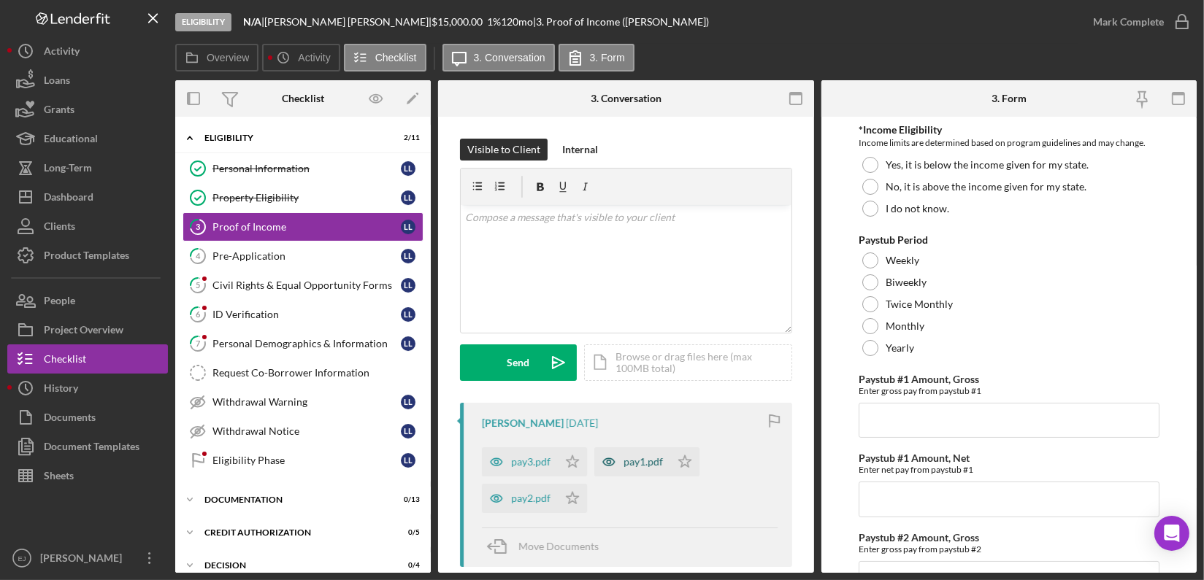
click at [656, 464] on div "pay1.pdf" at bounding box center [643, 462] width 39 height 12
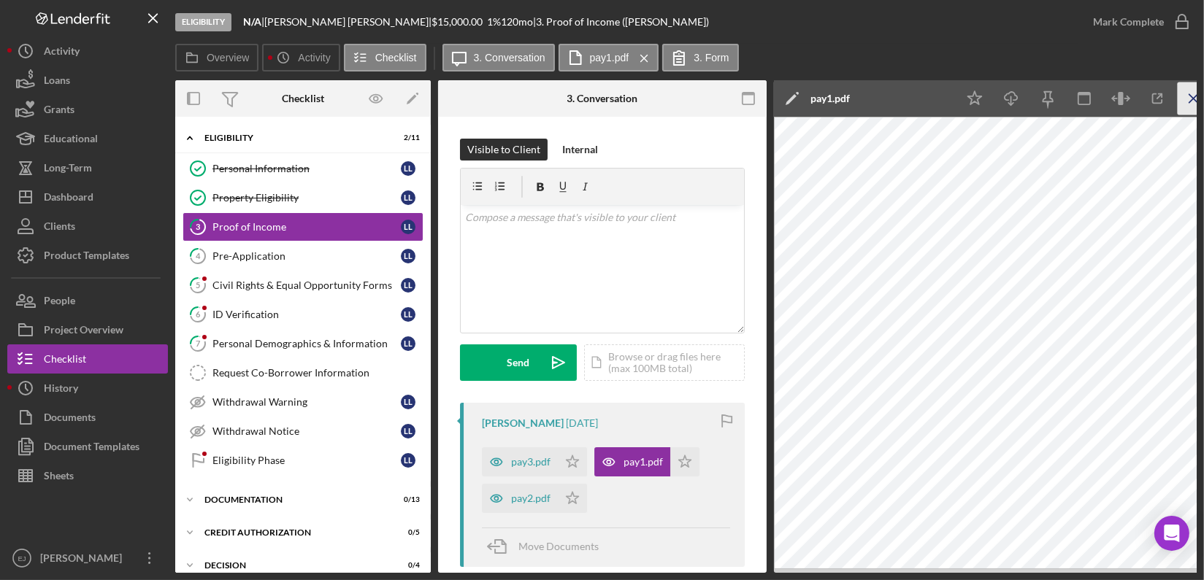
click at [1189, 94] on line "button" at bounding box center [1193, 98] width 8 height 8
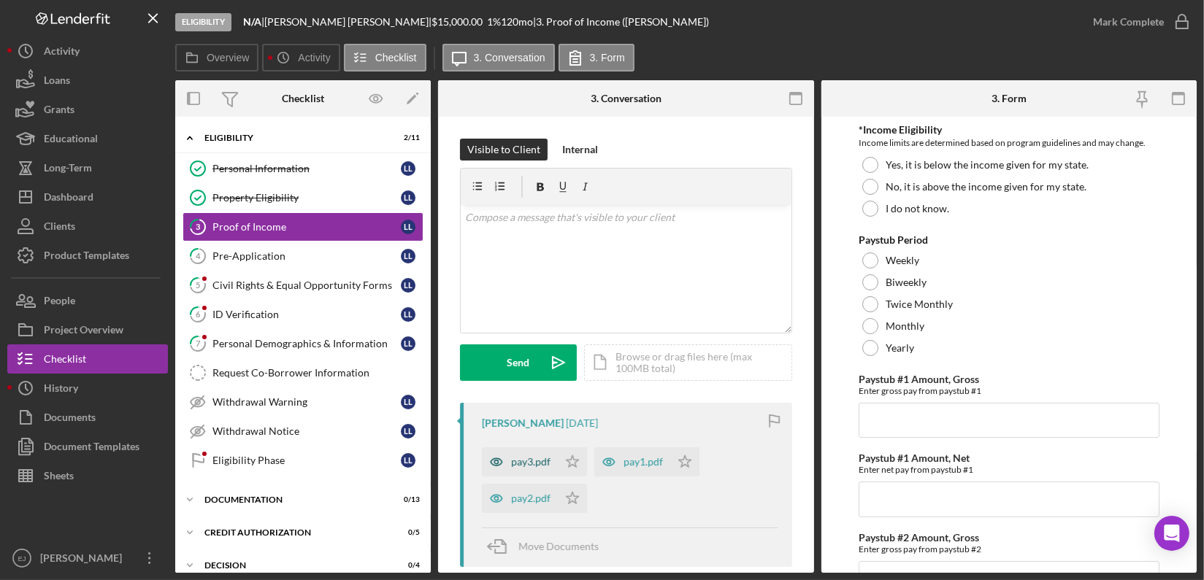
click at [526, 469] on div "pay3.pdf" at bounding box center [520, 462] width 76 height 29
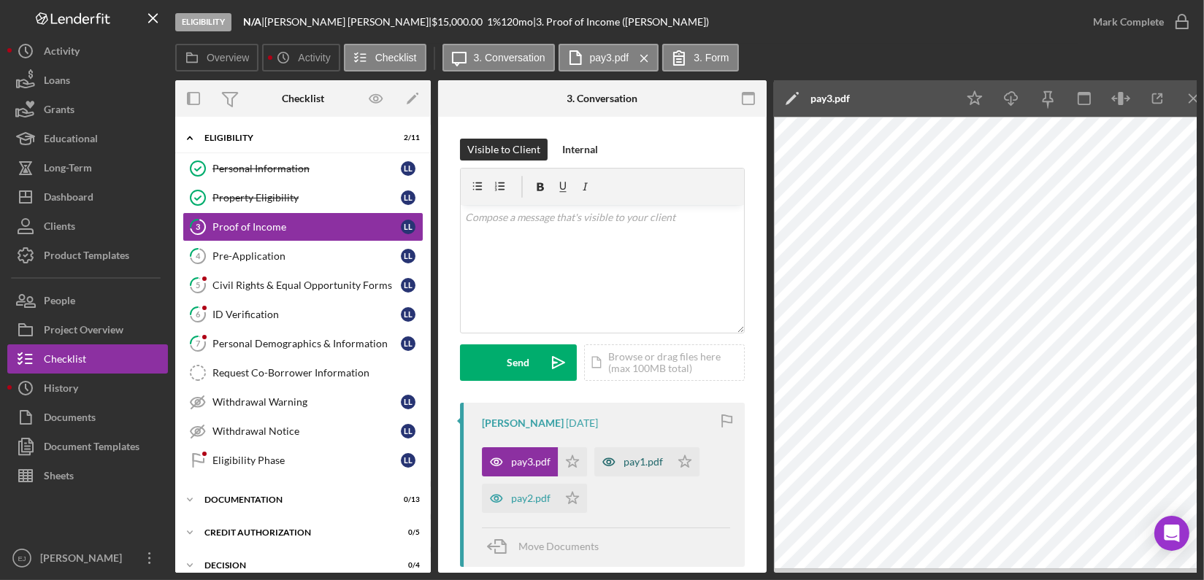
click at [640, 461] on div "pay1.pdf" at bounding box center [643, 462] width 39 height 12
click at [542, 499] on div "pay2.pdf" at bounding box center [530, 499] width 39 height 12
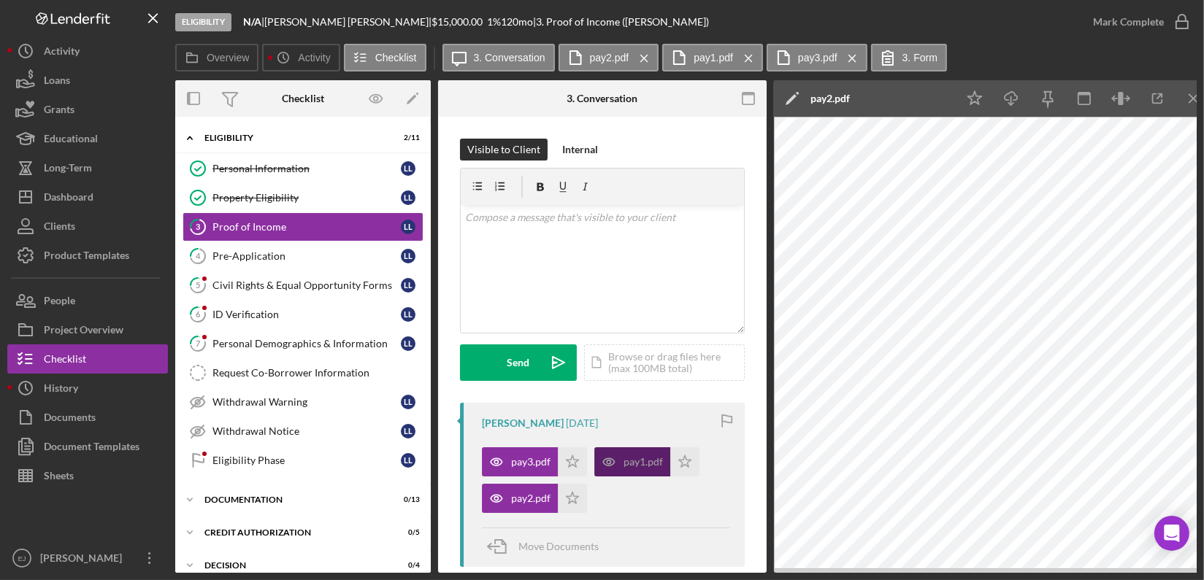
click at [626, 459] on div "pay1.pdf" at bounding box center [643, 462] width 39 height 12
click at [534, 499] on div "pay2.pdf" at bounding box center [530, 499] width 39 height 12
click at [630, 461] on div "pay1.pdf" at bounding box center [643, 462] width 39 height 12
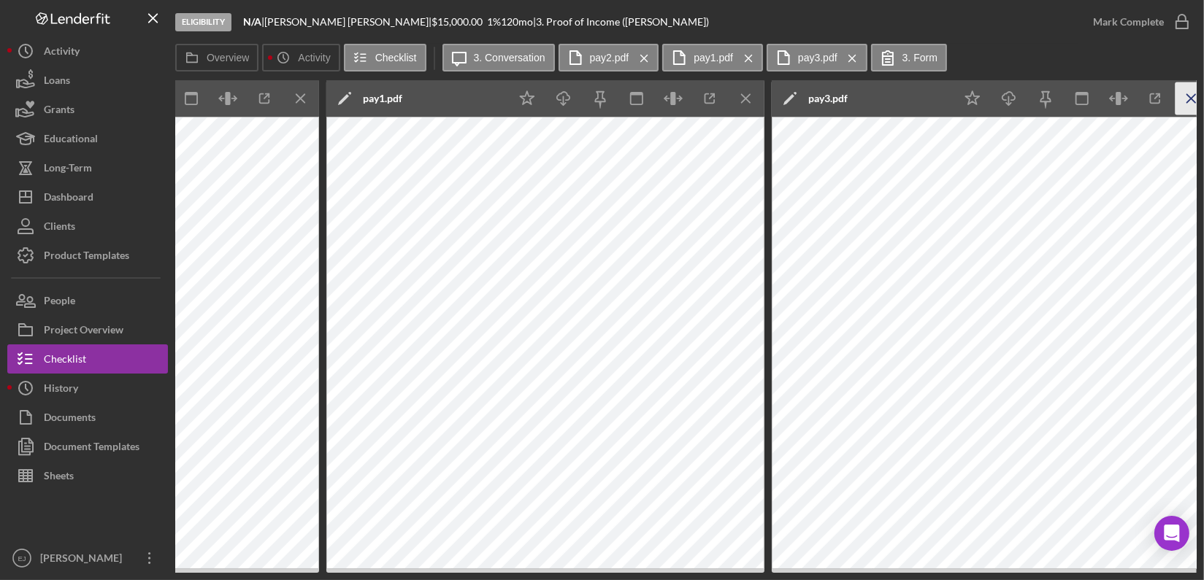
click at [304, 101] on line "button" at bounding box center [300, 98] width 8 height 8
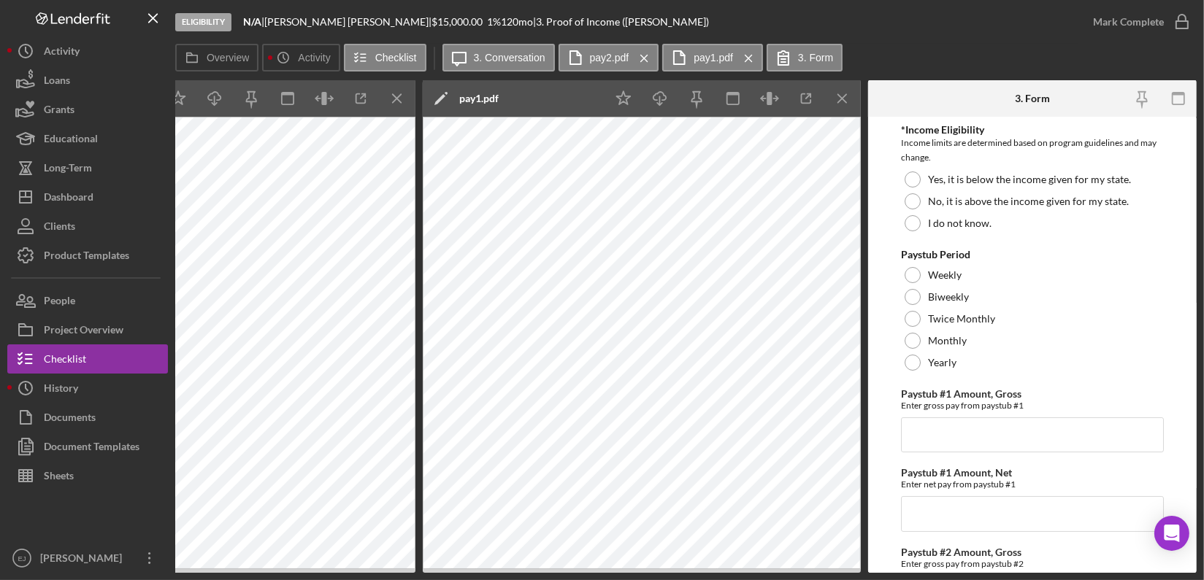
scroll to position [0, 796]
click at [850, 91] on icon "Icon/Menu Close" at bounding box center [843, 99] width 33 height 33
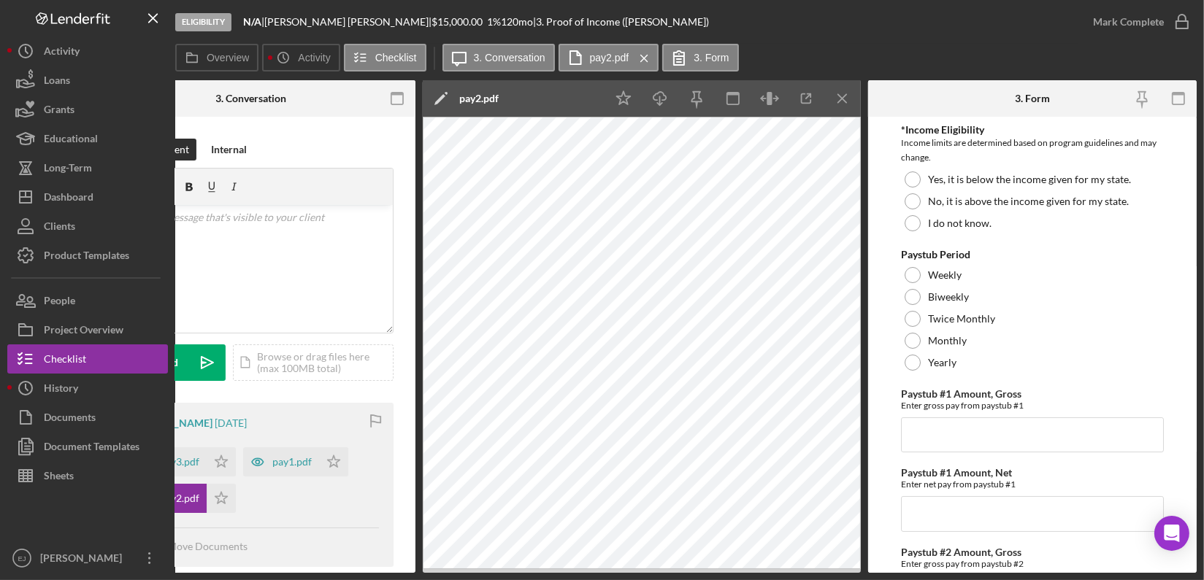
scroll to position [0, 350]
click at [834, 88] on icon "Icon/Menu Close" at bounding box center [843, 99] width 33 height 33
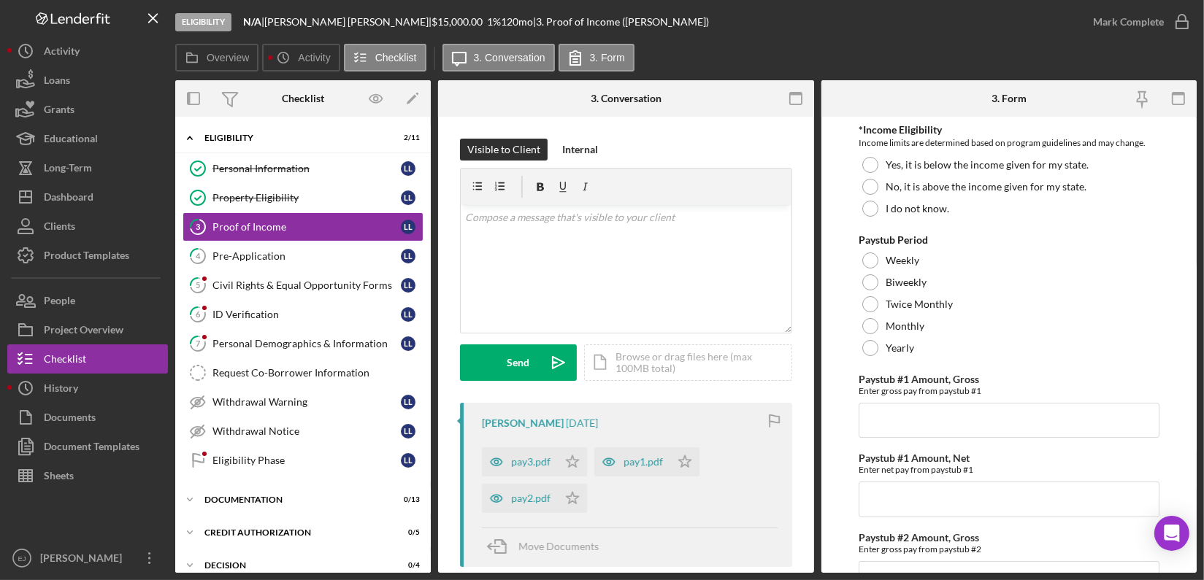
scroll to position [0, 0]
click at [518, 237] on div "v Color teal Color pink Remove color Add row above Add row below Add column bef…" at bounding box center [626, 269] width 331 height 128
click at [583, 141] on div "Internal" at bounding box center [580, 150] width 36 height 22
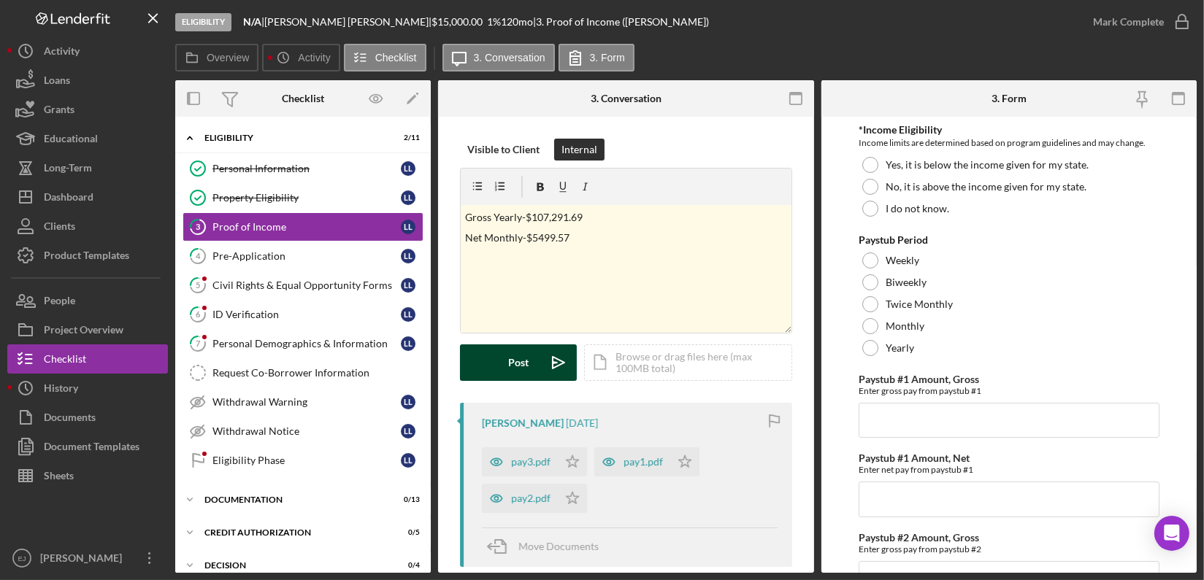
click at [538, 365] on button "Post Icon/icon-invite-send" at bounding box center [518, 363] width 117 height 37
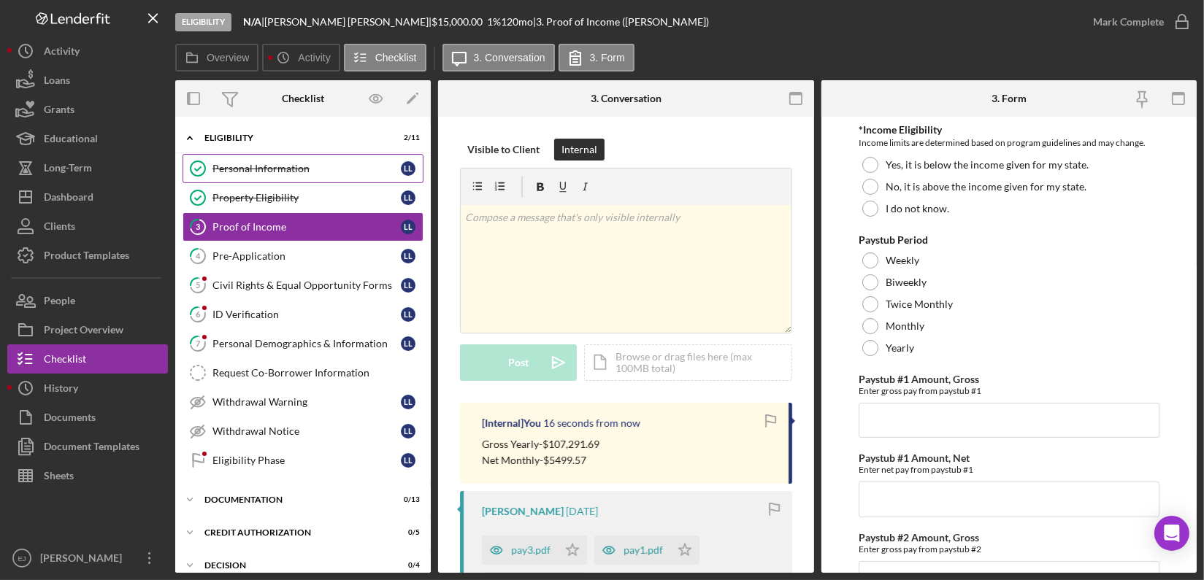
click at [266, 174] on link "Personal Information Personal Information l L" at bounding box center [303, 168] width 241 height 29
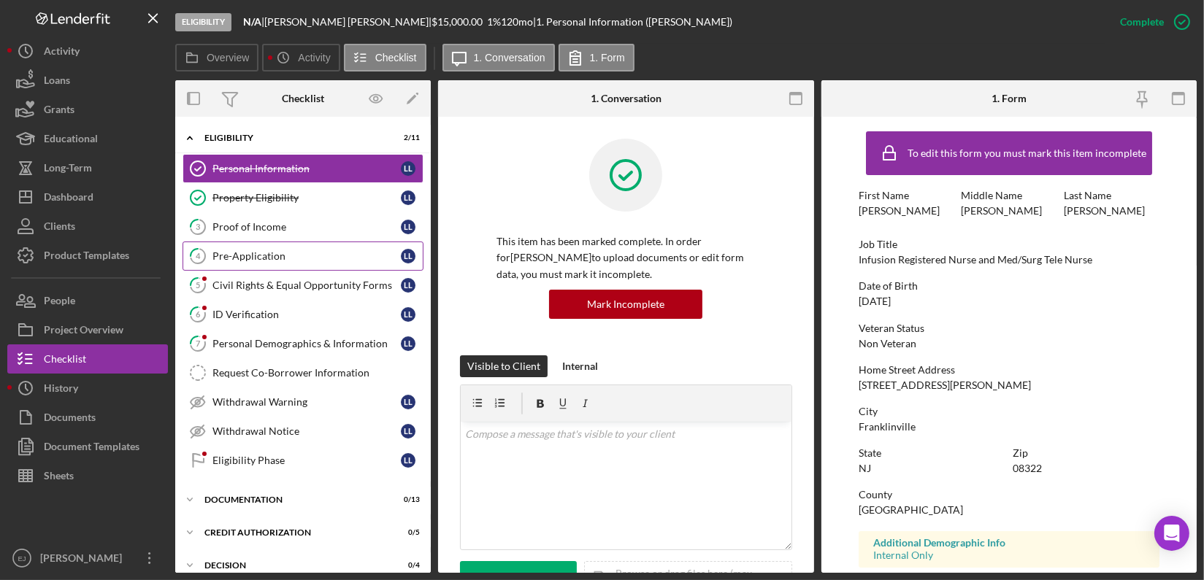
click at [273, 251] on div "Pre-Application" at bounding box center [306, 256] width 188 height 12
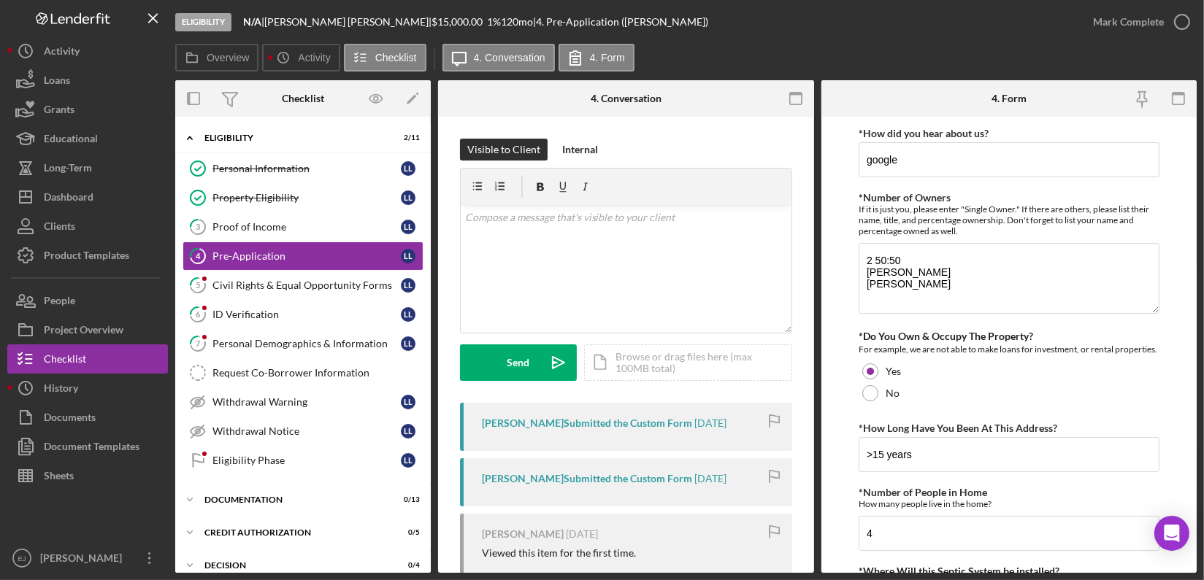
click at [1199, 388] on div "Eligibility N/A | laura Lindmeier | $15,000.00 1 % 120 mo | 4. Pre-Application …" at bounding box center [602, 290] width 1204 height 580
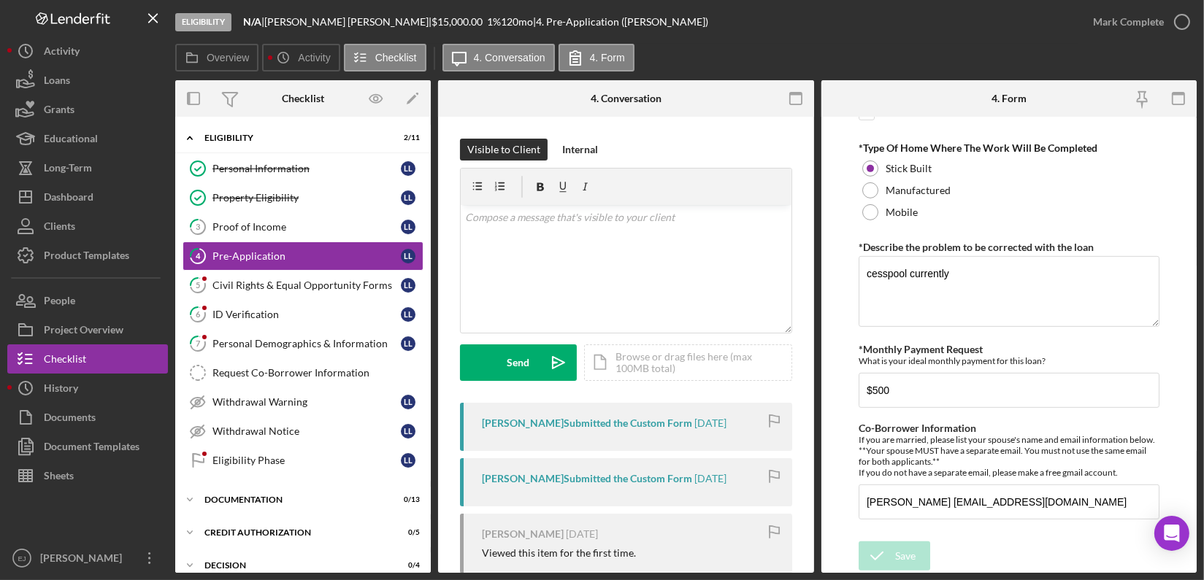
click at [813, 568] on div "Overview Internal Workflow Stage Eligibility Icon/Dropdown Arrow Archive (can u…" at bounding box center [685, 326] width 1021 height 493
click at [245, 315] on div "ID Verification" at bounding box center [306, 315] width 188 height 12
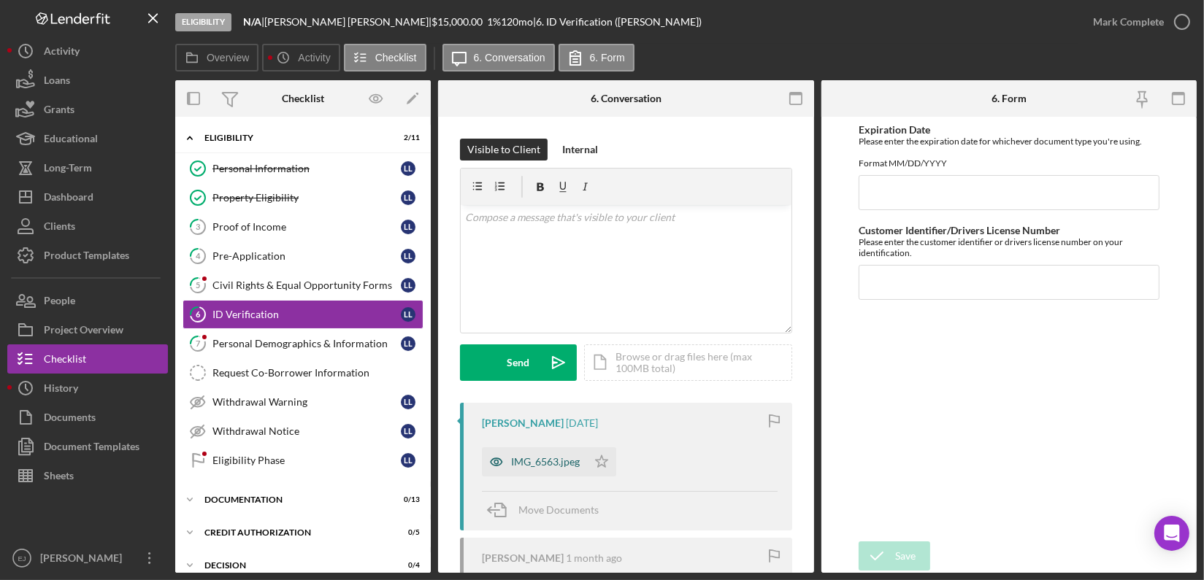
click at [555, 459] on div "IMG_6563.jpeg" at bounding box center [545, 462] width 69 height 12
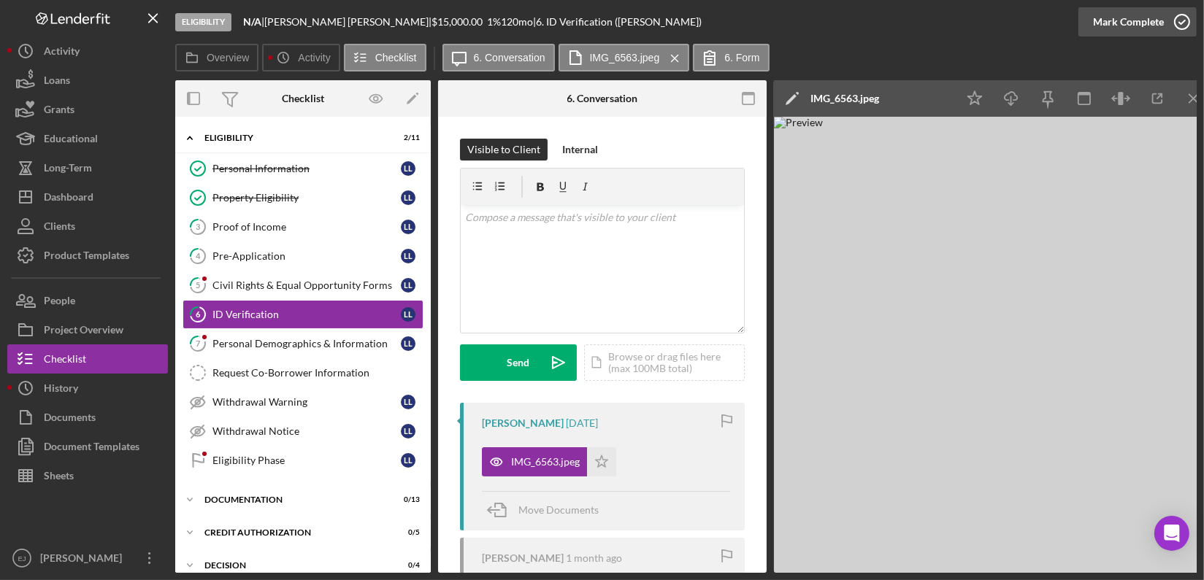
click at [1182, 20] on icon "button" at bounding box center [1182, 22] width 37 height 37
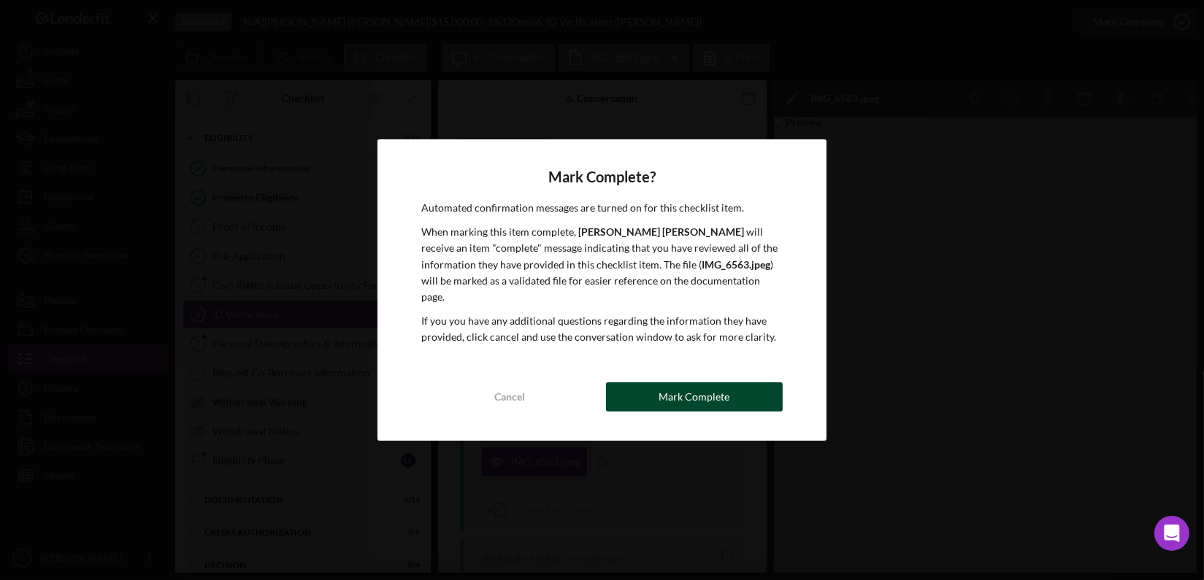
click at [688, 390] on div "Mark Complete" at bounding box center [694, 397] width 71 height 29
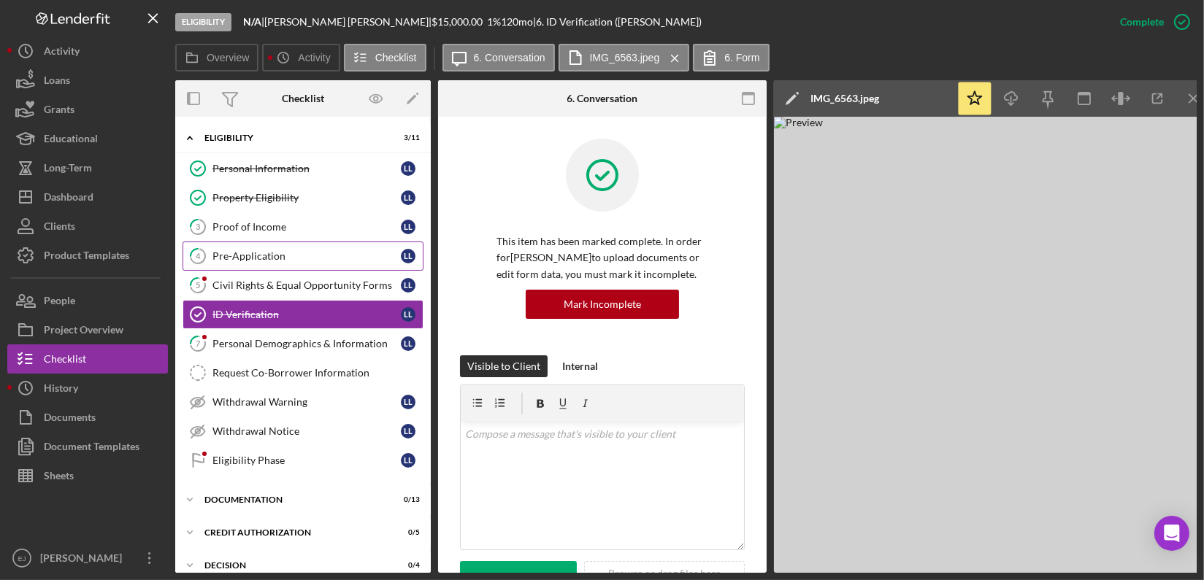
click at [323, 256] on div "Pre-Application" at bounding box center [306, 256] width 188 height 12
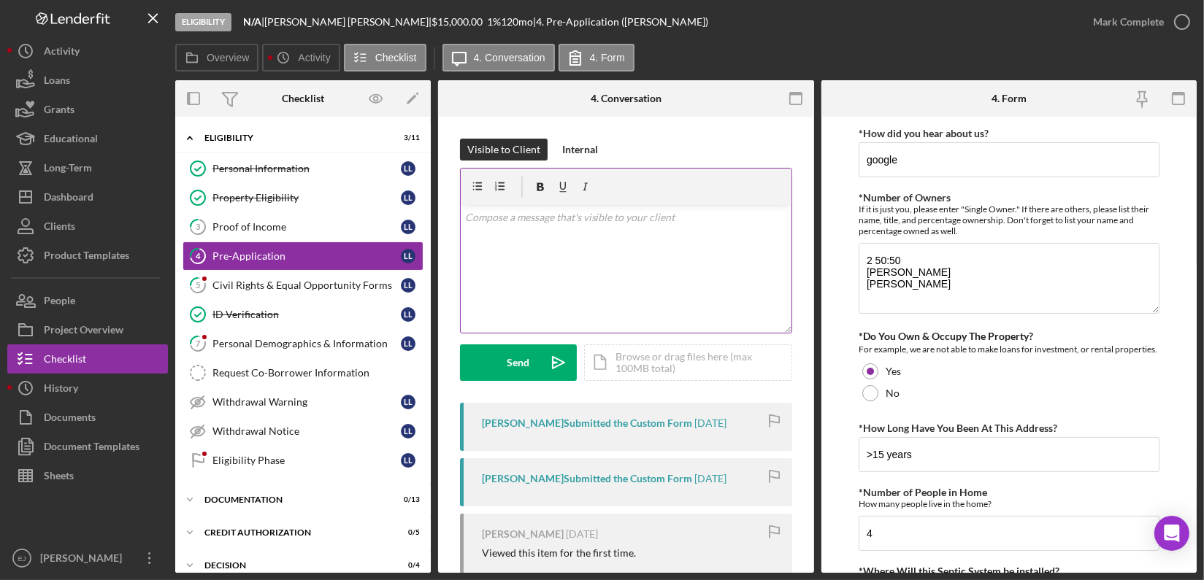
click at [523, 225] on p at bounding box center [626, 218] width 322 height 16
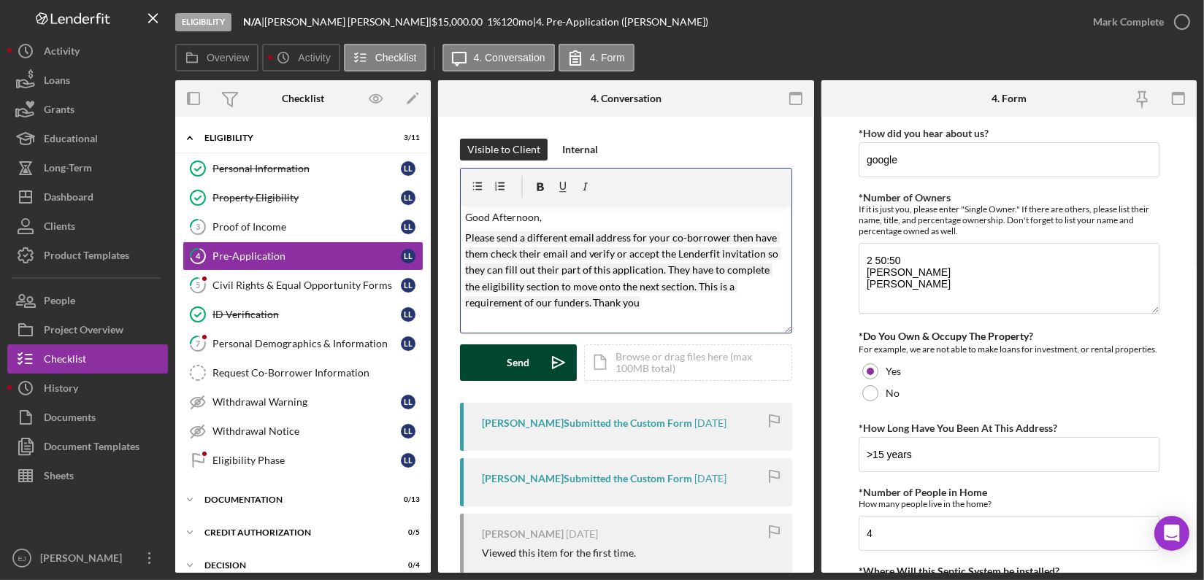
click at [532, 359] on button "Send Icon/icon-invite-send" at bounding box center [518, 363] width 117 height 37
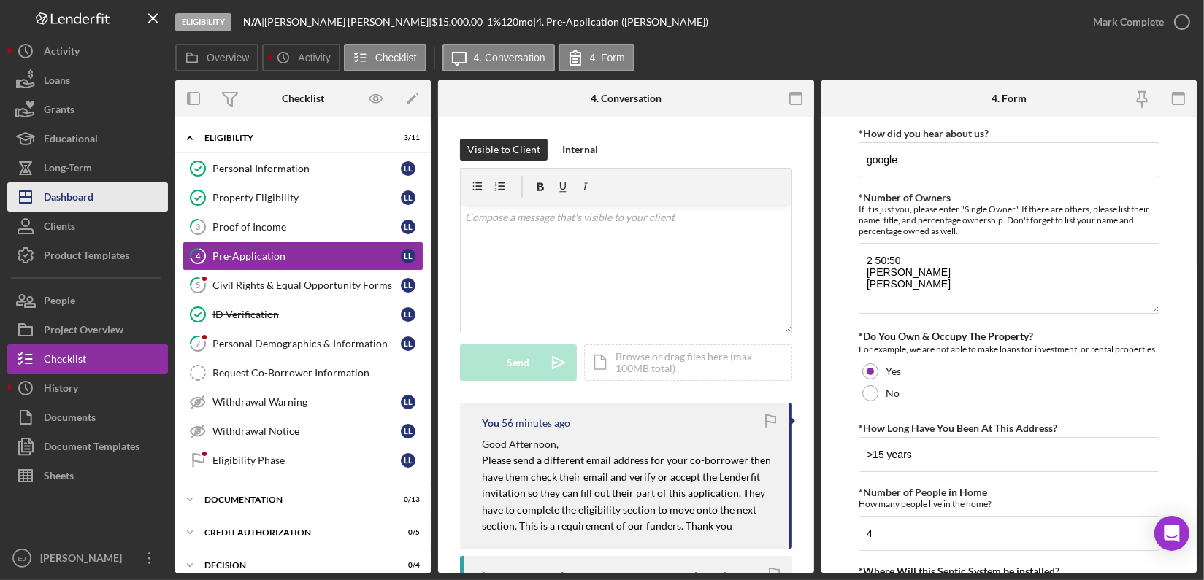
click at [87, 201] on div "Dashboard" at bounding box center [69, 199] width 50 height 33
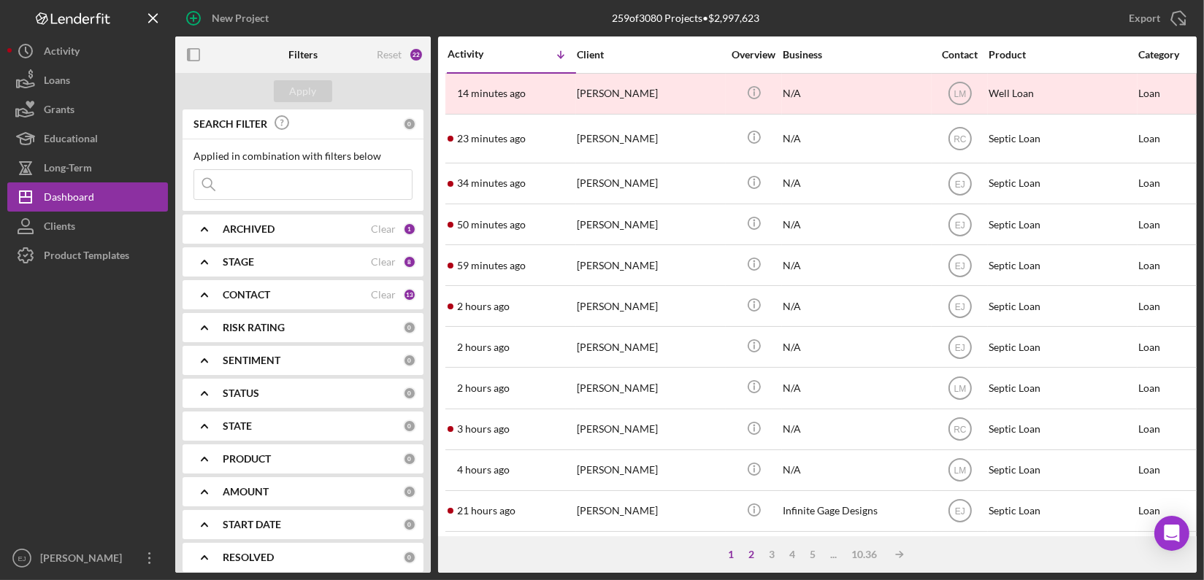
click at [753, 559] on div "2" at bounding box center [752, 555] width 20 height 12
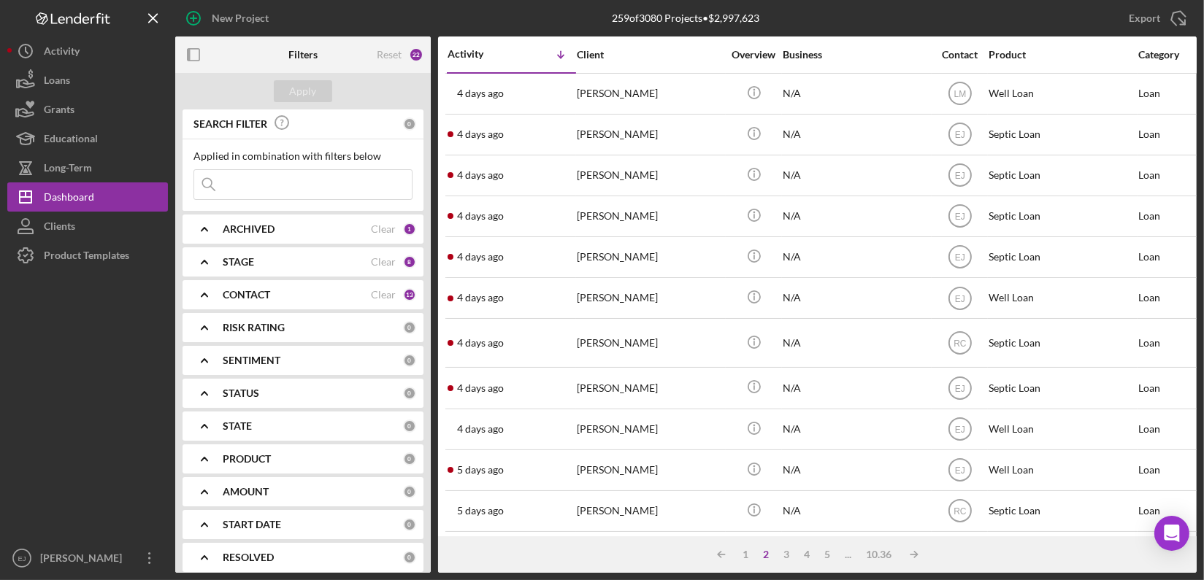
click at [829, 546] on div "Icon/Table Sort Arrow 1 2 3 4 5 ... 10.36 Icon/Table Sort Arrow" at bounding box center [817, 555] width 759 height 37
click at [824, 550] on div "5" at bounding box center [828, 555] width 20 height 12
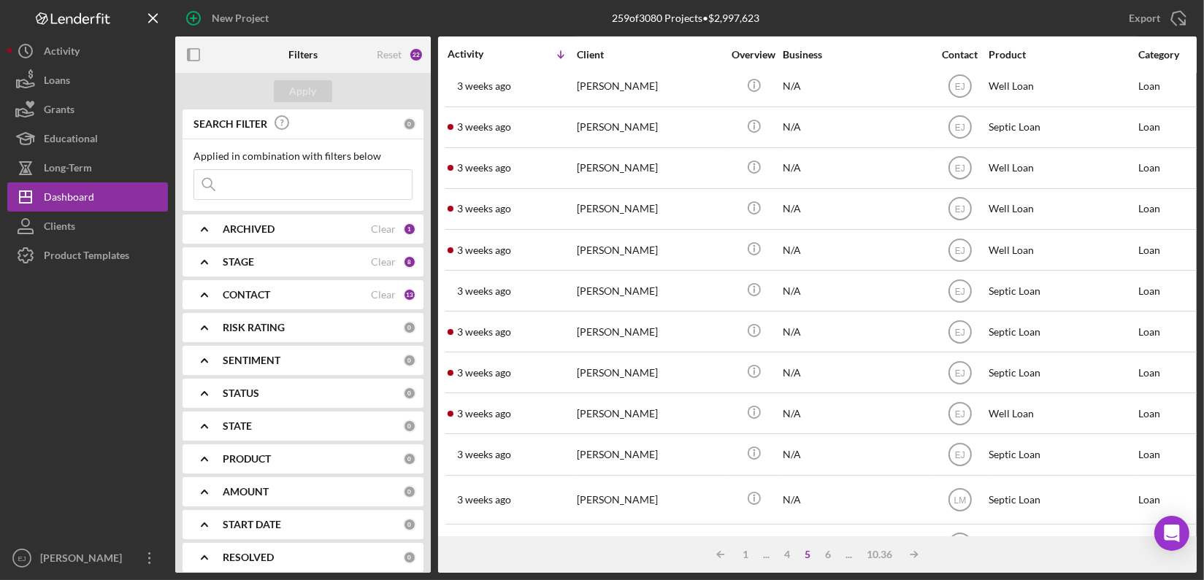
scroll to position [586, 0]
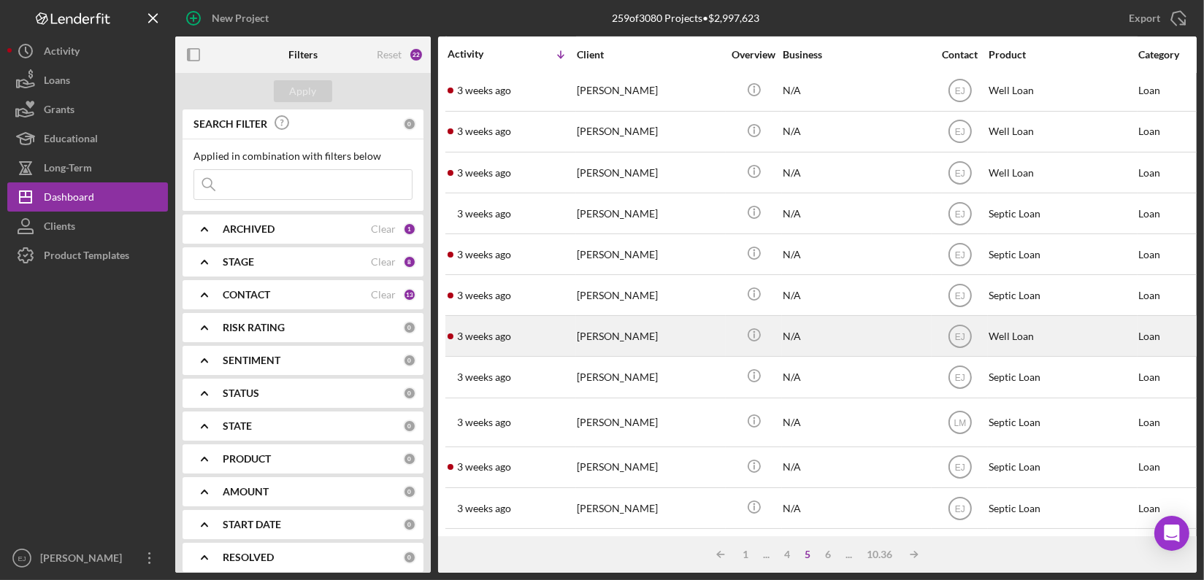
click at [648, 326] on div "[PERSON_NAME]" at bounding box center [650, 336] width 146 height 39
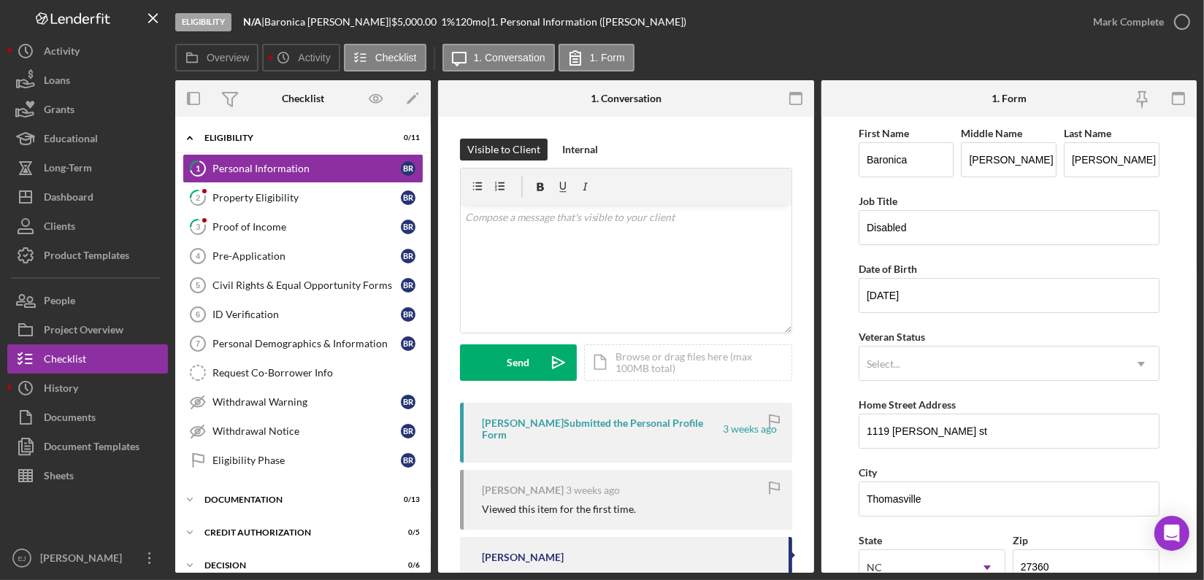
click at [845, 428] on form "First Name Baronica Middle Name Leann Last Name Rickert Job Title Disabled Date…" at bounding box center [1009, 345] width 376 height 456
drag, startPoint x: 864, startPoint y: 424, endPoint x: 1042, endPoint y: 431, distance: 178.3
click at [1042, 431] on input "1119 Randolph st" at bounding box center [1009, 431] width 301 height 35
click at [253, 192] on div "Property Eligibility" at bounding box center [306, 198] width 188 height 12
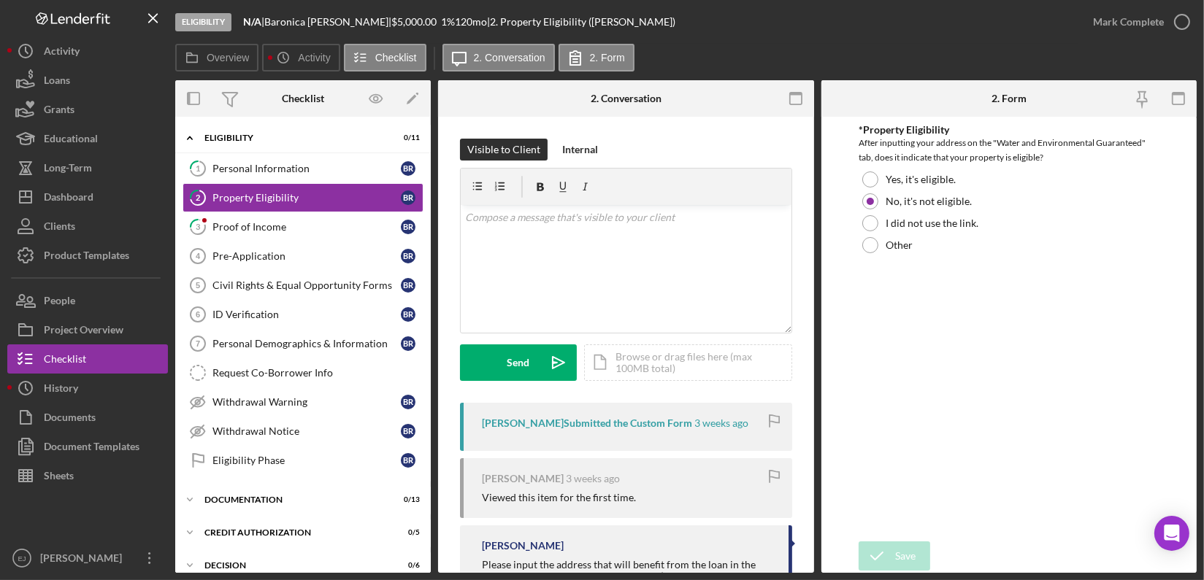
scroll to position [164, 0]
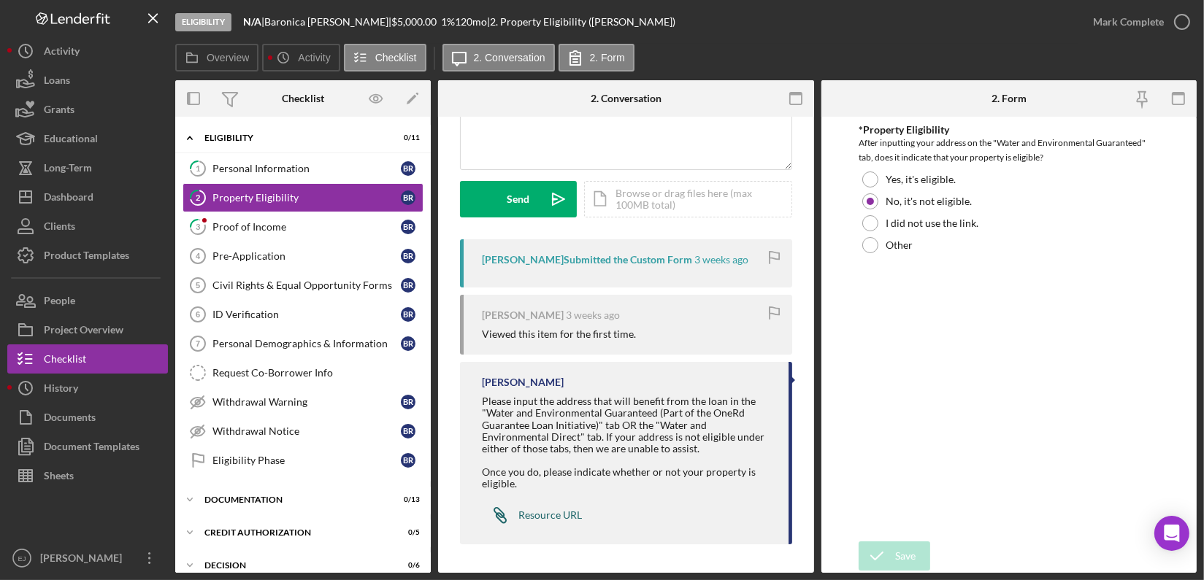
click at [572, 518] on div "Resource URL" at bounding box center [550, 516] width 64 height 12
click at [669, 188] on div "Icon/Document Browse or drag files here (max 100MB total) Tap to choose files o…" at bounding box center [688, 199] width 208 height 37
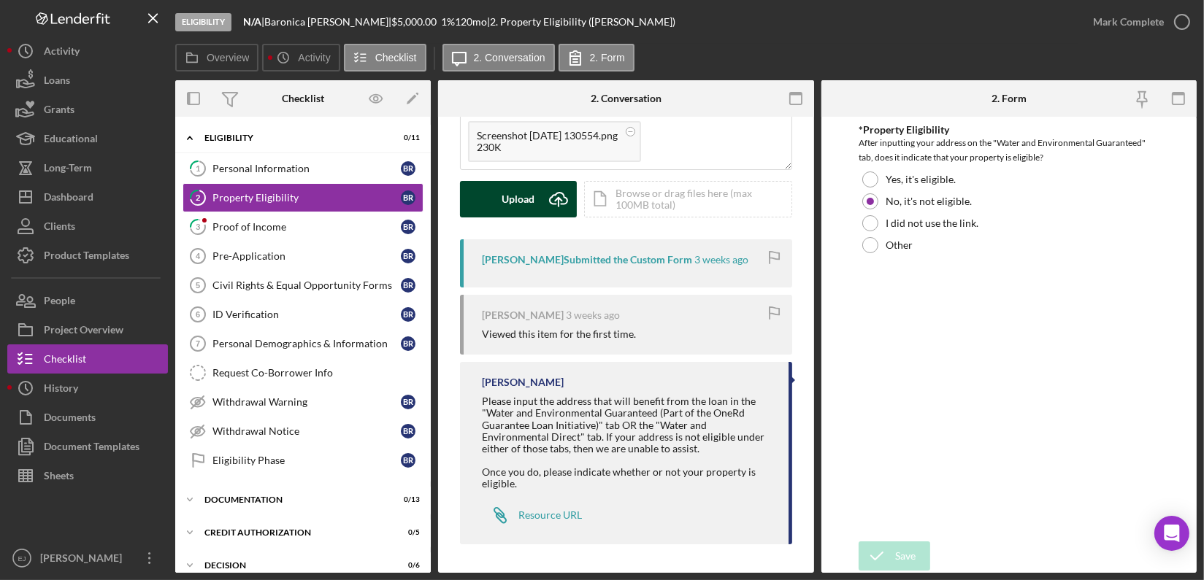
click at [540, 201] on icon "Icon/Upload" at bounding box center [558, 199] width 37 height 37
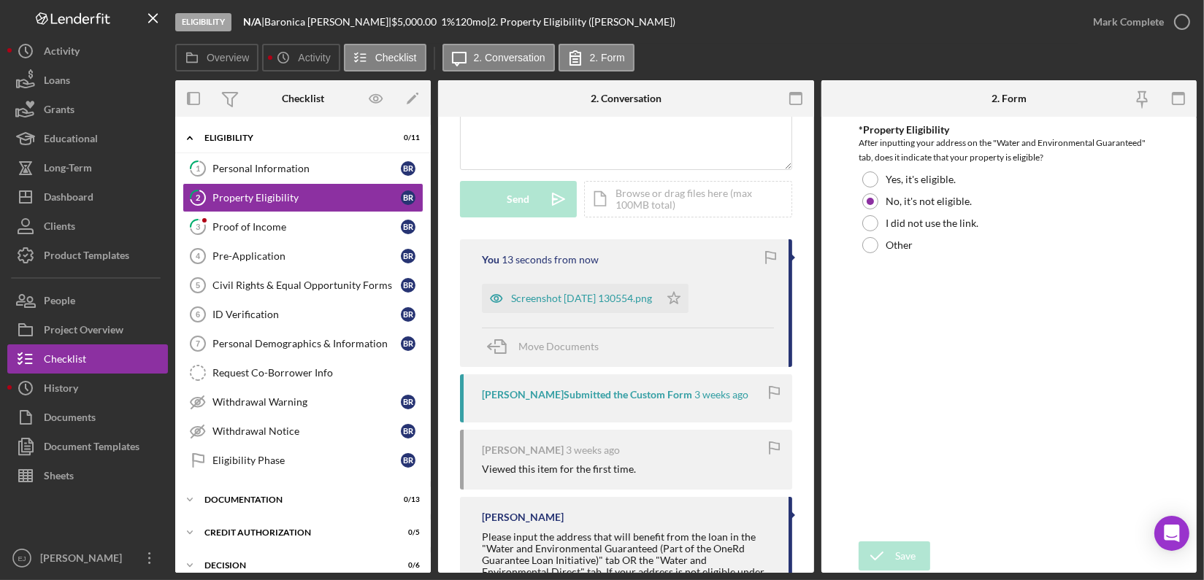
click at [813, 187] on div "Overview Internal Workflow Stage Eligibility Icon/Dropdown Arrow Archive (can u…" at bounding box center [685, 326] width 1021 height 493
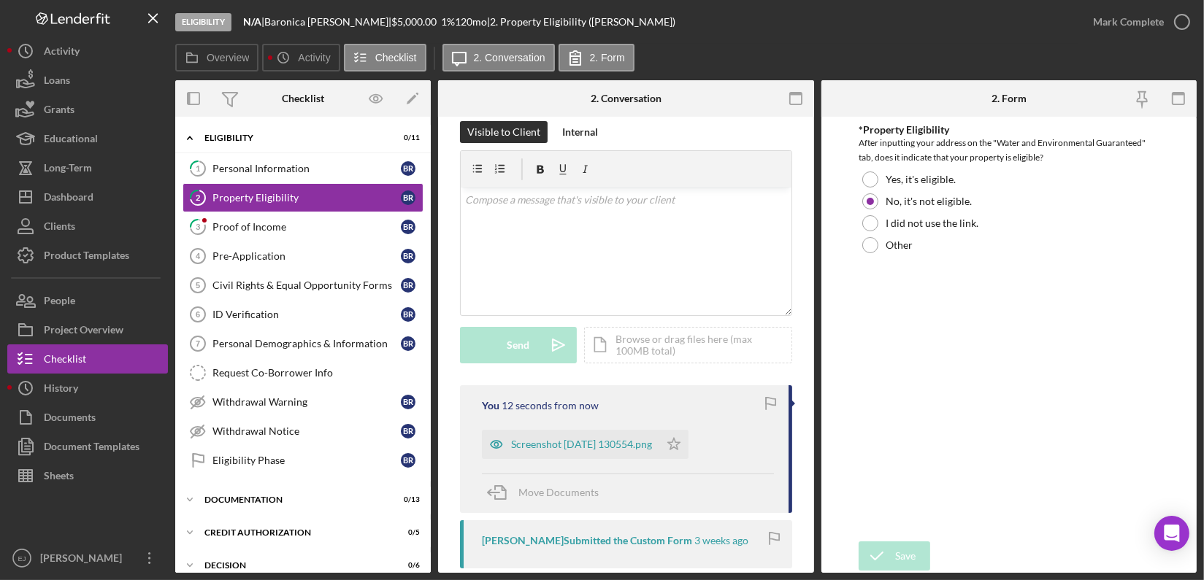
scroll to position [0, 0]
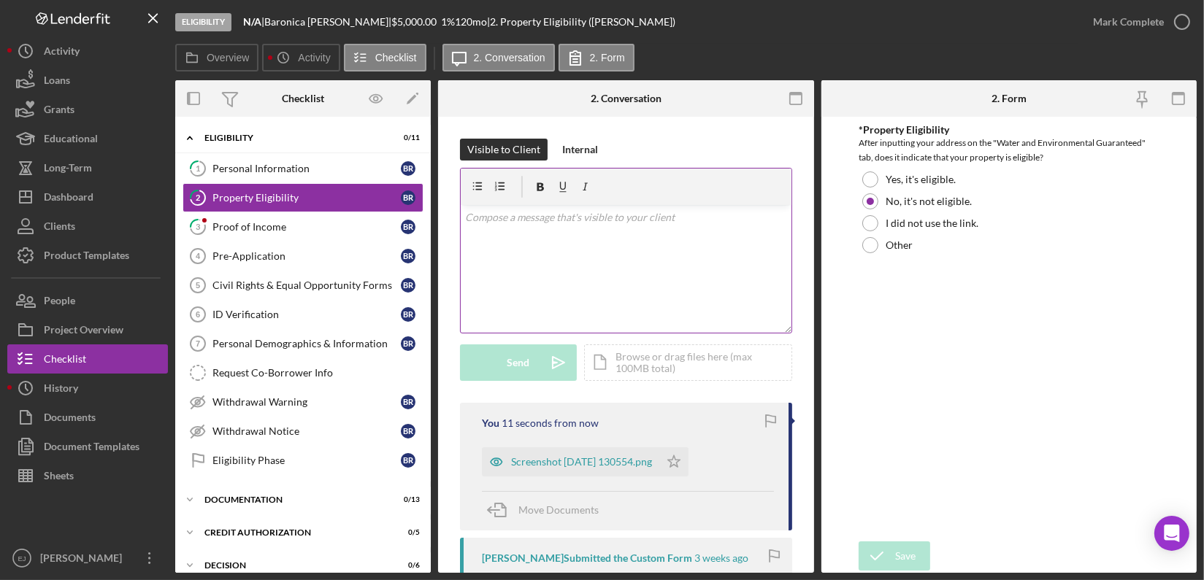
click at [636, 223] on p at bounding box center [626, 218] width 322 height 16
paste div
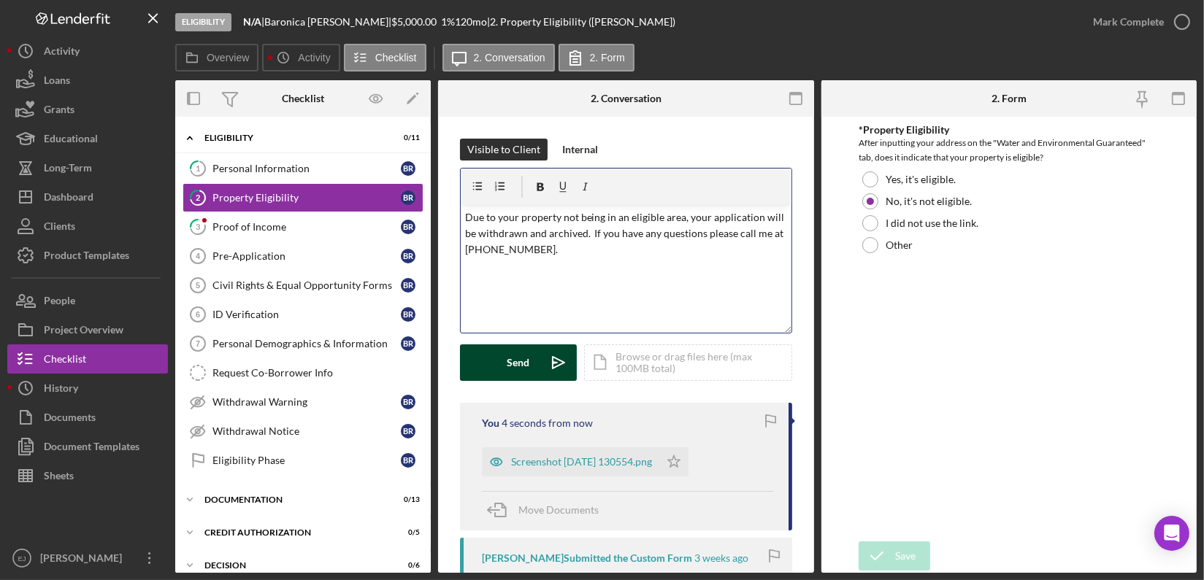
click at [567, 254] on p "Due to your property not being in an eligible area, your application will be wi…" at bounding box center [626, 234] width 322 height 49
click at [468, 215] on p "Due to your property not being in an eligible area, your application will be wi…" at bounding box center [626, 234] width 322 height 49
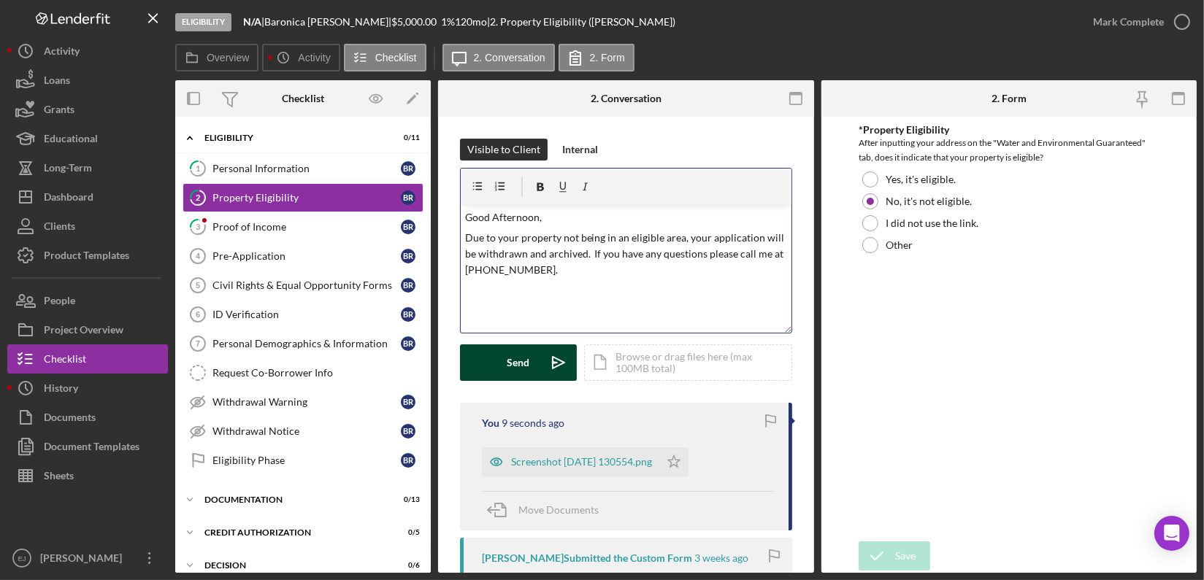
click at [591, 273] on p "Due to your property not being in an eligible area, your application will be wi…" at bounding box center [626, 254] width 322 height 49
click at [523, 365] on div "Send" at bounding box center [518, 363] width 23 height 37
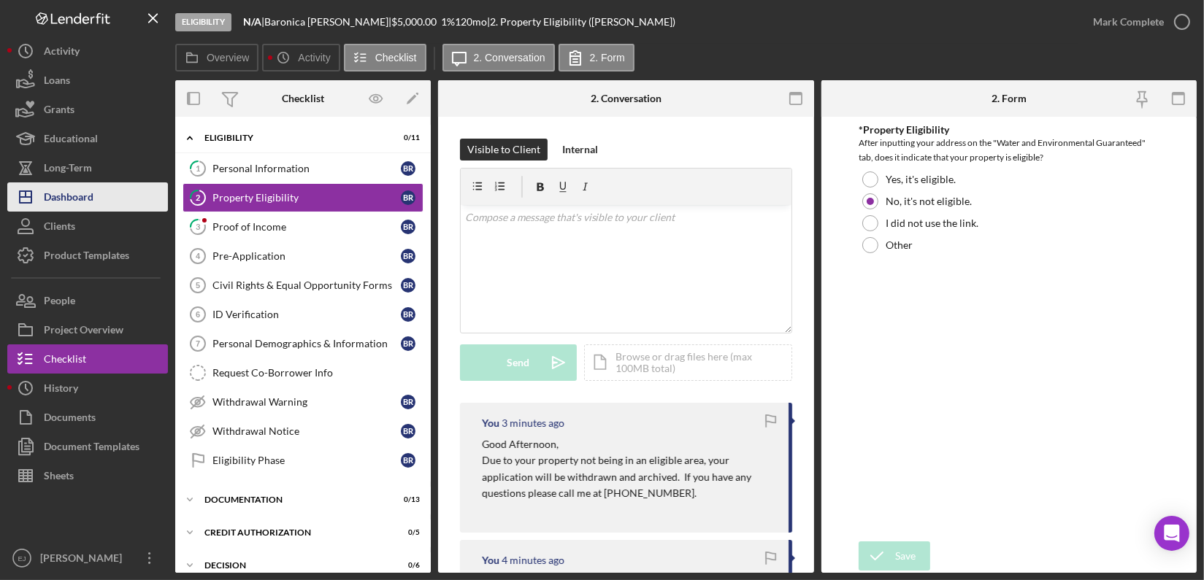
click at [94, 201] on button "Icon/Dashboard Dashboard" at bounding box center [87, 197] width 161 height 29
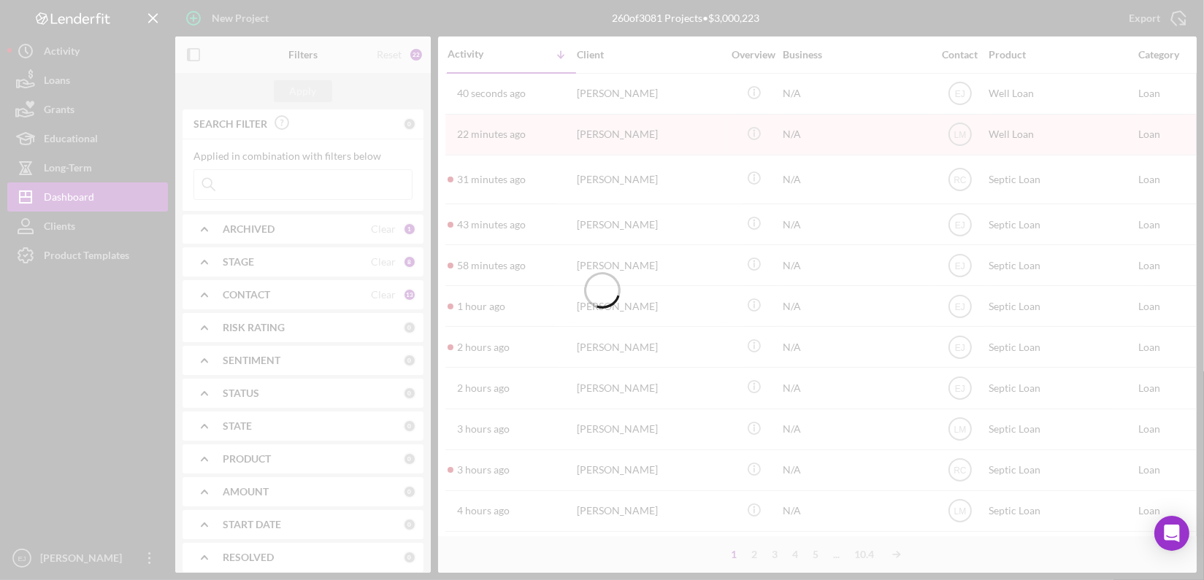
click at [288, 187] on div at bounding box center [602, 290] width 1204 height 580
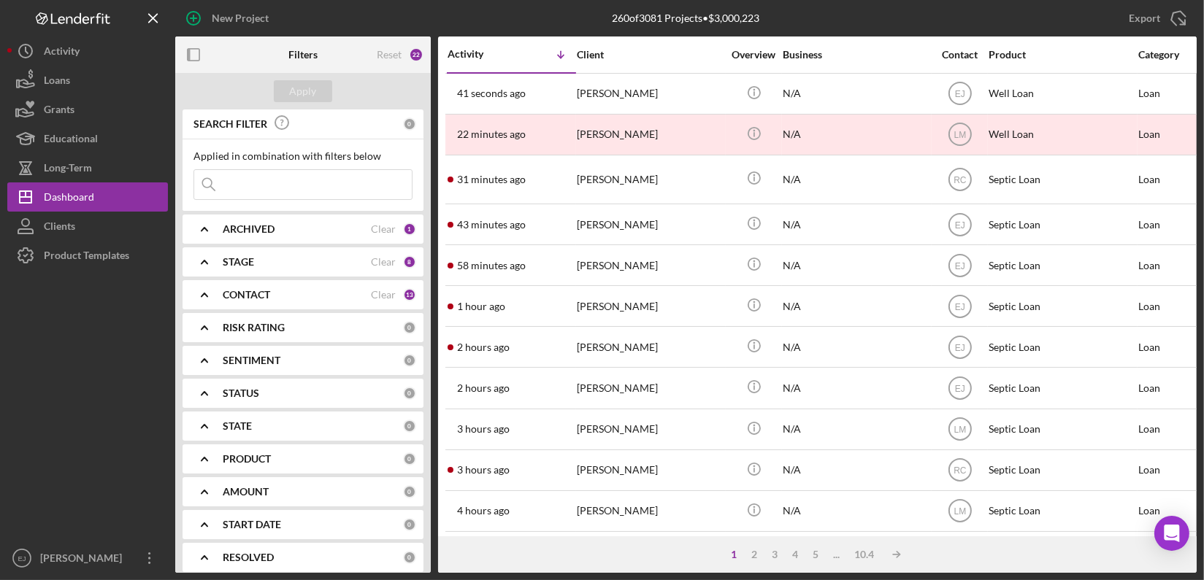
click at [285, 189] on input at bounding box center [303, 184] width 218 height 29
type input "lawton"
click at [301, 91] on div "Apply" at bounding box center [303, 91] width 27 height 22
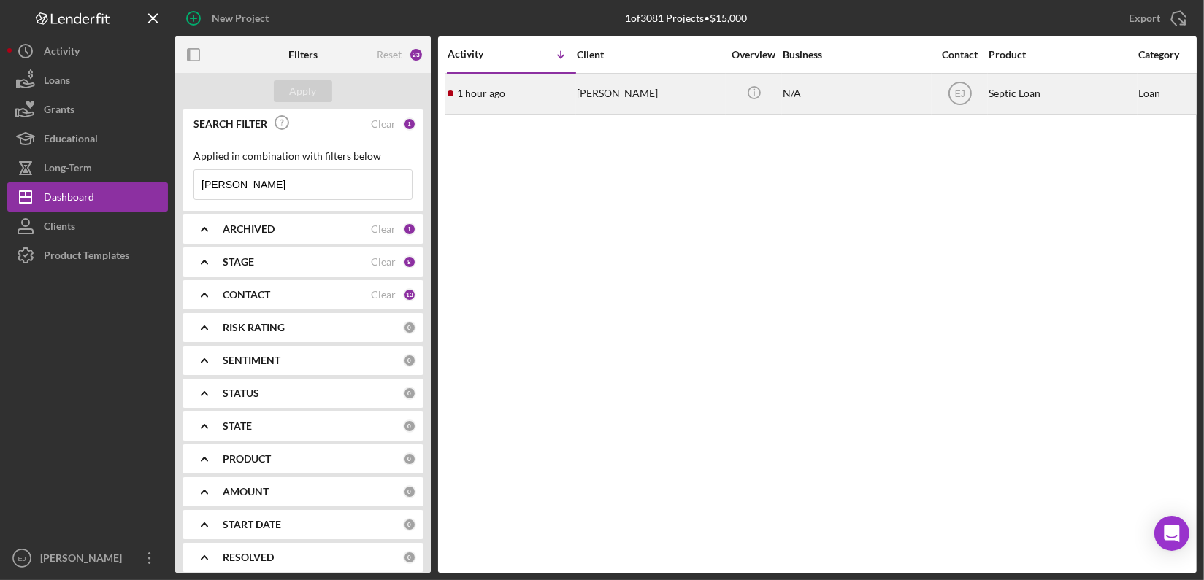
click at [613, 103] on div "[PERSON_NAME]" at bounding box center [650, 93] width 146 height 39
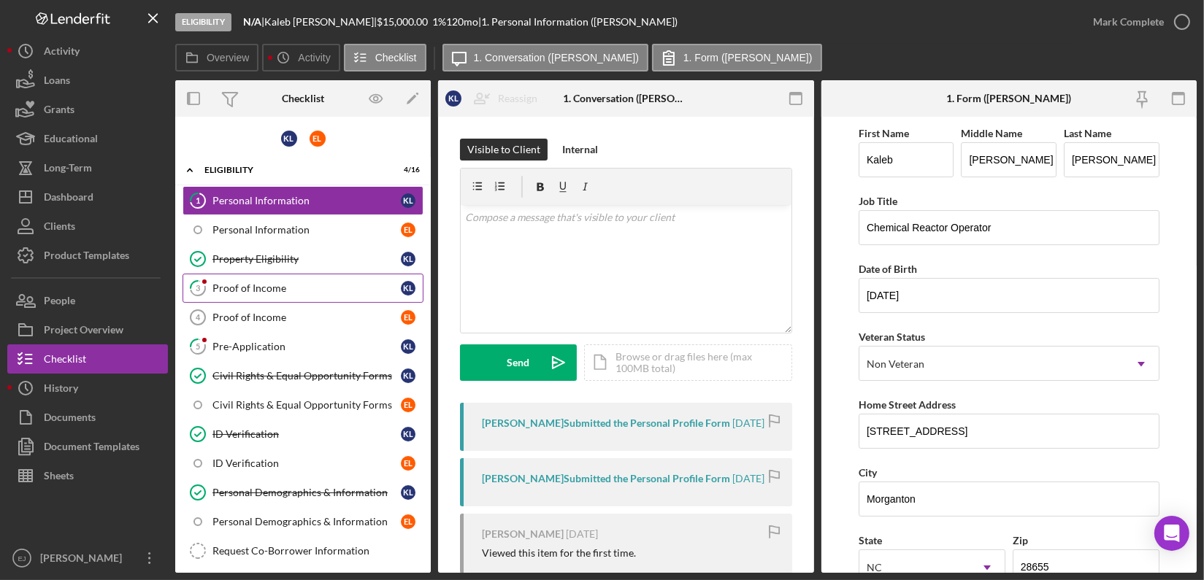
click at [304, 291] on div "Proof of Income" at bounding box center [306, 289] width 188 height 12
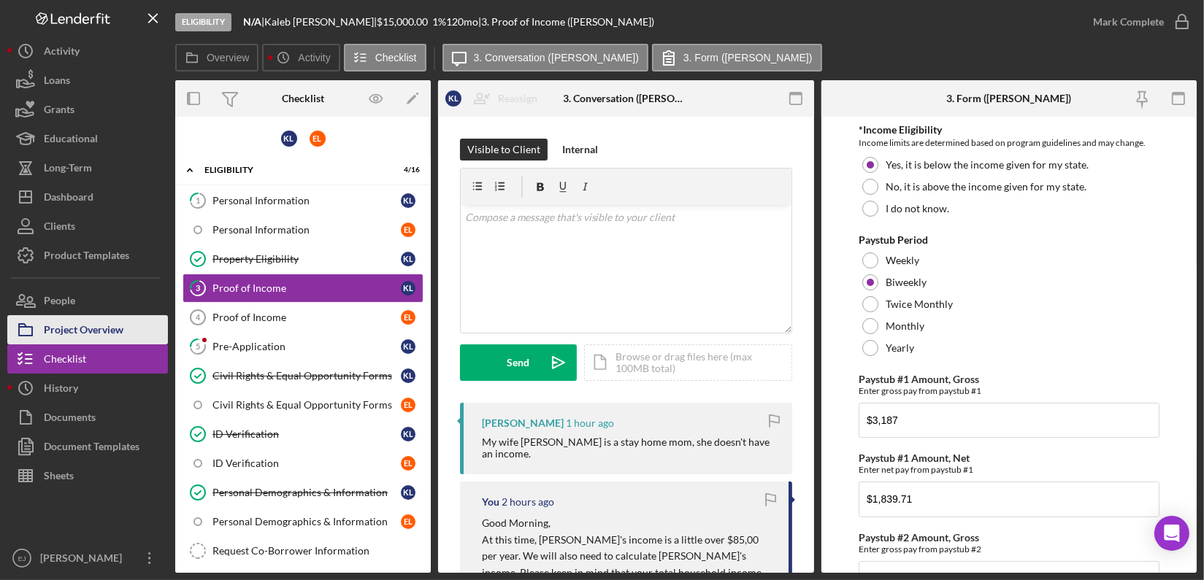
click at [105, 330] on div "Project Overview" at bounding box center [84, 331] width 80 height 33
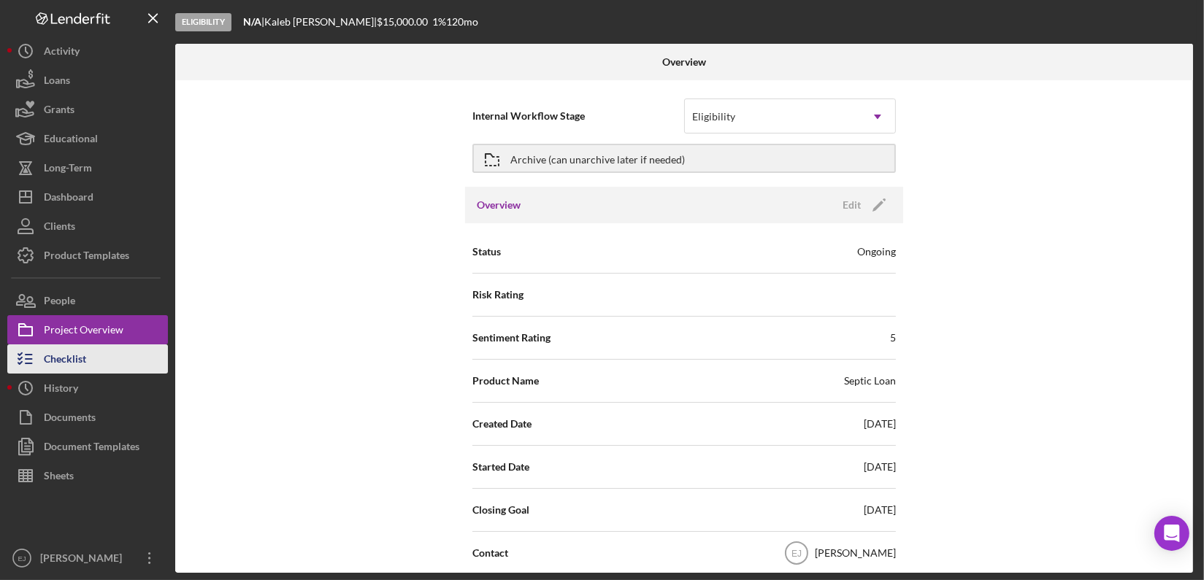
click at [83, 358] on div "Checklist" at bounding box center [65, 361] width 42 height 33
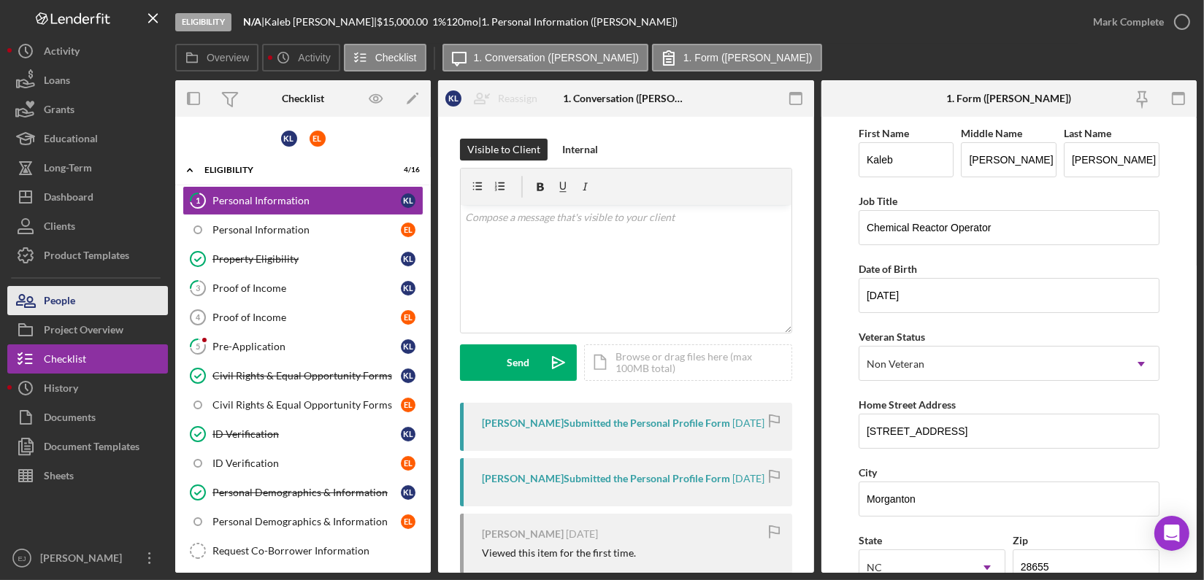
click at [91, 293] on button "People" at bounding box center [87, 300] width 161 height 29
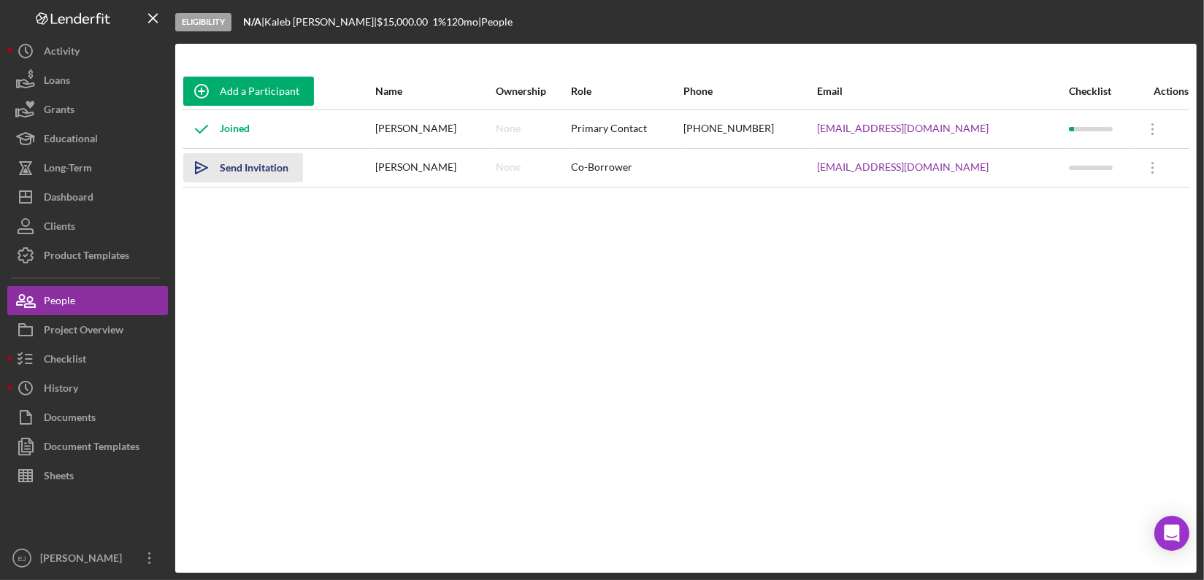
click at [203, 164] on icon "Icon/icon-invite-send" at bounding box center [201, 168] width 37 height 37
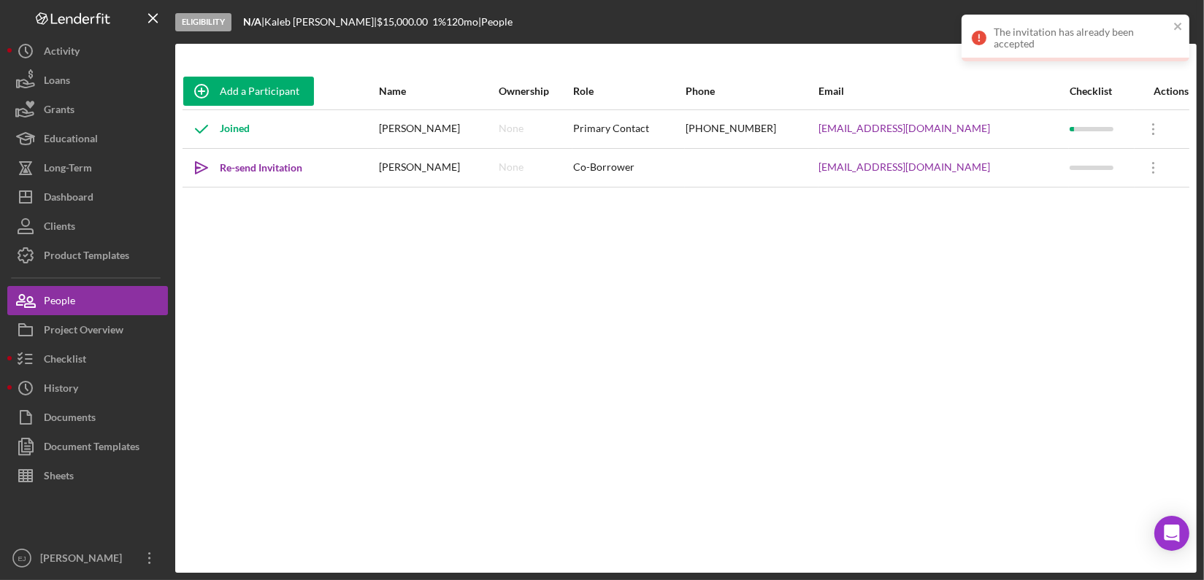
click at [203, 164] on icon "Icon/icon-invite-send" at bounding box center [201, 168] width 37 height 37
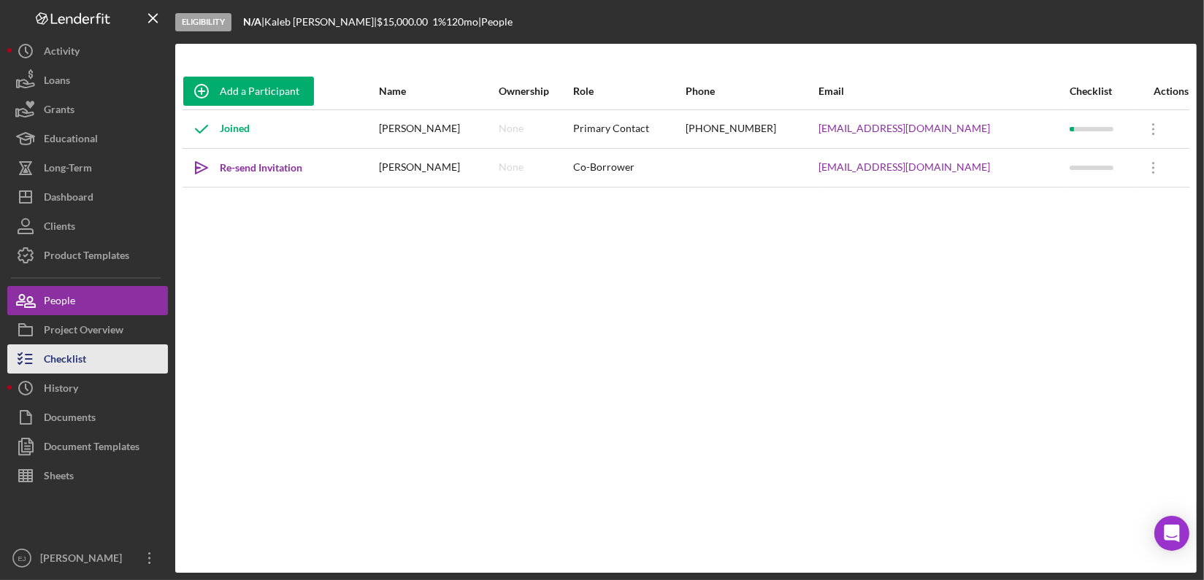
click at [84, 362] on div "Checklist" at bounding box center [65, 361] width 42 height 33
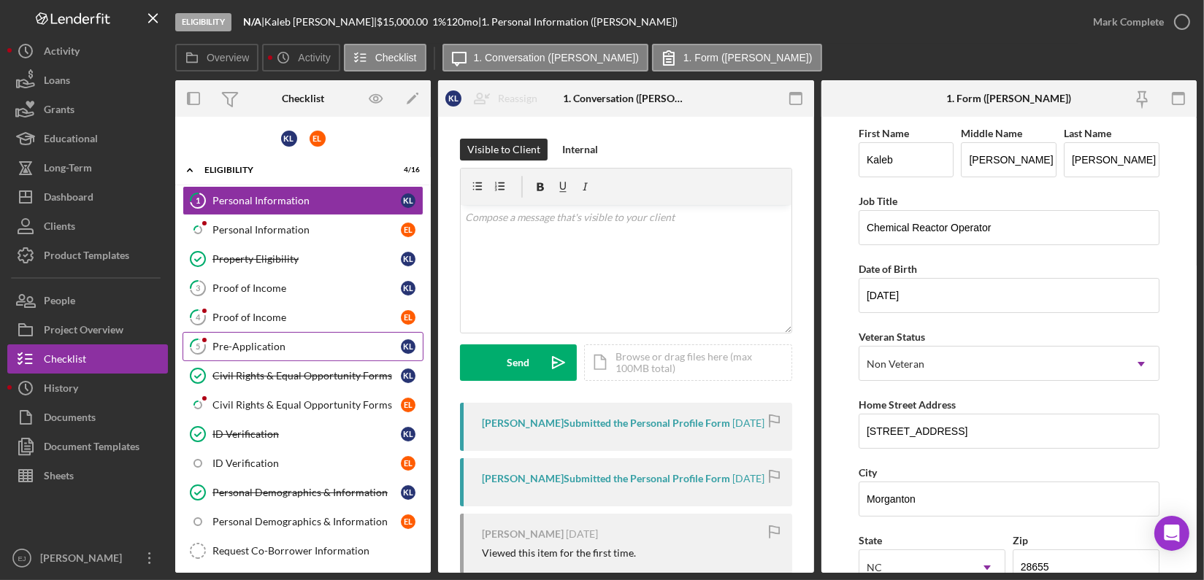
click at [236, 342] on div "Pre-Application" at bounding box center [306, 347] width 188 height 12
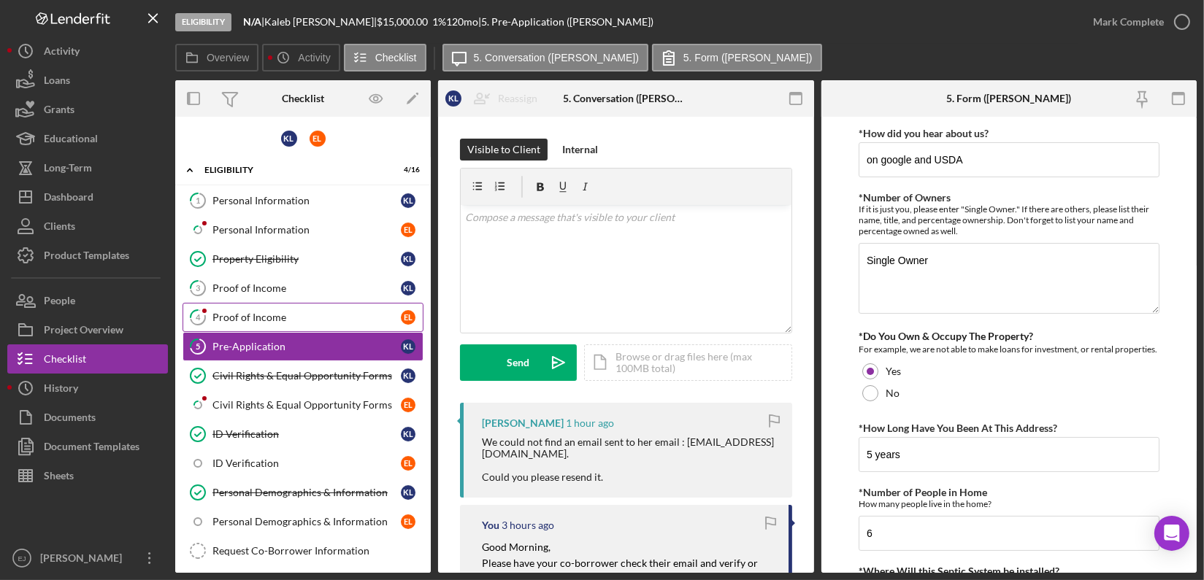
click at [268, 315] on div "Proof of Income" at bounding box center [306, 318] width 188 height 12
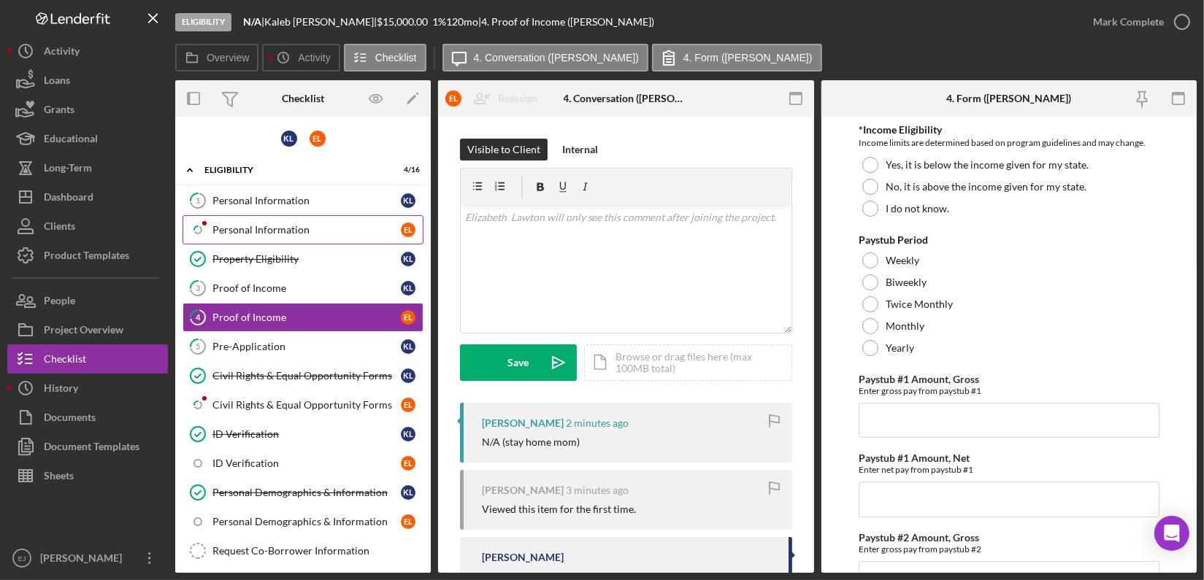
click at [246, 229] on div "Personal Information" at bounding box center [306, 230] width 188 height 12
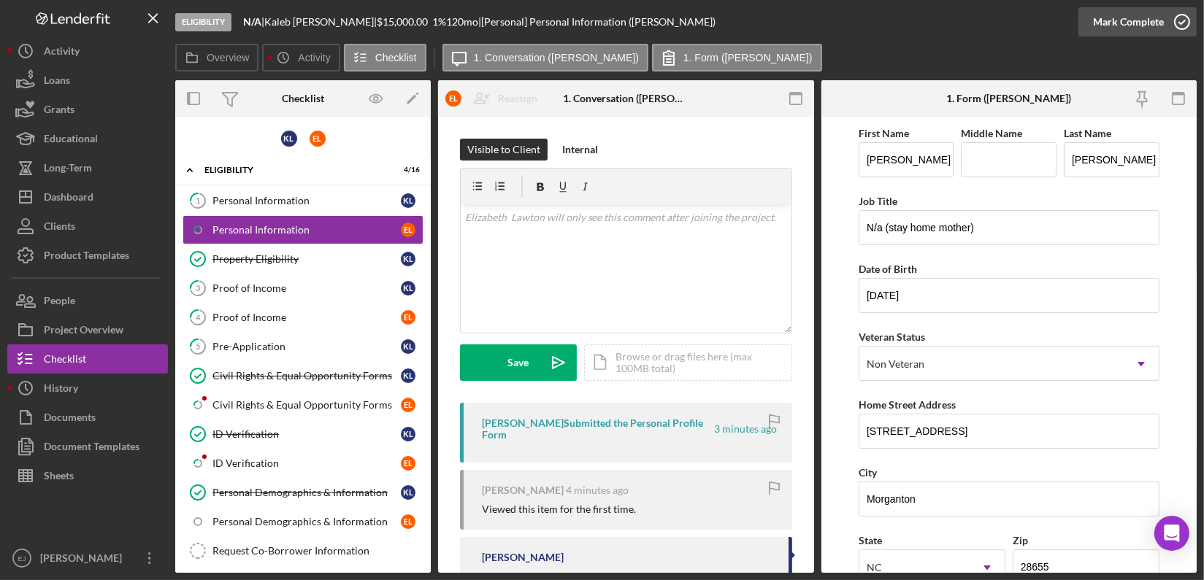
click at [1186, 20] on icon "button" at bounding box center [1182, 22] width 37 height 37
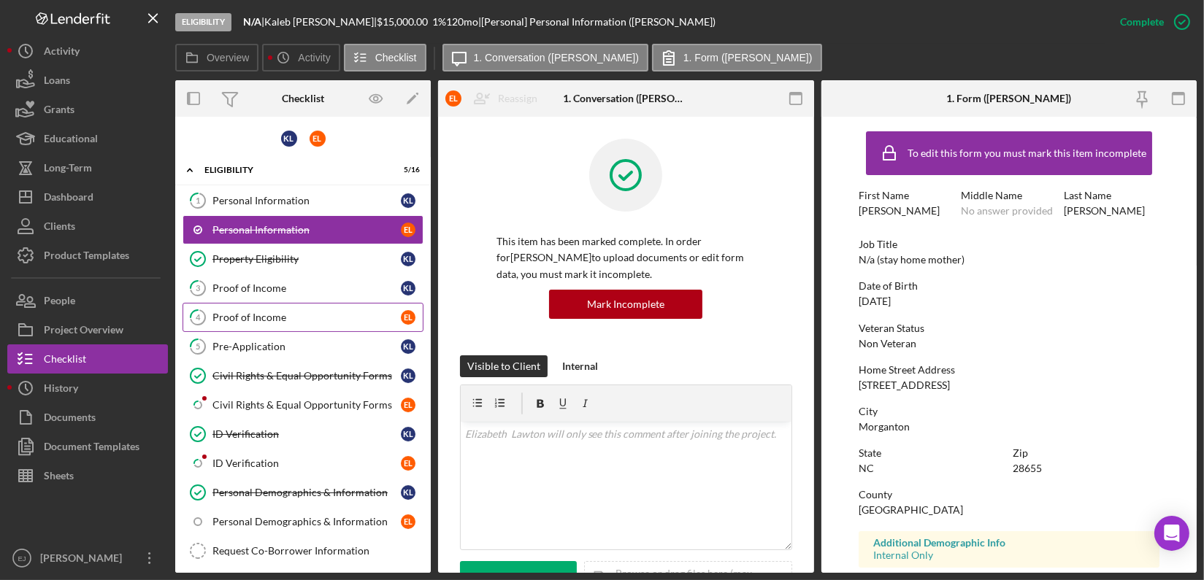
click at [256, 318] on div "Proof of Income" at bounding box center [306, 318] width 188 height 12
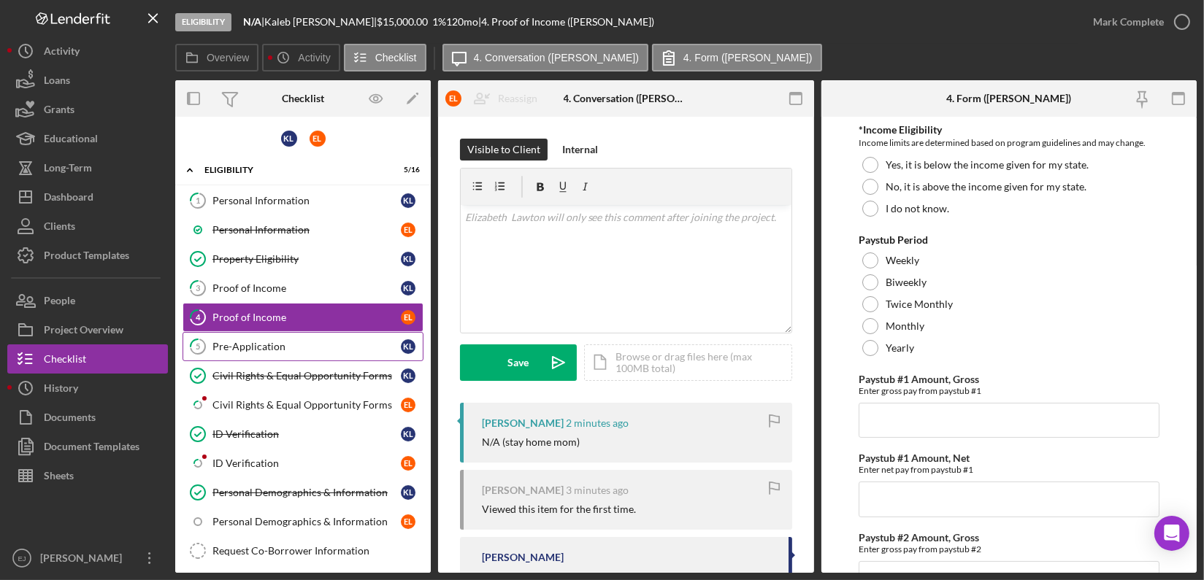
click at [261, 350] on div "Pre-Application" at bounding box center [306, 347] width 188 height 12
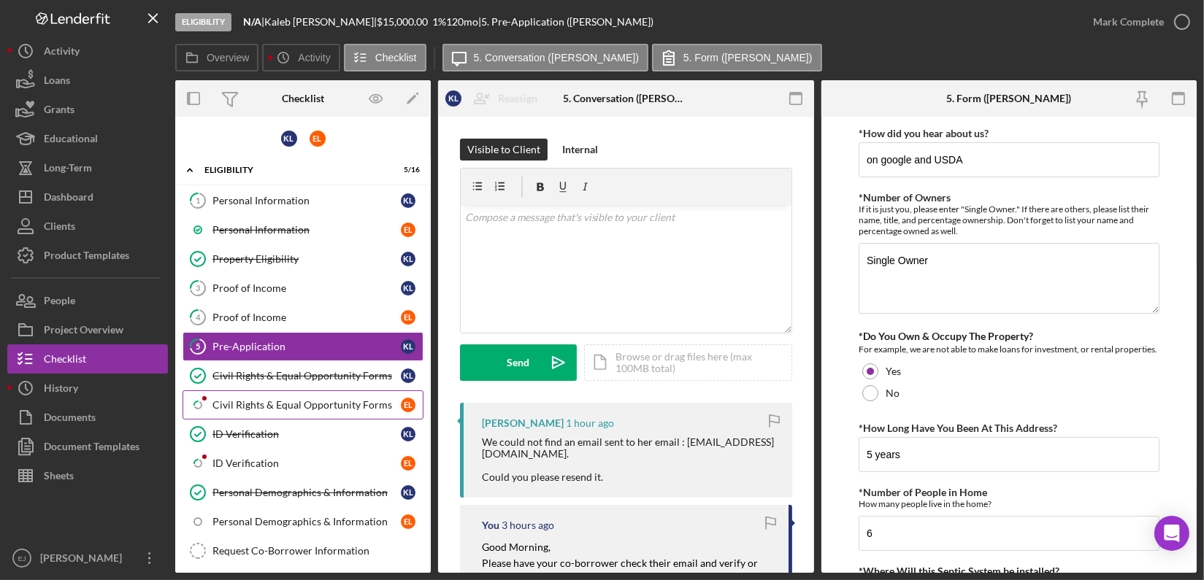
click at [277, 405] on div "Civil Rights & Equal Opportunity Forms" at bounding box center [306, 405] width 188 height 12
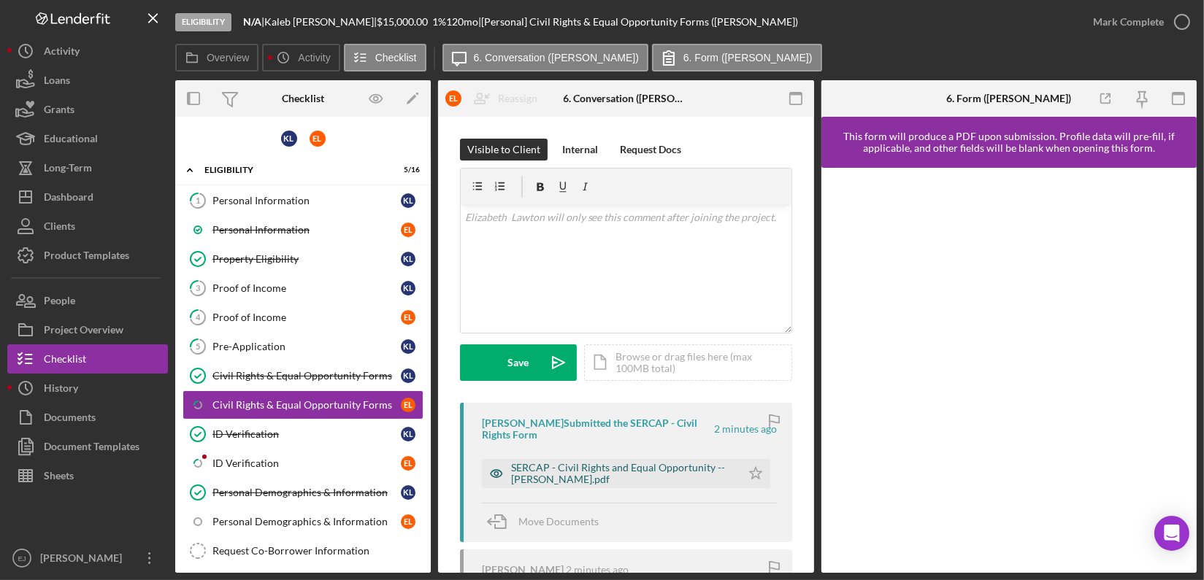
click at [678, 475] on div "SERCAP - Civil Rights and Equal Opportunity -- Elizabeth Lawton.pdf" at bounding box center [622, 473] width 223 height 23
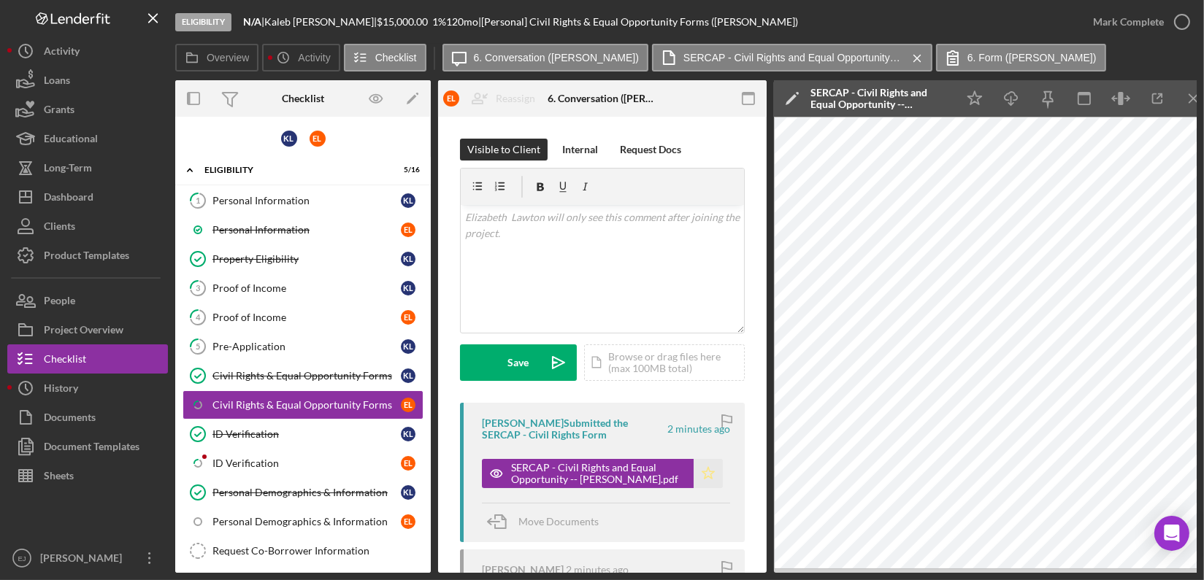
click at [704, 472] on icon "Icon/Star" at bounding box center [708, 473] width 29 height 29
click at [1187, 19] on icon "button" at bounding box center [1182, 22] width 37 height 37
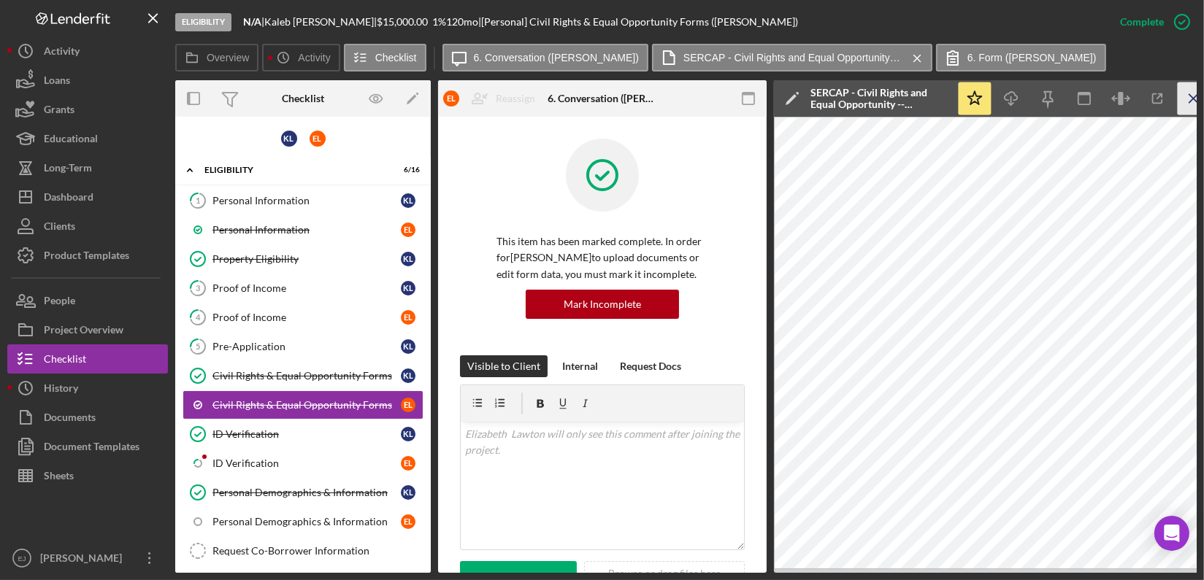
click at [1192, 101] on icon "Icon/Menu Close" at bounding box center [1194, 99] width 33 height 33
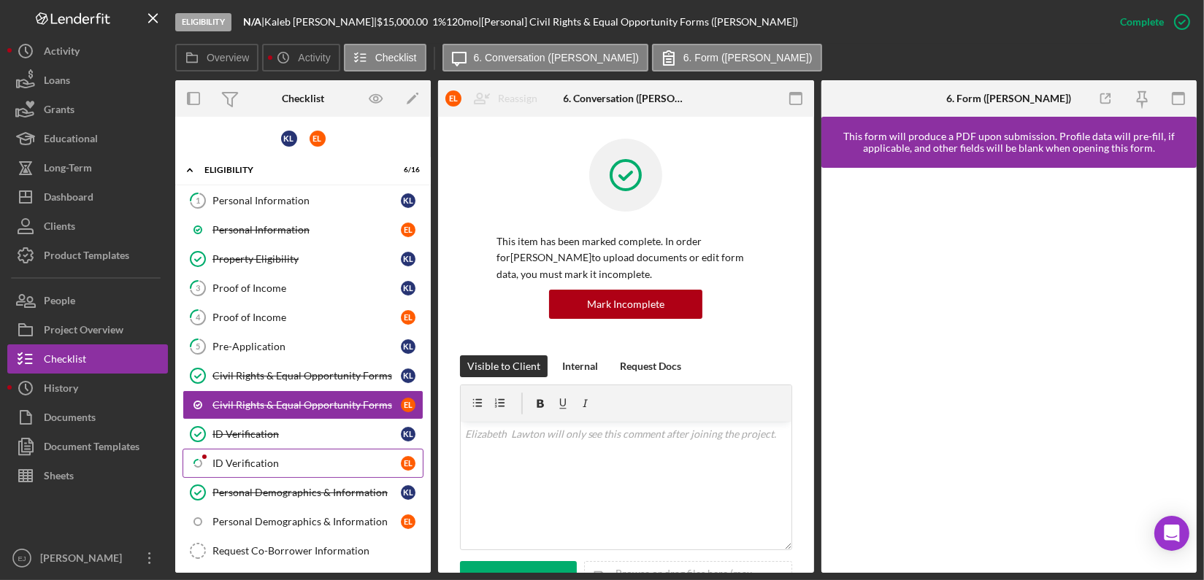
click at [269, 461] on div "ID Verification" at bounding box center [306, 464] width 188 height 12
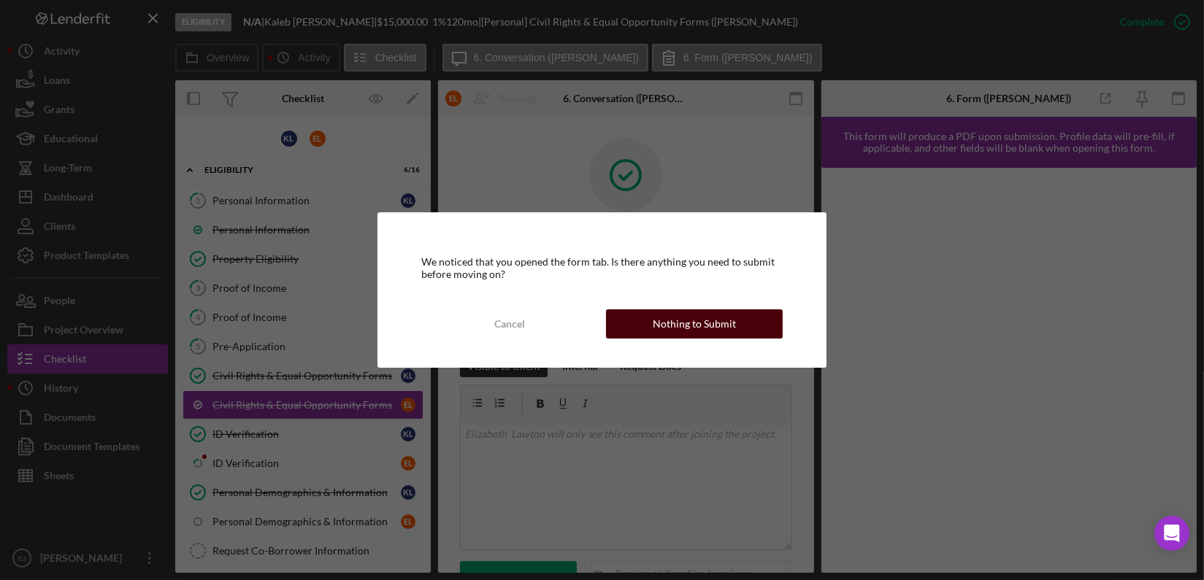
click at [750, 323] on button "Nothing to Submit" at bounding box center [694, 324] width 177 height 29
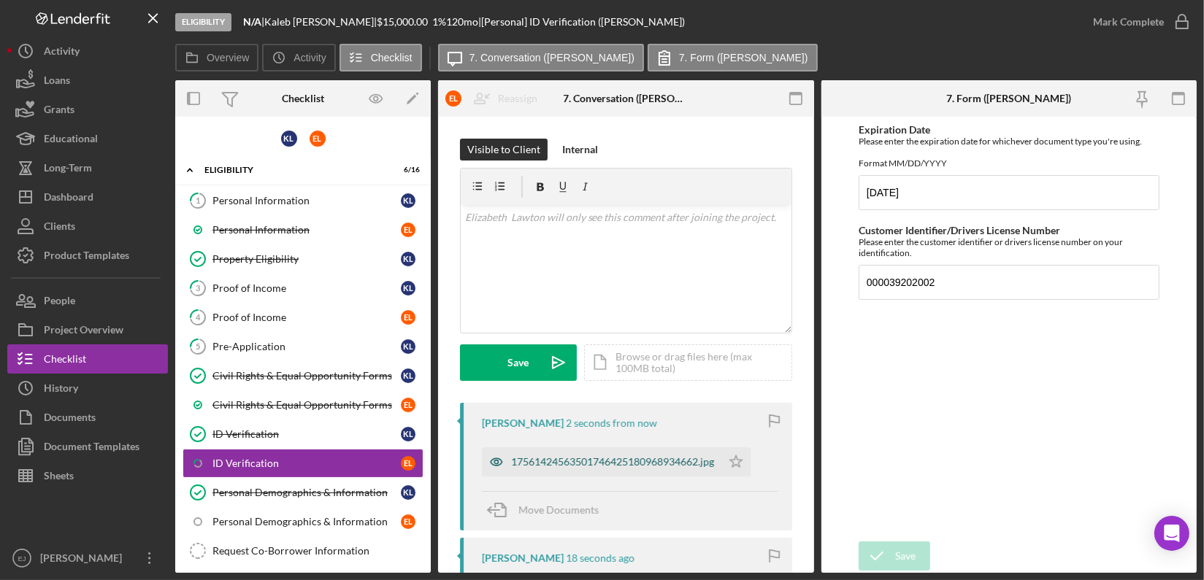
click at [593, 469] on div "17561424563501746425180968934662.jpg" at bounding box center [601, 462] width 239 height 29
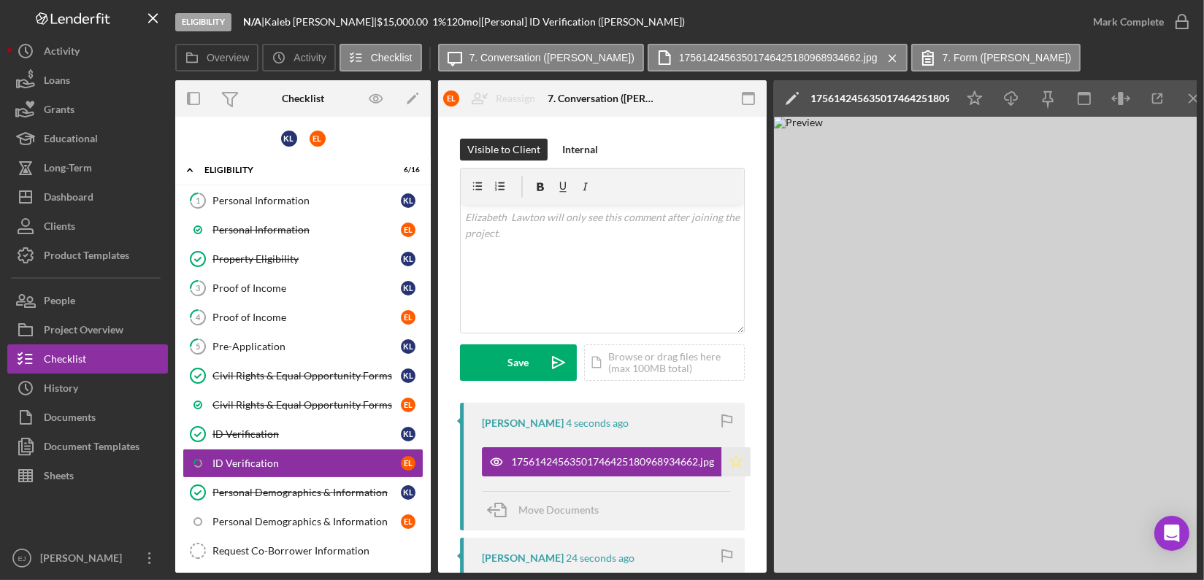
click at [741, 467] on polygon "button" at bounding box center [736, 462] width 12 height 12
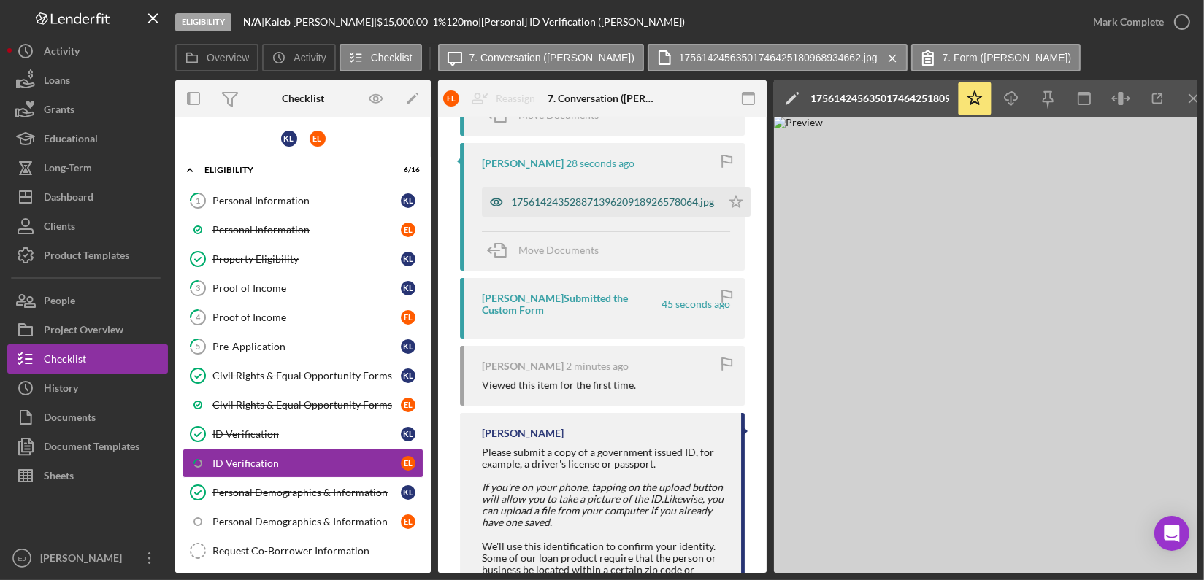
click at [610, 202] on div "17561424352887139620918926578064.jpg" at bounding box center [612, 202] width 203 height 12
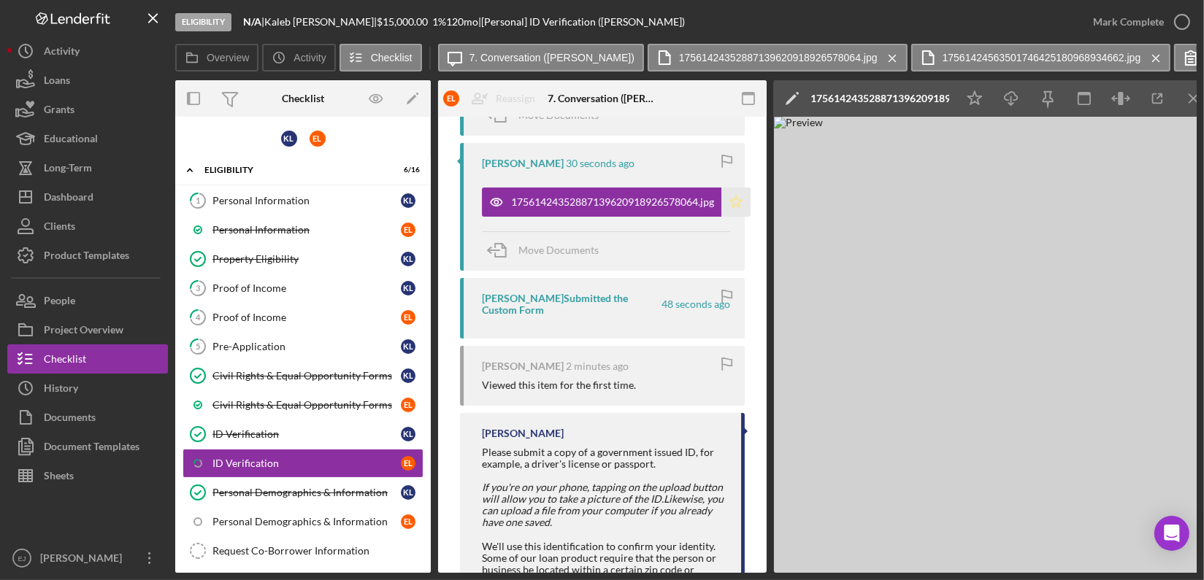
click at [740, 215] on icon "Icon/Star" at bounding box center [735, 202] width 29 height 29
click at [1186, 99] on icon "Icon/Menu Close" at bounding box center [1194, 99] width 33 height 33
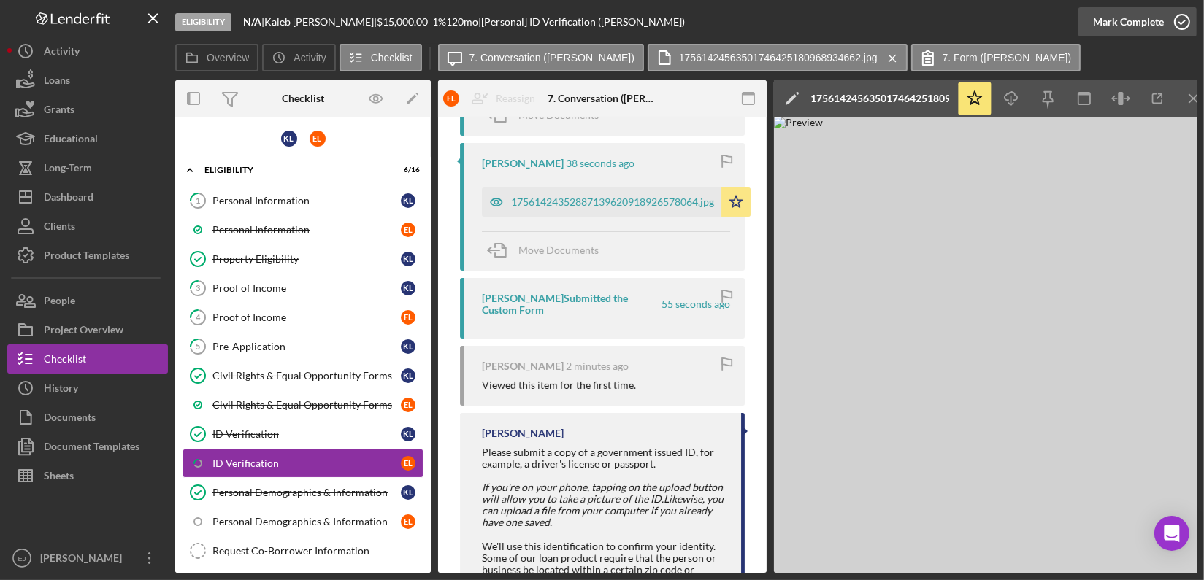
click at [1175, 28] on icon "button" at bounding box center [1182, 22] width 37 height 37
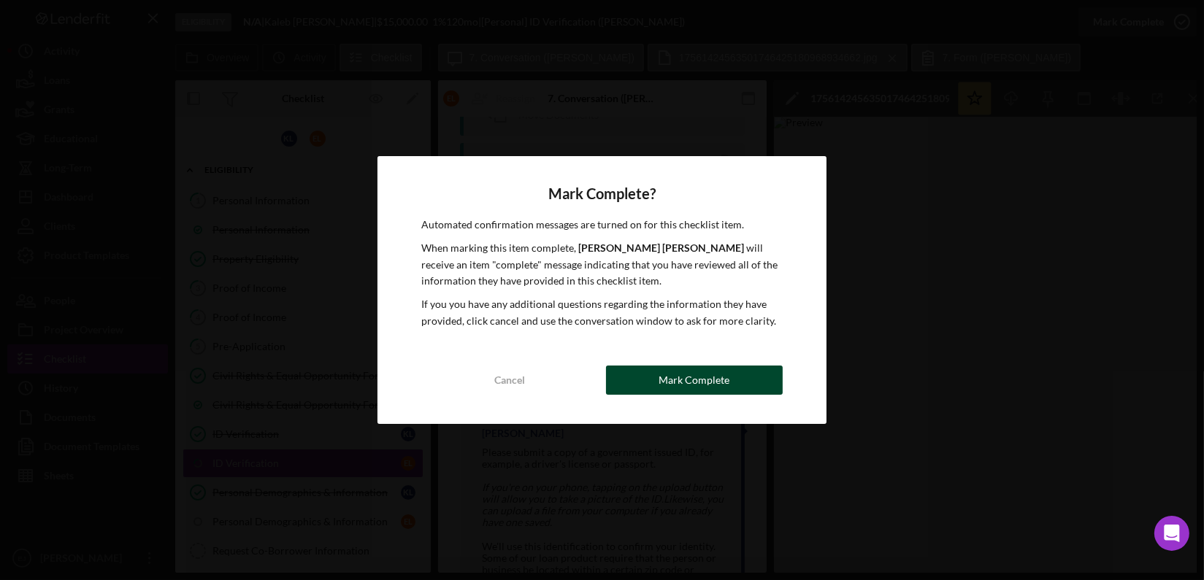
click at [687, 376] on div "Mark Complete" at bounding box center [694, 380] width 71 height 29
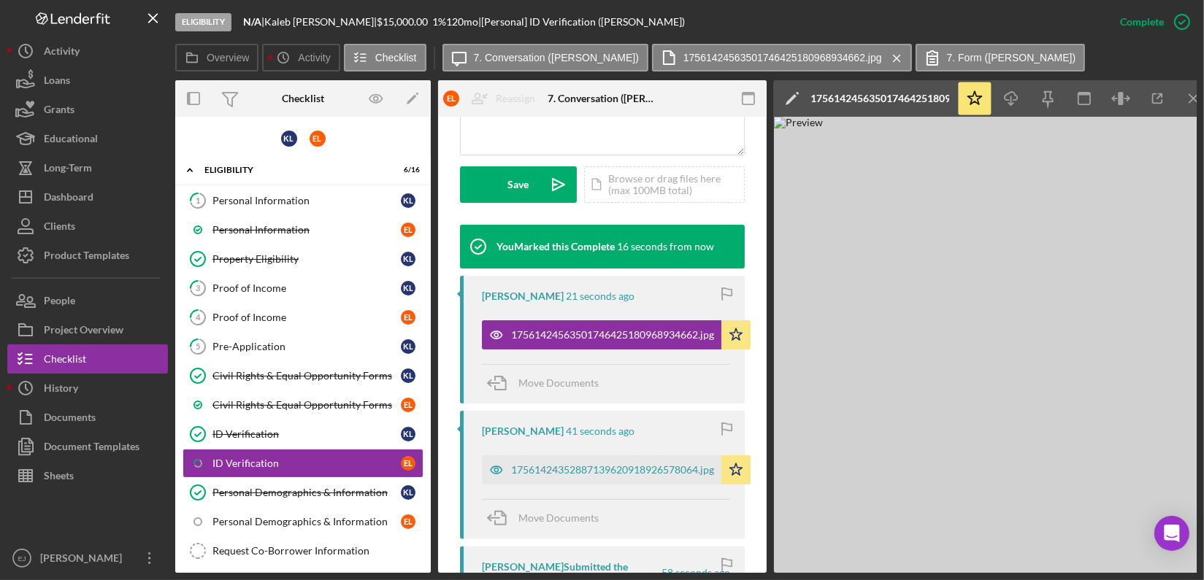
scroll to position [663, 0]
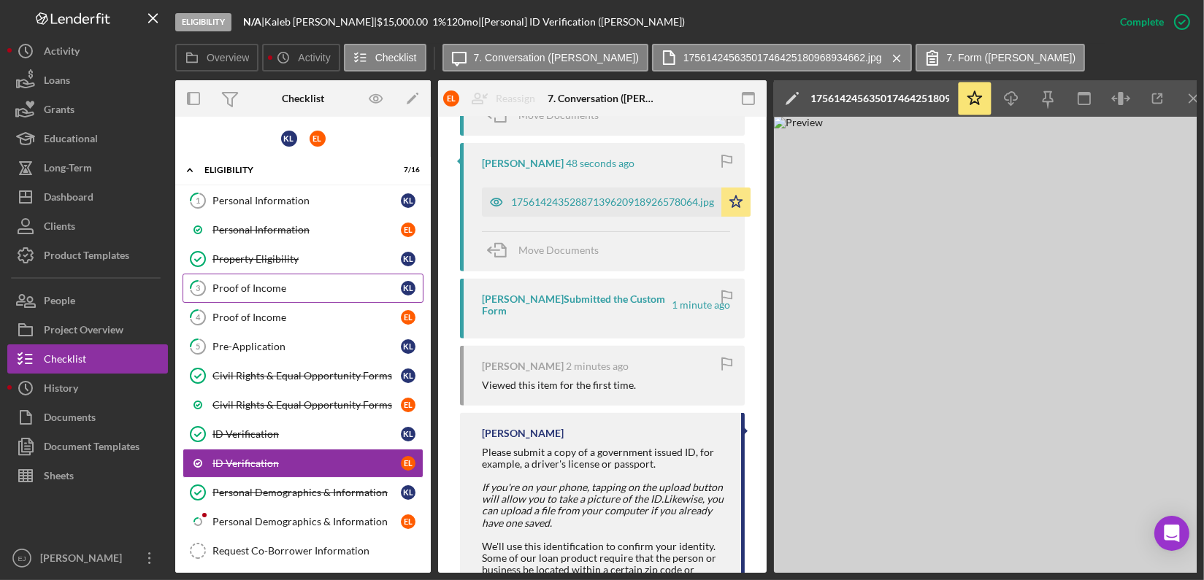
click at [242, 294] on link "3 Proof of Income K L" at bounding box center [303, 288] width 241 height 29
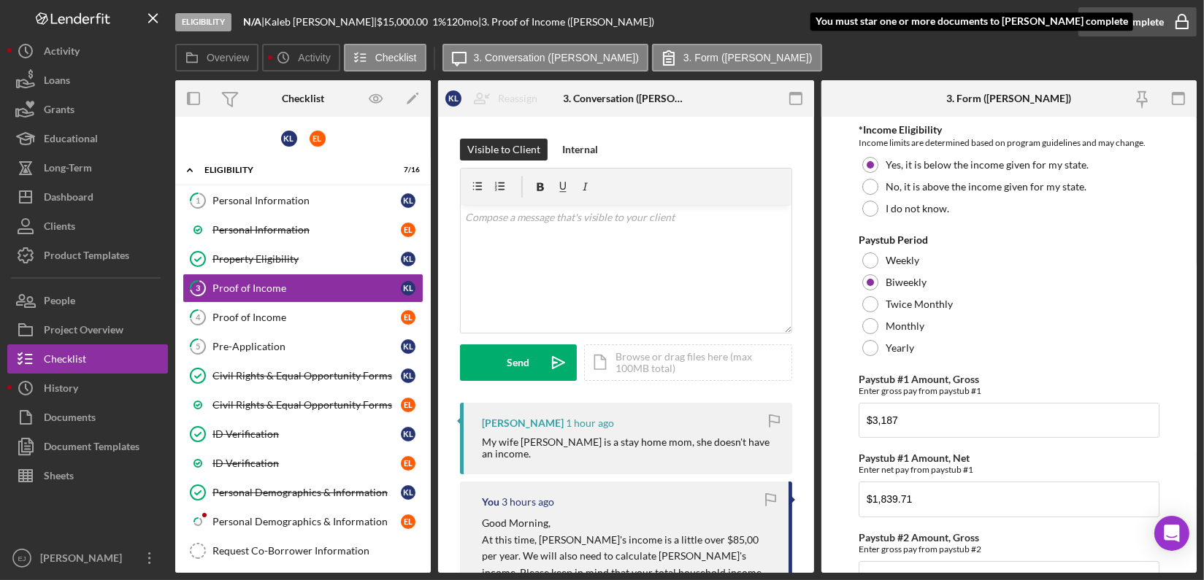
click at [1177, 26] on icon "button" at bounding box center [1182, 22] width 37 height 37
click at [816, 550] on div "Overview Internal Workflow Stage Eligibility Icon/Dropdown Arrow Archive (can u…" at bounding box center [685, 326] width 1021 height 493
click at [813, 527] on div "Overview Internal Workflow Stage Eligibility Icon/Dropdown Arrow Archive (can u…" at bounding box center [685, 326] width 1021 height 493
click at [814, 527] on div "Overview Internal Workflow Stage Eligibility Icon/Dropdown Arrow Archive (can u…" at bounding box center [685, 326] width 1021 height 493
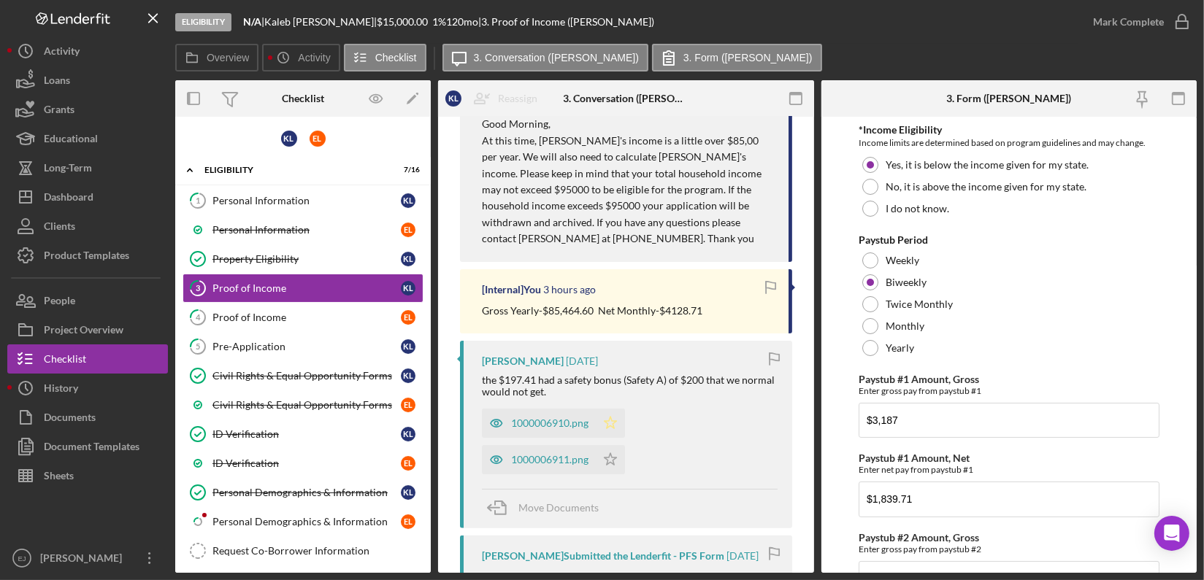
click at [610, 422] on icon "Icon/Star" at bounding box center [610, 423] width 29 height 29
click at [610, 459] on icon "Icon/Star" at bounding box center [610, 459] width 29 height 29
click at [1183, 16] on icon "button" at bounding box center [1182, 22] width 37 height 37
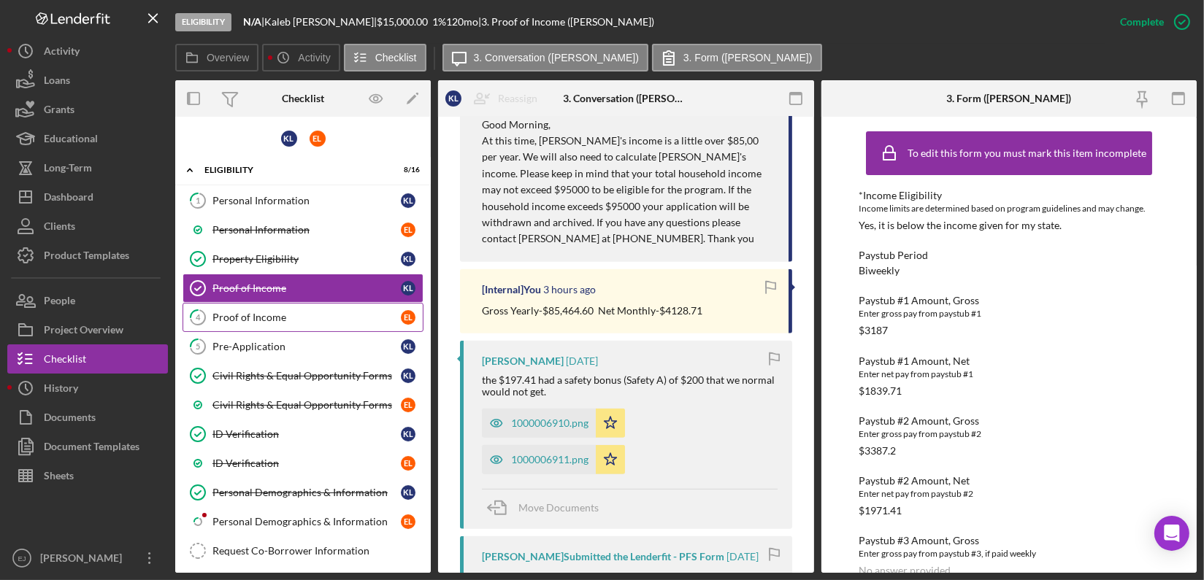
click at [248, 320] on div "Proof of Income" at bounding box center [306, 318] width 188 height 12
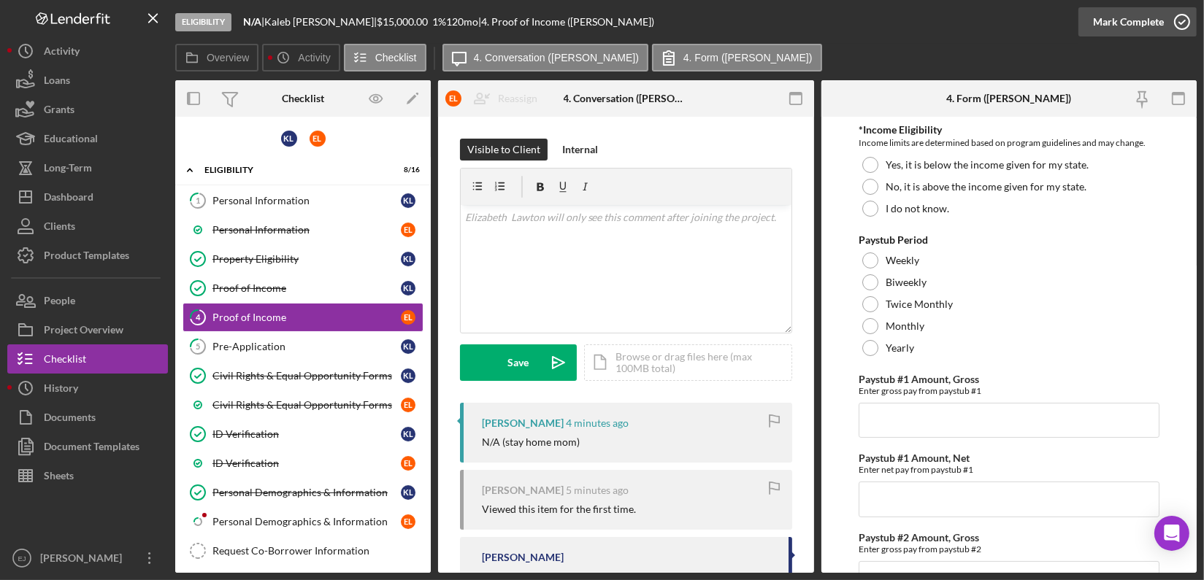
click at [1181, 15] on icon "button" at bounding box center [1182, 22] width 37 height 37
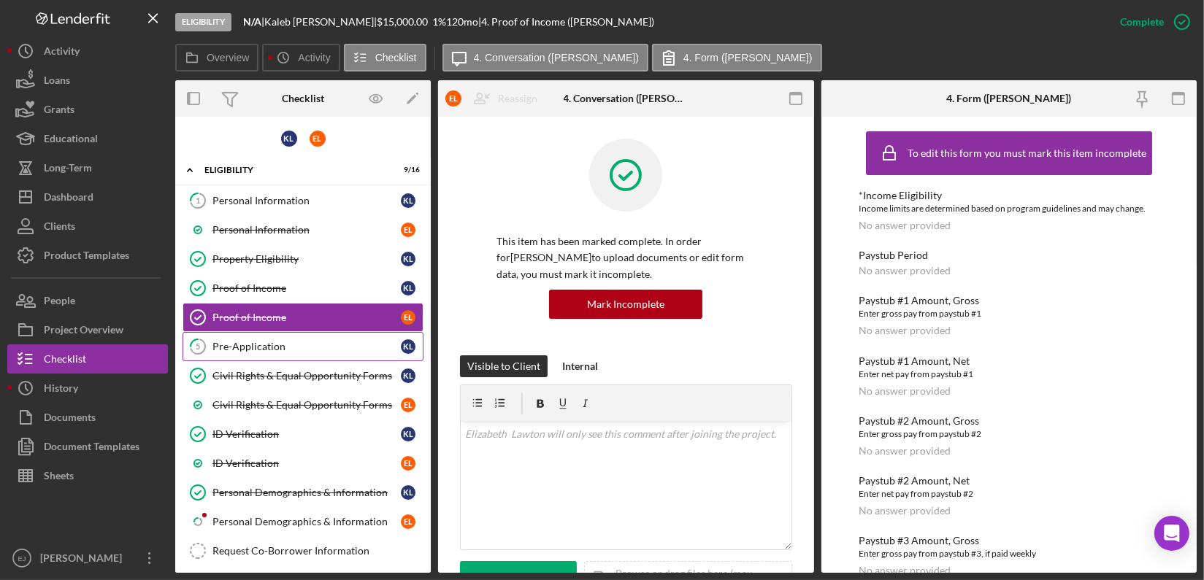
click at [238, 343] on div "Pre-Application" at bounding box center [306, 347] width 188 height 12
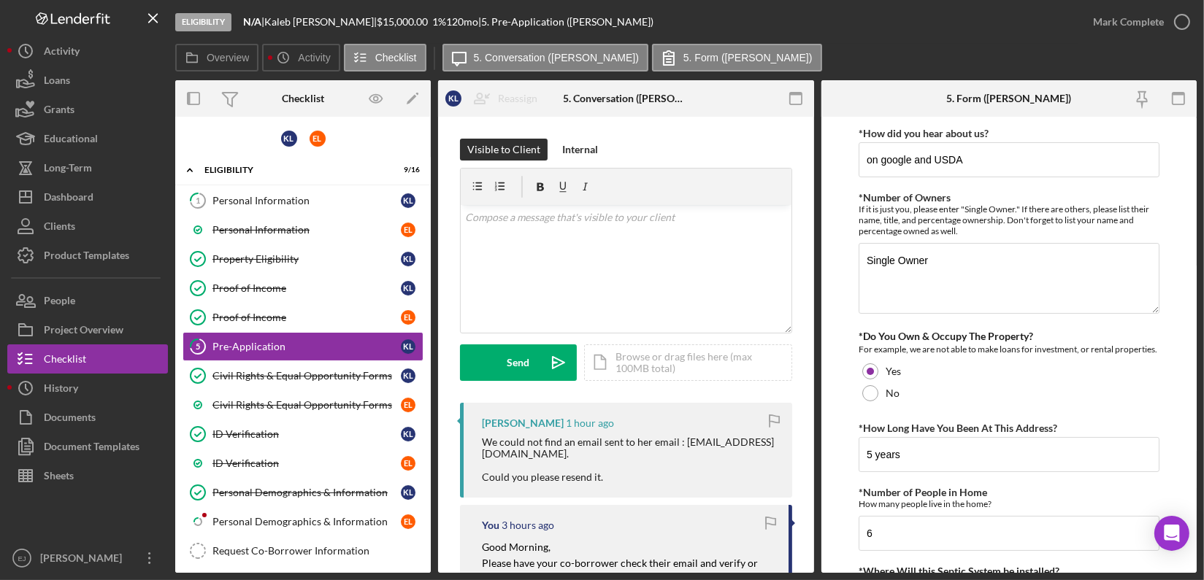
scroll to position [399, 0]
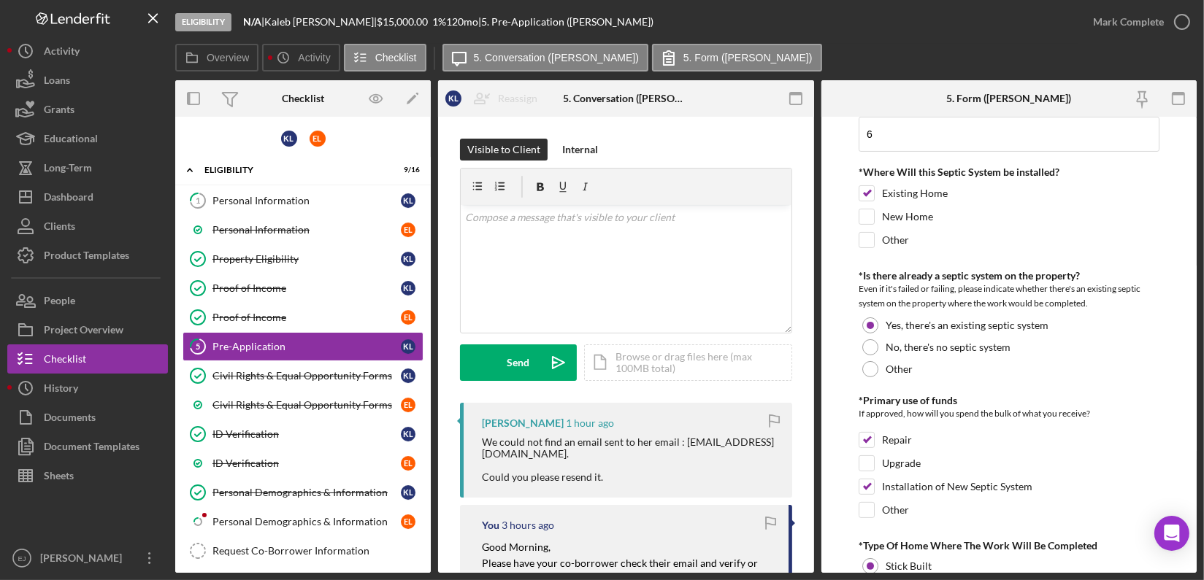
click at [1191, 467] on form "*How did you hear about us? on google and USDA *Number of Owners If it is just …" at bounding box center [1009, 345] width 376 height 456
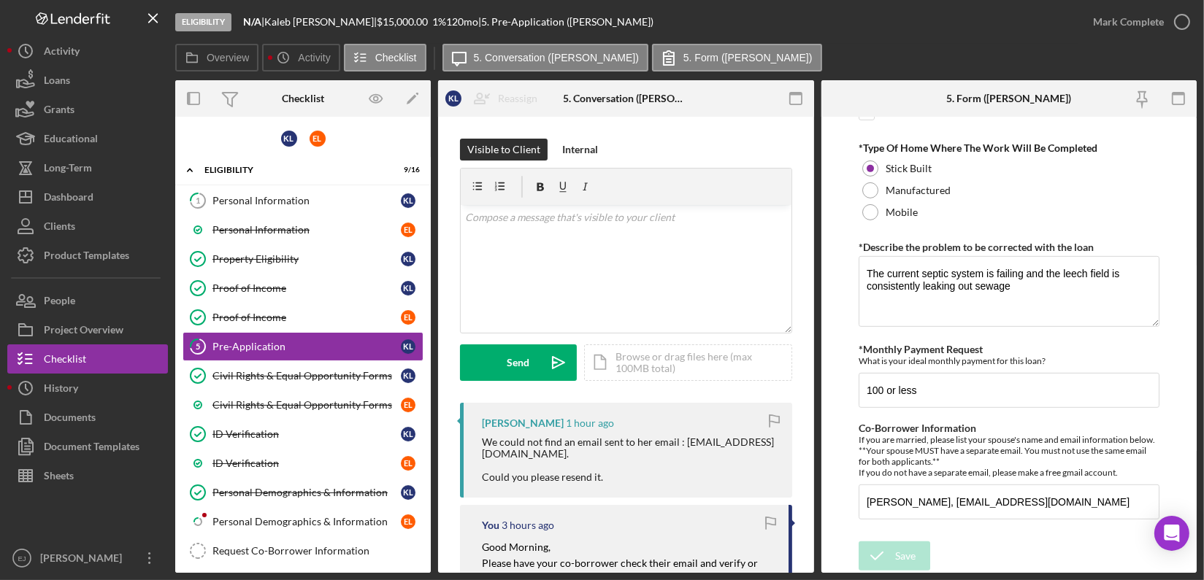
click at [1191, 467] on form "*How did you hear about us? on google and USDA *Number of Owners If it is just …" at bounding box center [1009, 345] width 376 height 456
click at [1181, 17] on icon "button" at bounding box center [1182, 22] width 37 height 37
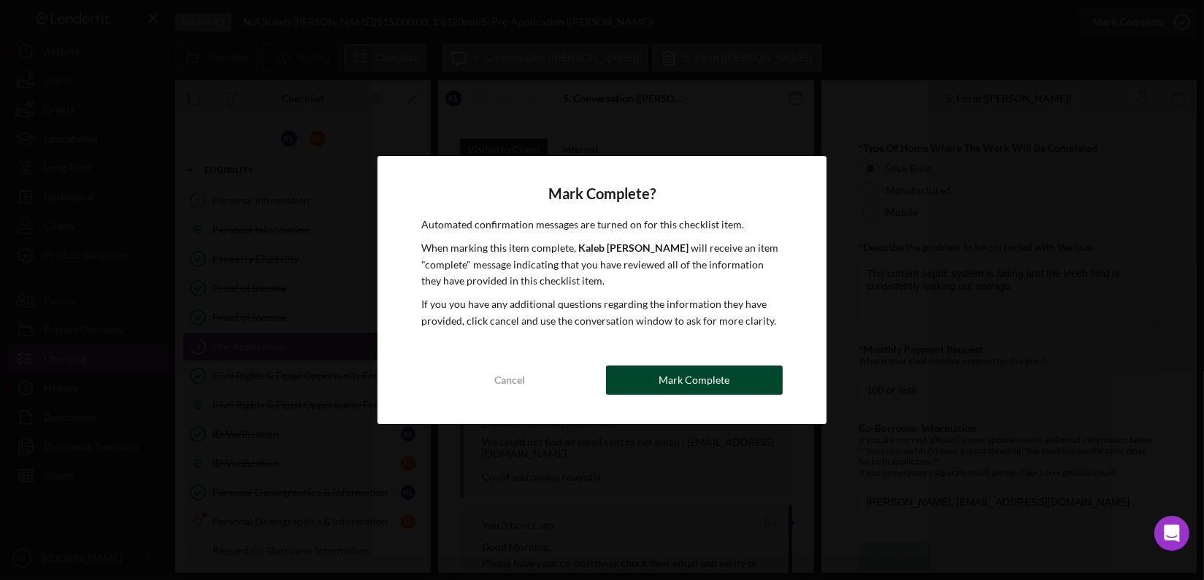
click at [651, 380] on button "Mark Complete" at bounding box center [694, 380] width 177 height 29
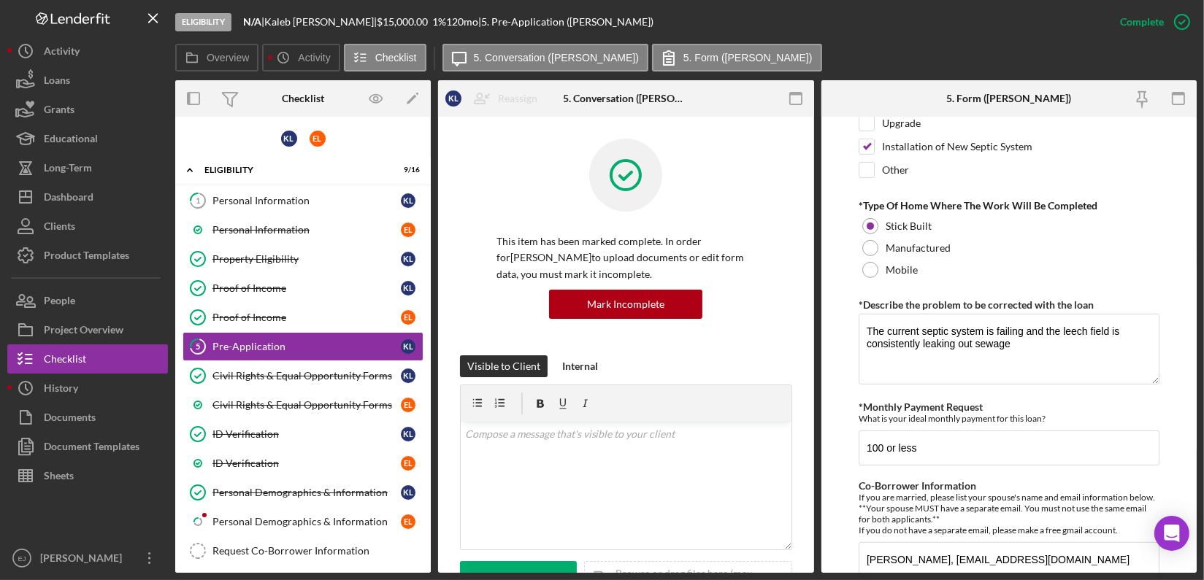
scroll to position [856, 0]
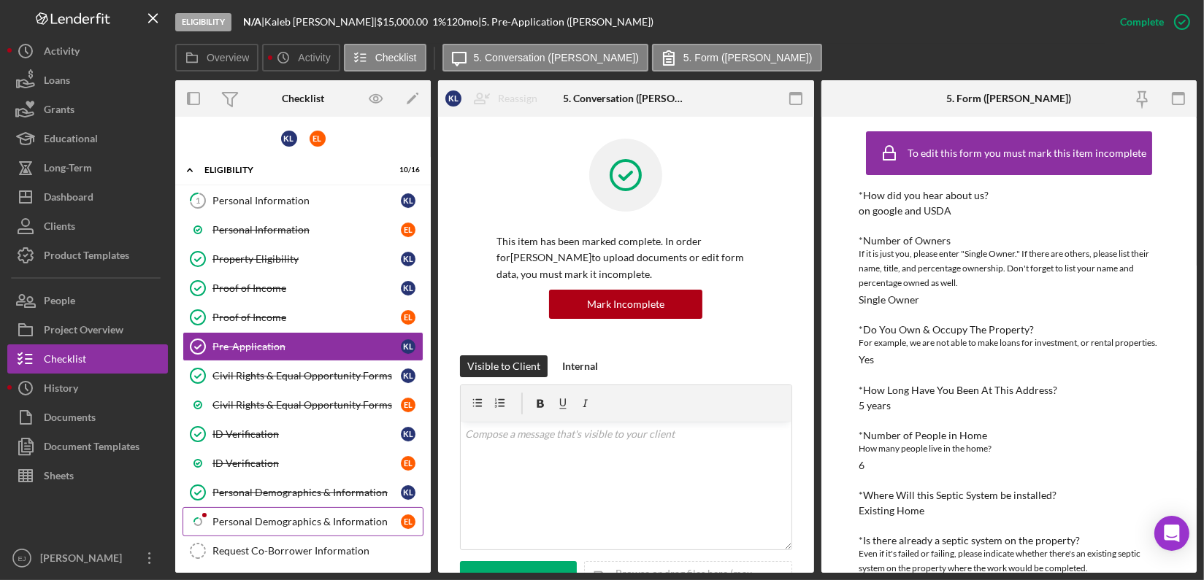
click at [286, 524] on div "Personal Demographics & Information" at bounding box center [306, 522] width 188 height 12
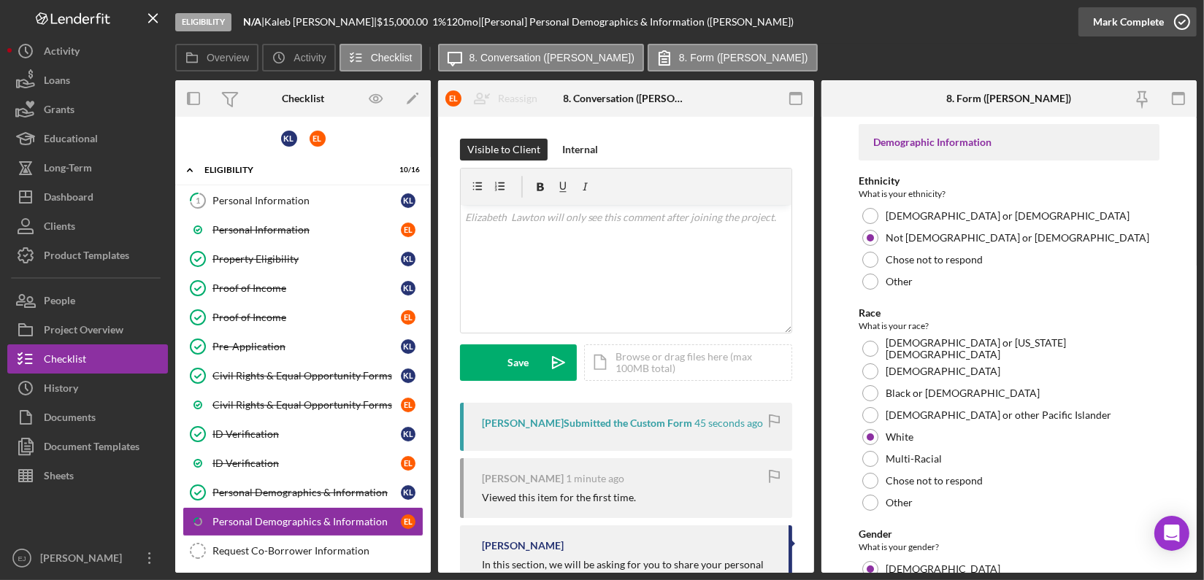
click at [1186, 18] on icon "button" at bounding box center [1182, 22] width 37 height 37
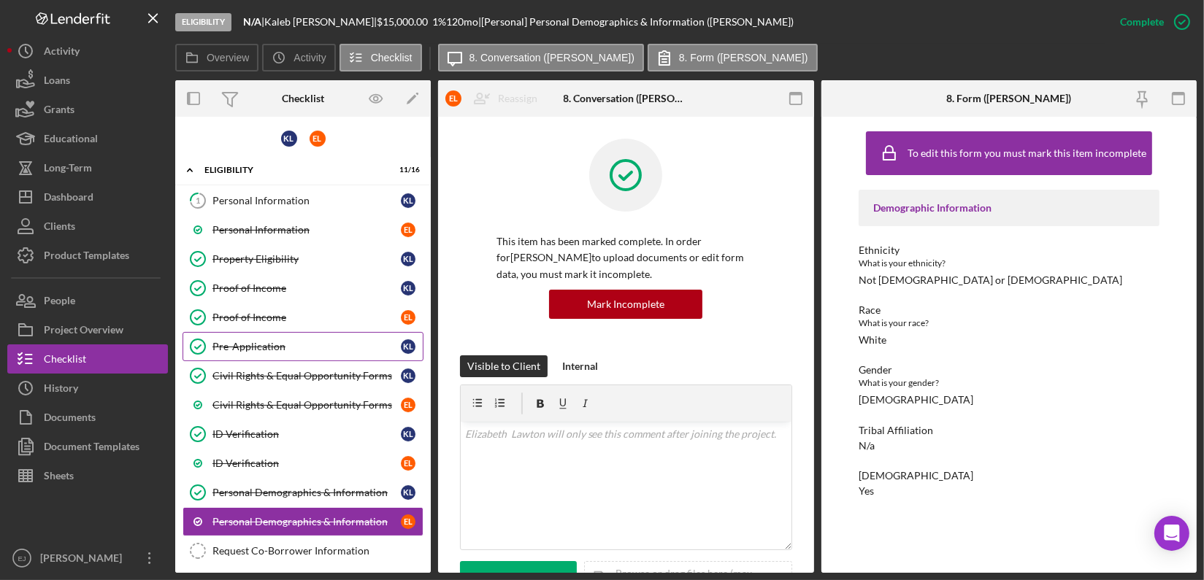
click at [269, 341] on div "Pre-Application" at bounding box center [306, 347] width 188 height 12
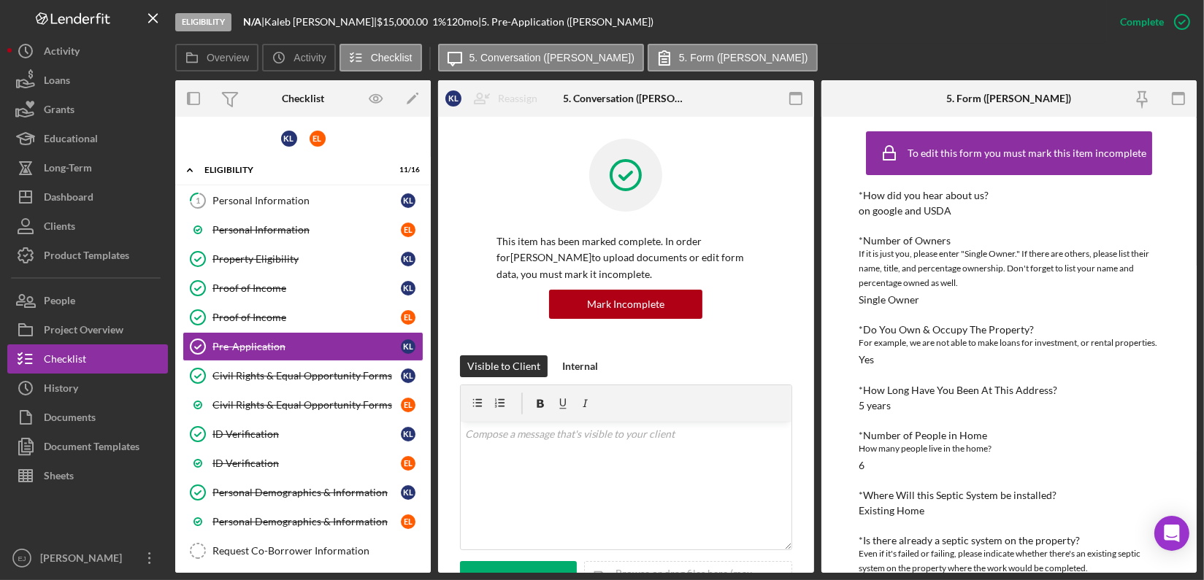
scroll to position [381, 0]
